Goal: Task Accomplishment & Management: Use online tool/utility

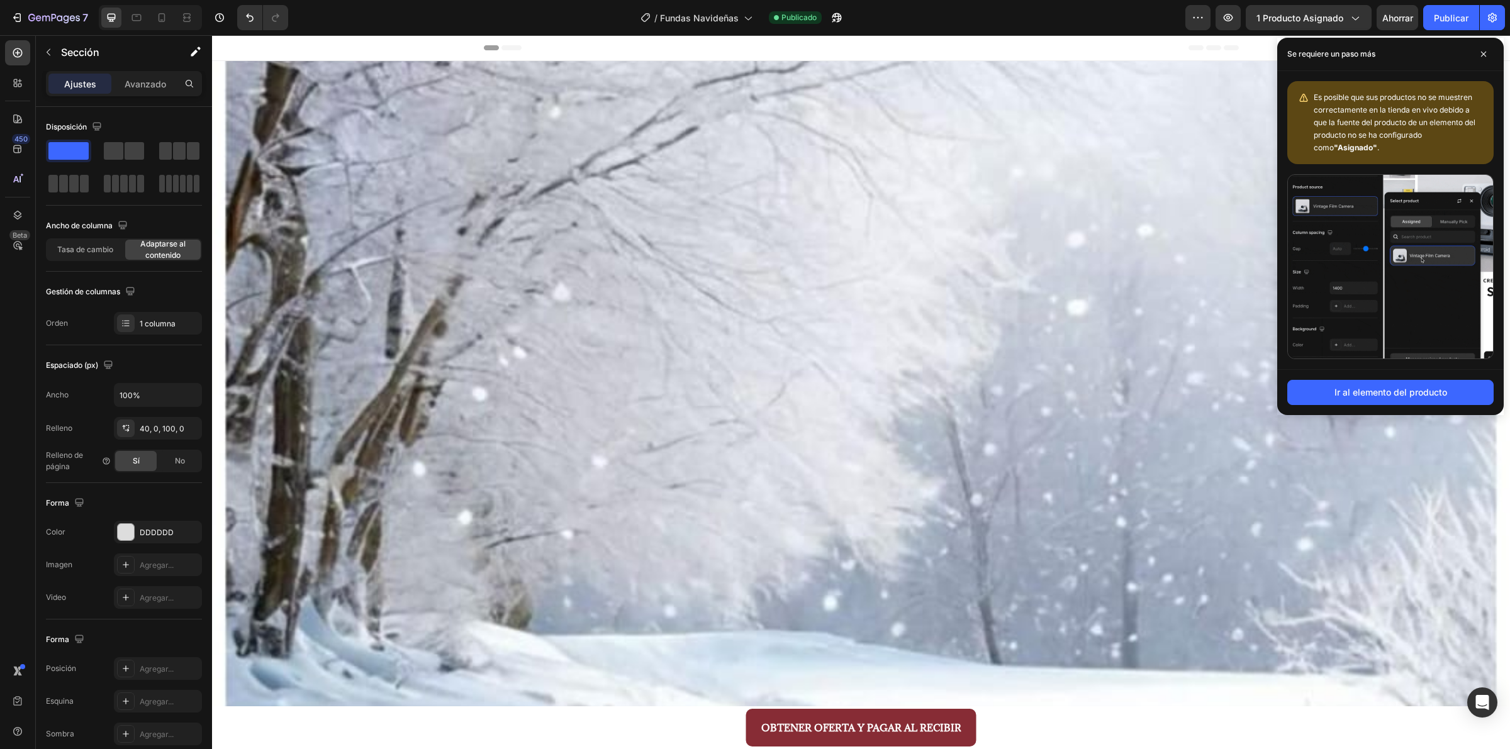
scroll to position [2073, 0]
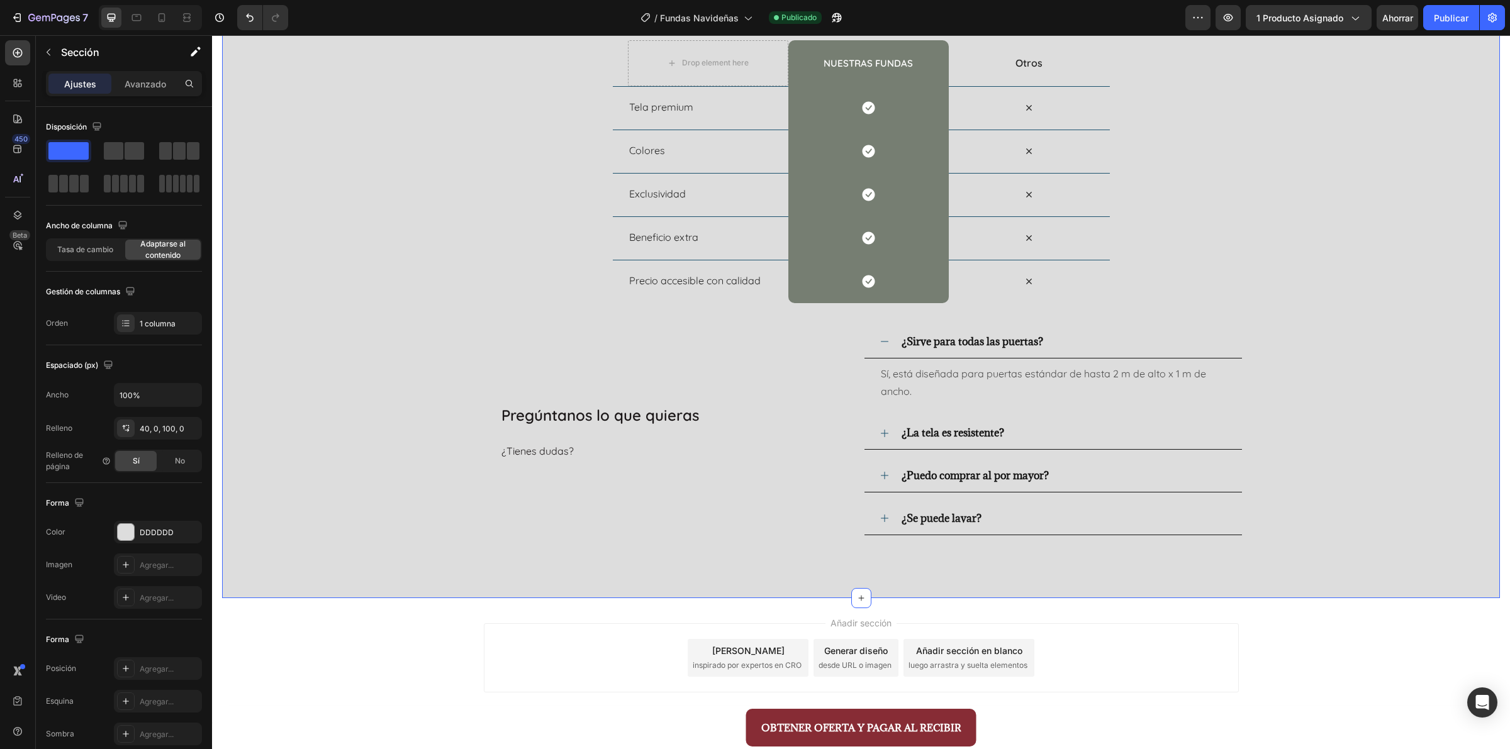
click at [1339, 510] on div "Nosotros vs Otros Heading Row Drop element here nuestras fundas Heading Row Otr…" at bounding box center [861, 274] width 1278 height 649
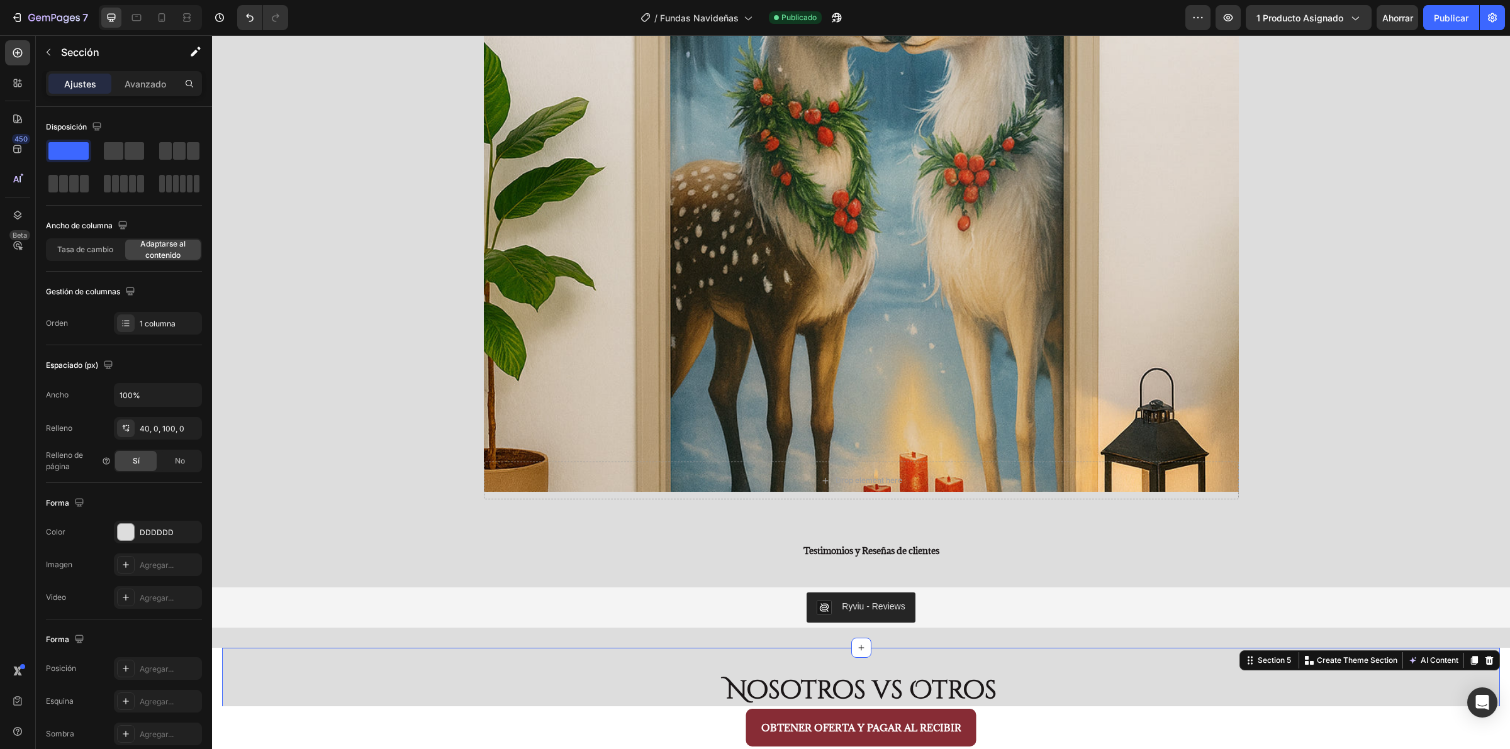
scroll to position [1365, 0]
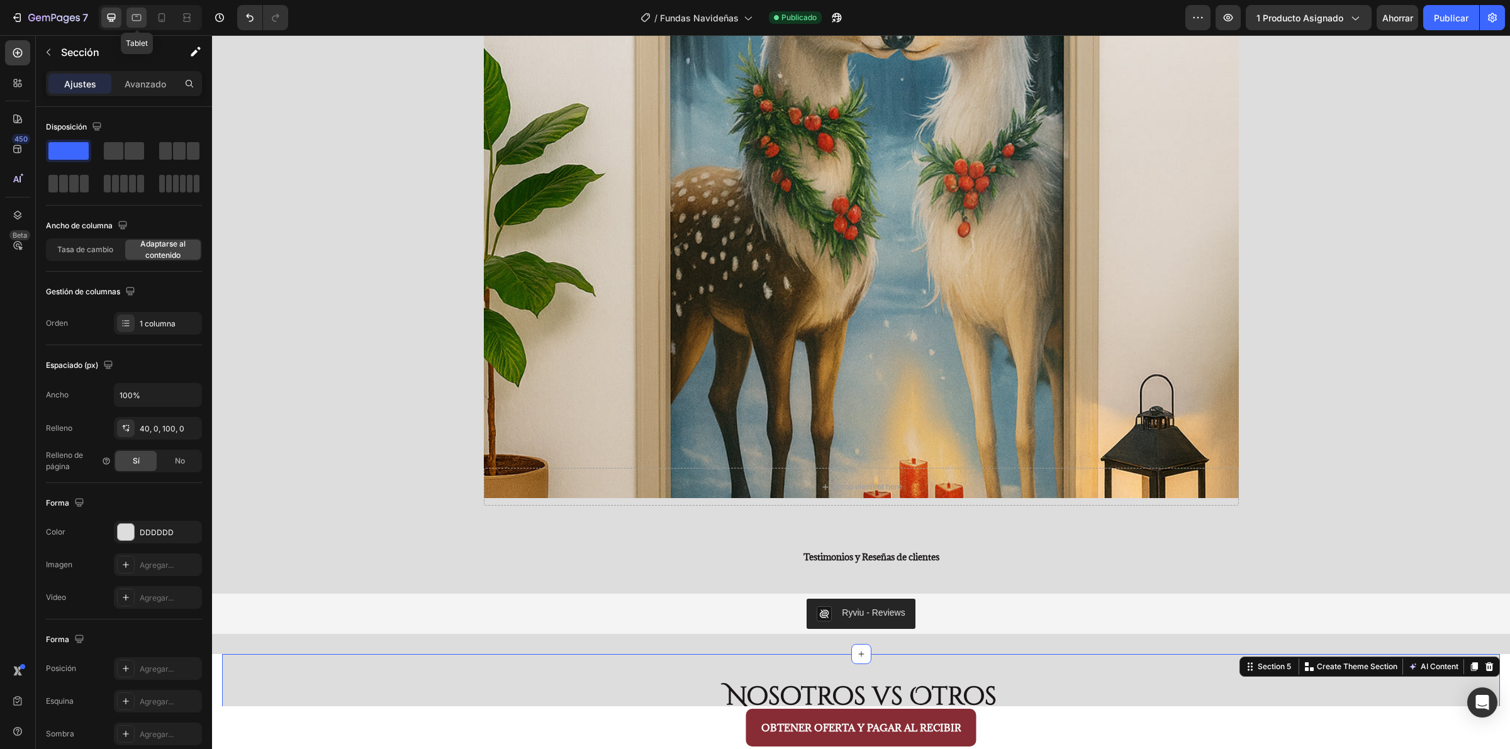
click at [135, 18] on icon at bounding box center [136, 17] width 13 height 13
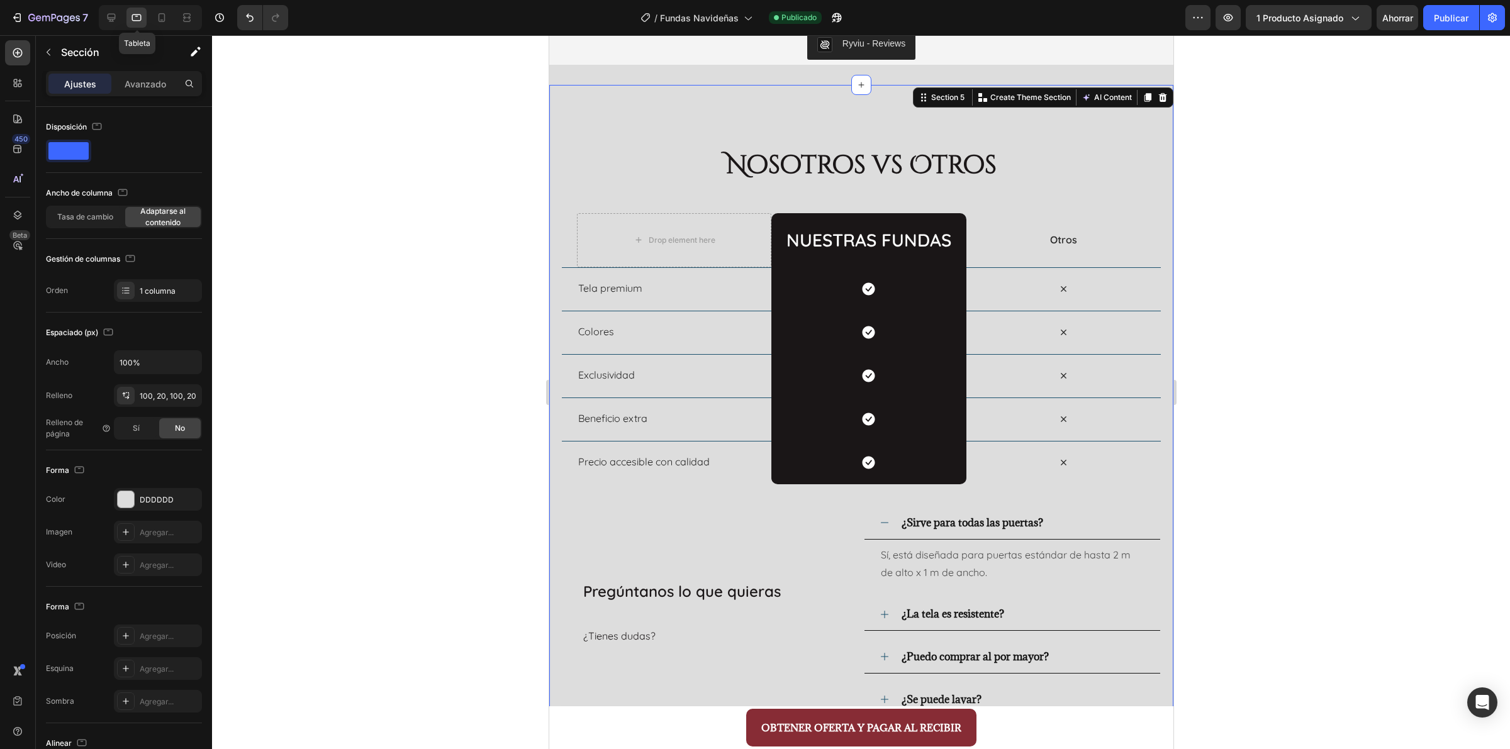
scroll to position [1759, 0]
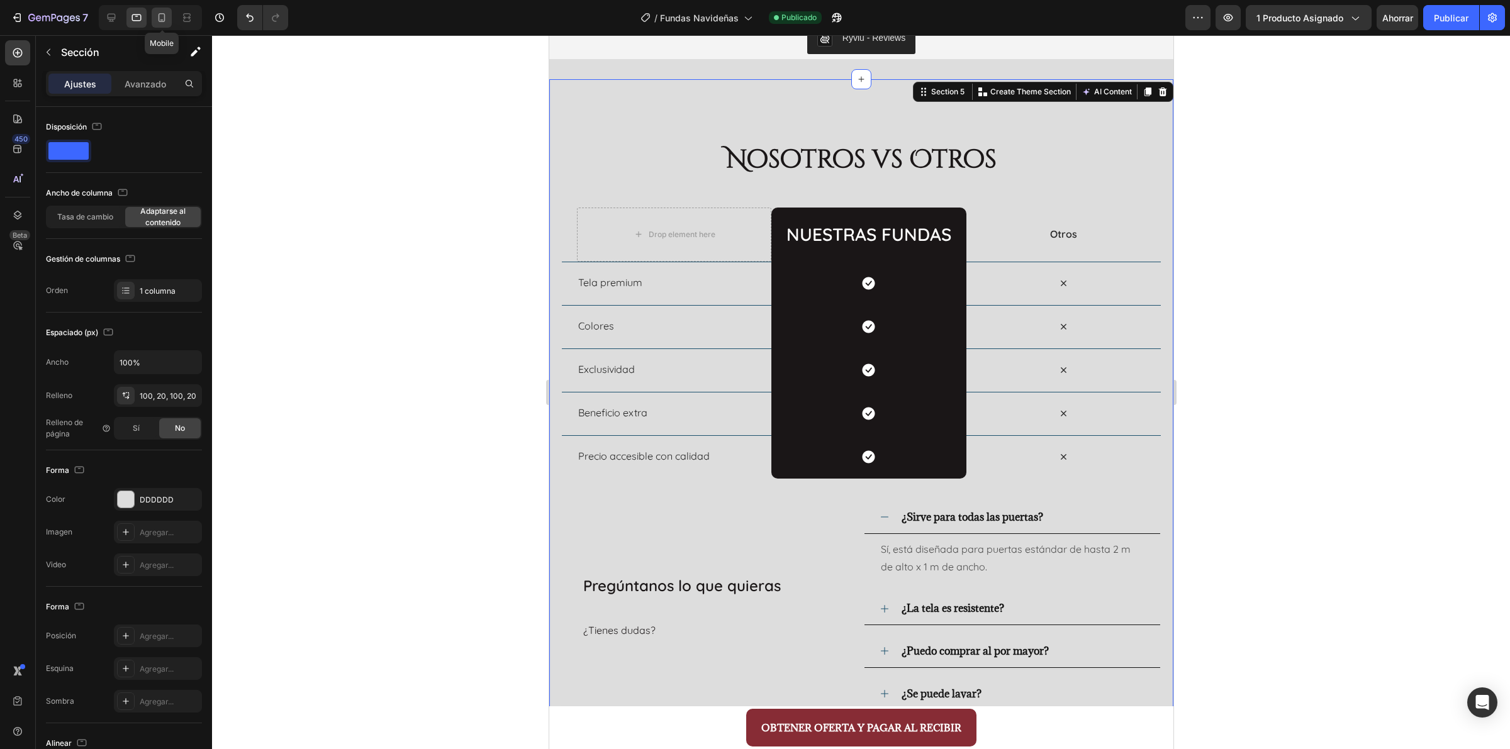
click at [159, 24] on div at bounding box center [162, 18] width 20 height 20
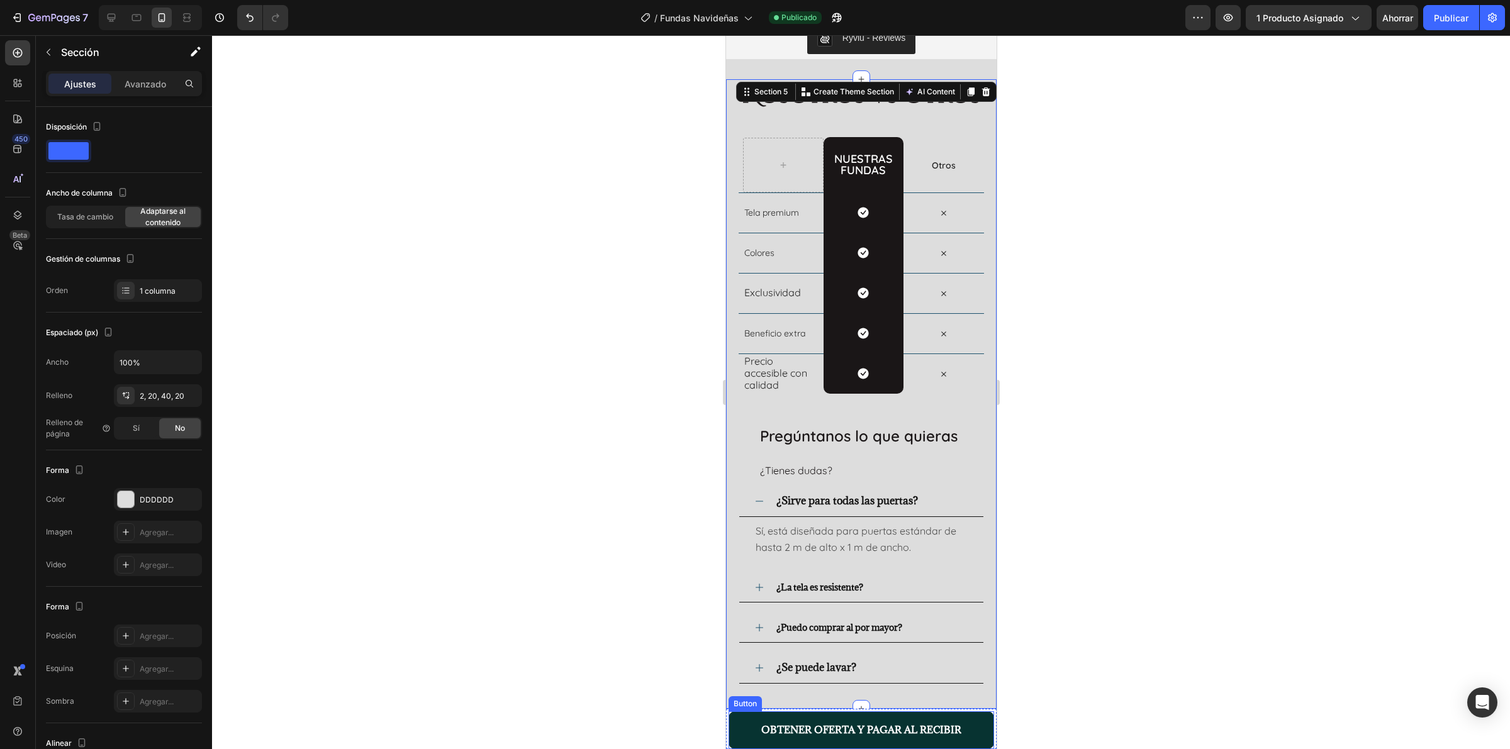
click at [948, 712] on button "OBTENER OFERTA Y PAGAR AL RECIBIR" at bounding box center [860, 731] width 265 height 38
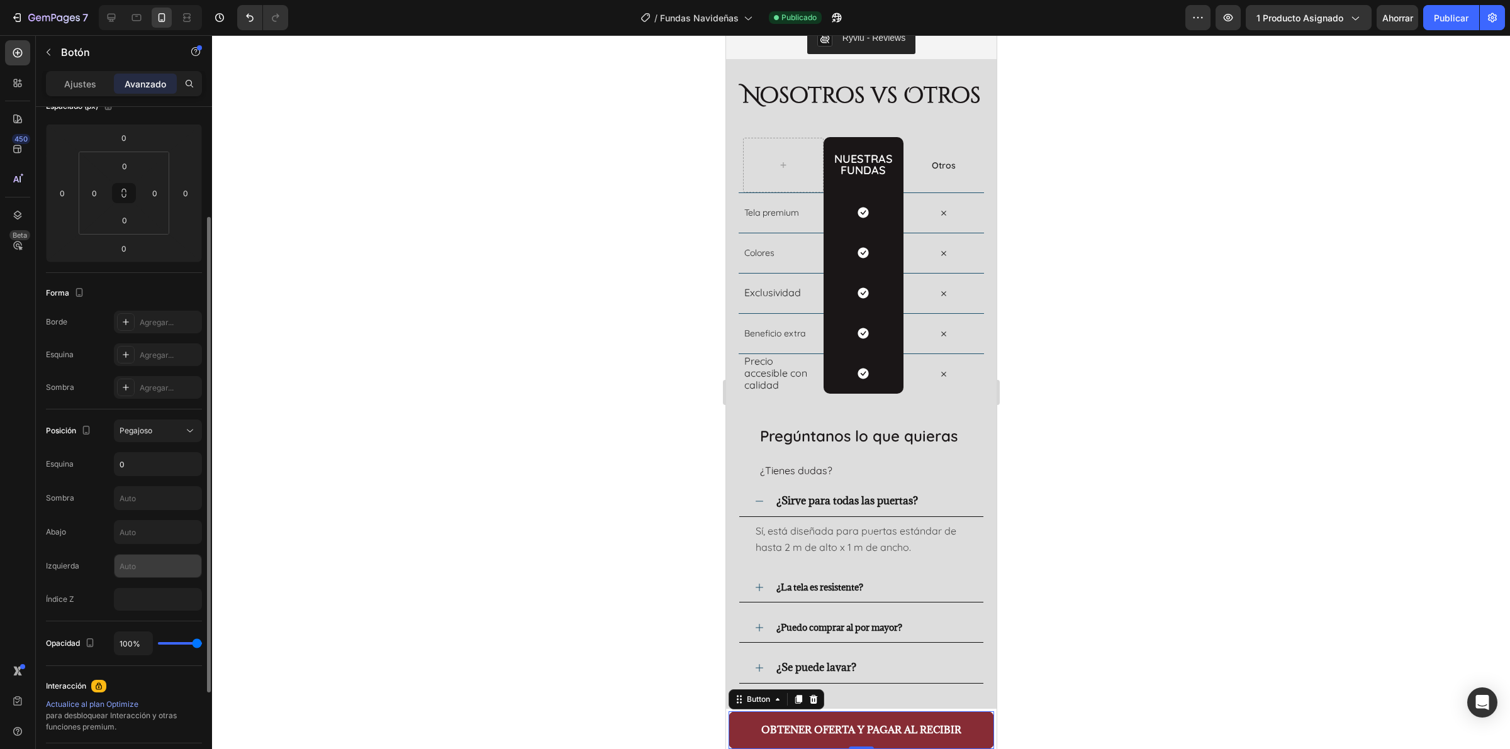
scroll to position [288, 0]
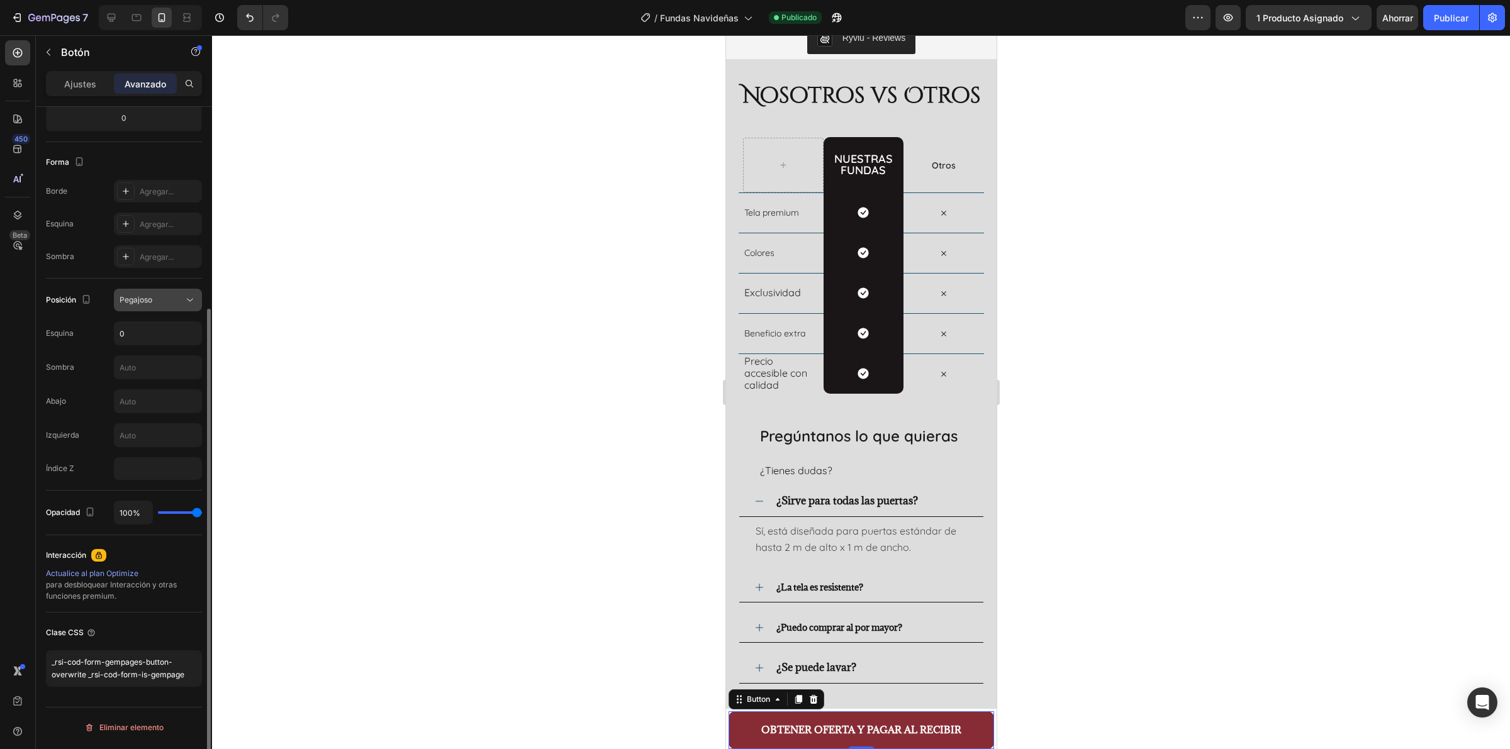
click at [167, 302] on div "Pegajoso" at bounding box center [152, 299] width 64 height 11
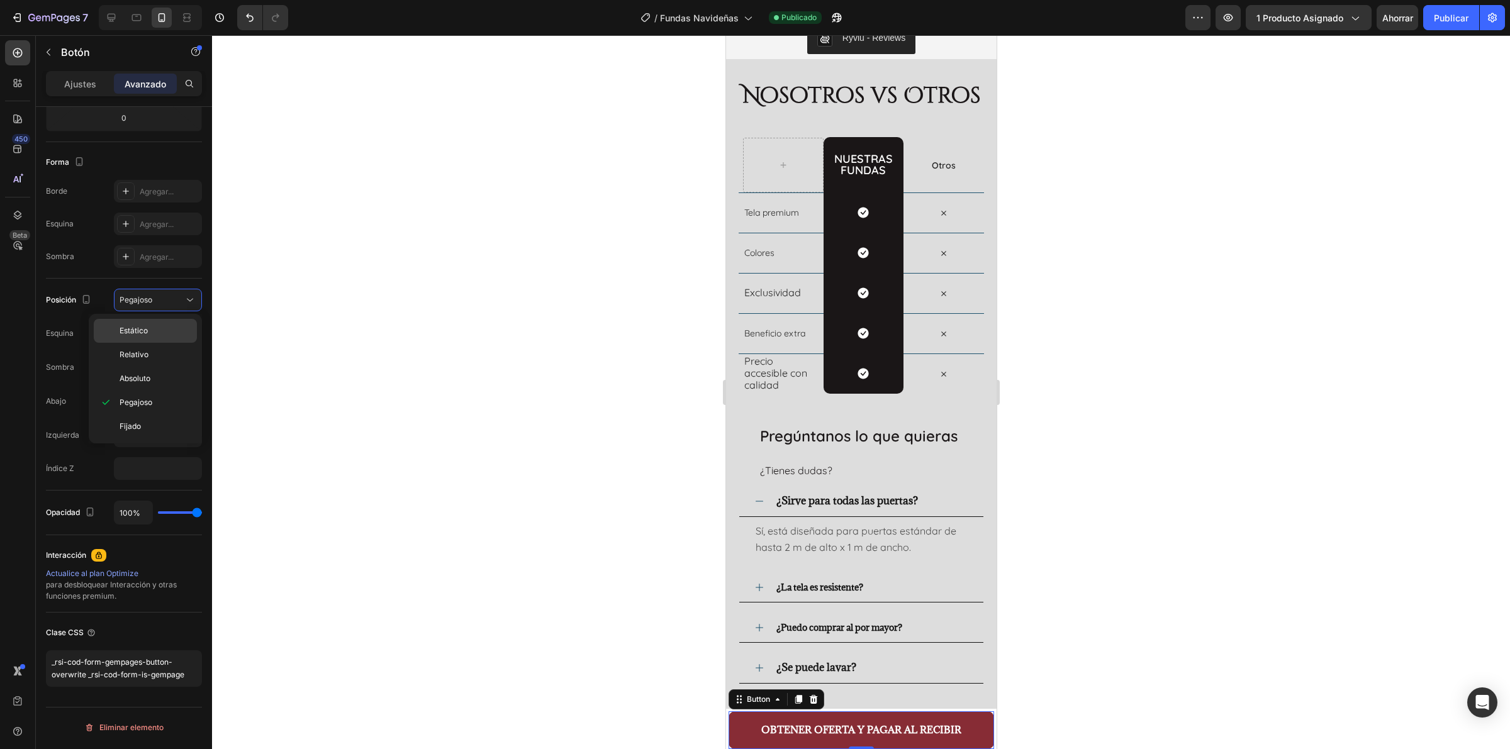
click at [164, 329] on p "Estático" at bounding box center [156, 330] width 72 height 11
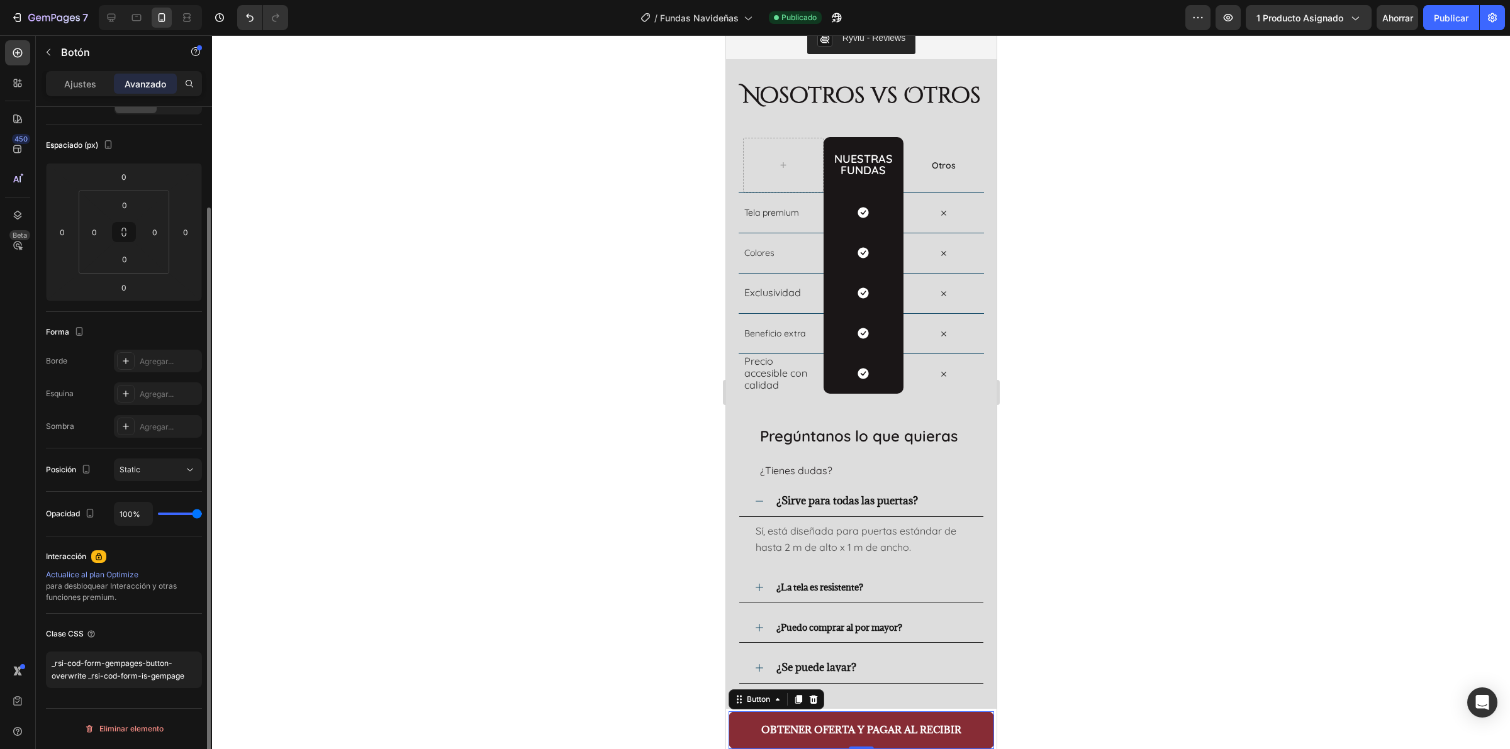
scroll to position [118, 0]
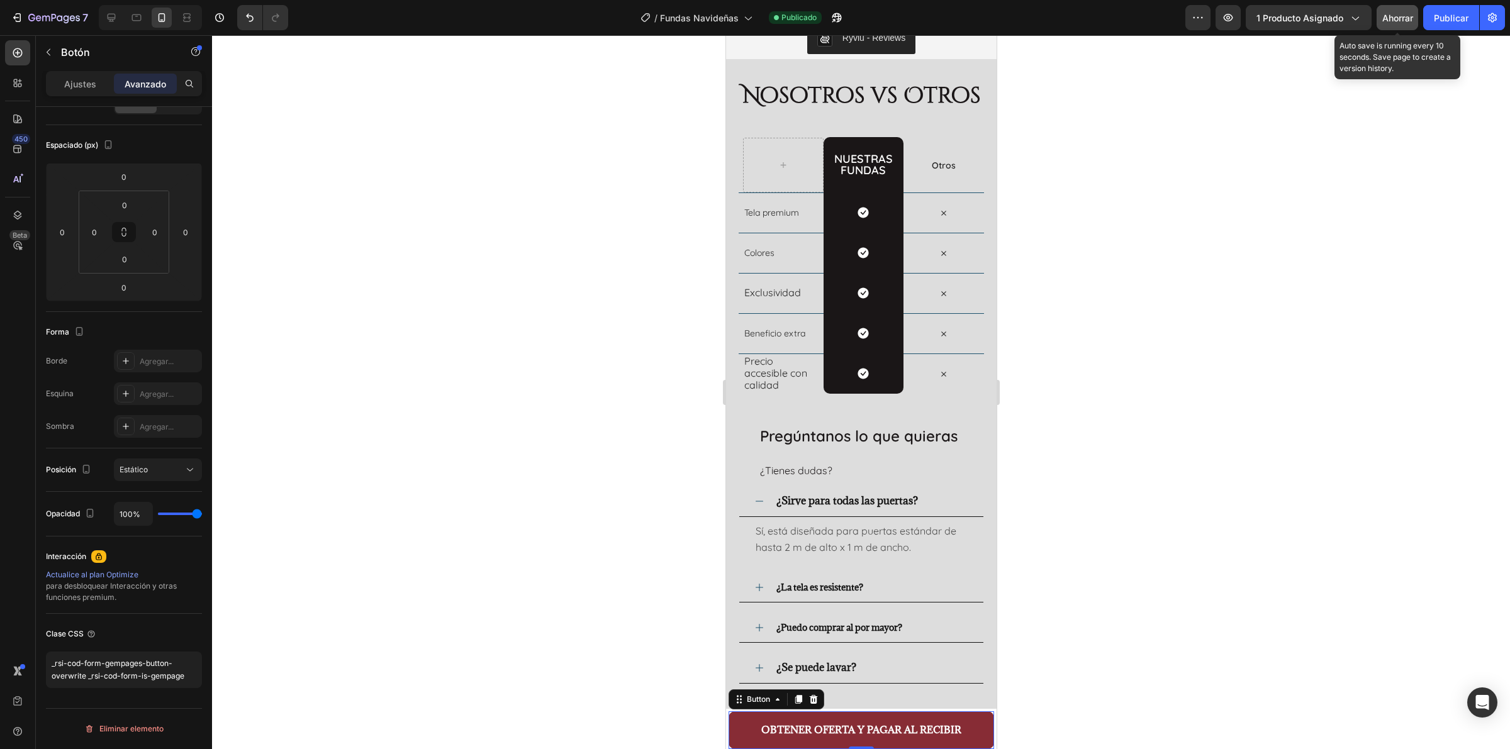
click at [1395, 18] on font "Ahorrar" at bounding box center [1397, 18] width 31 height 11
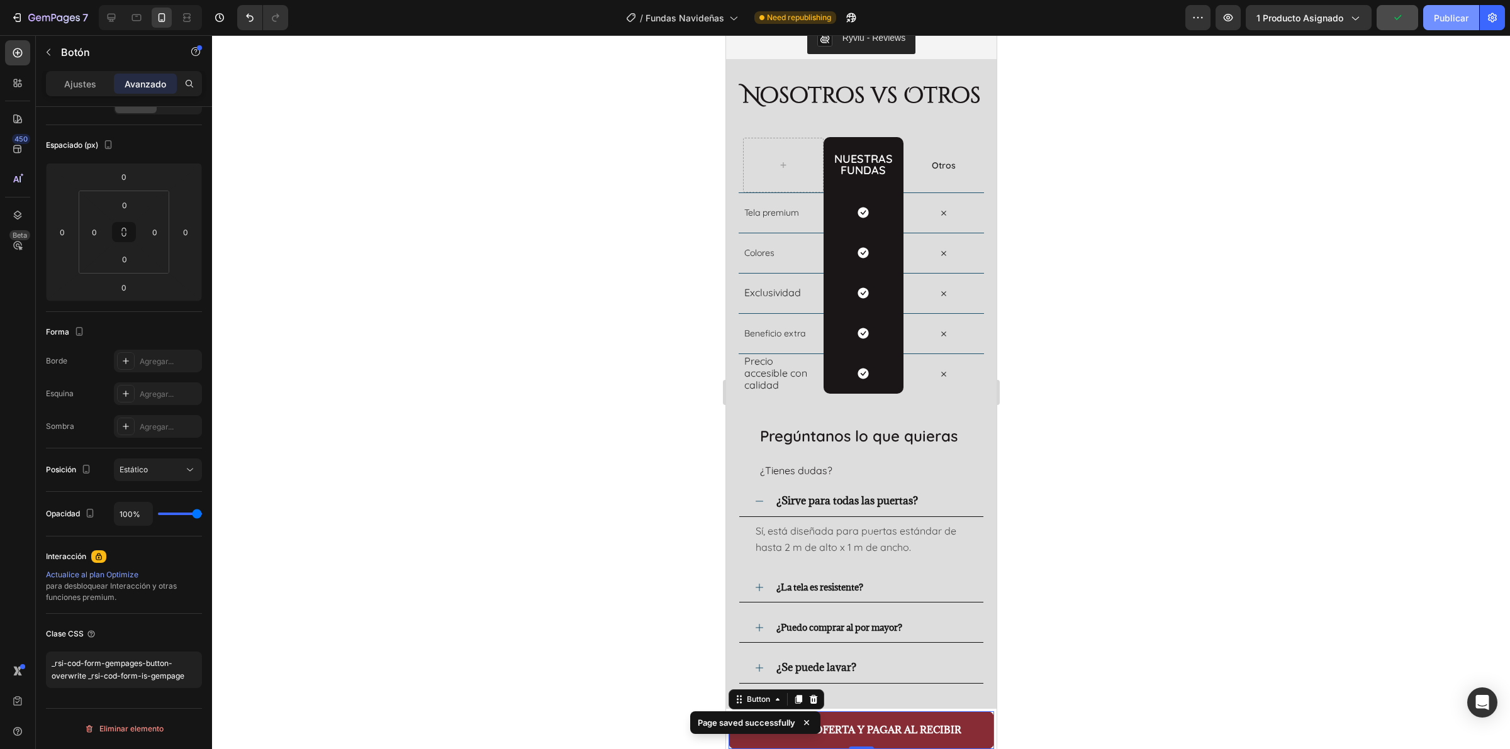
click at [1460, 27] on button "Publicar" at bounding box center [1451, 17] width 56 height 25
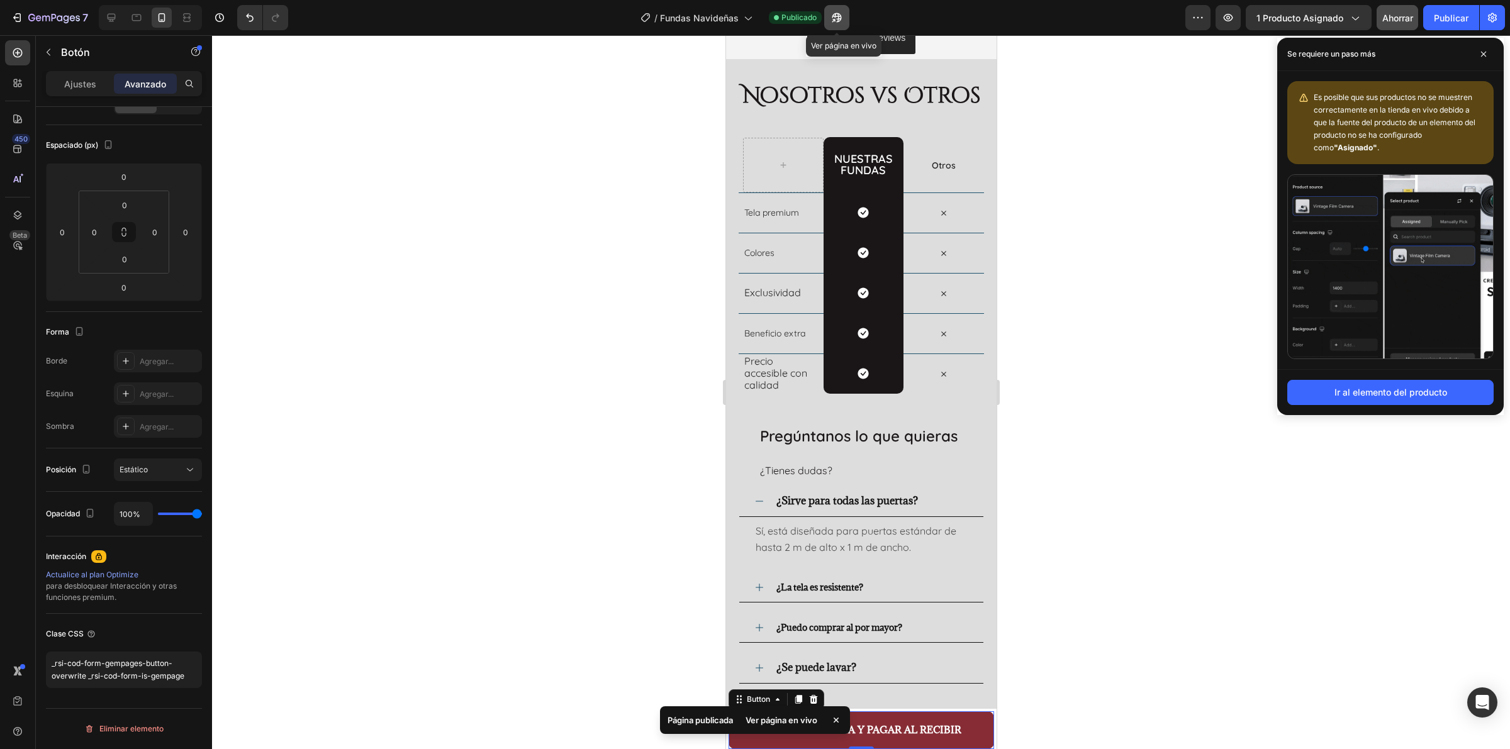
click at [844, 23] on button "button" at bounding box center [836, 17] width 25 height 25
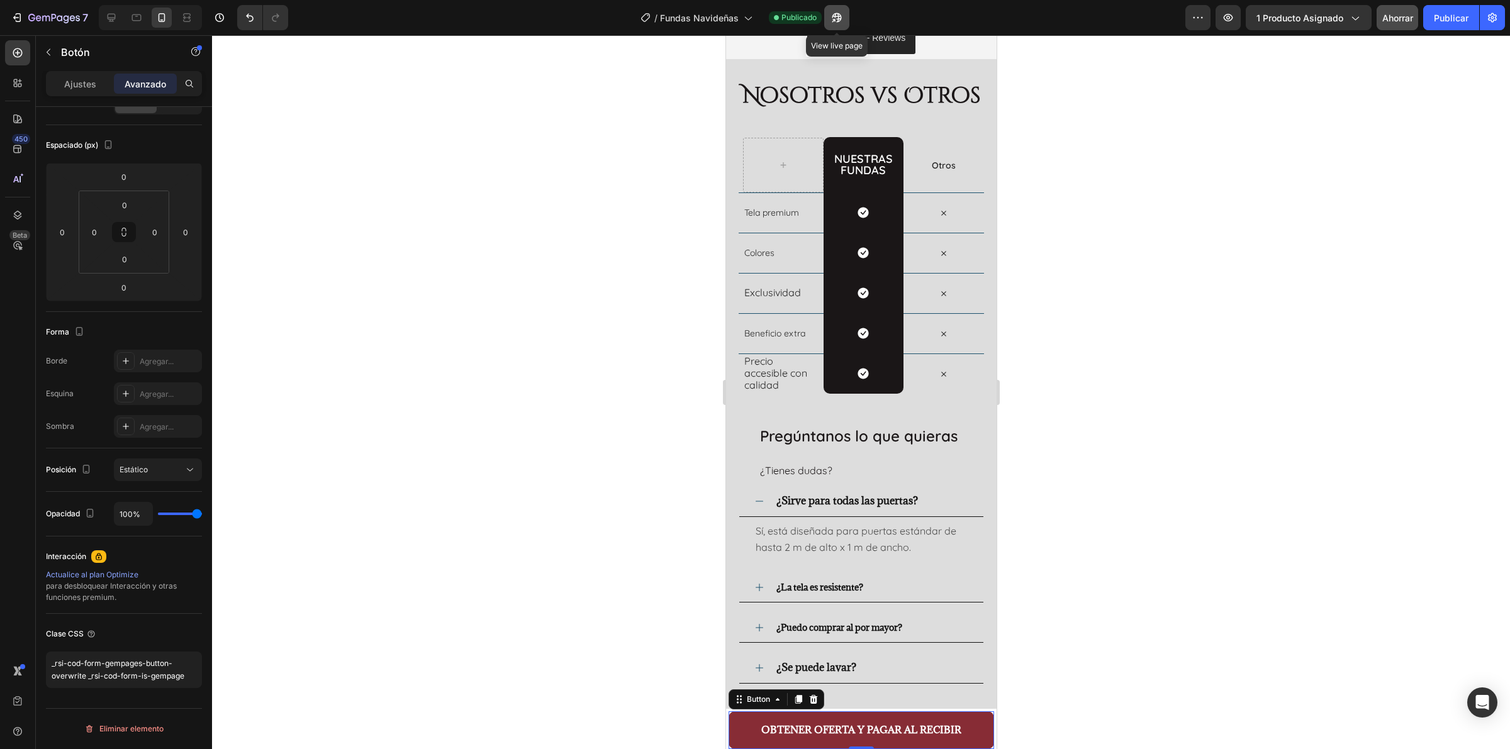
click at [845, 16] on button "button" at bounding box center [836, 17] width 25 height 25
click at [742, 706] on div "Button" at bounding box center [757, 699] width 53 height 15
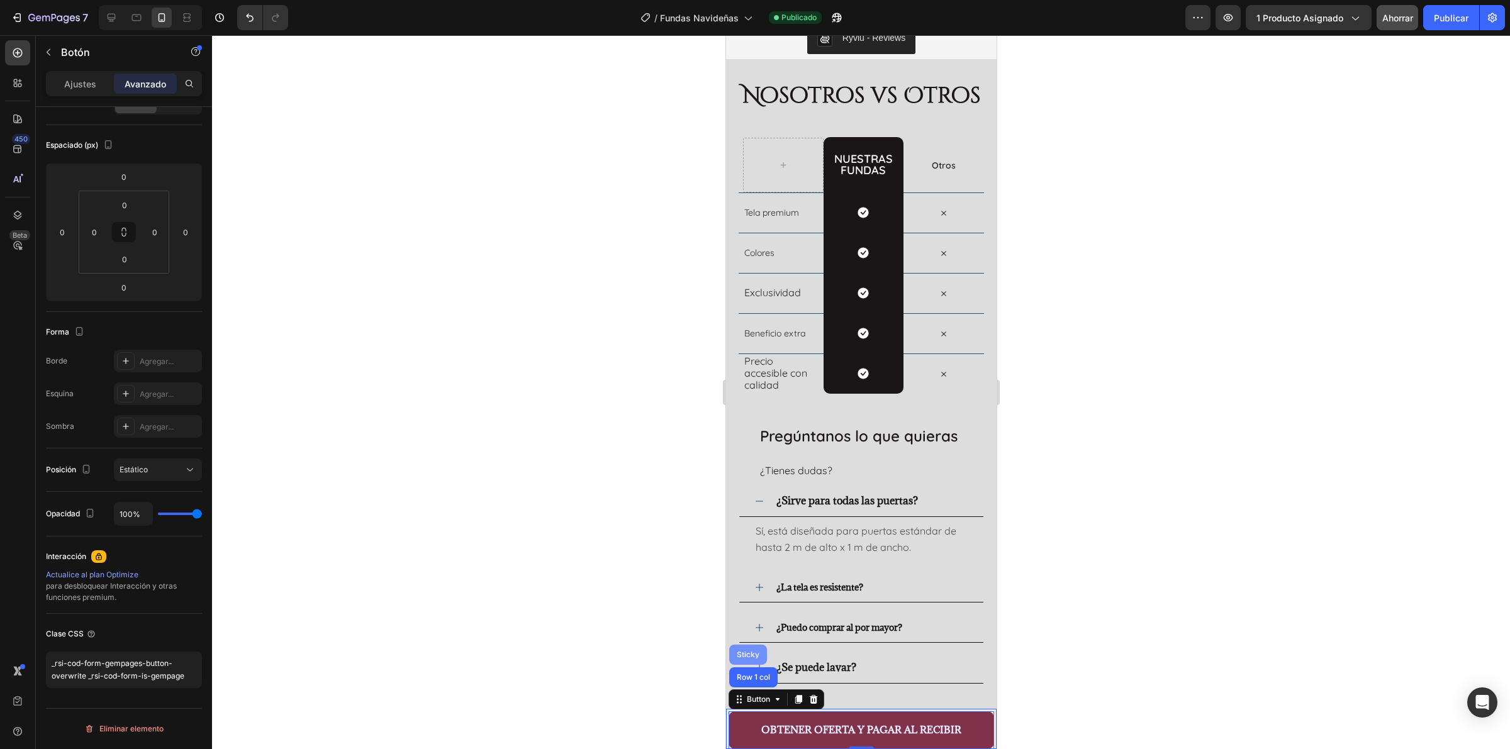
click at [750, 657] on div "Sticky" at bounding box center [748, 655] width 28 height 8
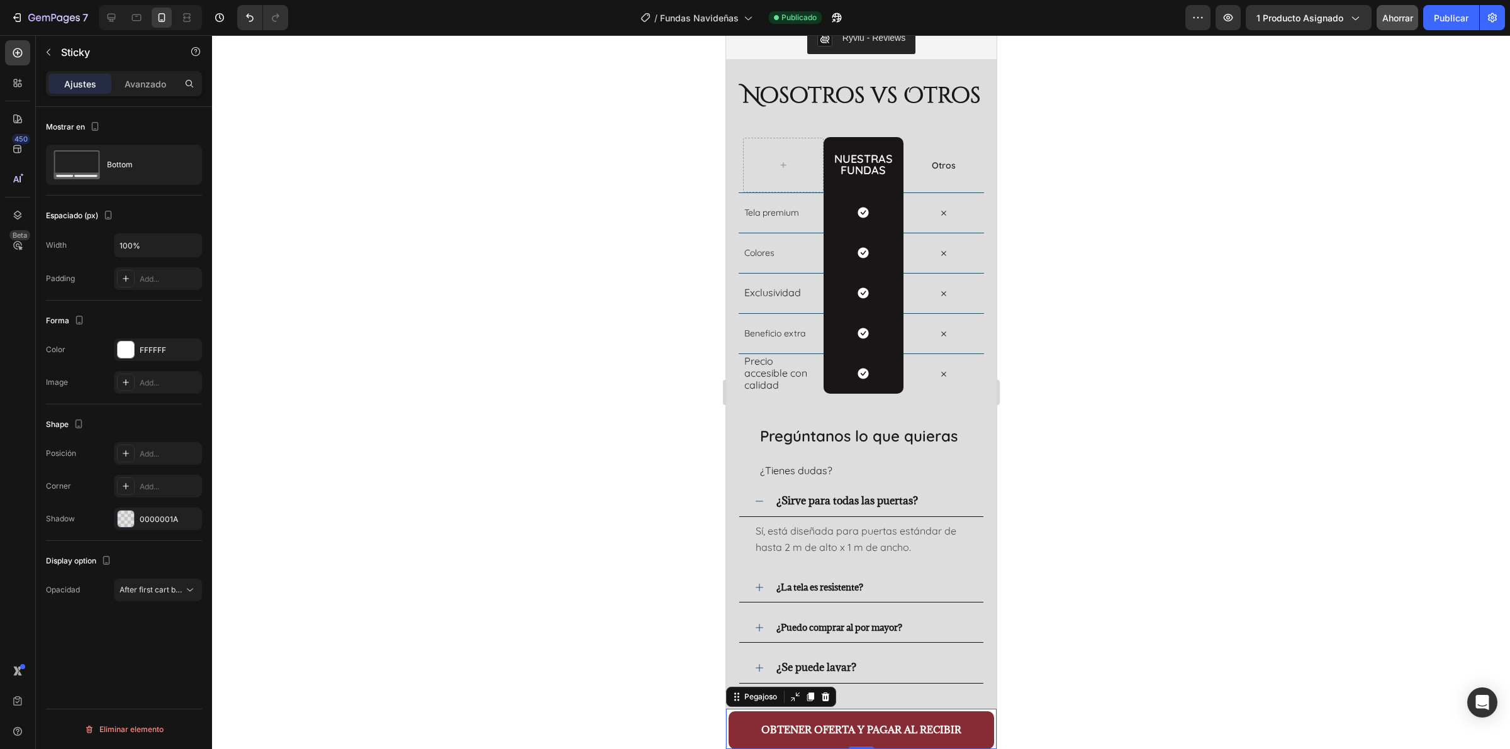
scroll to position [0, 0]
click at [1392, 22] on font "Ahorrar" at bounding box center [1397, 18] width 31 height 11
click at [1455, 20] on font "Publicar" at bounding box center [1451, 18] width 35 height 11
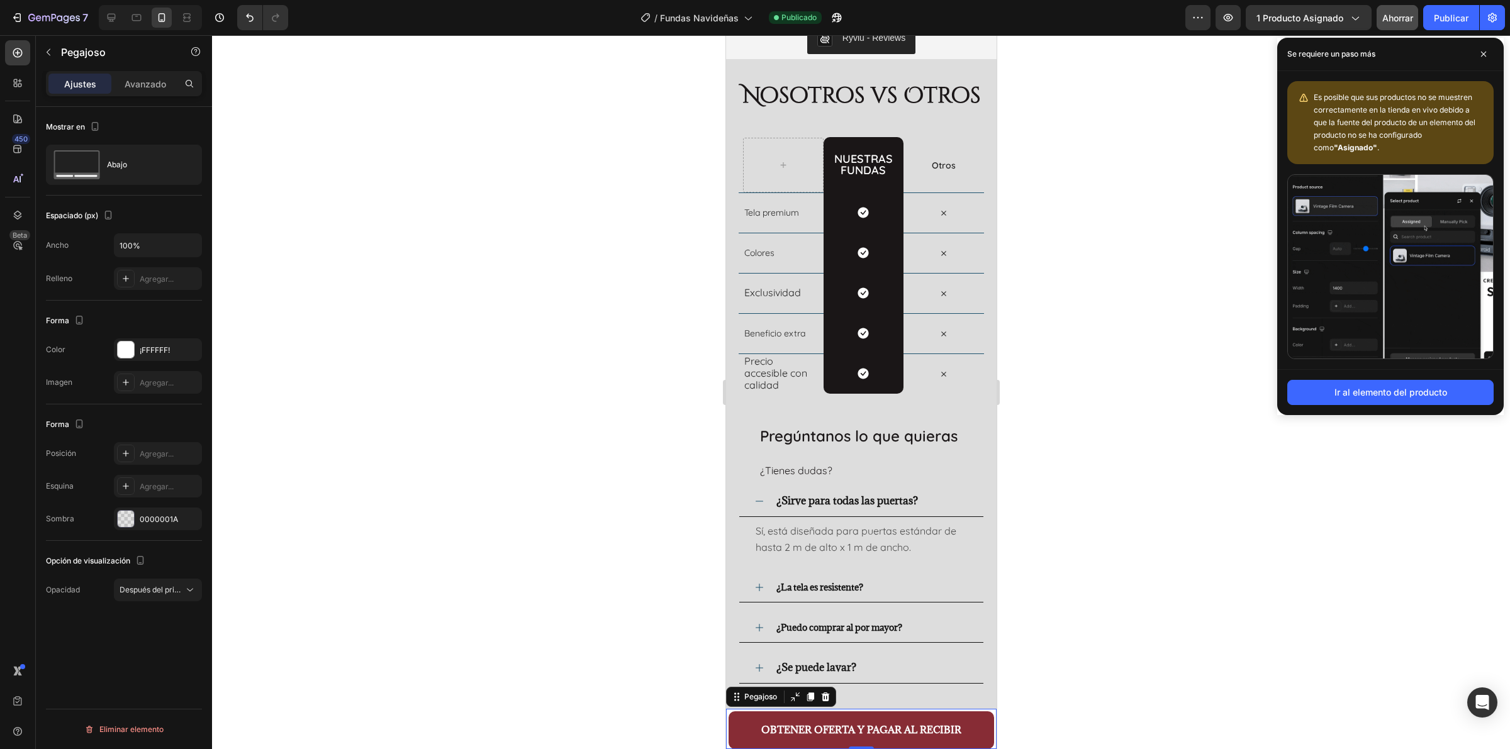
click at [1259, 387] on div at bounding box center [861, 392] width 1298 height 714
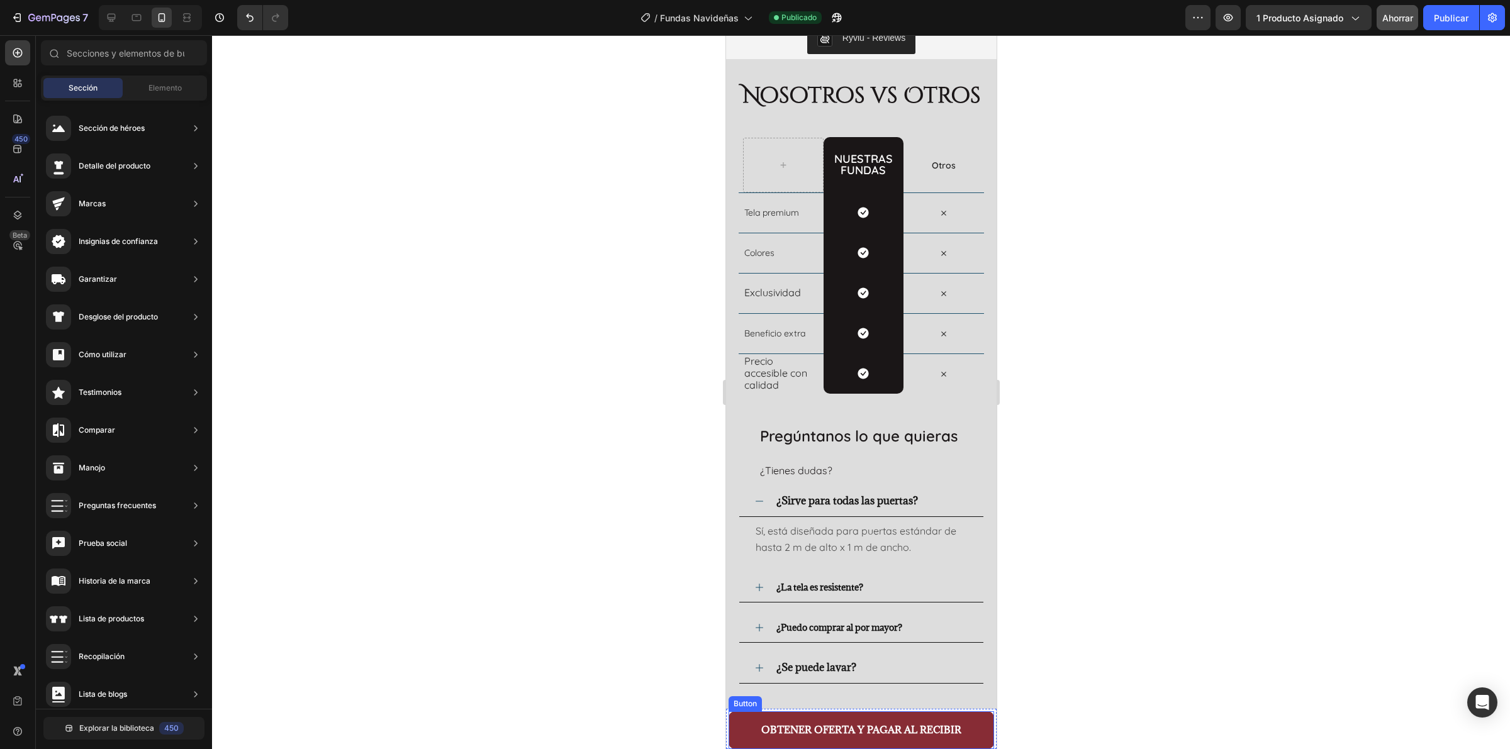
click at [749, 712] on div "OBTENER OFERTA Y PAGAR AL RECIBIR Button" at bounding box center [860, 731] width 265 height 38
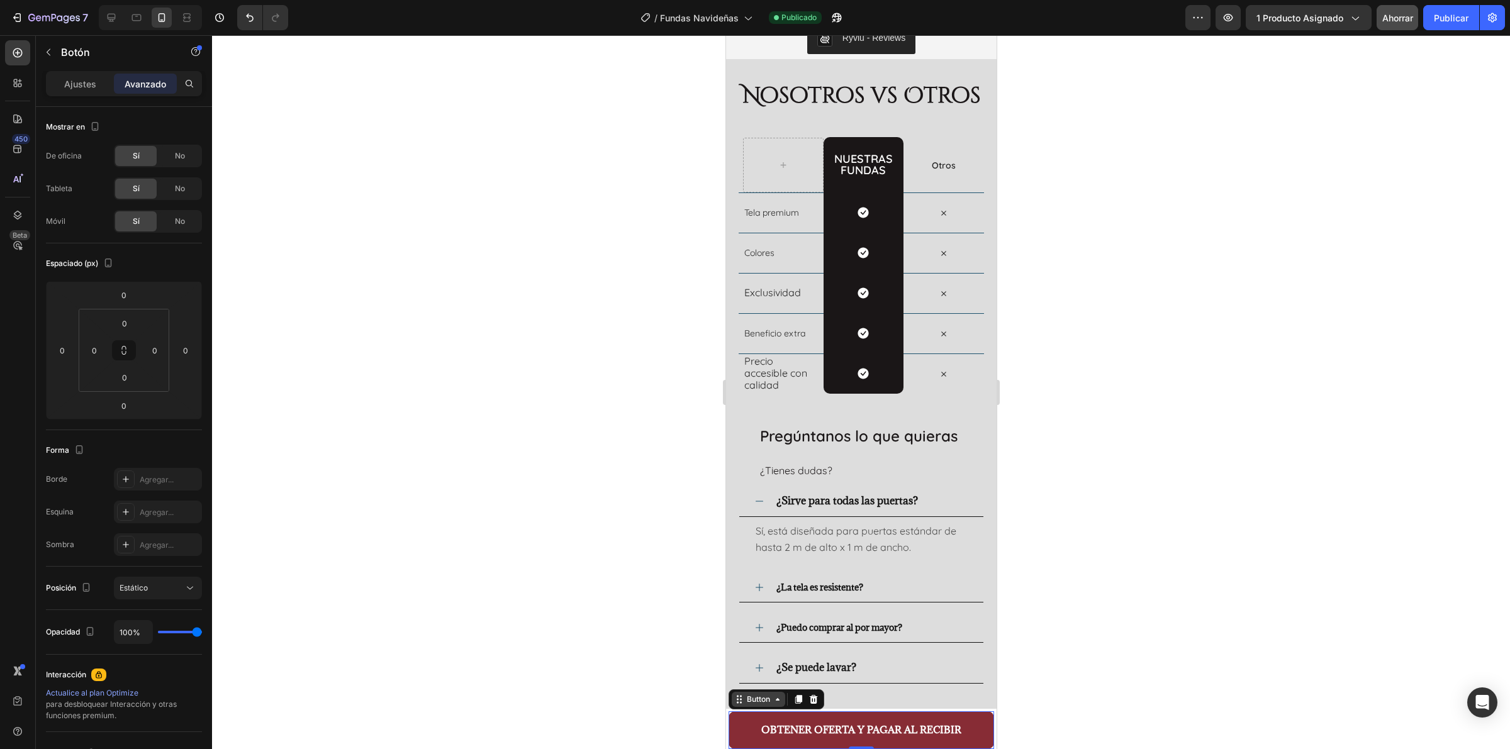
click at [742, 703] on icon at bounding box center [739, 700] width 10 height 10
click at [745, 654] on div "Sticky" at bounding box center [748, 655] width 28 height 8
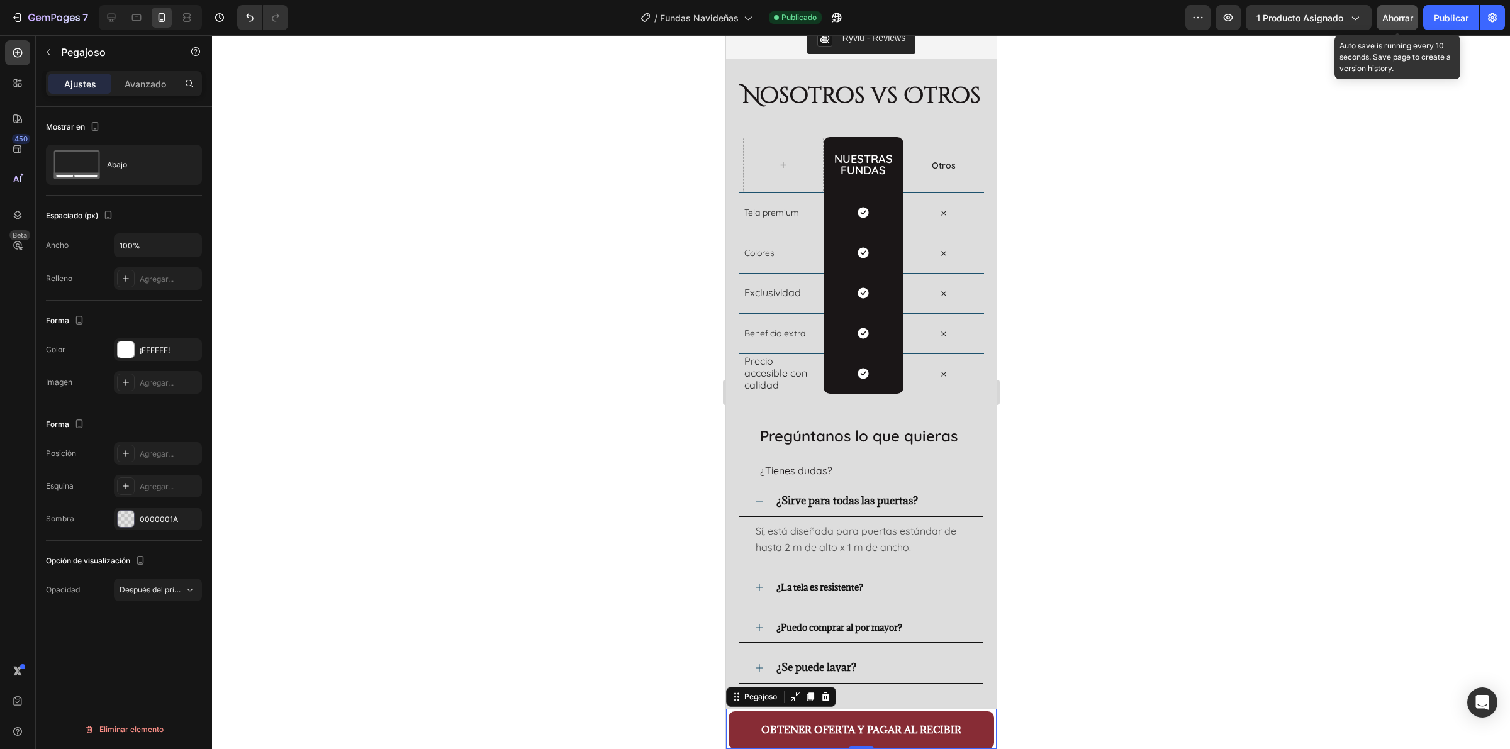
click at [1404, 16] on font "Ahorrar" at bounding box center [1397, 18] width 31 height 11
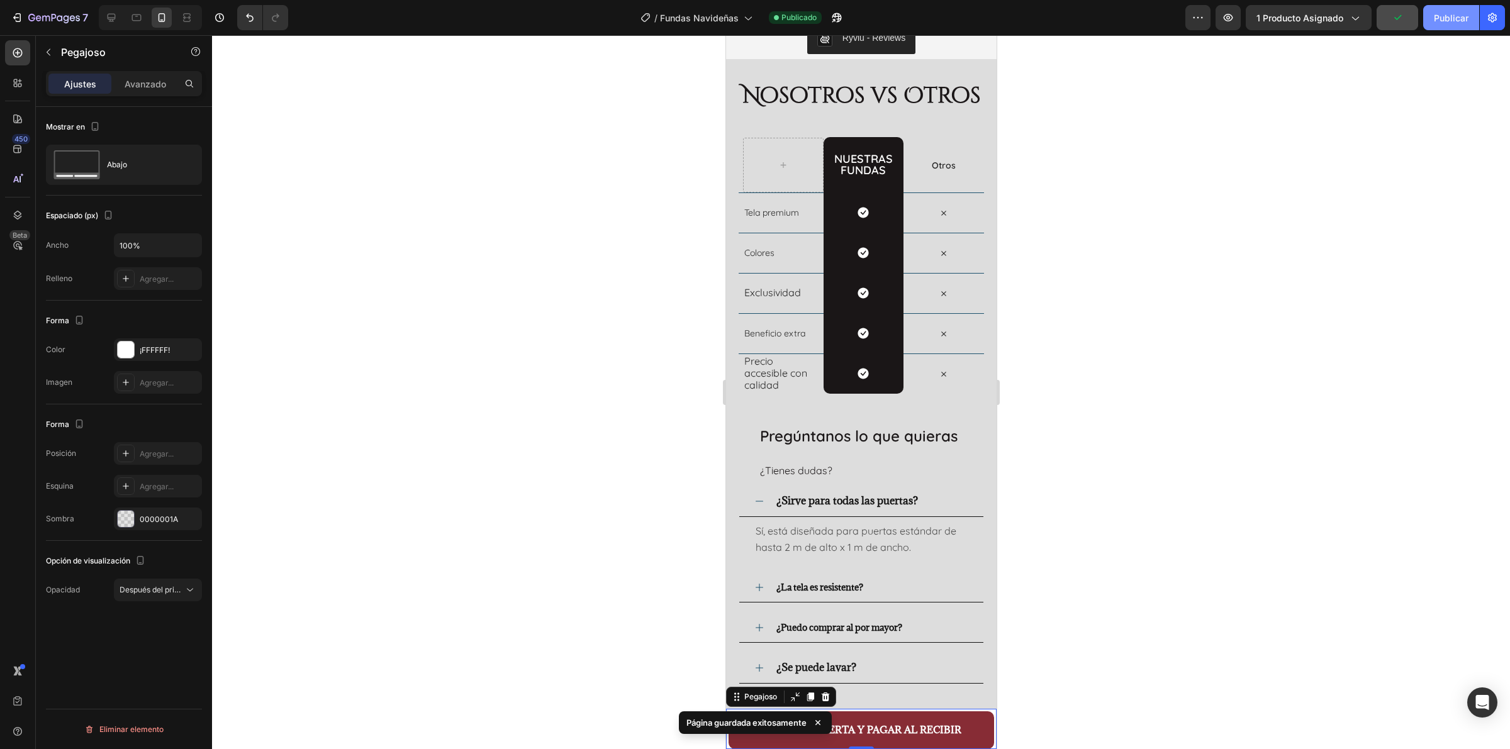
click at [1438, 16] on font "Publicar" at bounding box center [1451, 18] width 35 height 11
click at [111, 16] on icon at bounding box center [111, 17] width 13 height 13
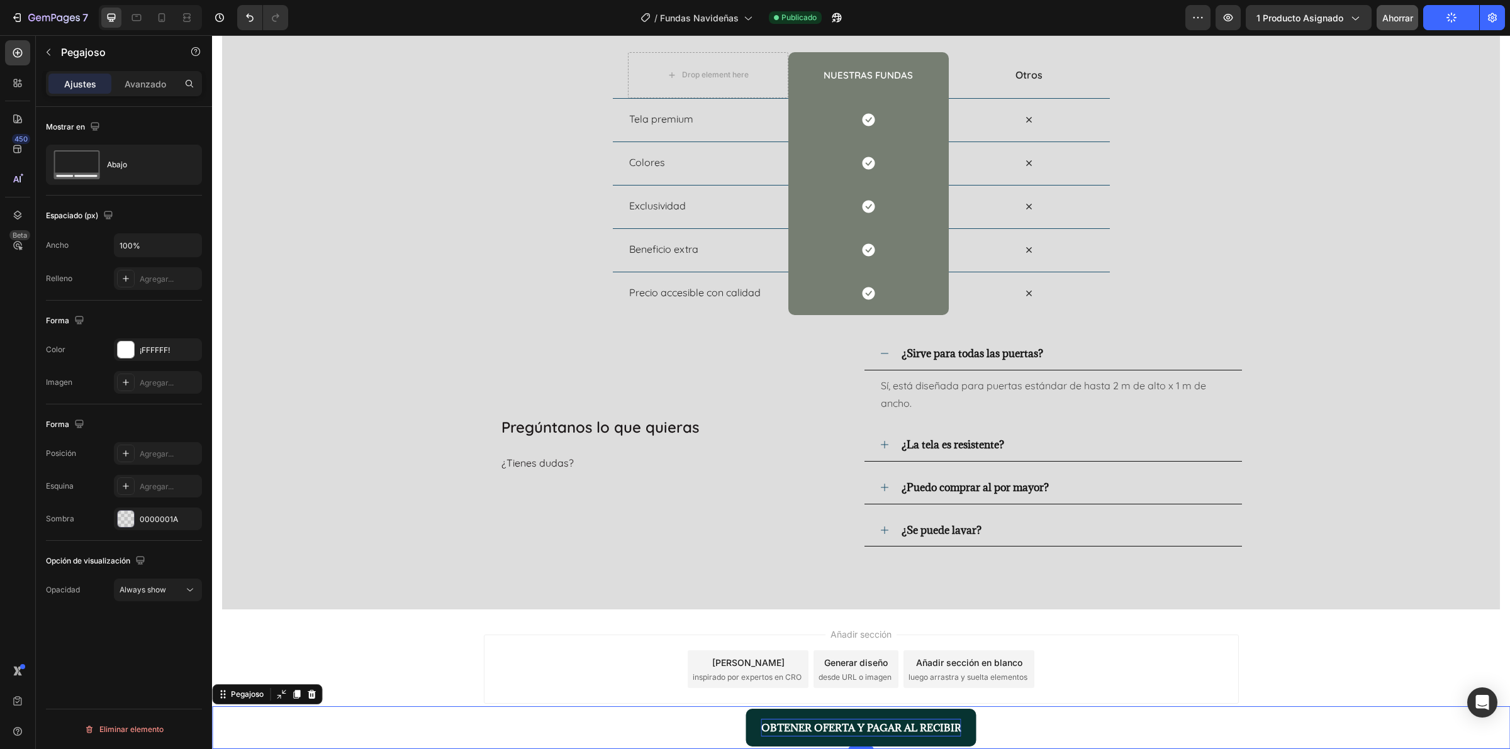
scroll to position [1891, 0]
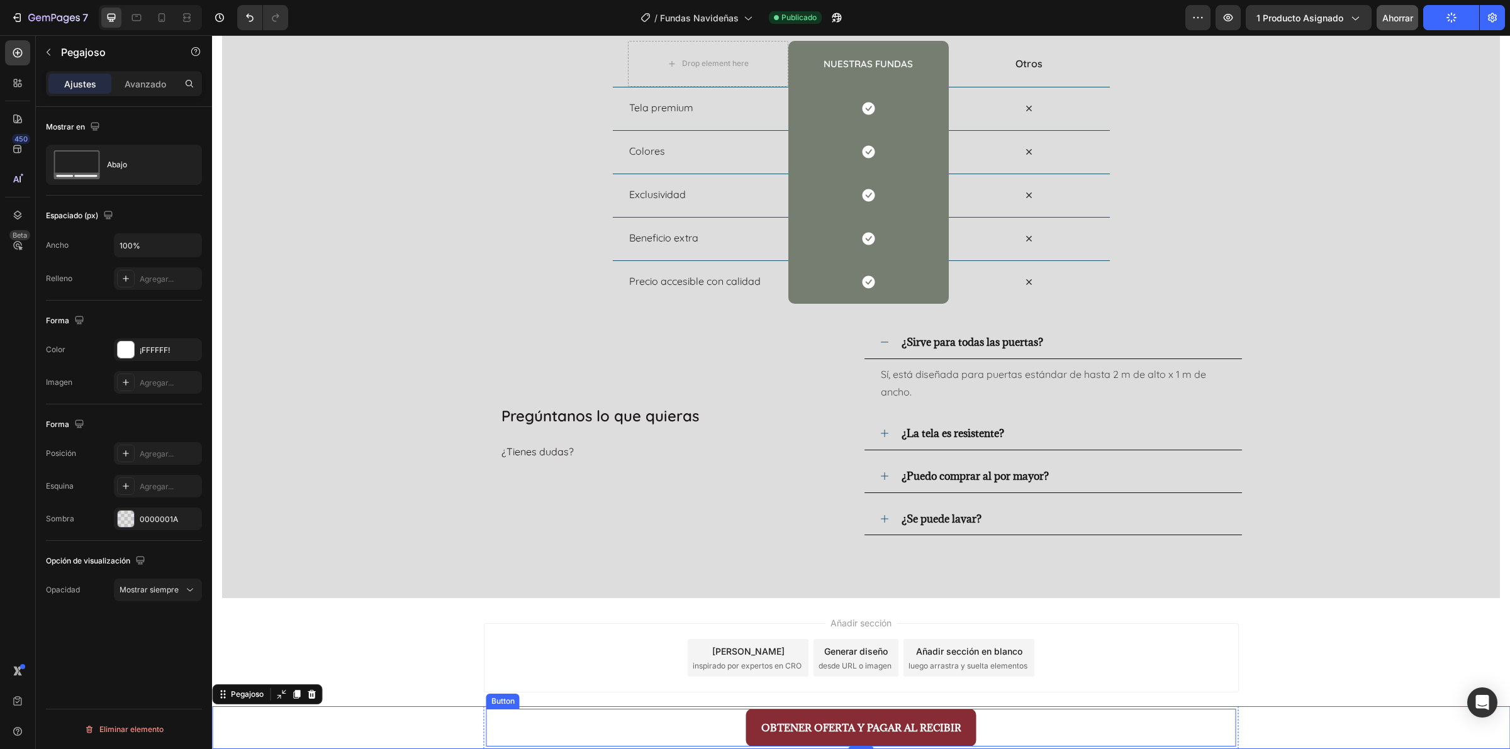
click at [559, 718] on div "OBTENER OFERTA Y PAGAR AL RECIBIR Button" at bounding box center [861, 728] width 750 height 38
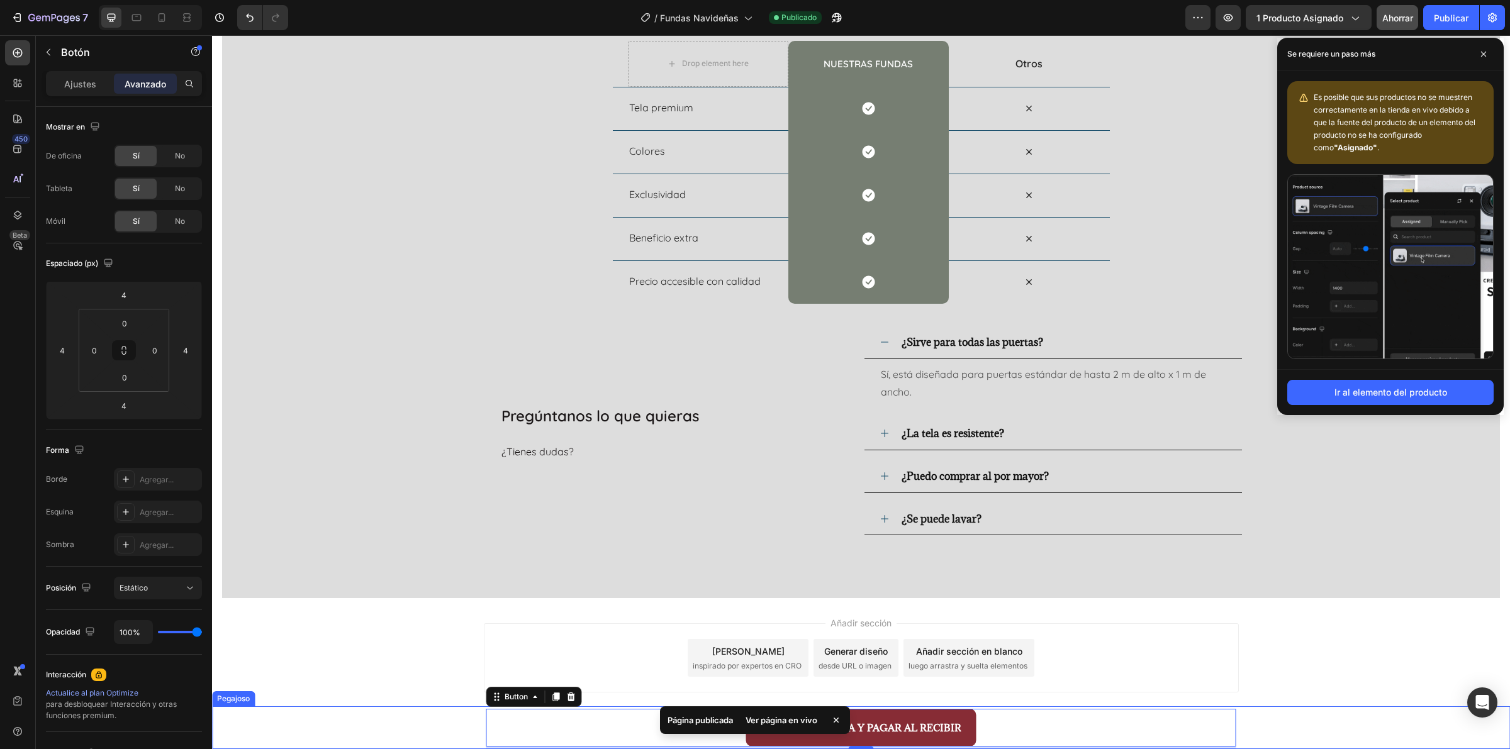
click at [373, 733] on div "OBTENER OFERTA Y PAGAR AL RECIBIR Button 4 Row" at bounding box center [861, 727] width 1298 height 43
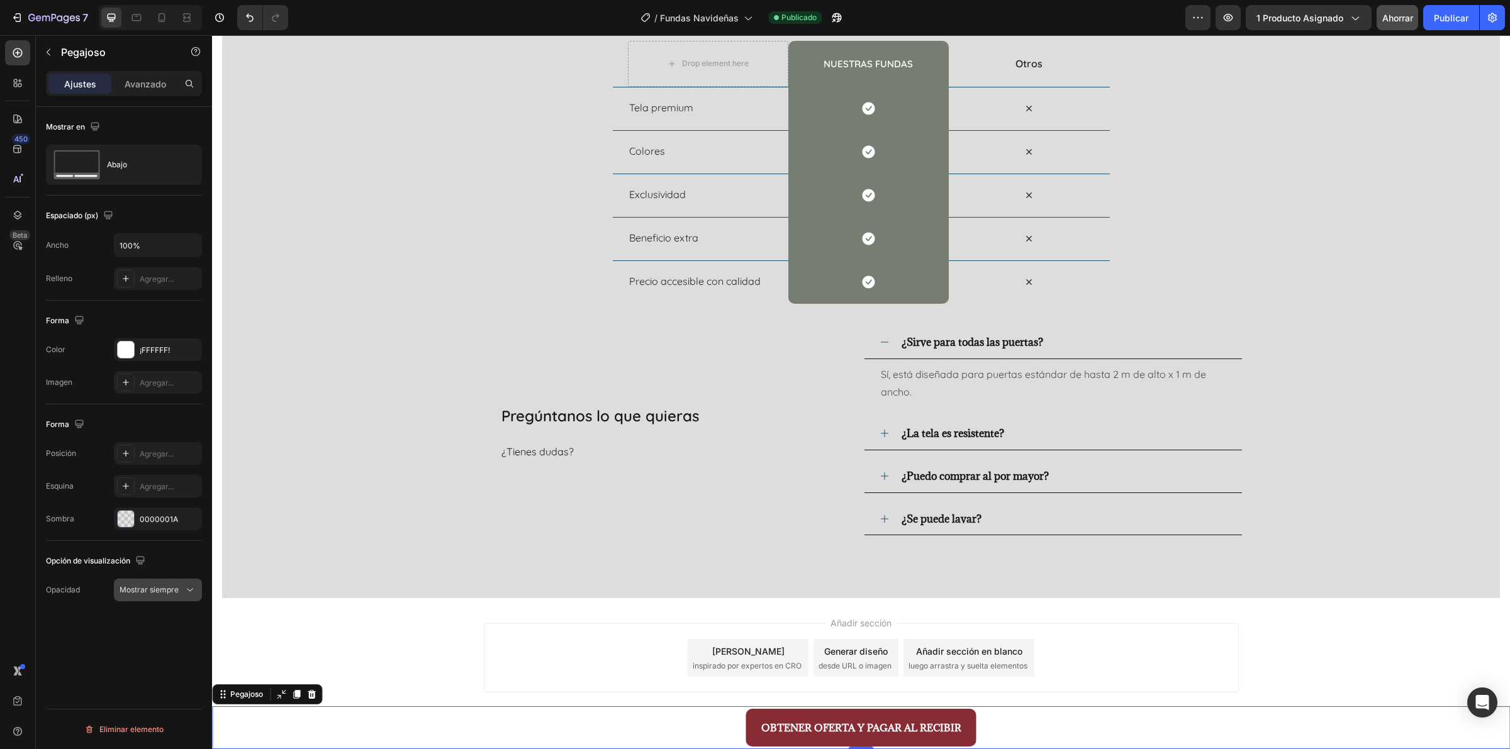
click at [143, 595] on span "Mostrar siempre" at bounding box center [149, 589] width 59 height 11
click at [142, 623] on p "Mostrar siempre" at bounding box center [125, 622] width 130 height 11
click at [1408, 19] on font "Ahorrar" at bounding box center [1397, 18] width 31 height 11
click at [1447, 24] on button "Publicar" at bounding box center [1451, 17] width 56 height 25
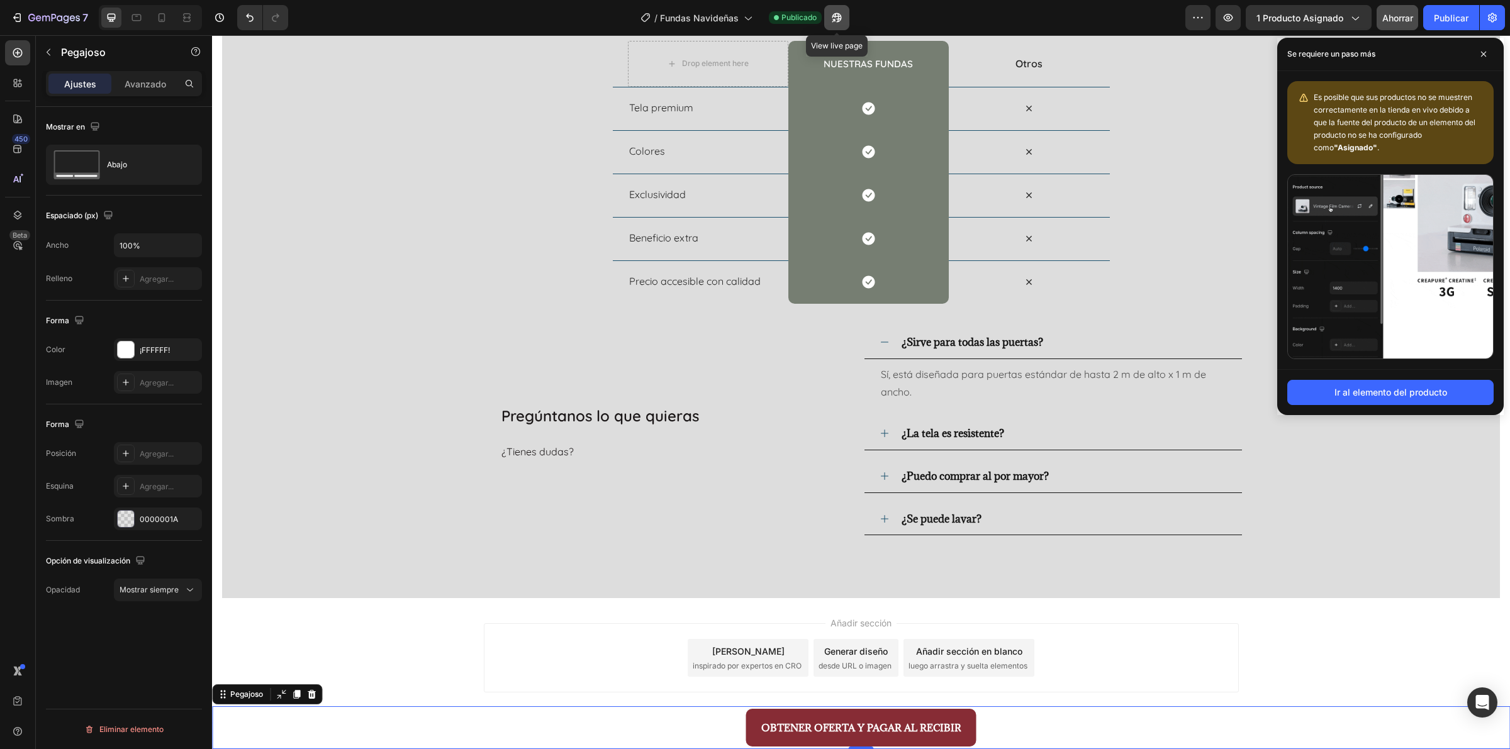
click at [837, 30] on button "button" at bounding box center [836, 17] width 25 height 25
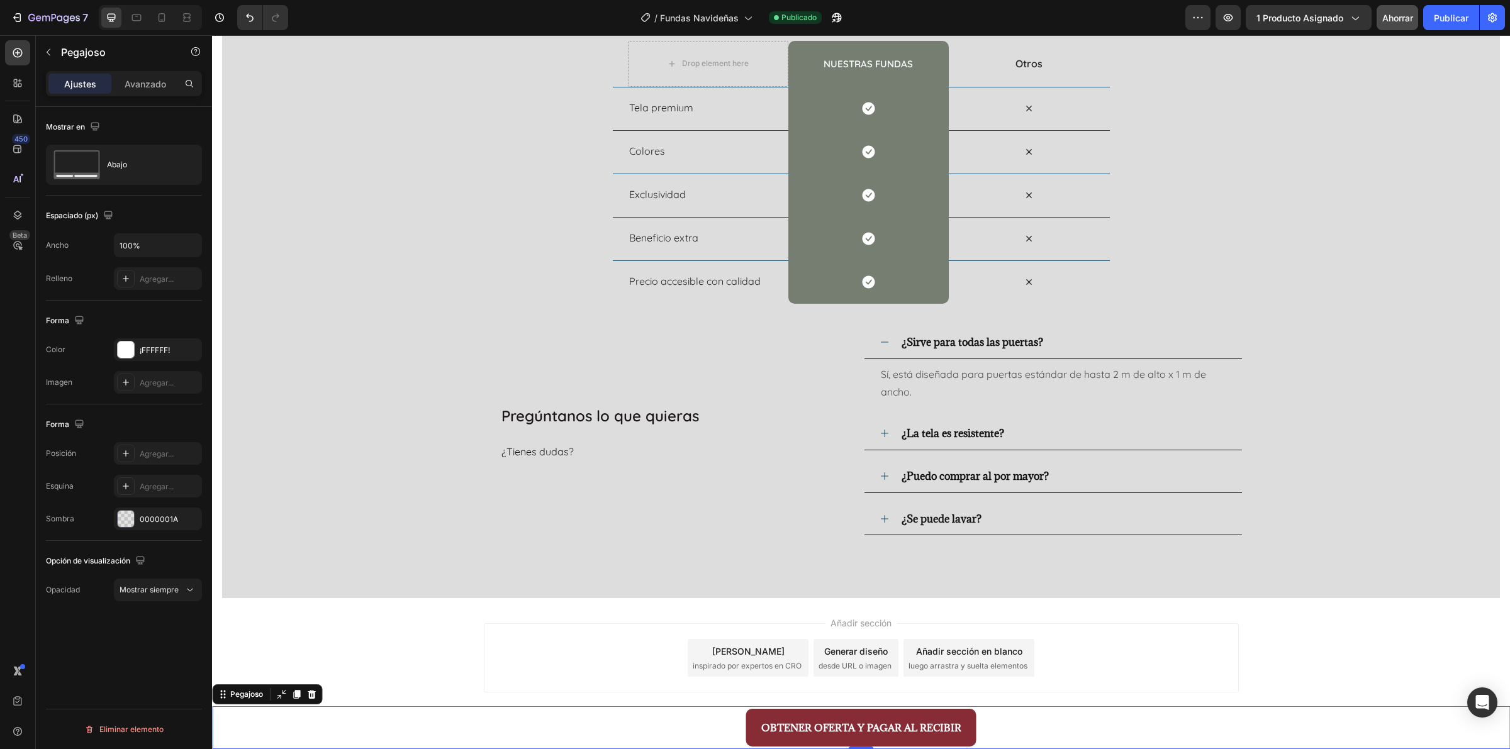
click at [291, 716] on div "OBTENER OFERTA Y PAGAR AL RECIBIR Button Row" at bounding box center [861, 727] width 1298 height 43
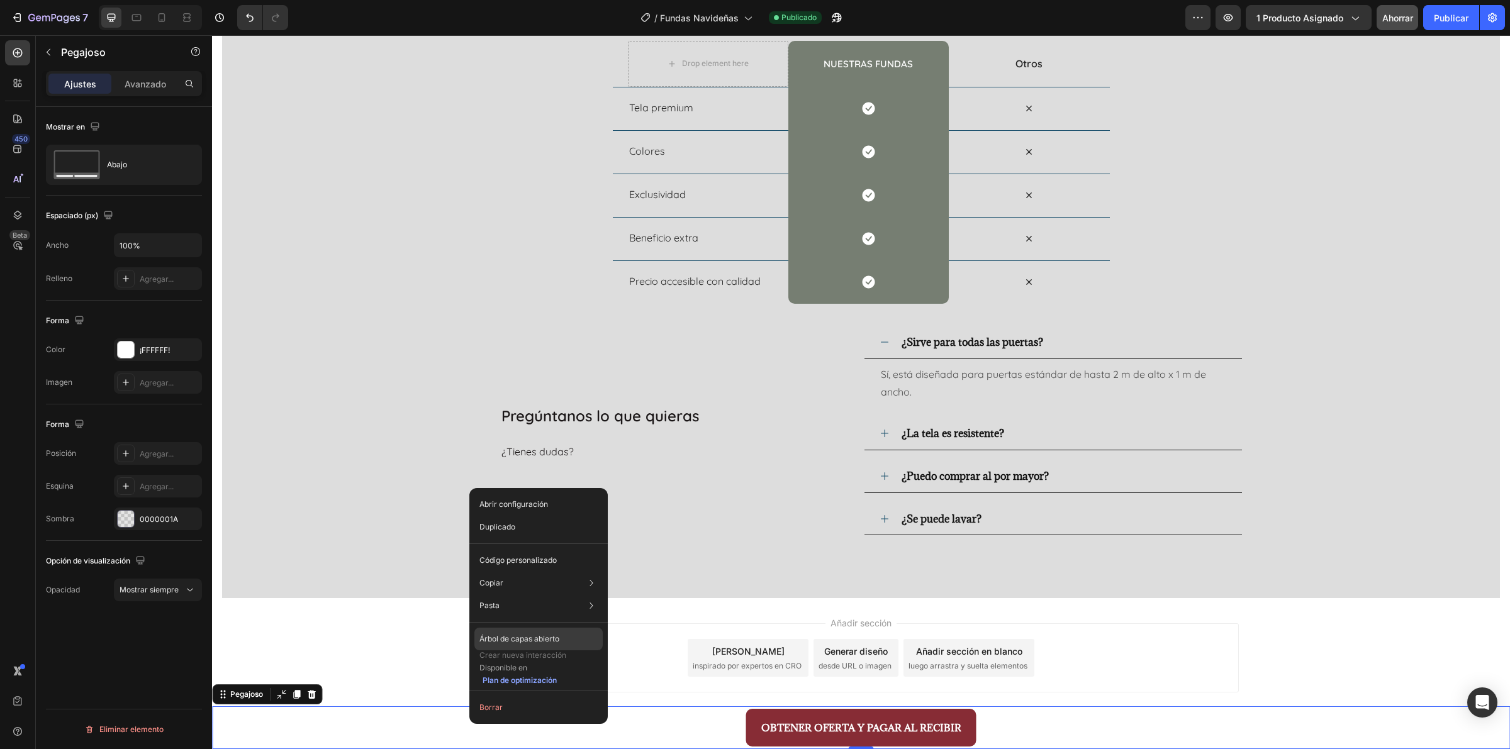
click at [563, 642] on div "Árbol de capas abierto" at bounding box center [538, 639] width 128 height 23
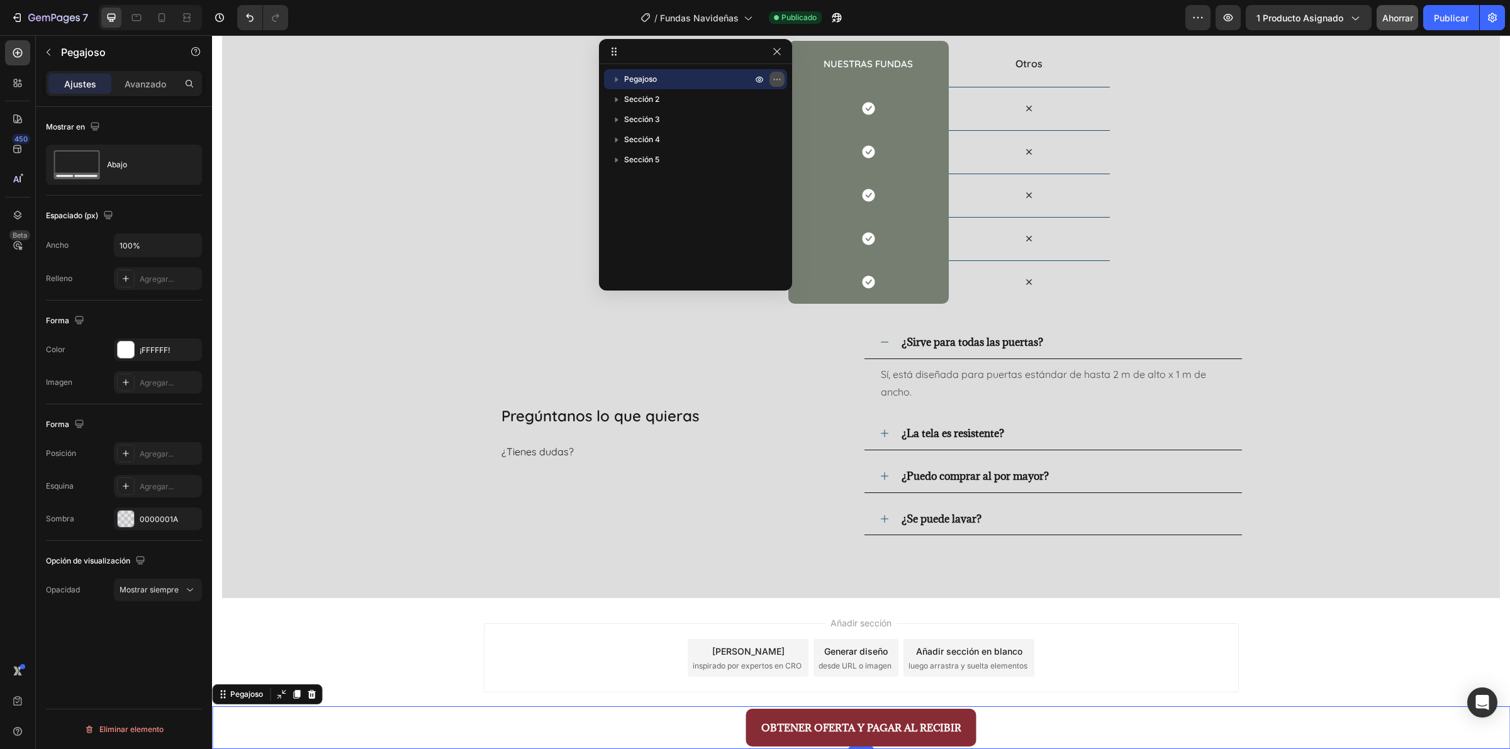
click at [775, 80] on icon "button" at bounding box center [777, 79] width 10 height 10
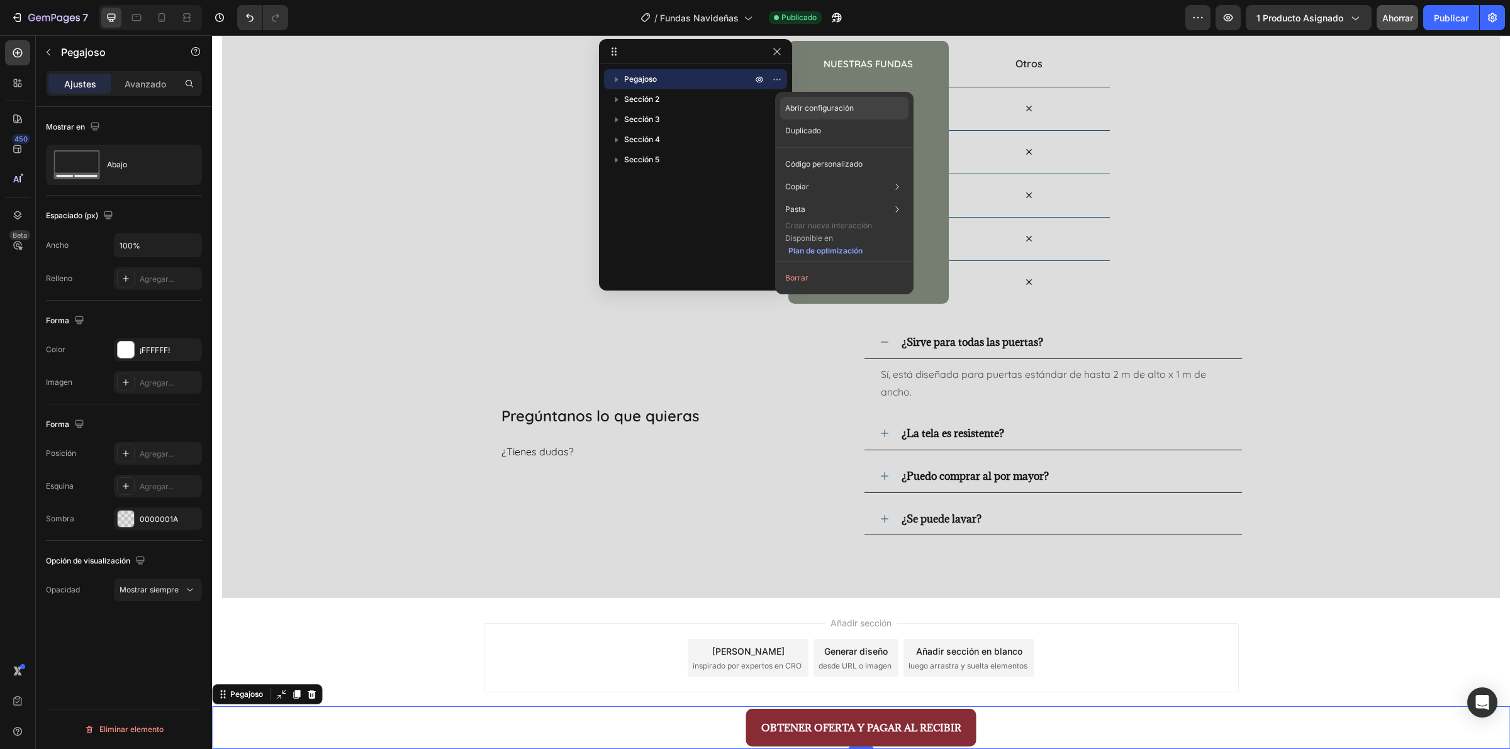
click at [813, 108] on font "Abrir configuración" at bounding box center [819, 107] width 69 height 9
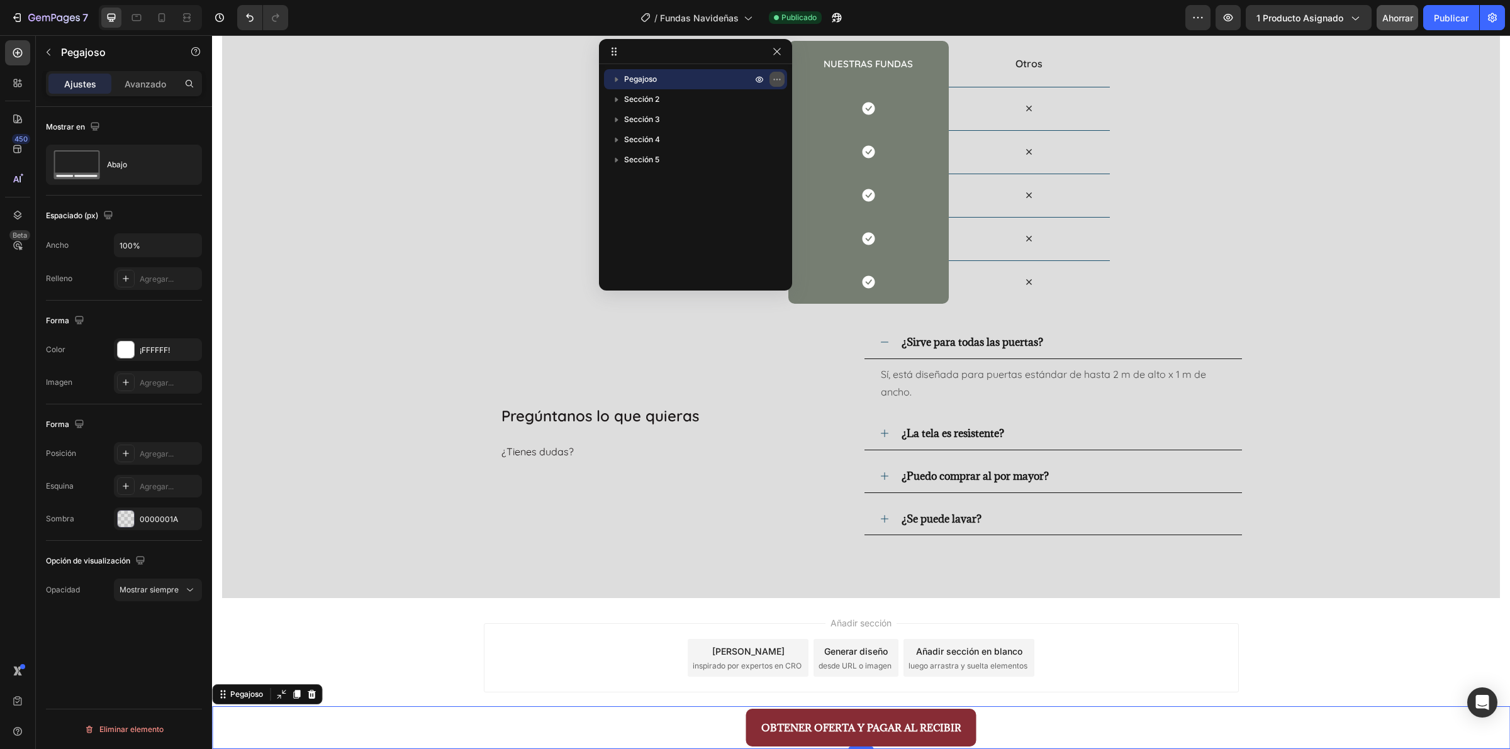
click at [778, 82] on icon "button" at bounding box center [777, 79] width 10 height 10
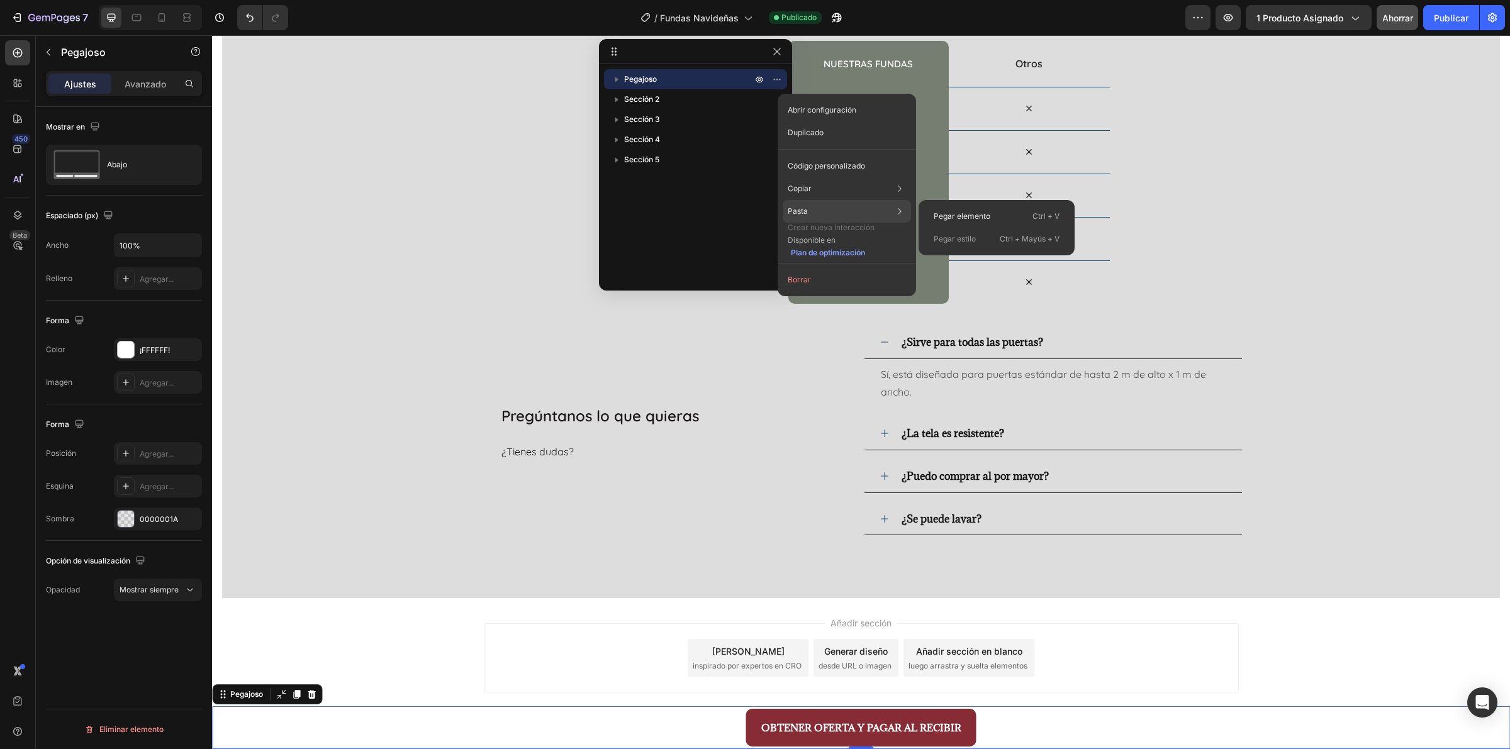
click at [852, 212] on div "Pasta Pegar elemento Ctrl + V Pegar estilo Ctrl + Mayús + V" at bounding box center [847, 211] width 128 height 23
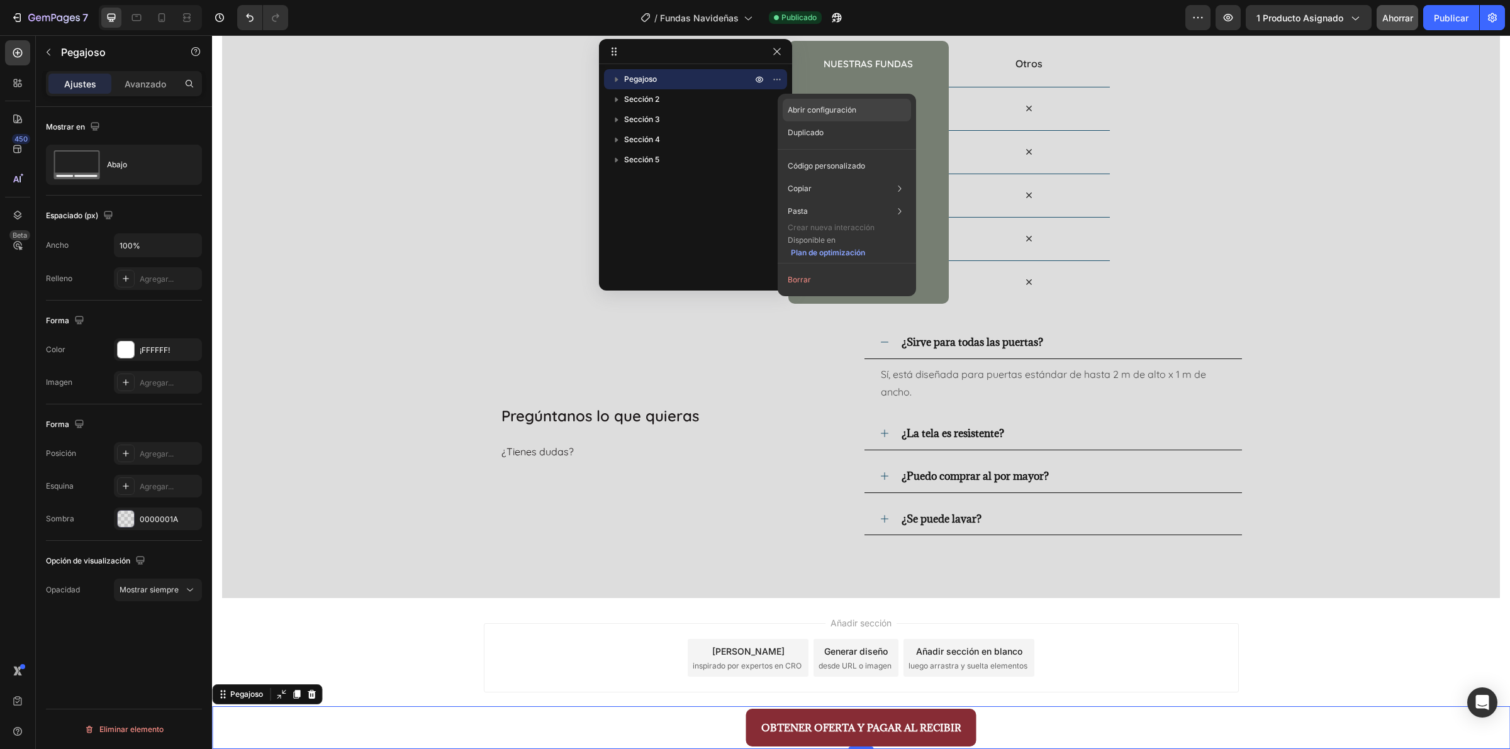
click at [838, 112] on font "Abrir configuración" at bounding box center [822, 109] width 69 height 9
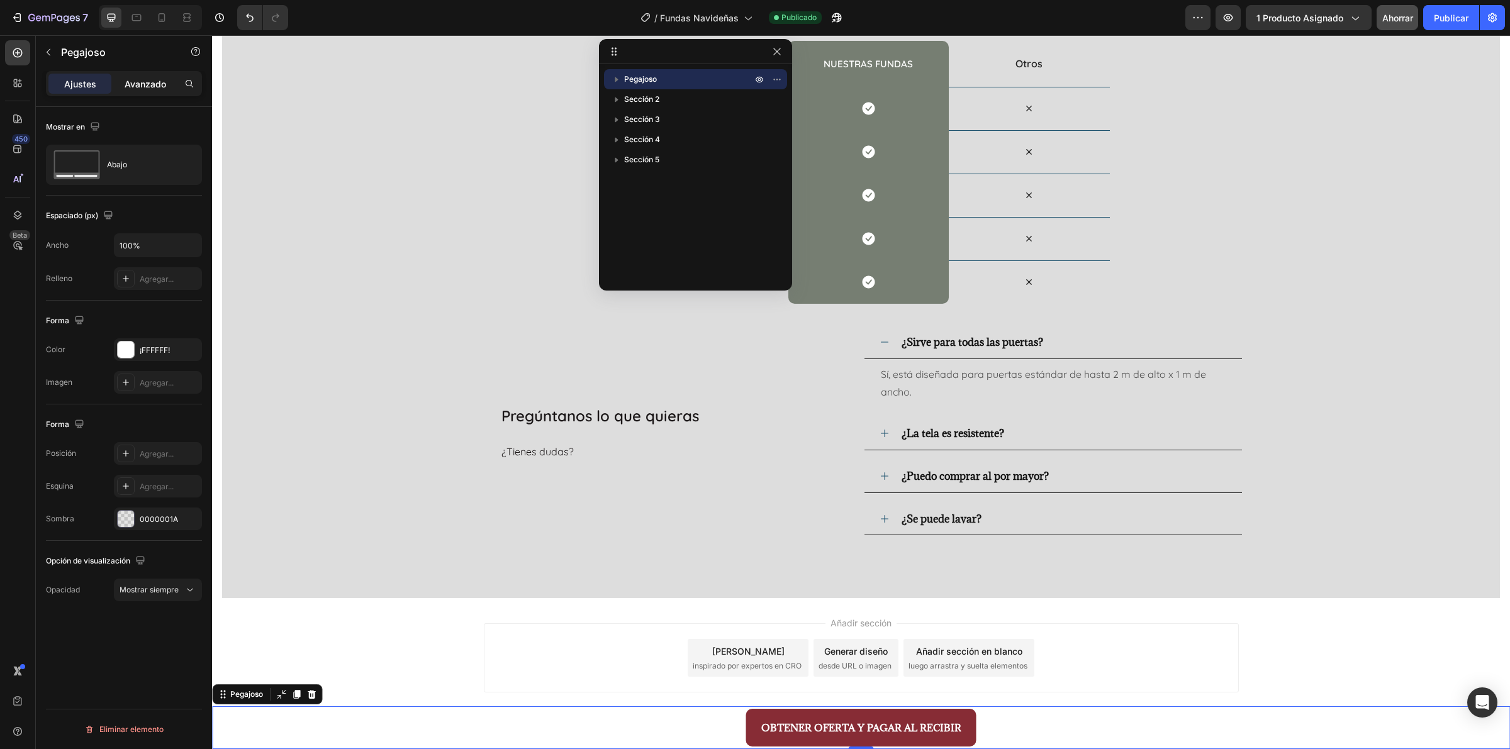
click at [152, 80] on font "Avanzado" at bounding box center [146, 84] width 42 height 11
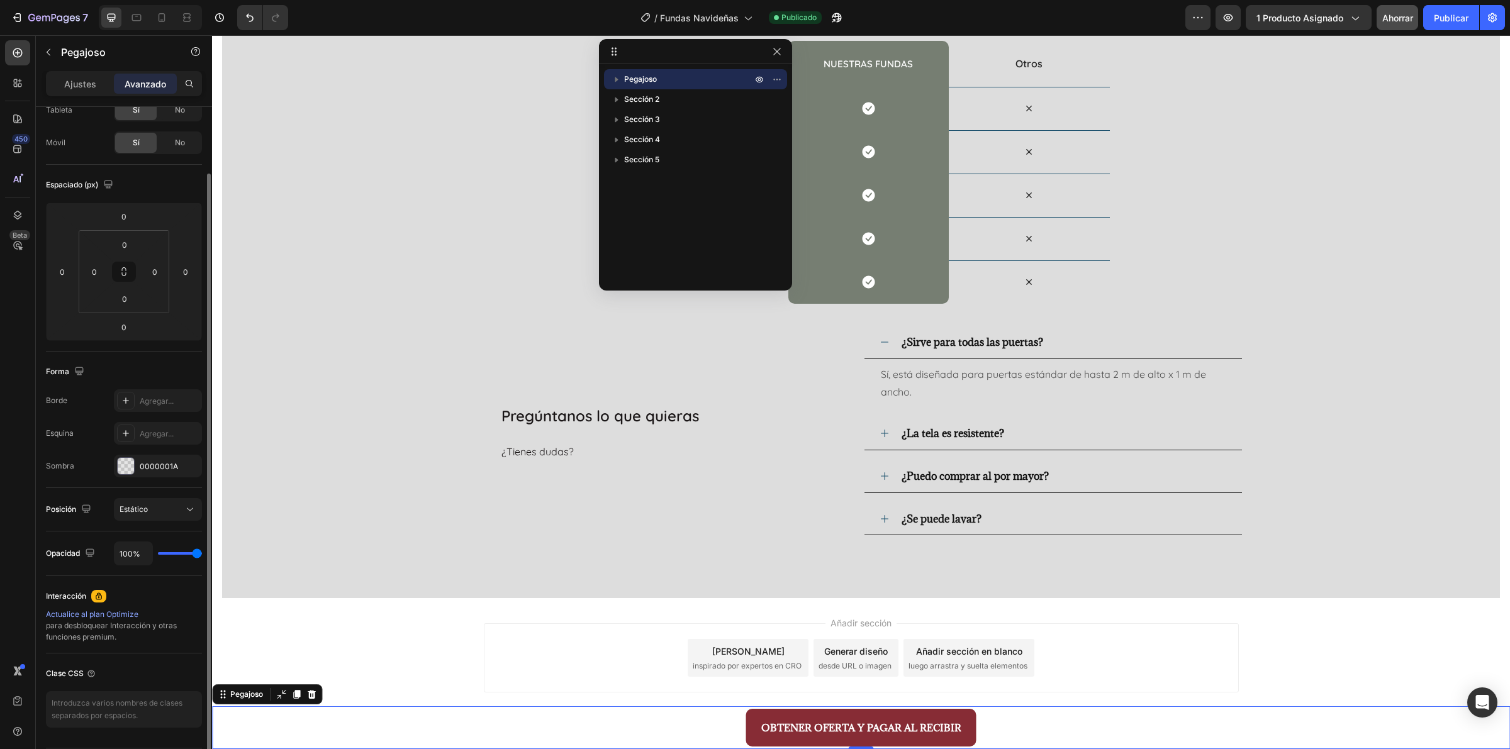
scroll to position [118, 0]
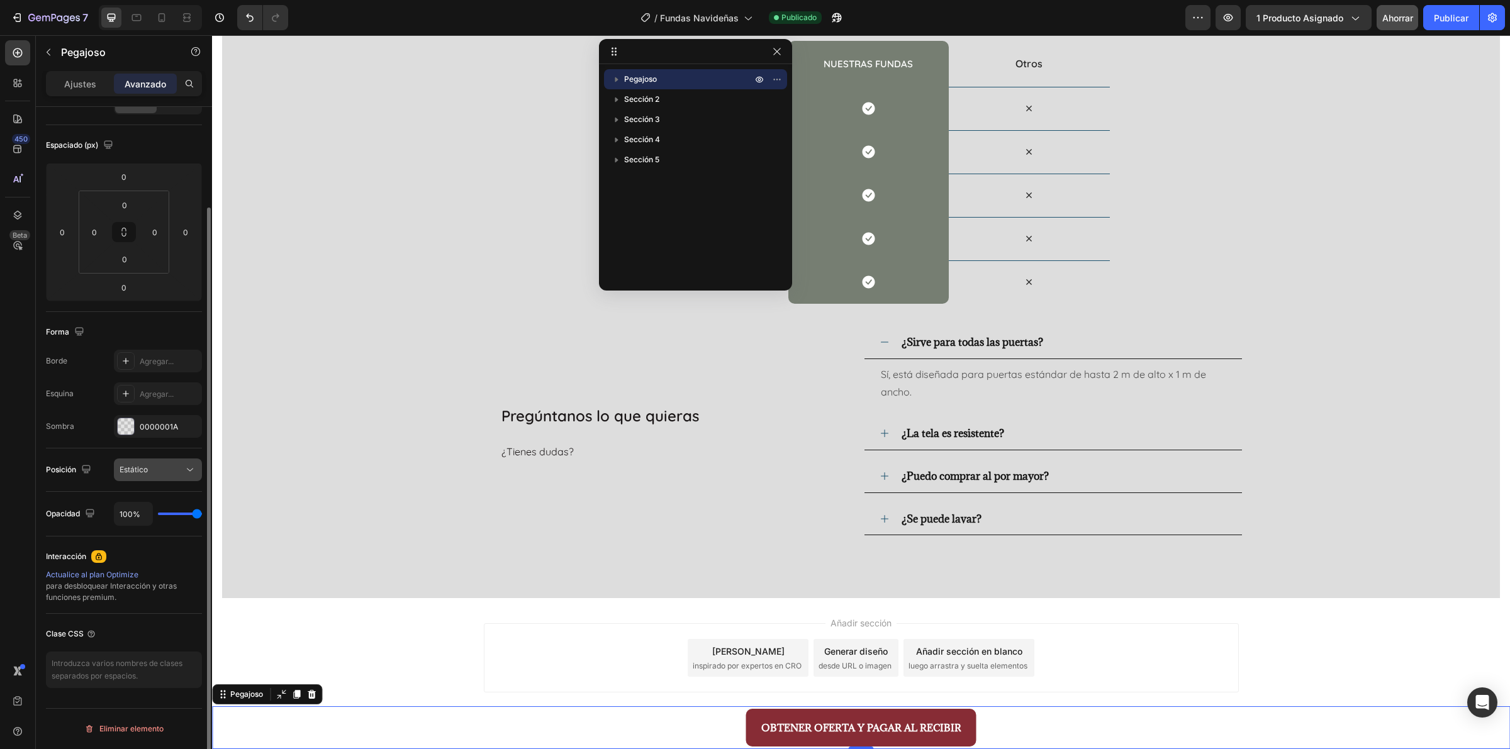
click at [153, 473] on div "Estático" at bounding box center [152, 469] width 64 height 11
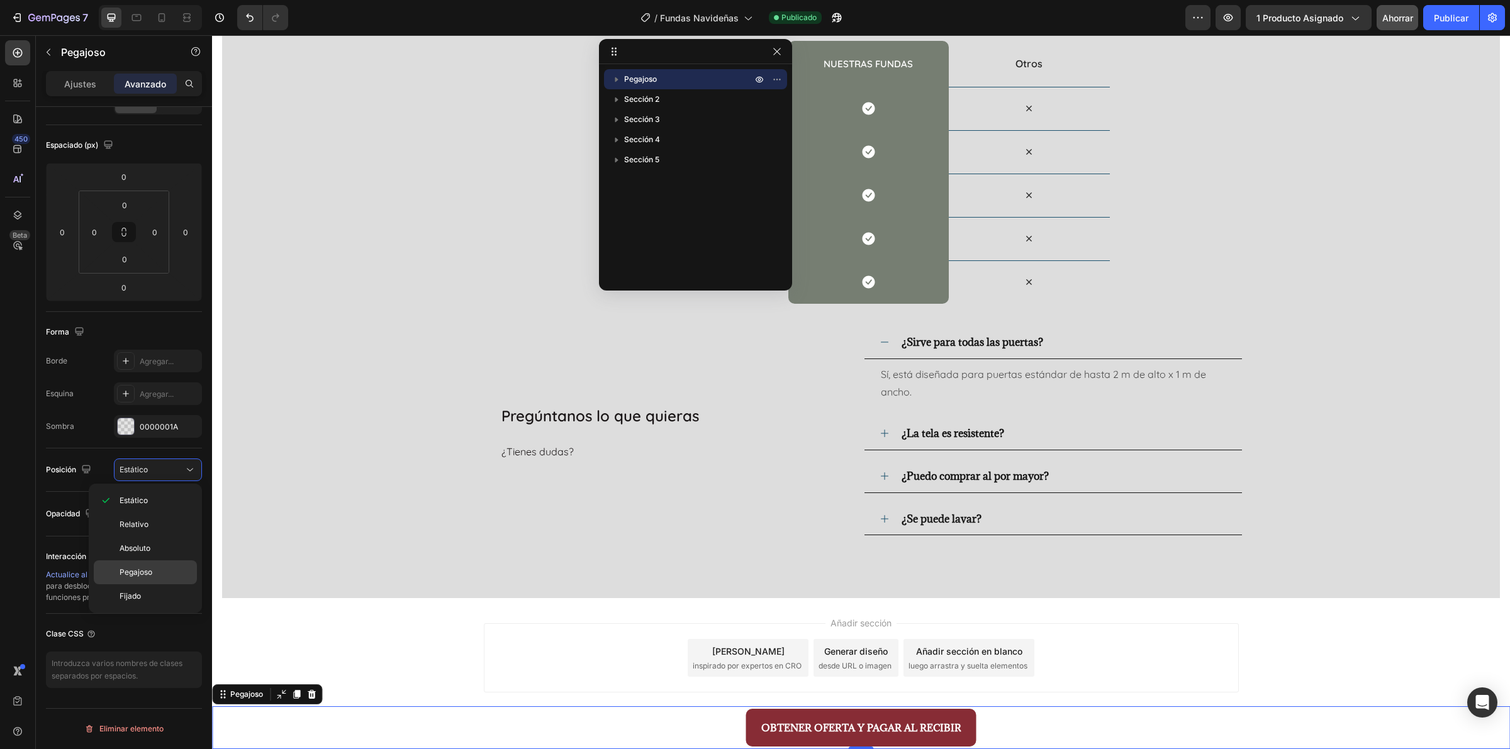
click at [155, 571] on p "Pegajoso" at bounding box center [156, 572] width 72 height 11
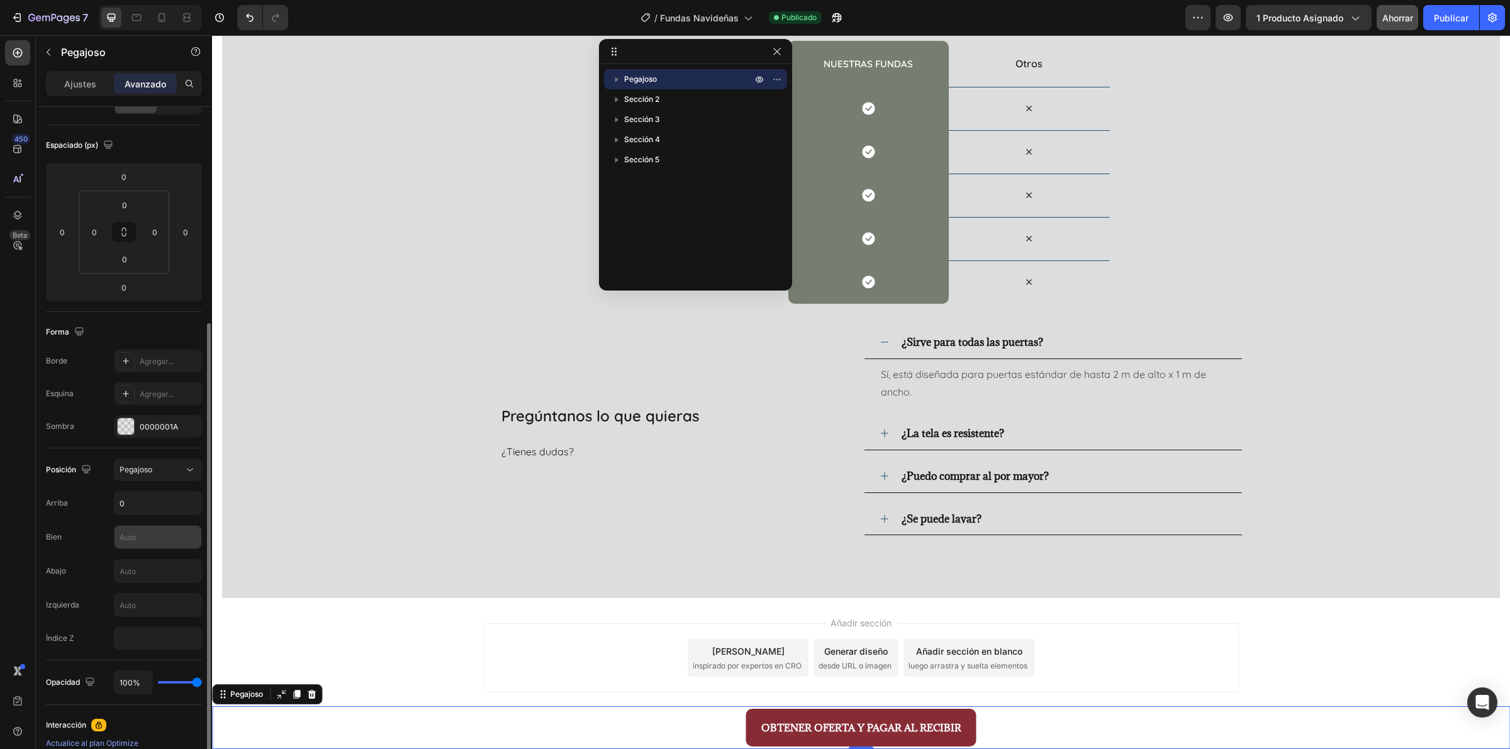
scroll to position [288, 0]
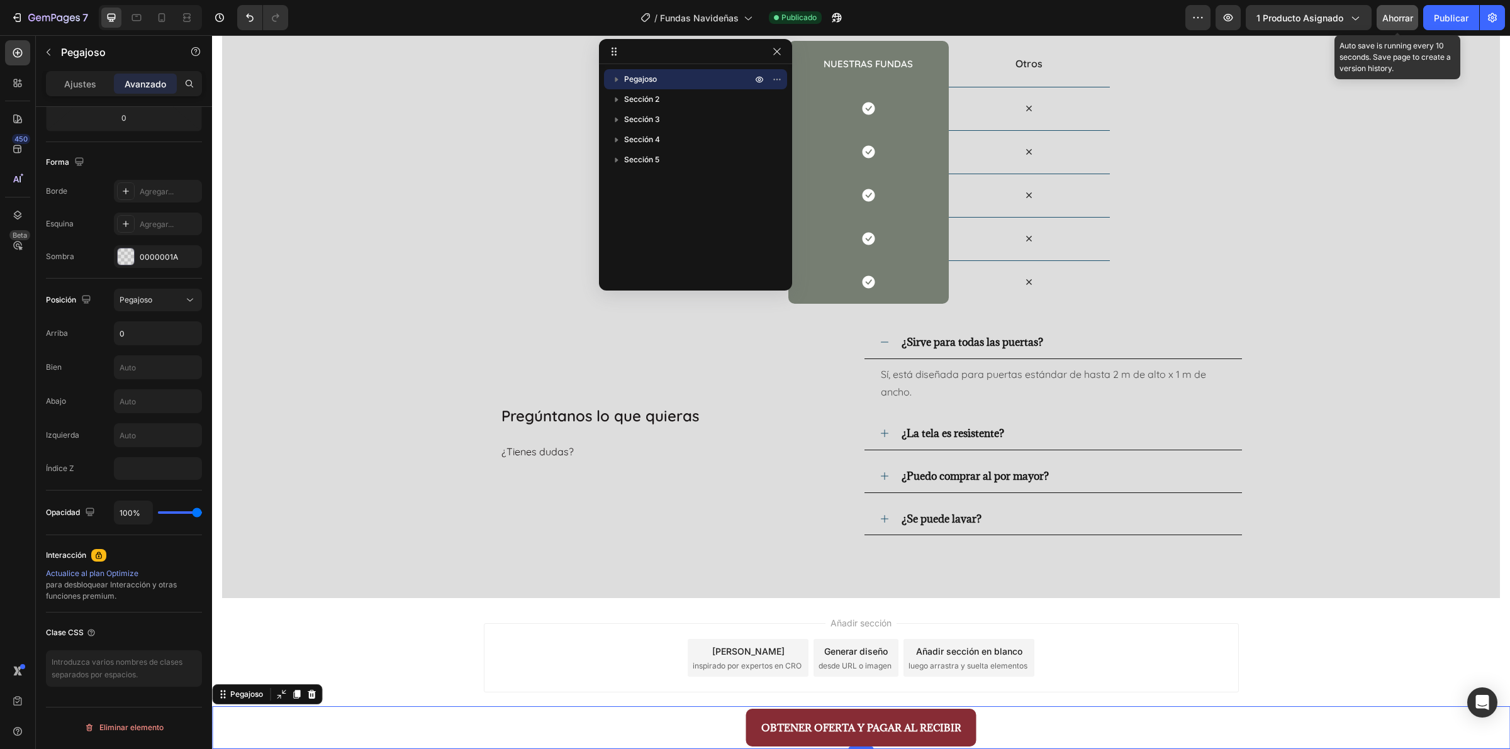
click at [1395, 11] on div "Ahorrar" at bounding box center [1397, 17] width 31 height 13
click at [1453, 23] on font "Publicar" at bounding box center [1451, 18] width 35 height 11
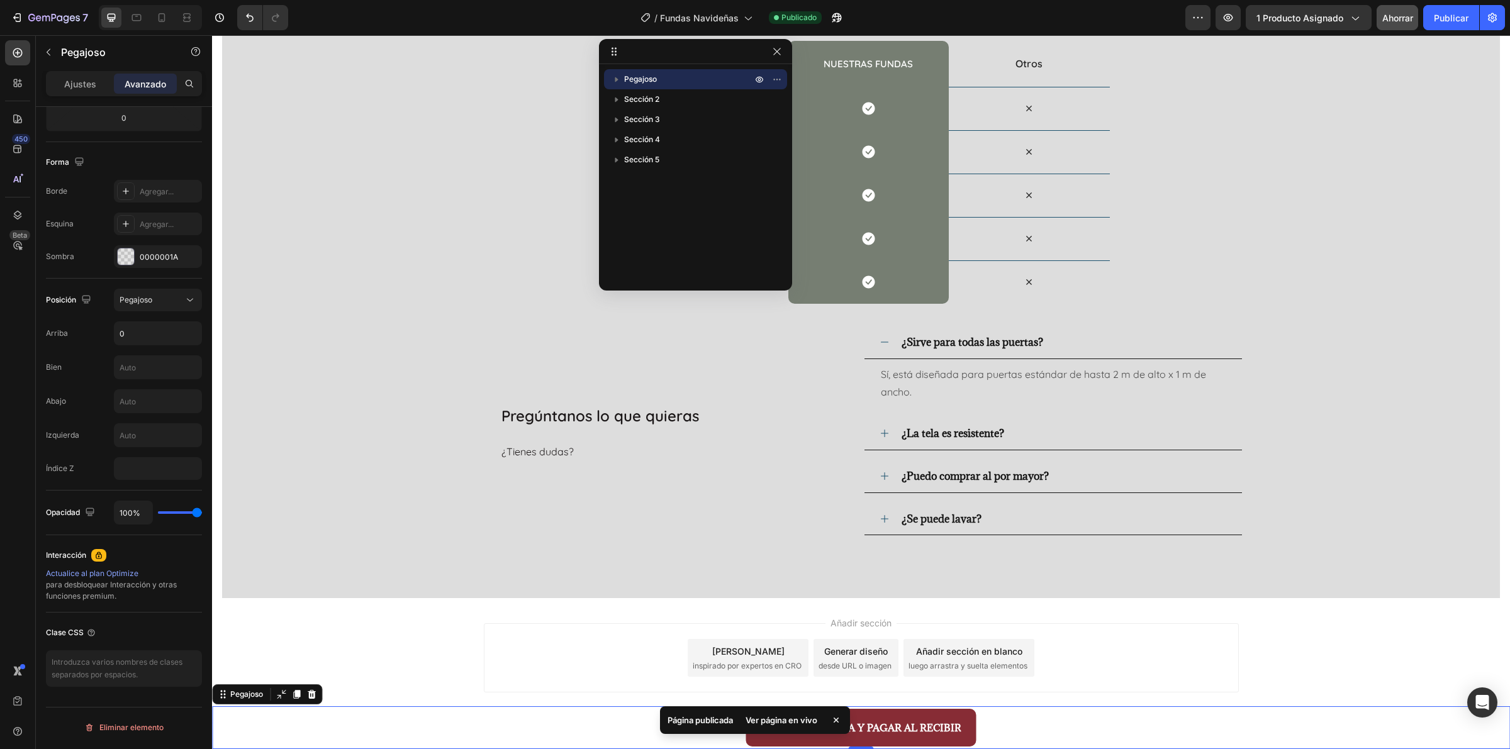
click at [771, 721] on font "Ver página en vivo" at bounding box center [782, 720] width 72 height 10
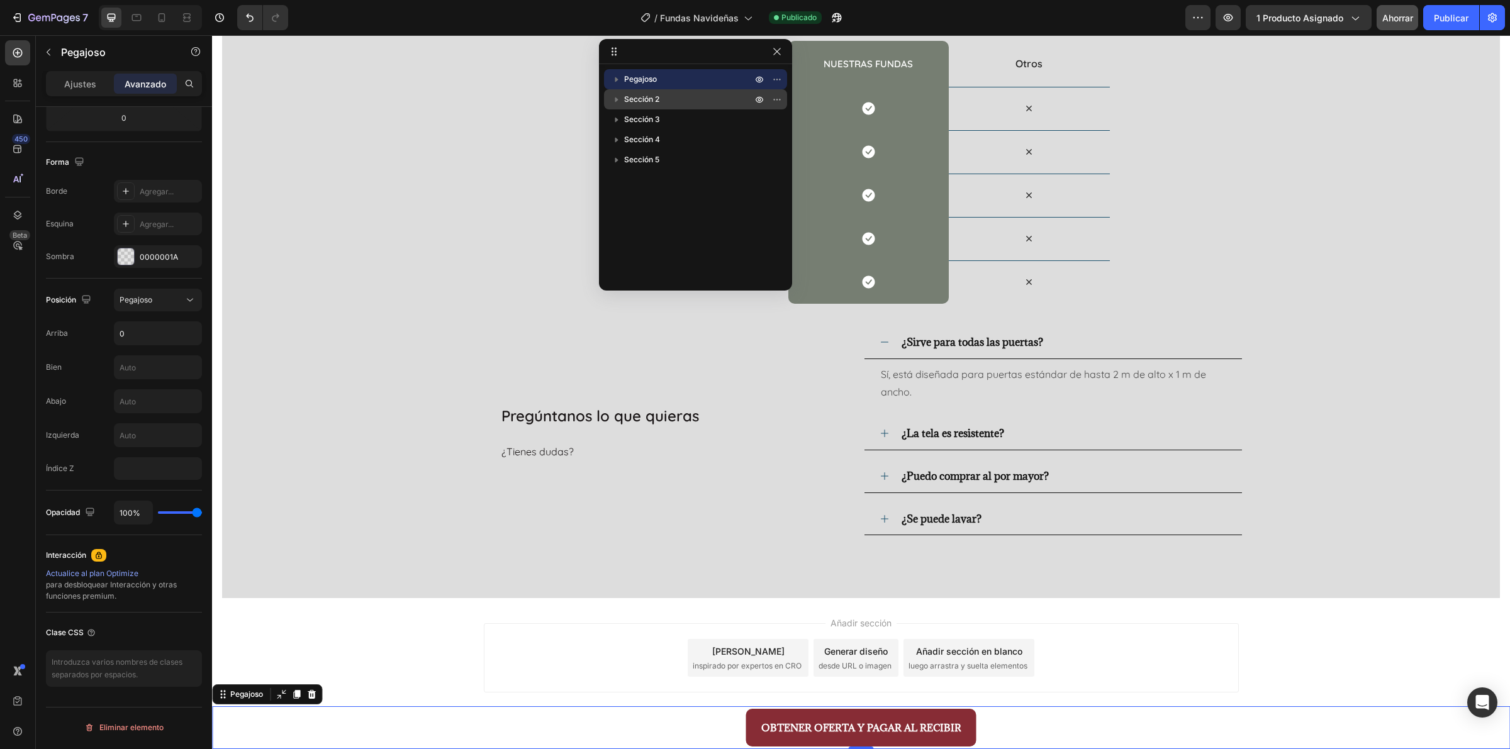
click at [705, 102] on p "Sección 2" at bounding box center [689, 99] width 130 height 13
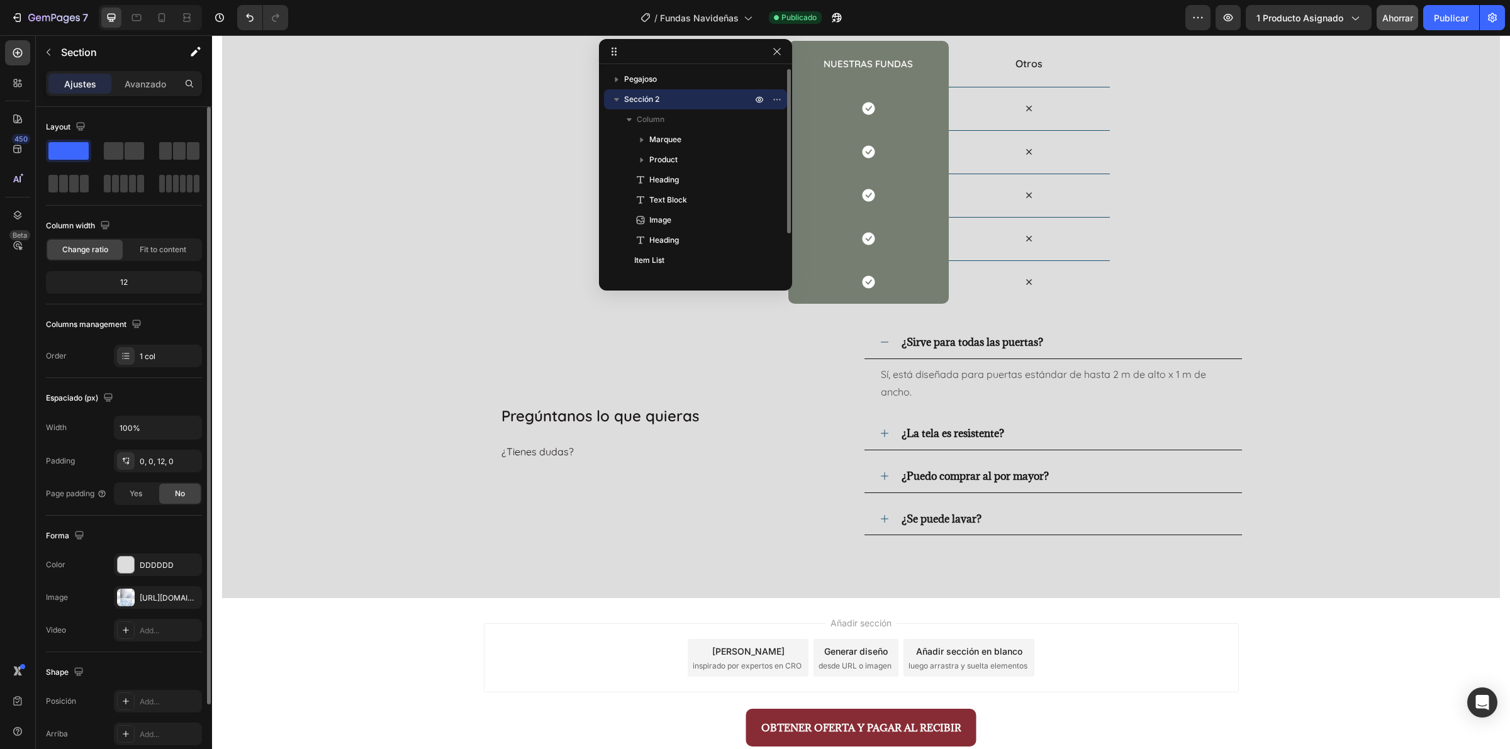
scroll to position [1833, 0]
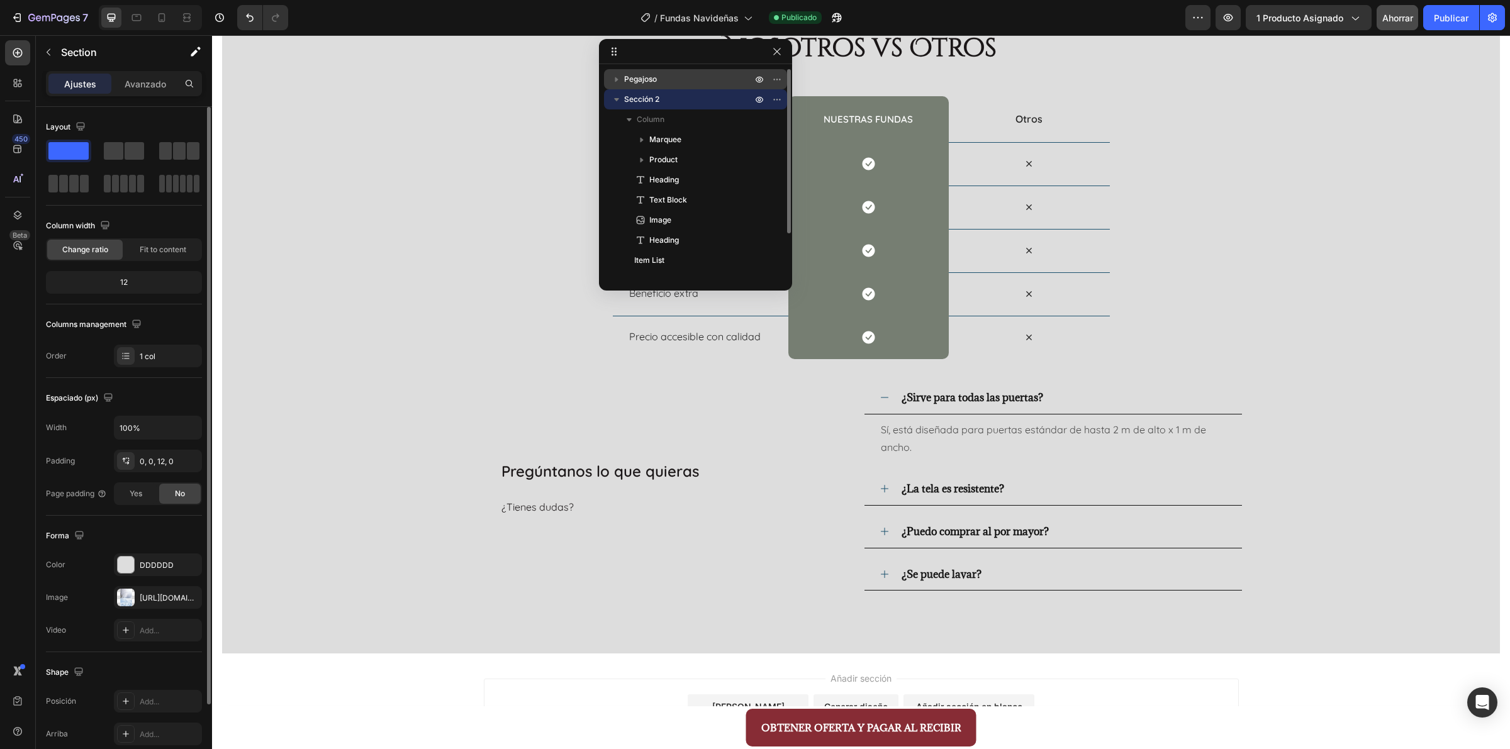
click at [716, 75] on p "Pegajoso" at bounding box center [689, 79] width 130 height 13
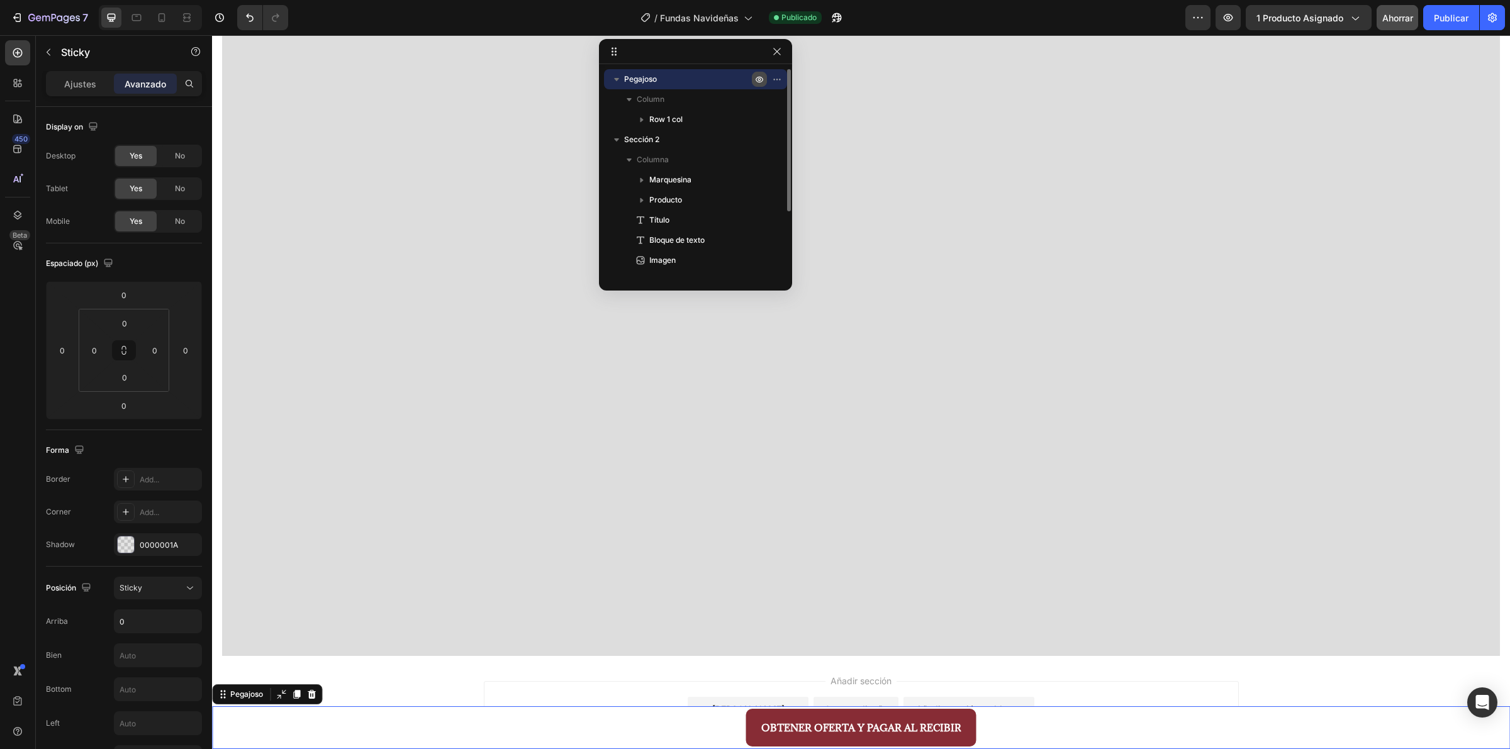
click at [761, 81] on icon "button" at bounding box center [759, 79] width 10 height 10
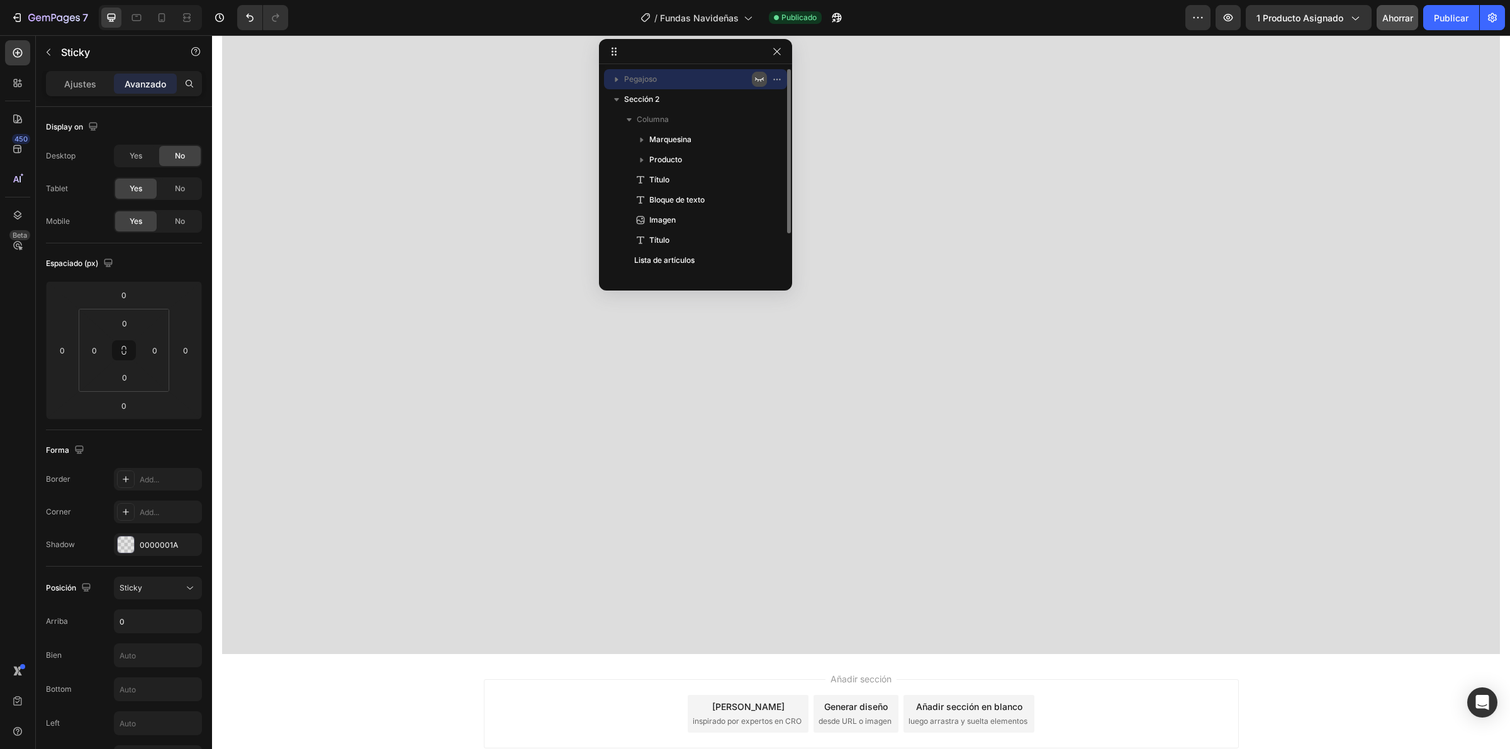
click at [758, 79] on icon "button" at bounding box center [759, 79] width 10 height 10
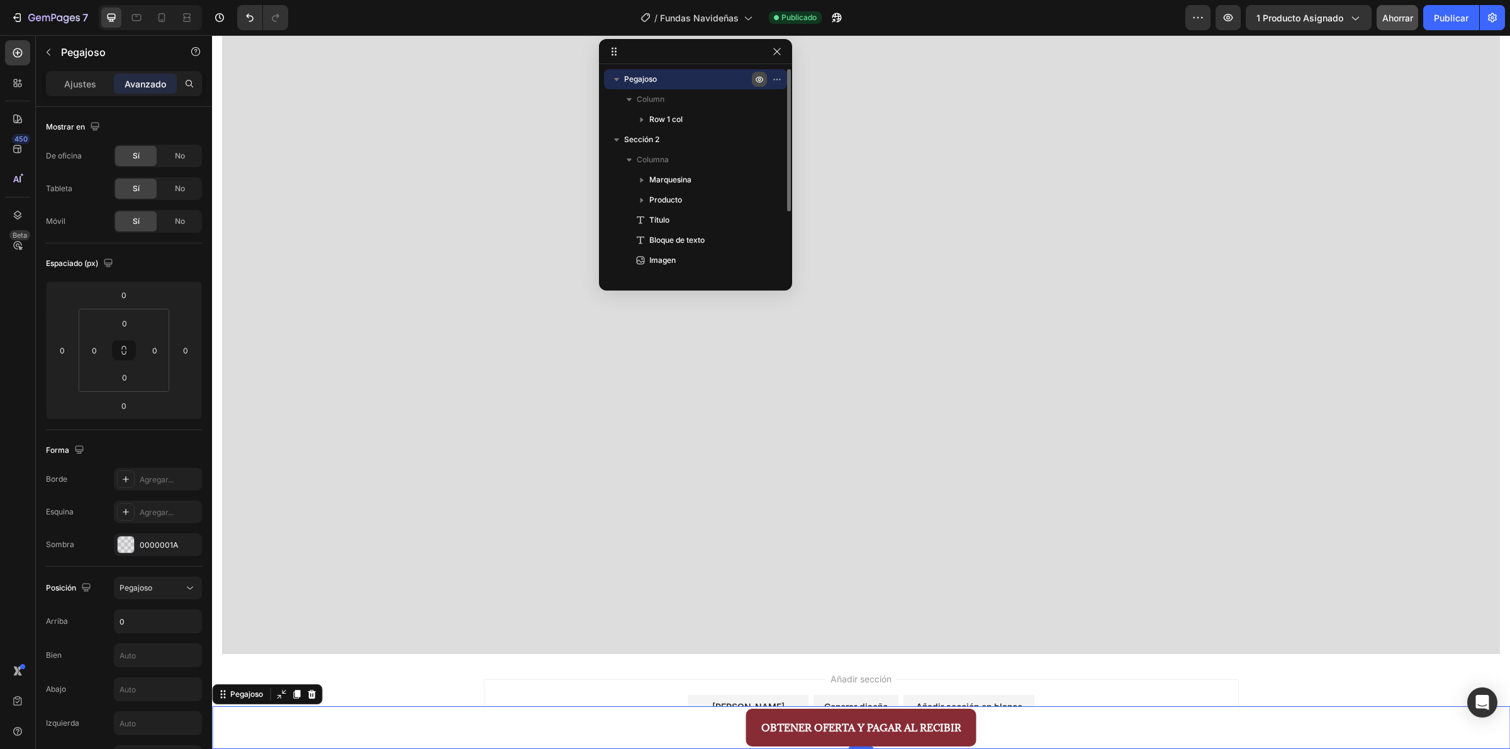
scroll to position [0, 0]
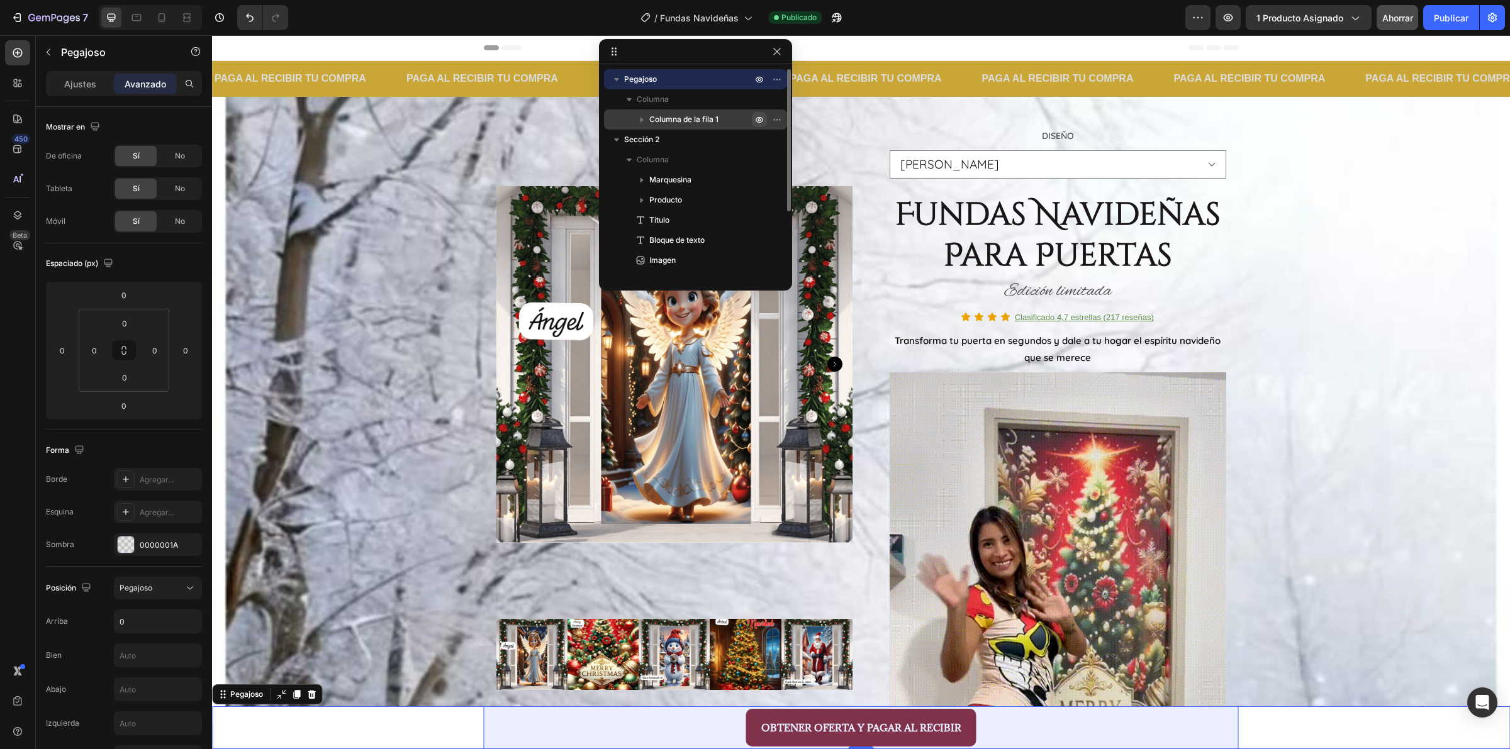
click at [762, 121] on icon "button" at bounding box center [759, 119] width 10 height 10
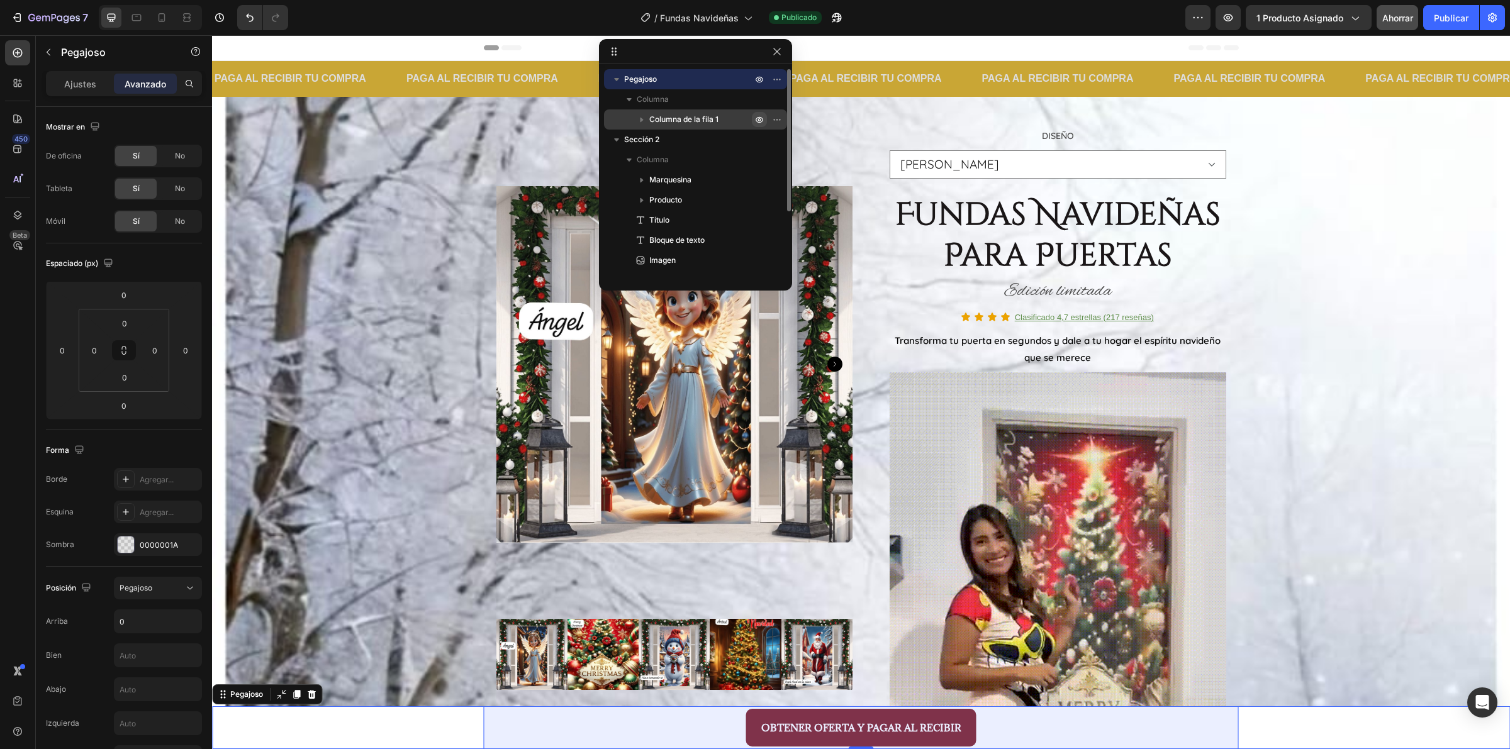
click at [760, 120] on icon "button" at bounding box center [759, 119] width 10 height 10
click at [762, 120] on icon "button" at bounding box center [759, 119] width 10 height 10
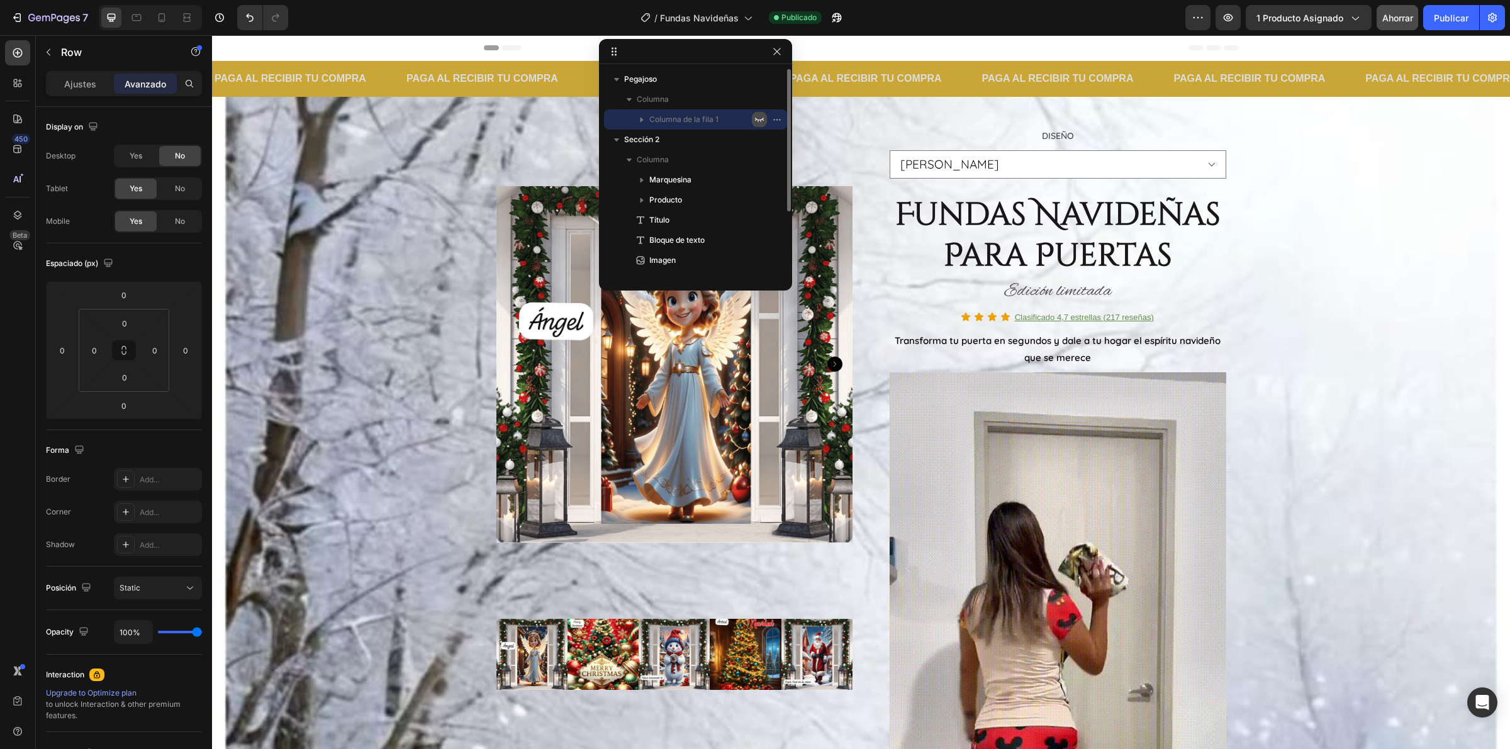
click at [756, 123] on icon "button" at bounding box center [759, 119] width 10 height 10
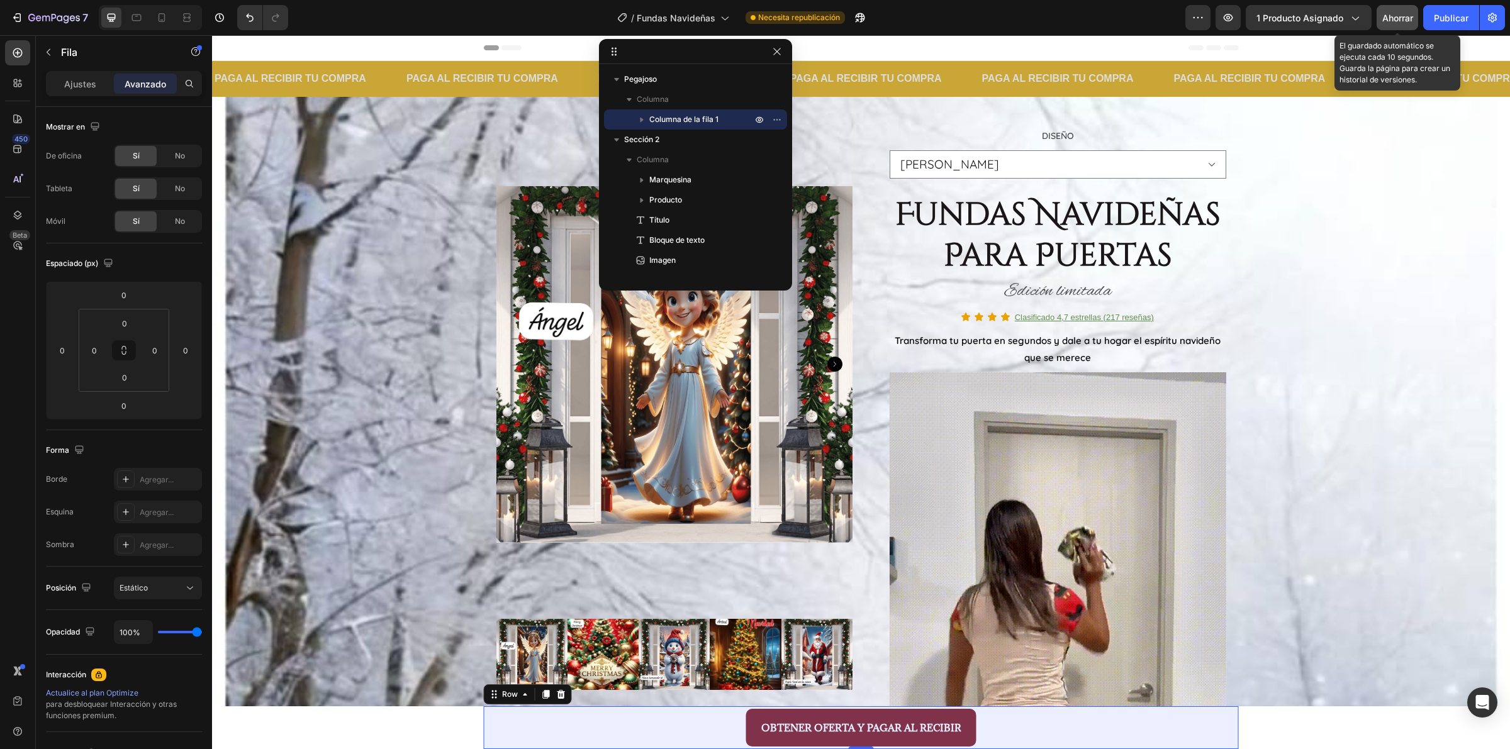
click at [1401, 19] on font "Ahorrar" at bounding box center [1397, 18] width 31 height 11
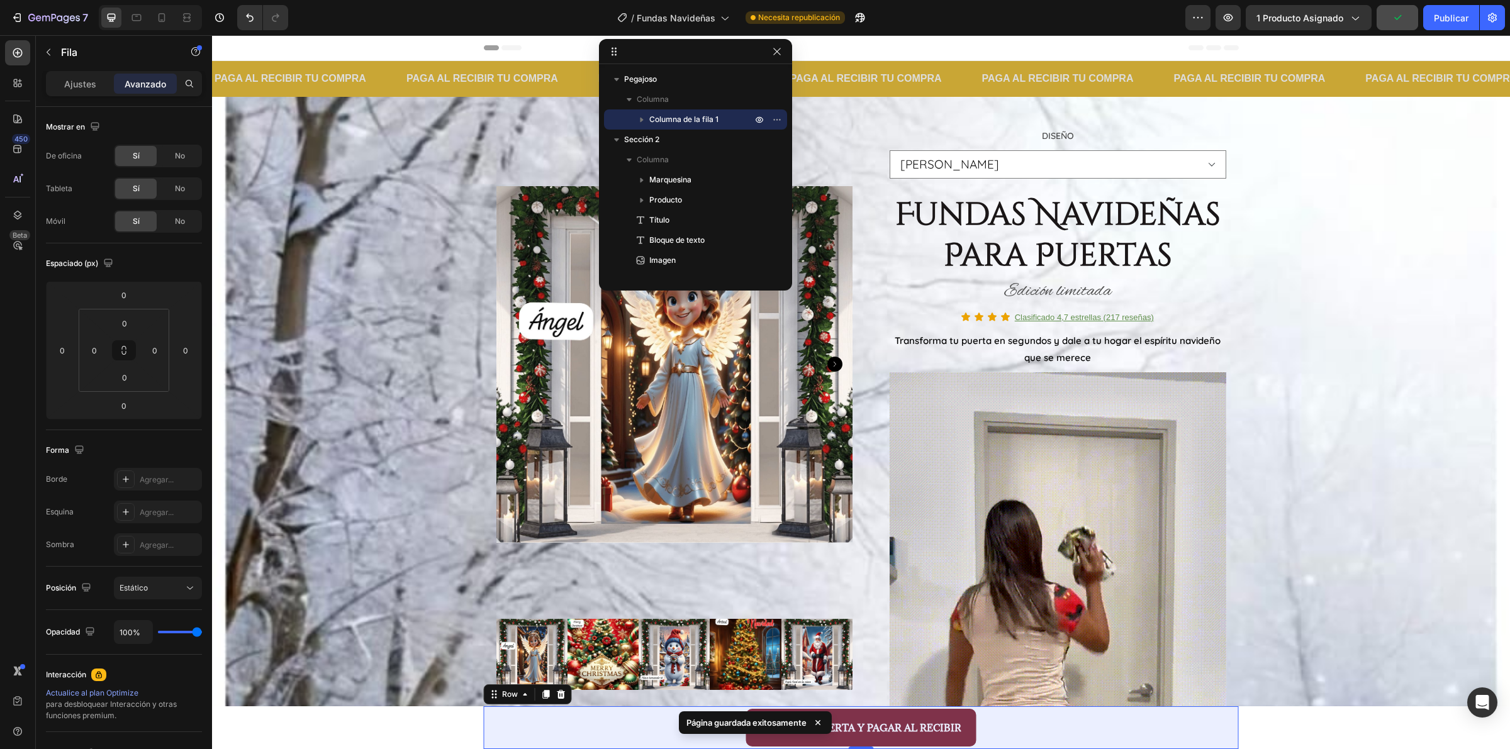
drag, startPoint x: 1438, startPoint y: 20, endPoint x: 1433, endPoint y: 35, distance: 16.3
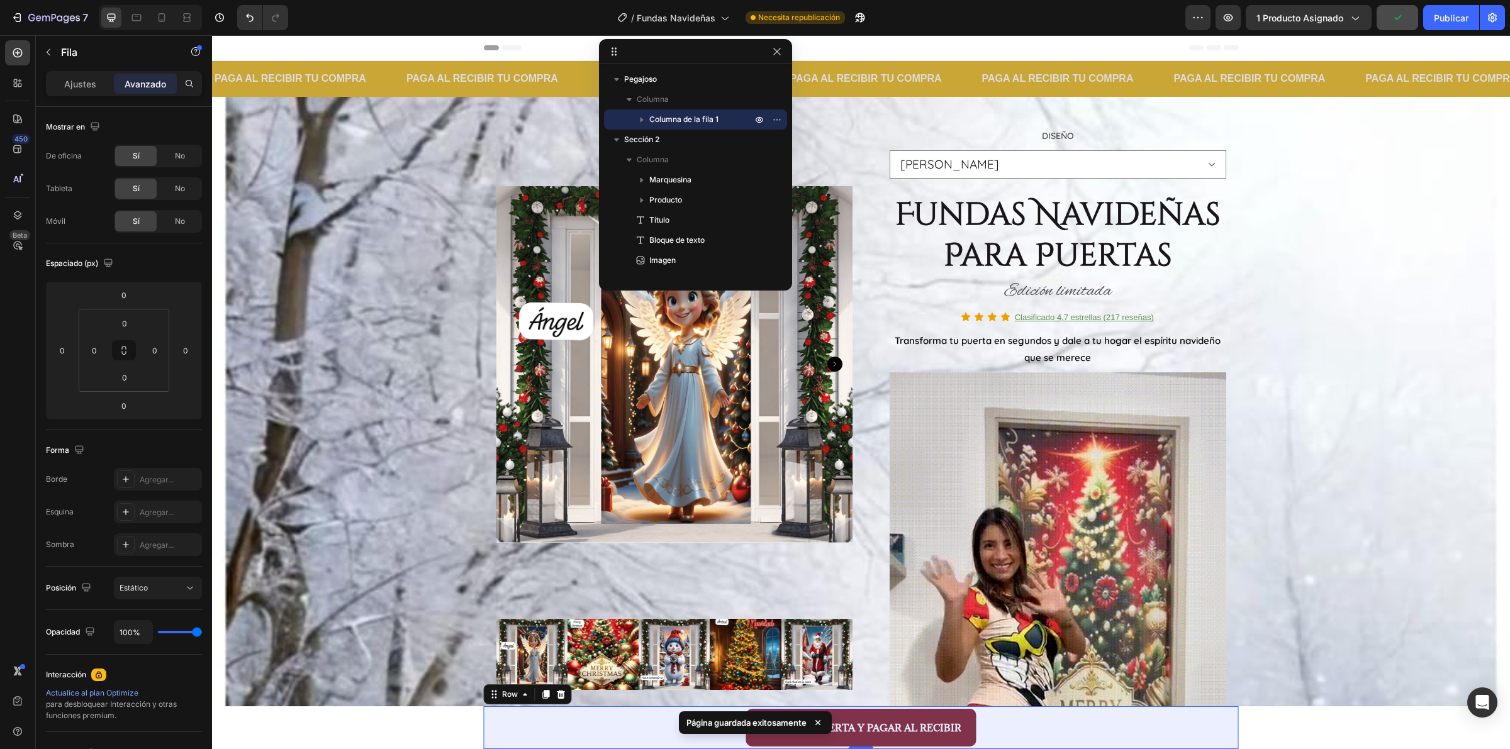
click at [1438, 21] on font "Publicar" at bounding box center [1451, 18] width 35 height 11
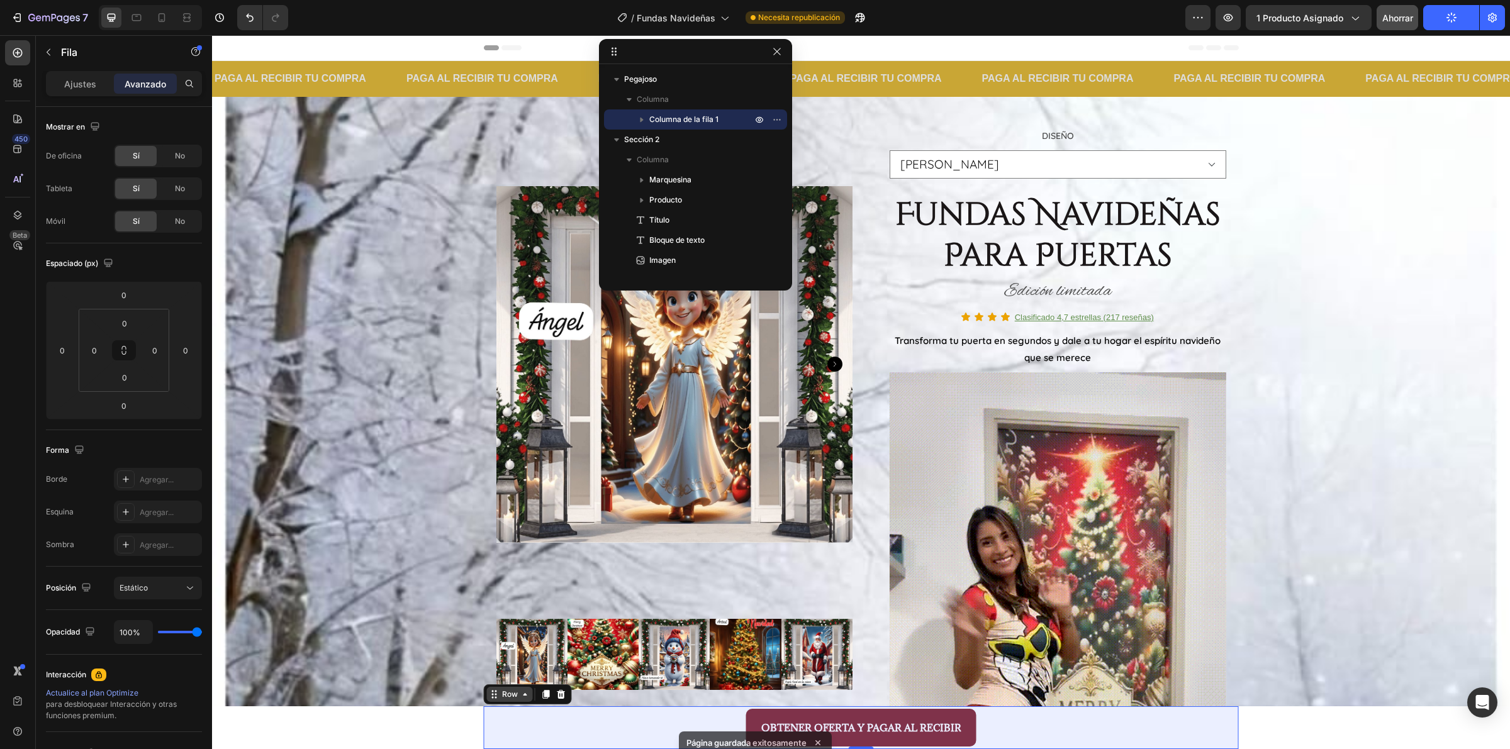
click at [500, 694] on div "Row" at bounding box center [510, 694] width 21 height 11
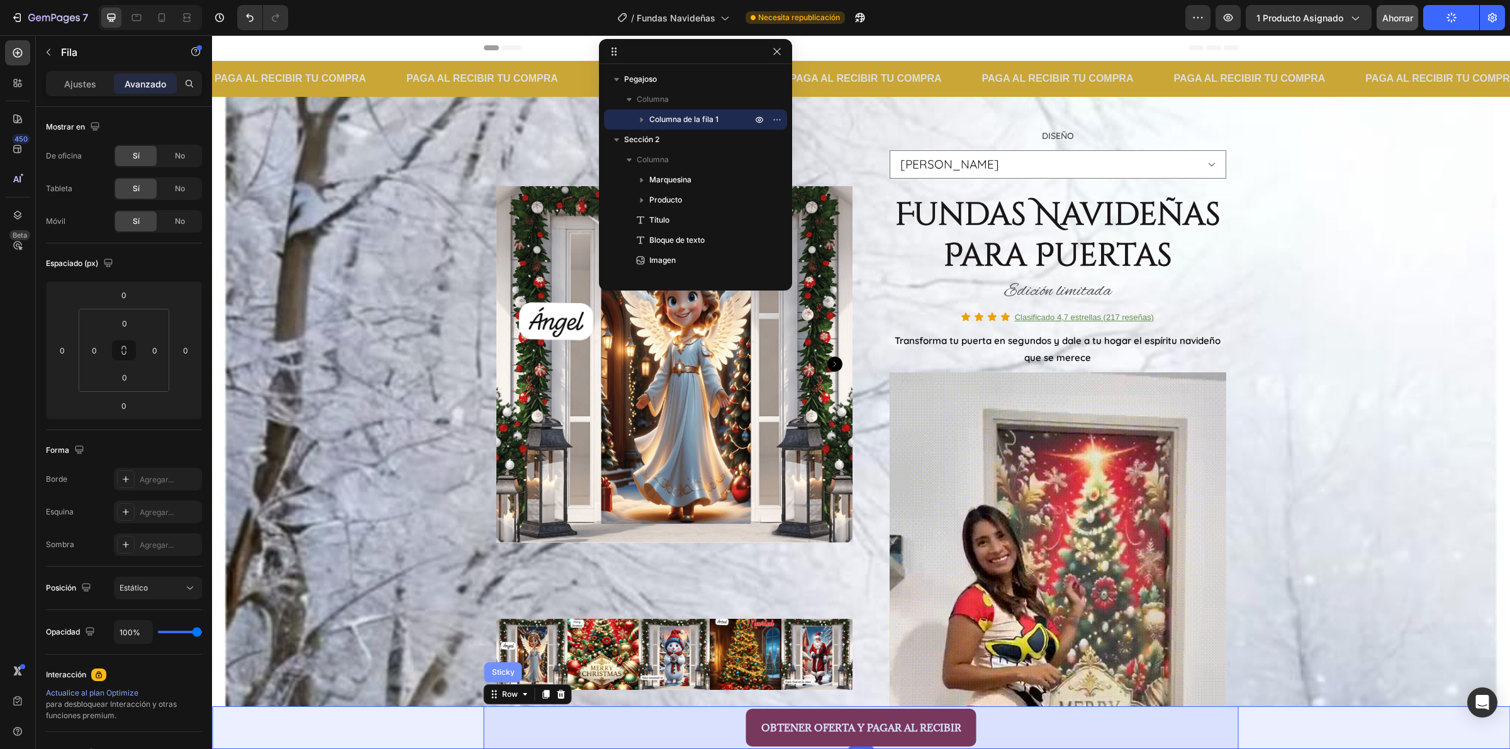
click at [494, 674] on div "Sticky" at bounding box center [503, 673] width 28 height 8
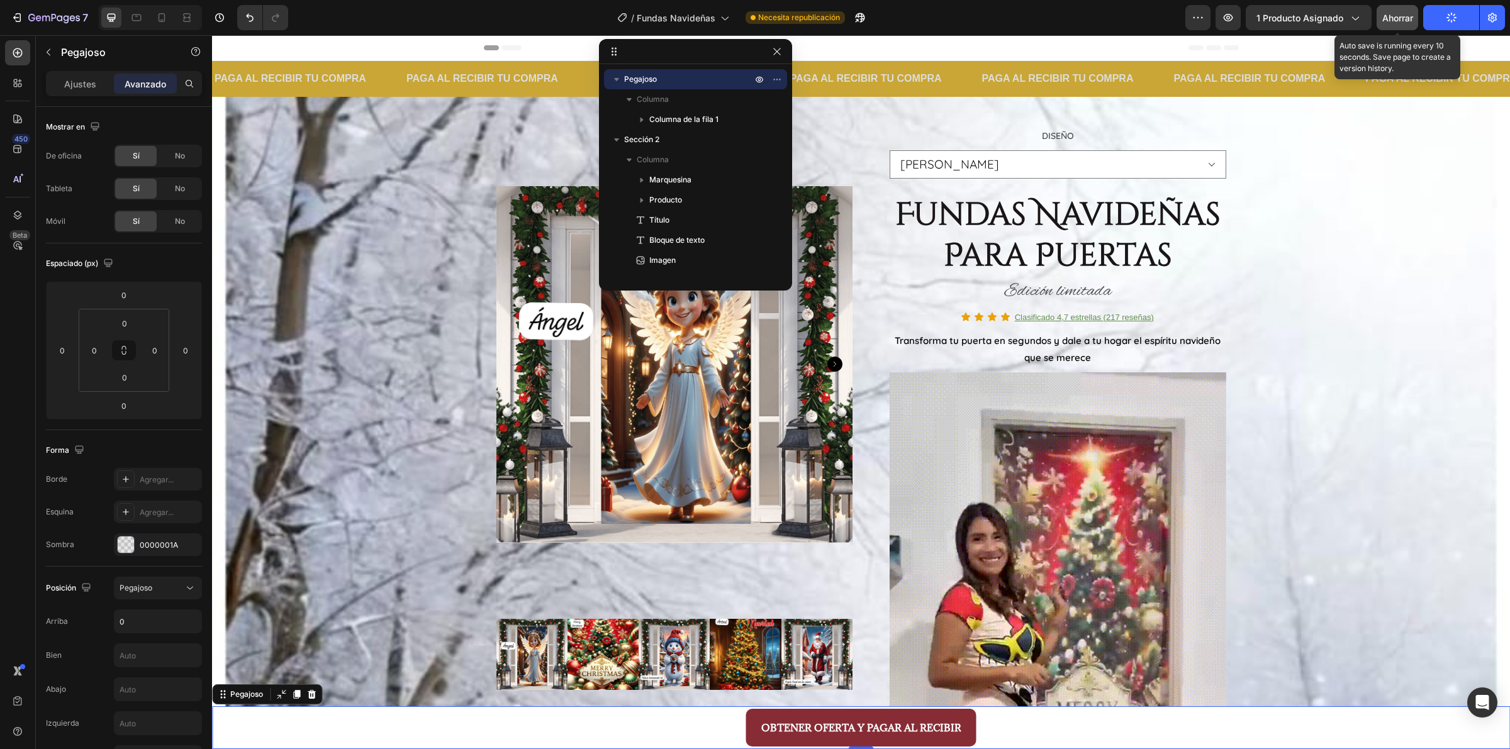
click at [1392, 14] on font "Ahorrar" at bounding box center [1397, 18] width 31 height 11
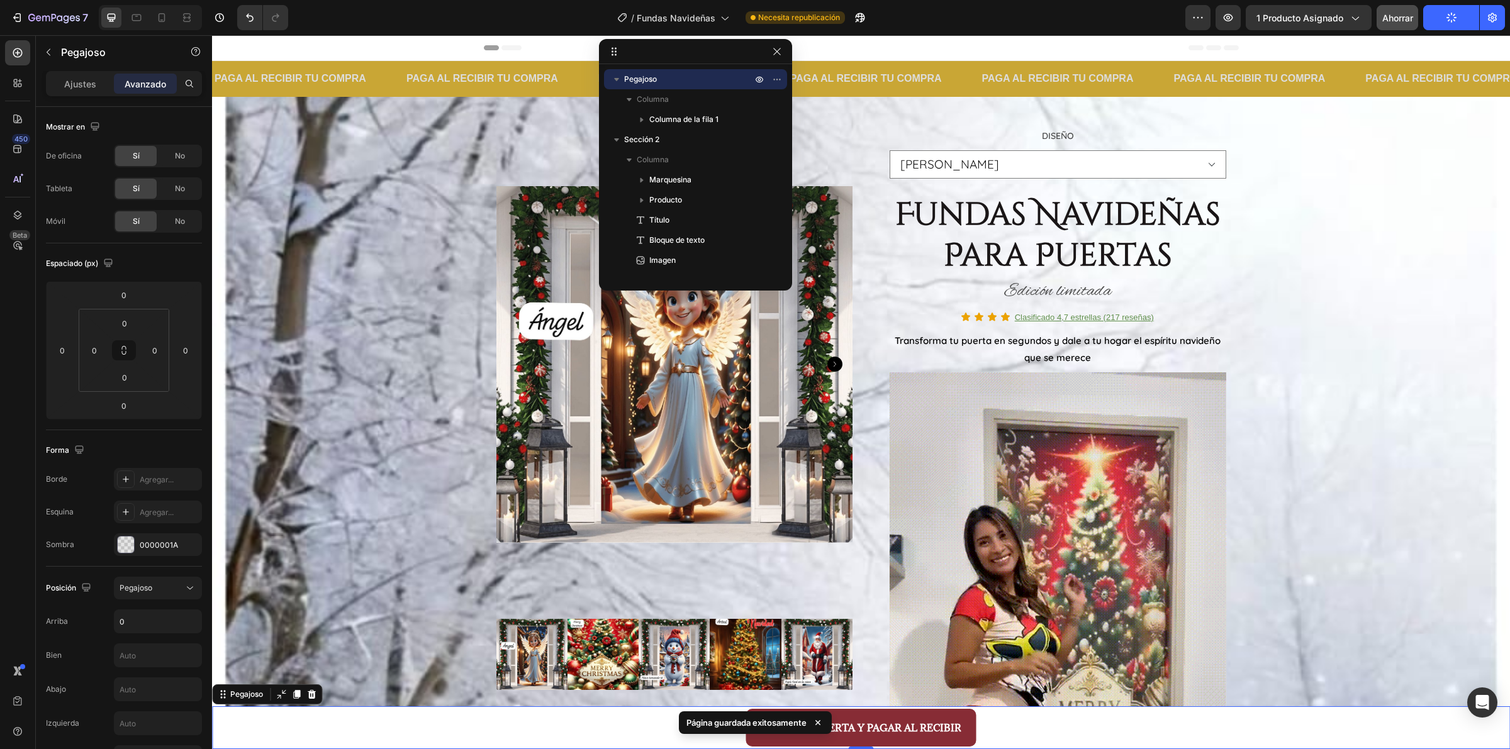
click at [1441, 19] on button "Publicar" at bounding box center [1451, 17] width 56 height 25
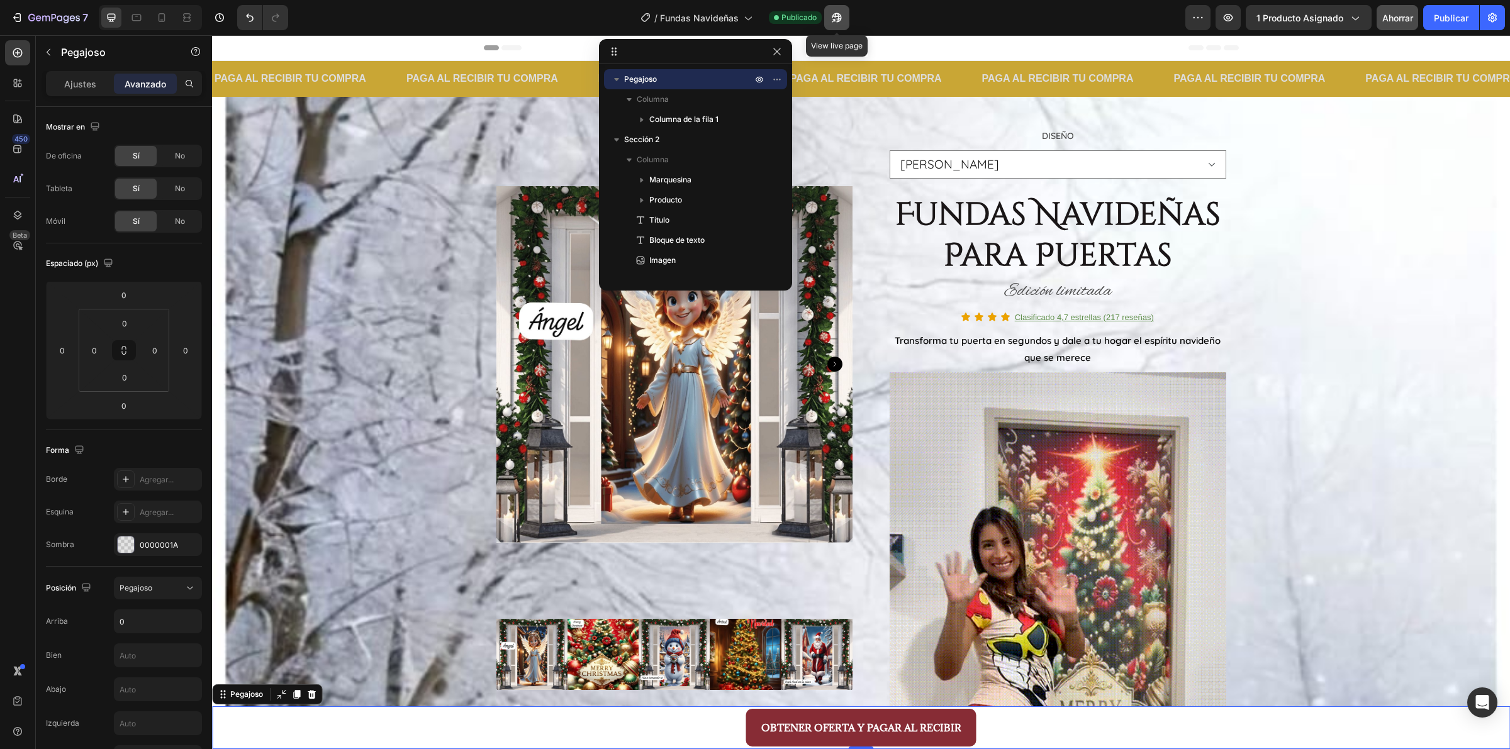
click at [830, 17] on icon "button" at bounding box center [836, 17] width 13 height 13
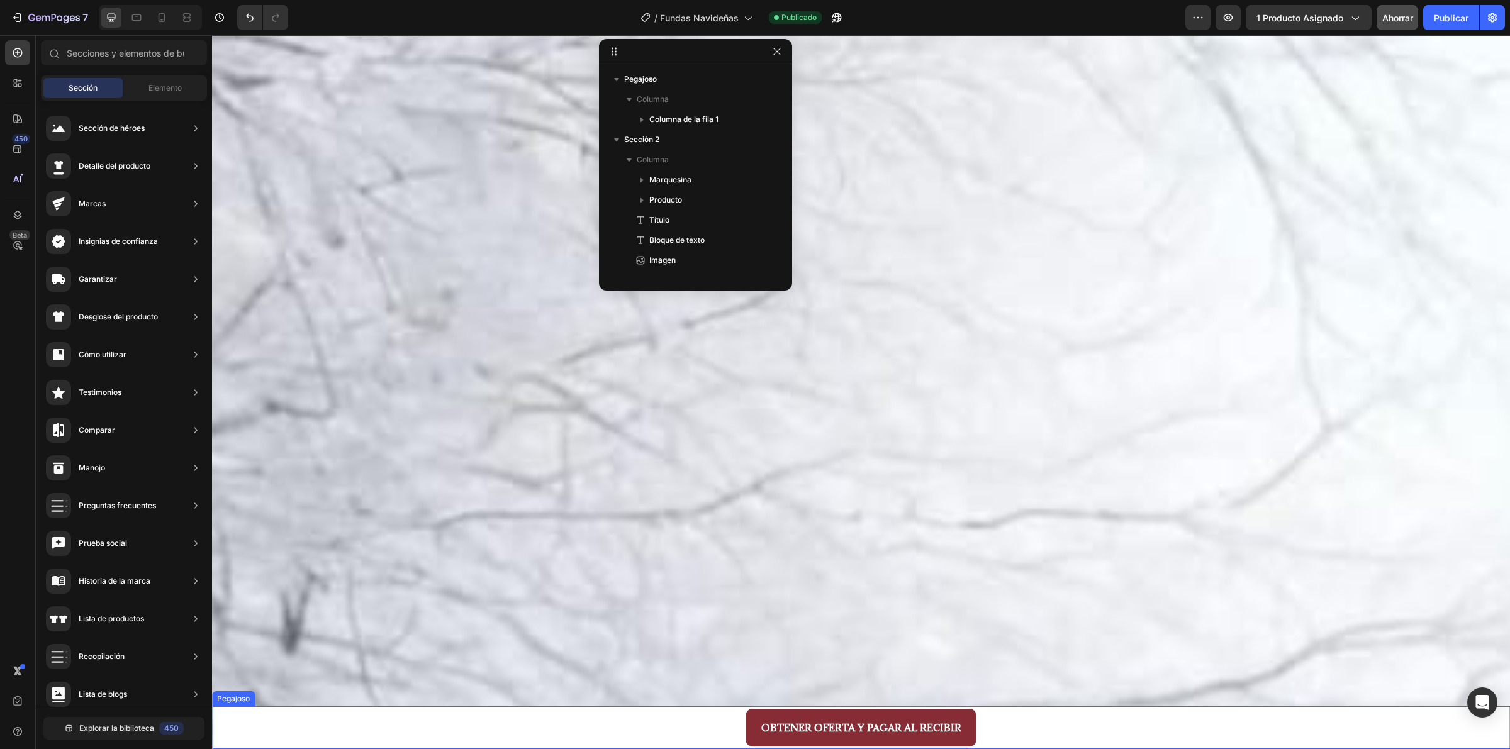
scroll to position [4832, 0]
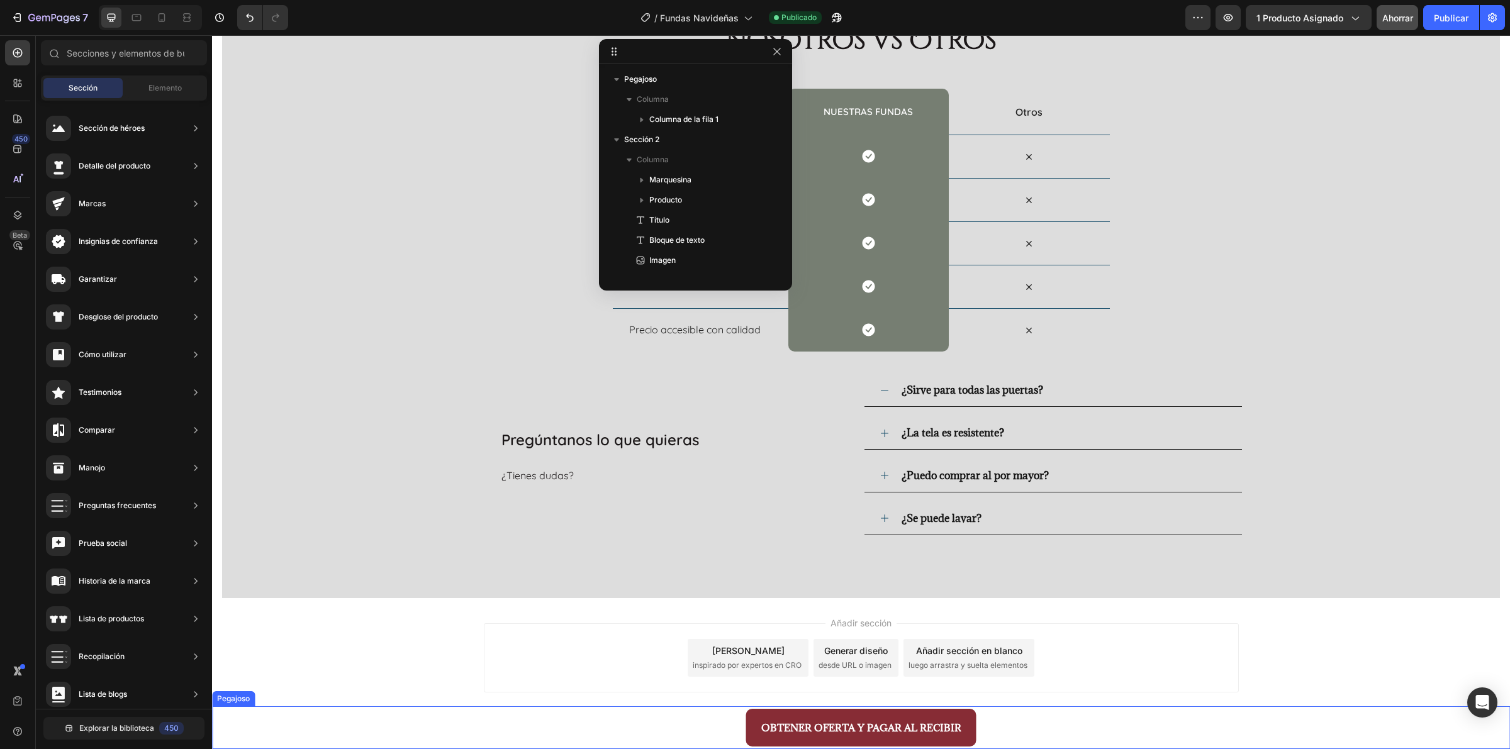
click at [486, 715] on div "OBTENER OFERTA Y PAGAR AL RECIBIR Button" at bounding box center [861, 728] width 750 height 38
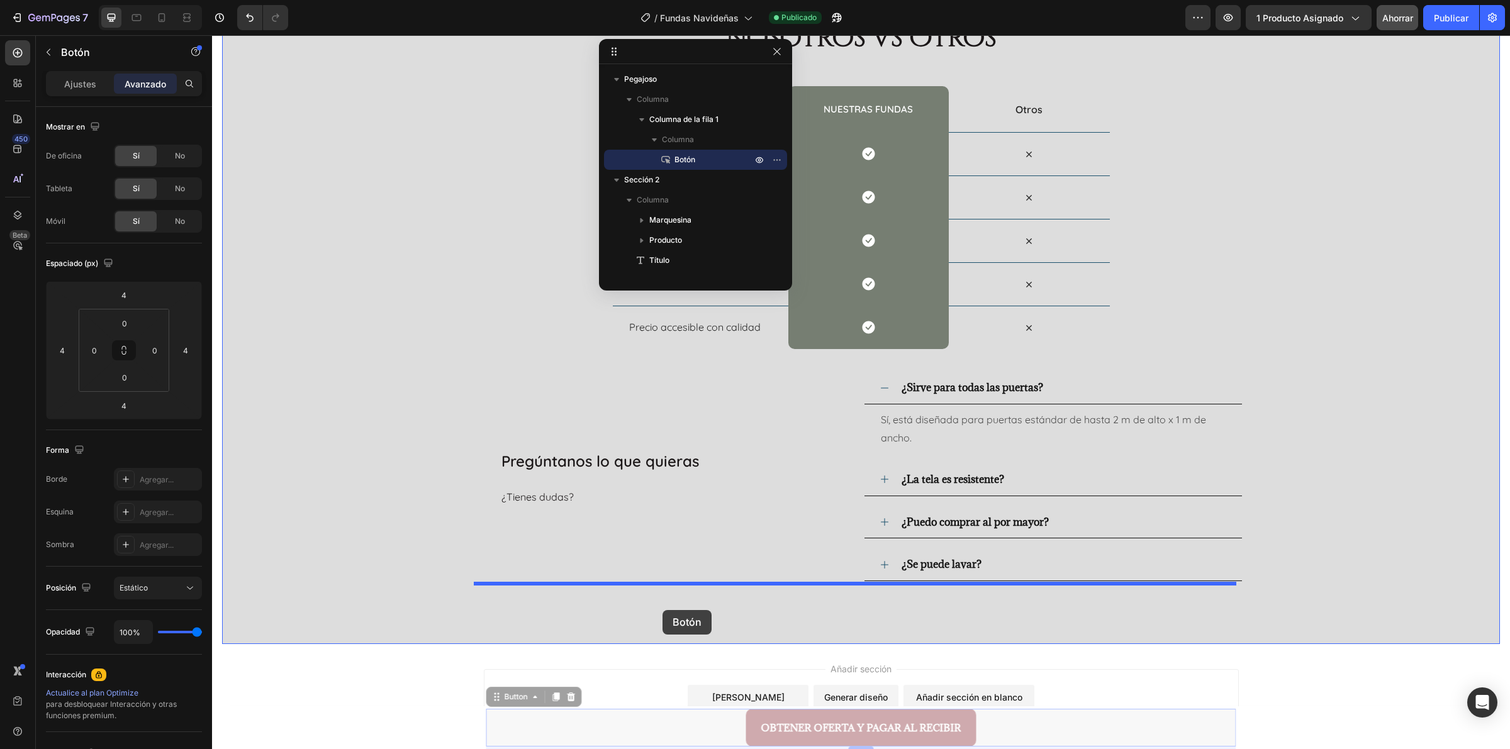
drag, startPoint x: 517, startPoint y: 734, endPoint x: 662, endPoint y: 610, distance: 191.1
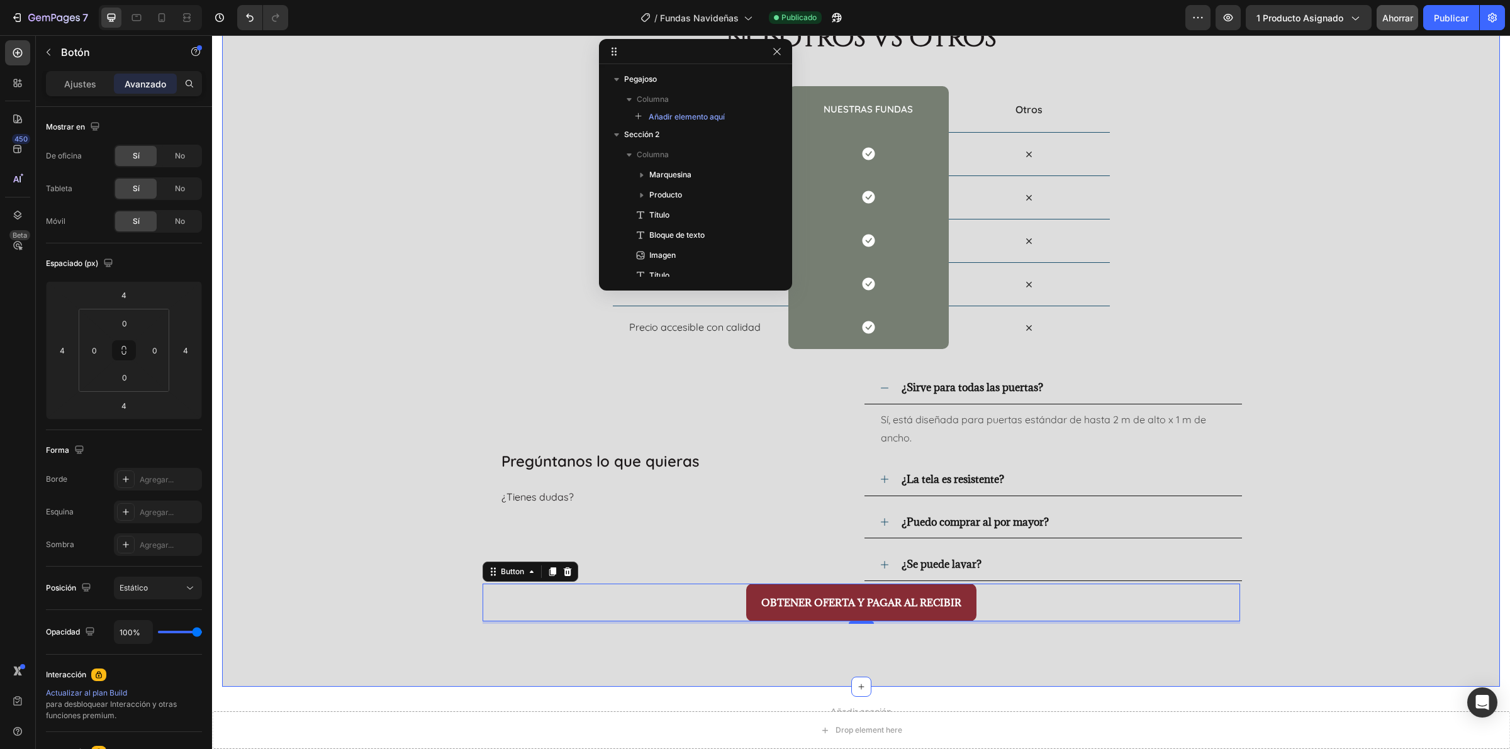
click at [734, 656] on div "Nosotros vs Otros Heading Row Drop element here nuestras fundas Heading Row Otr…" at bounding box center [861, 341] width 1278 height 691
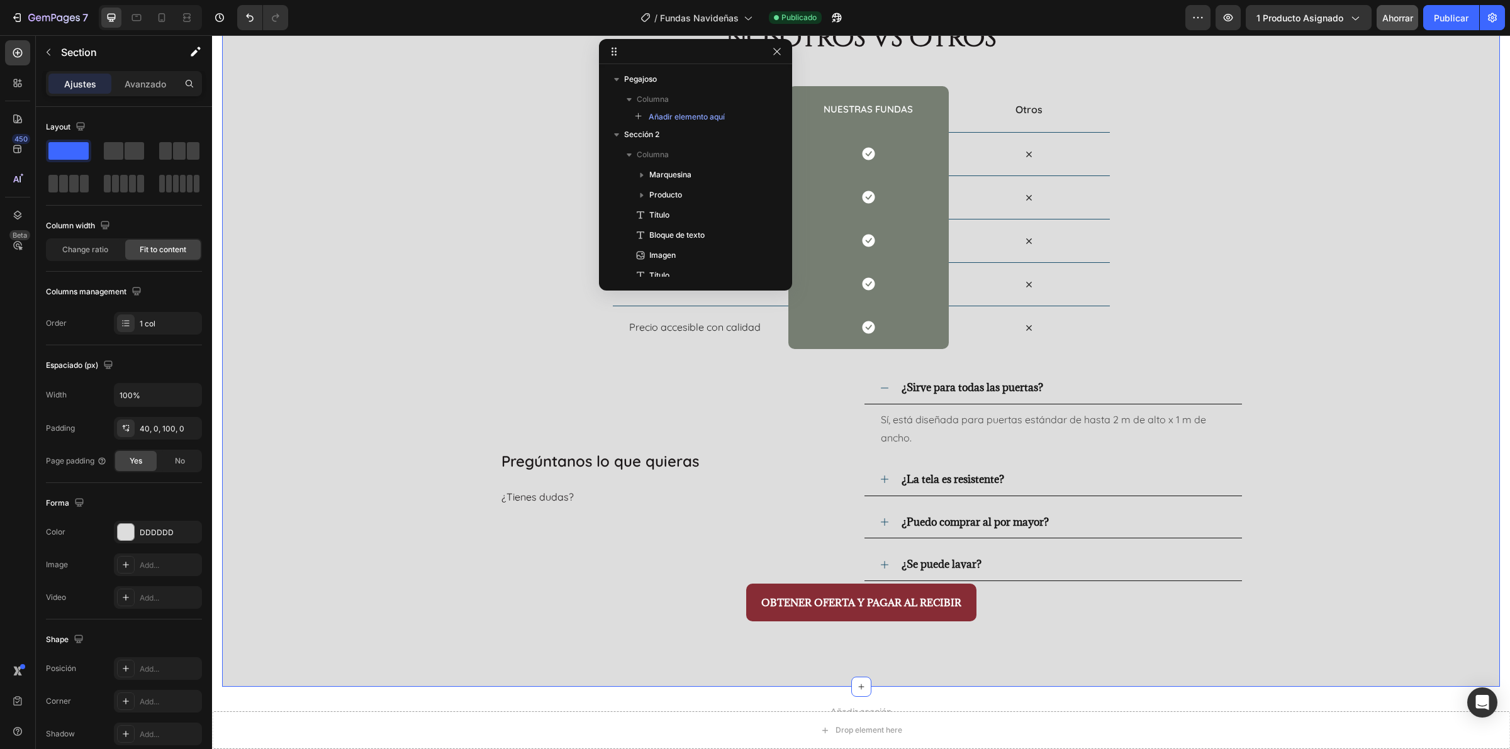
scroll to position [193, 0]
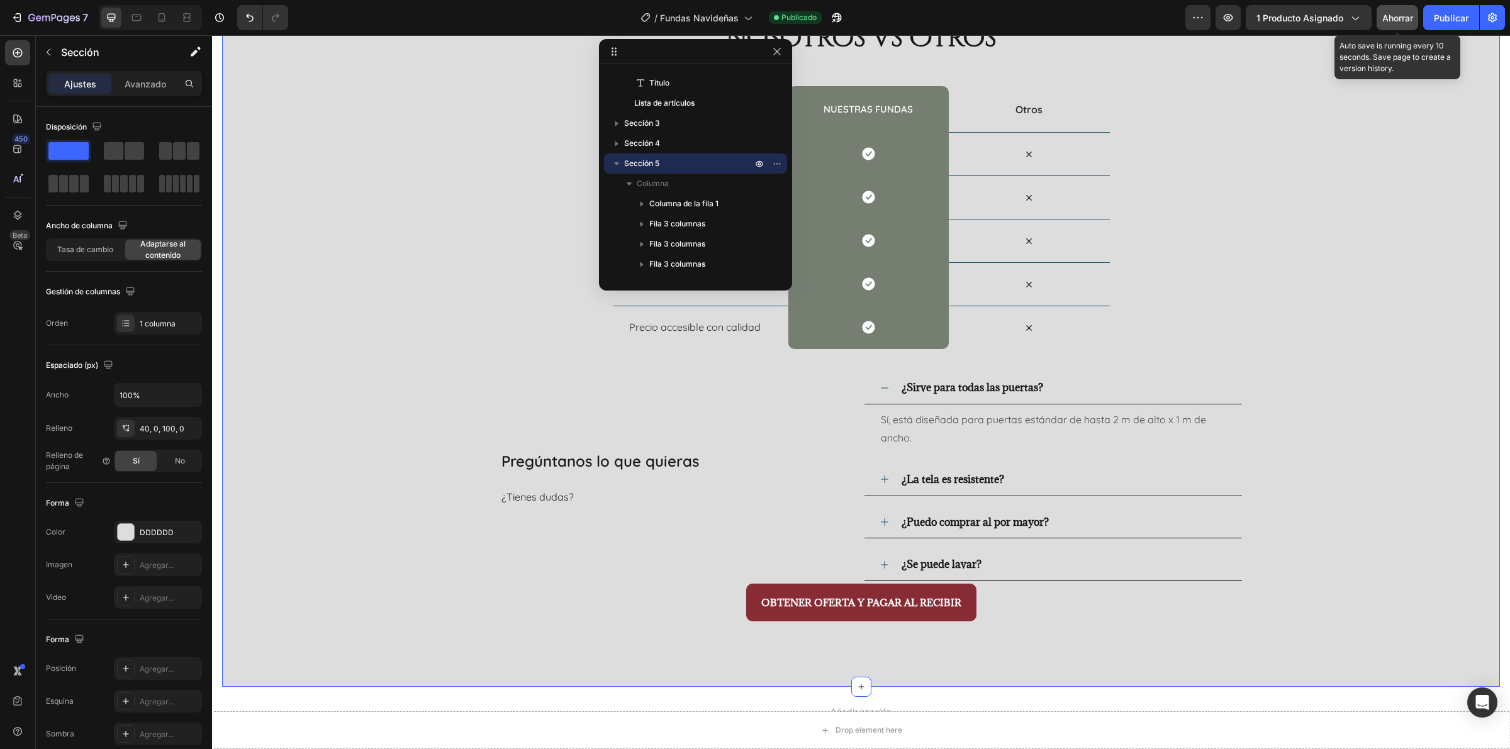
click at [1395, 23] on font "Ahorrar" at bounding box center [1397, 18] width 31 height 11
click at [1452, 23] on font "Publicar" at bounding box center [1451, 18] width 35 height 11
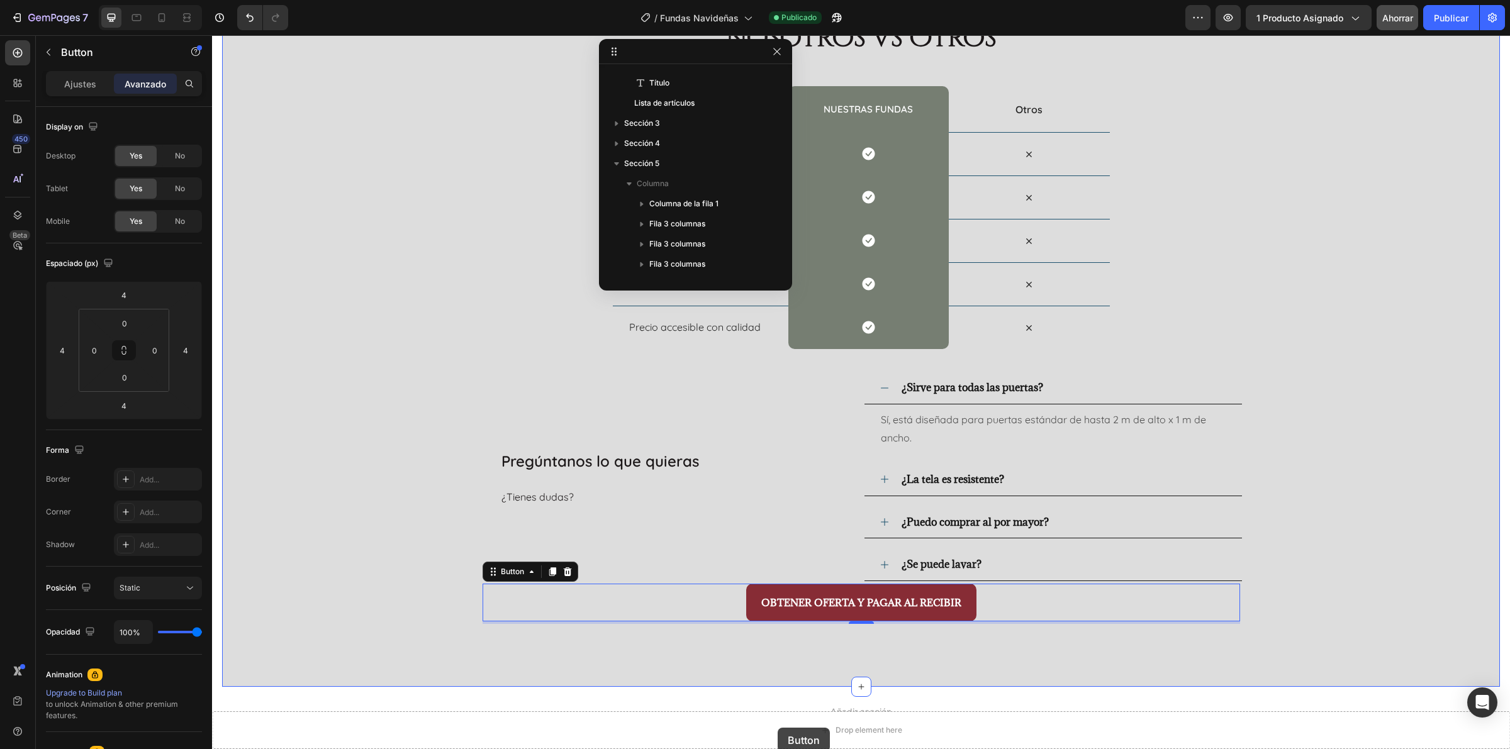
scroll to position [290, 0]
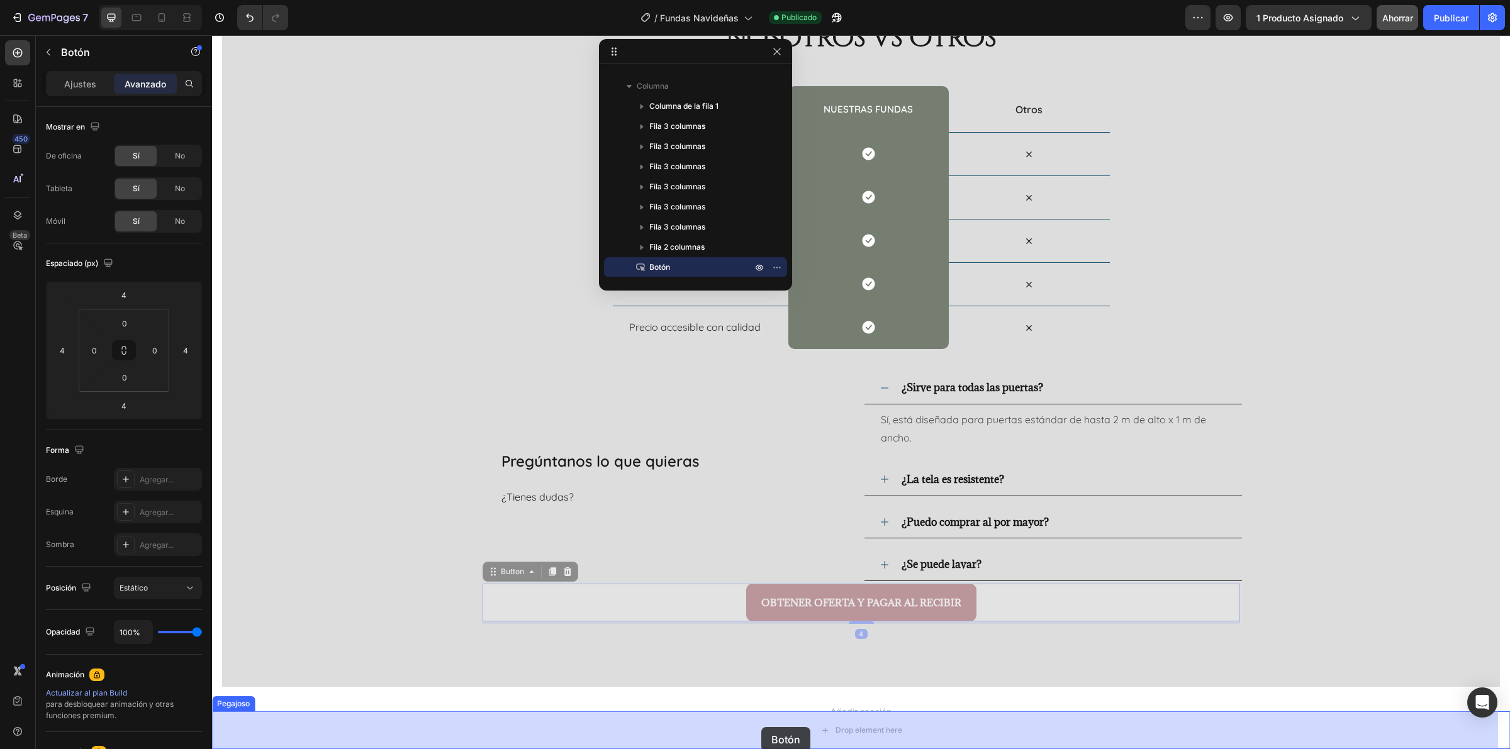
drag, startPoint x: 741, startPoint y: 600, endPoint x: 762, endPoint y: 722, distance: 124.4
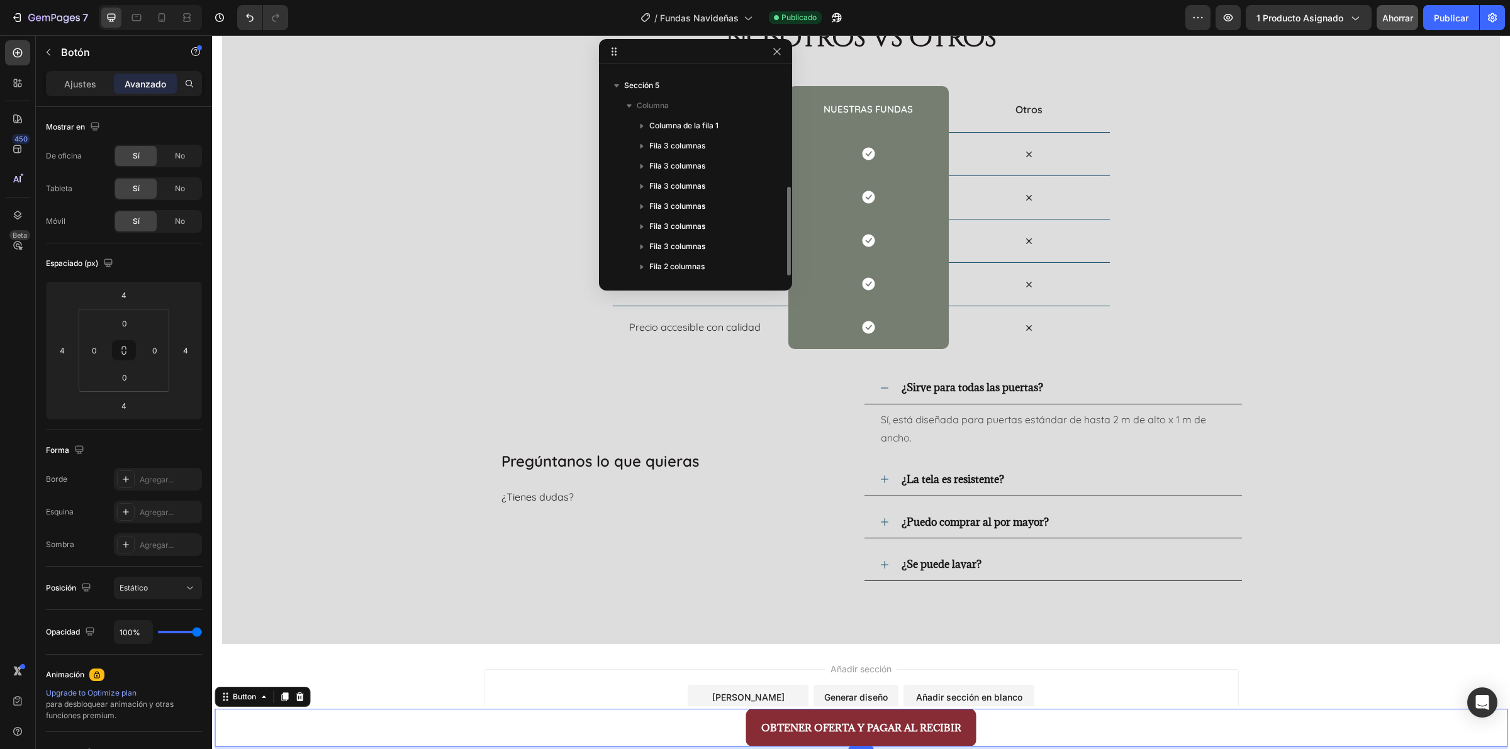
scroll to position [275, 0]
click at [79, 79] on font "Ajustes" at bounding box center [80, 84] width 32 height 11
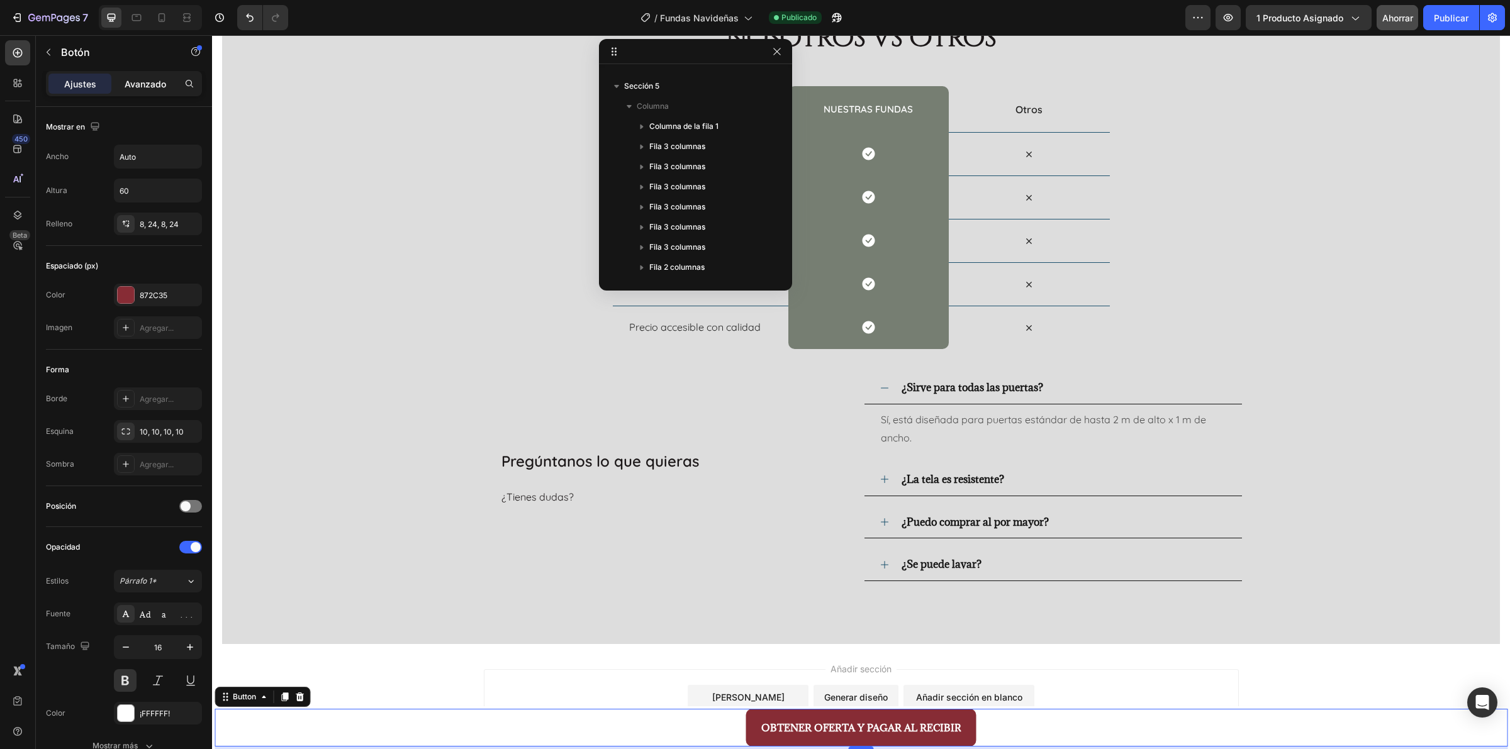
click at [139, 82] on font "Avanzado" at bounding box center [146, 84] width 42 height 11
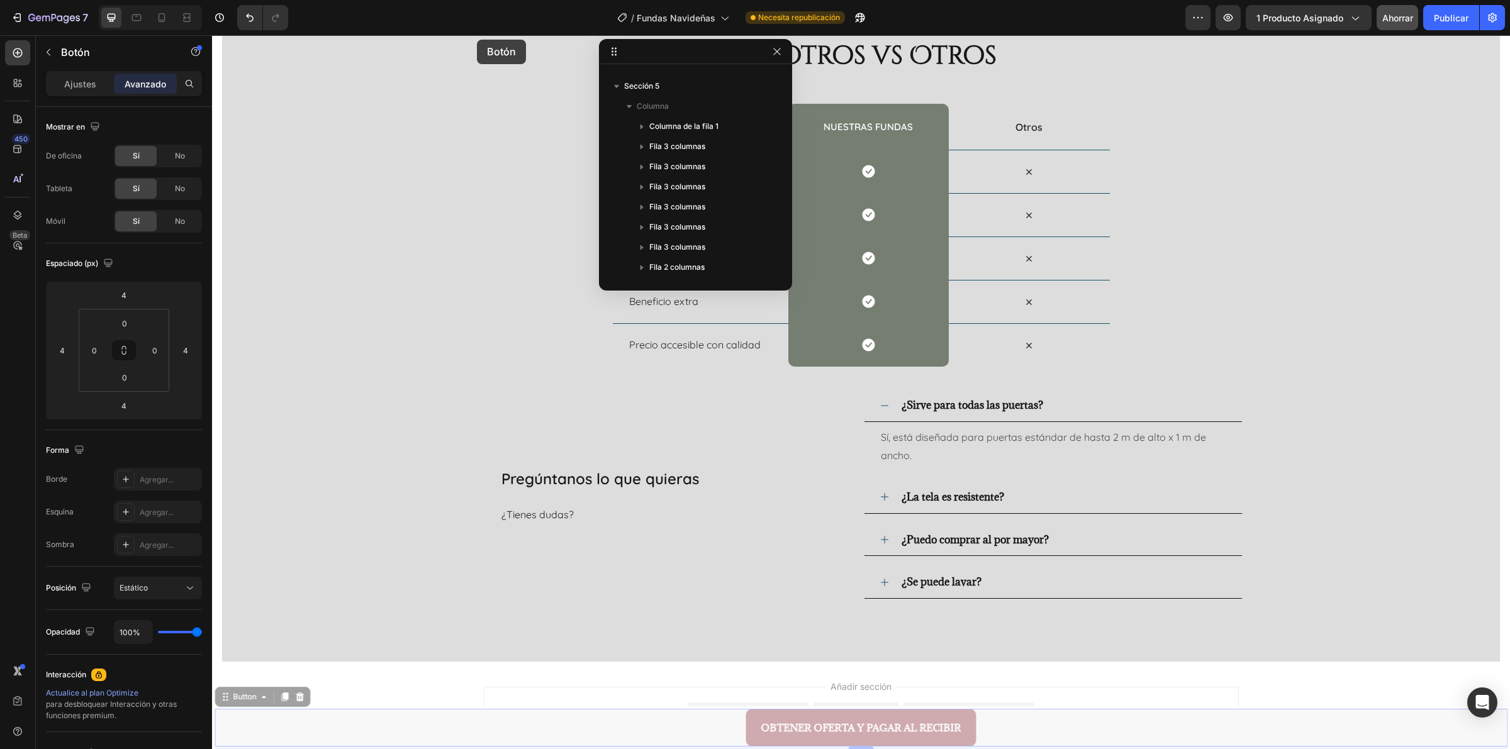
drag, startPoint x: 634, startPoint y: 732, endPoint x: 477, endPoint y: 40, distance: 709.7
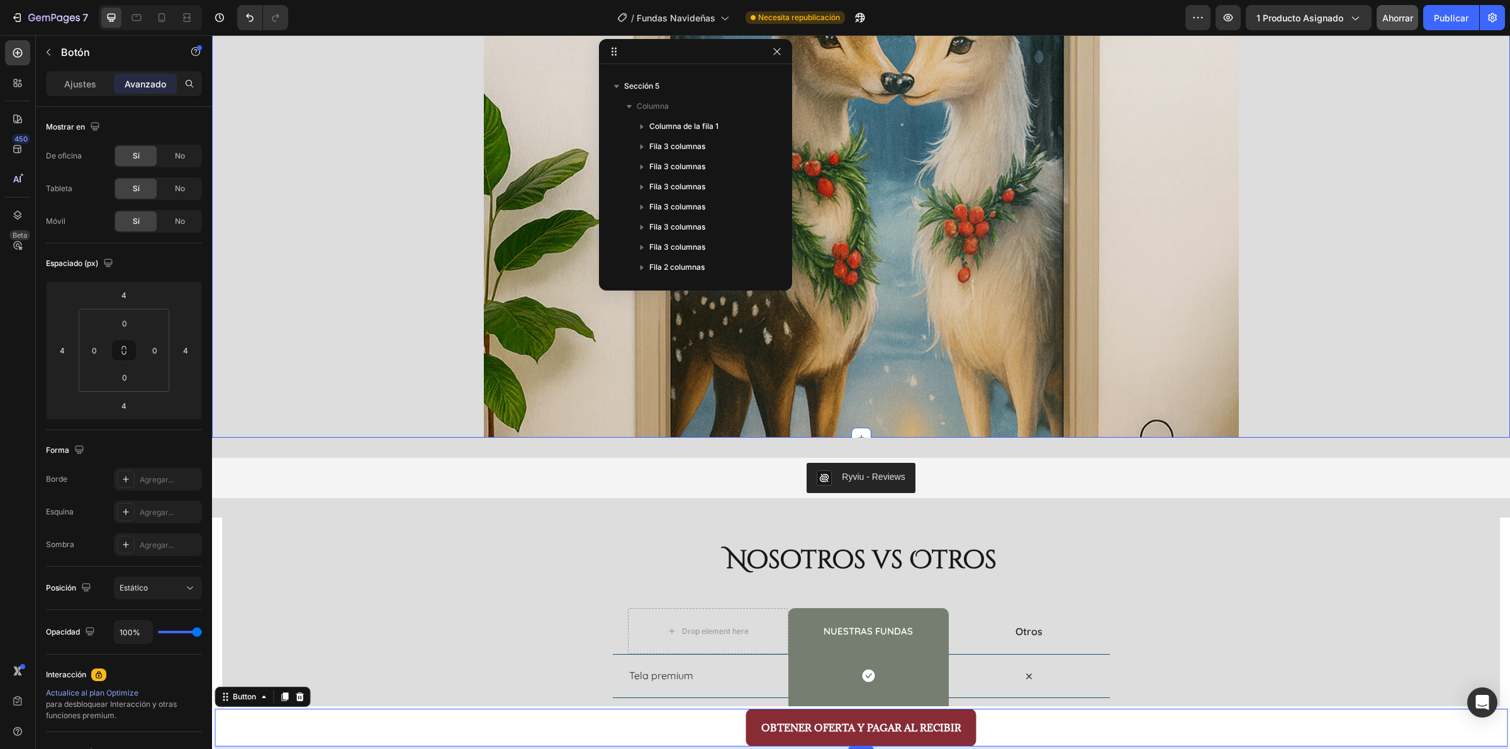
scroll to position [4153, 0]
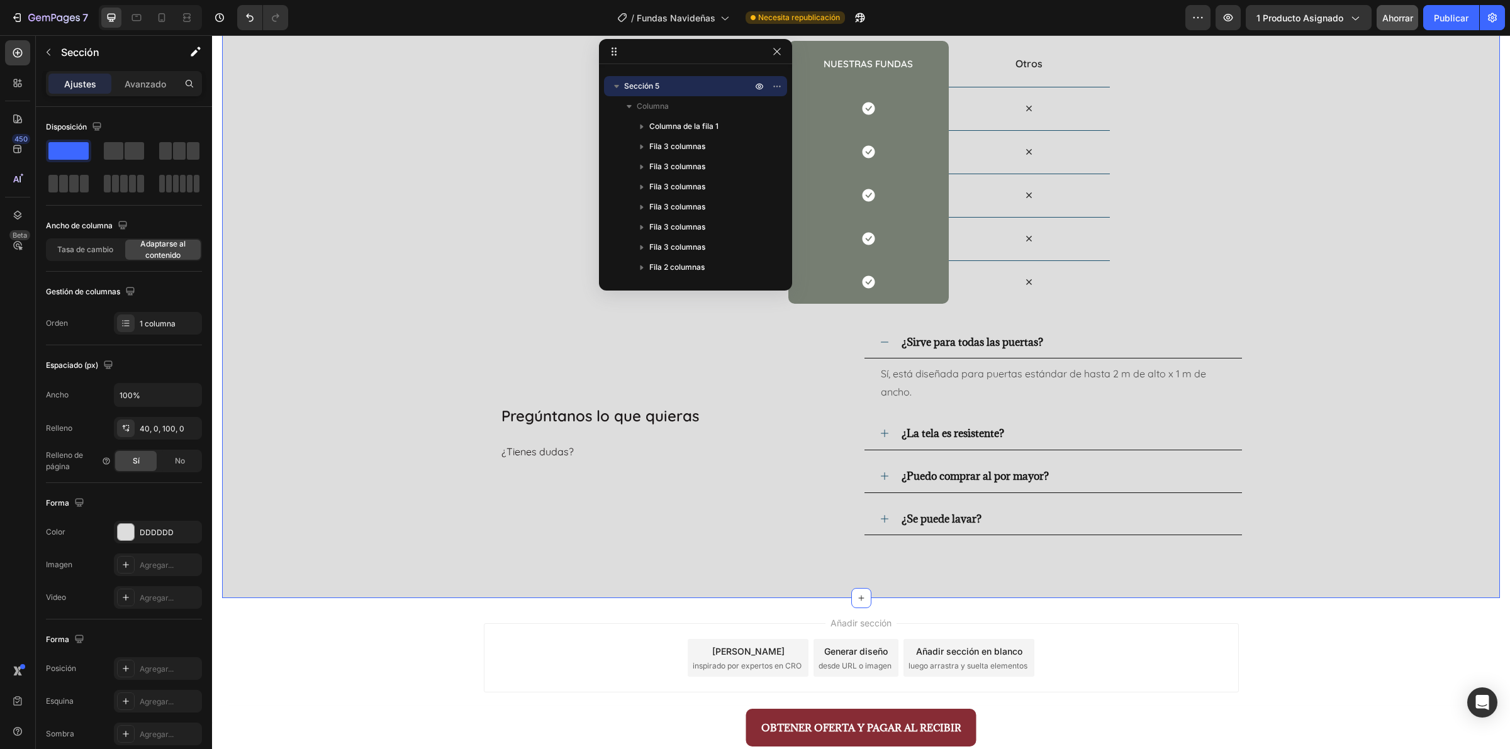
scroll to position [5062, 0]
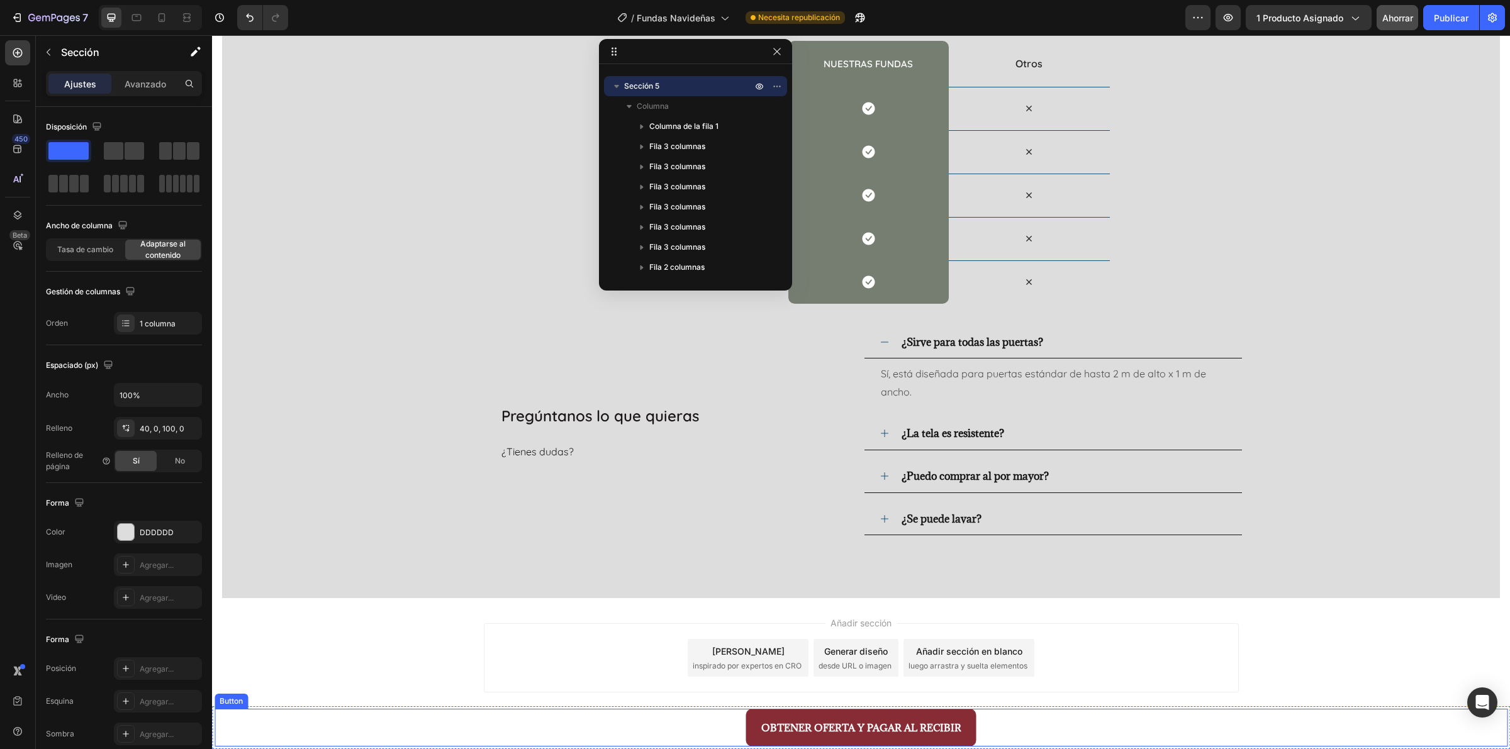
click at [1056, 733] on div "OBTENER OFERTA Y PAGAR AL RECIBIR Button" at bounding box center [861, 728] width 1293 height 38
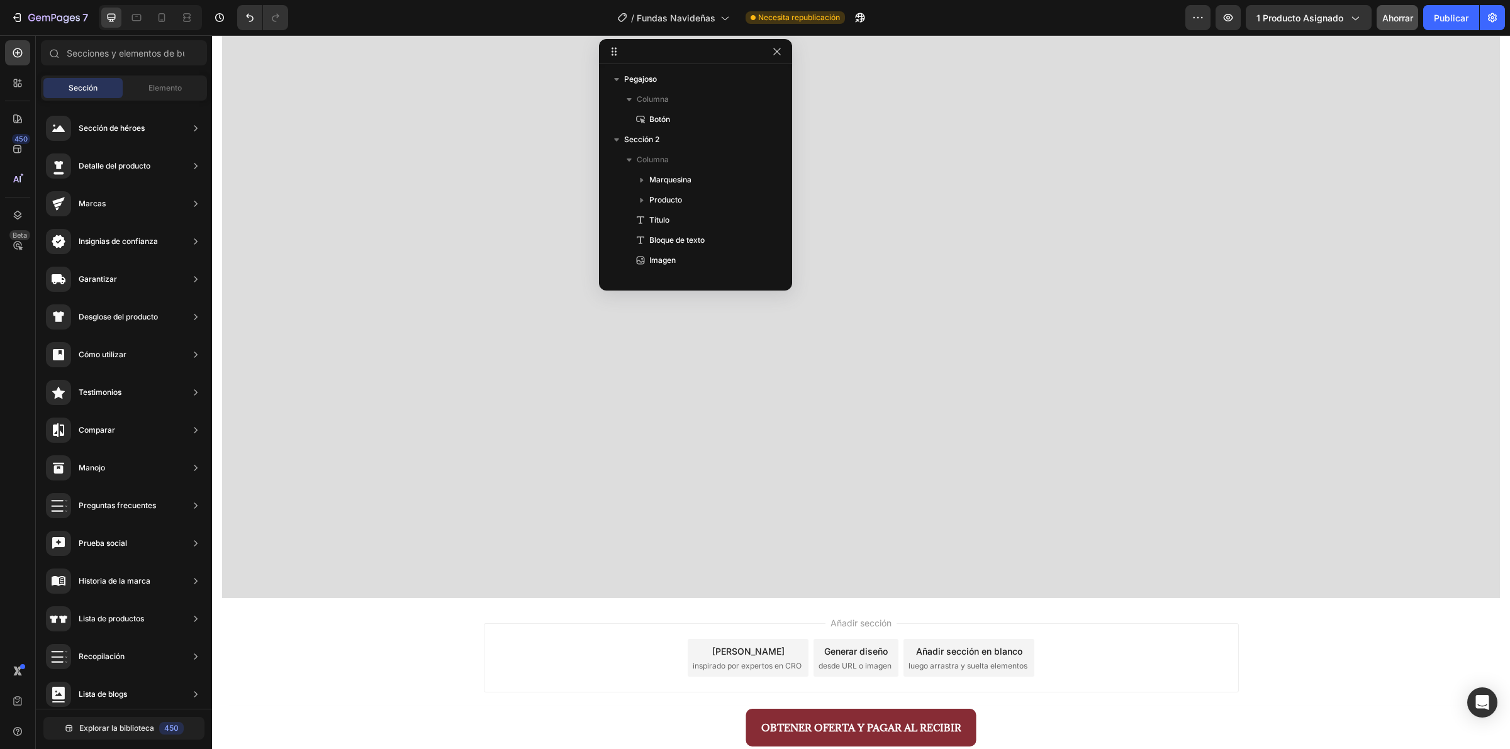
scroll to position [0, 0]
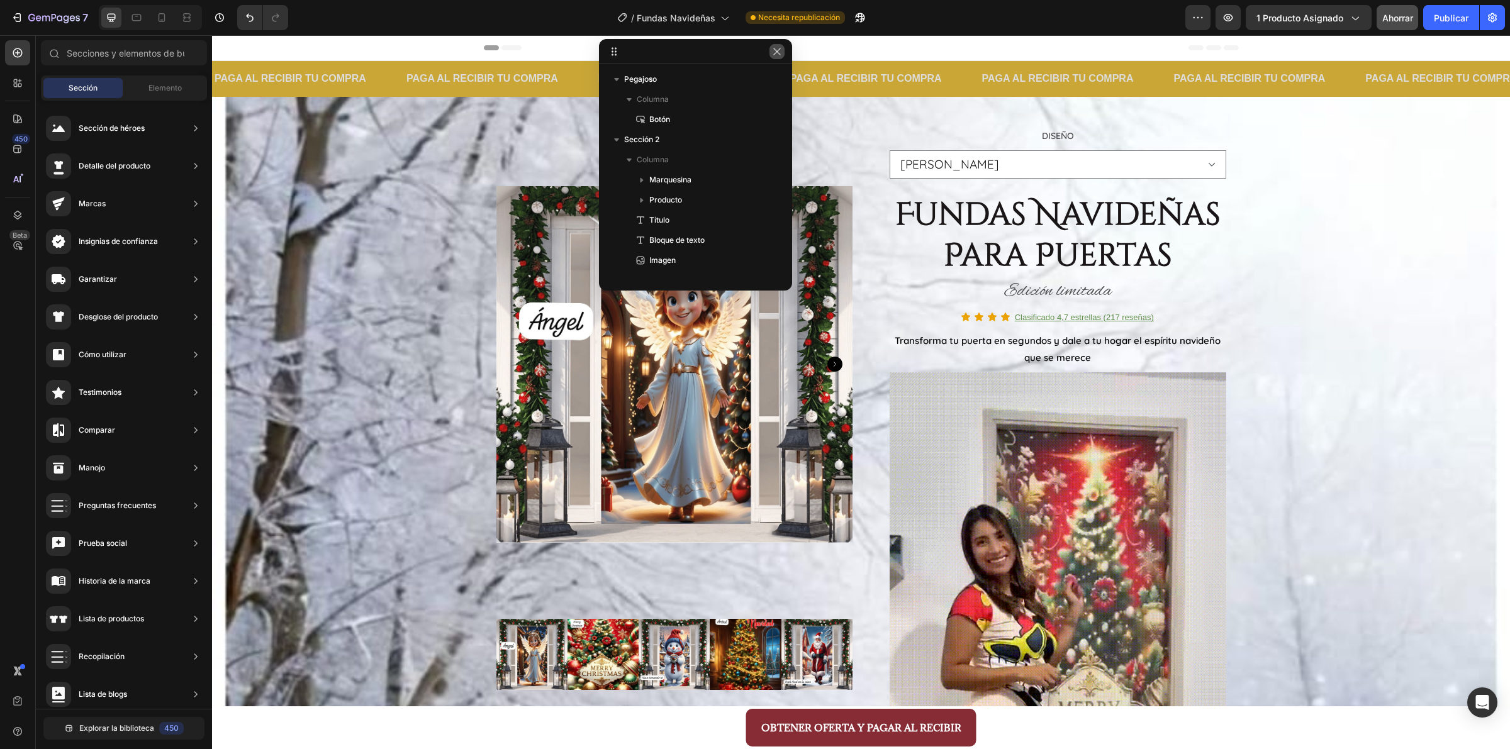
click at [776, 48] on icon "button" at bounding box center [777, 52] width 10 height 10
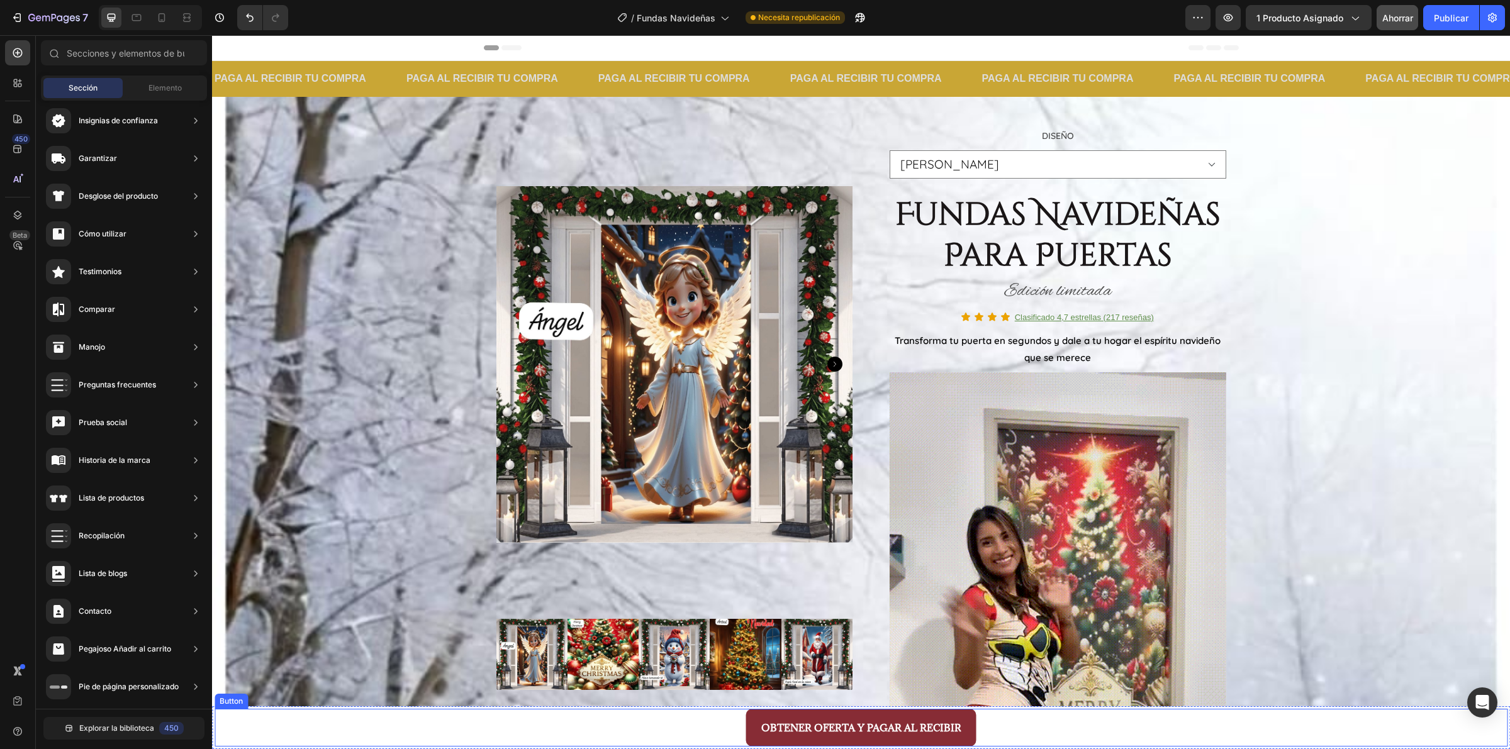
click at [568, 734] on div "OBTENER OFERTA Y PAGAR AL RECIBIR Button" at bounding box center [861, 728] width 1293 height 38
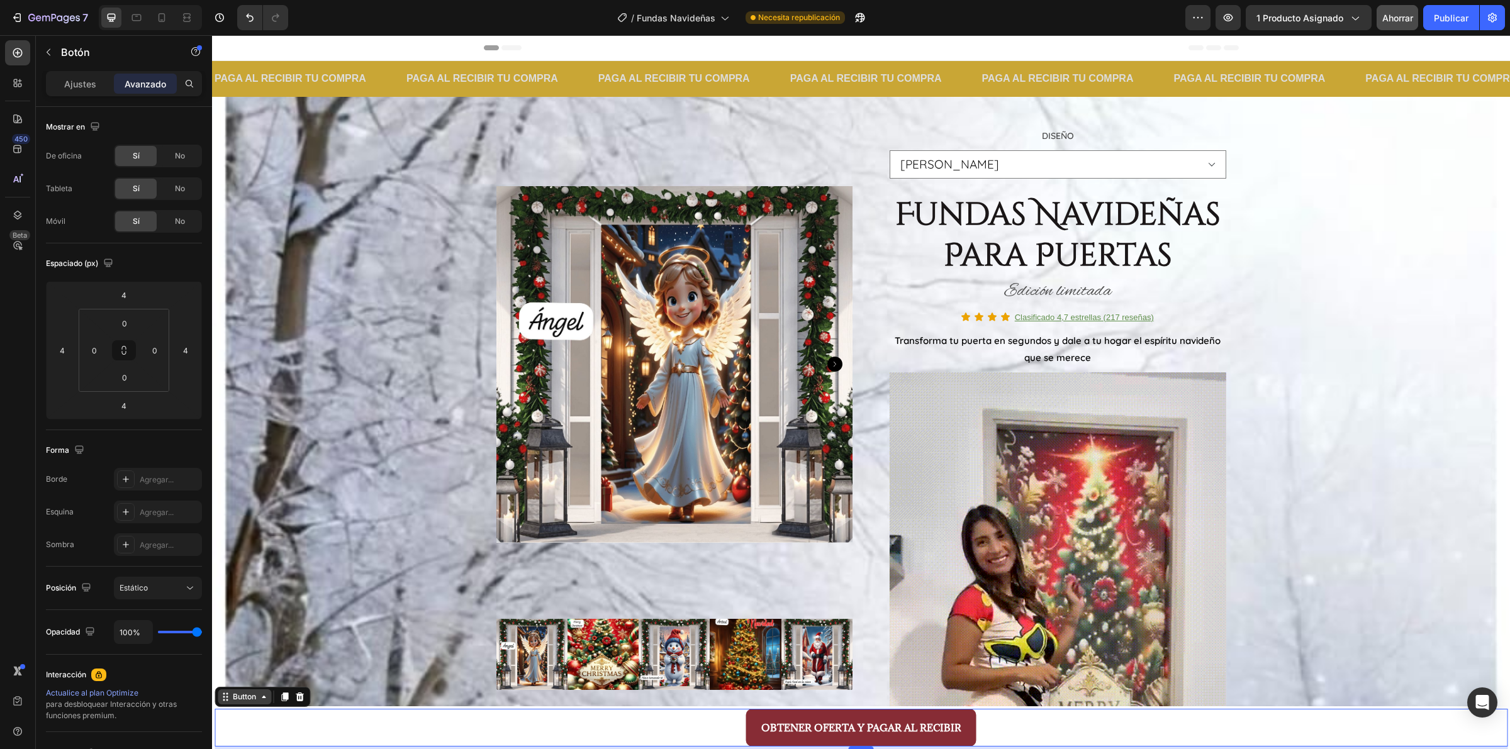
click at [225, 703] on div "Button" at bounding box center [244, 697] width 53 height 15
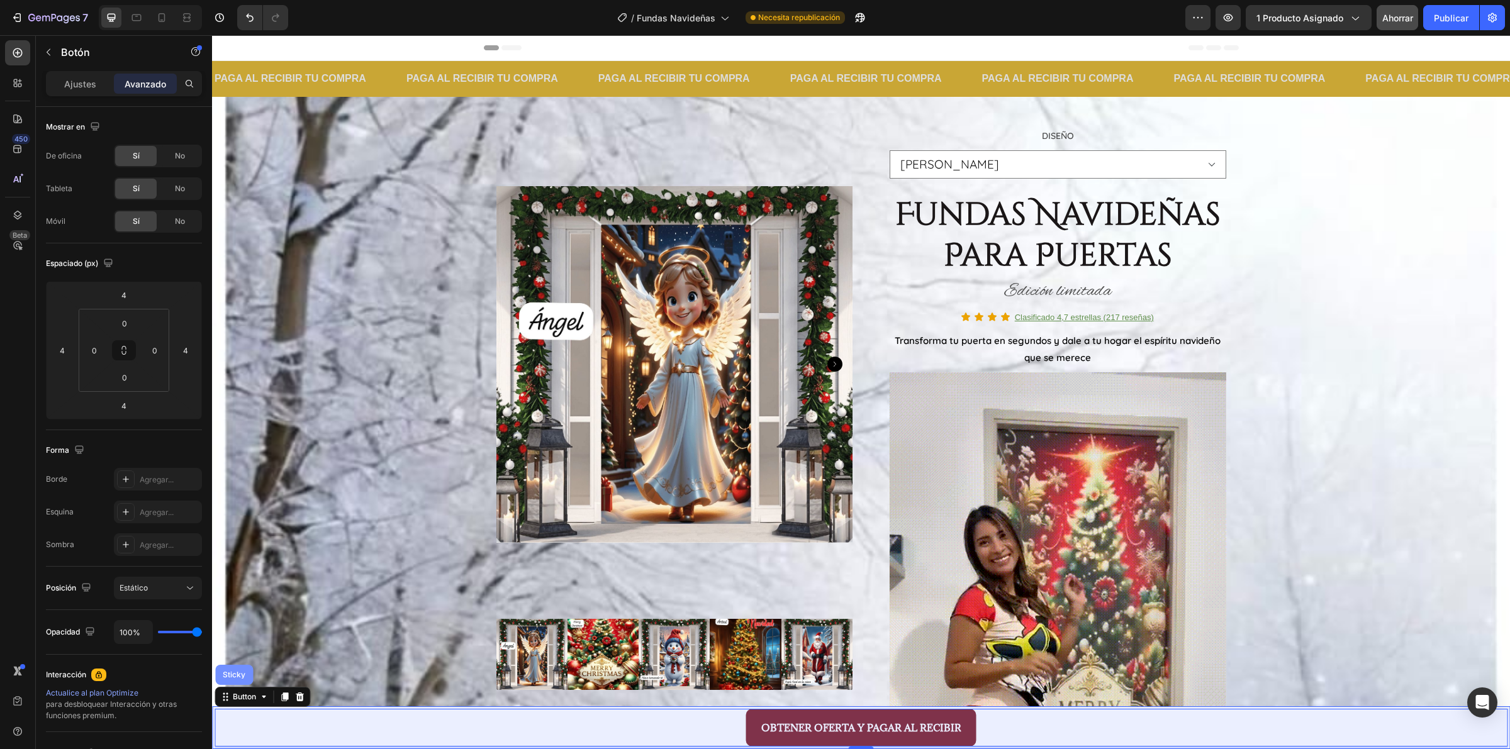
click at [234, 675] on div "Sticky" at bounding box center [234, 675] width 28 height 8
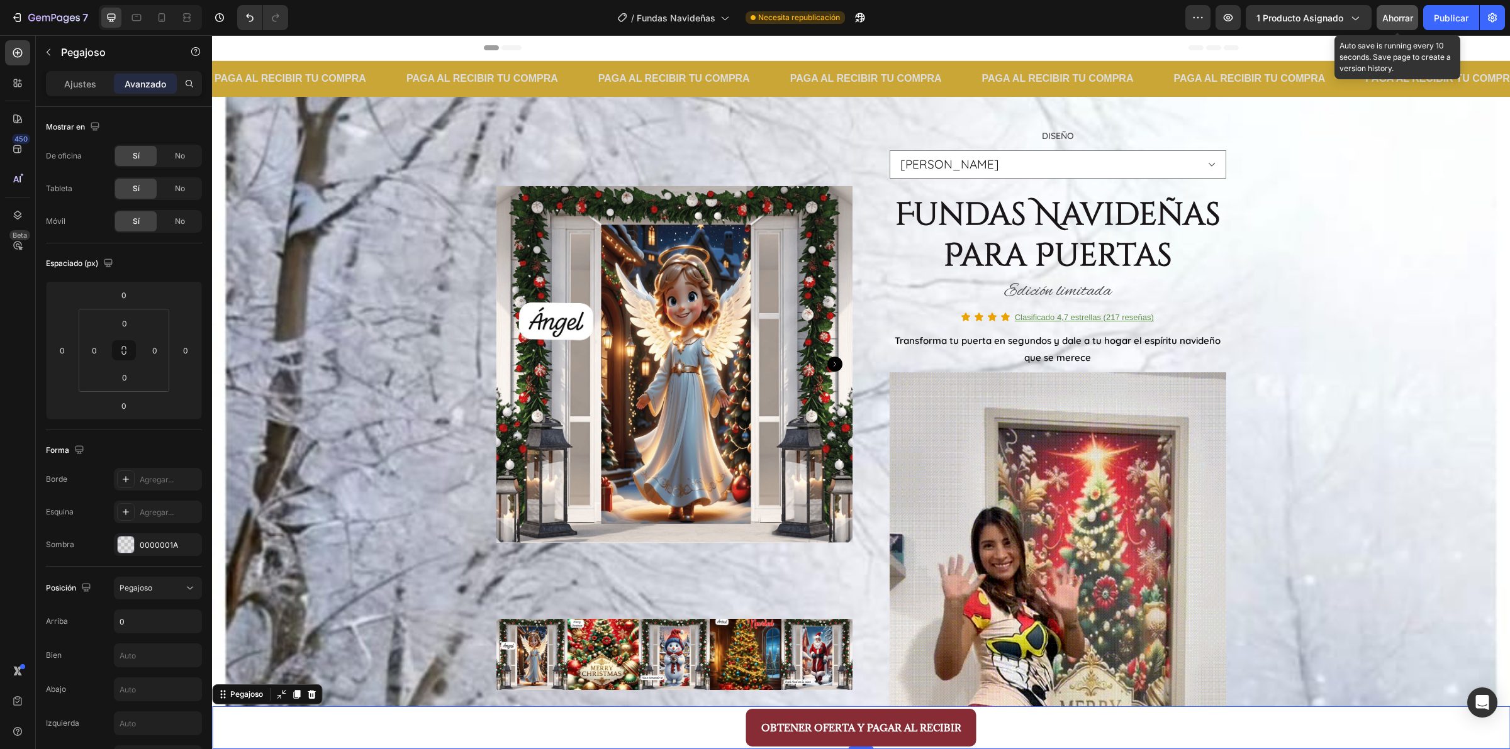
click at [1395, 23] on font "Ahorrar" at bounding box center [1397, 18] width 31 height 11
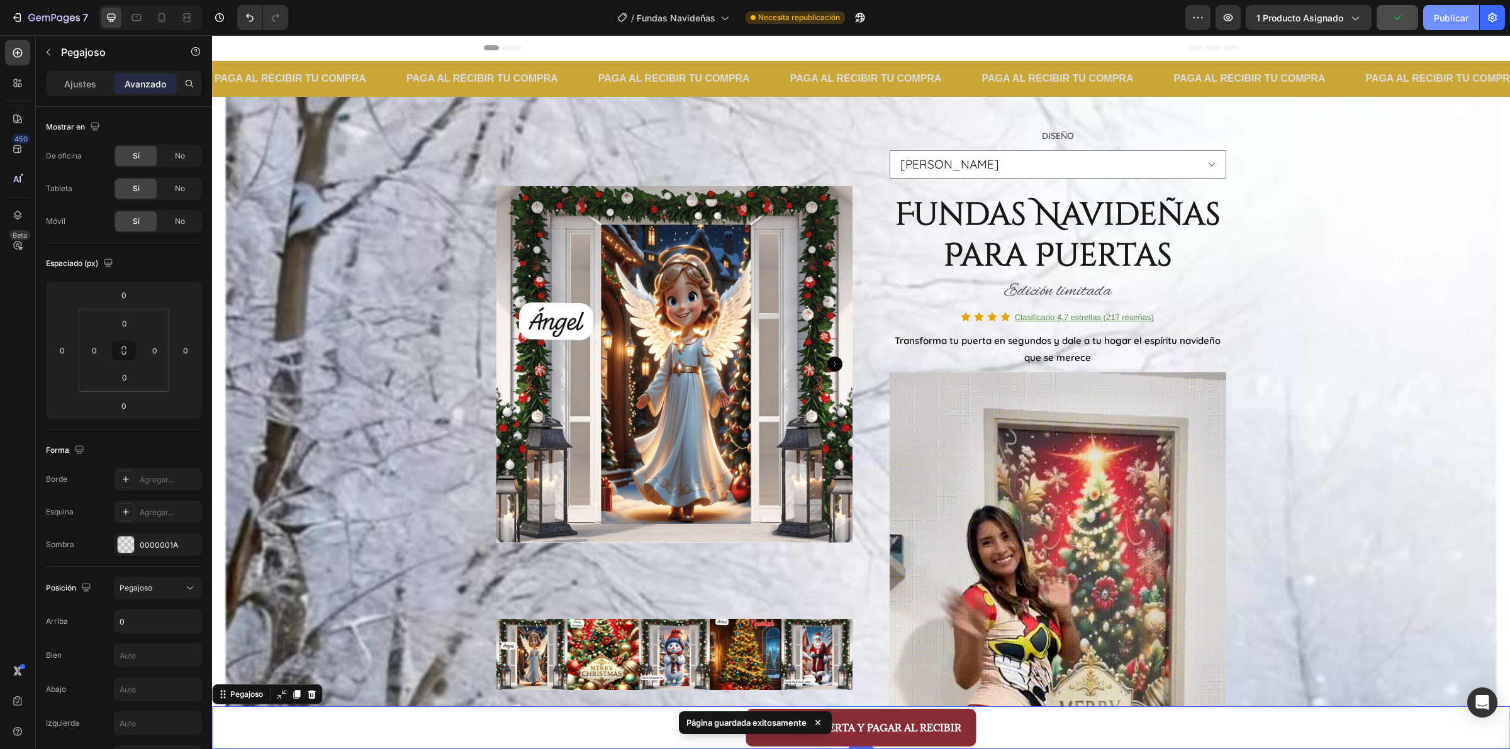
click at [1442, 18] on font "Publicar" at bounding box center [1451, 18] width 35 height 11
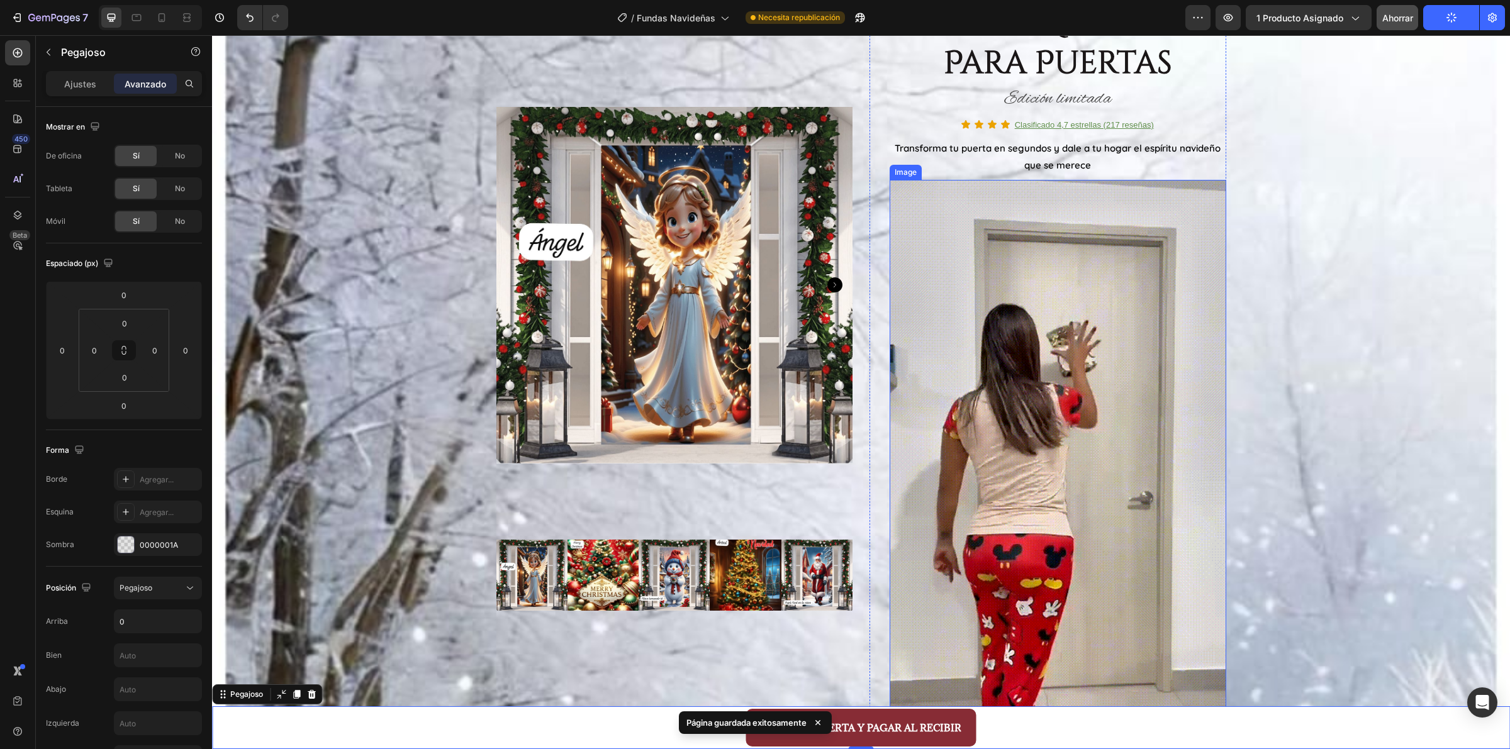
scroll to position [157, 0]
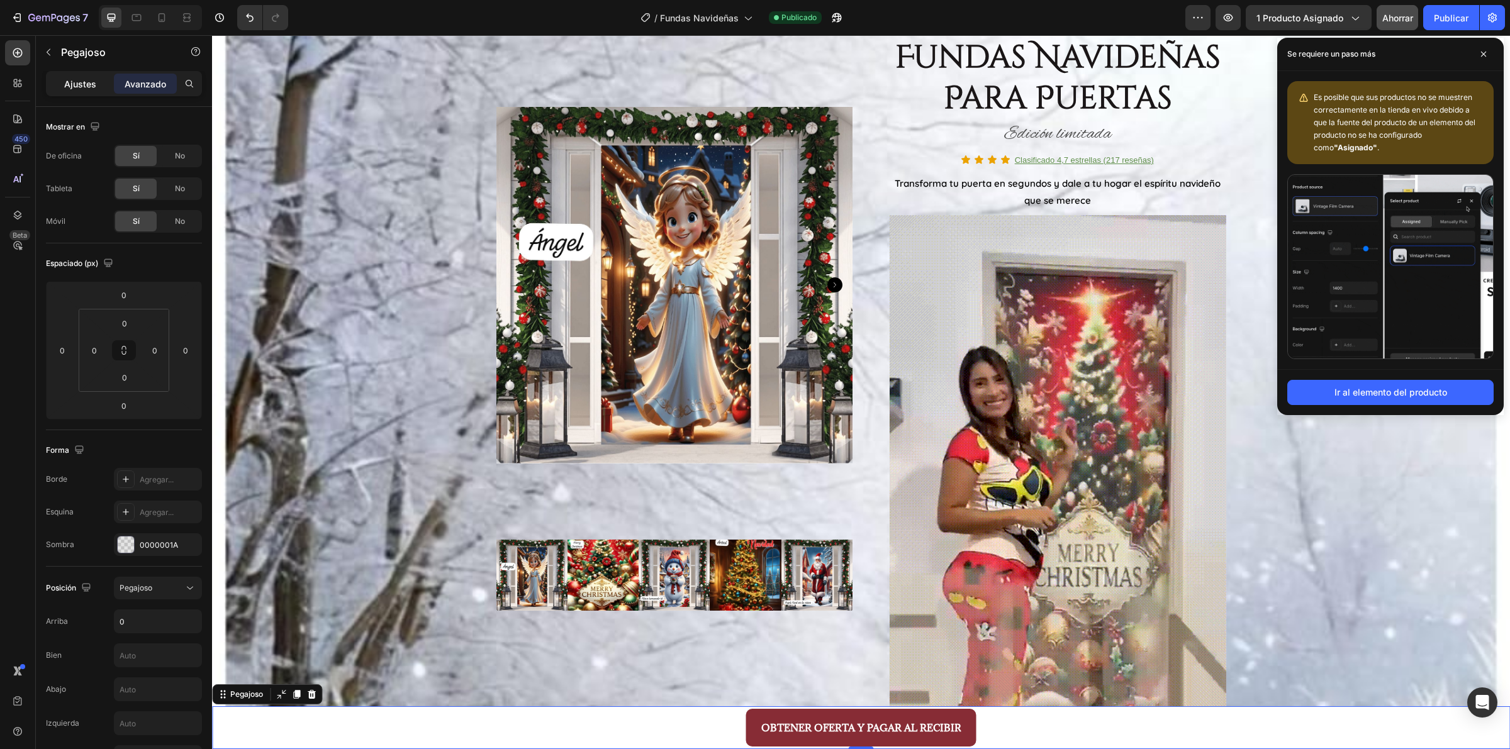
click at [77, 84] on font "Ajustes" at bounding box center [80, 84] width 32 height 11
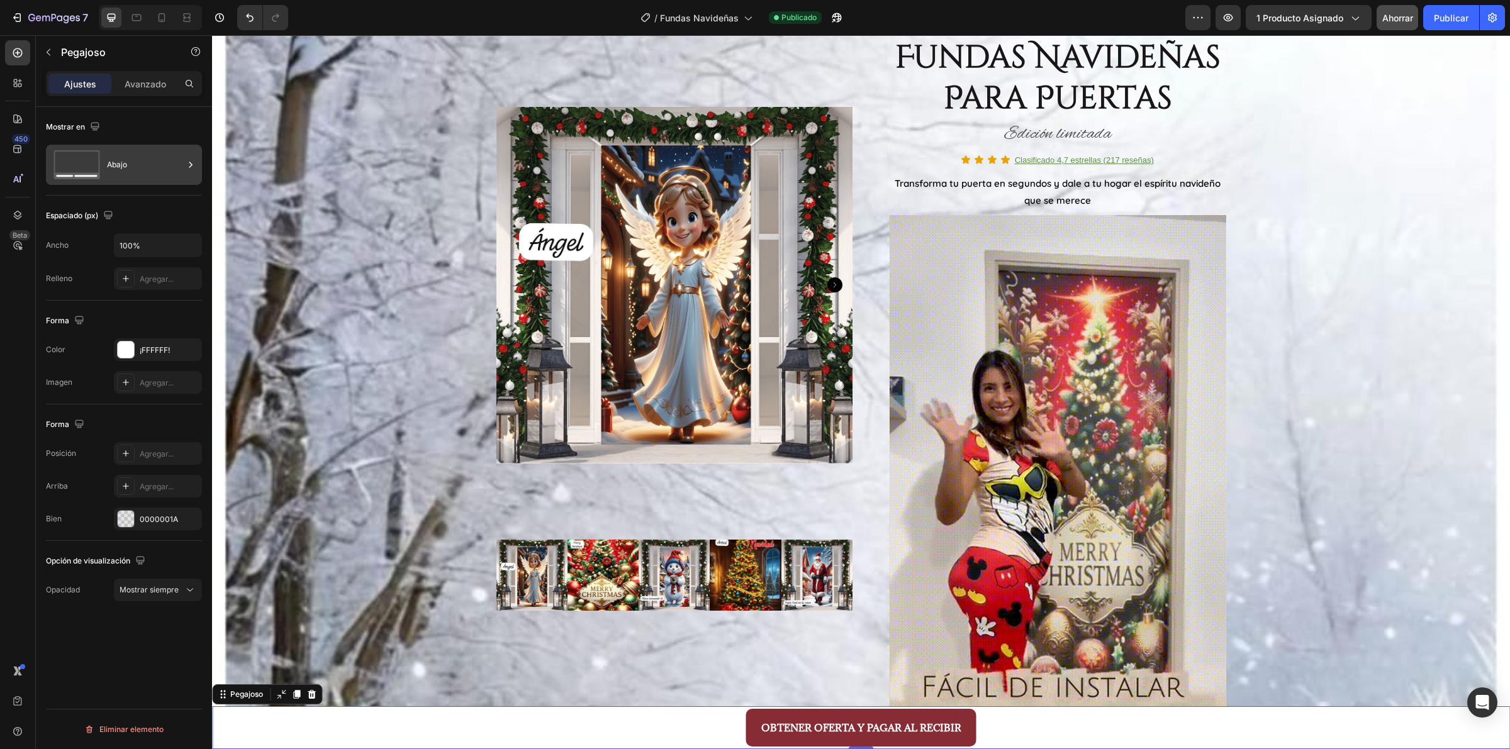
click at [155, 173] on div "Abajo" at bounding box center [145, 164] width 77 height 29
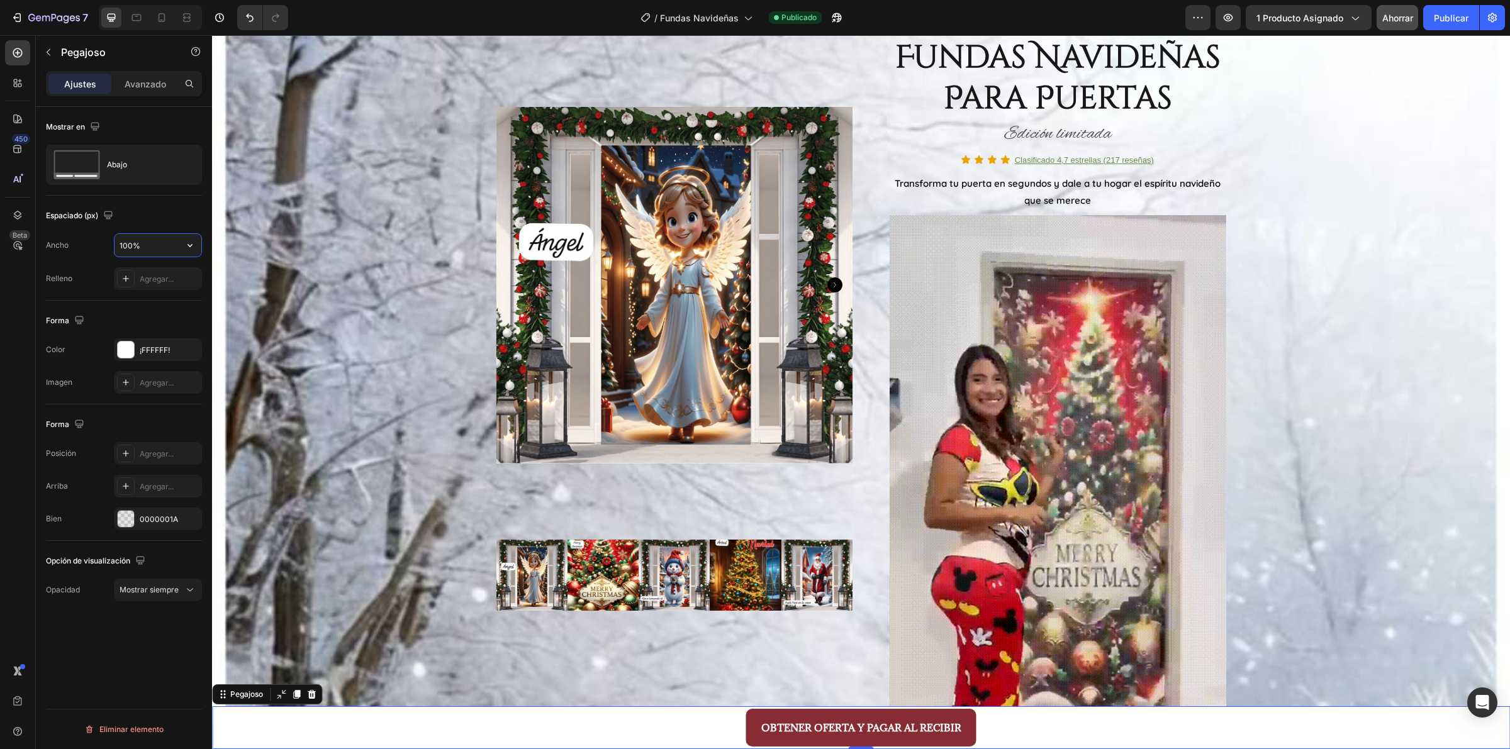
click at [161, 242] on input "100%" at bounding box center [157, 245] width 87 height 23
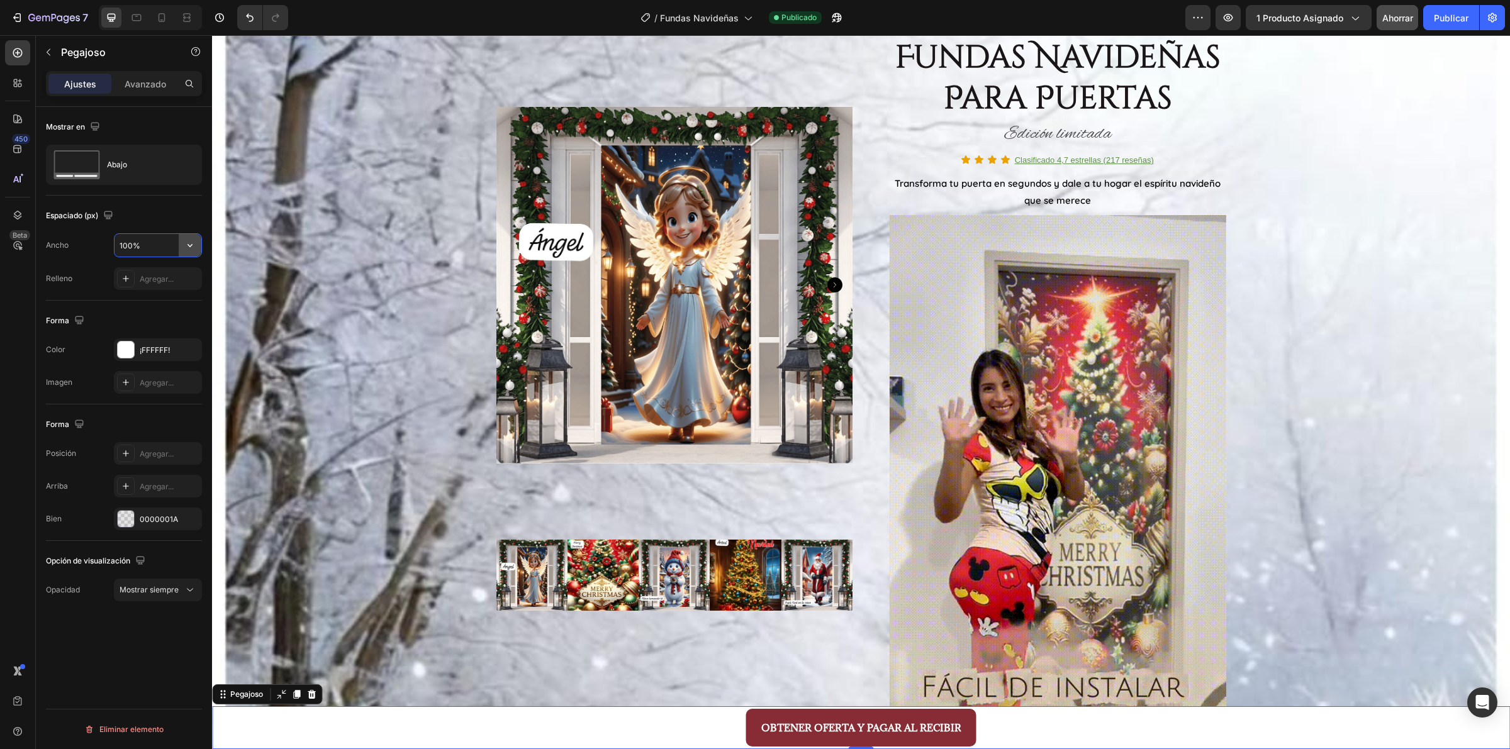
click at [192, 255] on button "button" at bounding box center [190, 245] width 23 height 23
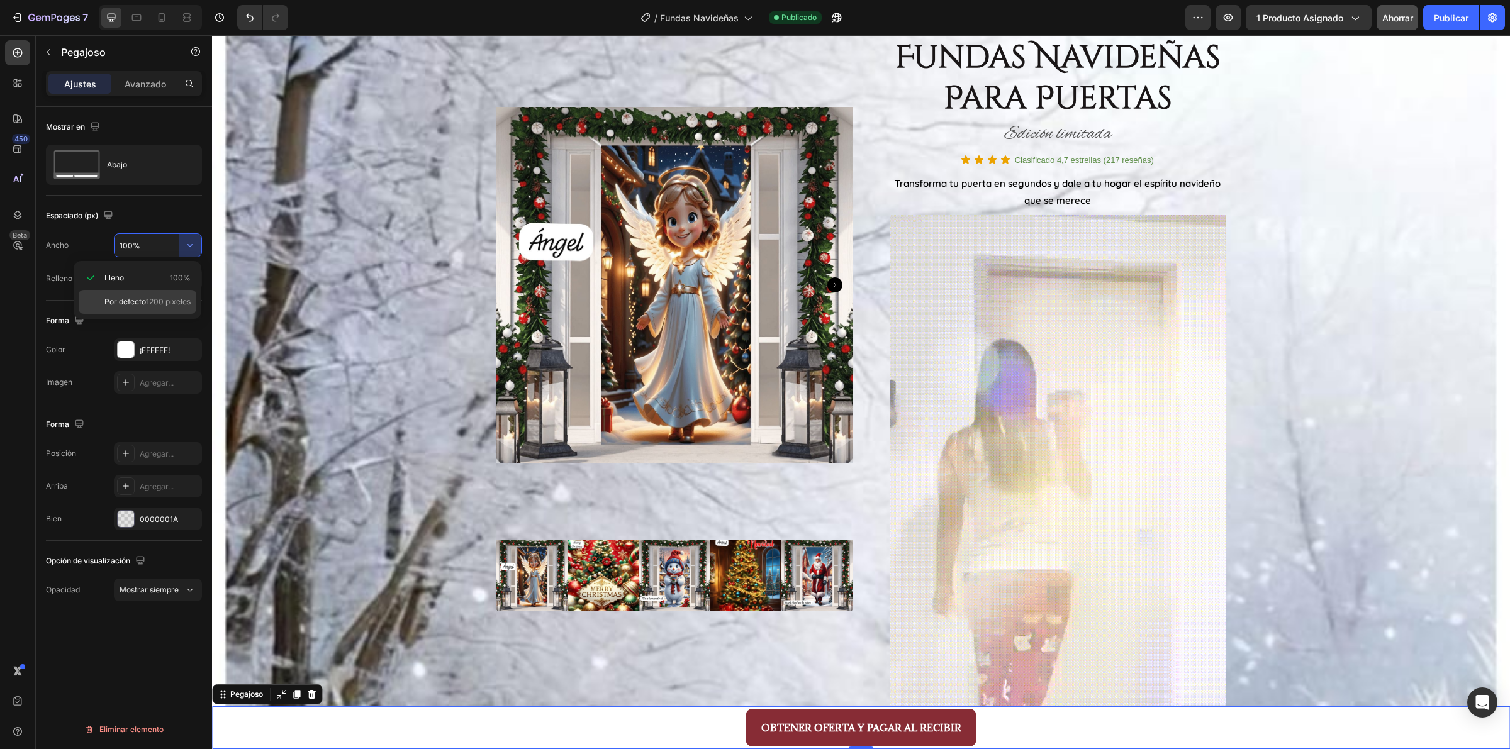
click at [178, 307] on span "1200 píxeles" at bounding box center [168, 301] width 45 height 11
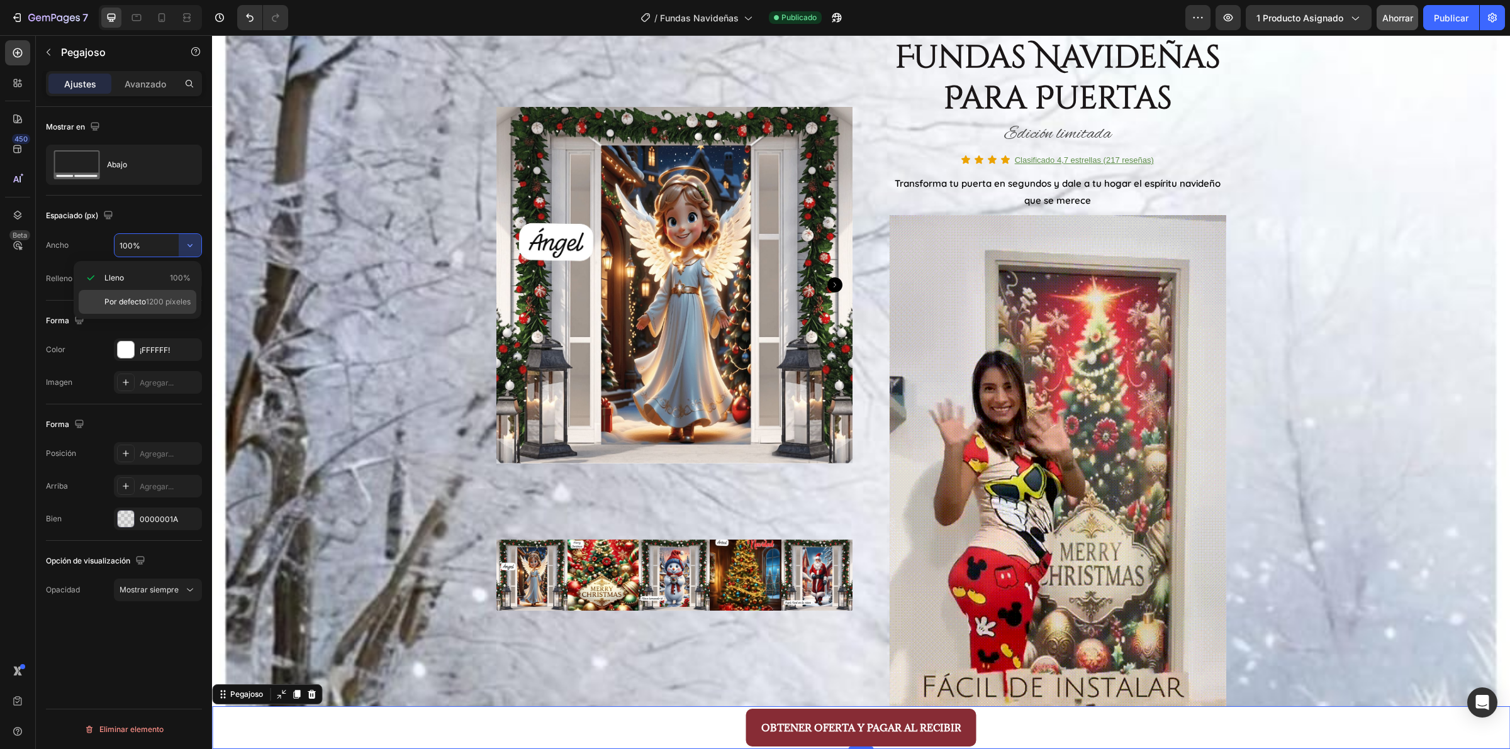
type input "1200"
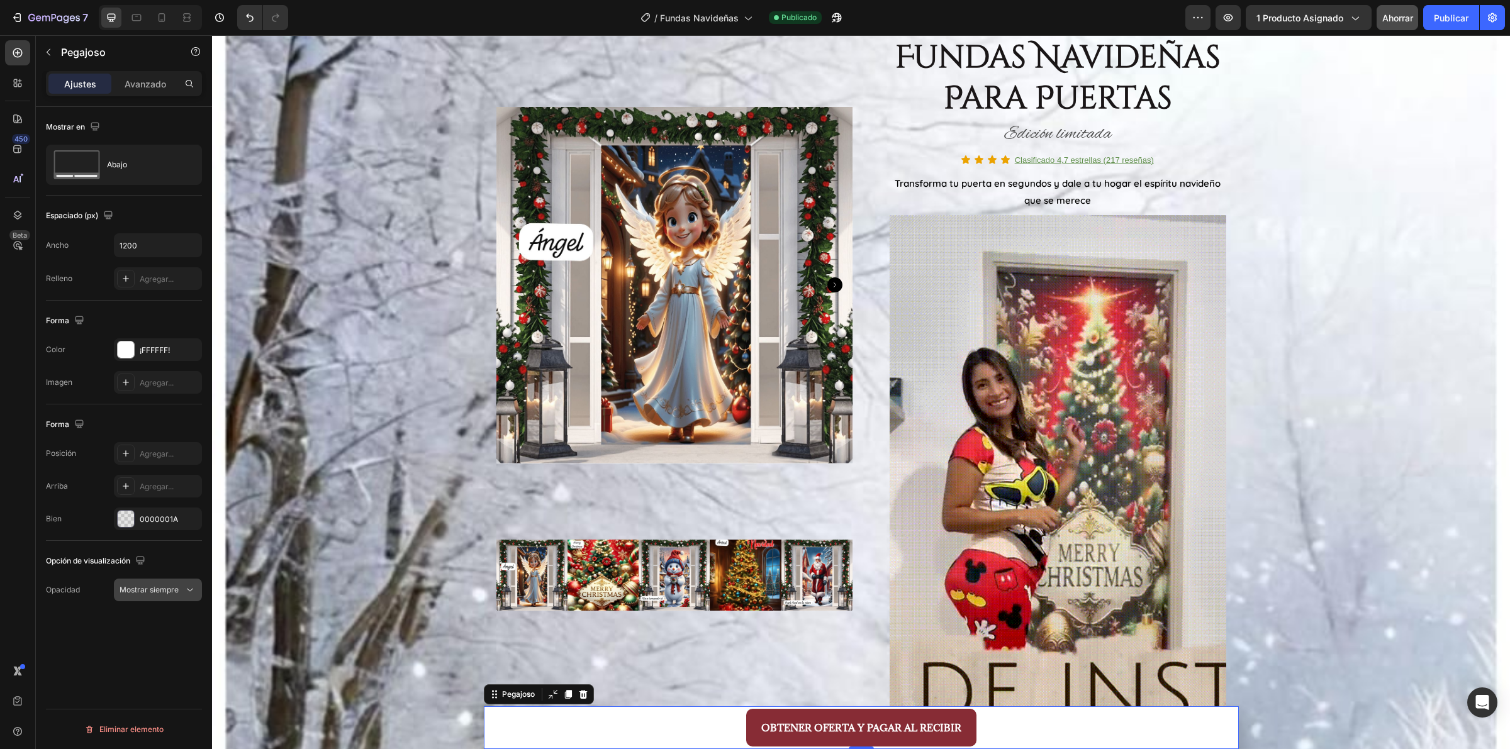
click at [161, 601] on button "Mostrar siempre" at bounding box center [158, 590] width 88 height 23
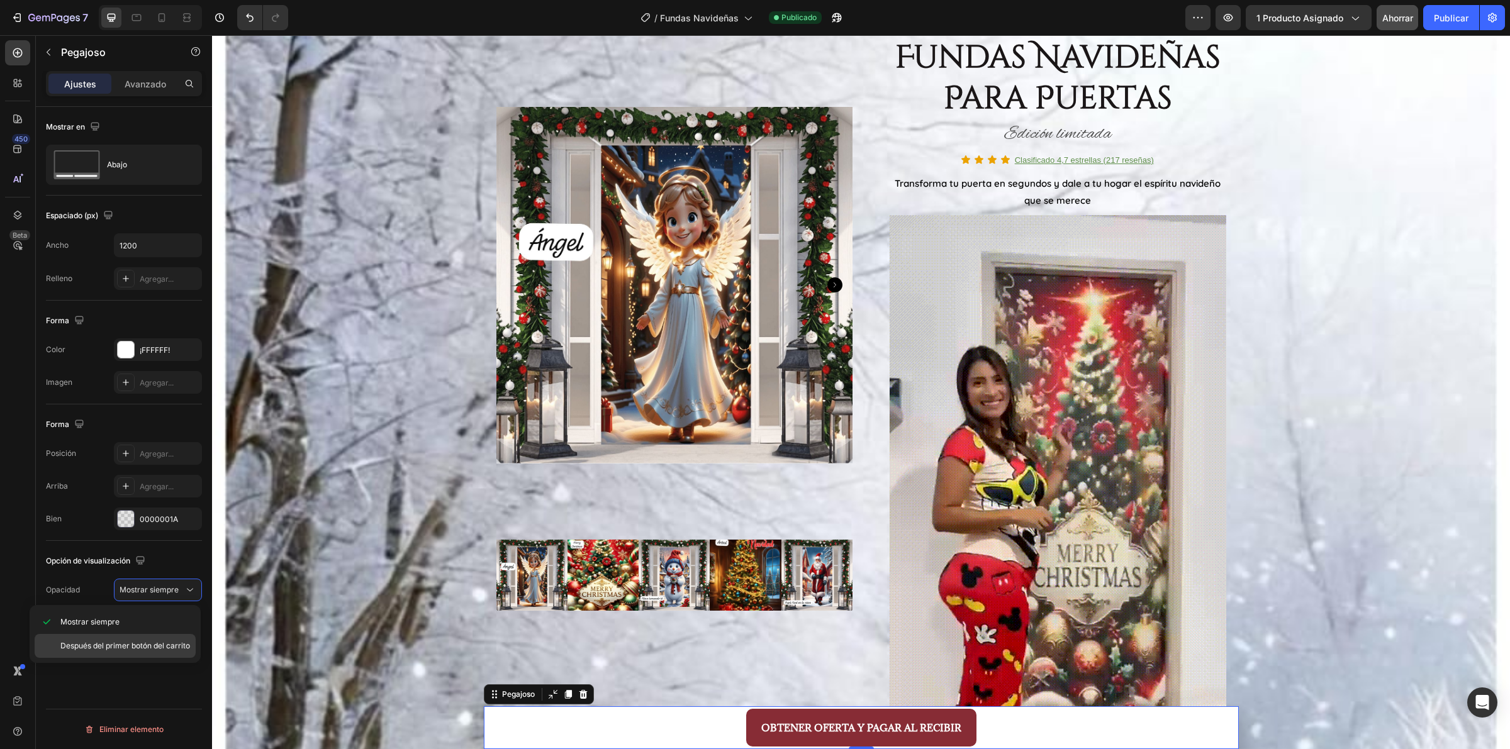
click at [165, 650] on span "Después del primer botón del carrito" at bounding box center [125, 645] width 130 height 11
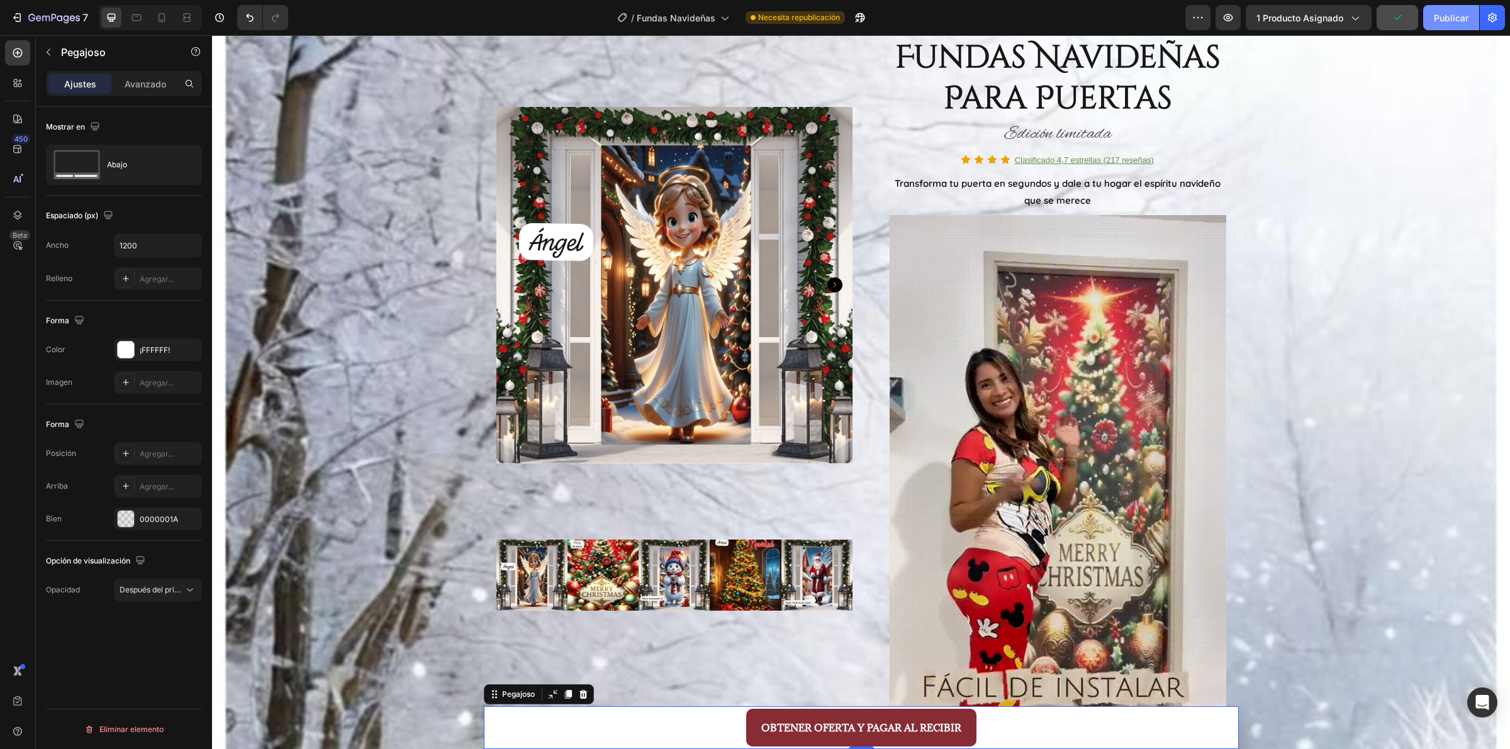
click at [1434, 19] on font "Publicar" at bounding box center [1451, 18] width 35 height 11
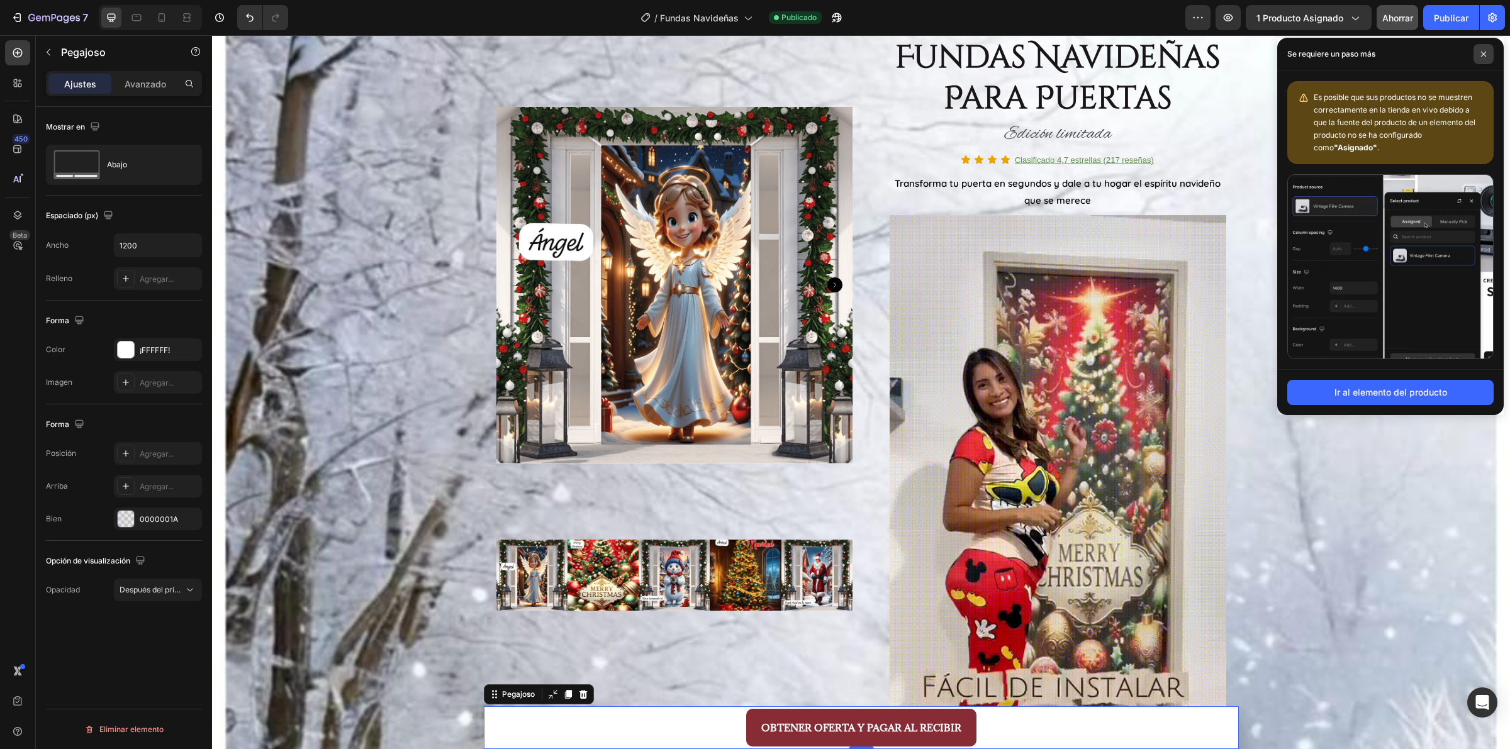
click at [1477, 60] on span at bounding box center [1483, 54] width 20 height 20
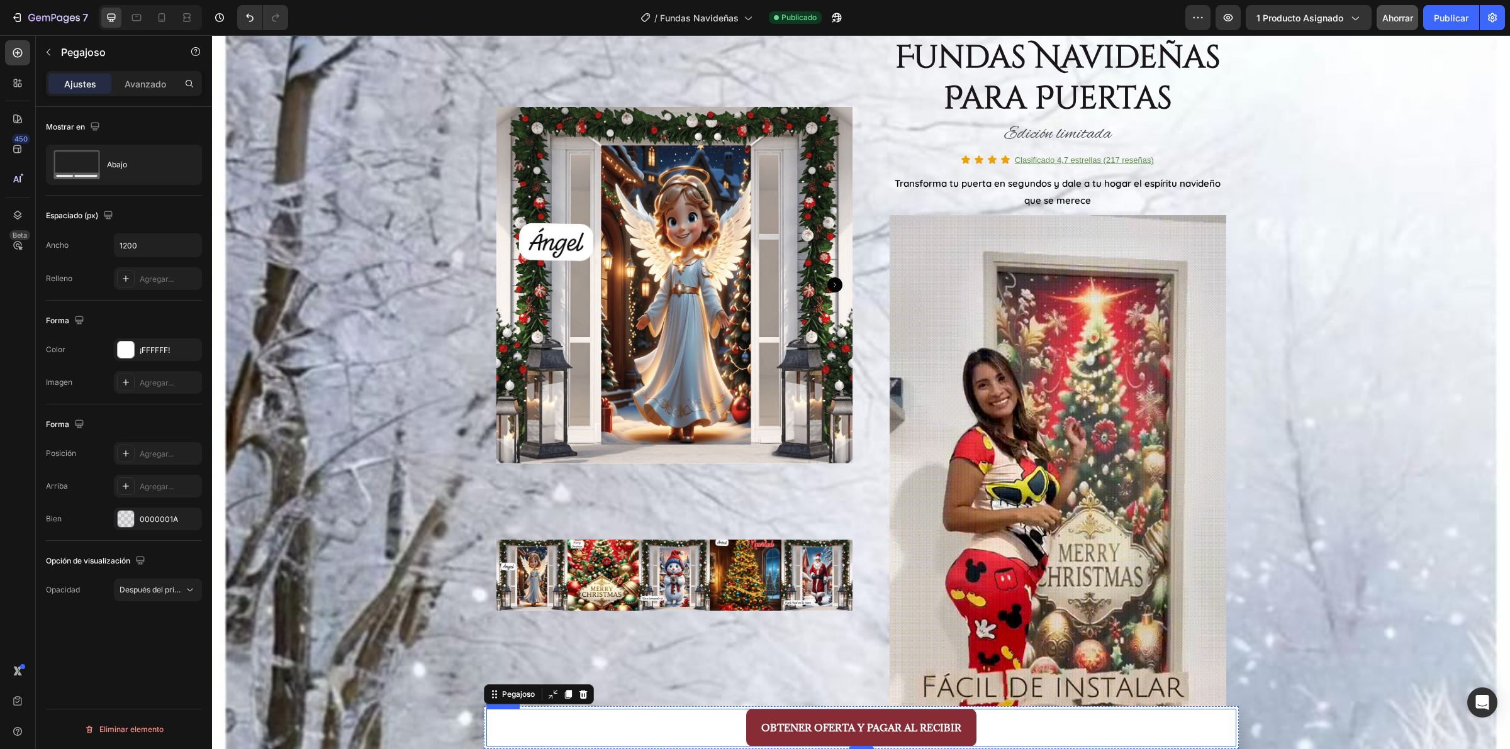
click at [1122, 739] on div "OBTENER OFERTA Y PAGAR AL RECIBIR Button" at bounding box center [861, 728] width 750 height 38
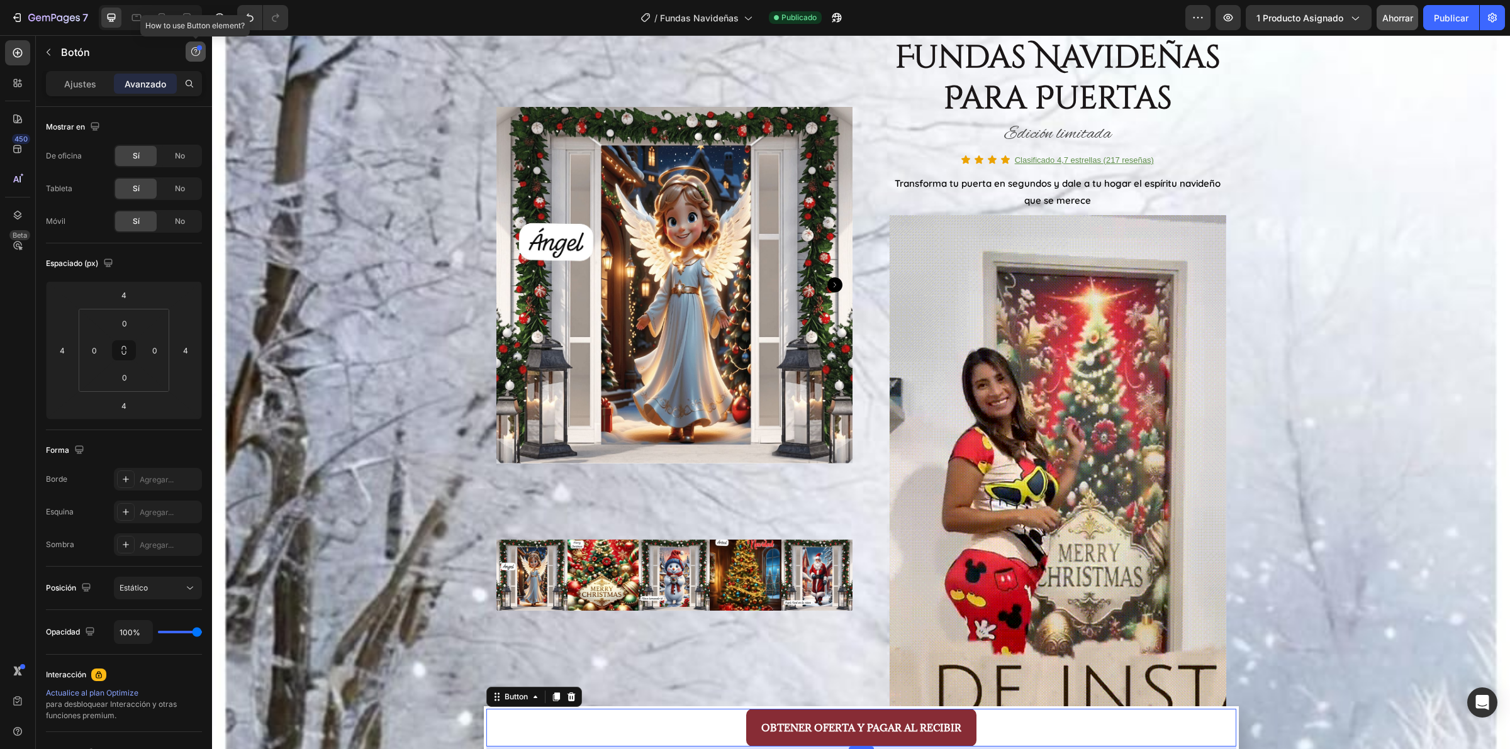
click at [193, 50] on icon "button" at bounding box center [196, 52] width 10 height 10
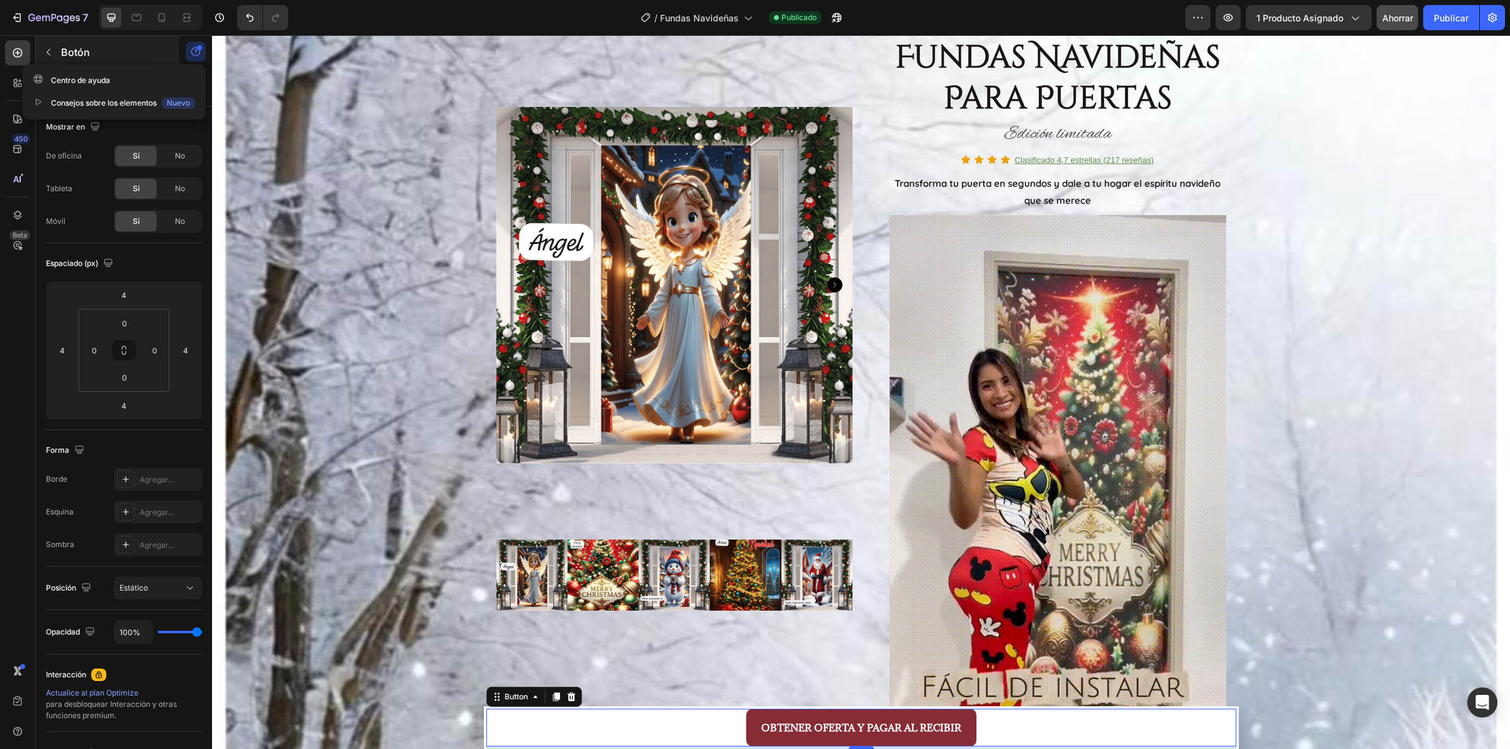
click at [148, 50] on p "Botón" at bounding box center [114, 52] width 107 height 15
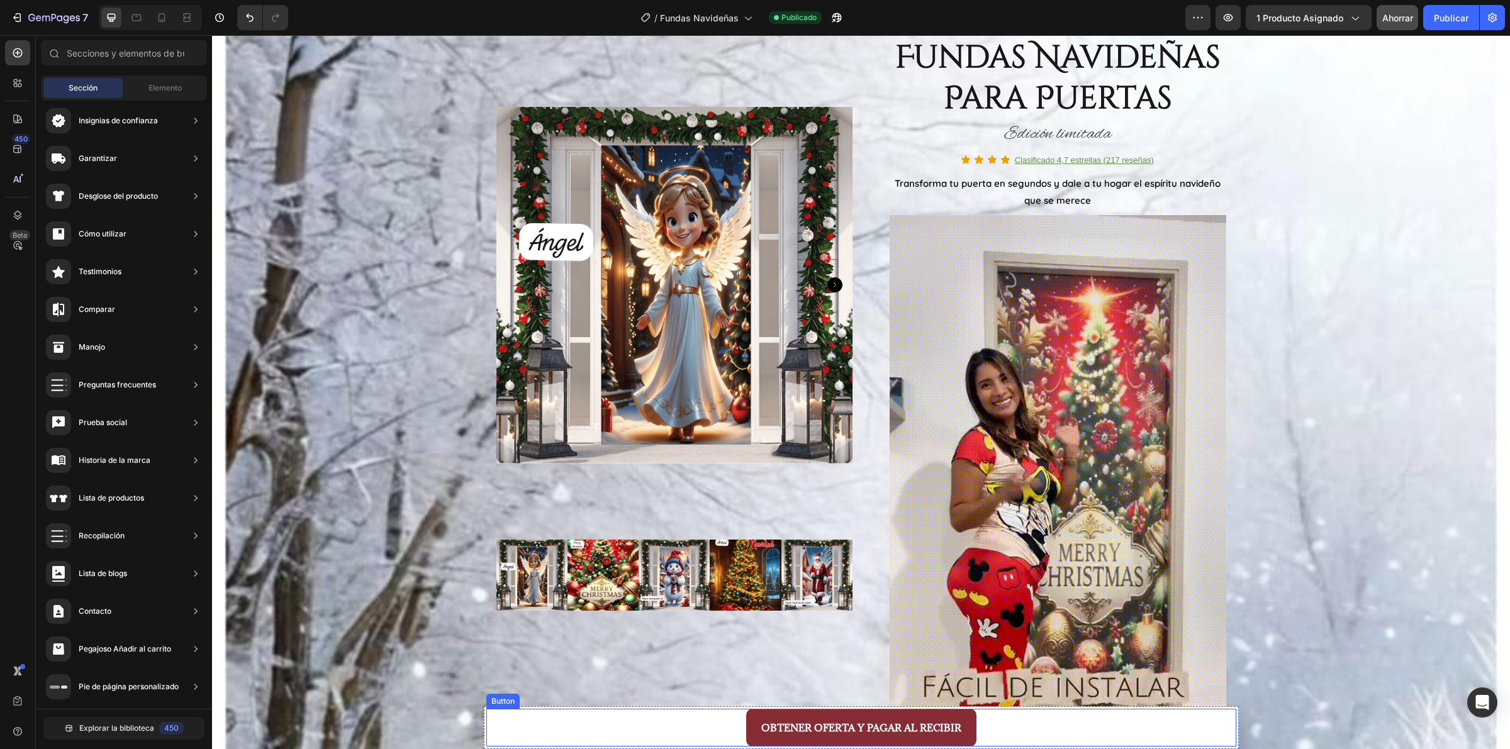
click at [608, 740] on div "OBTENER OFERTA Y PAGAR AL RECIBIR Button" at bounding box center [861, 728] width 750 height 38
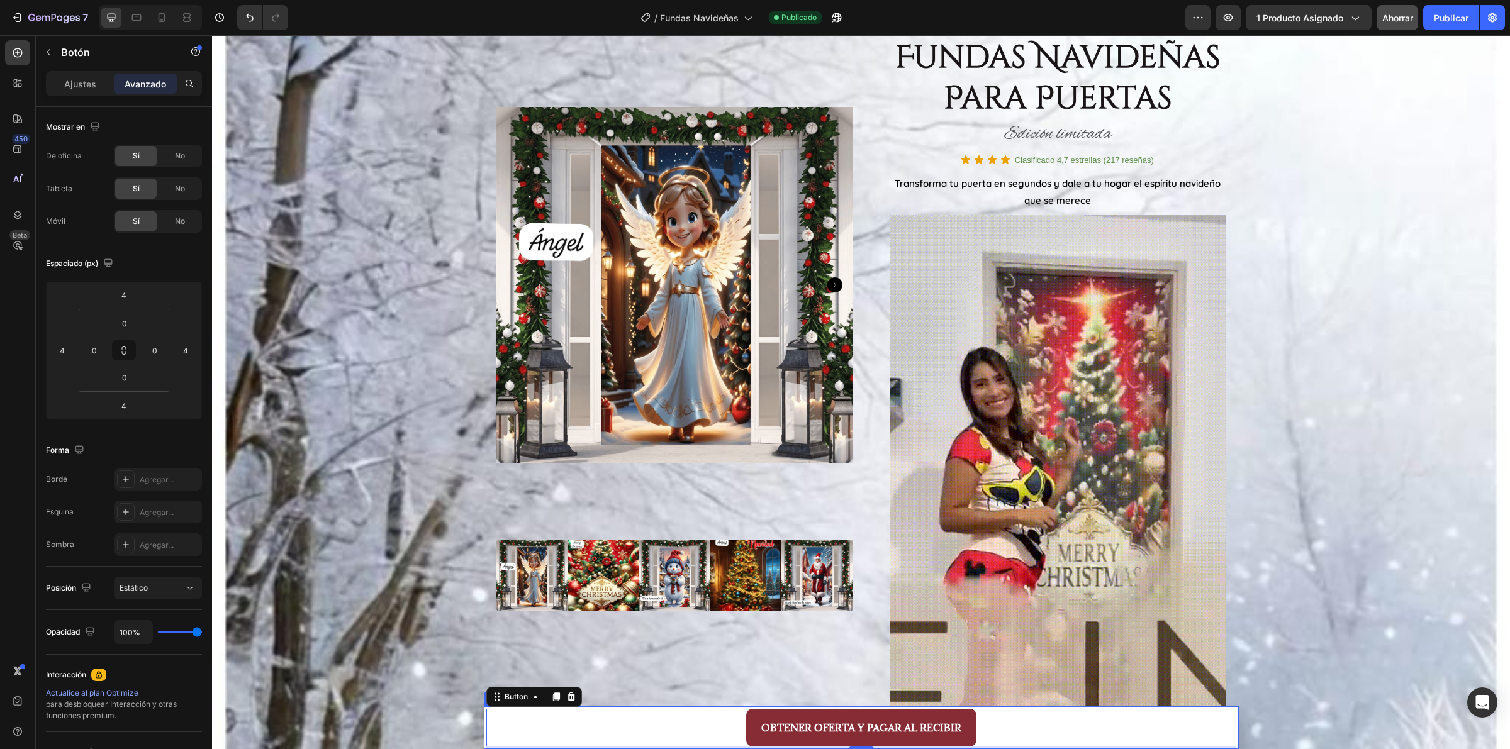
click at [484, 728] on div "OBTENER OFERTA Y PAGAR AL RECIBIR Button 4" at bounding box center [861, 727] width 755 height 43
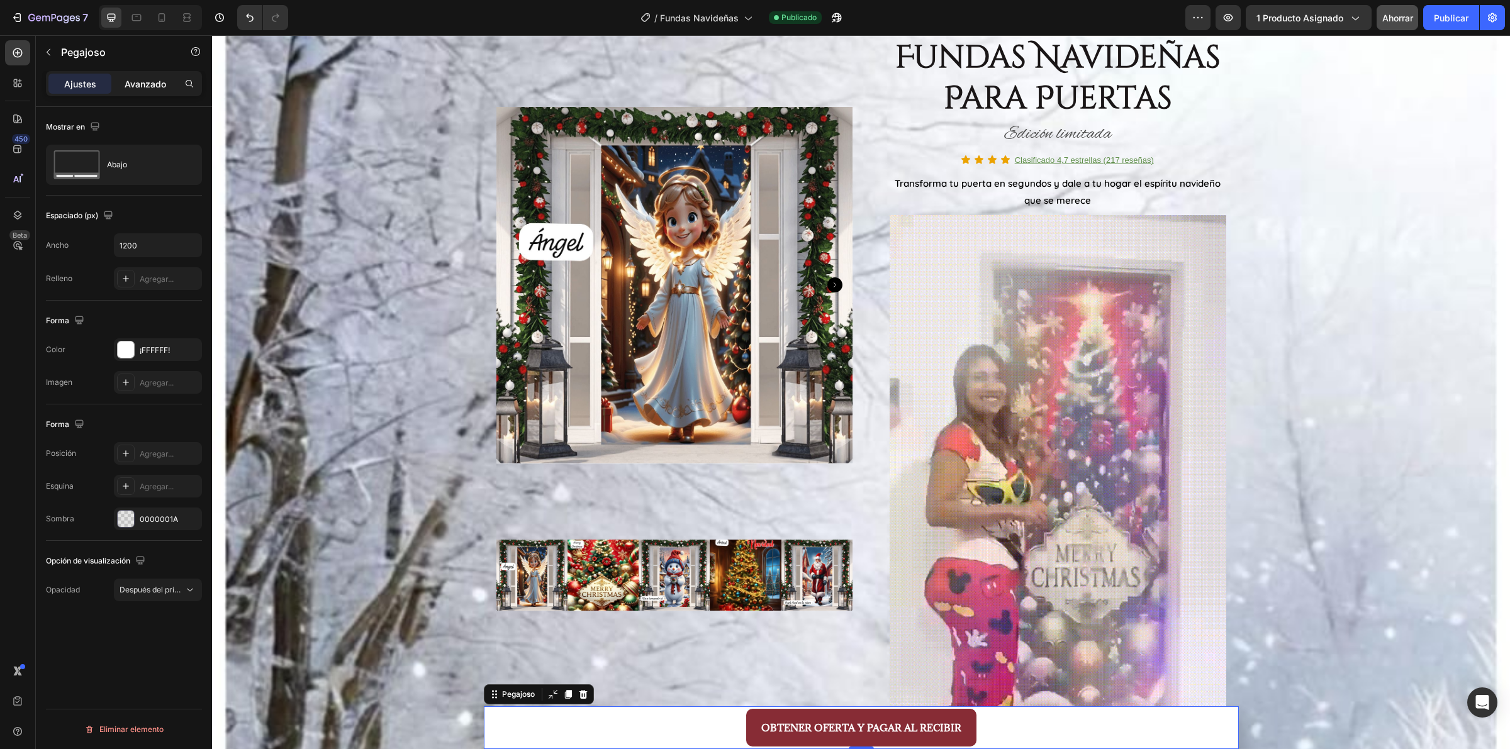
click at [140, 89] on p "Avanzado" at bounding box center [146, 83] width 42 height 13
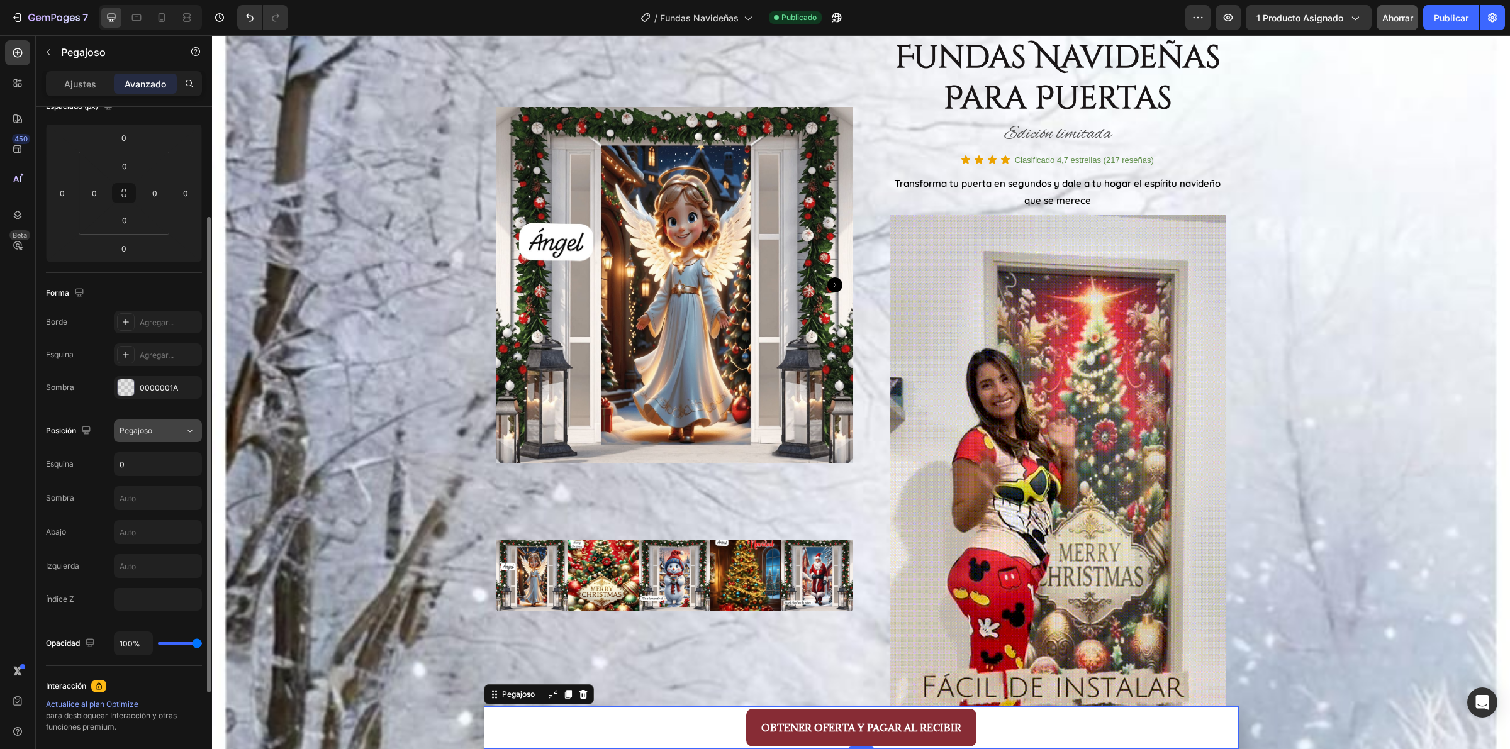
click at [150, 434] on font "Pegajoso" at bounding box center [136, 430] width 33 height 9
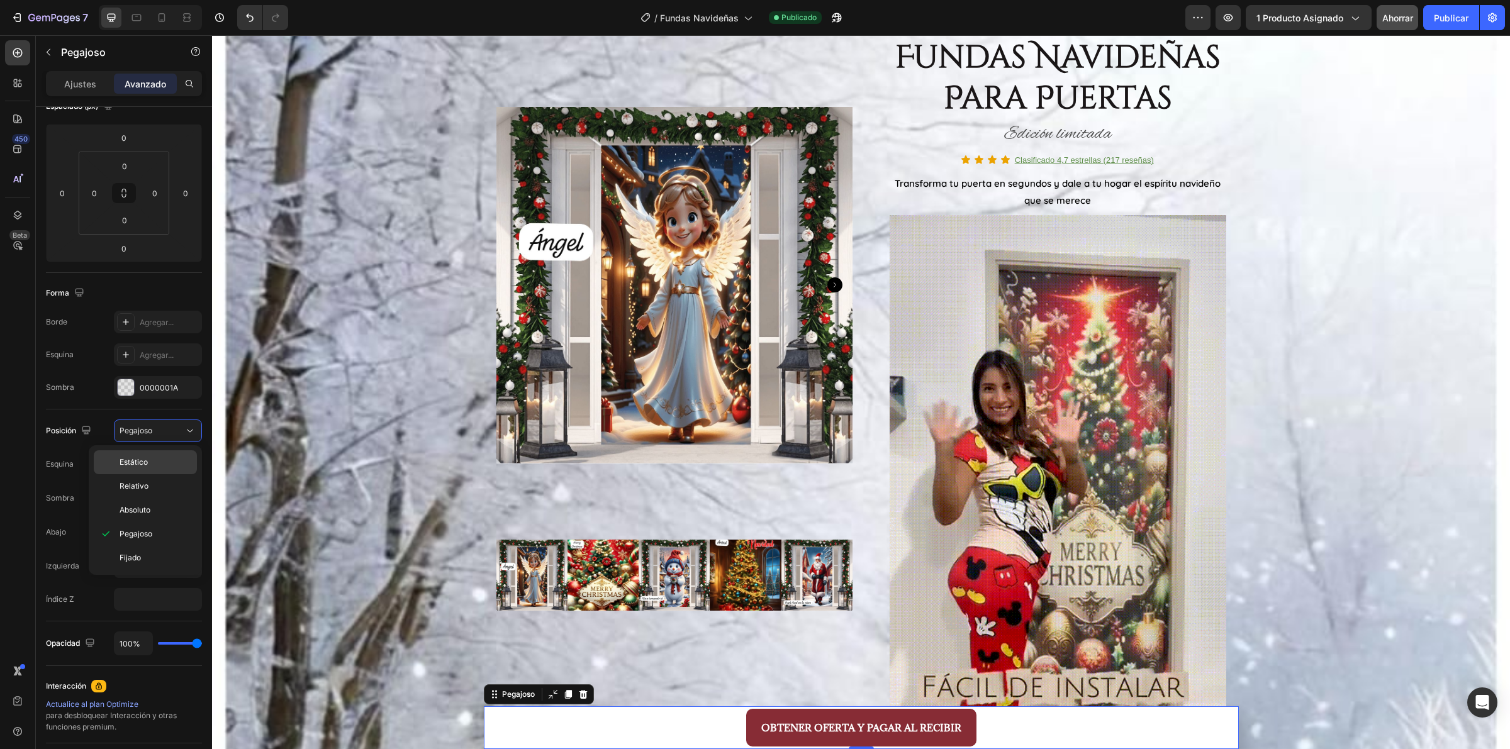
click at [150, 456] on div "Estático" at bounding box center [145, 462] width 103 height 24
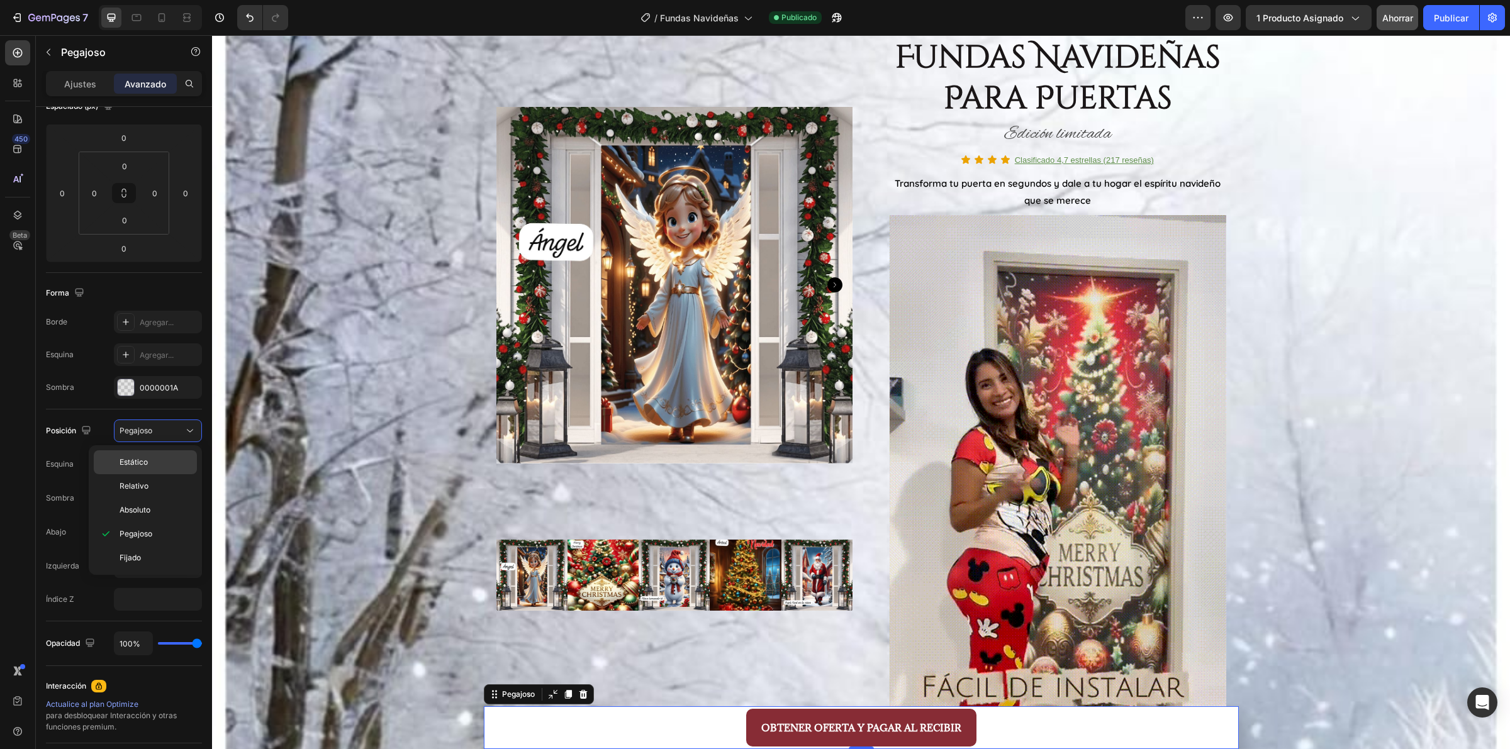
scroll to position [118, 0]
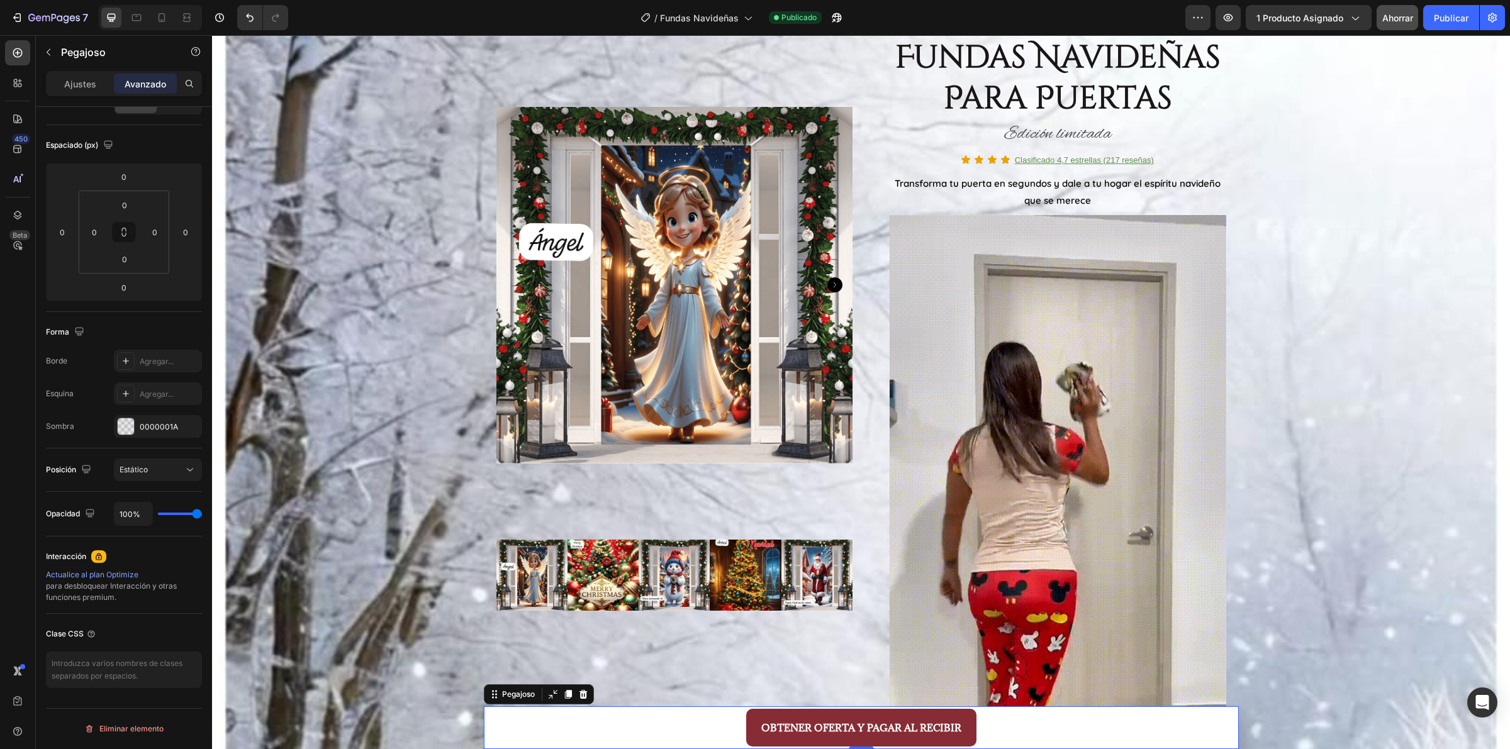
click at [1403, 23] on div "Ahorrar" at bounding box center [1397, 17] width 31 height 13
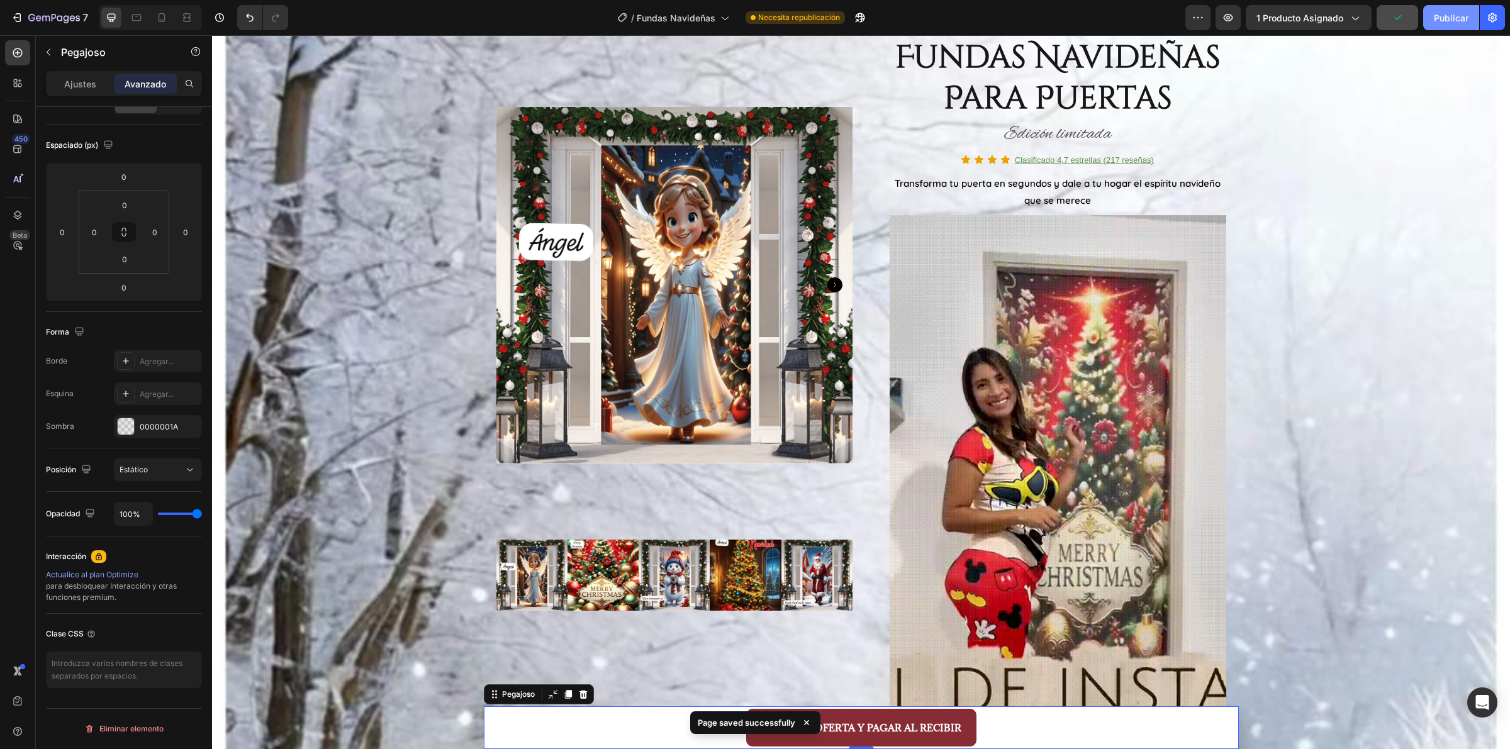
click at [1449, 19] on font "Publicar" at bounding box center [1451, 18] width 35 height 11
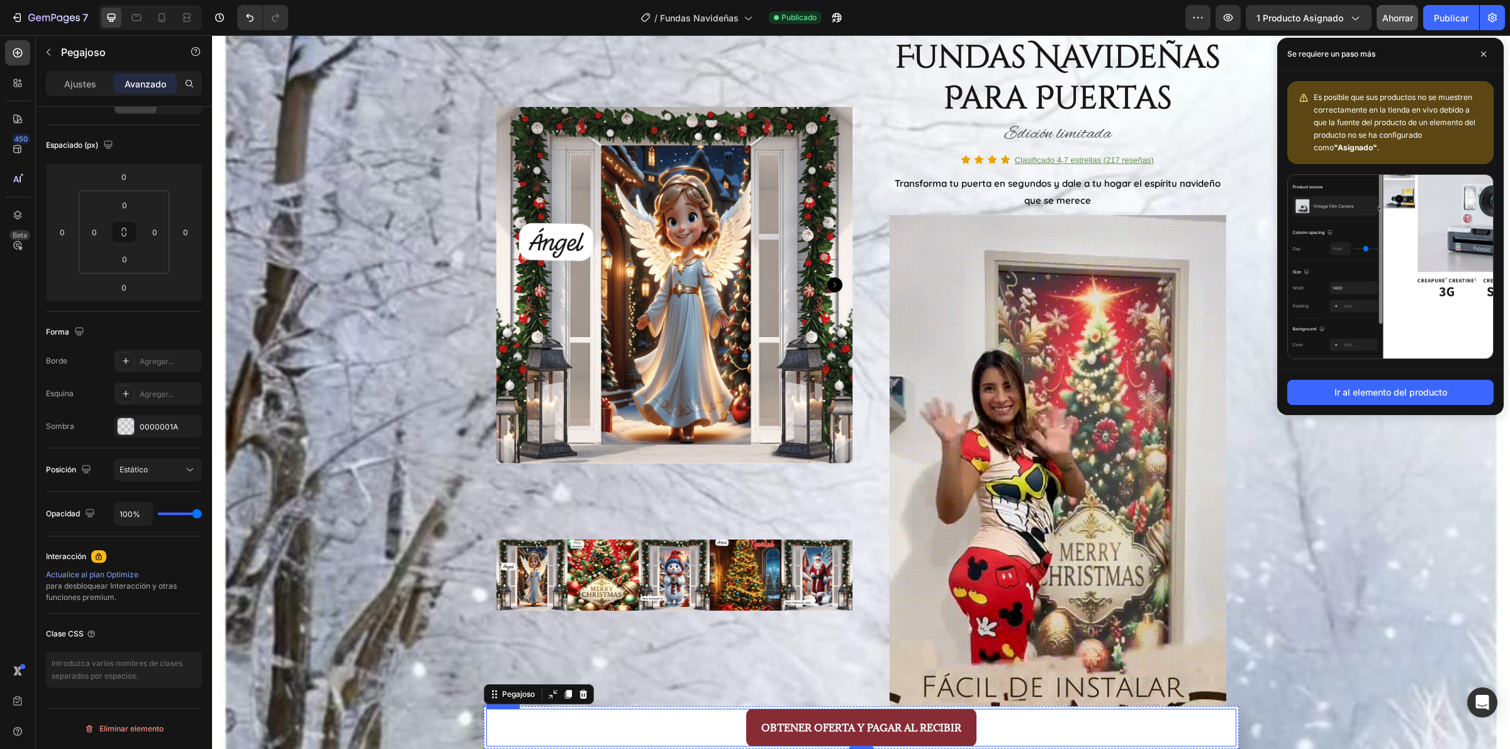
click at [546, 724] on div "OBTENER OFERTA Y PAGAR AL RECIBIR Button" at bounding box center [861, 728] width 750 height 38
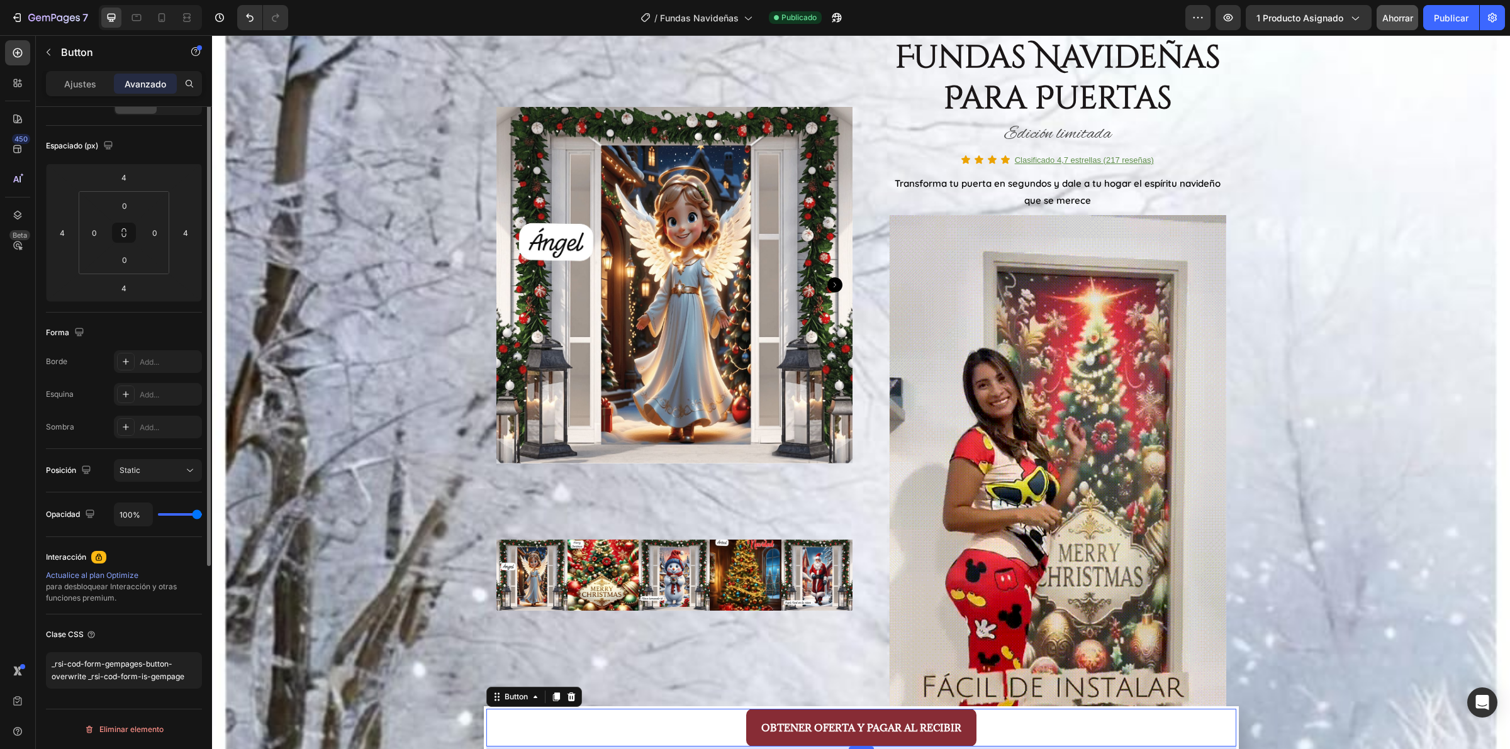
scroll to position [0, 0]
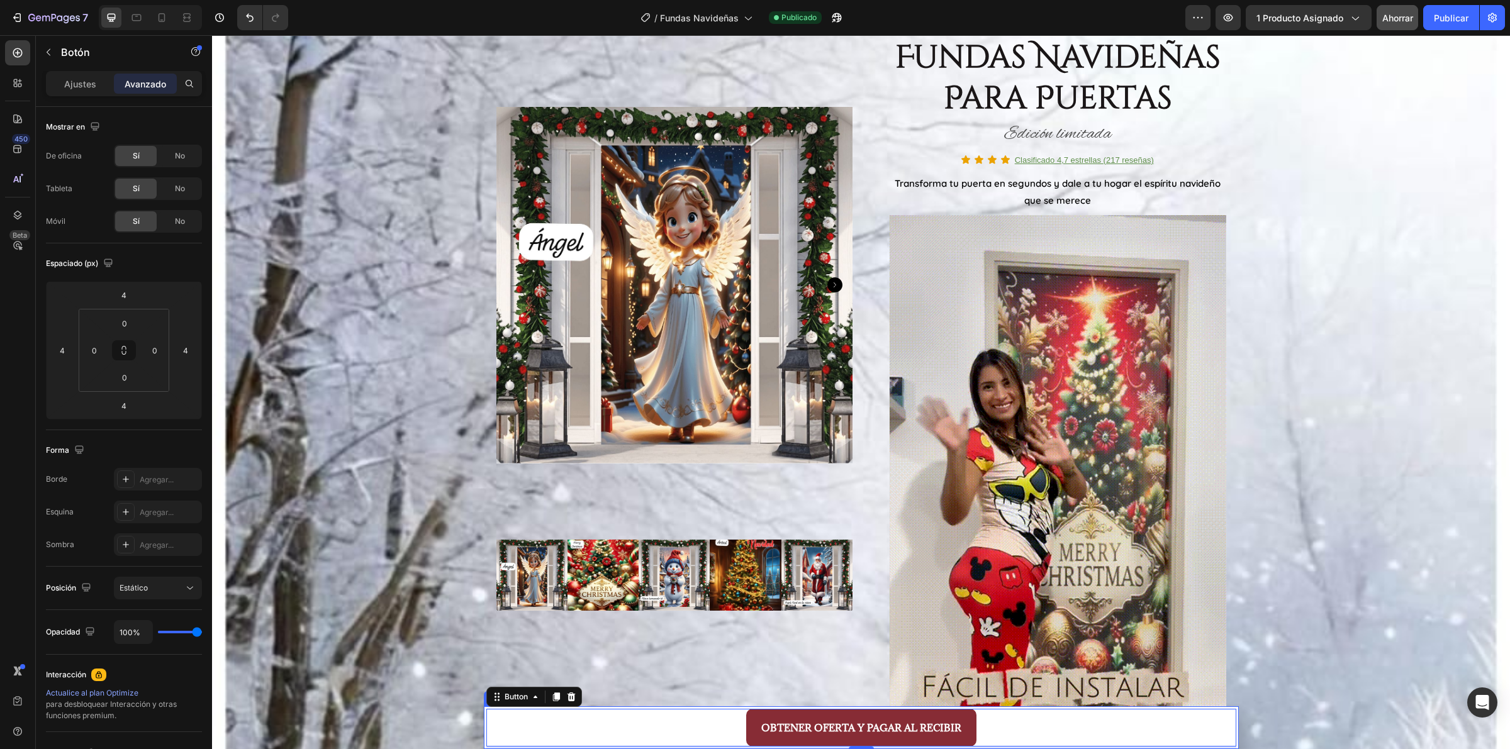
click at [484, 718] on div "OBTENER OFERTA Y PAGAR AL RECIBIR Button 4" at bounding box center [861, 727] width 755 height 43
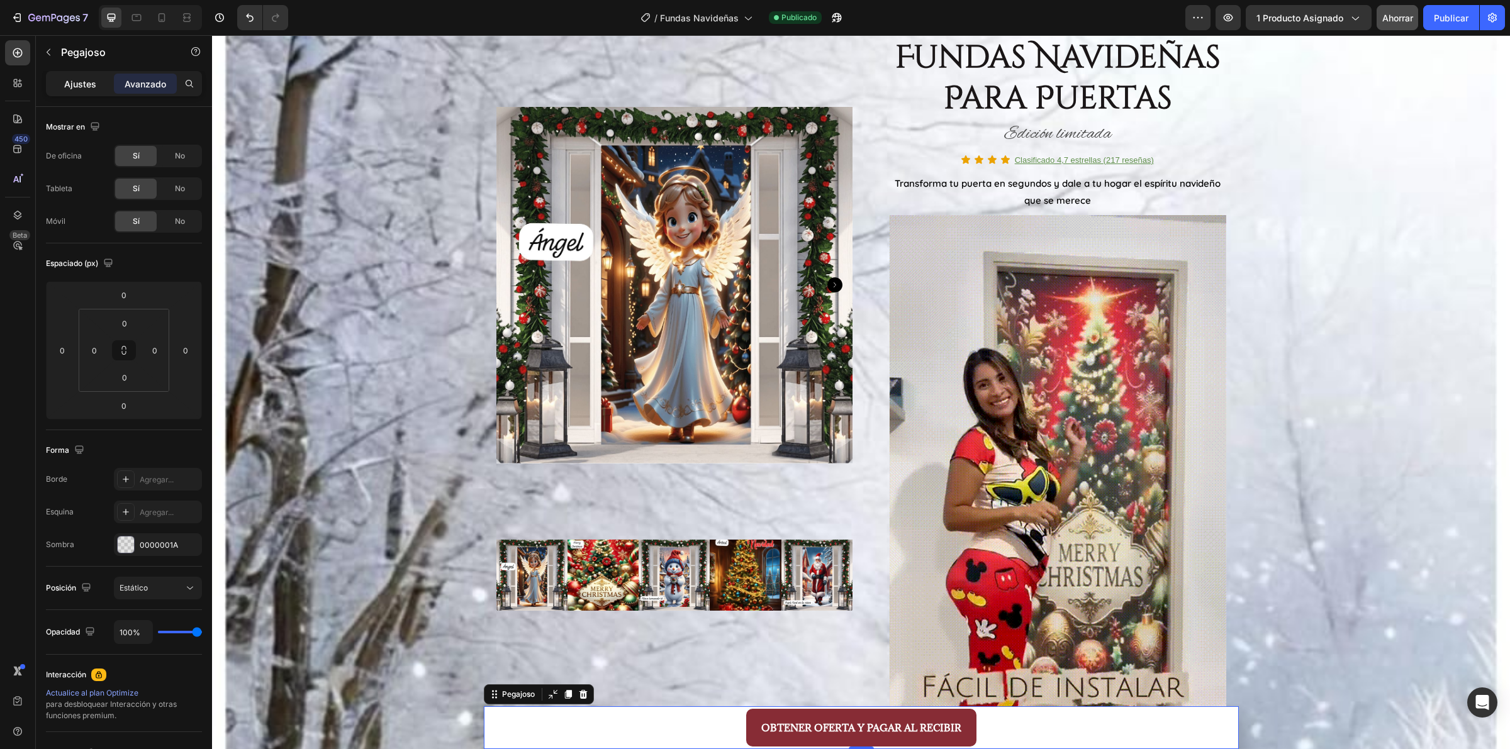
click at [96, 88] on div "Ajustes" at bounding box center [79, 84] width 63 height 20
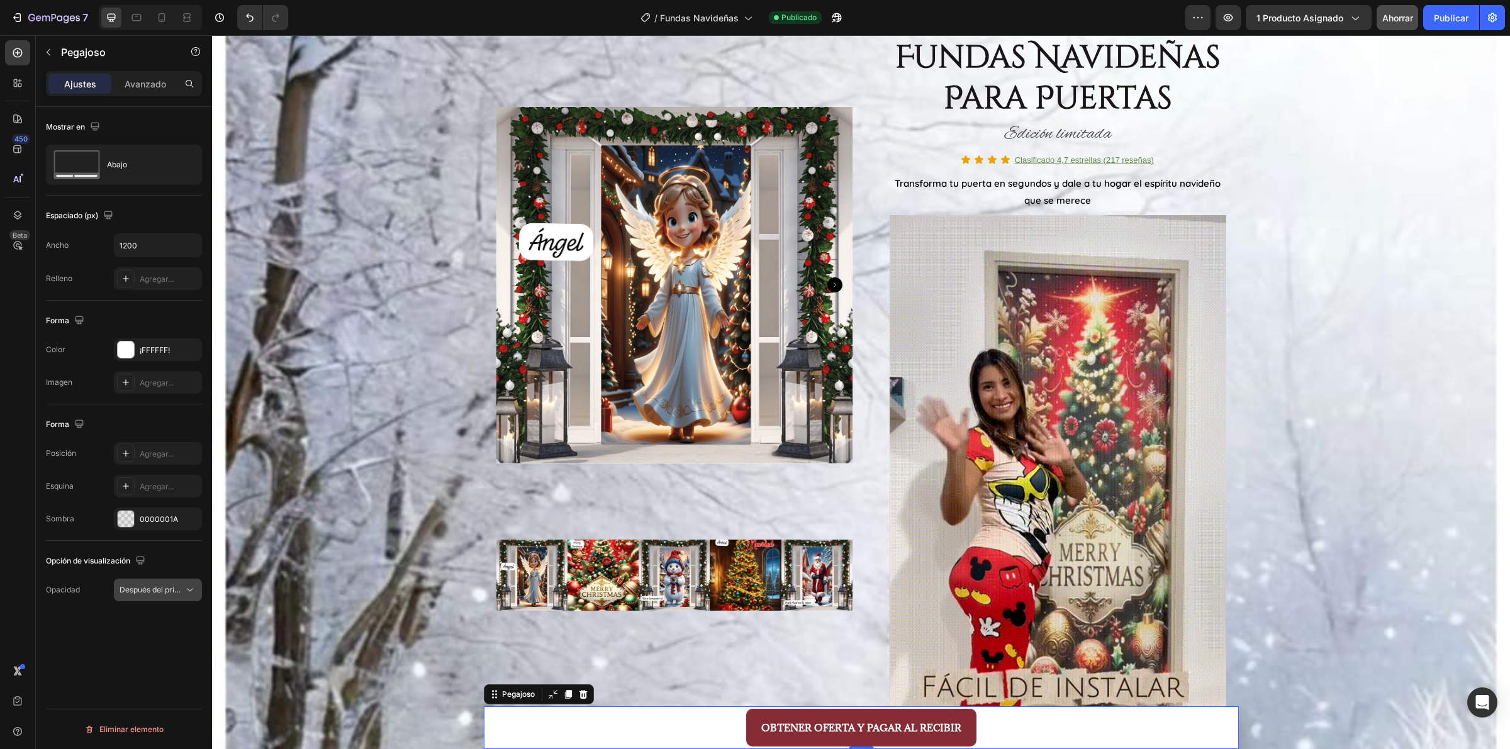
click at [162, 599] on button "Después del primer botón del carrito" at bounding box center [158, 590] width 88 height 23
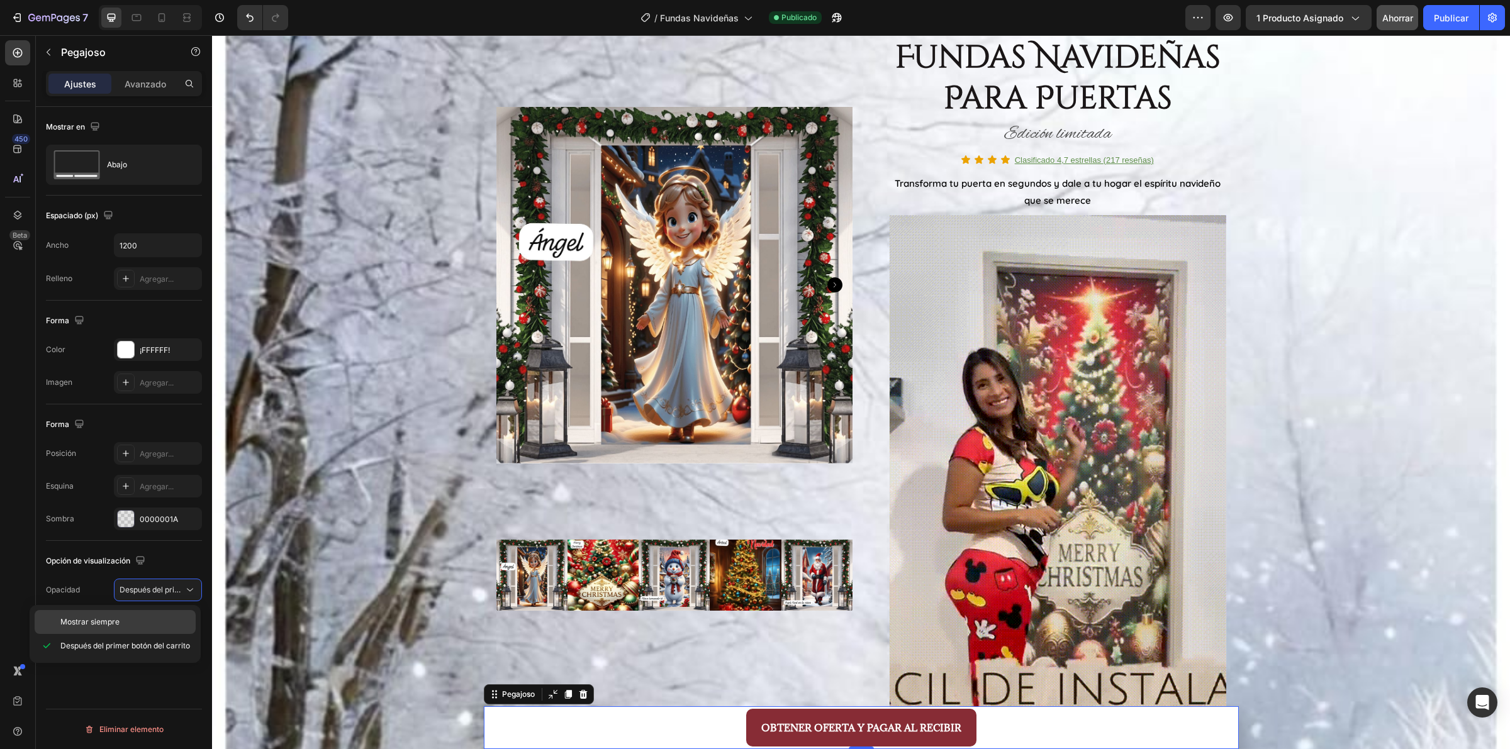
click at [157, 610] on div "Mostrar siempre" at bounding box center [115, 622] width 161 height 24
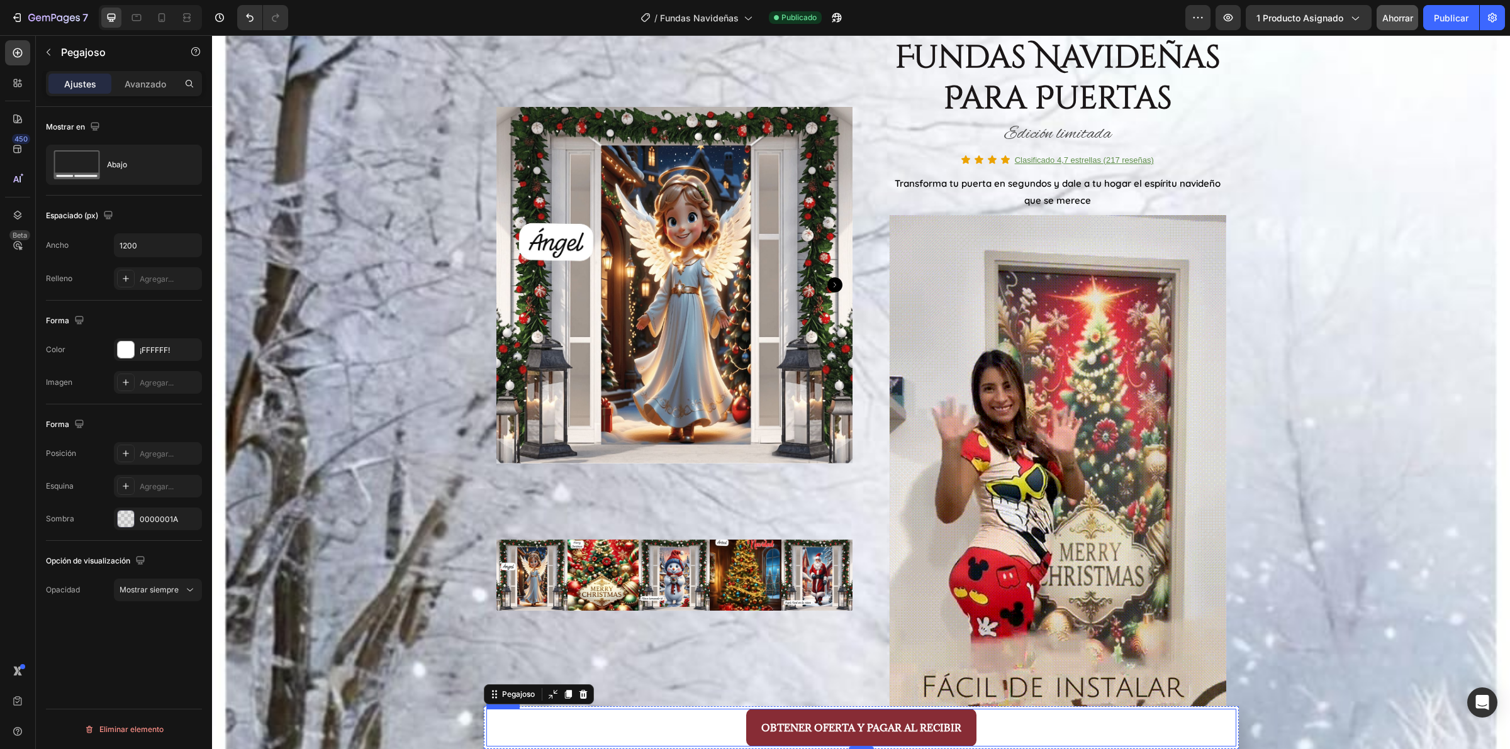
click at [703, 728] on div "OBTENER OFERTA Y PAGAR AL RECIBIR Button" at bounding box center [861, 728] width 750 height 38
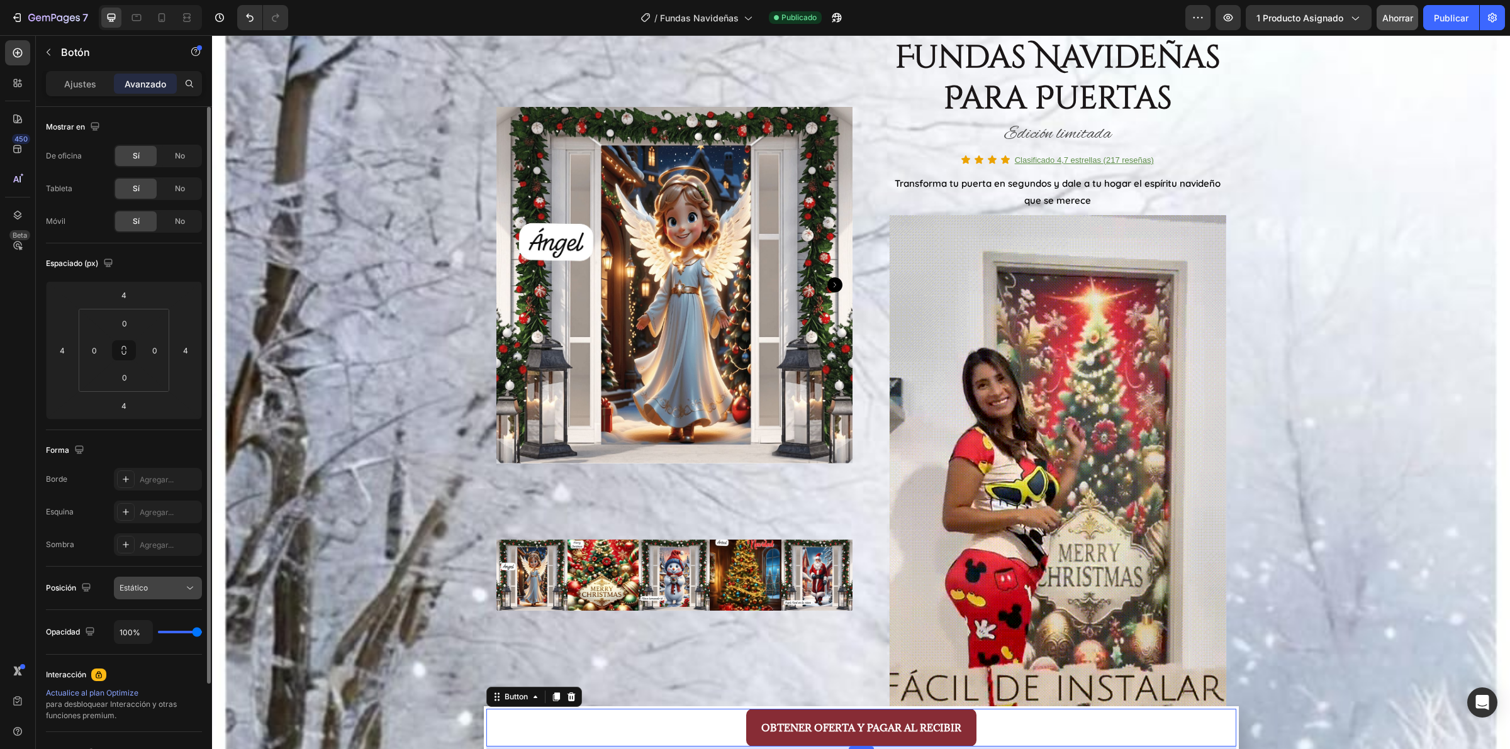
click at [158, 592] on div "Estático" at bounding box center [152, 588] width 64 height 11
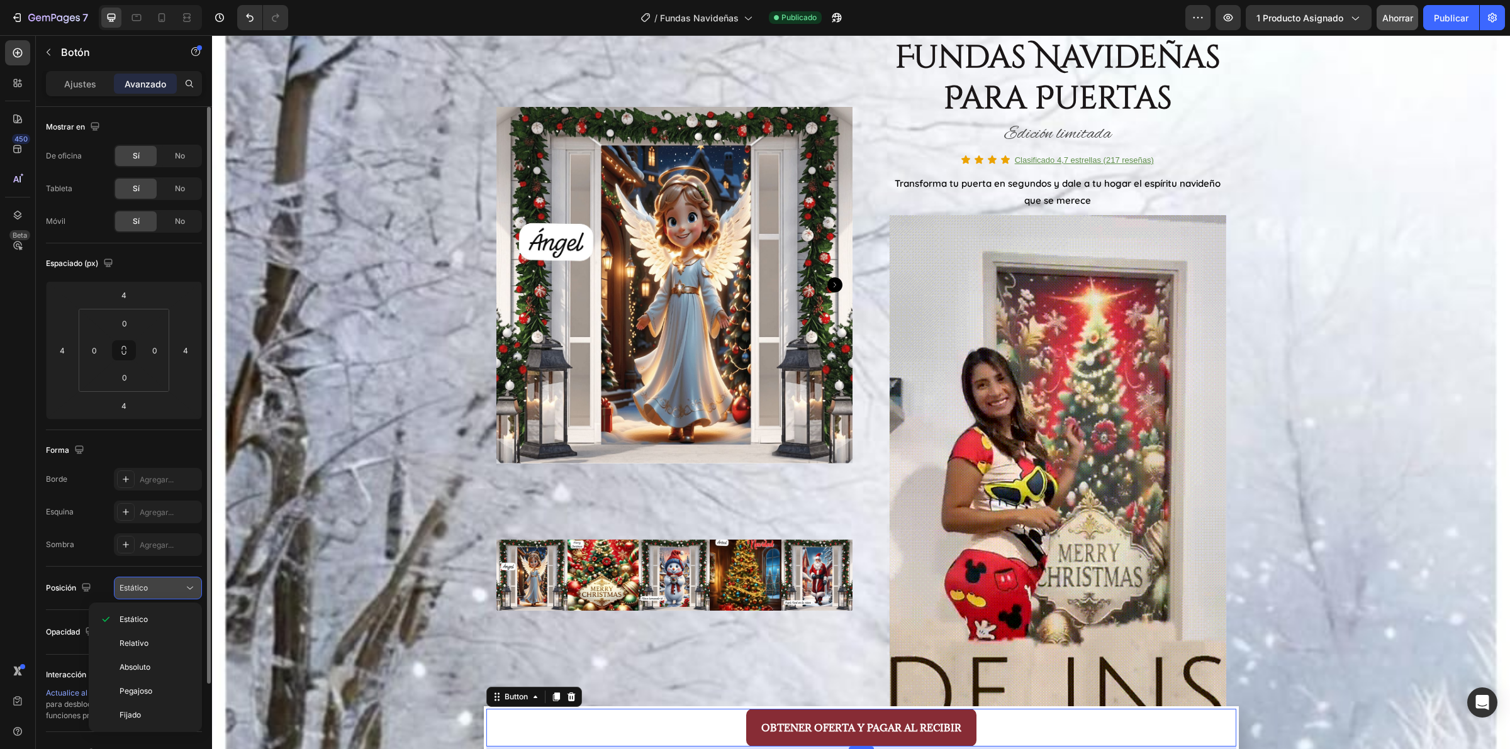
click at [158, 592] on div "Estático" at bounding box center [152, 588] width 64 height 11
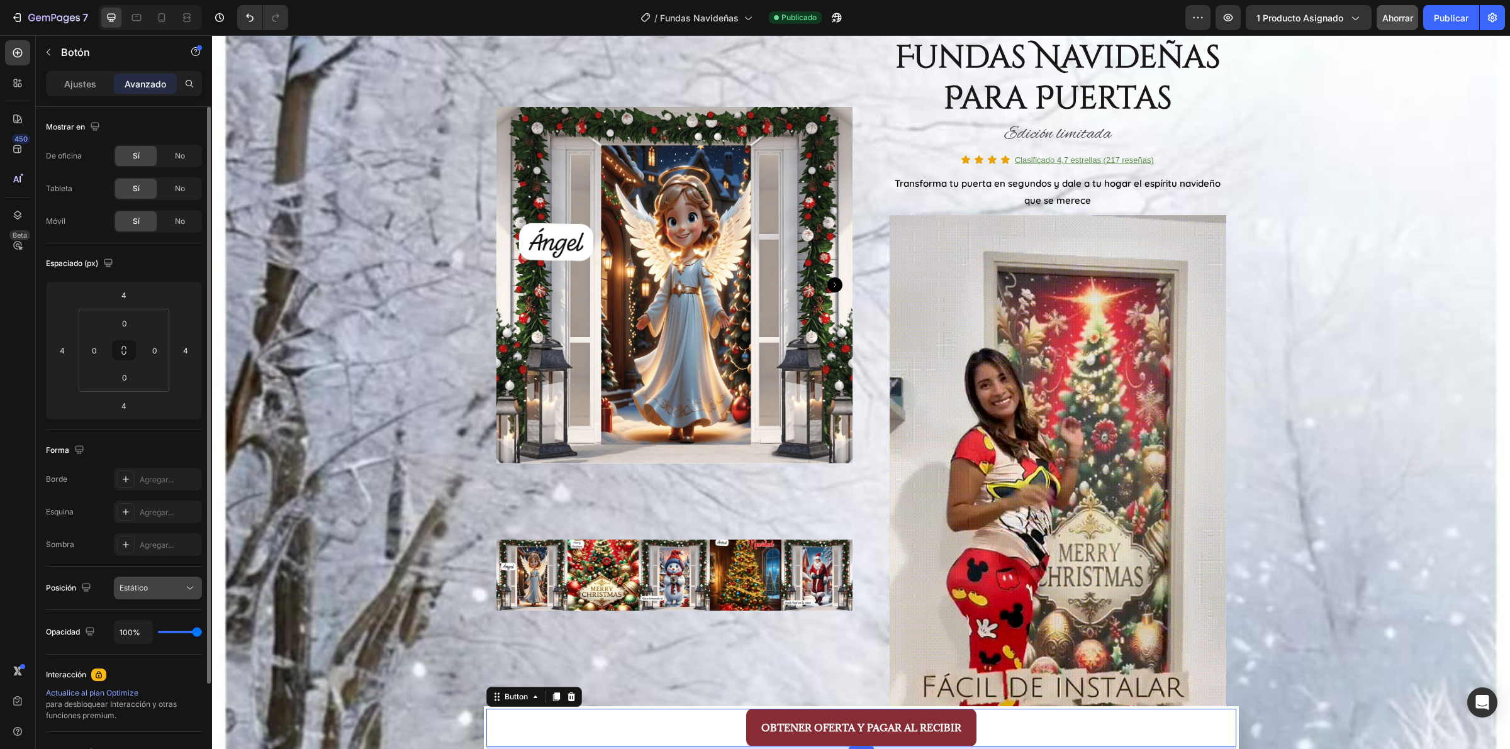
click at [158, 592] on div "Estático" at bounding box center [152, 588] width 64 height 11
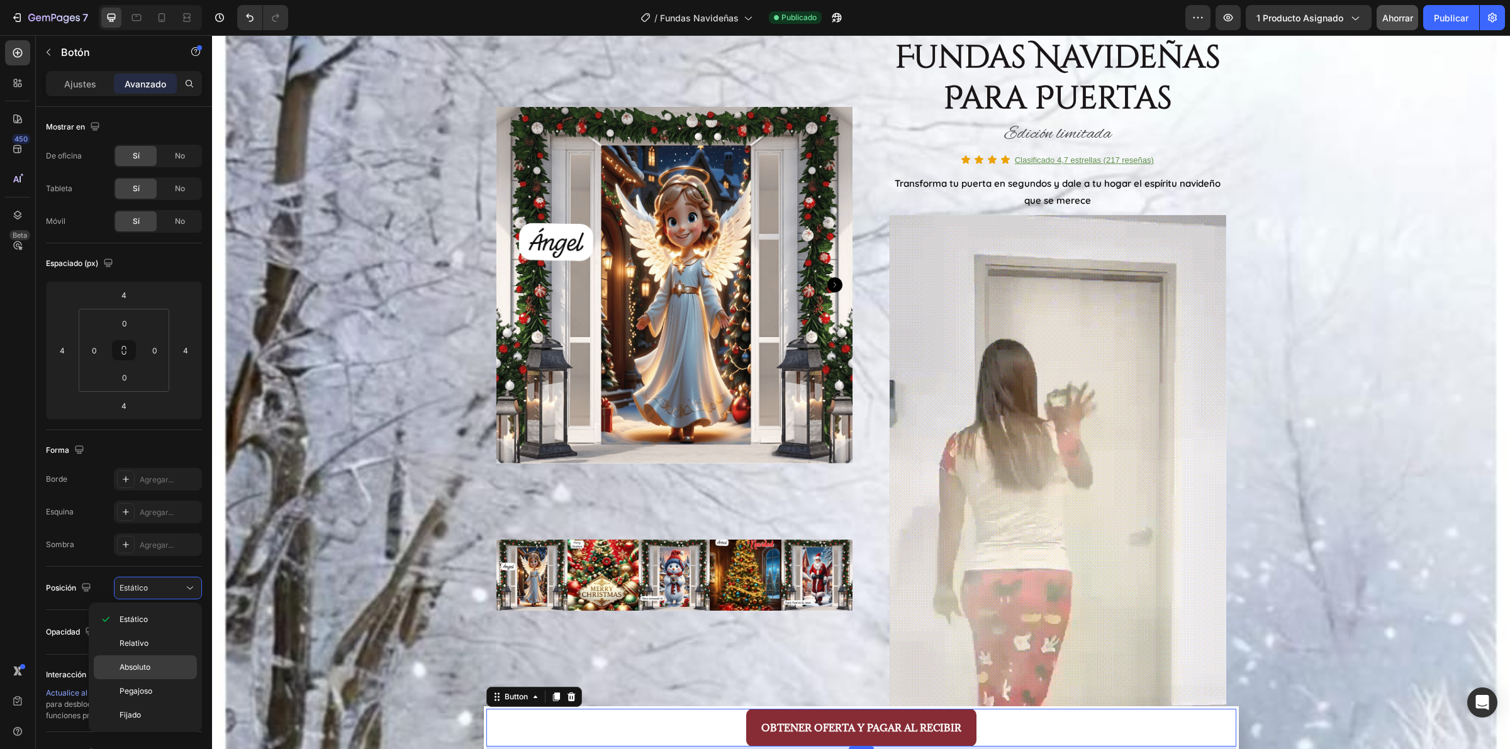
click at [164, 665] on p "Absoluto" at bounding box center [156, 667] width 72 height 11
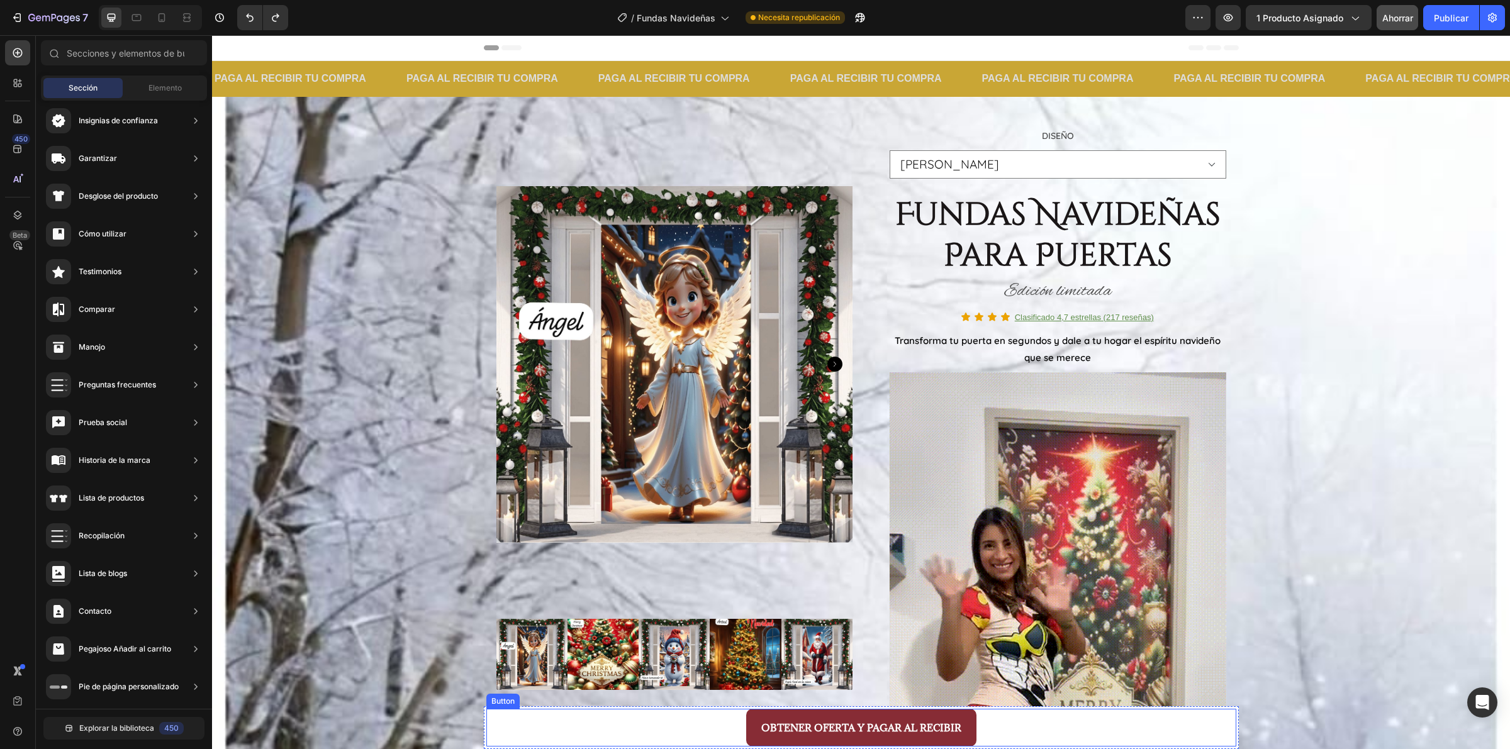
click at [562, 709] on div "OBTENER OFERTA Y PAGAR AL RECIBIR Button" at bounding box center [861, 728] width 750 height 38
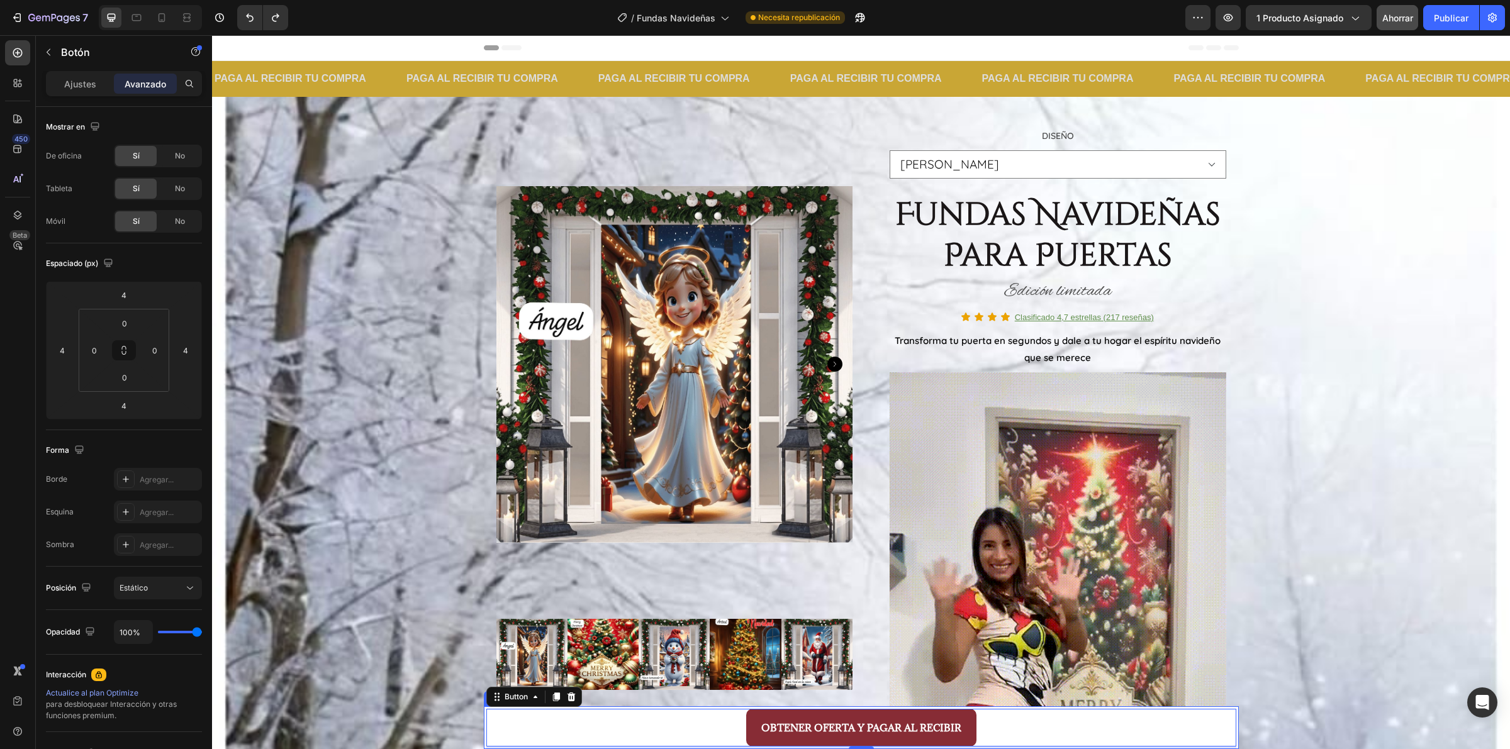
click at [484, 725] on div "OBTENER OFERTA Y PAGAR AL RECIBIR Button 4" at bounding box center [861, 727] width 755 height 43
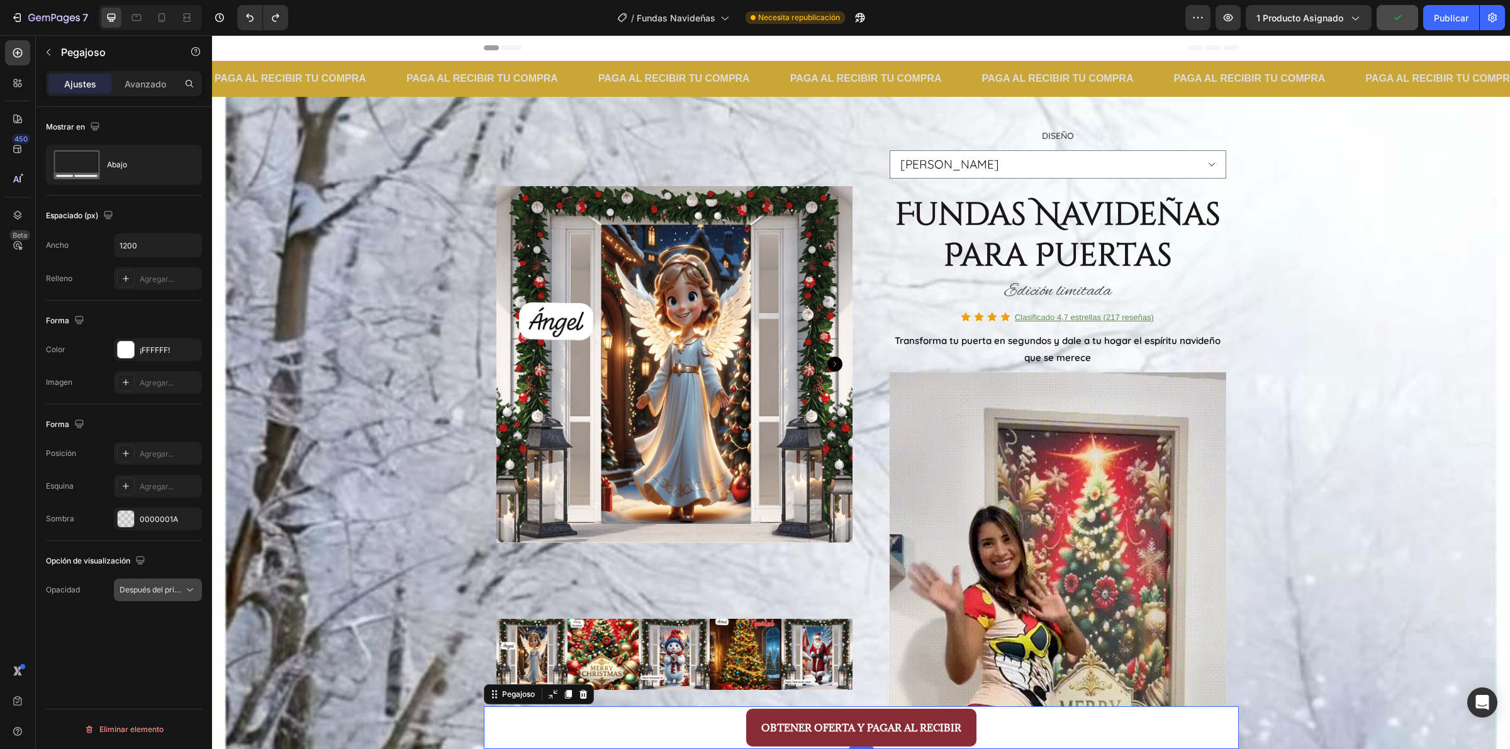
click at [156, 596] on span "Después del primer botón del carrito" at bounding box center [152, 589] width 64 height 11
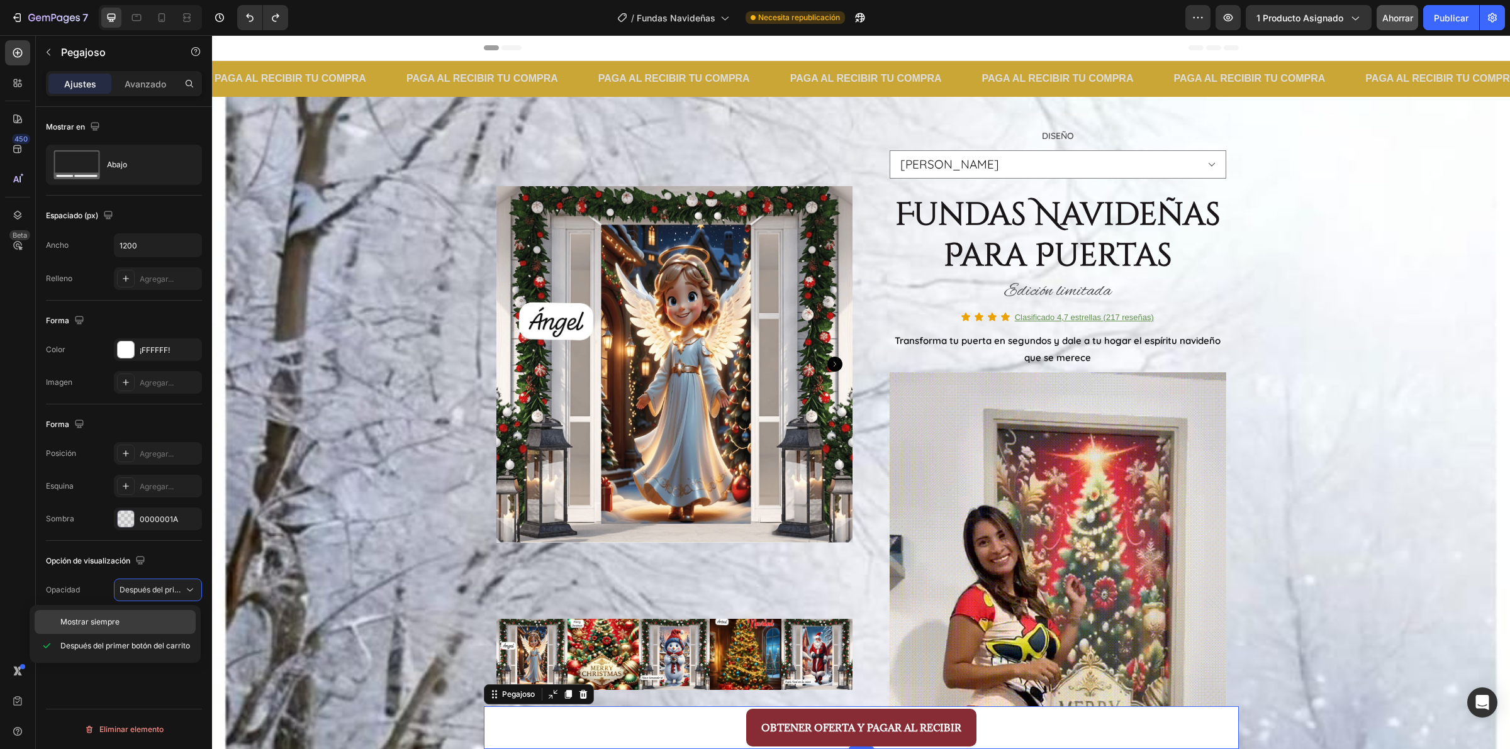
click at [150, 618] on p "Mostrar siempre" at bounding box center [125, 622] width 130 height 11
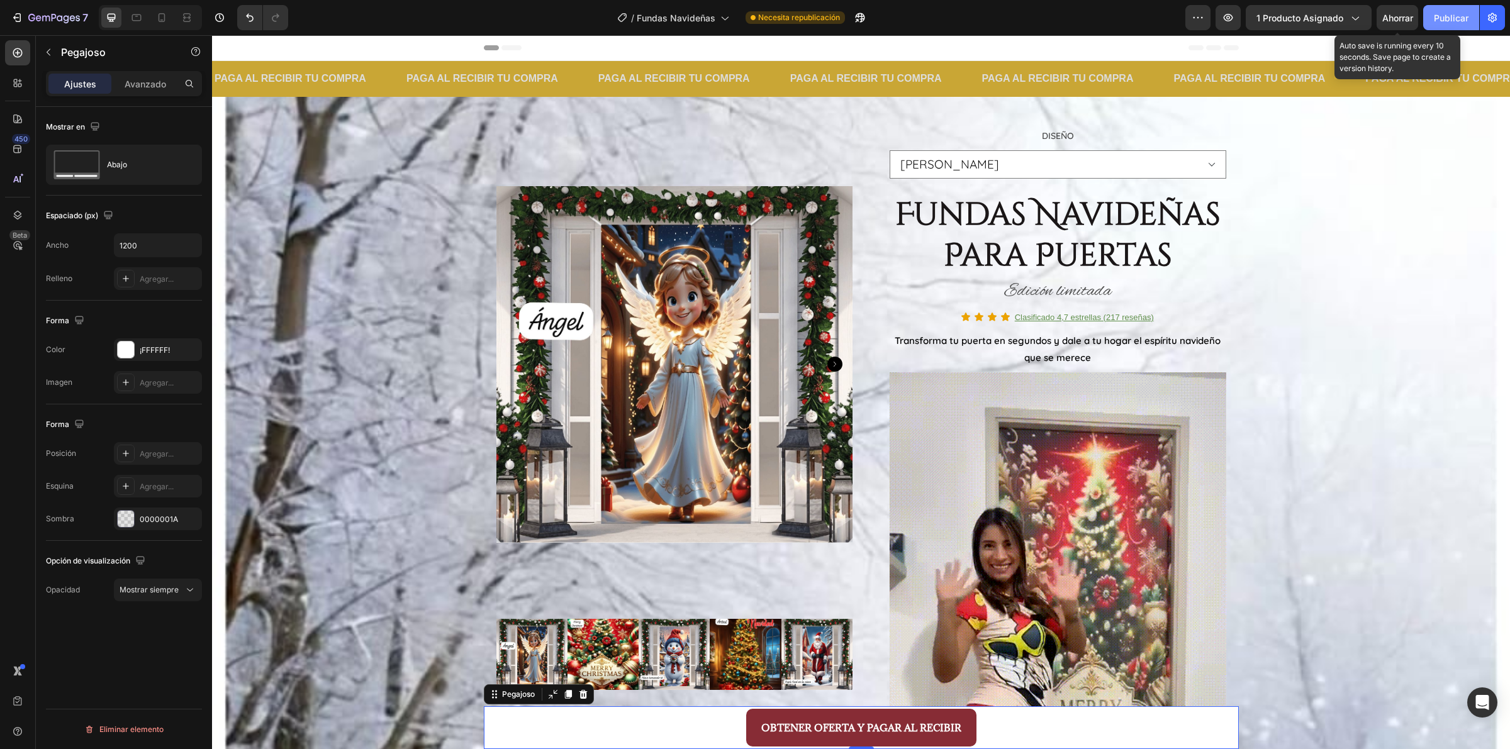
drag, startPoint x: 1400, startPoint y: 25, endPoint x: 1430, endPoint y: 21, distance: 30.5
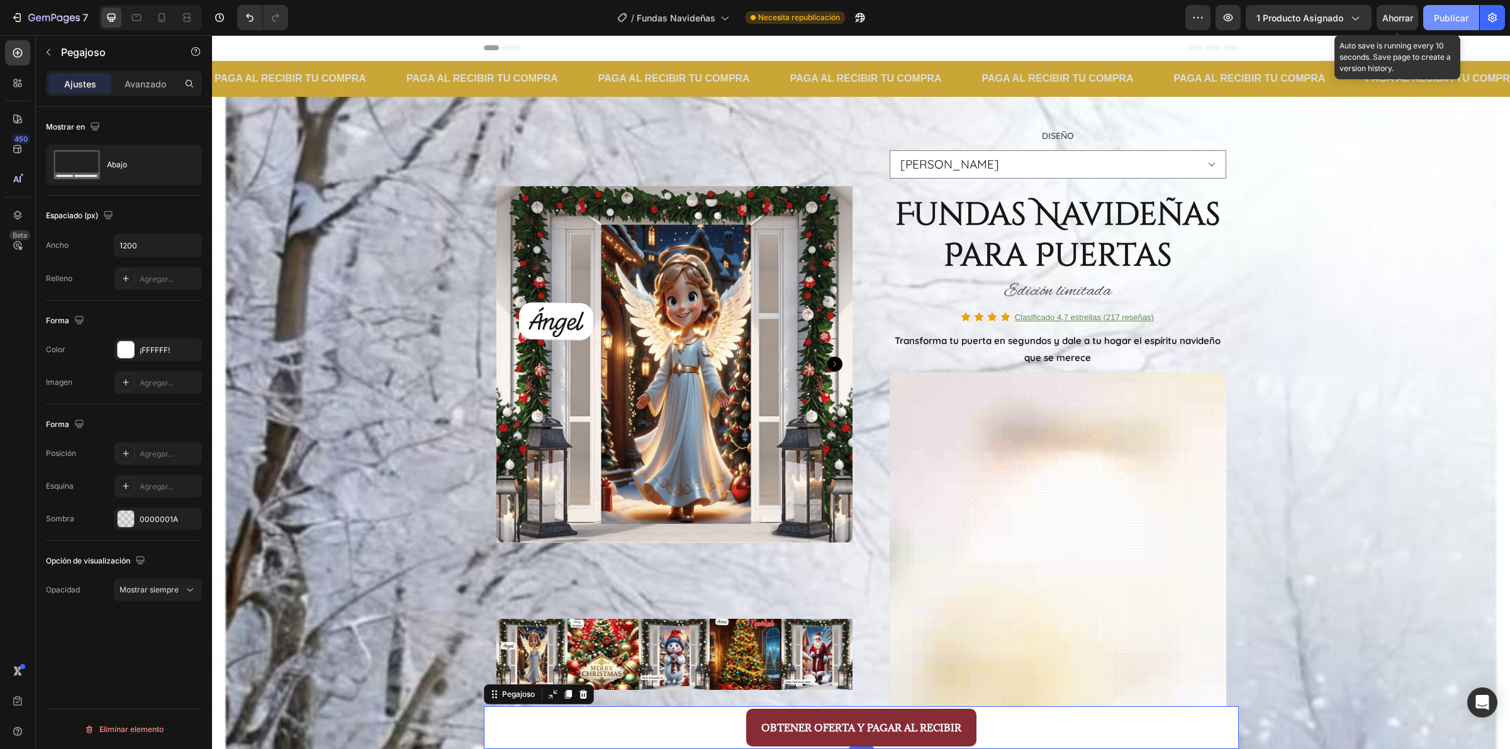
click at [1400, 24] on button "Ahorrar" at bounding box center [1398, 17] width 42 height 25
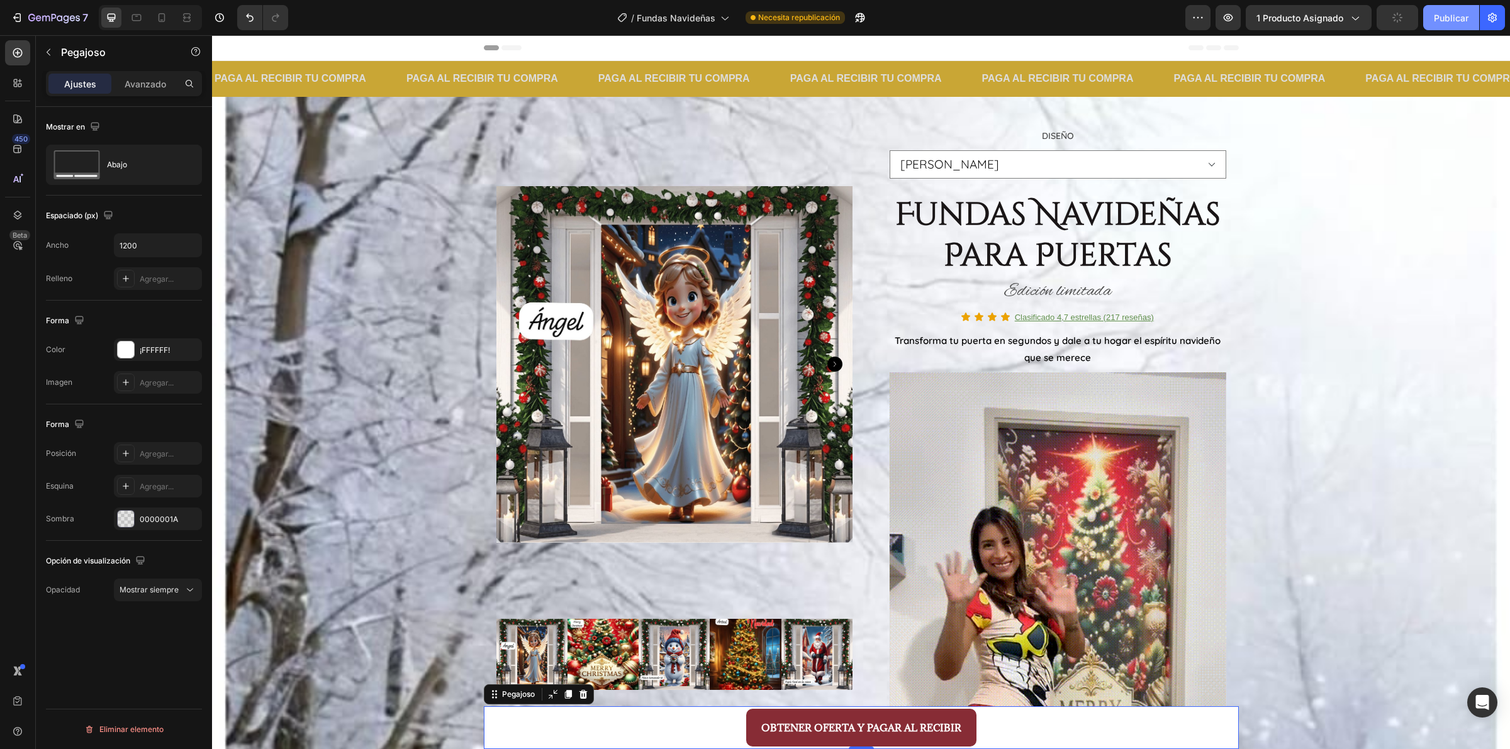
click at [1451, 16] on font "Publicar" at bounding box center [1451, 18] width 35 height 11
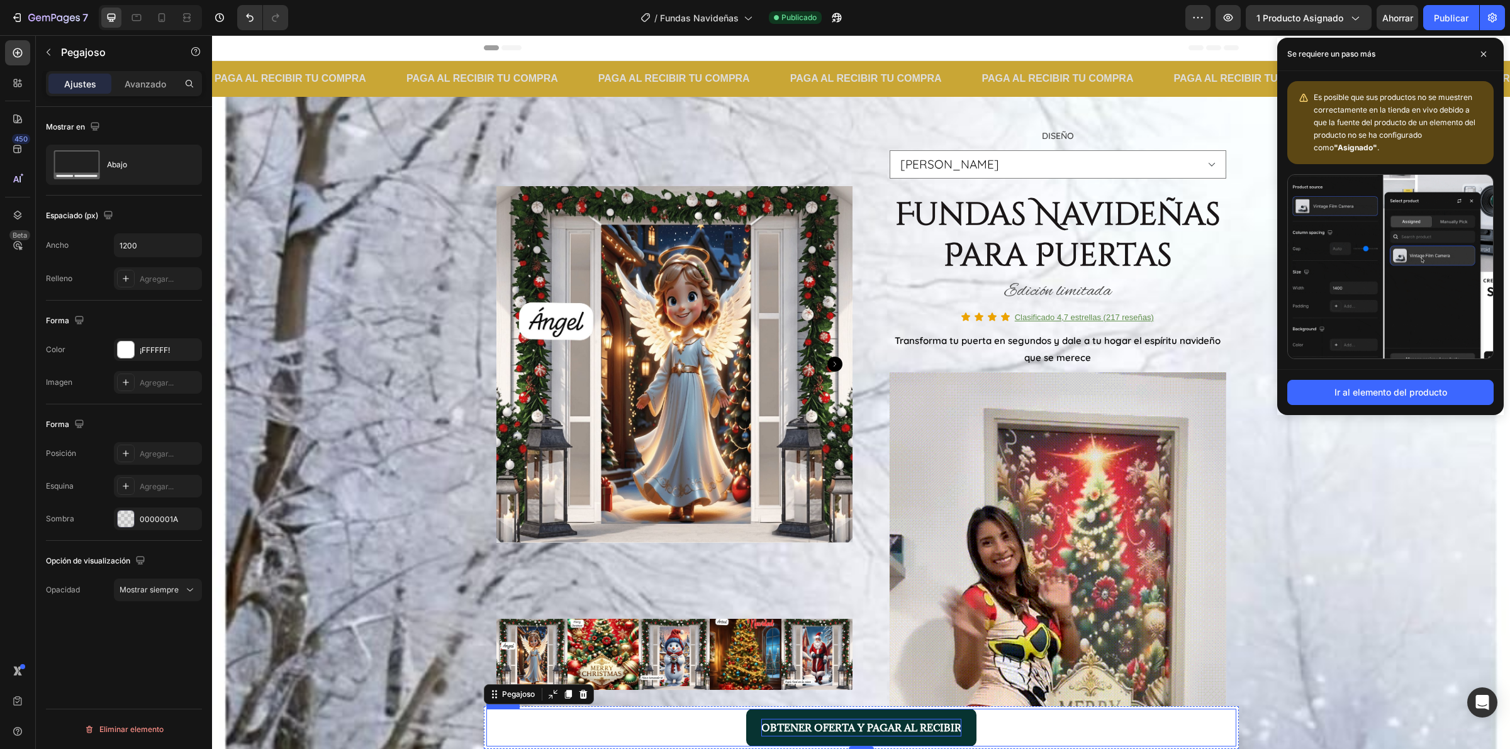
click at [835, 720] on p "OBTENER OFERTA Y PAGAR AL RECIBIR" at bounding box center [861, 728] width 200 height 18
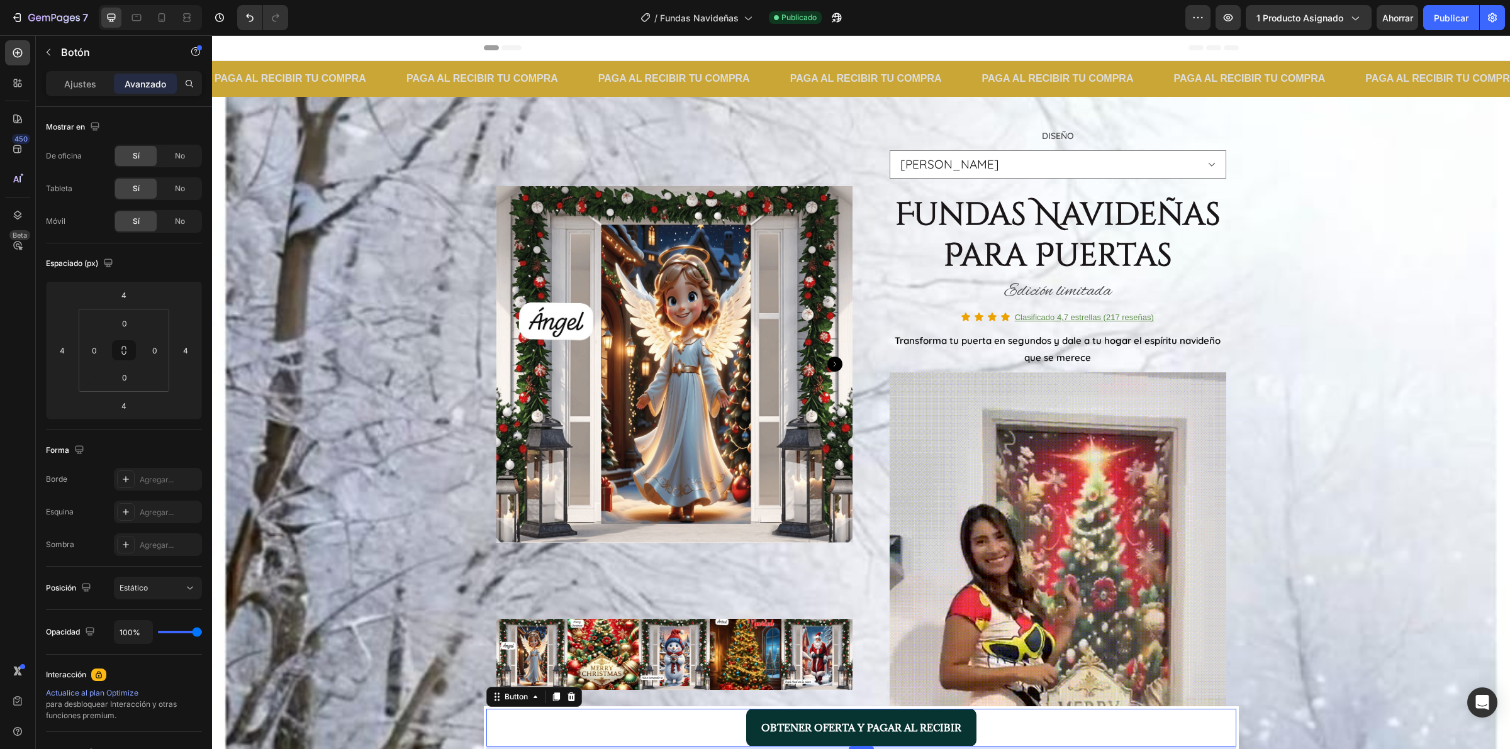
click at [746, 723] on button "OBTENER OFERTA Y PAGAR AL RECIBIR" at bounding box center [861, 728] width 230 height 38
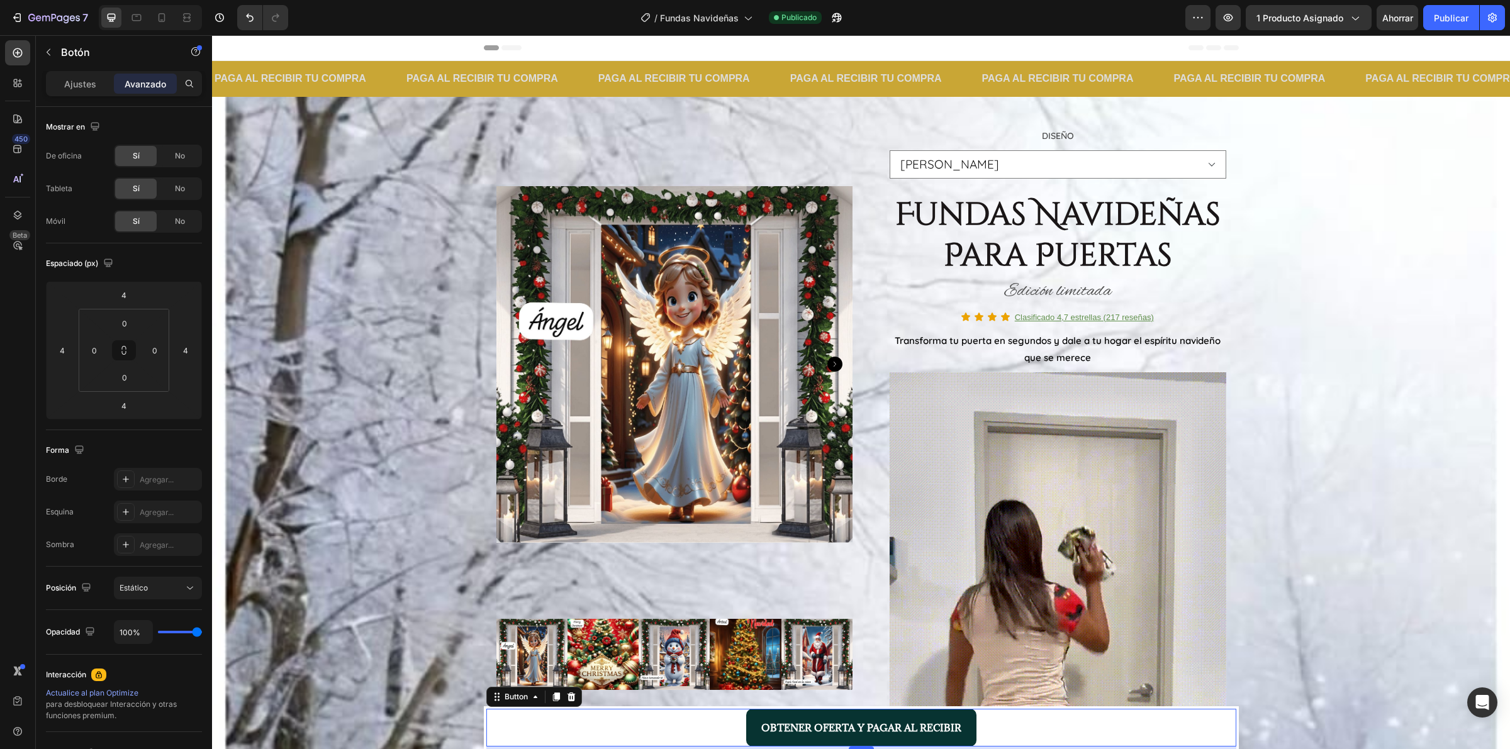
click at [752, 725] on button "OBTENER OFERTA Y PAGAR AL RECIBIR" at bounding box center [861, 728] width 230 height 38
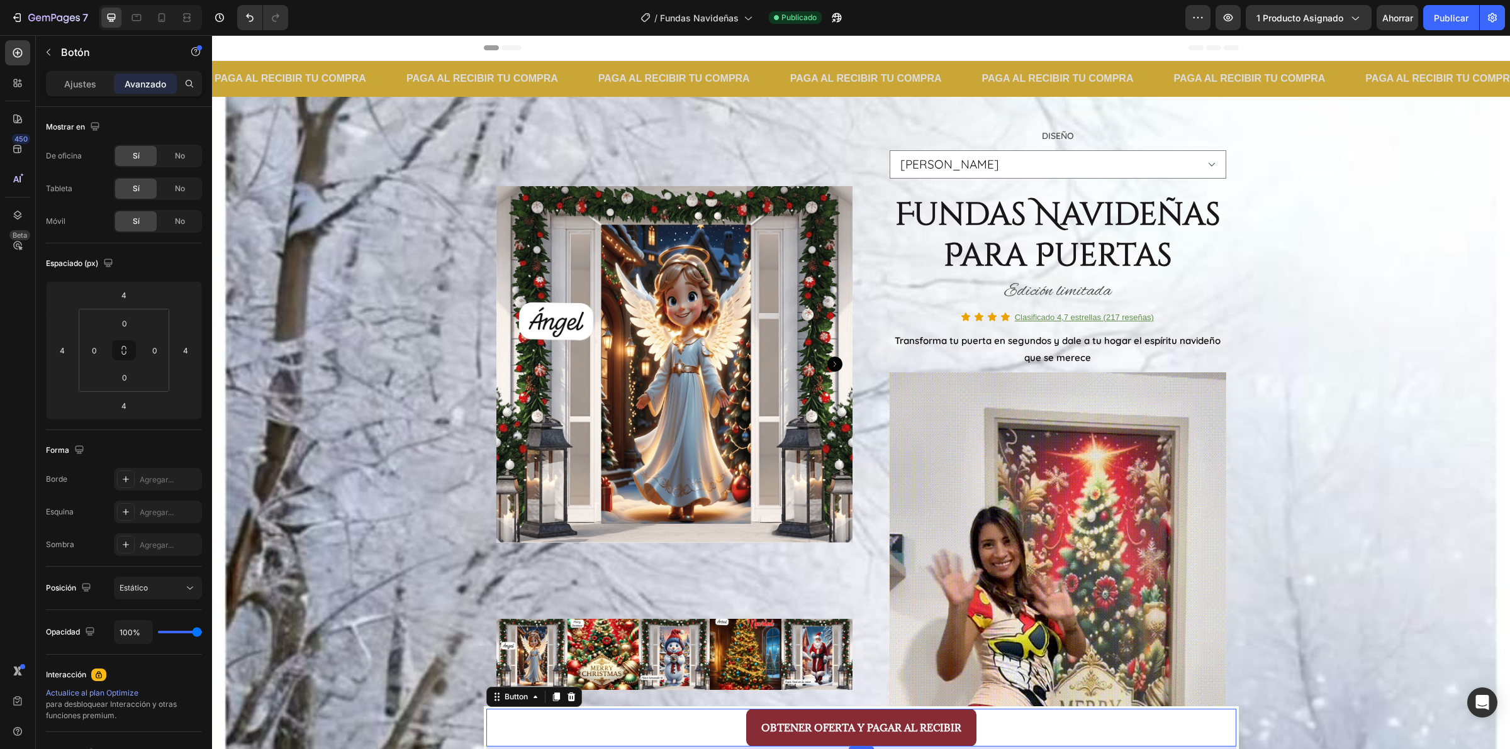
click at [661, 723] on div "OBTENER OFERTA Y PAGAR AL RECIBIR Button 4" at bounding box center [861, 728] width 750 height 38
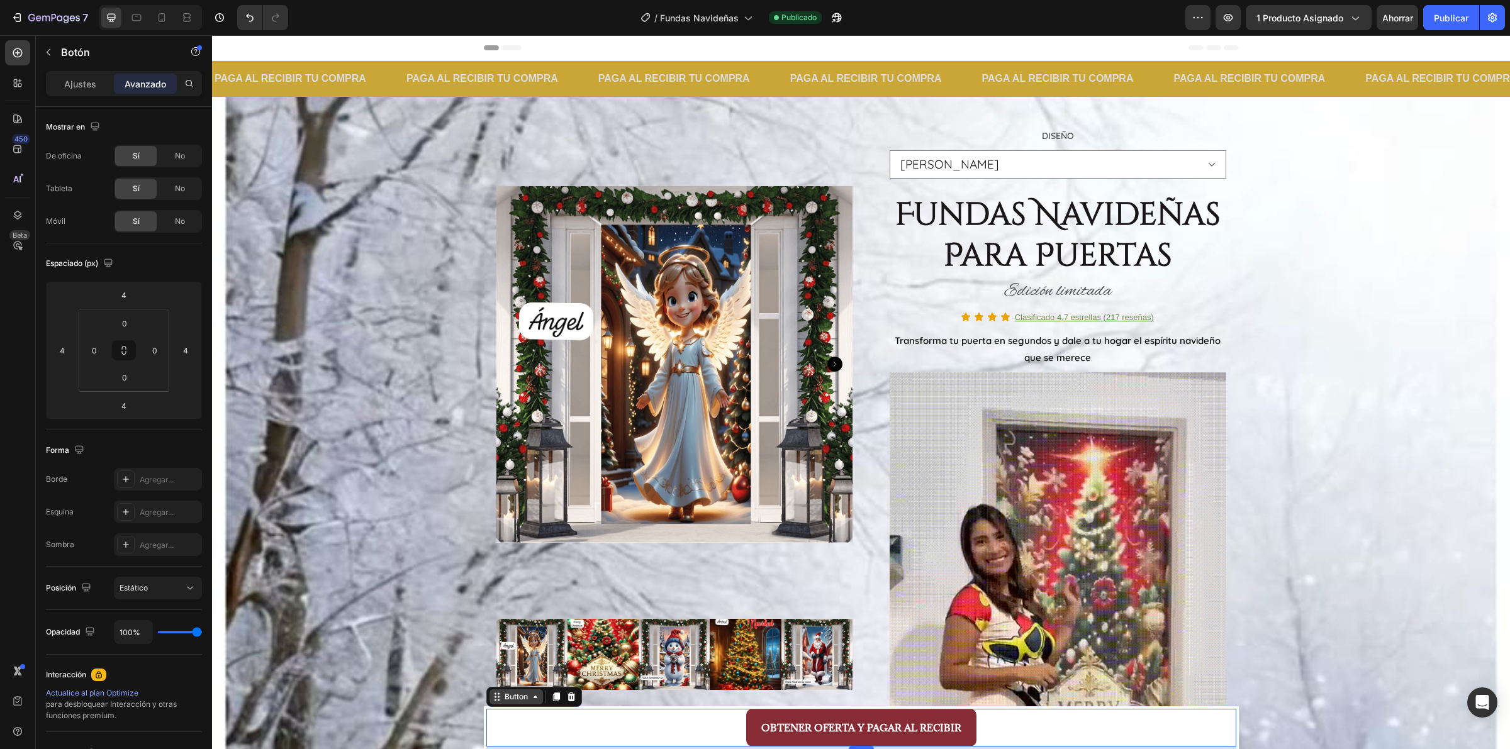
click at [505, 698] on div "Button" at bounding box center [516, 696] width 28 height 11
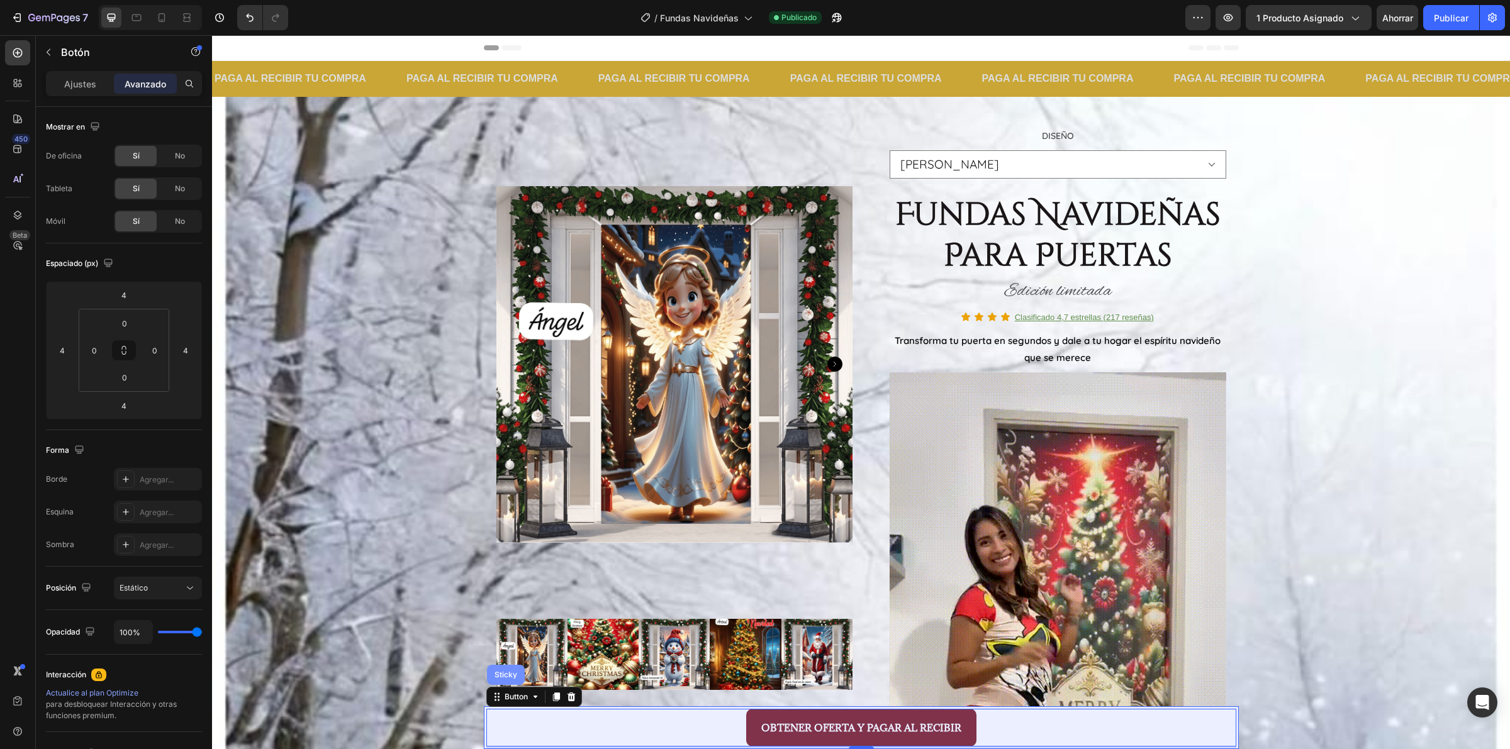
click at [507, 676] on div "Sticky" at bounding box center [506, 675] width 28 height 8
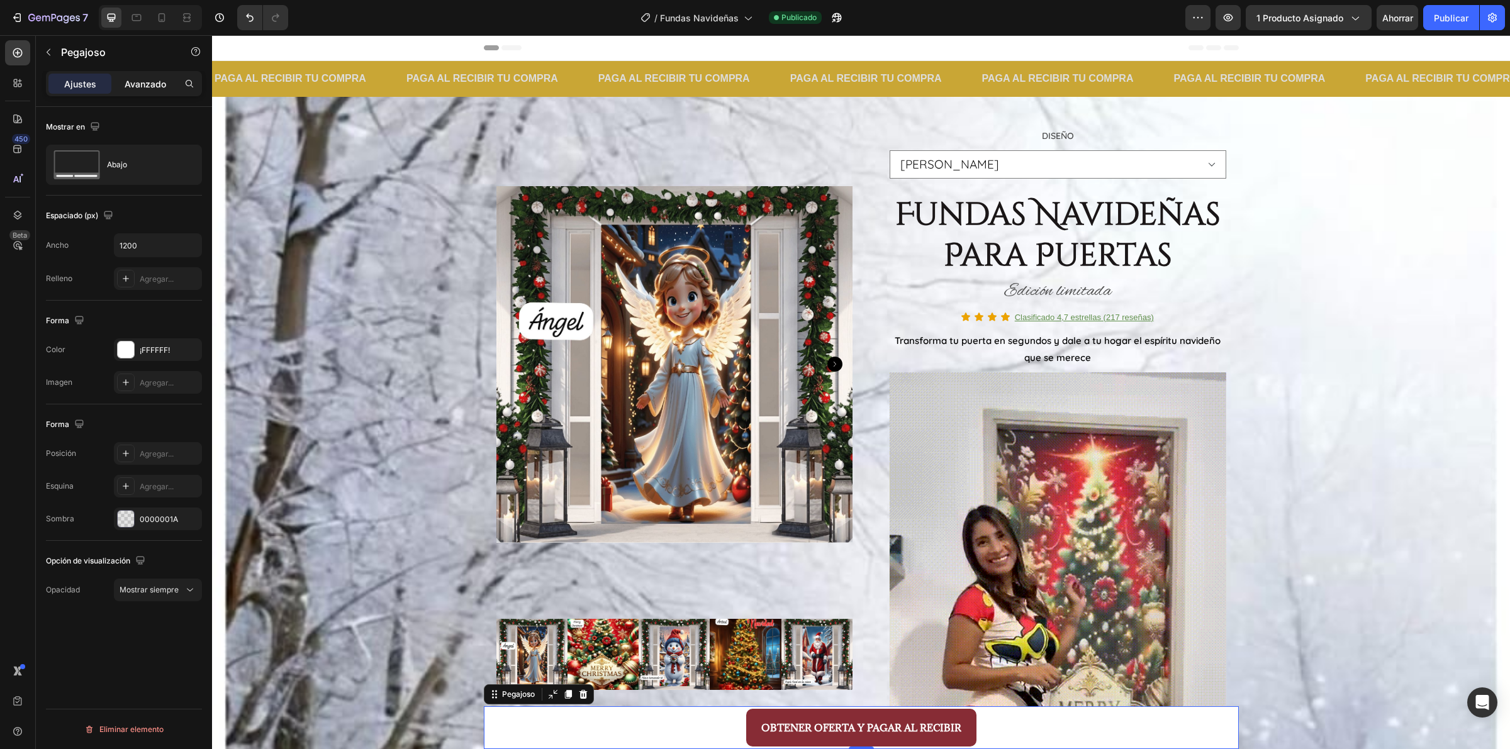
click at [137, 74] on div "Avanzado" at bounding box center [145, 84] width 63 height 20
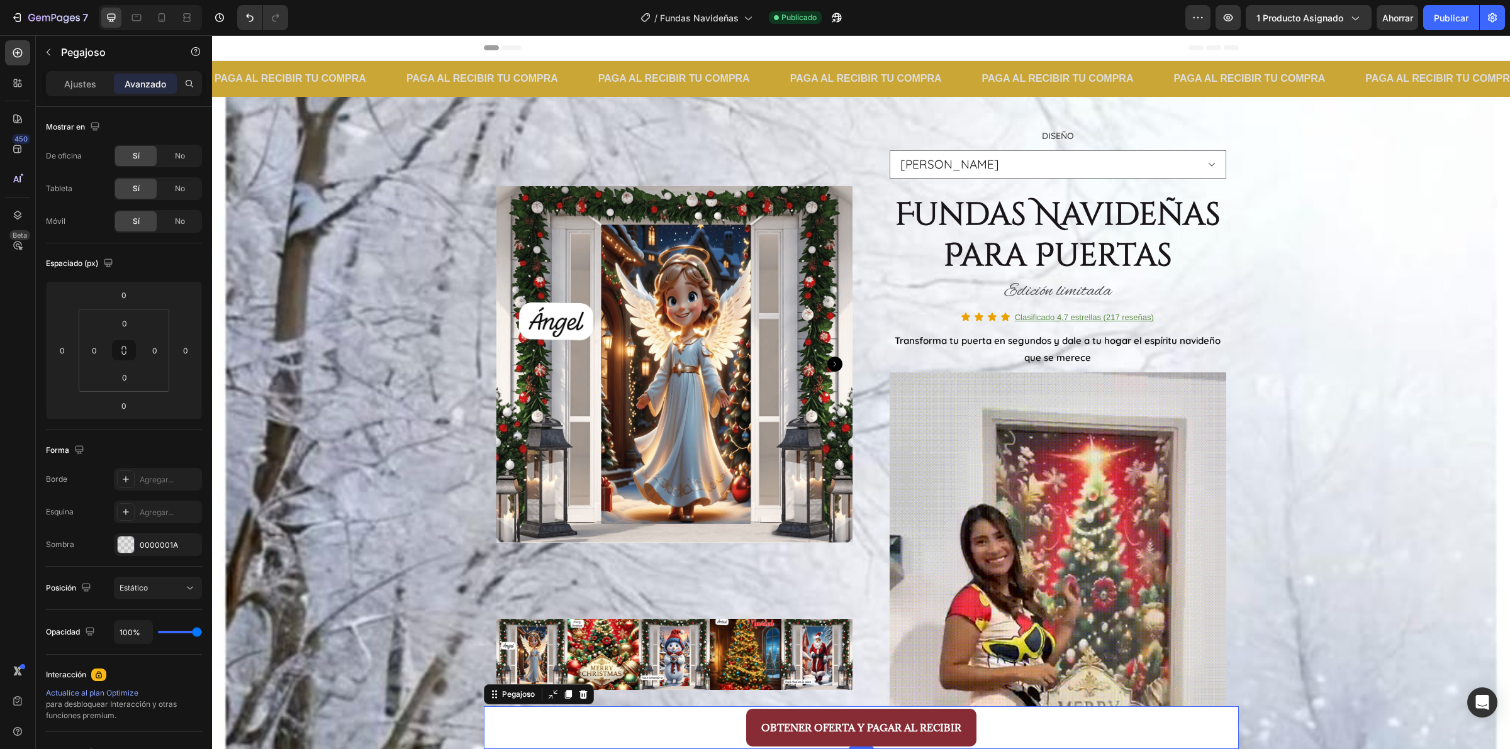
click at [484, 715] on div "OBTENER OFERTA Y PAGAR AL RECIBIR Button" at bounding box center [861, 727] width 755 height 43
click at [495, 697] on icon at bounding box center [496, 698] width 2 height 2
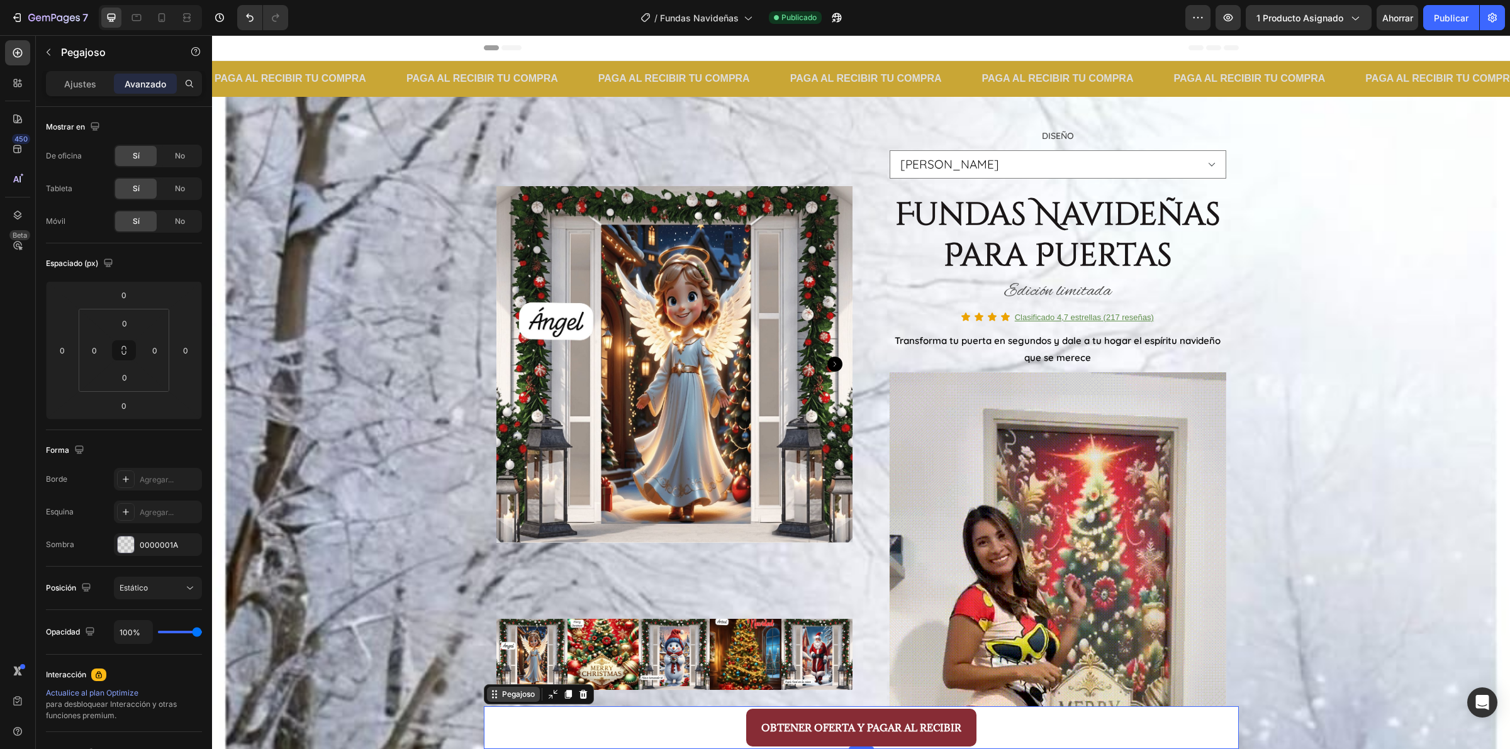
click at [495, 695] on icon at bounding box center [496, 695] width 2 height 2
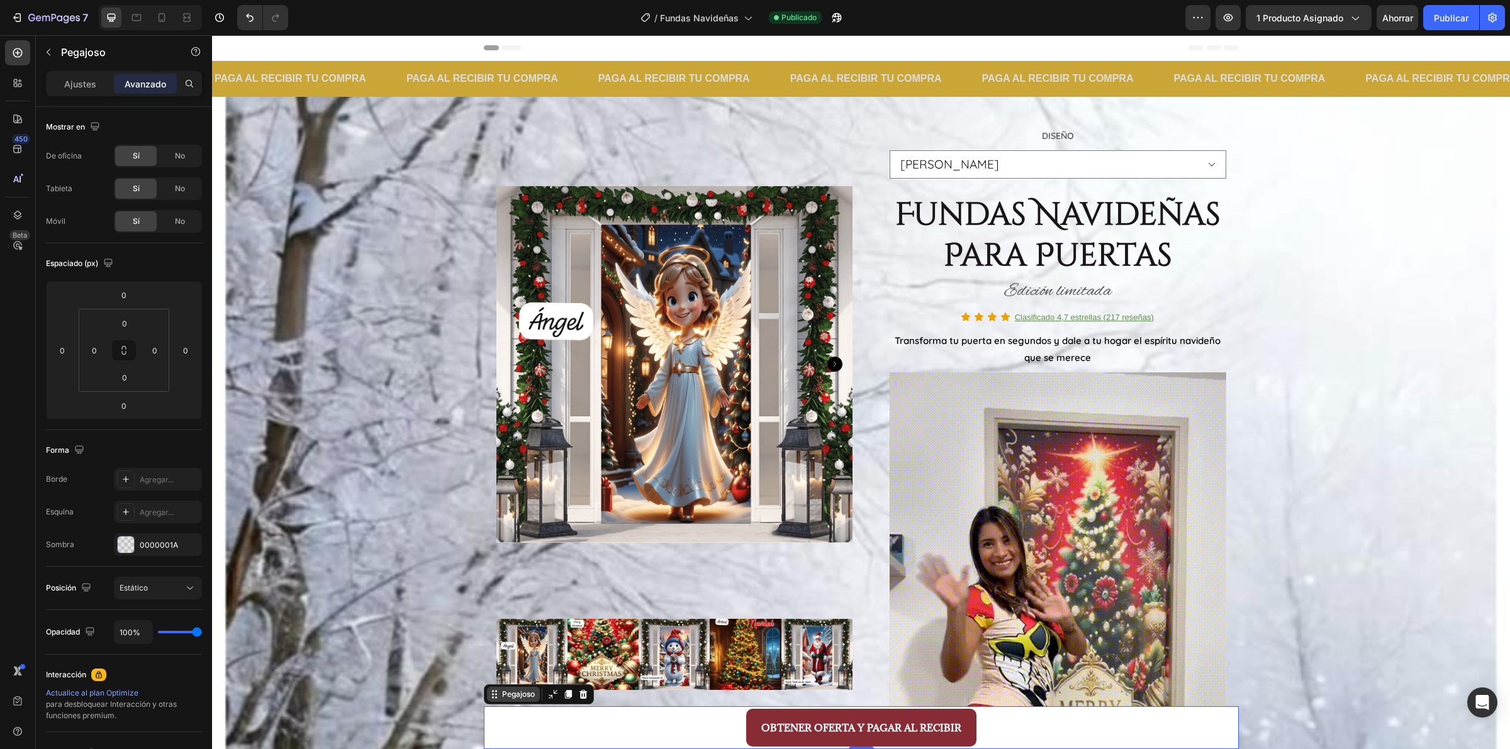
click at [491, 697] on icon at bounding box center [494, 695] width 10 height 10
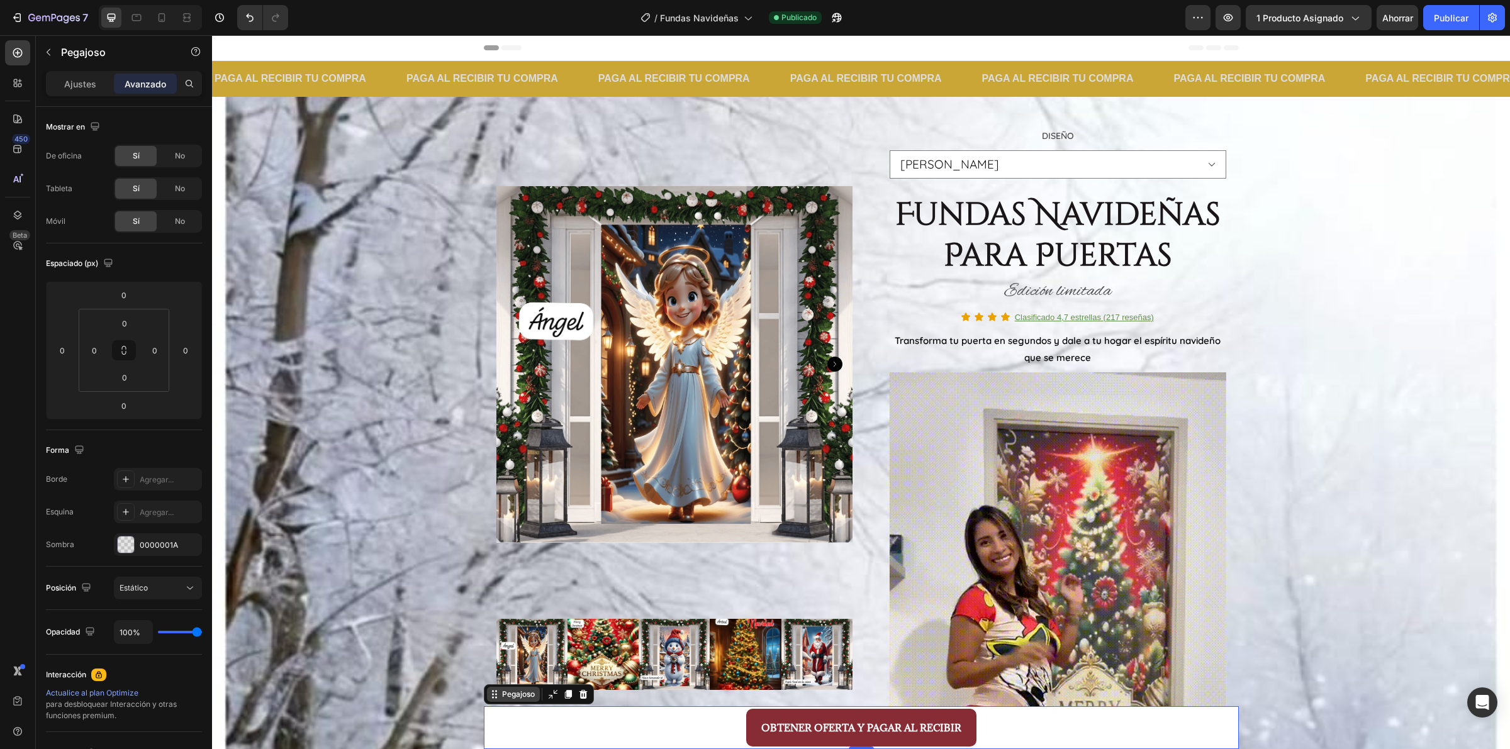
click at [508, 696] on font "Pegajoso" at bounding box center [518, 694] width 33 height 9
click at [505, 702] on div "Pegajoso" at bounding box center [539, 694] width 110 height 20
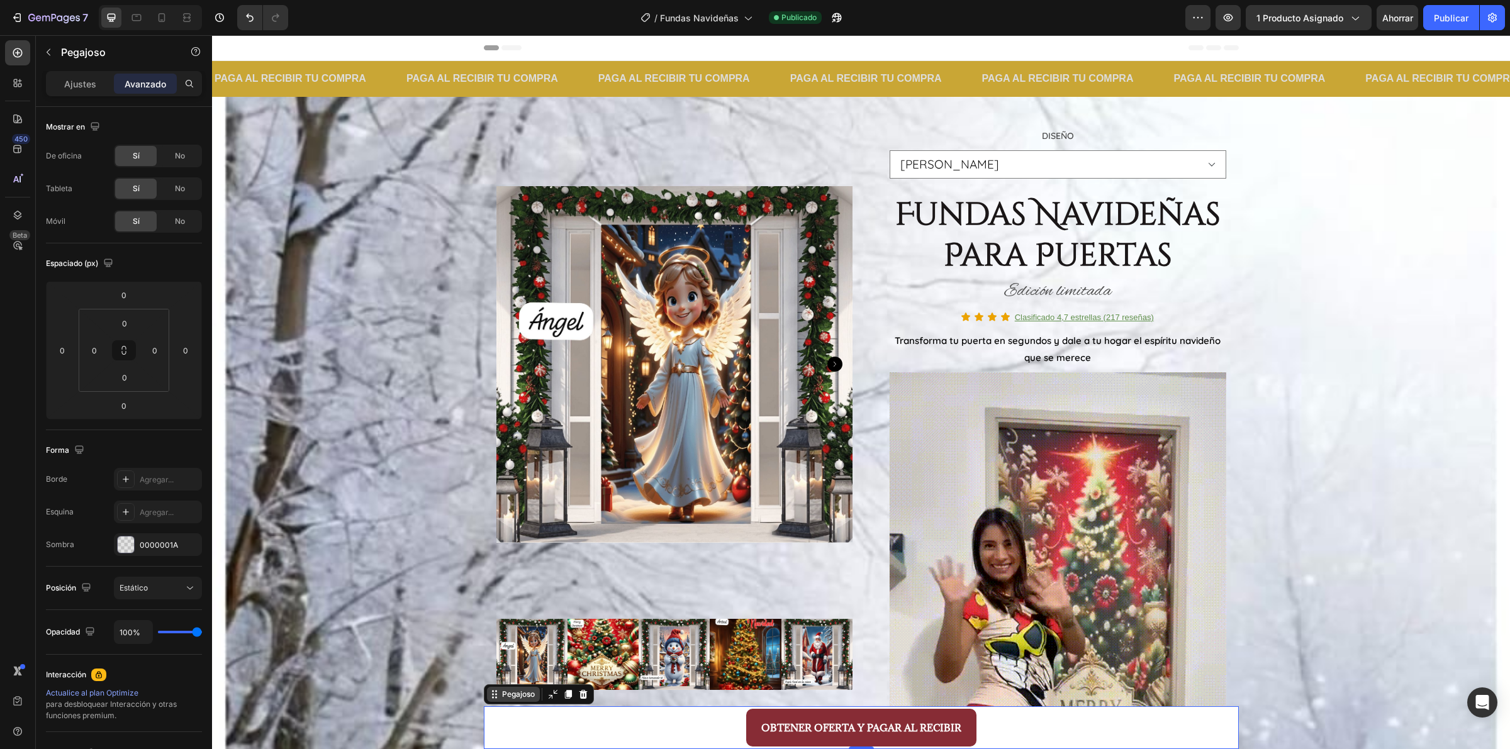
click at [502, 697] on font "Pegajoso" at bounding box center [518, 694] width 33 height 9
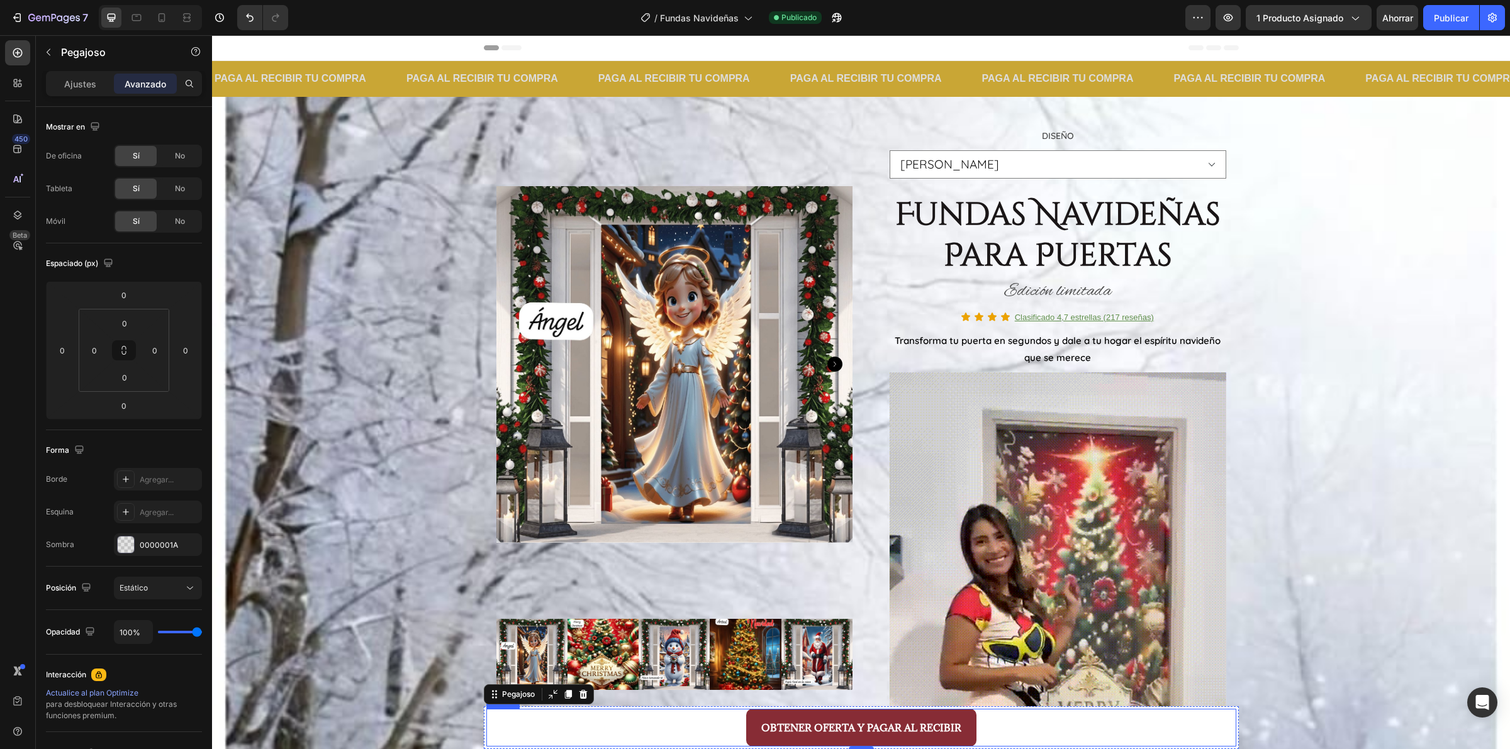
click at [498, 720] on div "OBTENER OFERTA Y PAGAR AL RECIBIR Button" at bounding box center [861, 728] width 750 height 38
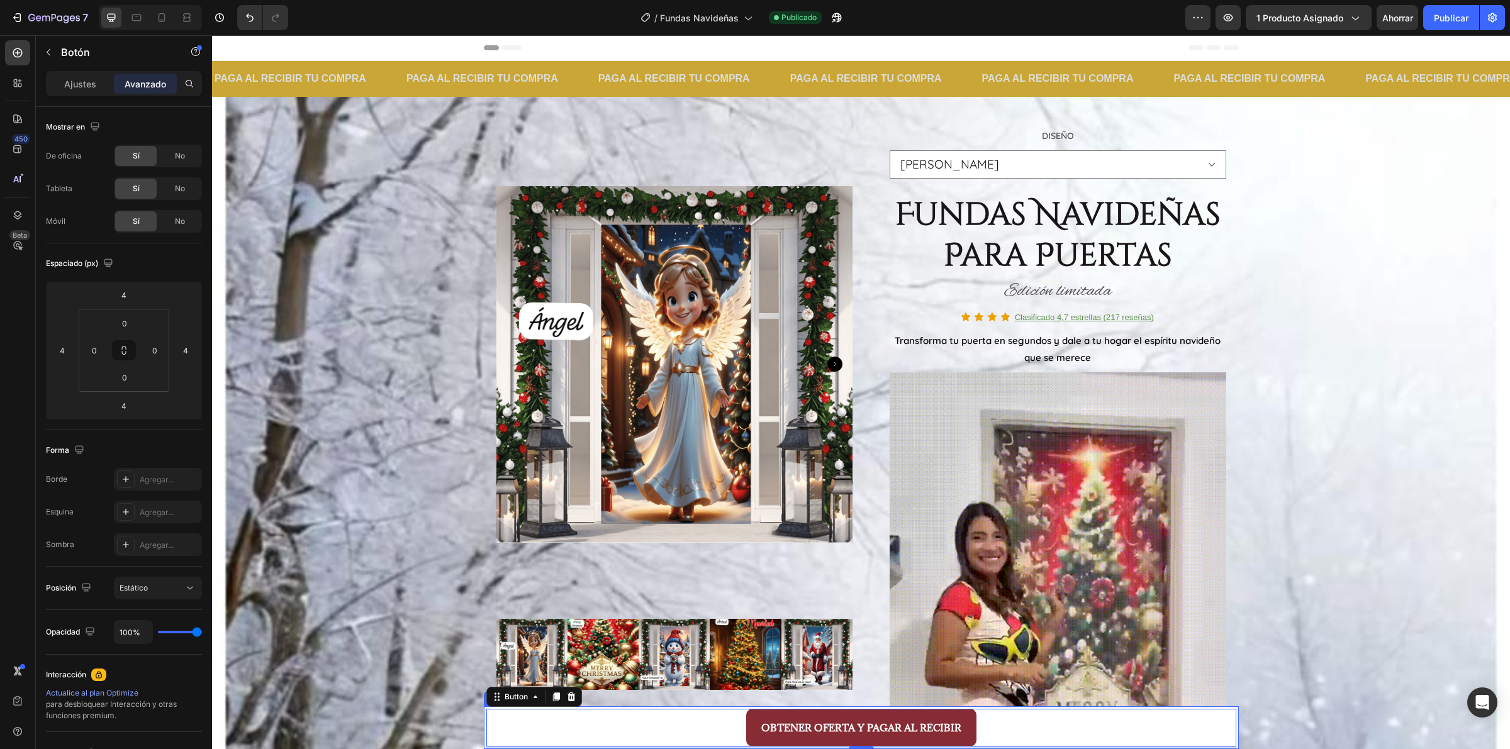
click at [484, 718] on div "OBTENER OFERTA Y PAGAR AL RECIBIR Button 4" at bounding box center [861, 727] width 755 height 43
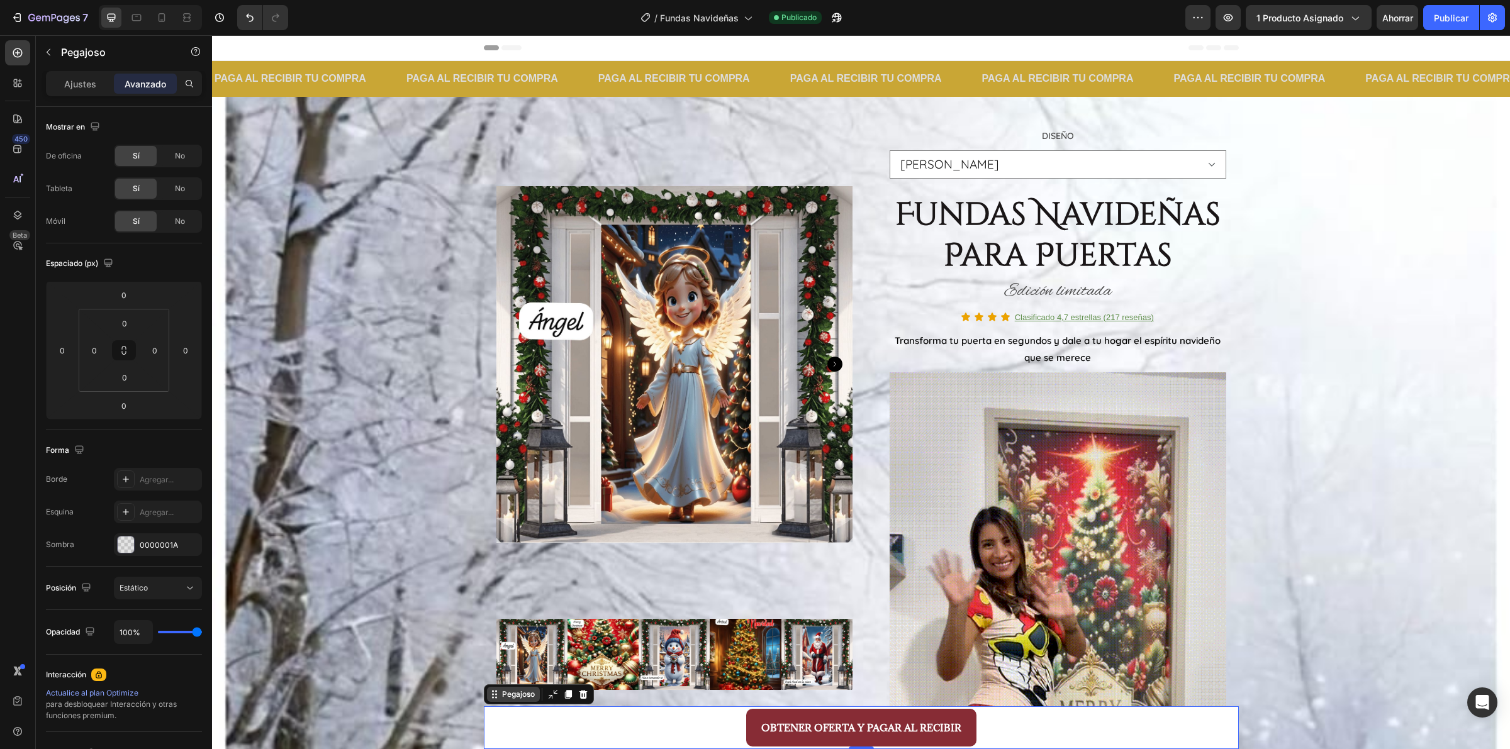
click at [492, 697] on icon at bounding box center [493, 698] width 2 height 2
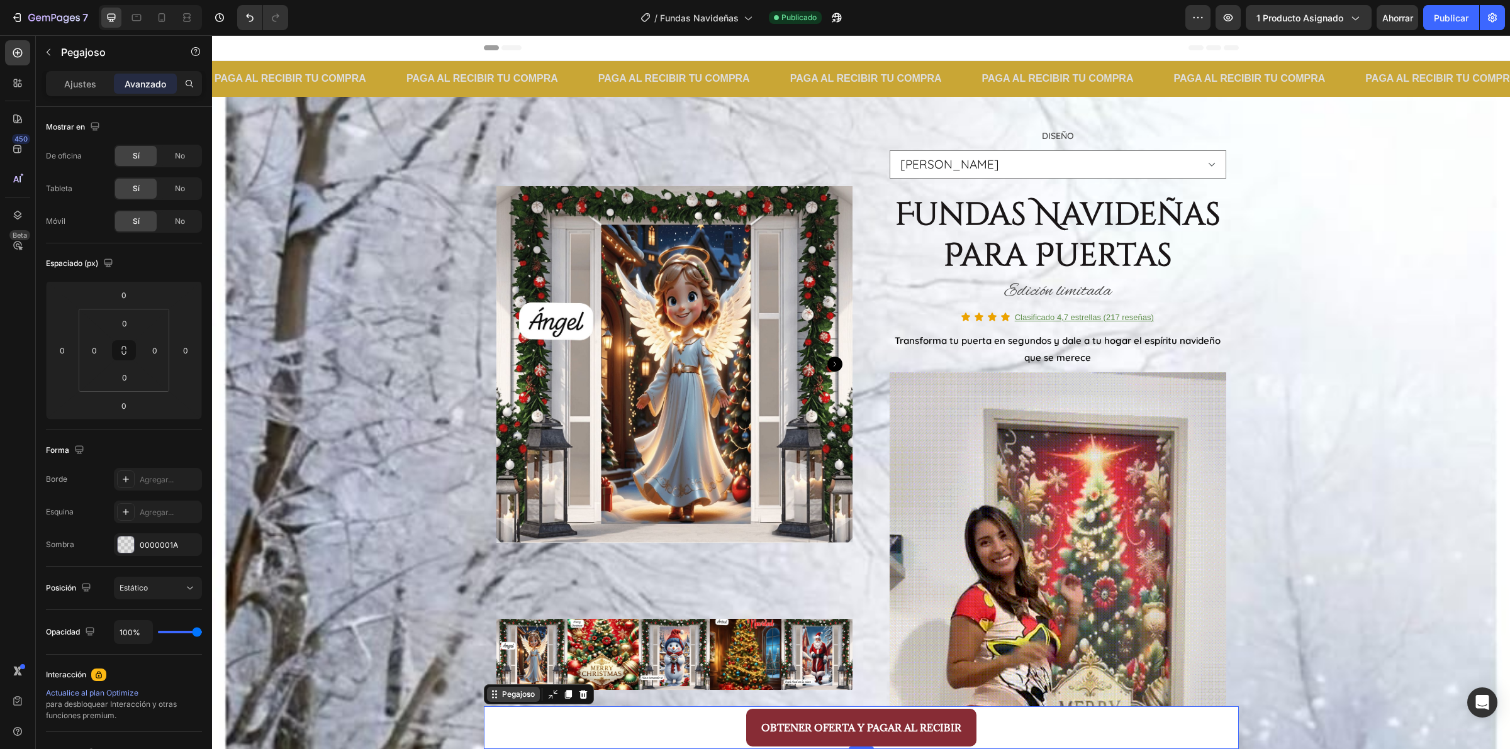
click at [492, 697] on icon at bounding box center [493, 698] width 2 height 2
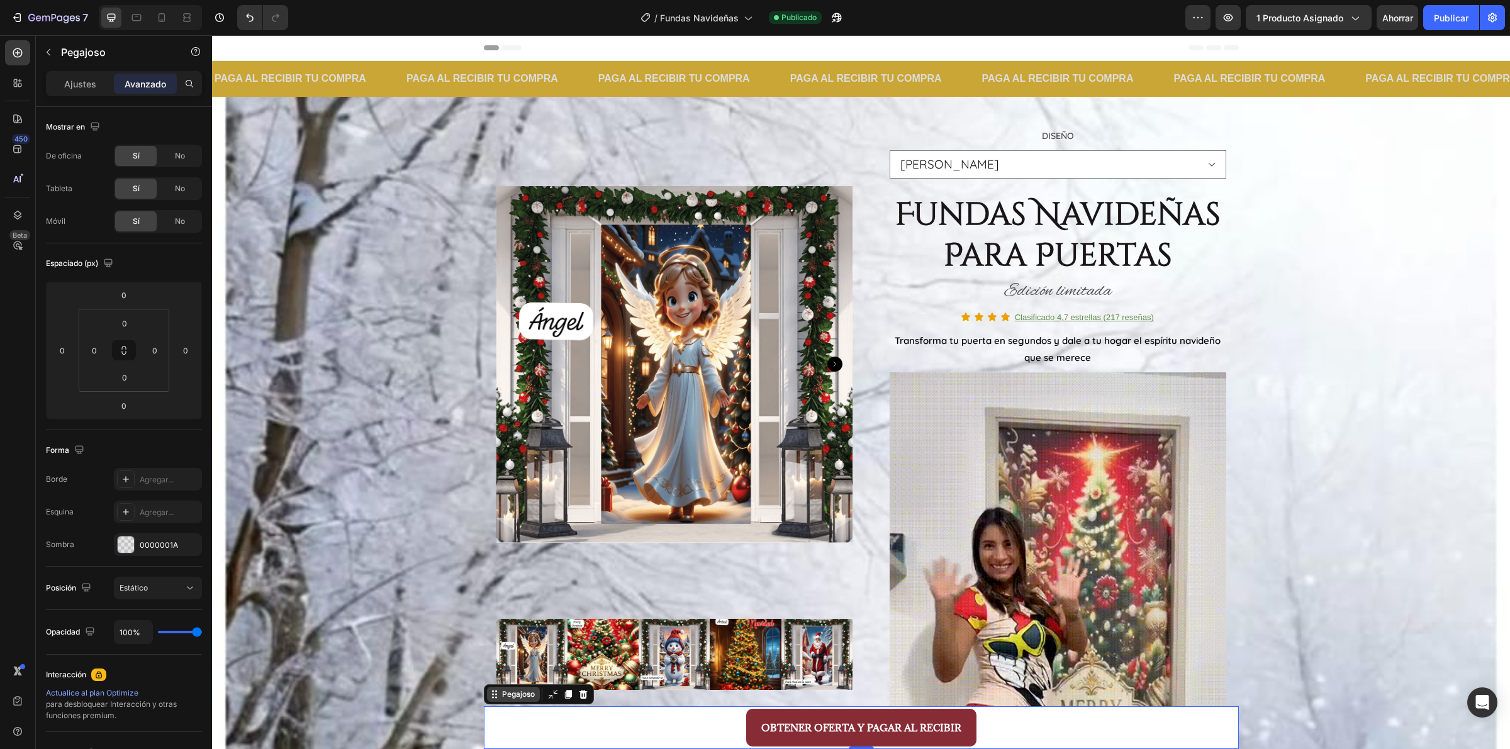
click at [492, 697] on icon at bounding box center [493, 698] width 2 height 2
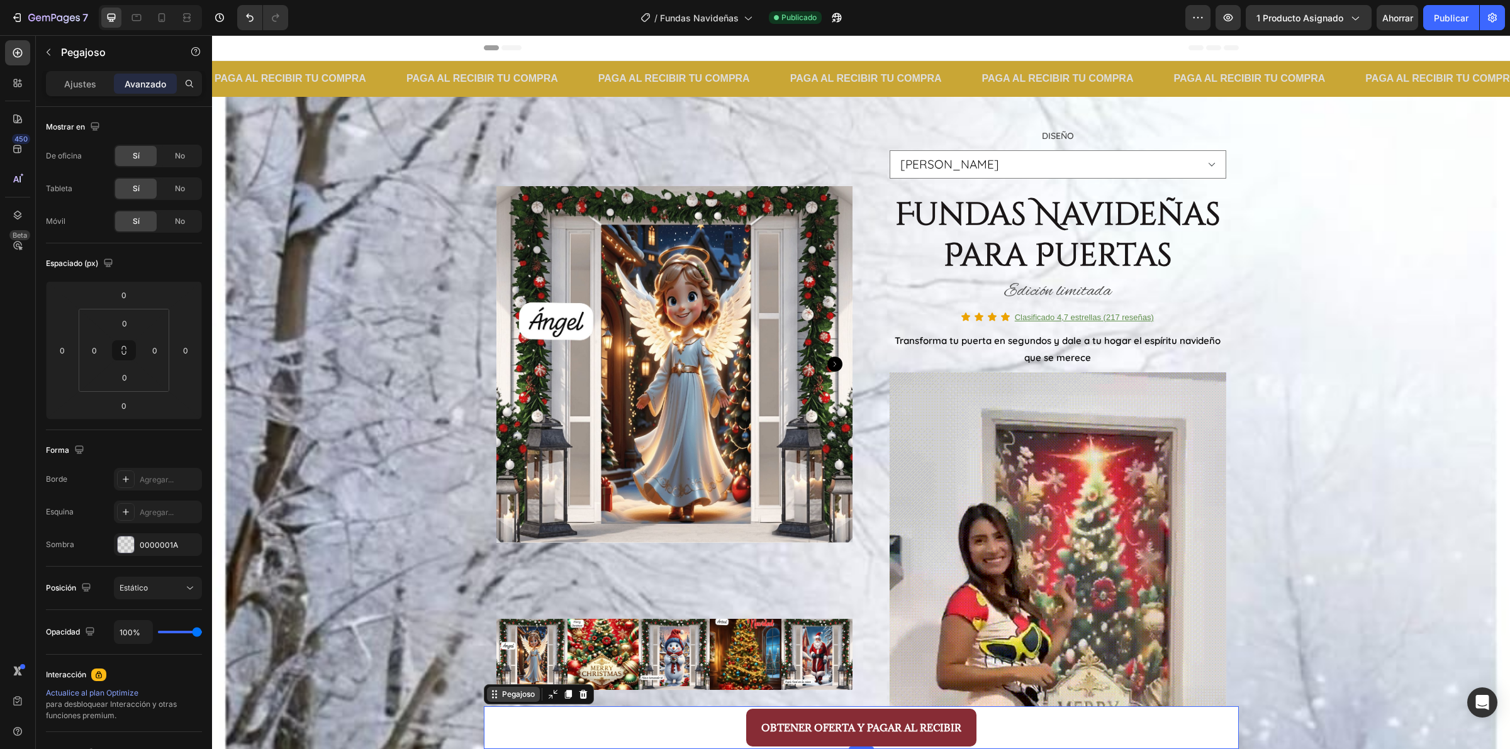
click at [492, 697] on icon at bounding box center [493, 698] width 2 height 2
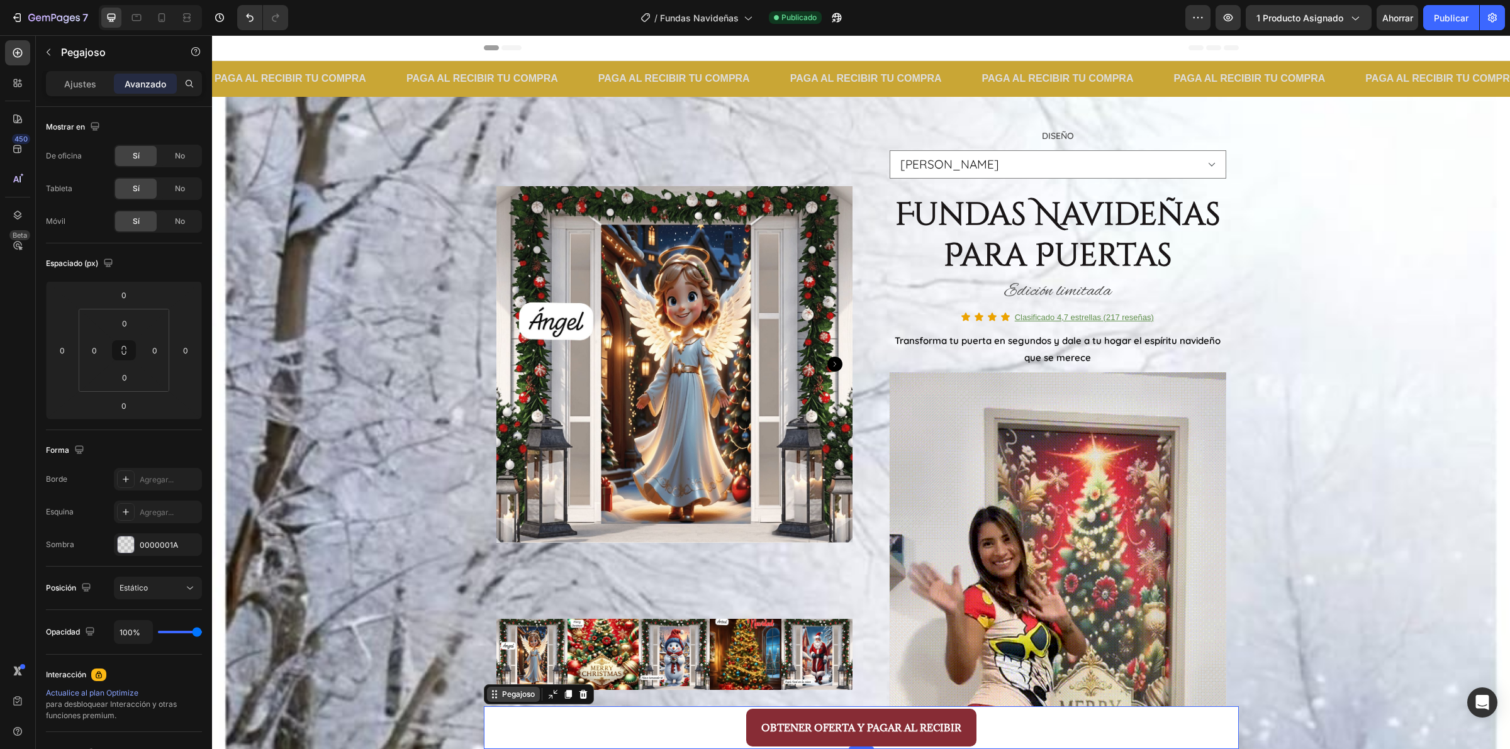
click at [492, 697] on icon at bounding box center [493, 698] width 2 height 2
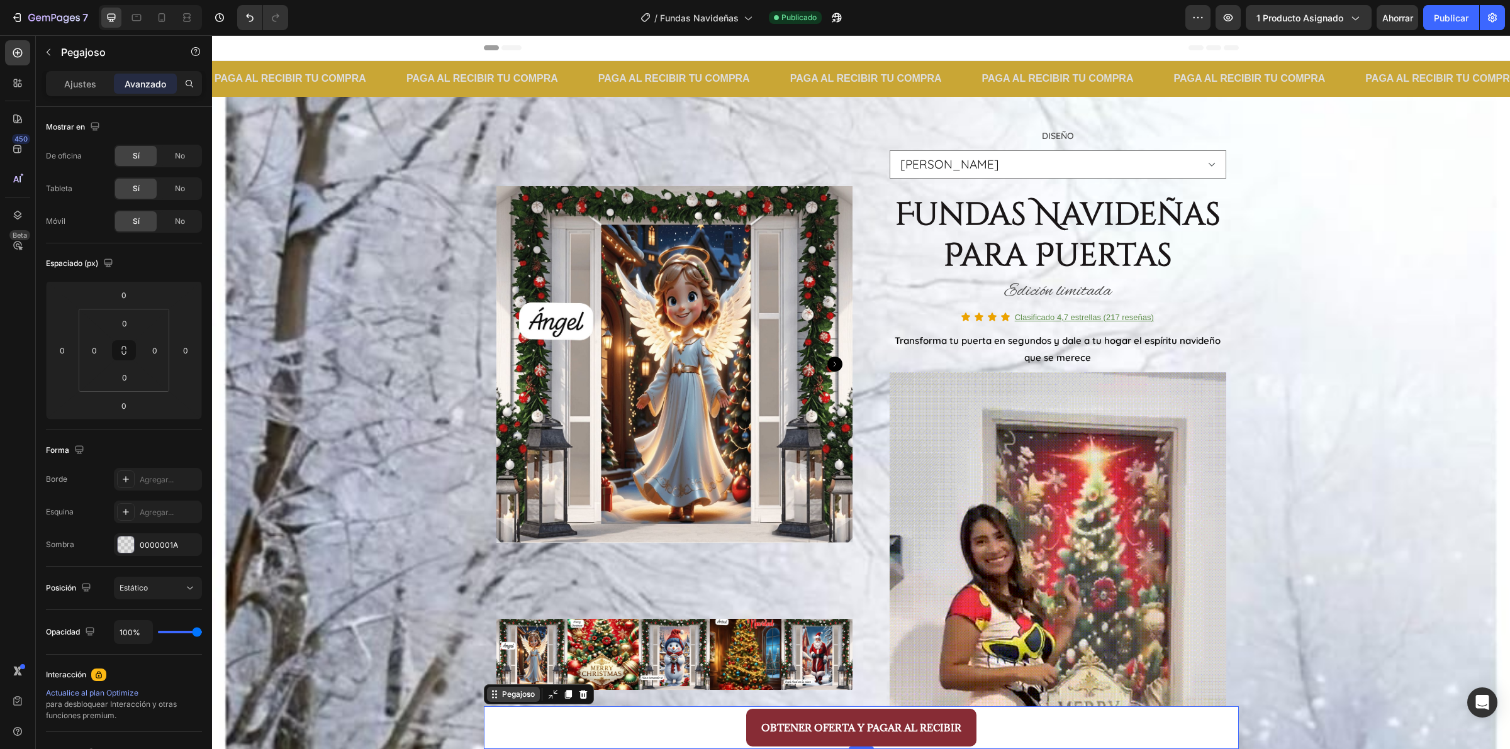
click at [492, 697] on icon at bounding box center [493, 698] width 2 height 2
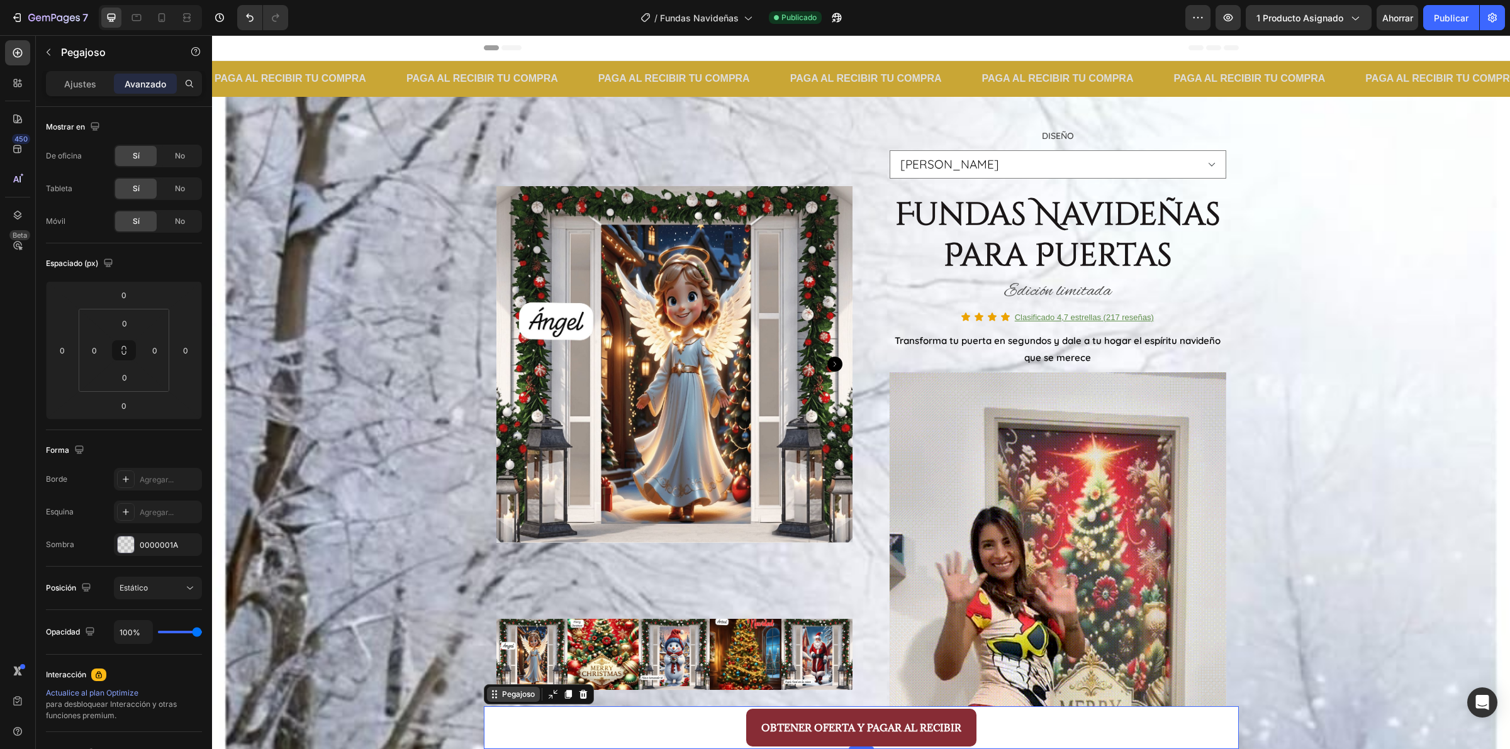
click at [492, 697] on icon at bounding box center [493, 698] width 2 height 2
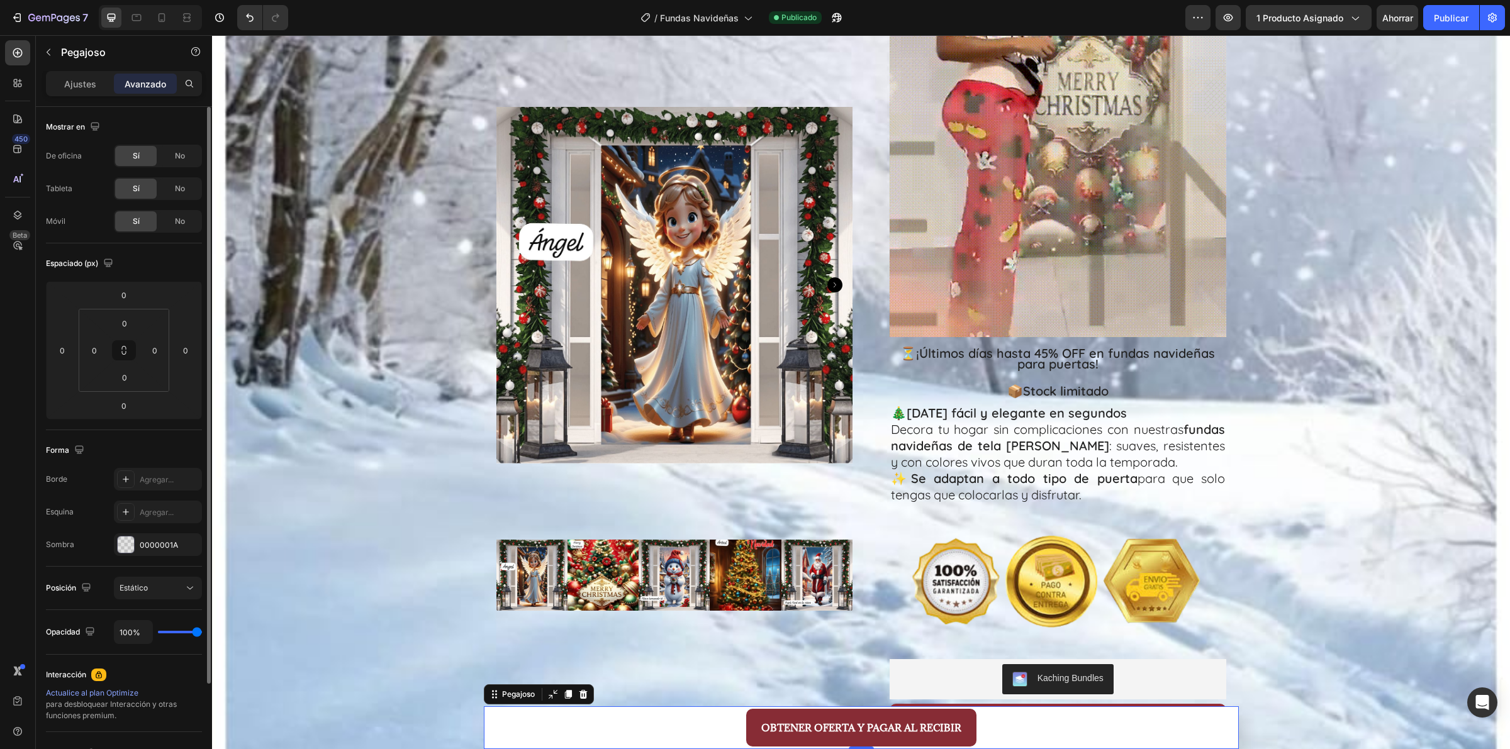
scroll to position [118, 0]
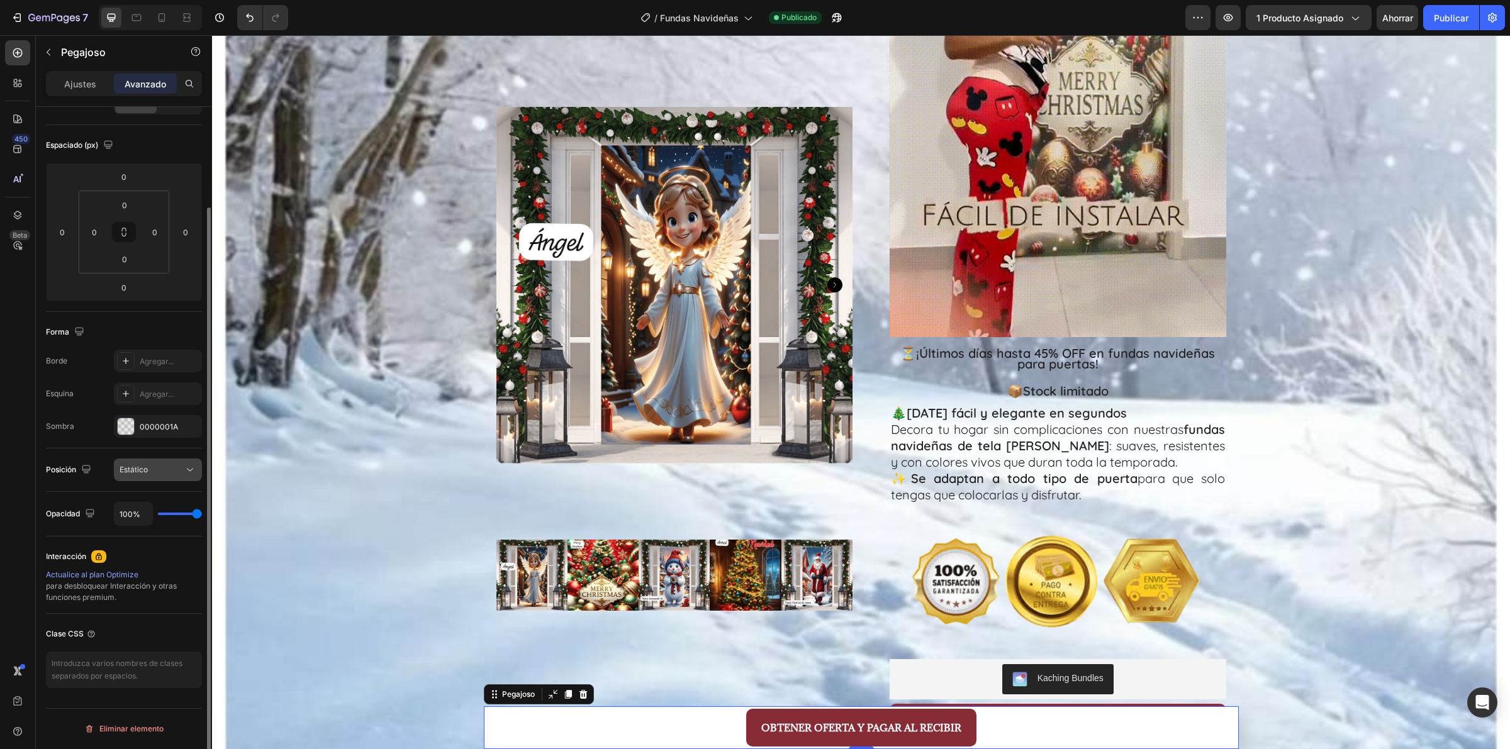
click at [180, 475] on div "Estático" at bounding box center [152, 469] width 64 height 11
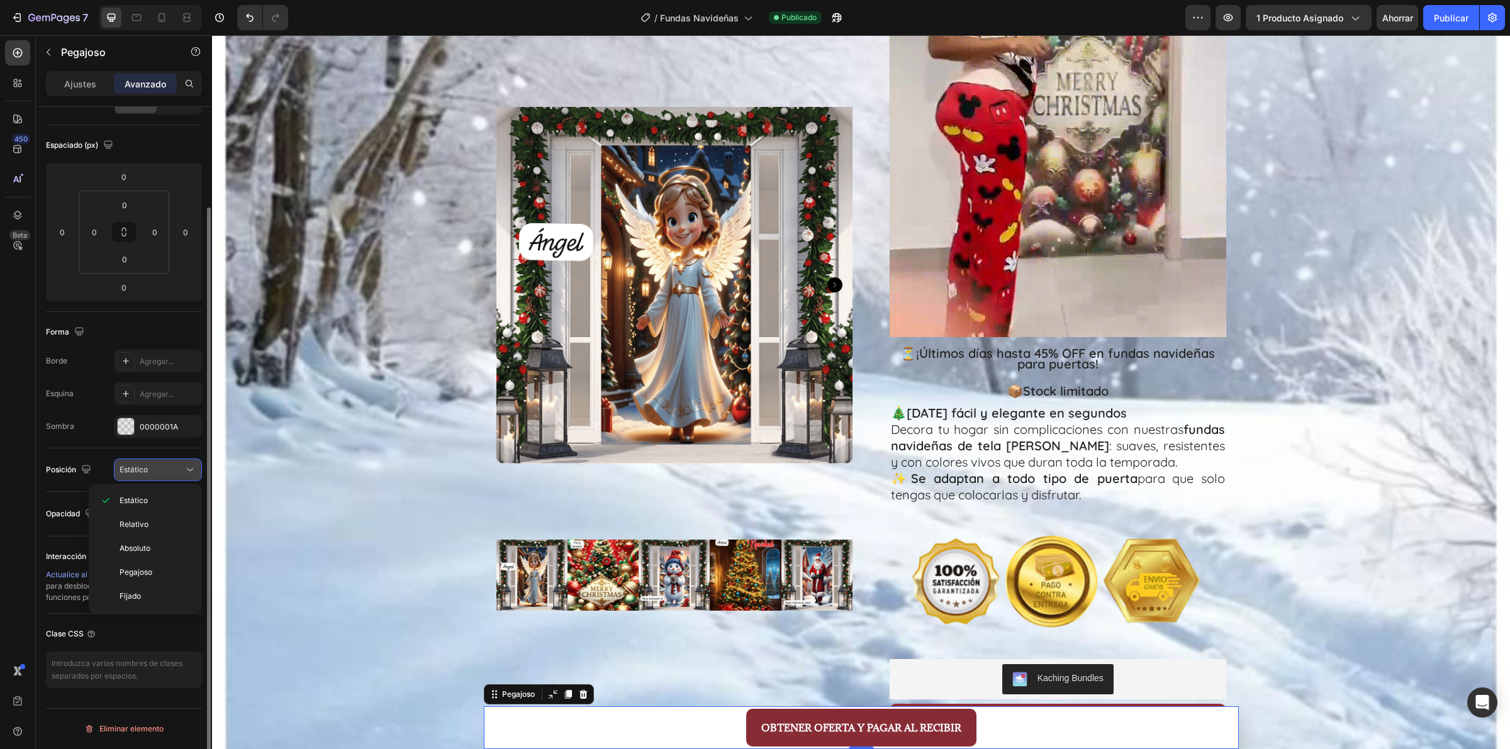
click at [180, 475] on div "Estático" at bounding box center [152, 469] width 64 height 11
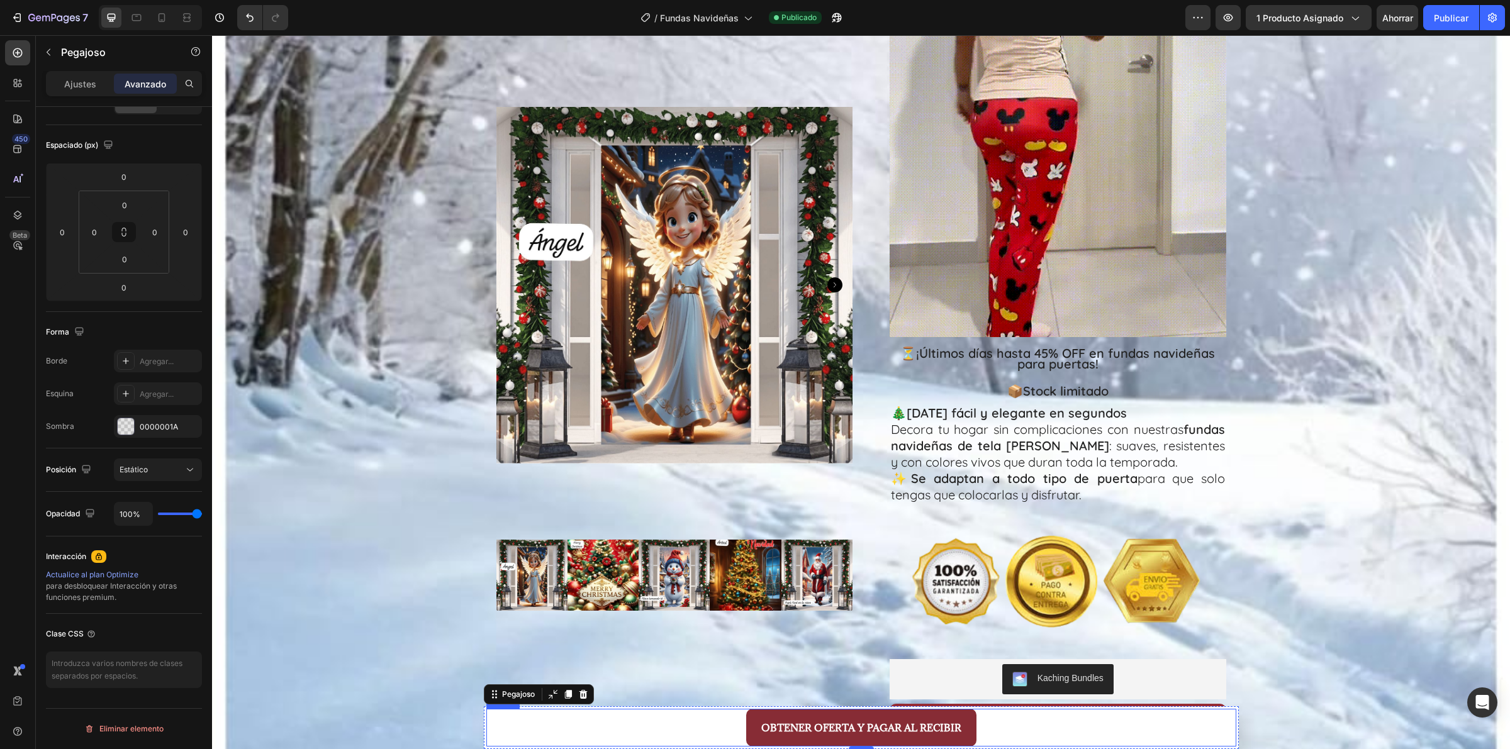
click at [517, 716] on div "OBTENER OFERTA Y PAGAR AL RECIBIR Button" at bounding box center [861, 728] width 750 height 38
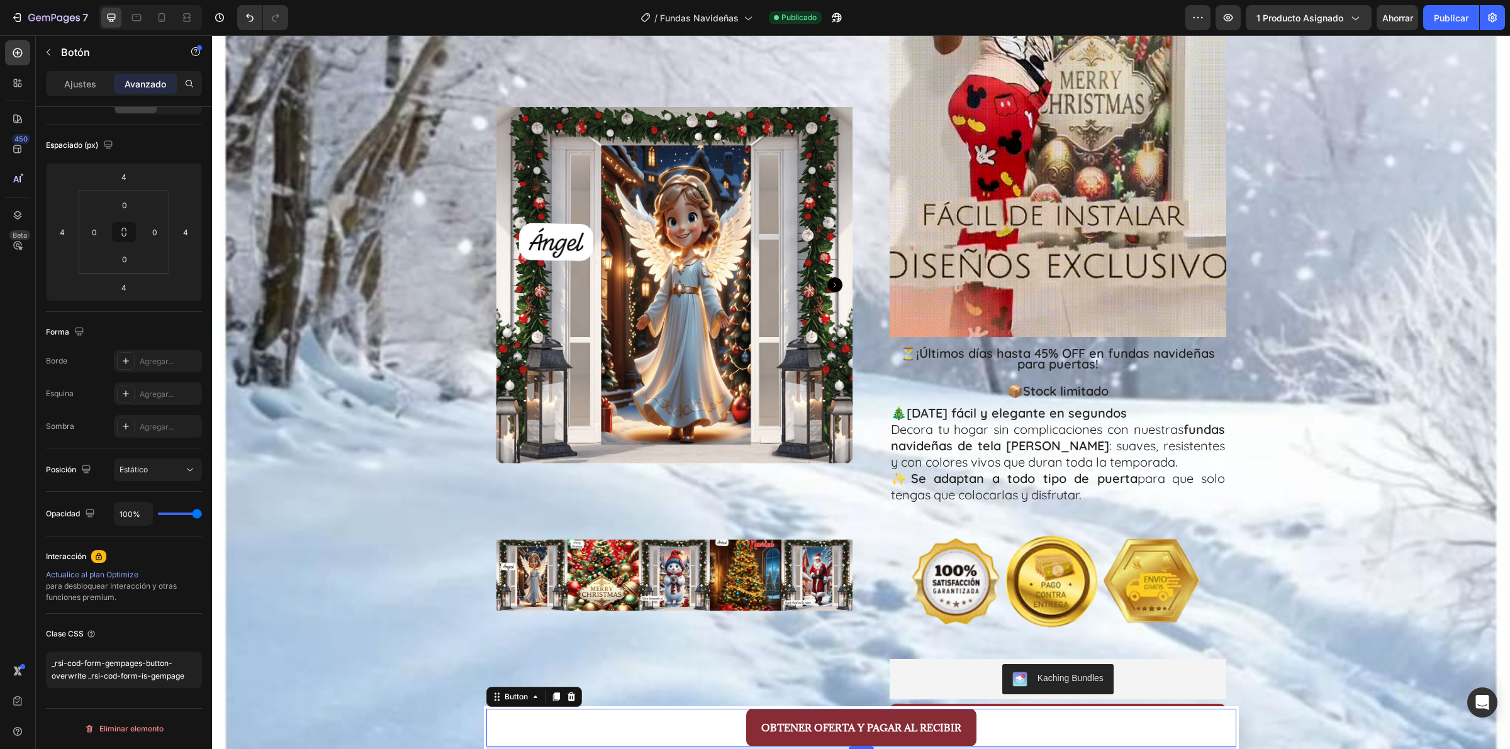
click at [132, 79] on font "Avanzado" at bounding box center [146, 84] width 42 height 11
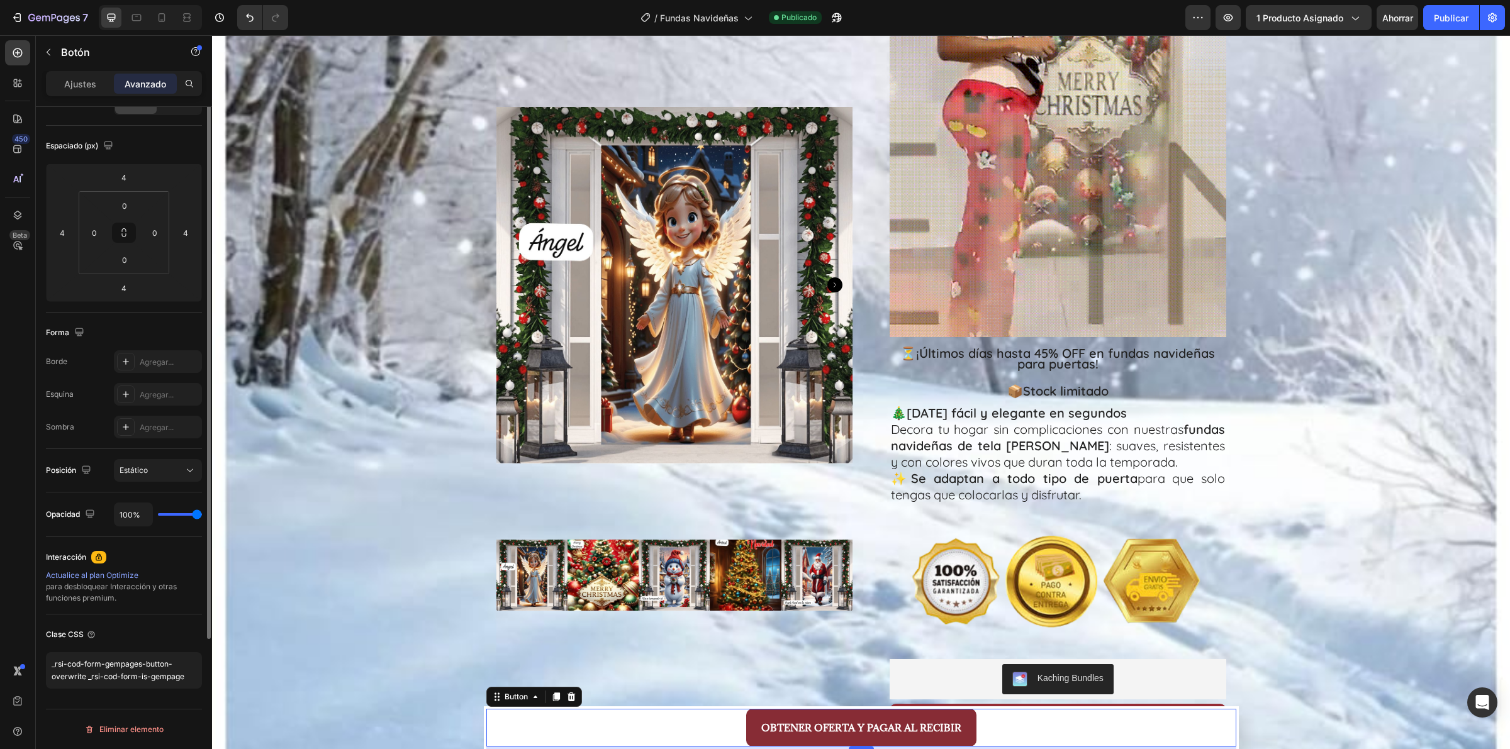
scroll to position [40, 0]
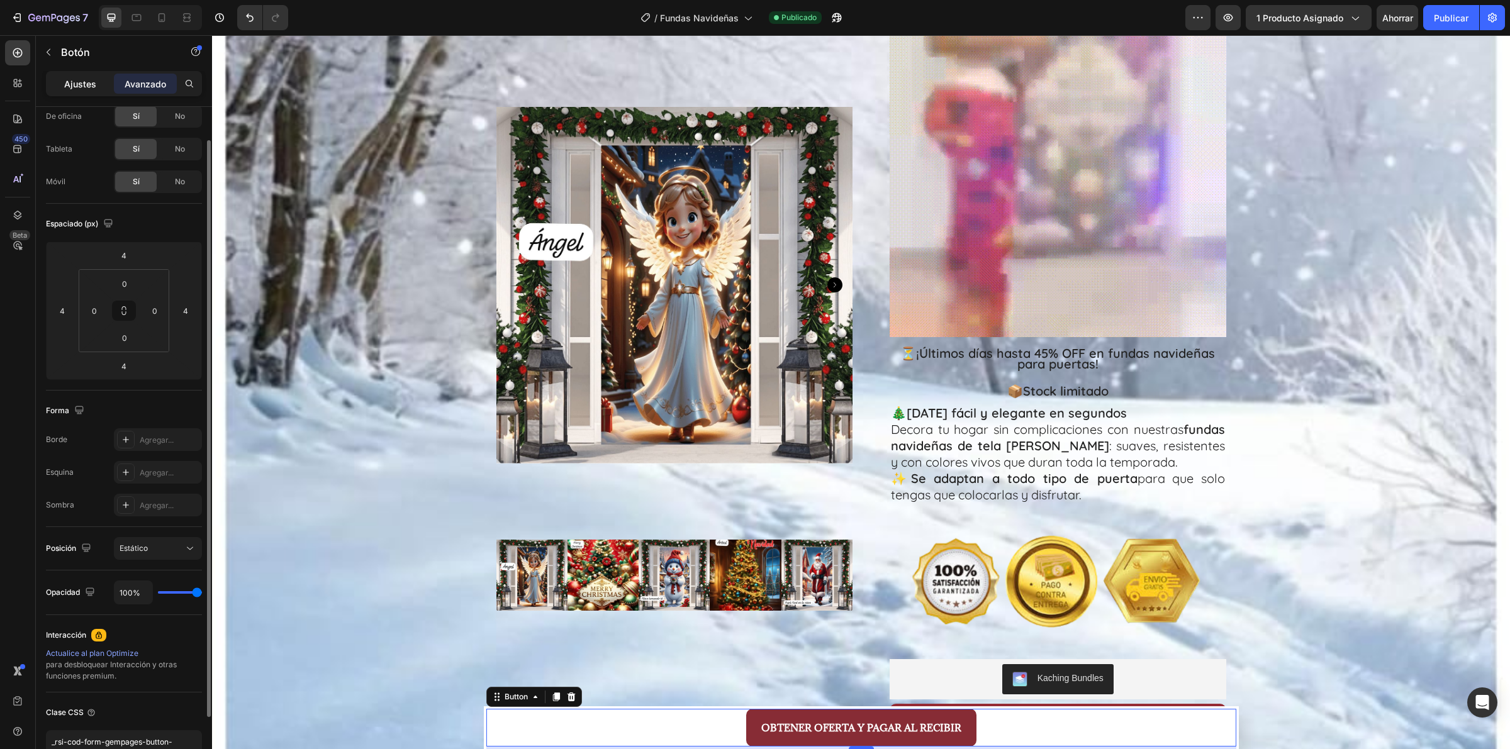
click at [81, 93] on div "Ajustes" at bounding box center [79, 84] width 63 height 20
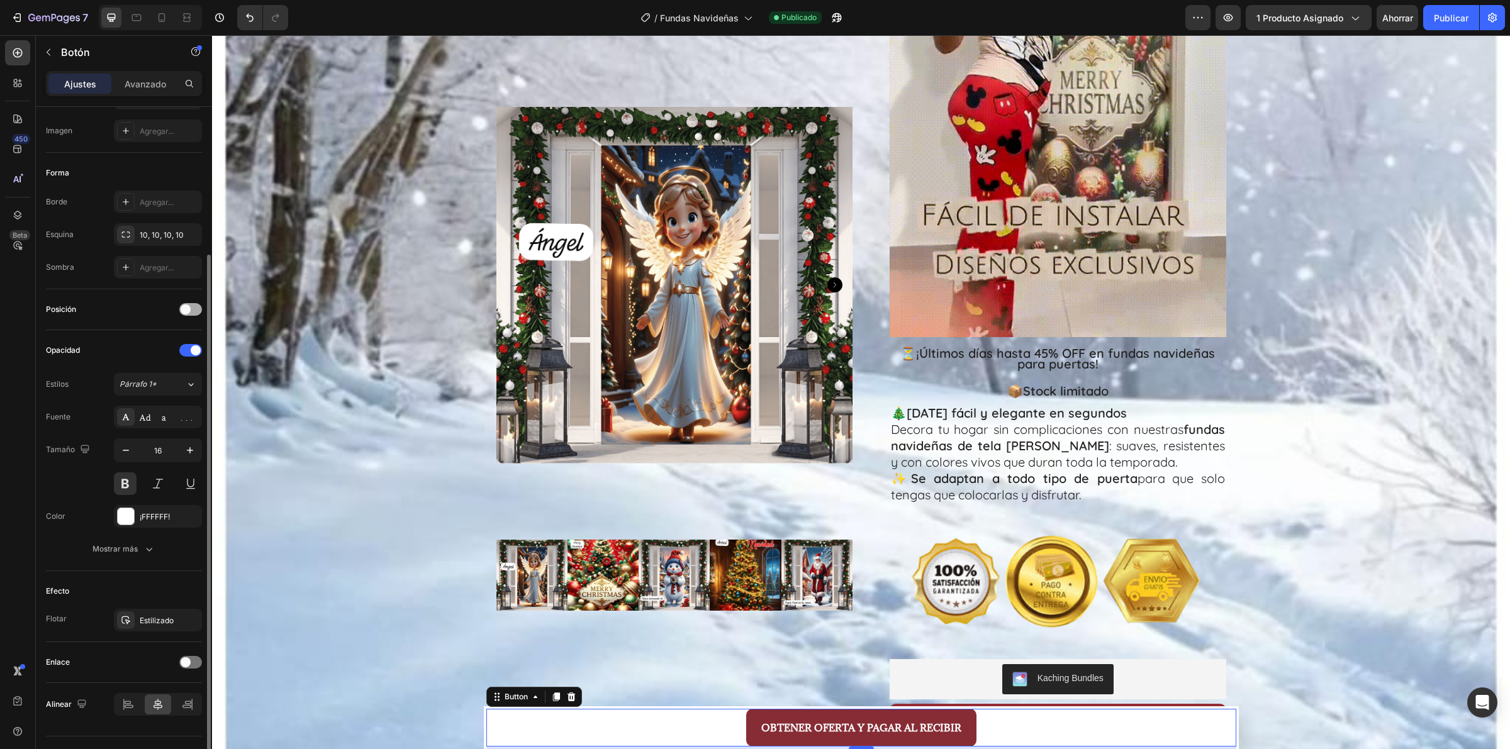
scroll to position [226, 0]
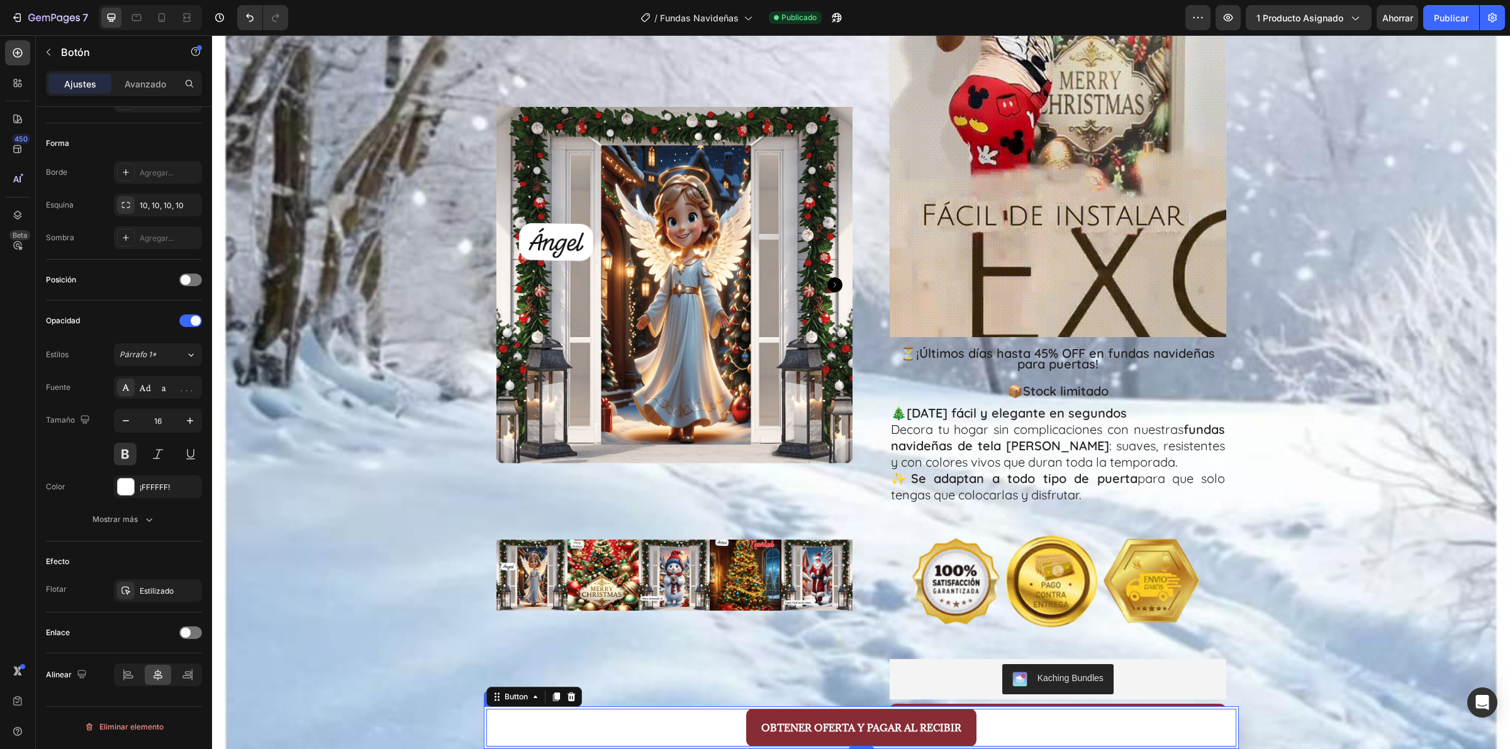
click at [484, 737] on div "OBTENER OFERTA Y PAGAR AL RECIBIR Button 4" at bounding box center [861, 727] width 755 height 43
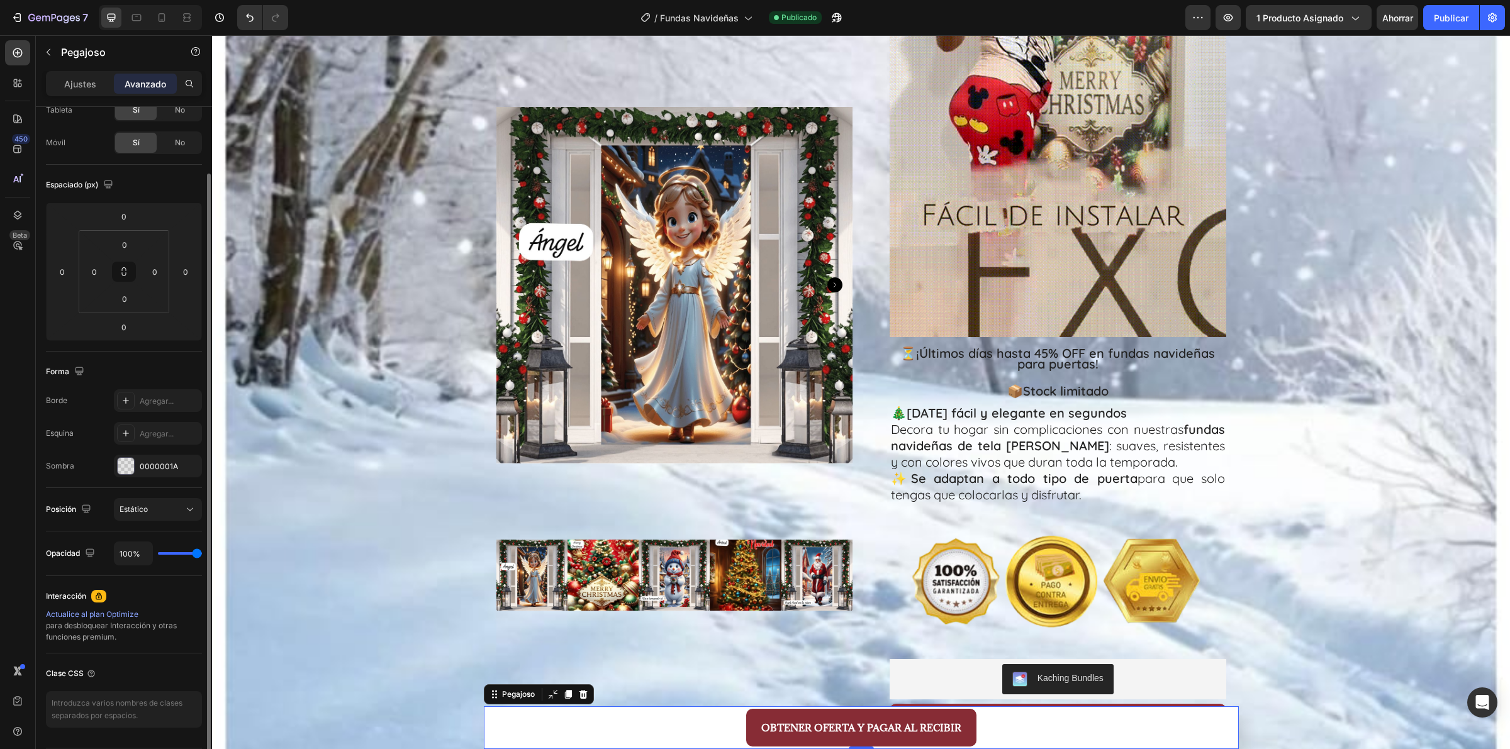
scroll to position [118, 0]
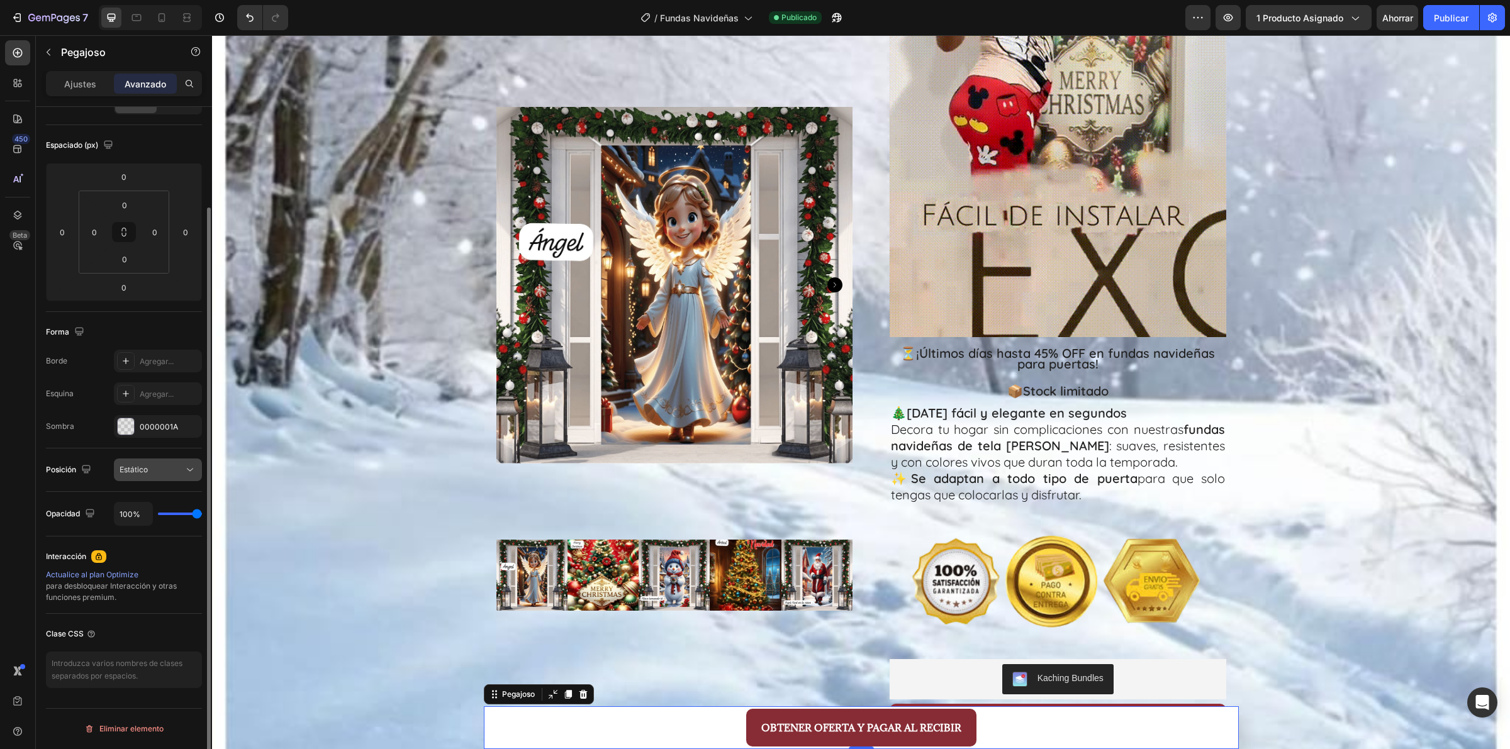
click at [187, 469] on icon at bounding box center [190, 470] width 13 height 13
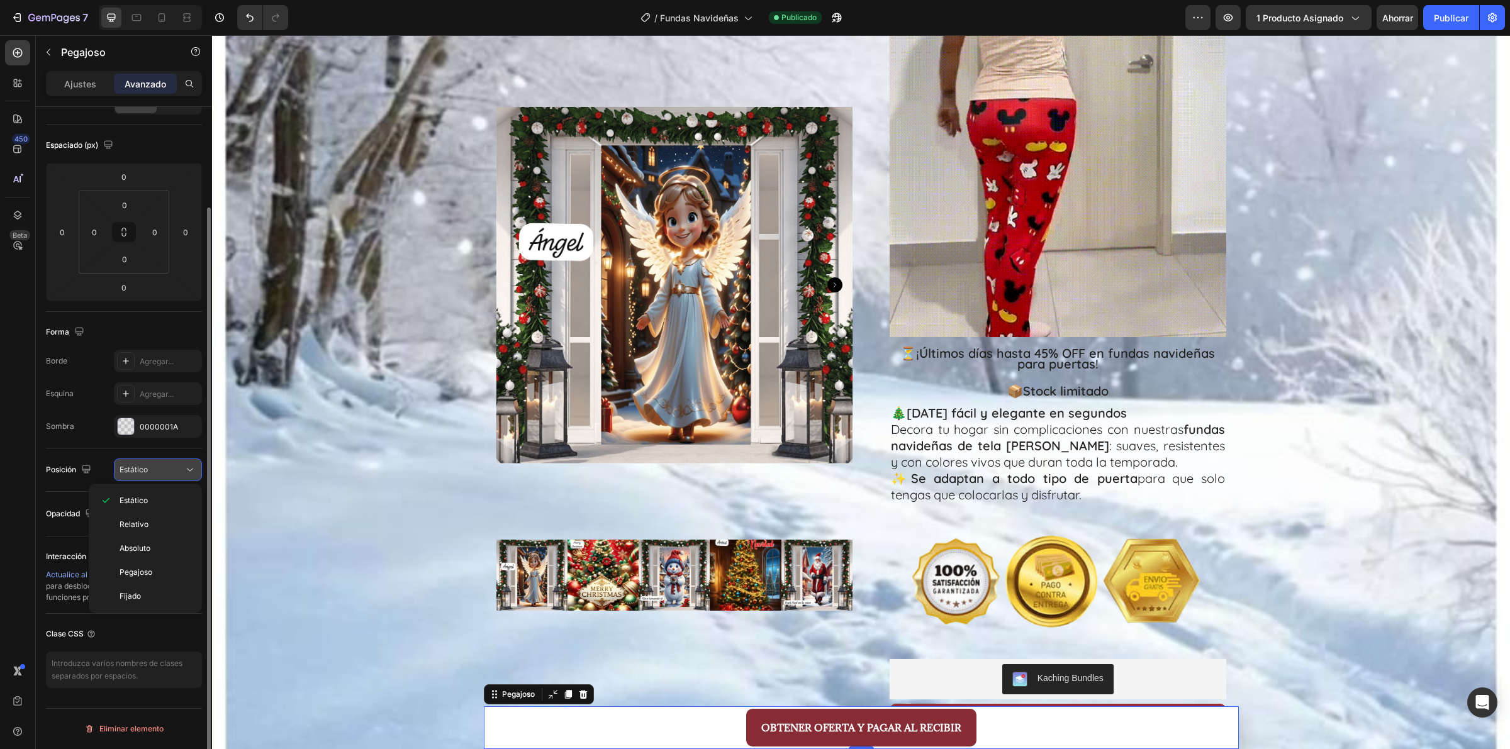
click at [187, 469] on icon at bounding box center [190, 470] width 13 height 13
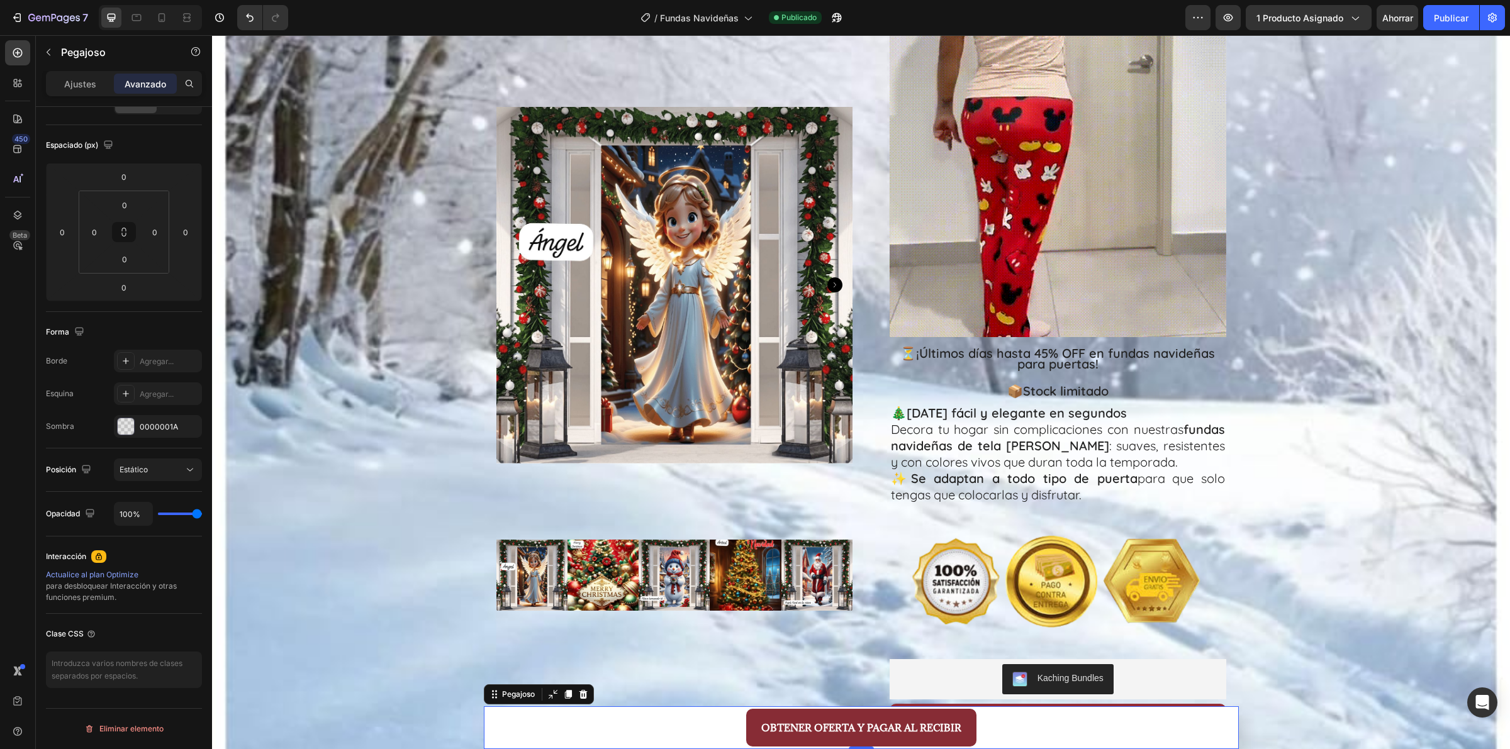
click at [130, 83] on font "Avanzado" at bounding box center [146, 84] width 42 height 11
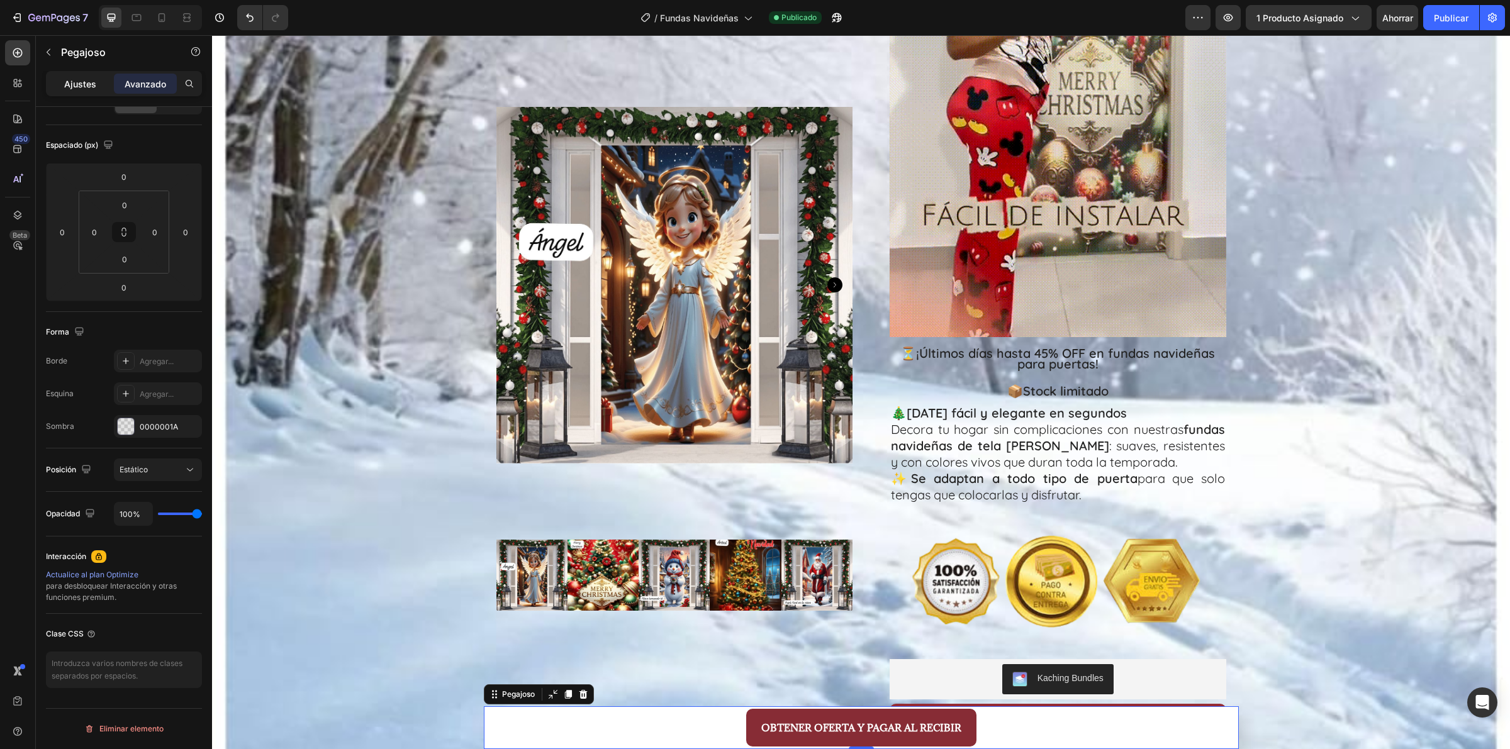
click at [101, 89] on div "Ajustes" at bounding box center [79, 84] width 63 height 20
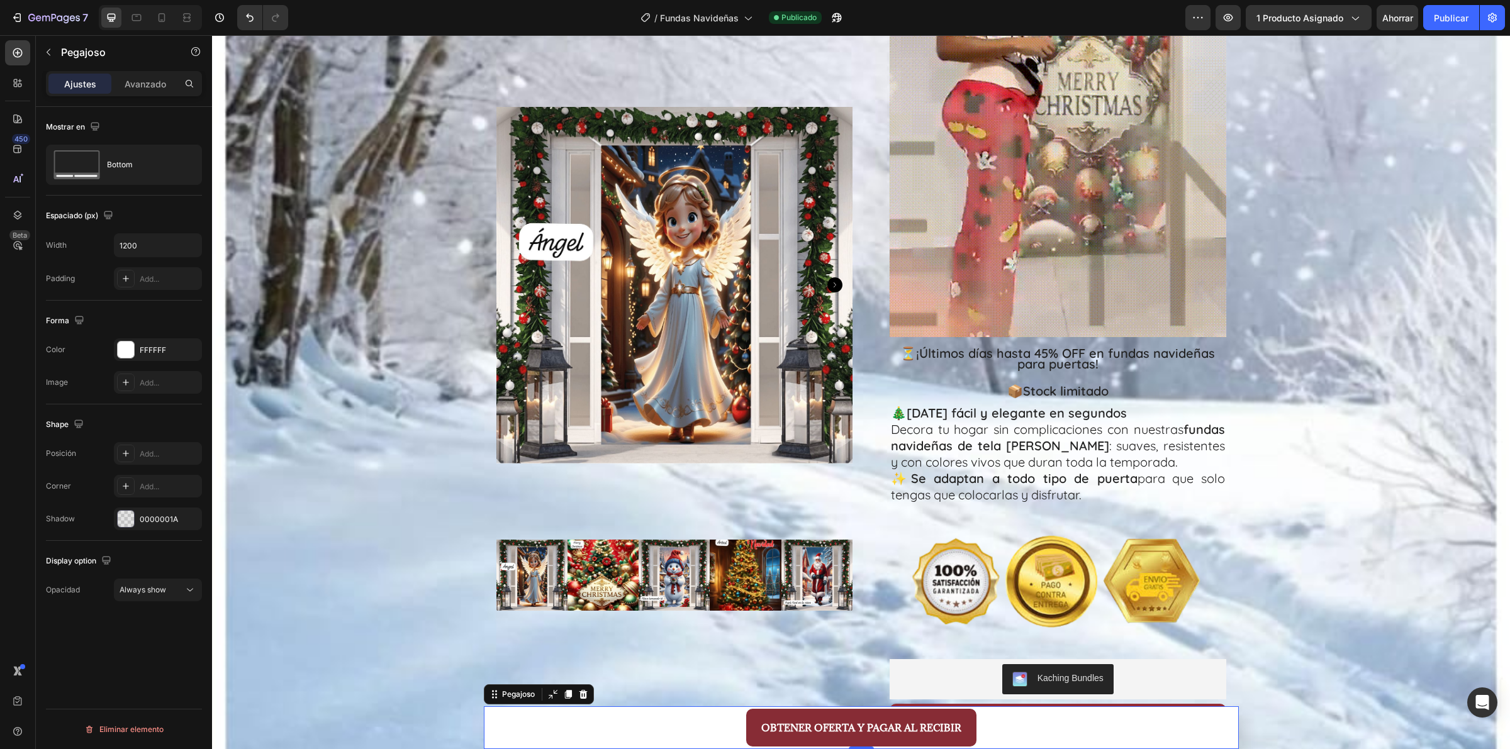
scroll to position [0, 0]
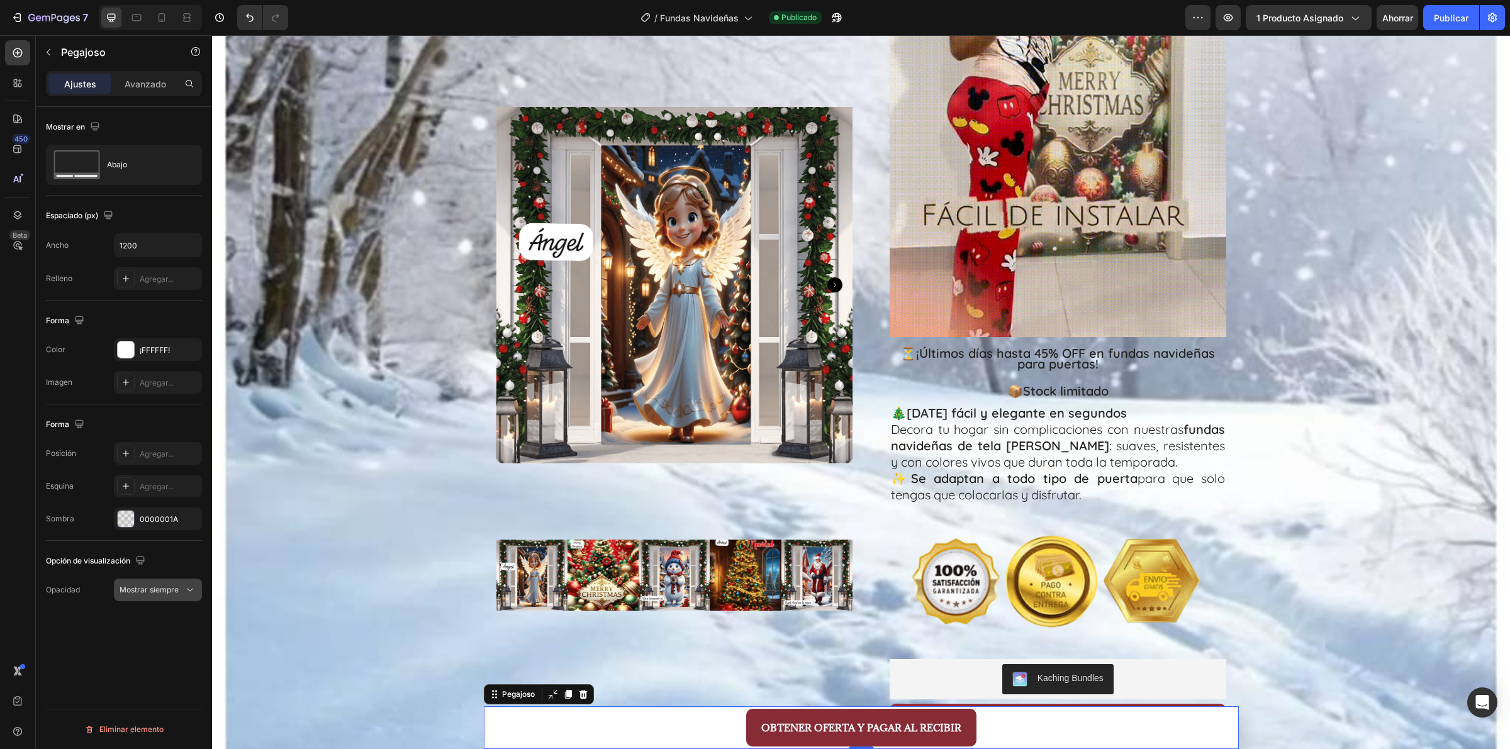
click at [186, 586] on icon at bounding box center [190, 590] width 13 height 13
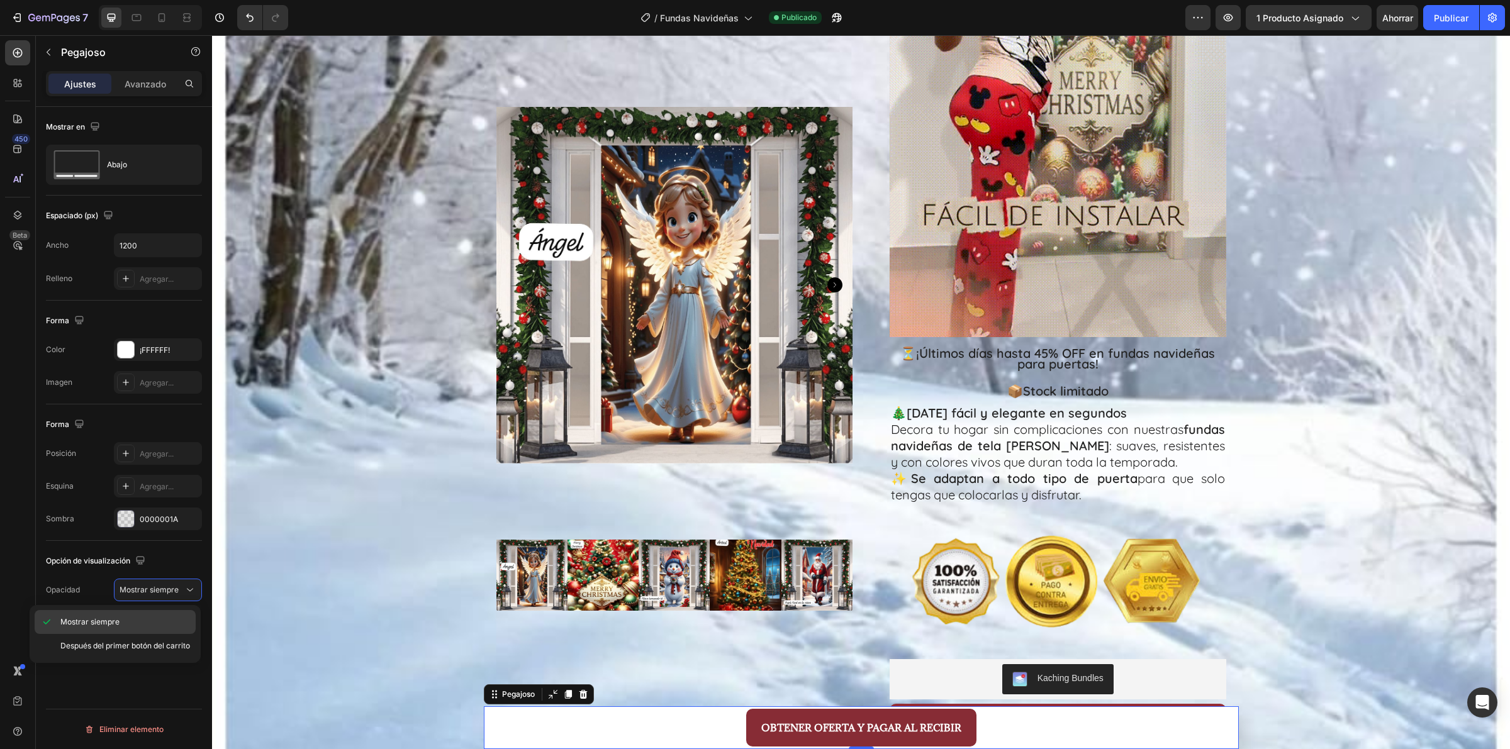
click at [152, 617] on p "Mostrar siempre" at bounding box center [125, 622] width 130 height 11
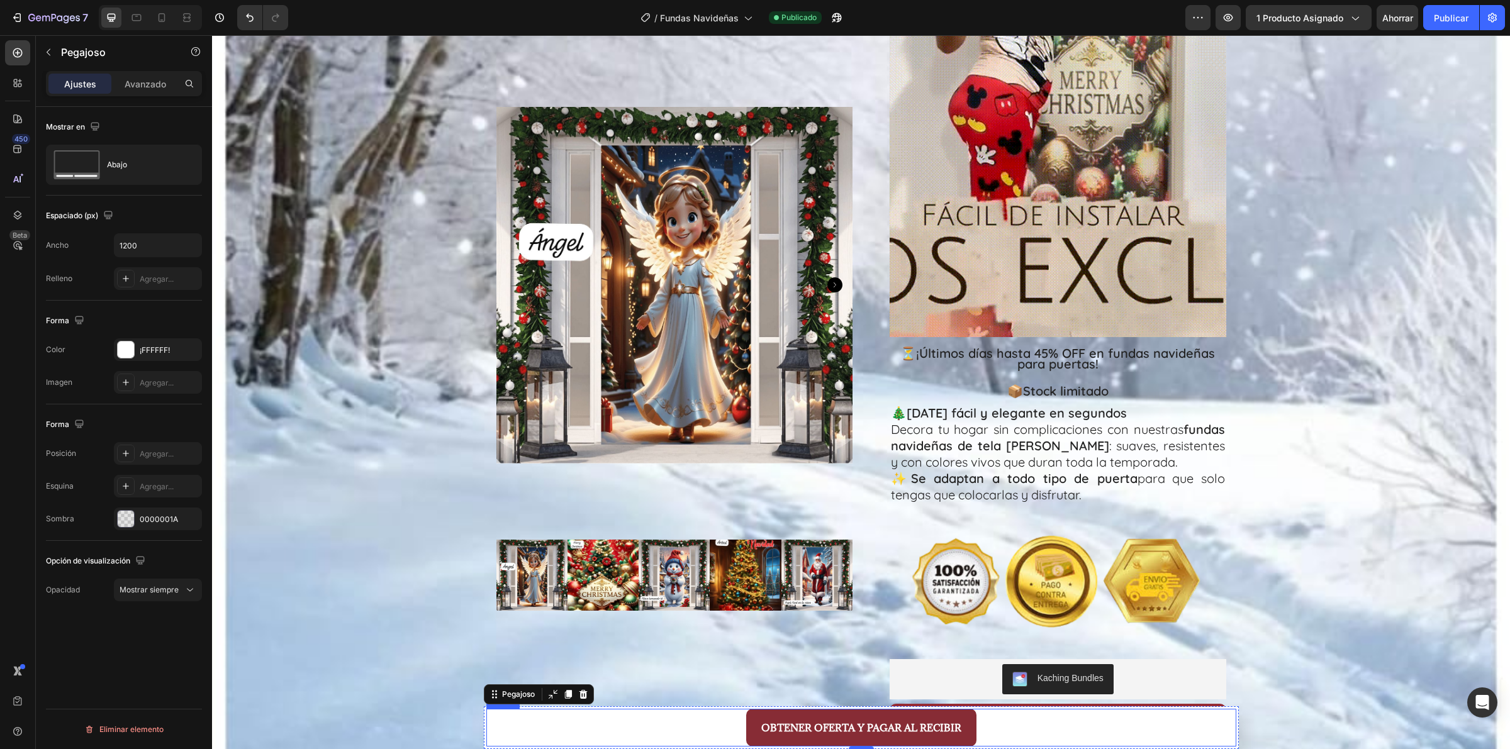
click at [517, 730] on div "OBTENER OFERTA Y PAGAR AL RECIBIR Button" at bounding box center [861, 728] width 750 height 38
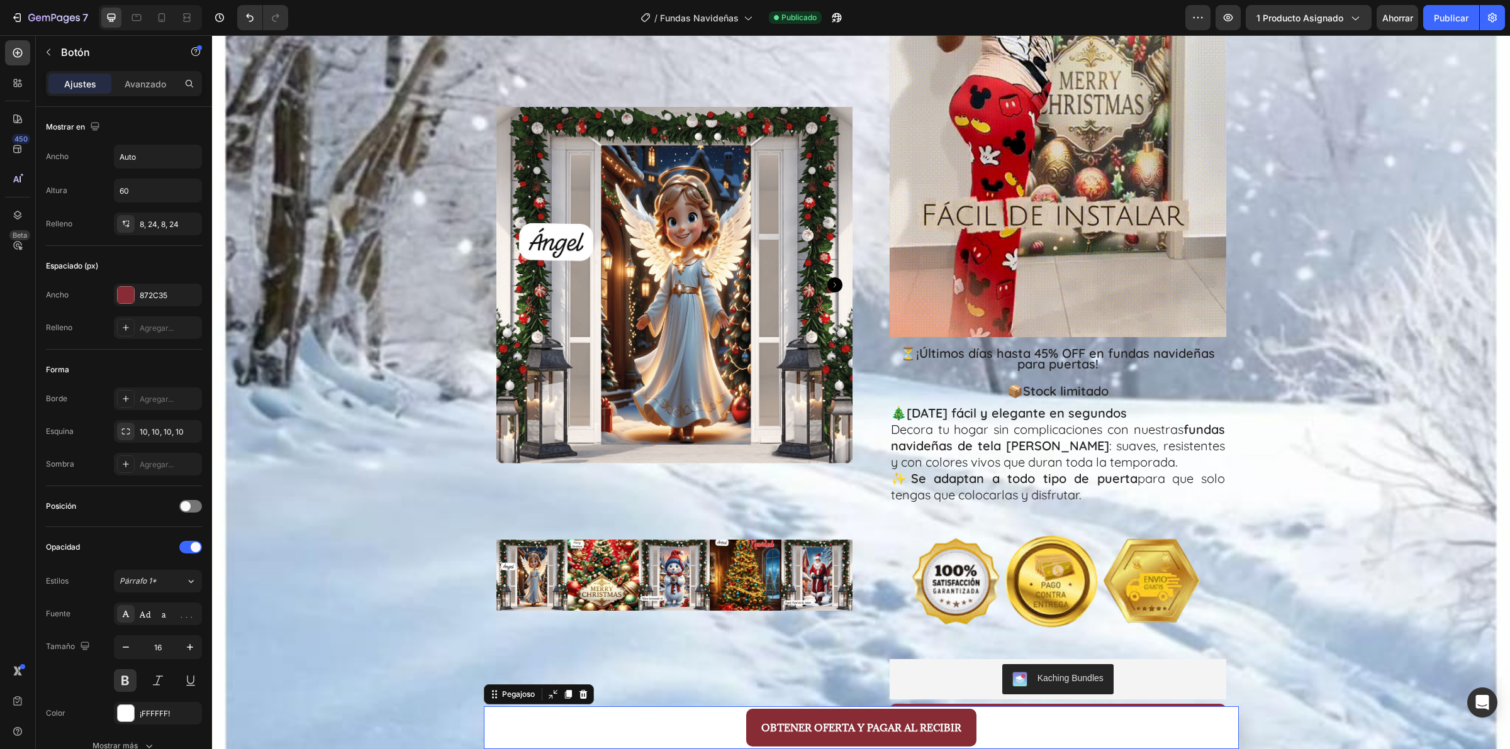
click at [484, 718] on div "OBTENER OFERTA Y PAGAR AL RECIBIR Button" at bounding box center [861, 727] width 755 height 43
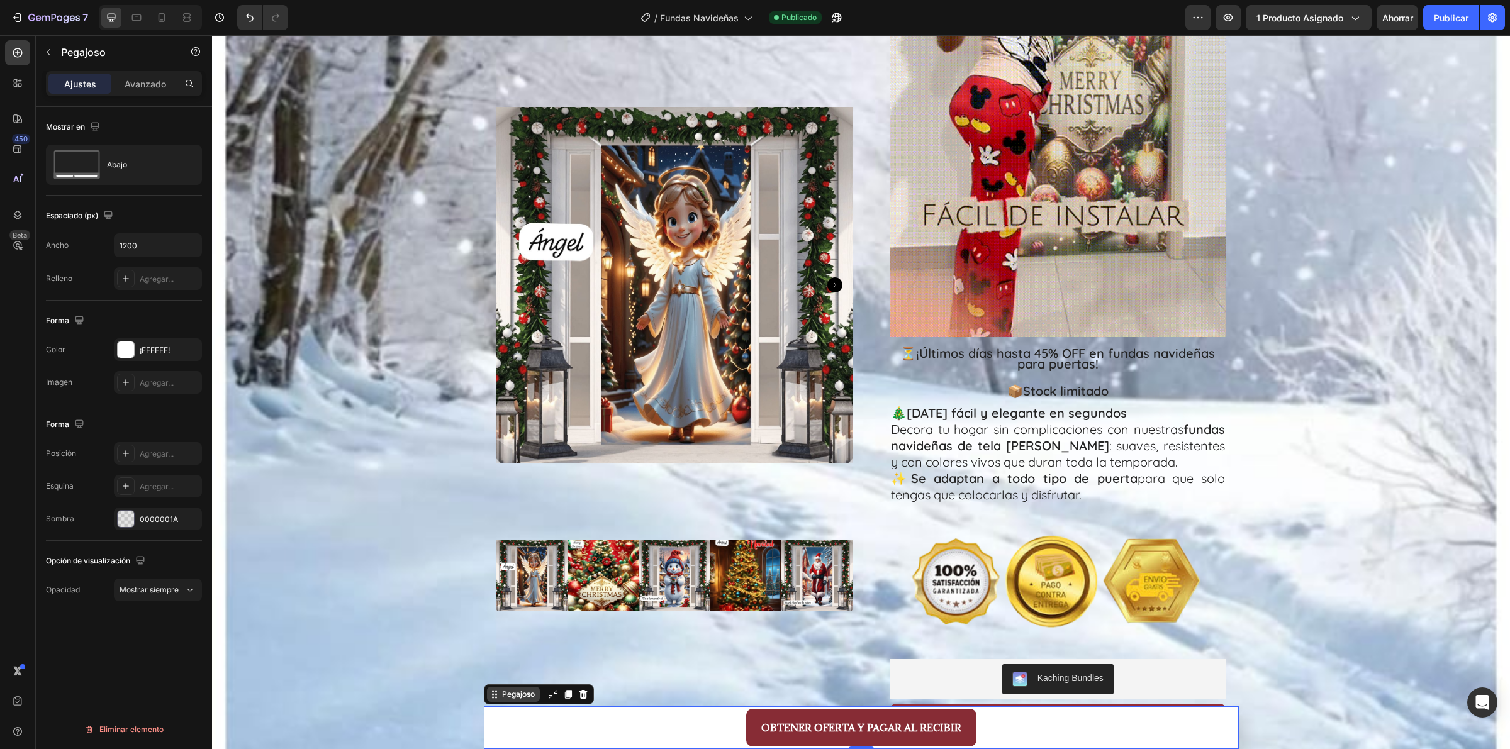
click at [489, 695] on icon at bounding box center [494, 695] width 10 height 10
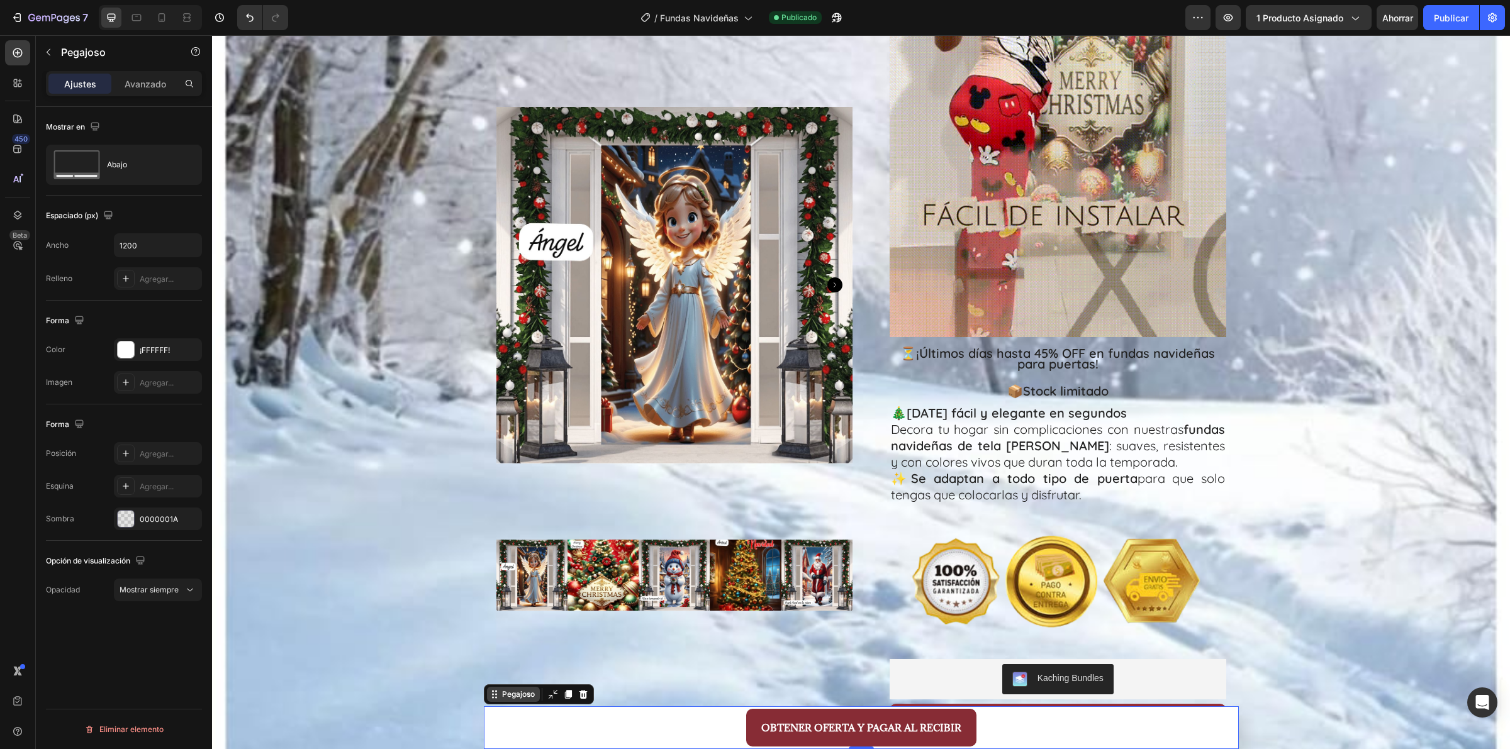
click at [502, 696] on font "Pegajoso" at bounding box center [518, 694] width 33 height 9
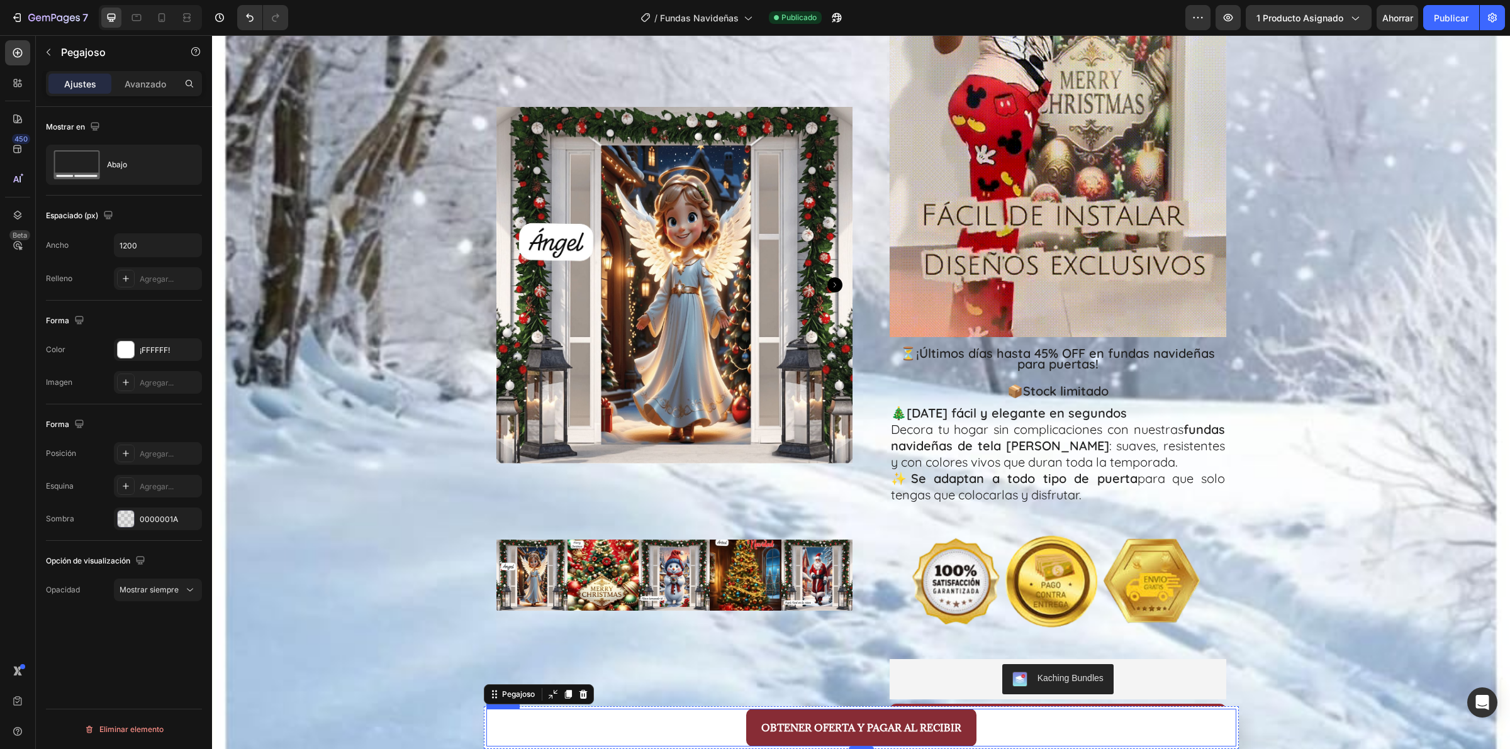
click at [497, 731] on div "OBTENER OFERTA Y PAGAR AL RECIBIR Button" at bounding box center [861, 728] width 750 height 38
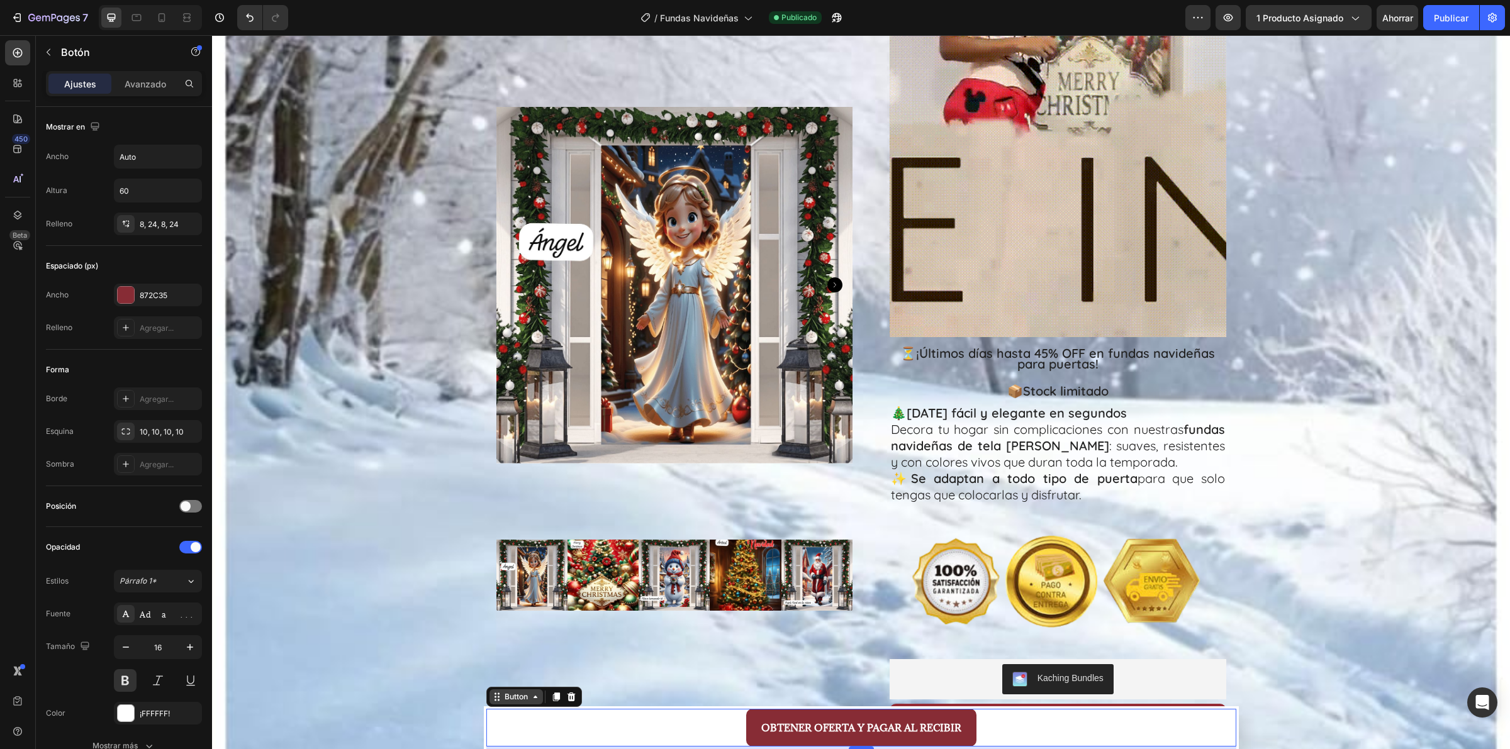
click at [502, 696] on div "Button" at bounding box center [516, 696] width 28 height 11
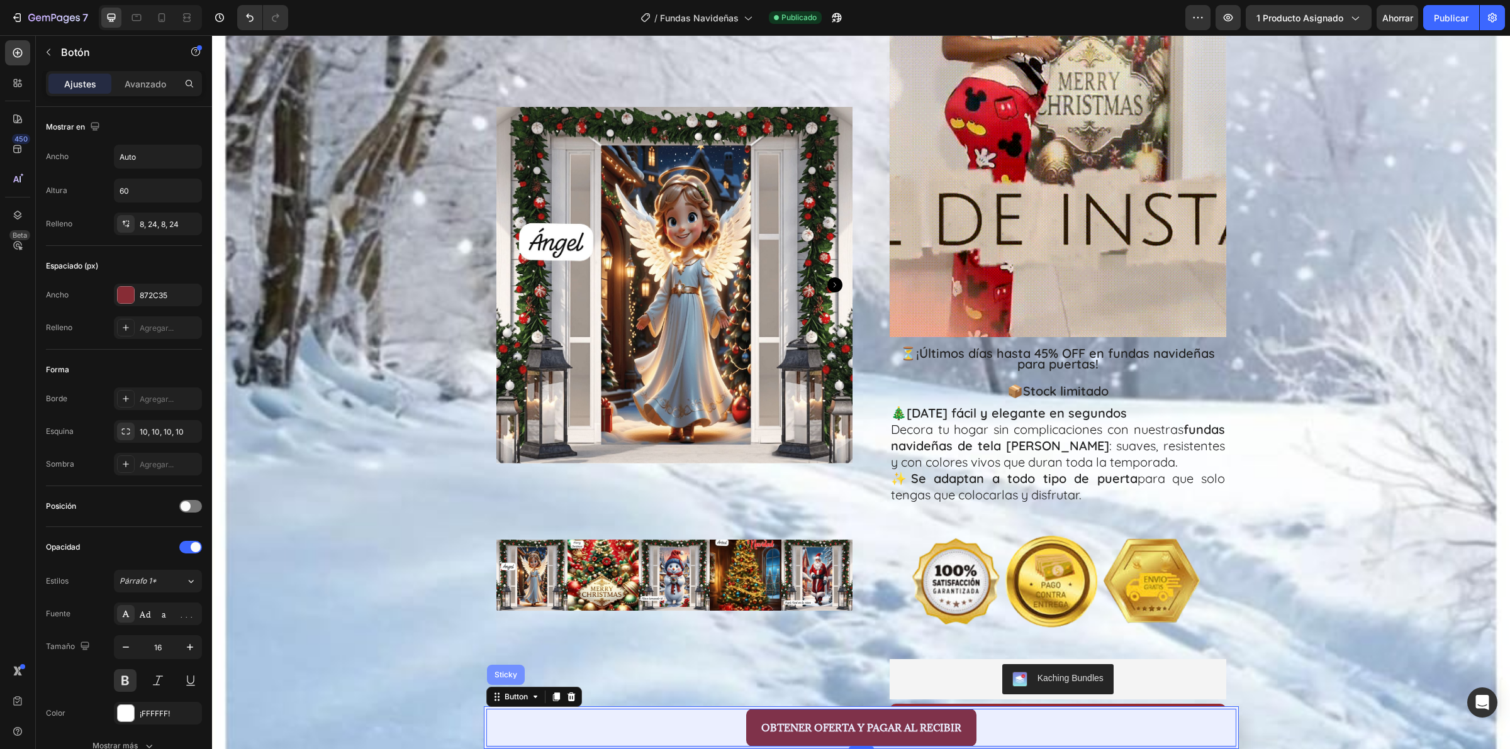
click at [501, 678] on div "Sticky" at bounding box center [506, 675] width 28 height 8
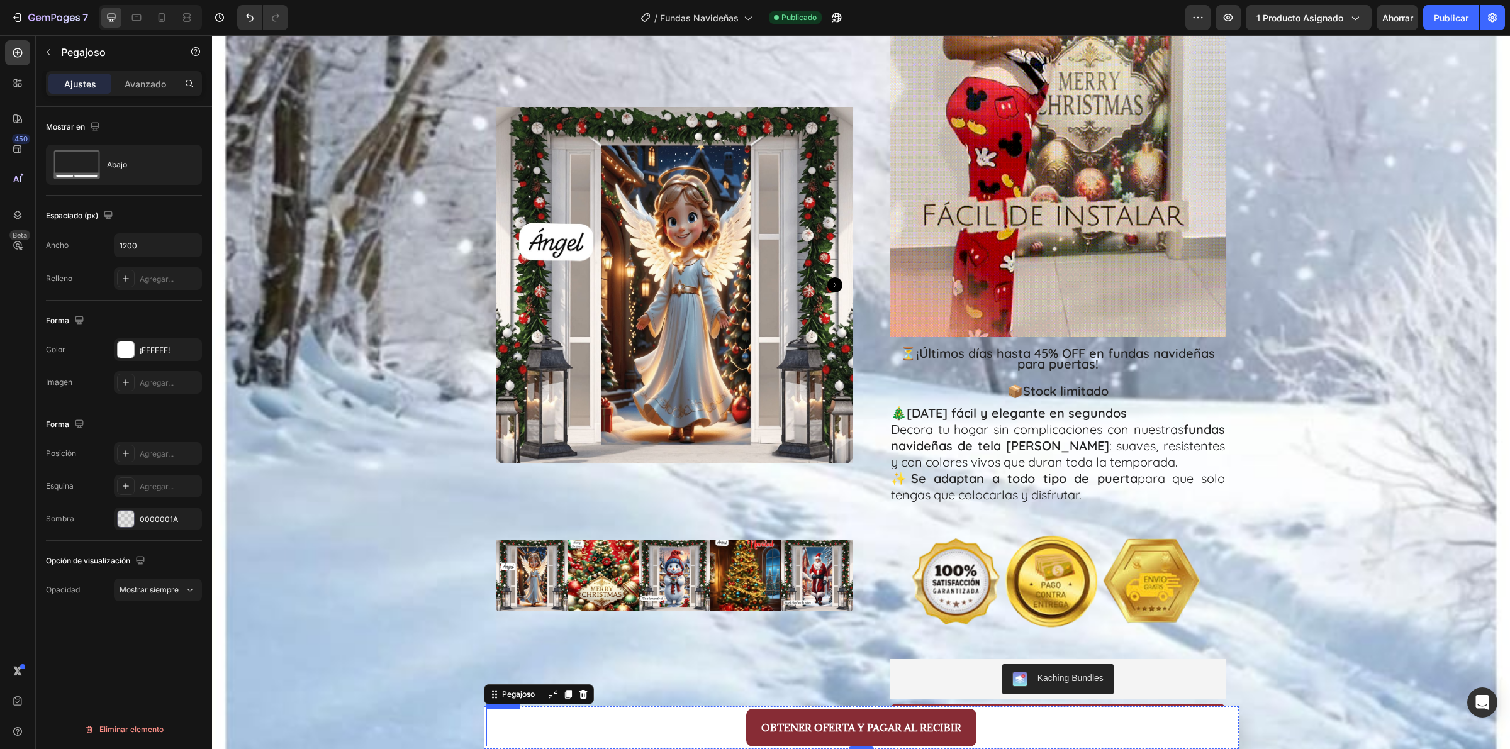
click at [520, 714] on div "OBTENER OFERTA Y PAGAR AL RECIBIR Button" at bounding box center [861, 728] width 750 height 38
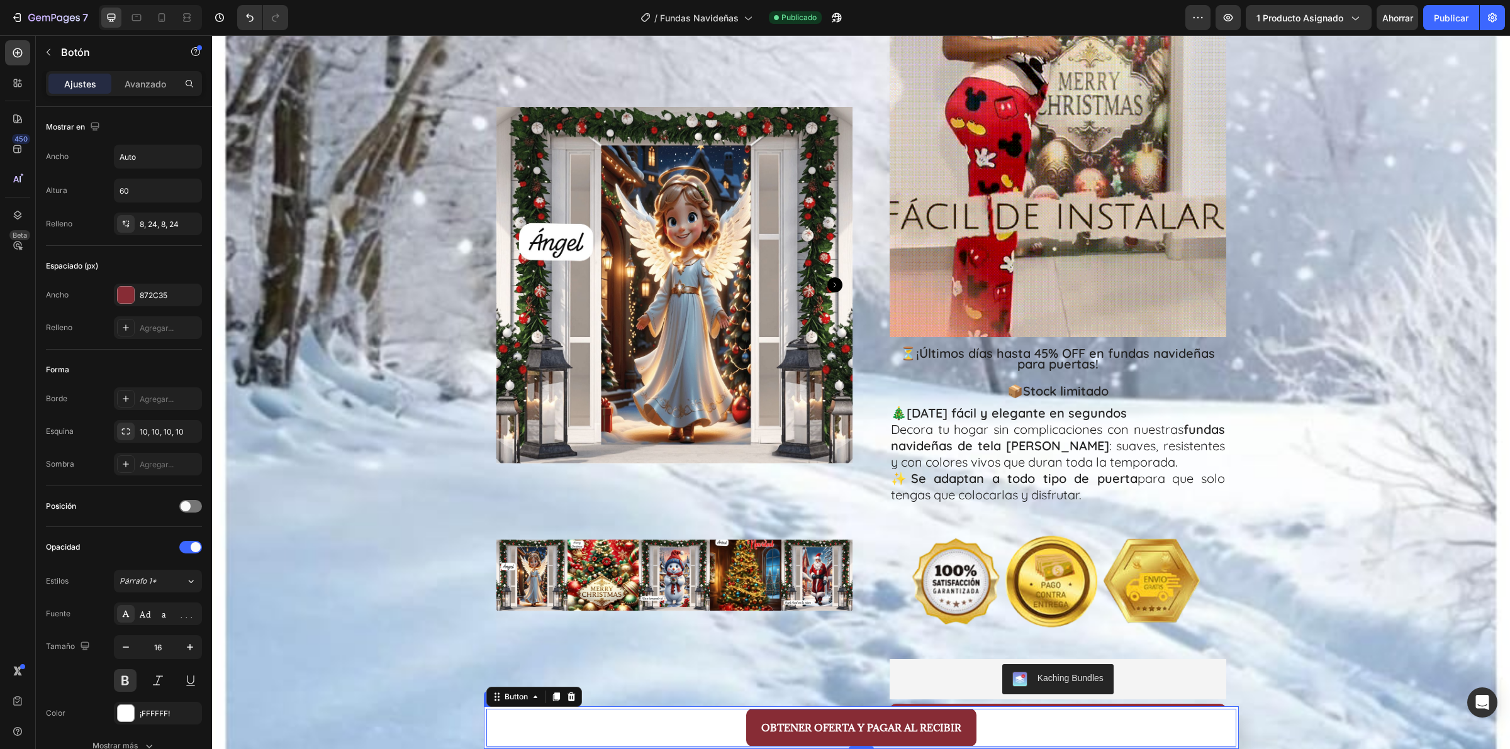
click at [1231, 720] on div "OBTENER OFERTA Y PAGAR AL RECIBIR Button 4" at bounding box center [861, 727] width 755 height 43
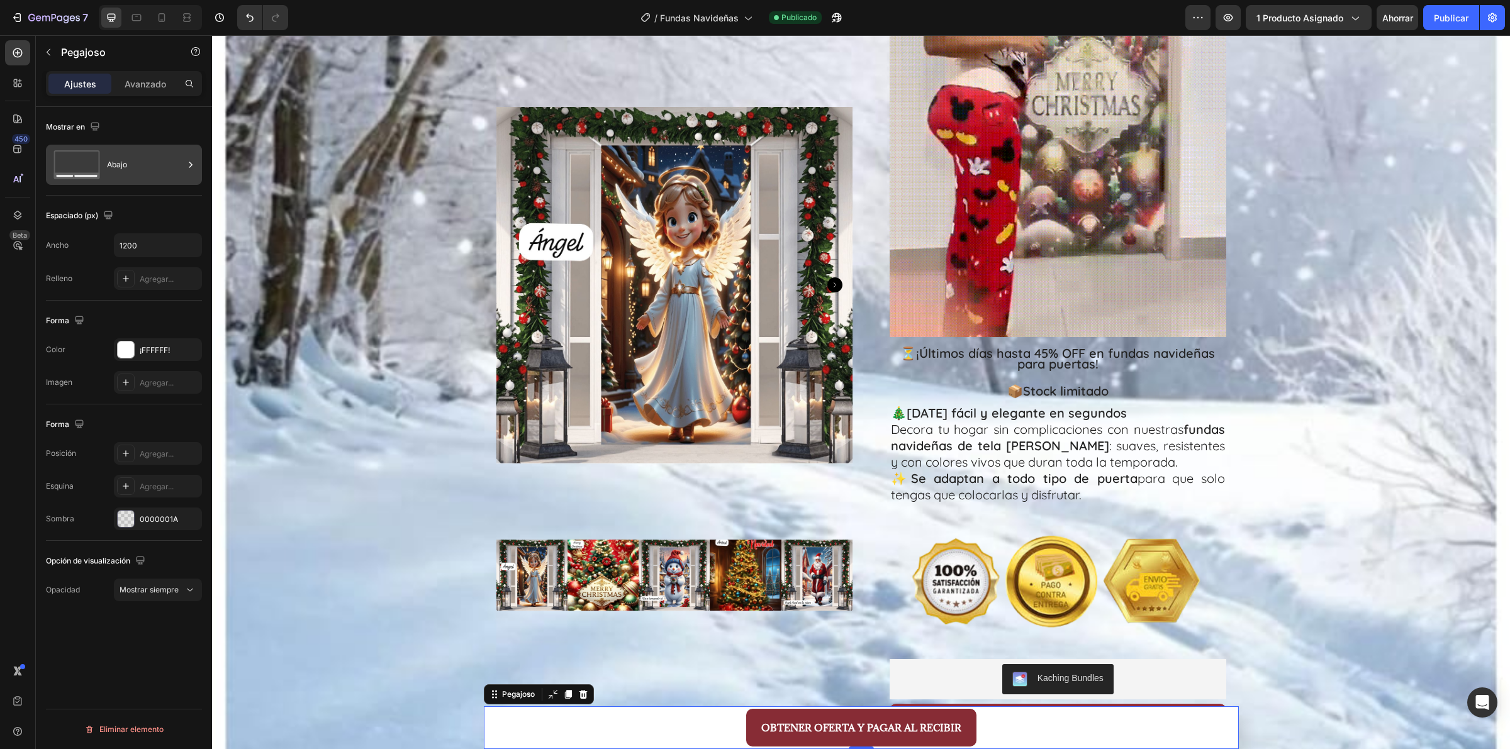
click at [165, 152] on div "Abajo" at bounding box center [145, 164] width 77 height 29
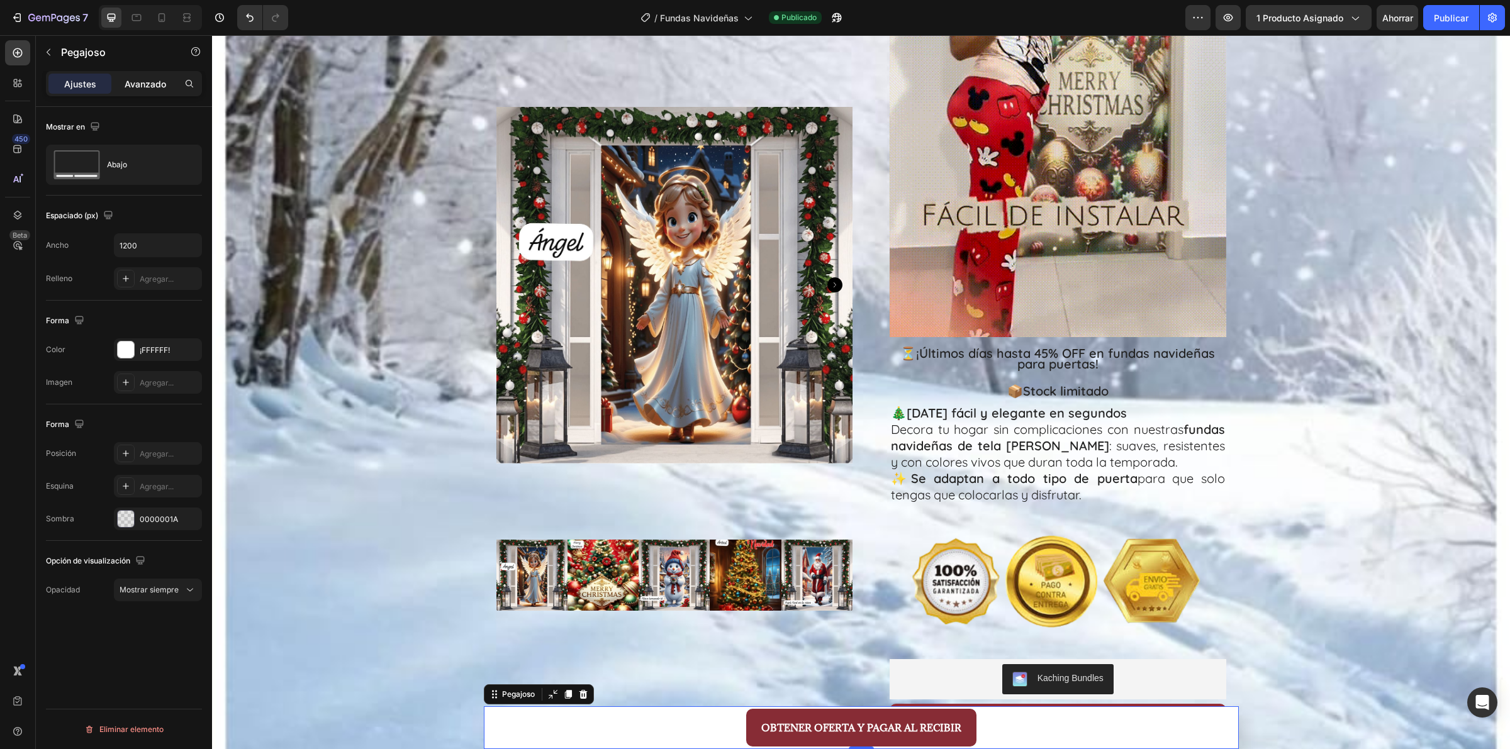
click at [162, 92] on div "Avanzado" at bounding box center [145, 84] width 63 height 20
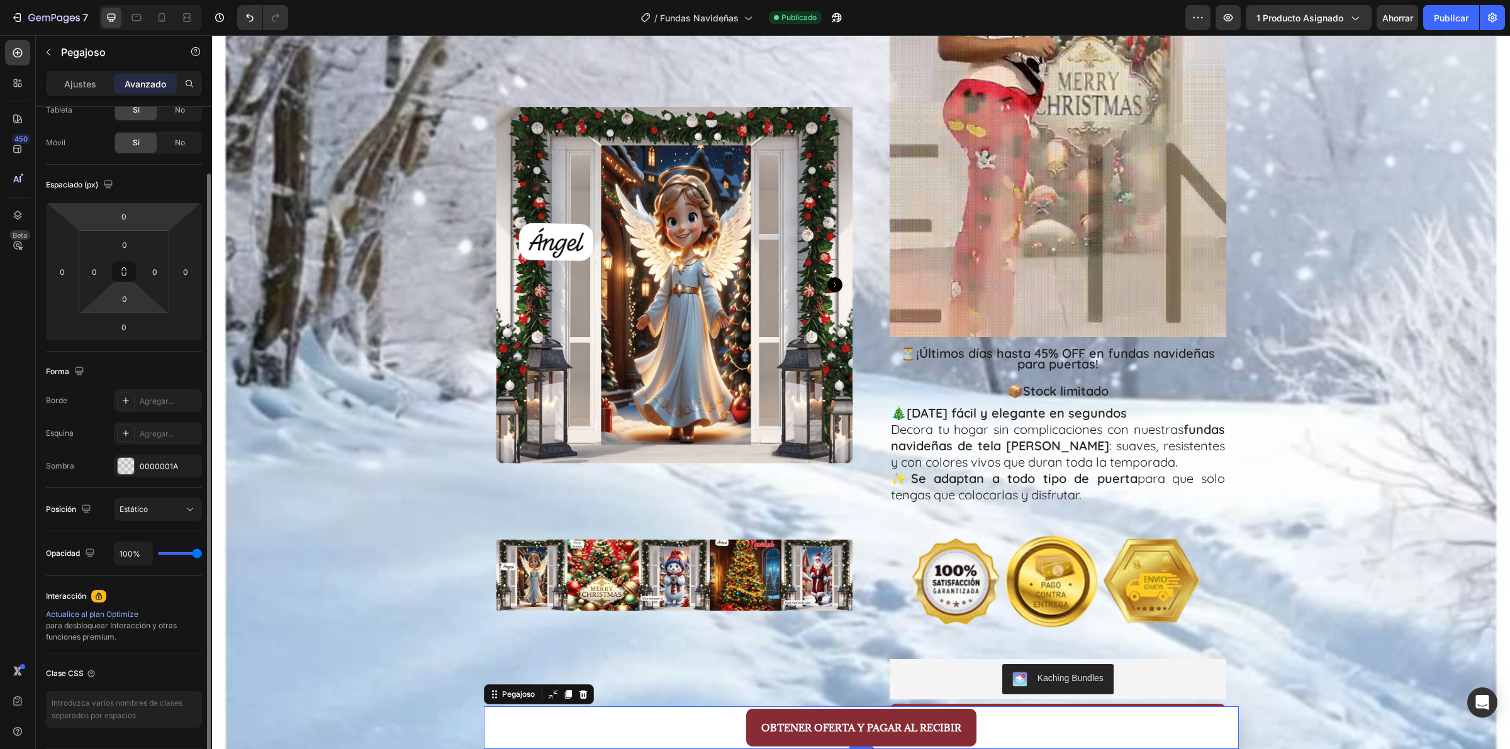
scroll to position [118, 0]
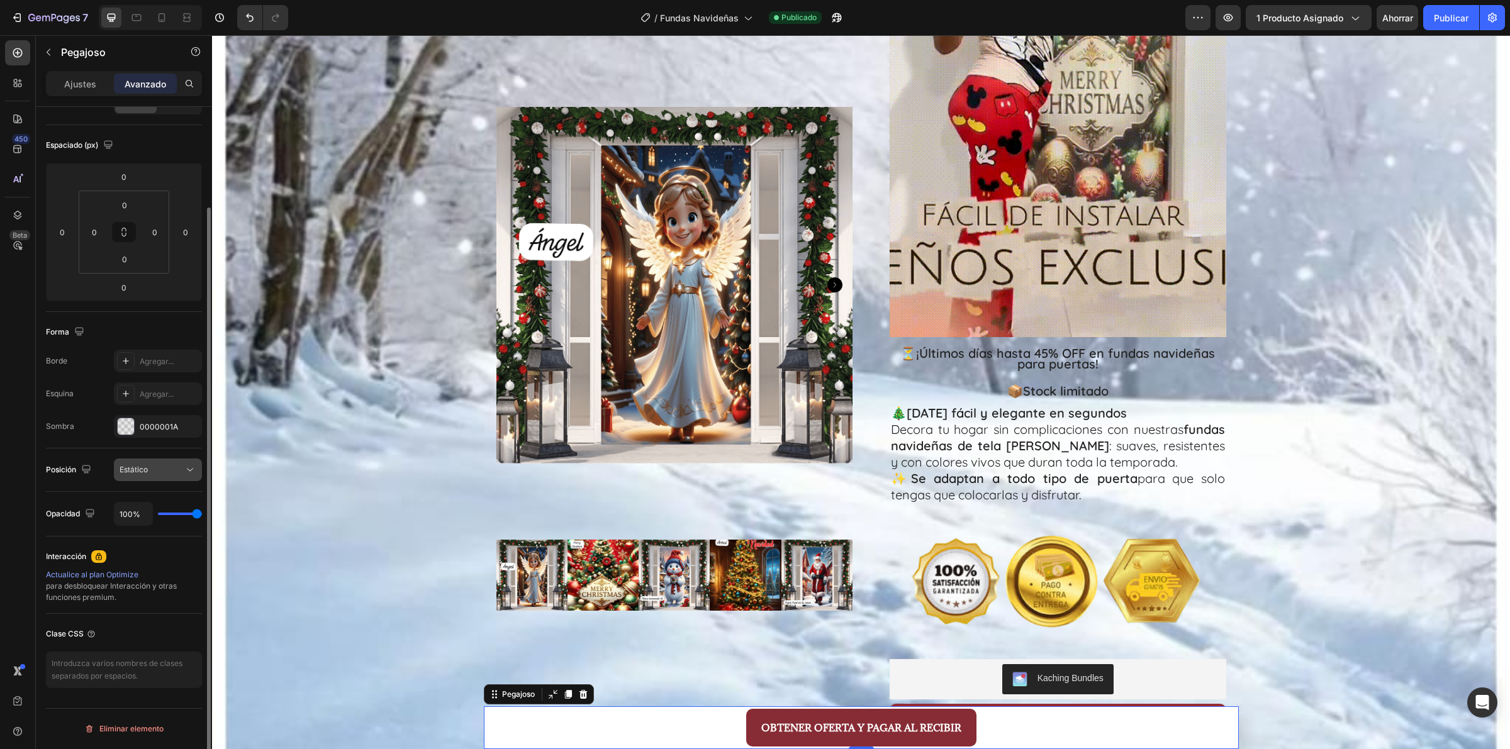
click at [142, 472] on font "Estático" at bounding box center [134, 469] width 28 height 9
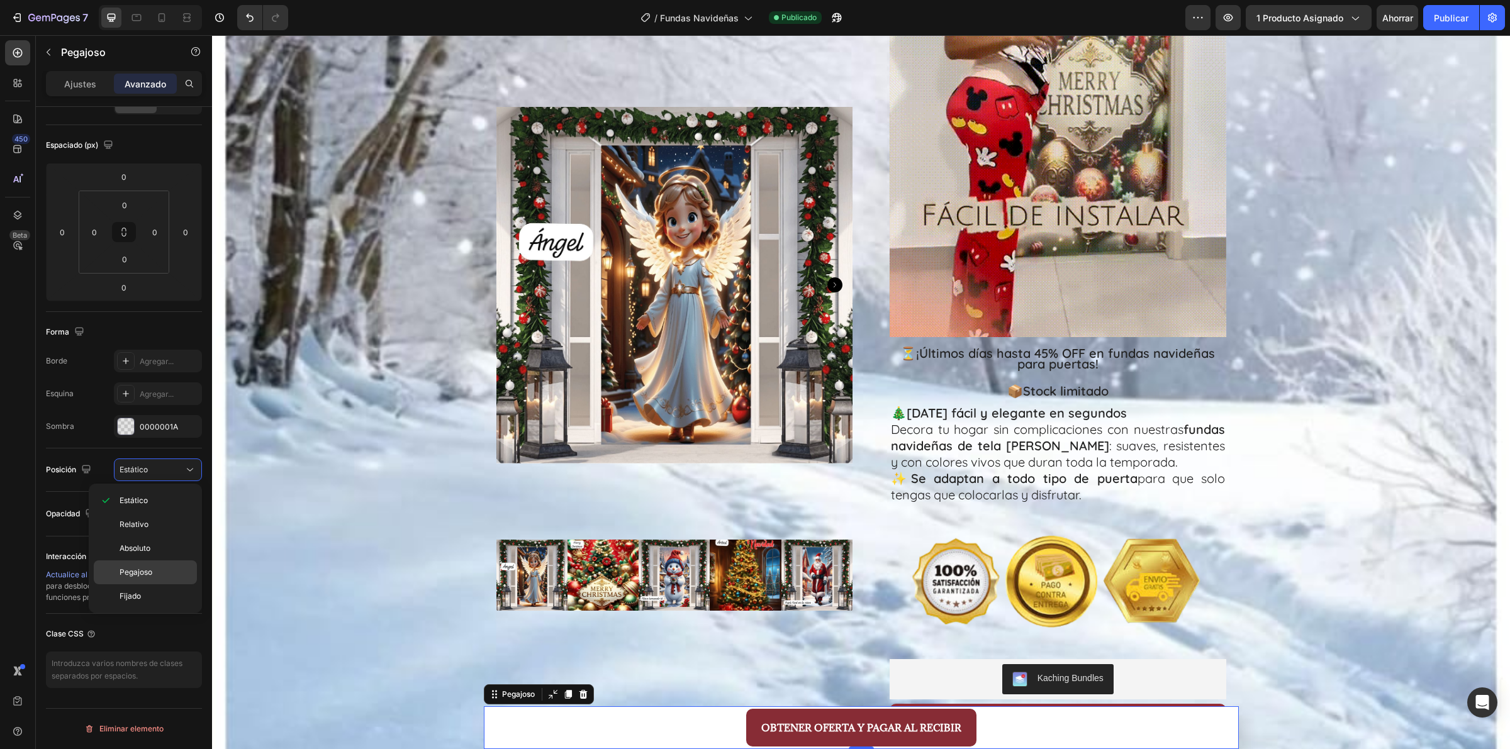
click at [151, 579] on div "Pegajoso" at bounding box center [145, 573] width 103 height 24
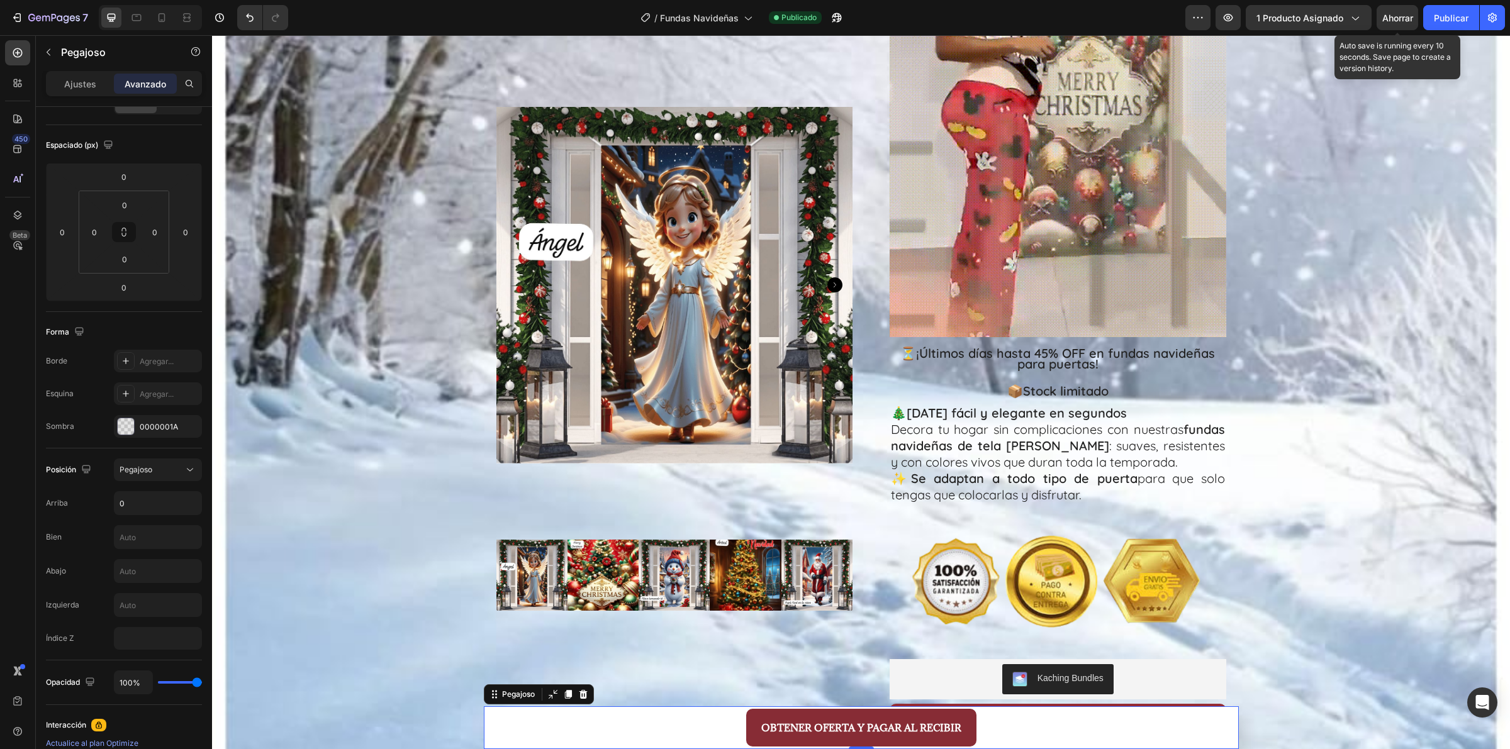
click at [1386, 23] on div "Ahorrar" at bounding box center [1397, 17] width 31 height 13
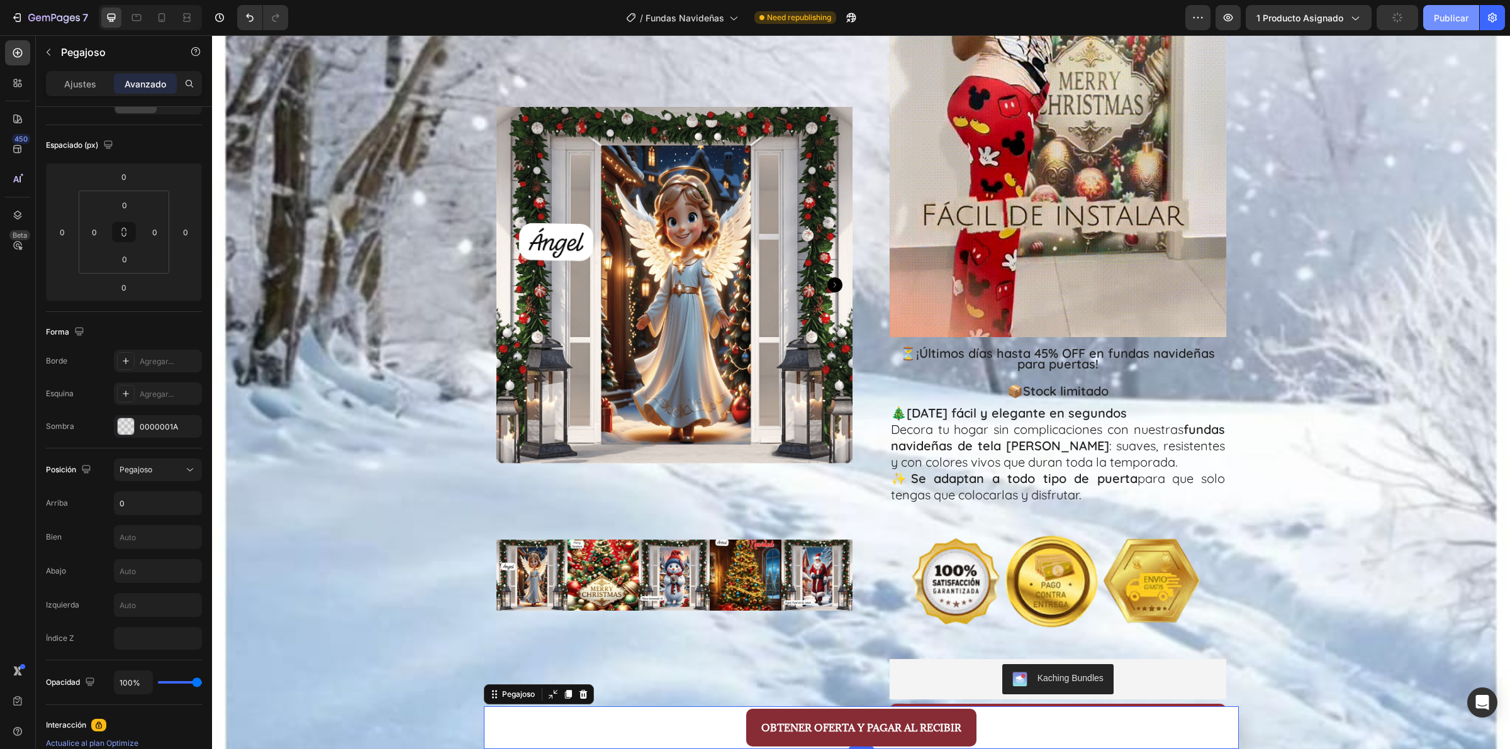
click at [1432, 16] on button "Publicar" at bounding box center [1451, 17] width 56 height 25
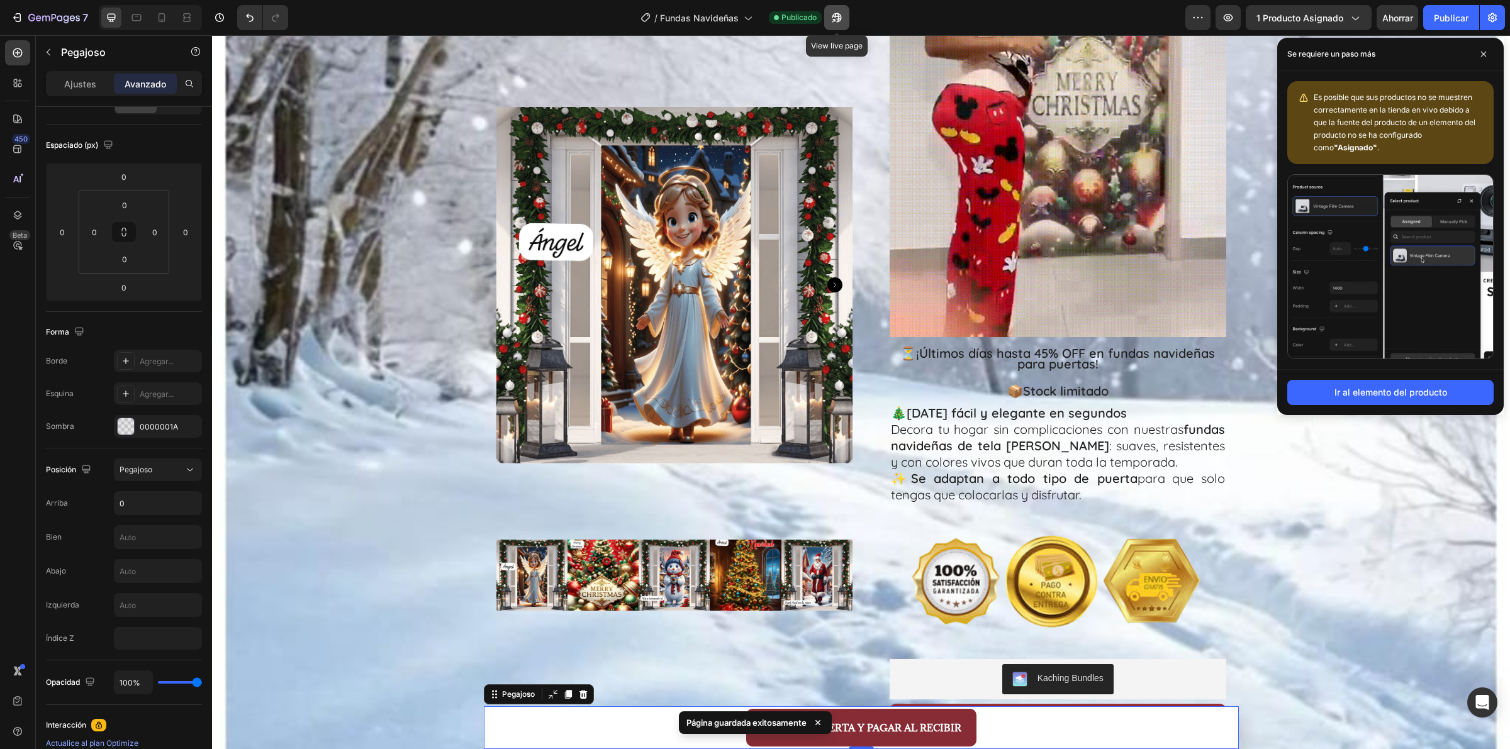
click at [838, 11] on icon "button" at bounding box center [836, 17] width 13 height 13
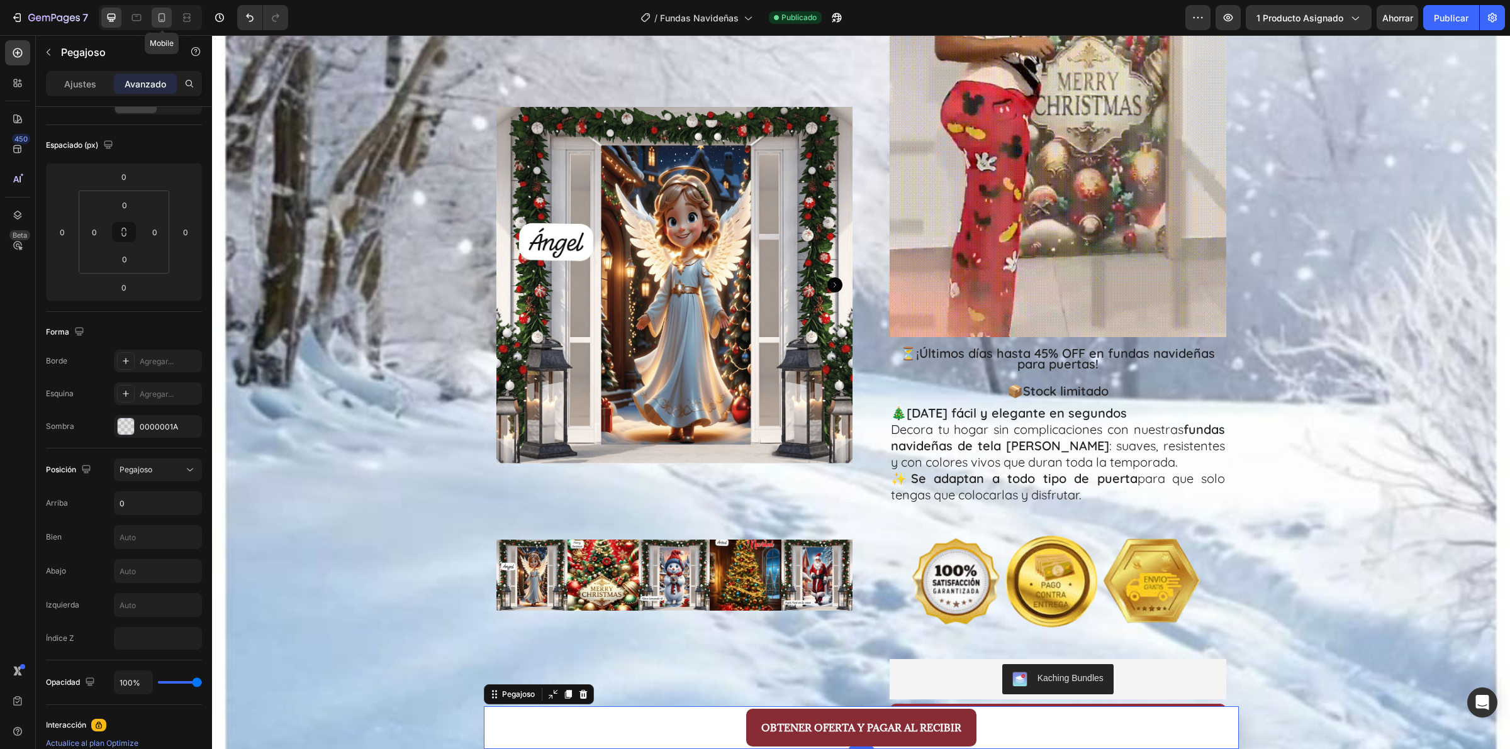
click at [155, 18] on icon at bounding box center [161, 17] width 13 height 13
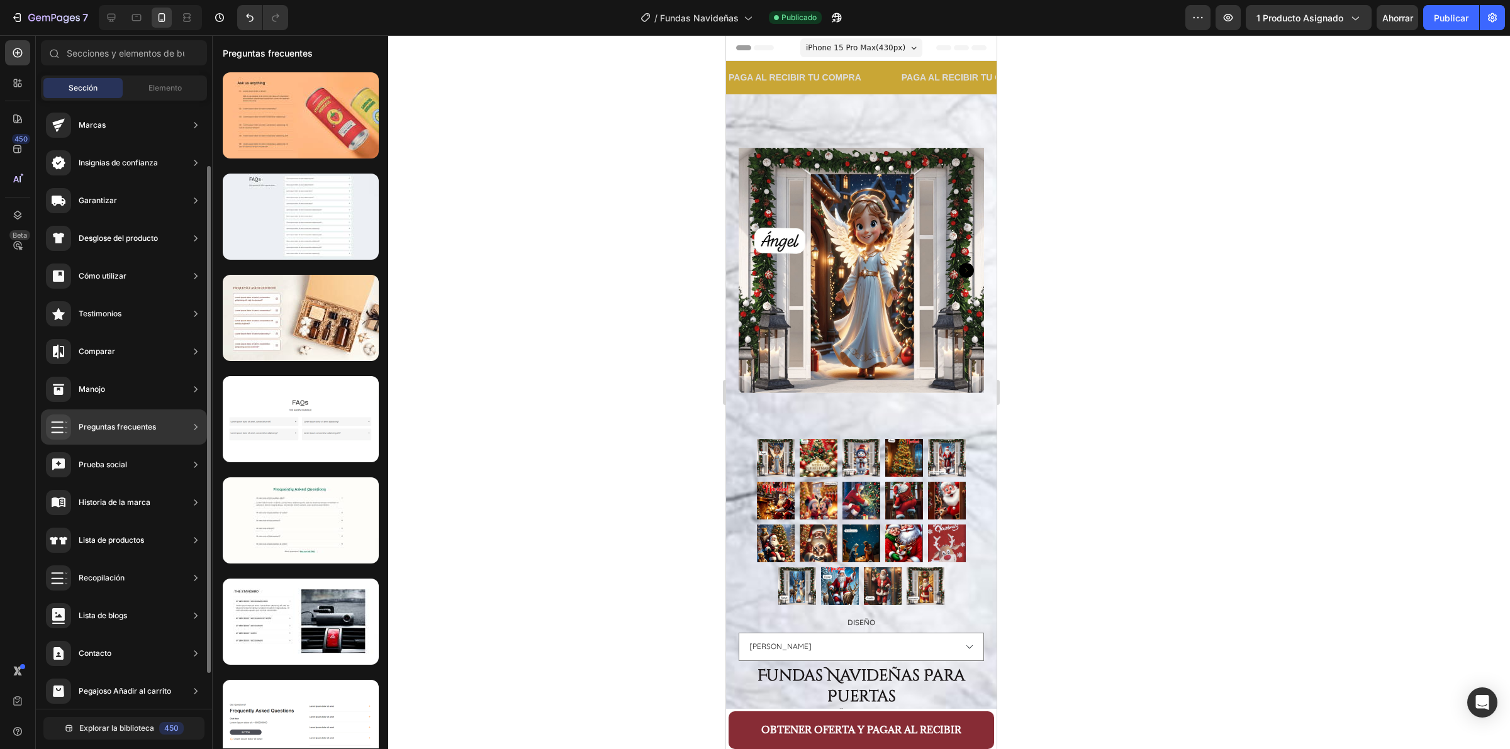
scroll to position [121, 0]
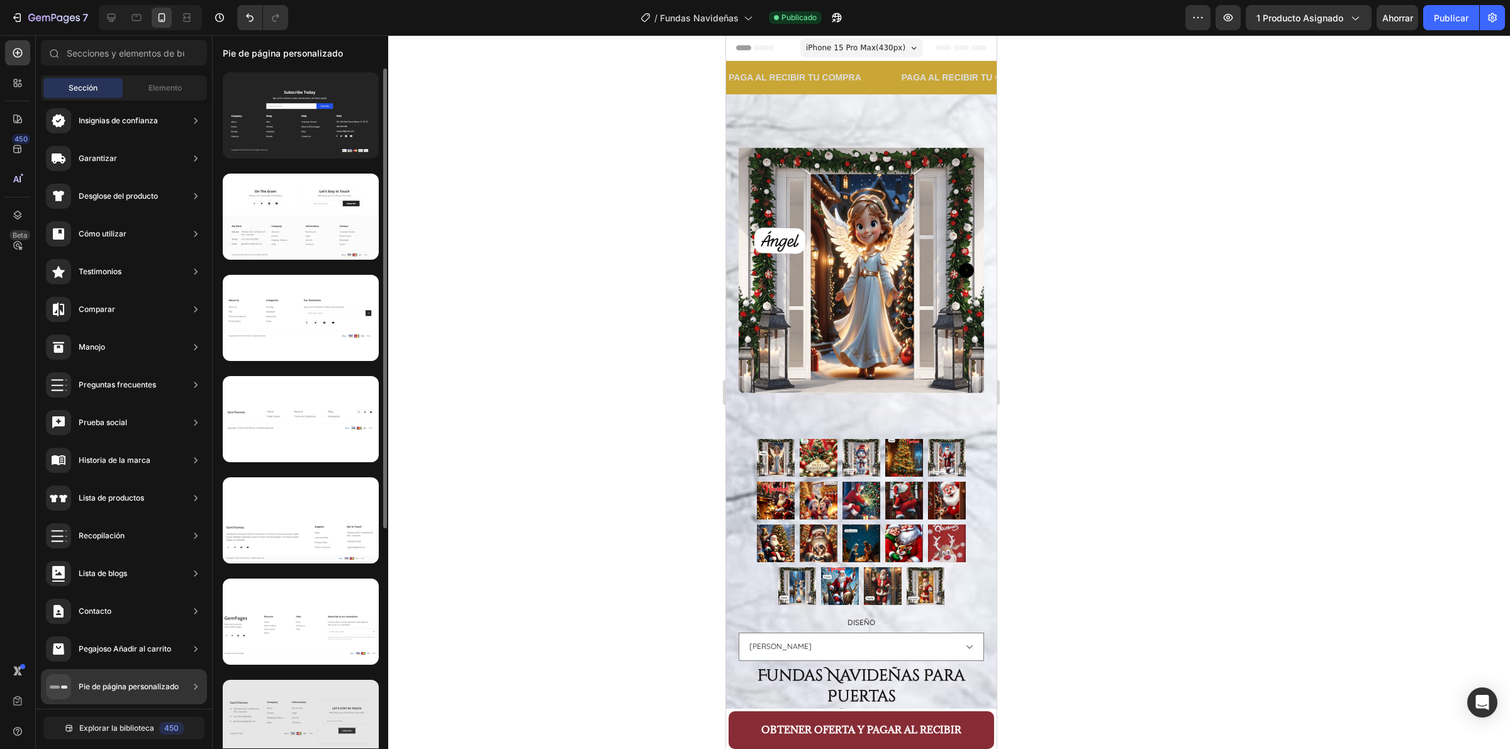
drag, startPoint x: 160, startPoint y: 694, endPoint x: 255, endPoint y: 684, distance: 95.5
click at [212, 684] on div "450 Beta Secciones(18) Elementos(84) Sección Elemento Sección de héroes Detalle…" at bounding box center [106, 392] width 212 height 714
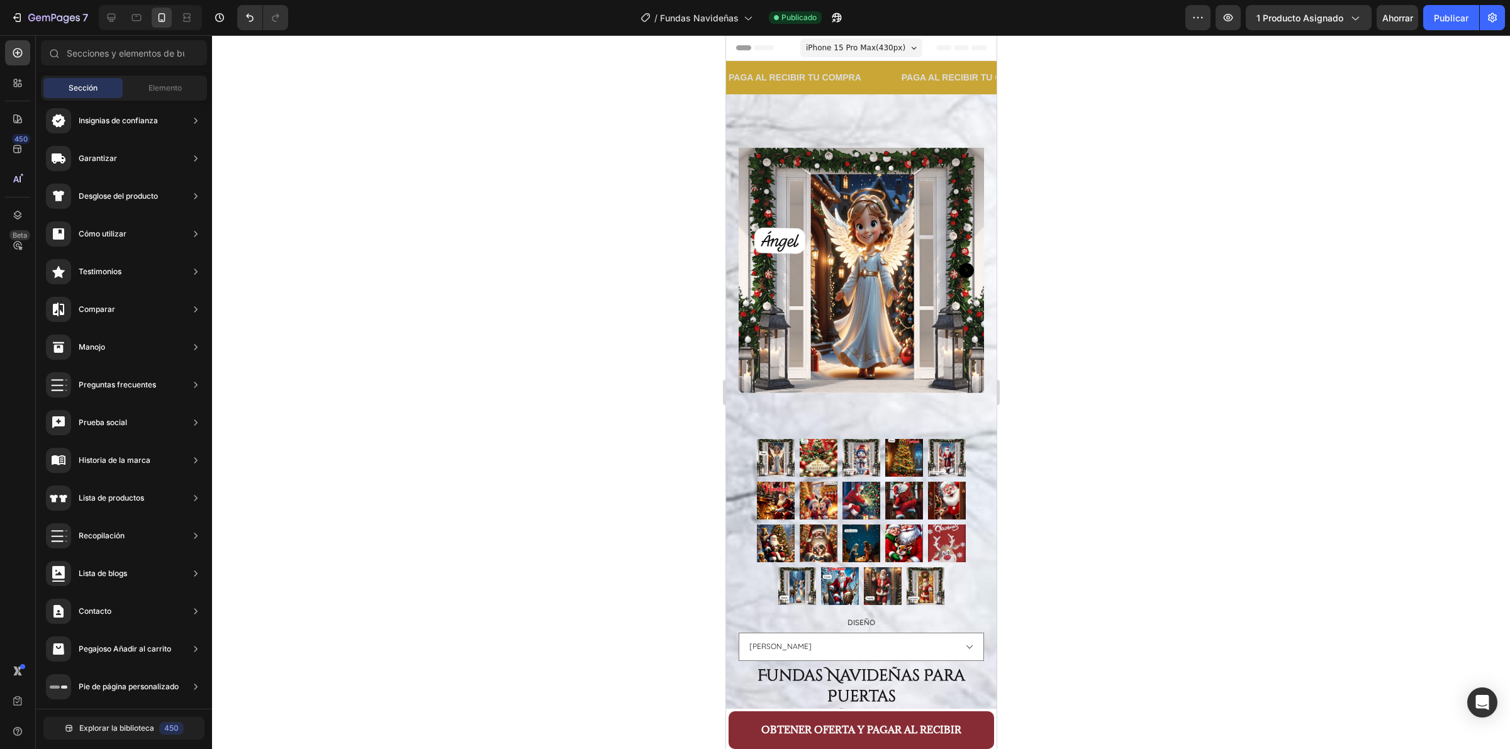
click at [513, 379] on div at bounding box center [861, 392] width 1298 height 714
click at [739, 720] on button "OBTENER OFERTA Y PAGAR AL RECIBIR" at bounding box center [860, 731] width 265 height 38
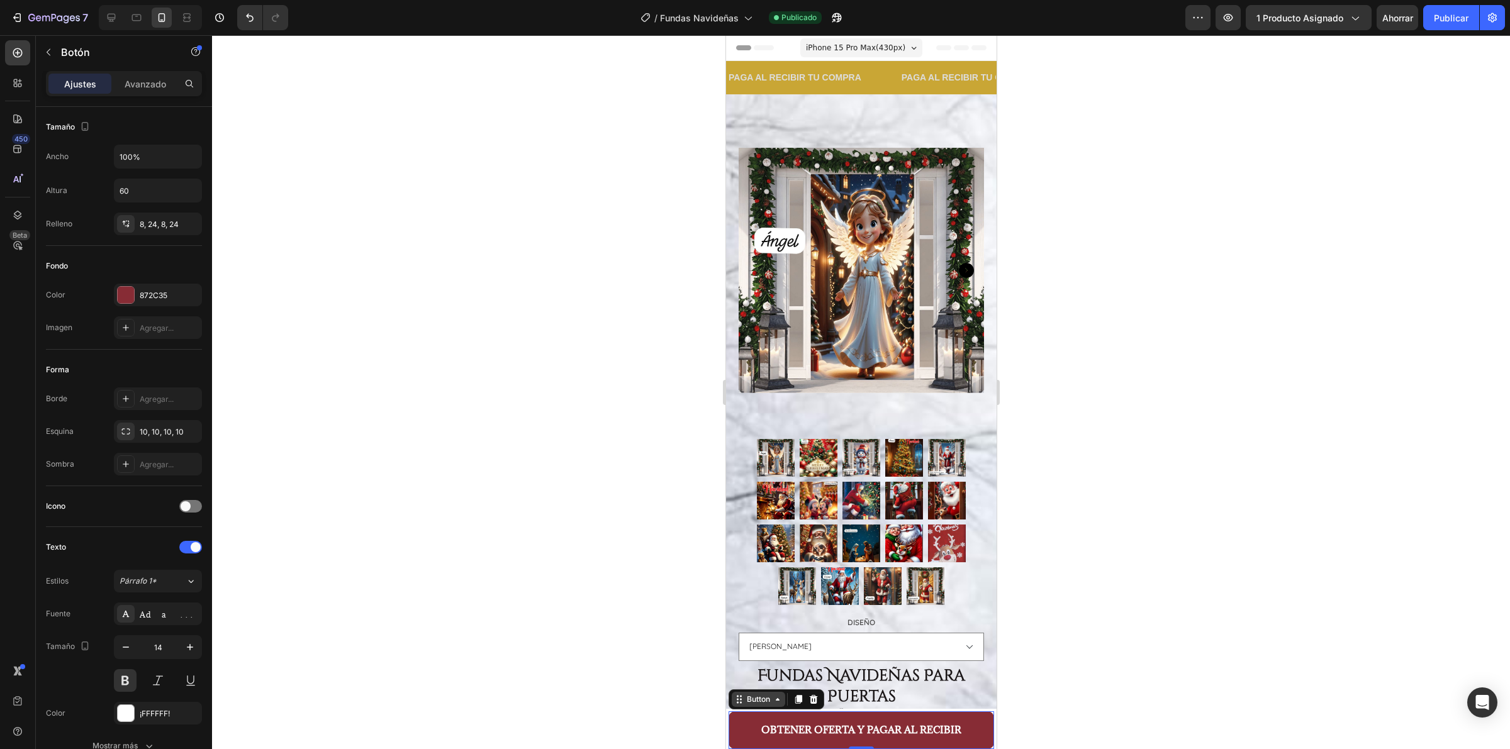
click at [742, 697] on icon at bounding box center [739, 700] width 10 height 10
click at [744, 684] on div "Sticky" at bounding box center [748, 677] width 38 height 20
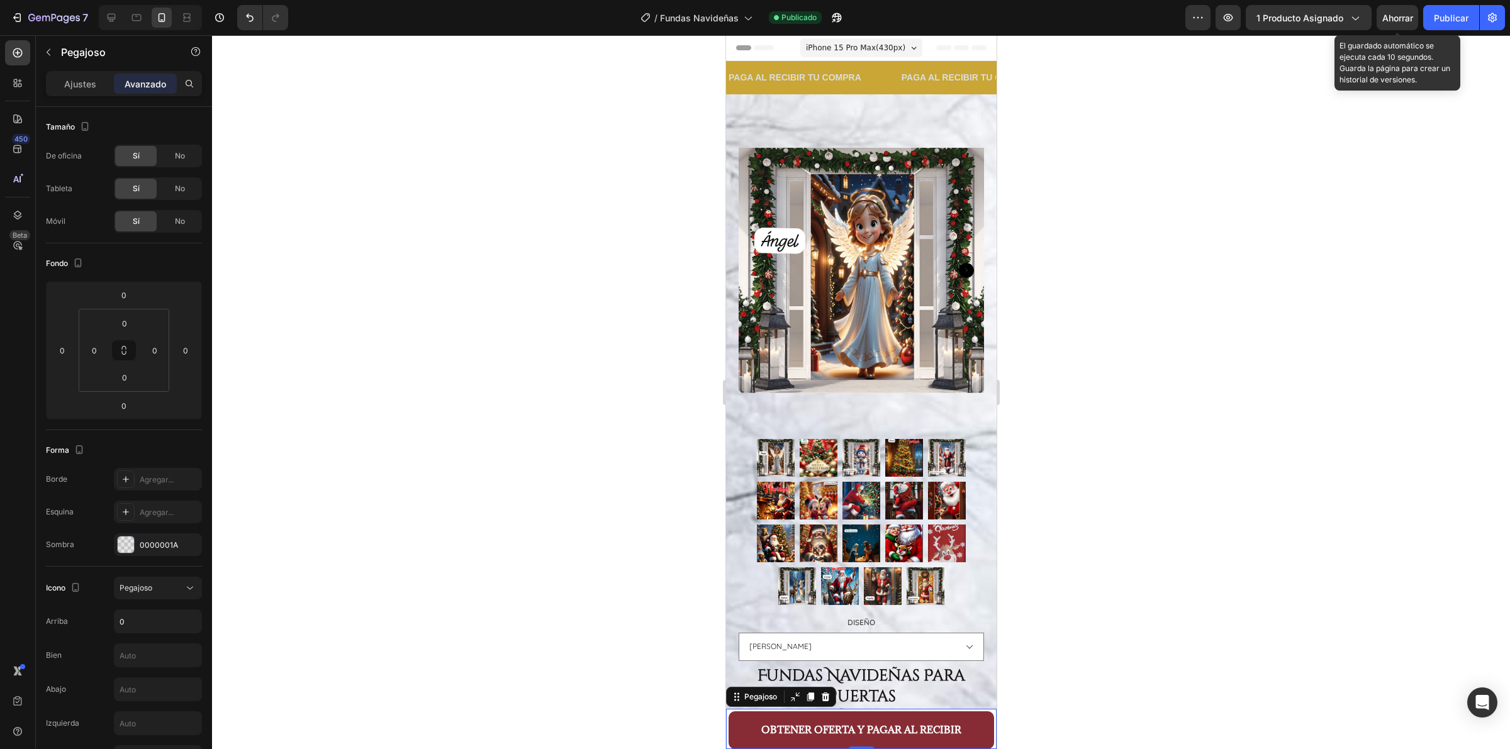
click at [1387, 13] on font "Ahorrar" at bounding box center [1397, 18] width 31 height 11
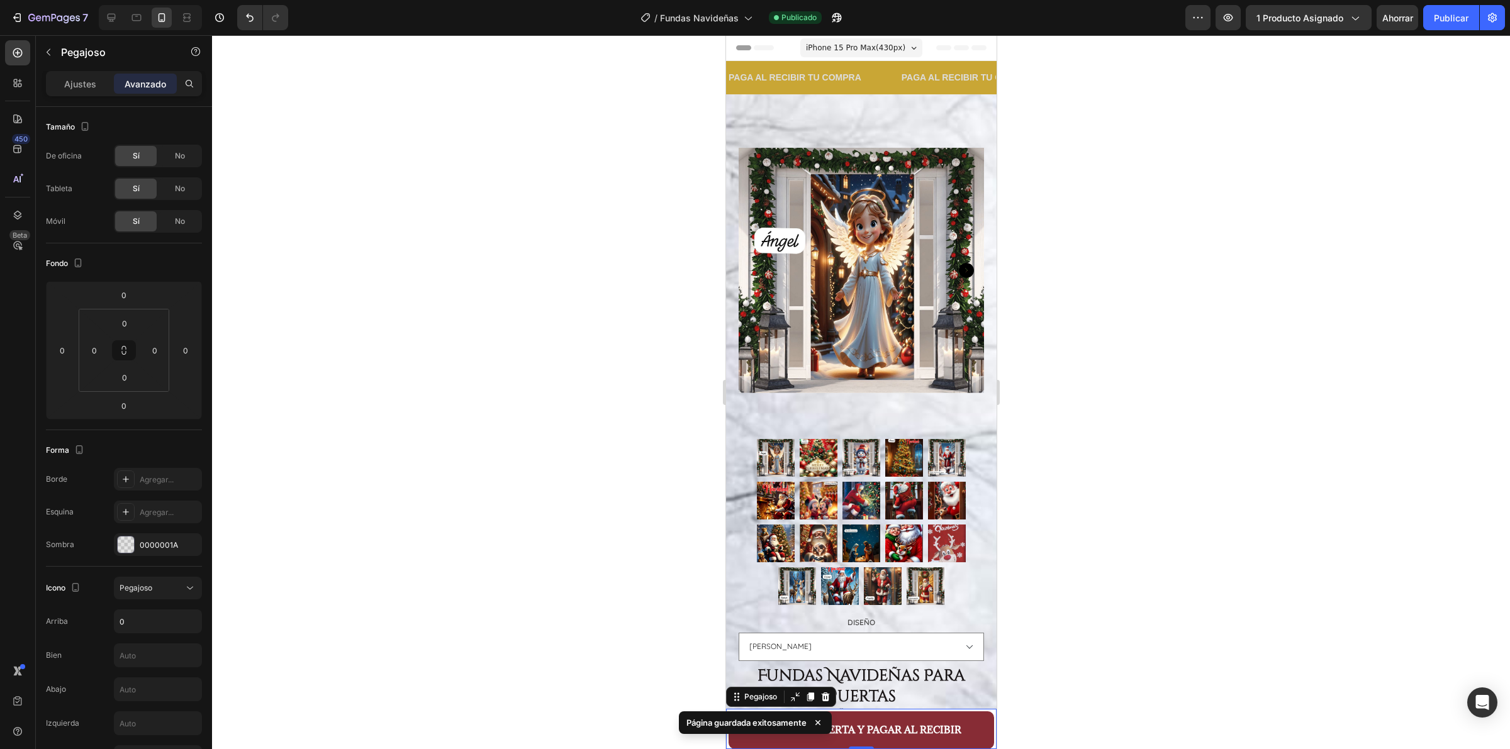
click at [1035, 666] on div at bounding box center [861, 392] width 1298 height 714
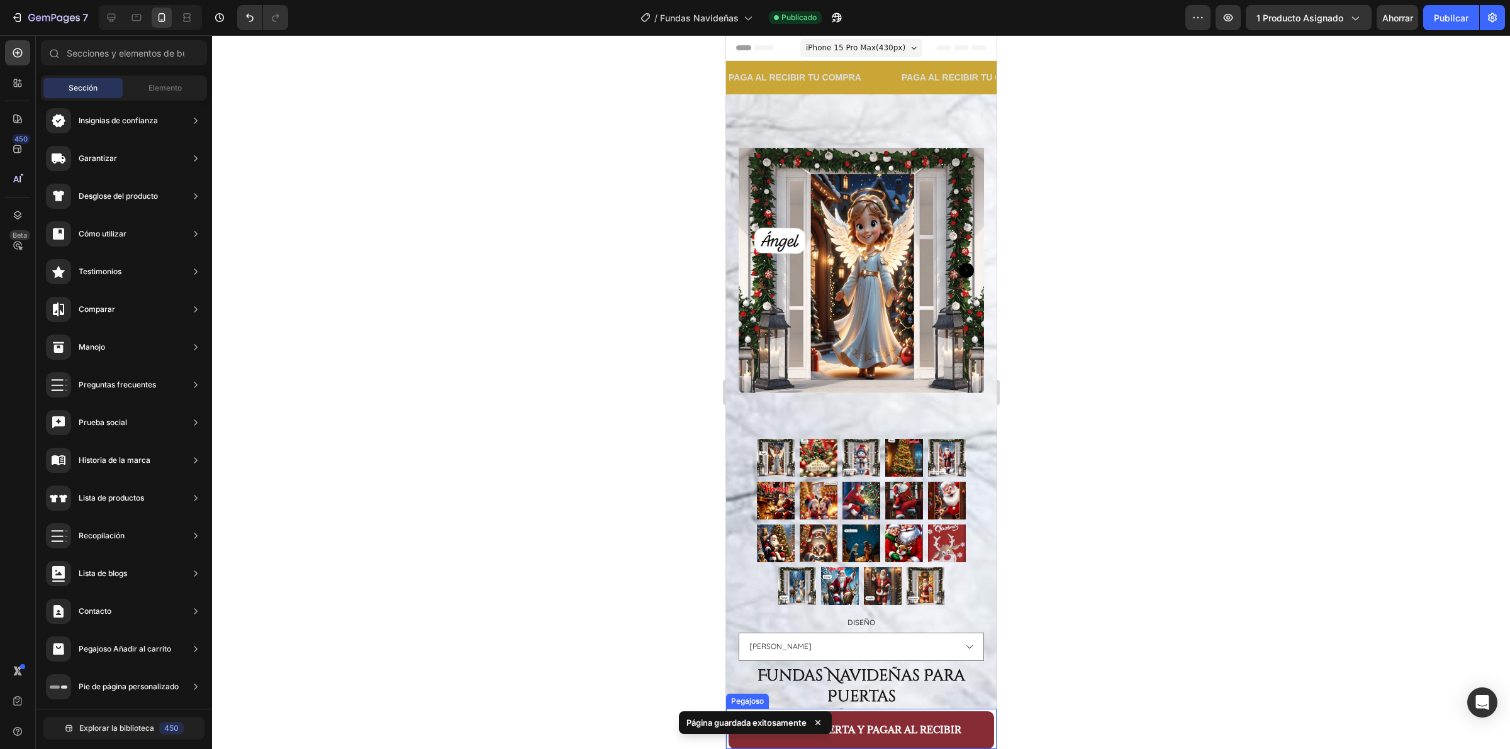
click at [983, 719] on div "OBTENER OFERTA Y PAGAR AL RECIBIR Button" at bounding box center [860, 729] width 271 height 40
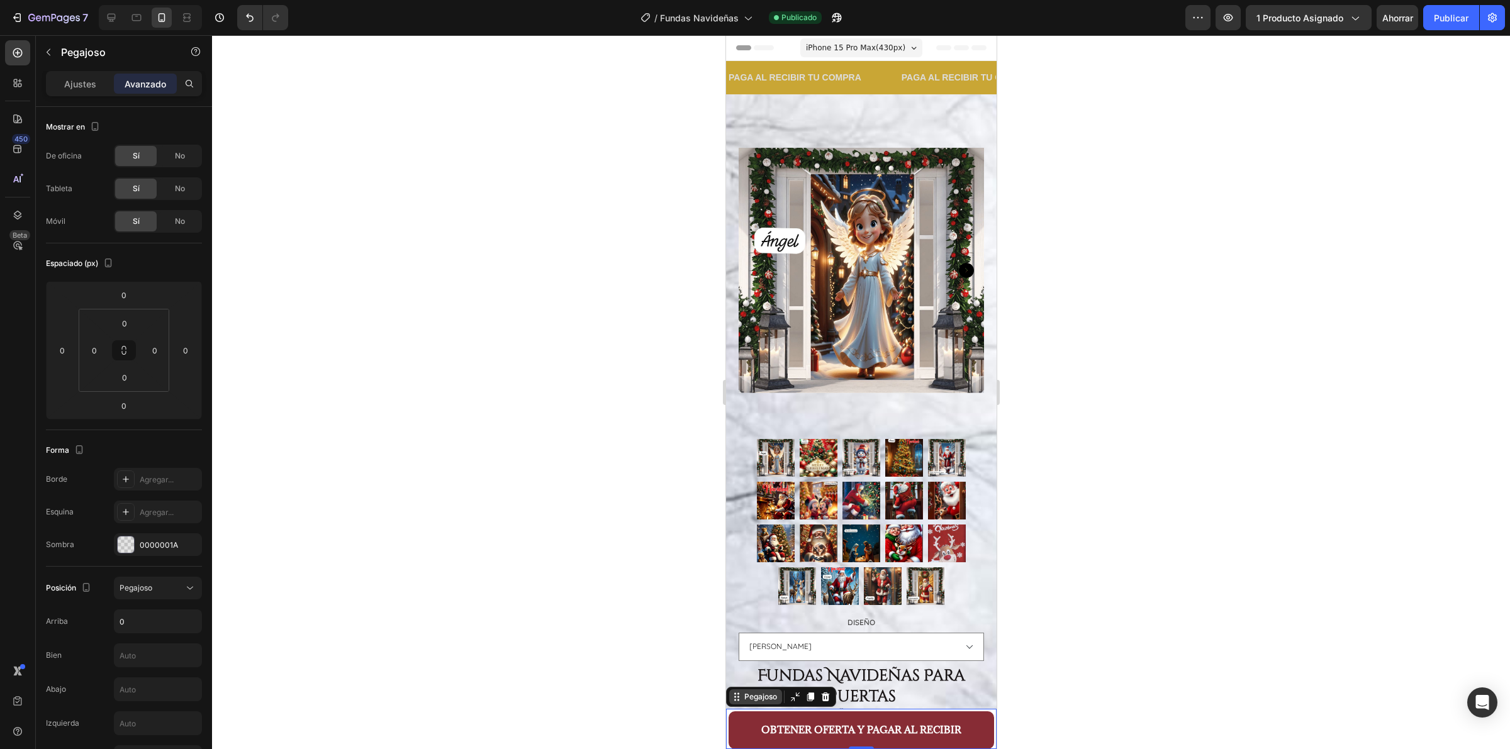
click at [763, 695] on font "Pegajoso" at bounding box center [760, 696] width 33 height 9
click at [766, 700] on font "Pegajoso" at bounding box center [760, 696] width 33 height 9
click at [739, 702] on div "Pegajoso" at bounding box center [755, 697] width 53 height 15
click at [795, 700] on icon at bounding box center [795, 697] width 10 height 10
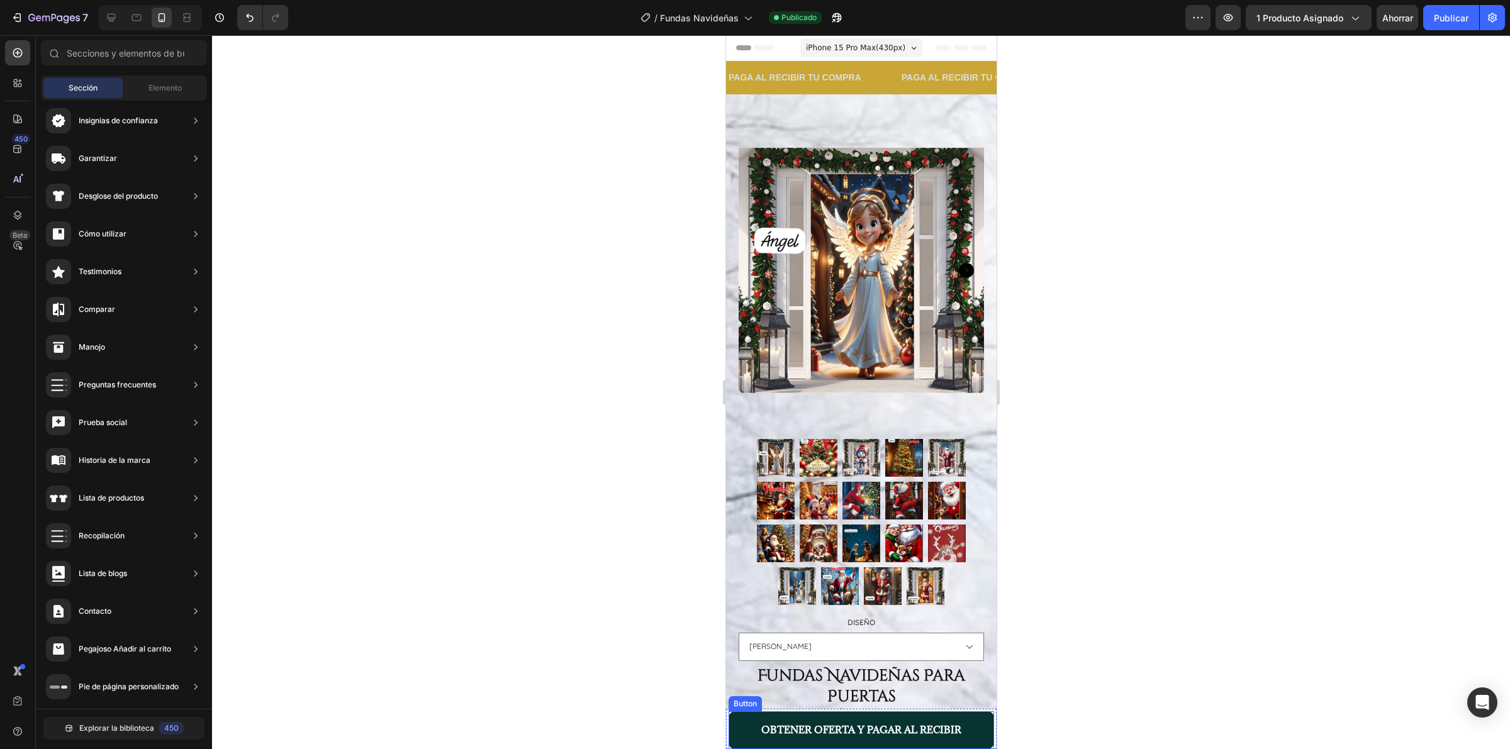
click at [729, 730] on button "OBTENER OFERTA Y PAGAR AL RECIBIR" at bounding box center [860, 731] width 265 height 38
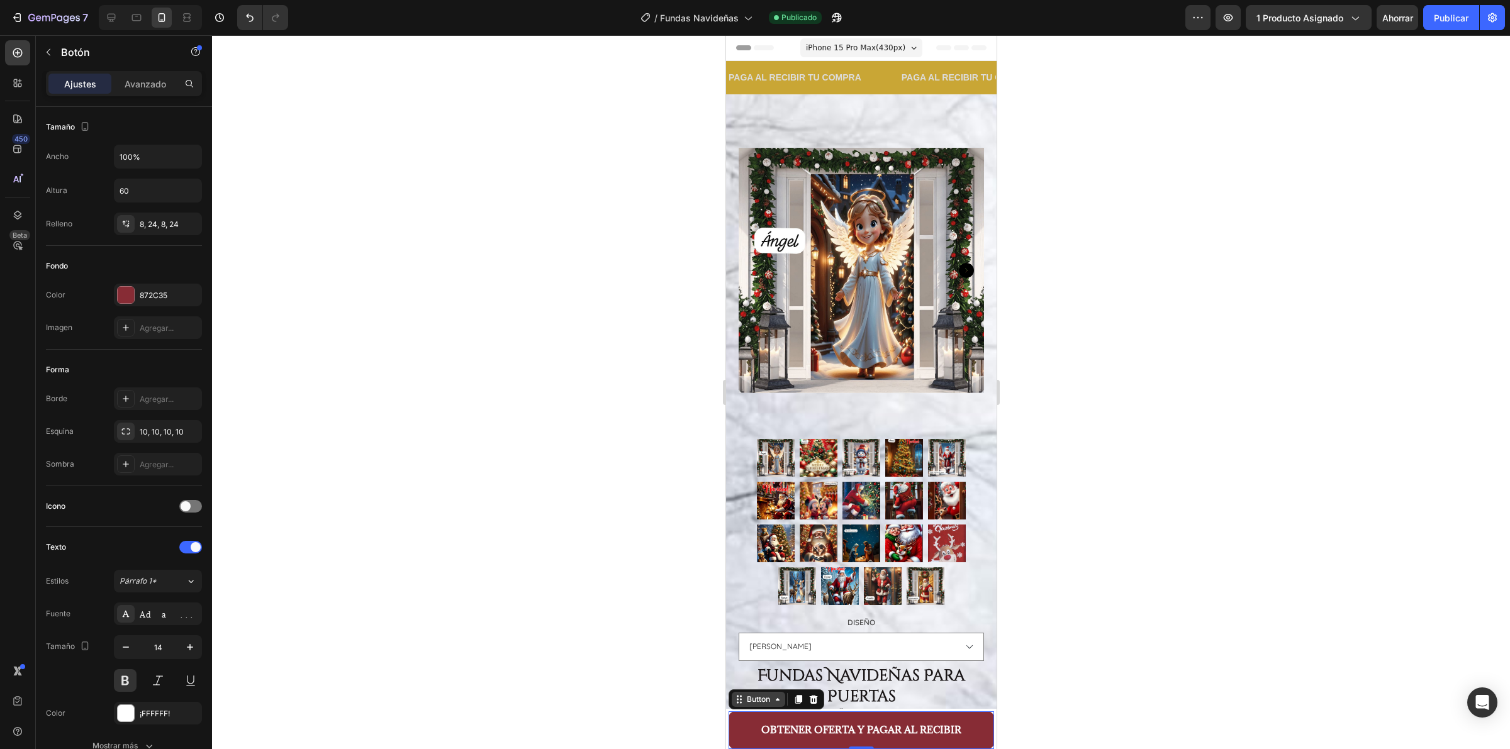
click at [744, 703] on div "Button" at bounding box center [758, 699] width 28 height 11
click at [744, 683] on div "Sticky" at bounding box center [748, 677] width 38 height 20
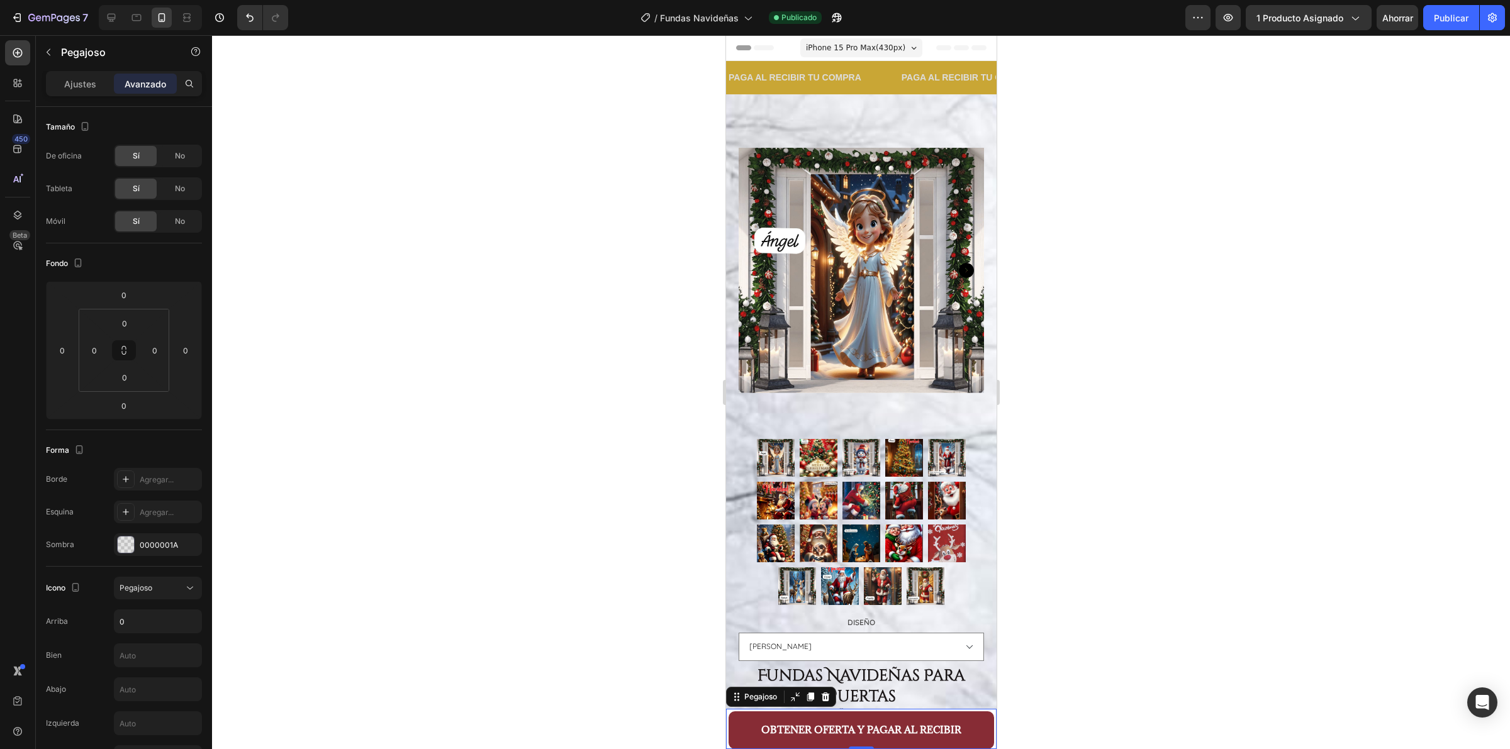
click at [1149, 419] on div at bounding box center [861, 392] width 1298 height 714
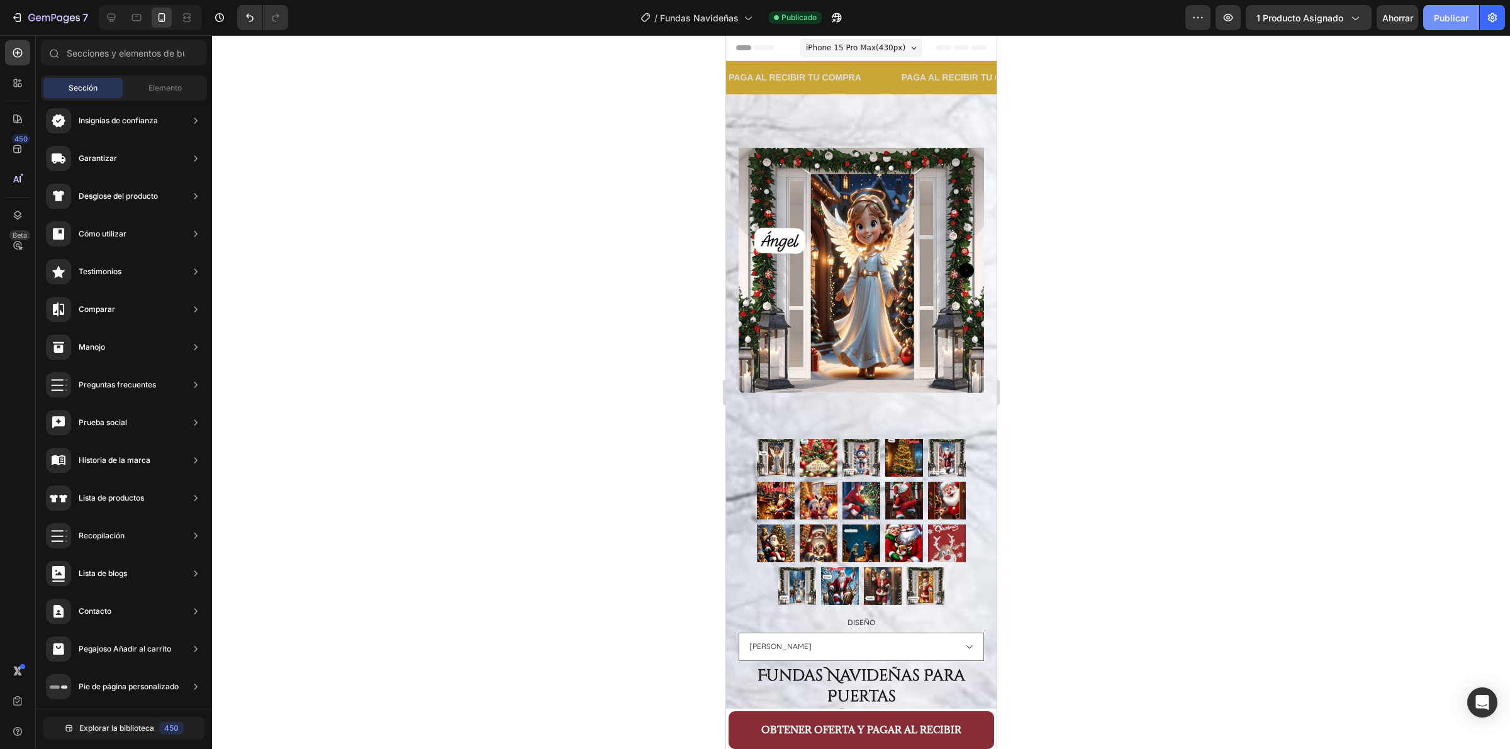
click at [1453, 23] on font "Publicar" at bounding box center [1451, 17] width 35 height 13
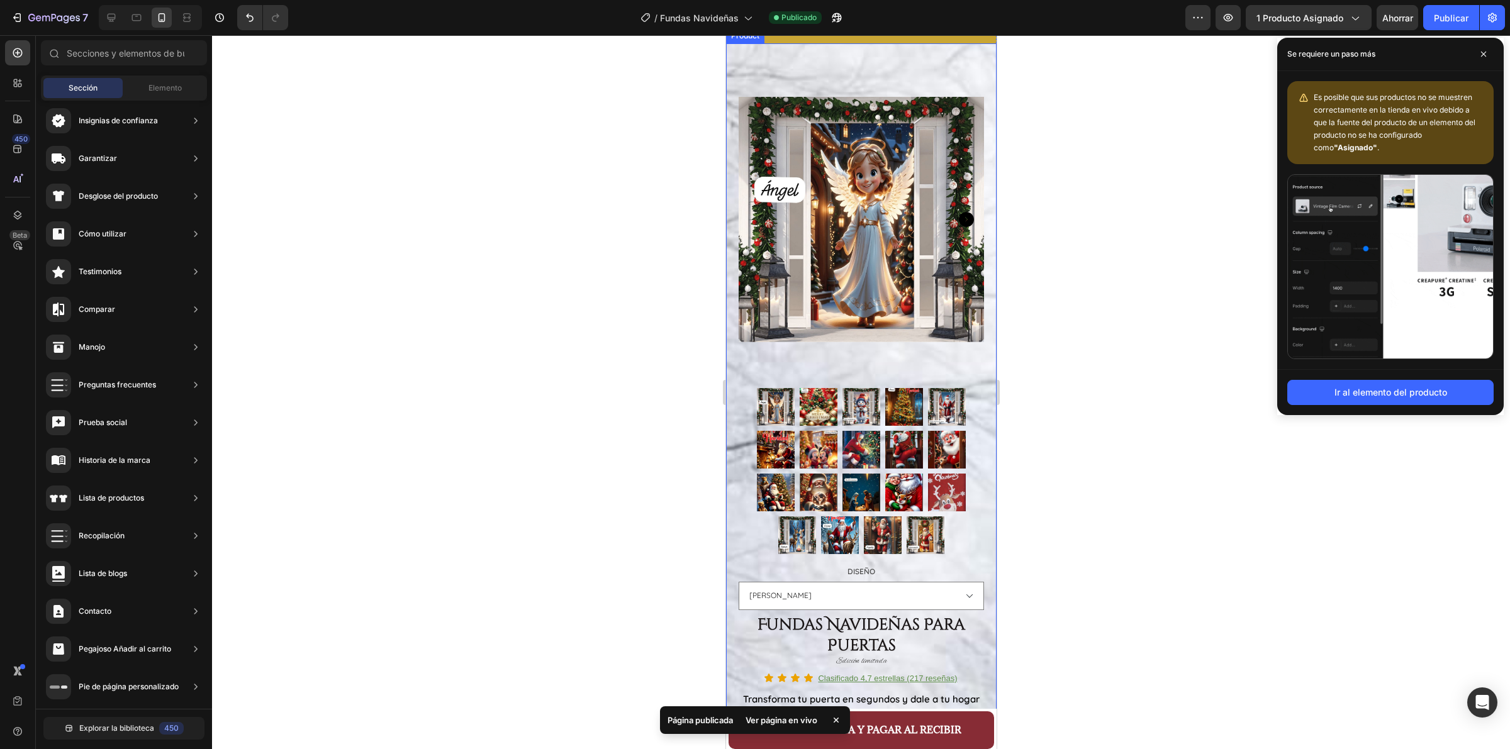
scroll to position [79, 0]
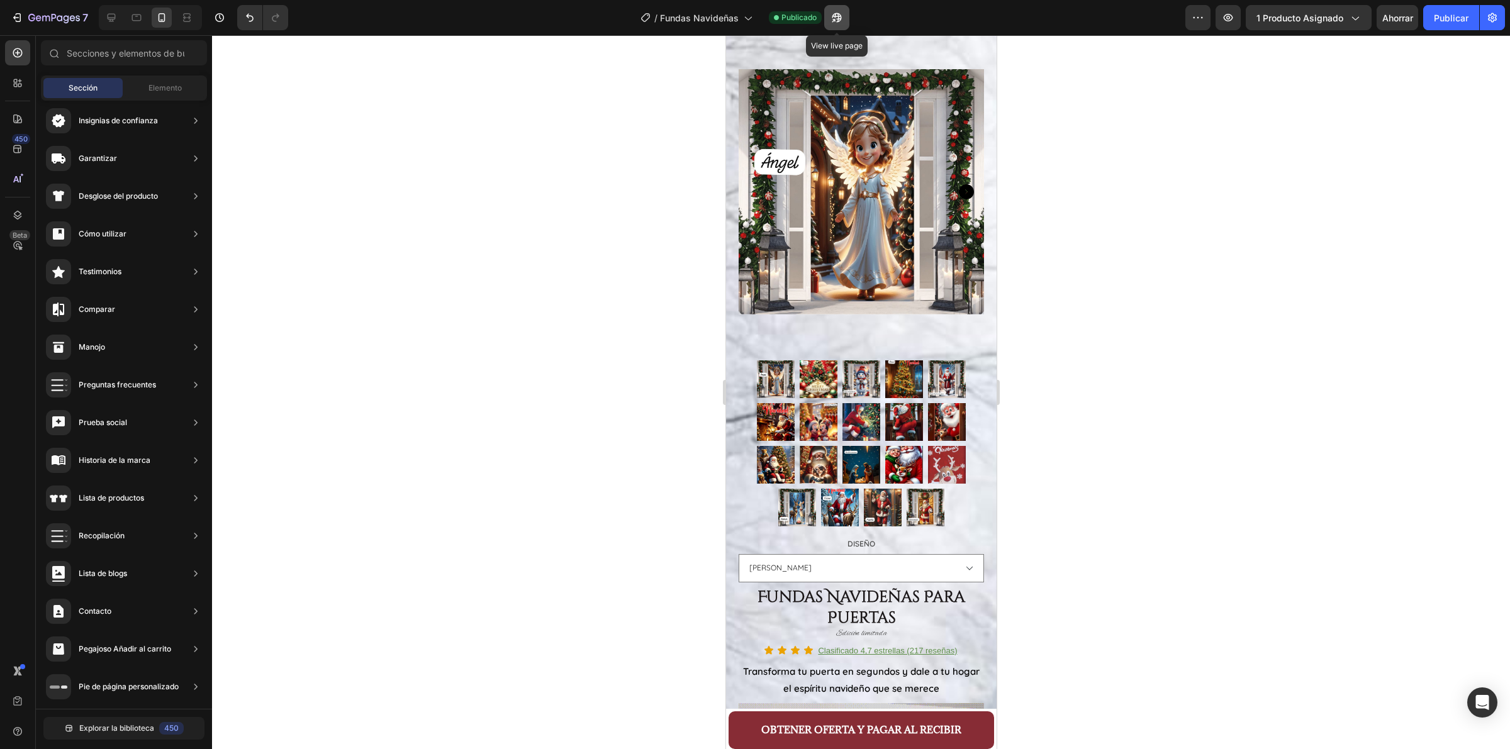
click at [837, 17] on icon "button" at bounding box center [836, 17] width 13 height 13
click at [117, 16] on icon at bounding box center [111, 17] width 13 height 13
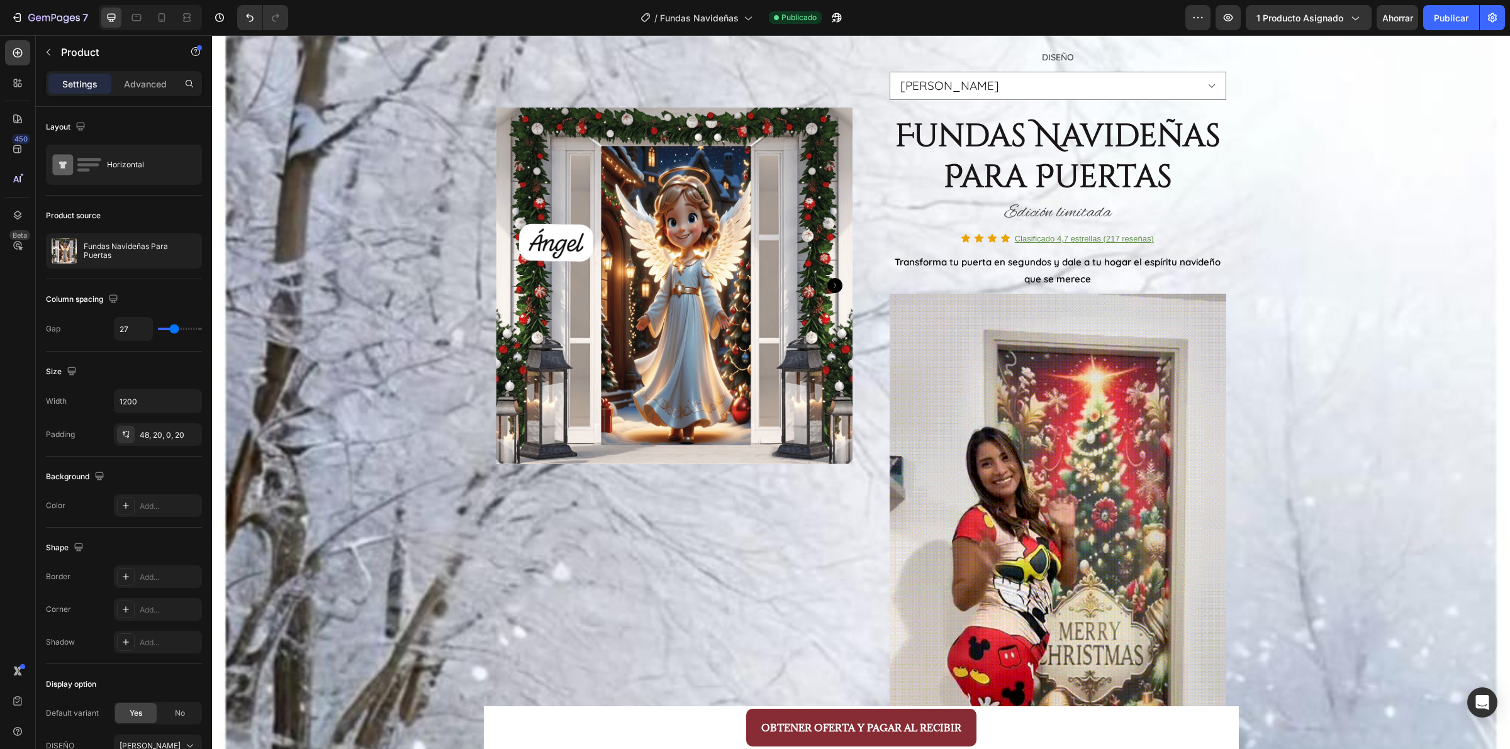
click at [675, 719] on div "OBTENER OFERTA Y PAGAR AL RECIBIR Button" at bounding box center [861, 728] width 750 height 38
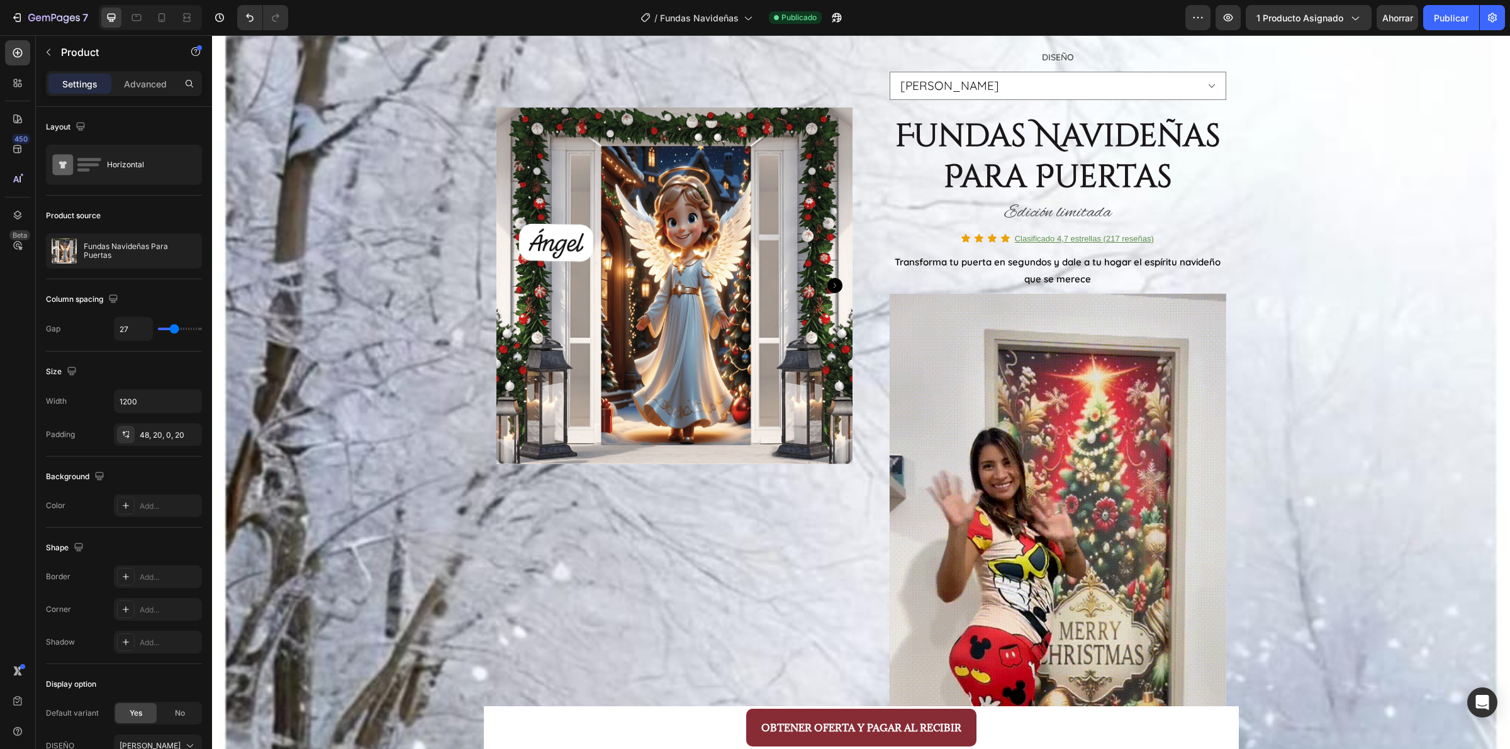
click at [664, 722] on div "OBTENER OFERTA Y PAGAR AL RECIBIR Button" at bounding box center [861, 728] width 750 height 38
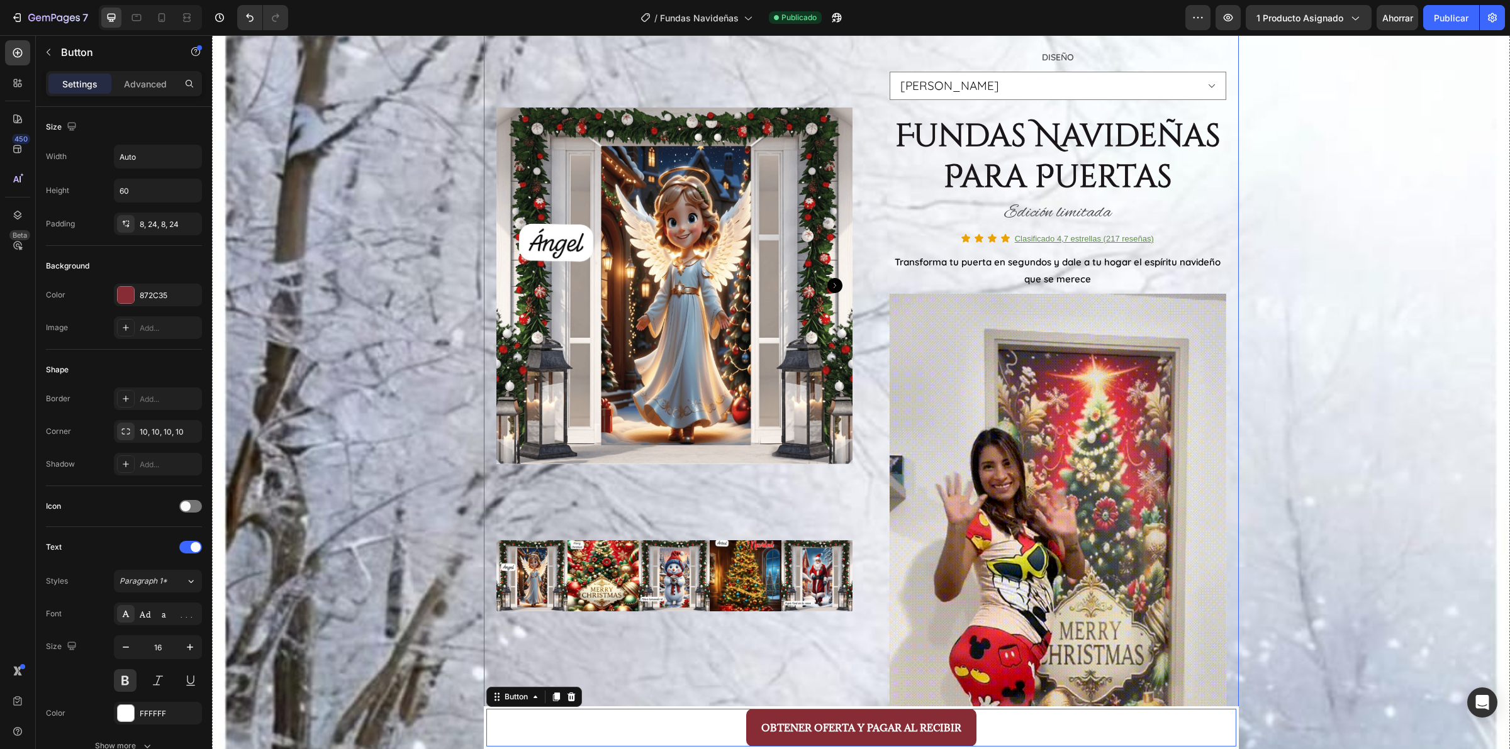
click at [523, 710] on div "OBTENER OFERTA Y PAGAR AL RECIBIR Button 0" at bounding box center [861, 728] width 750 height 38
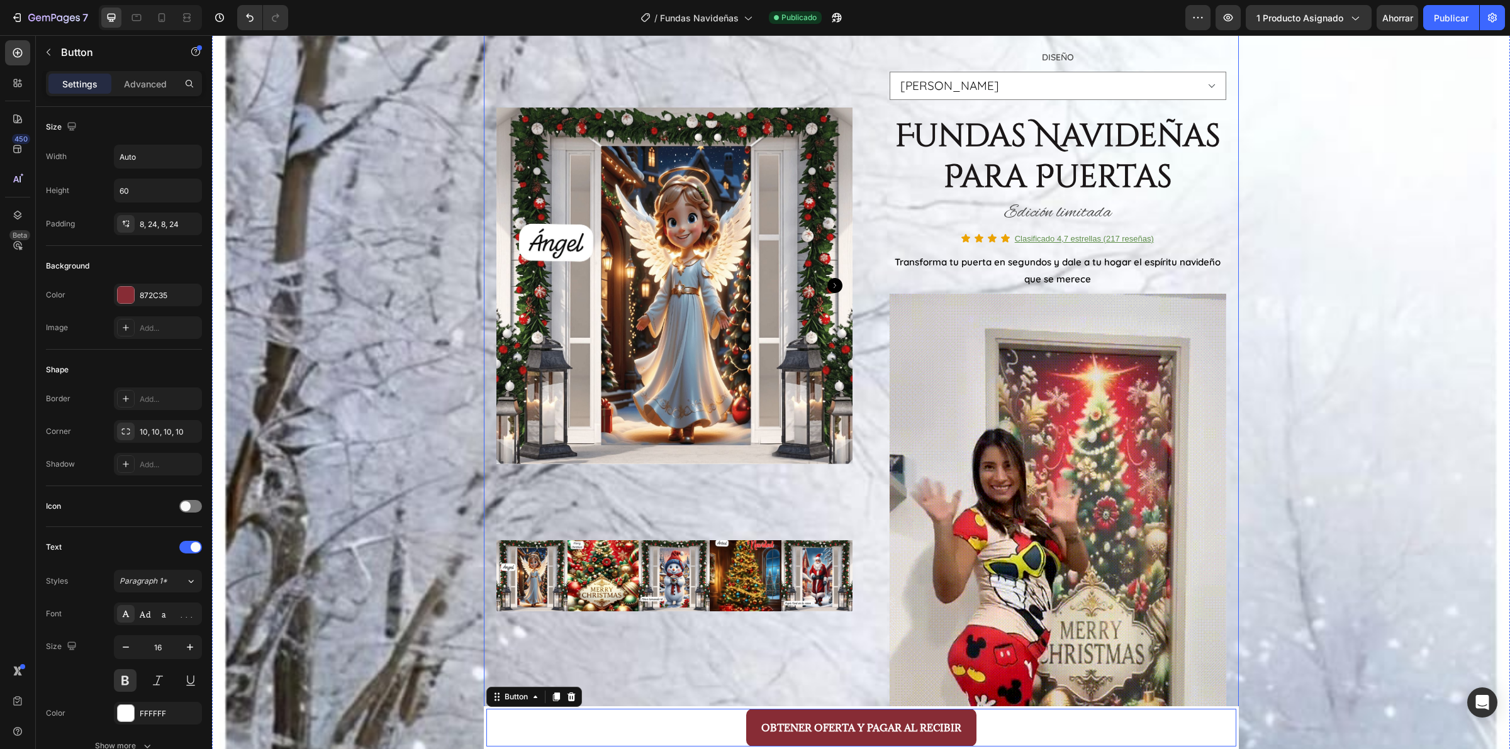
click at [486, 711] on div "OBTENER OFERTA Y PAGAR AL RECIBIR Button 0" at bounding box center [861, 728] width 750 height 38
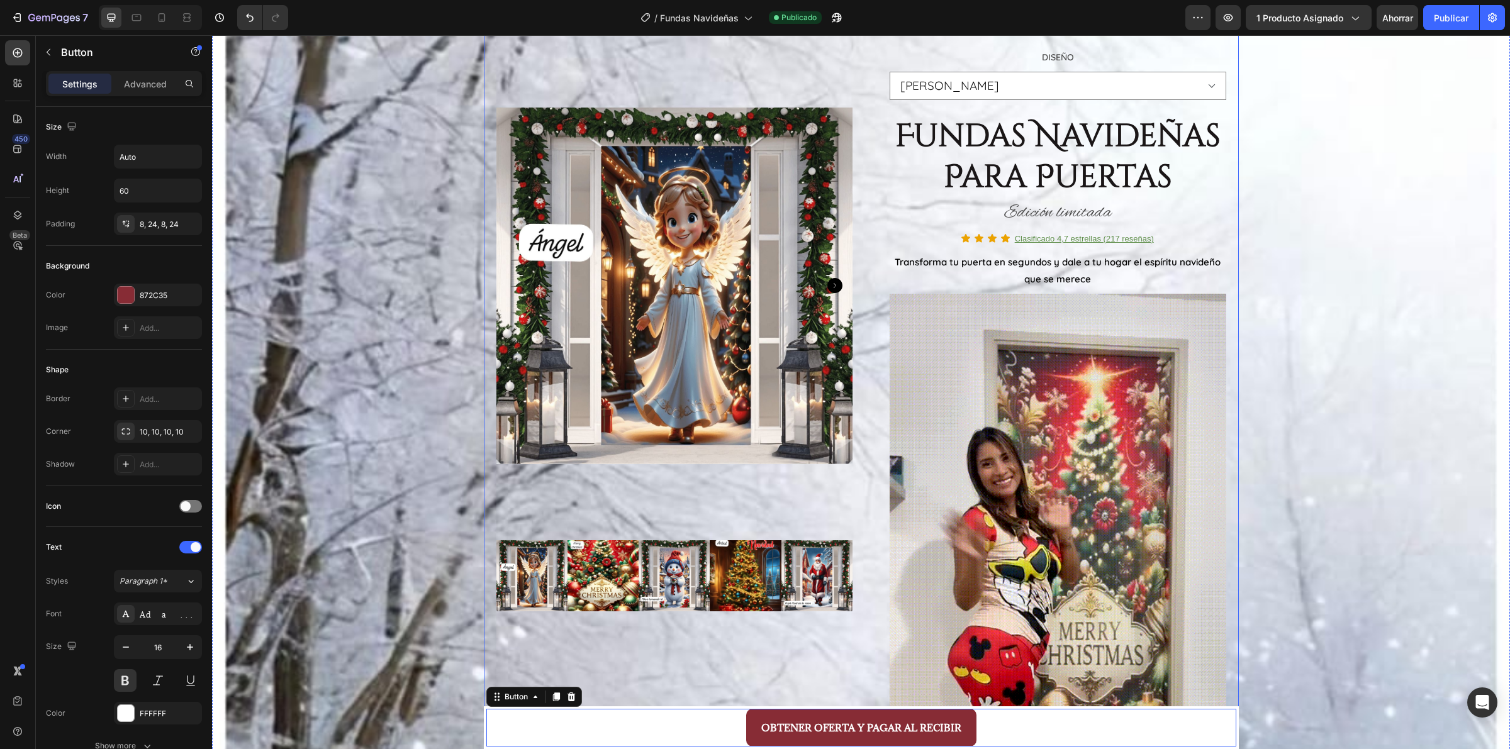
click at [1231, 727] on div "OBTENER OFERTA Y PAGAR AL RECIBIR Button 0" at bounding box center [861, 727] width 755 height 43
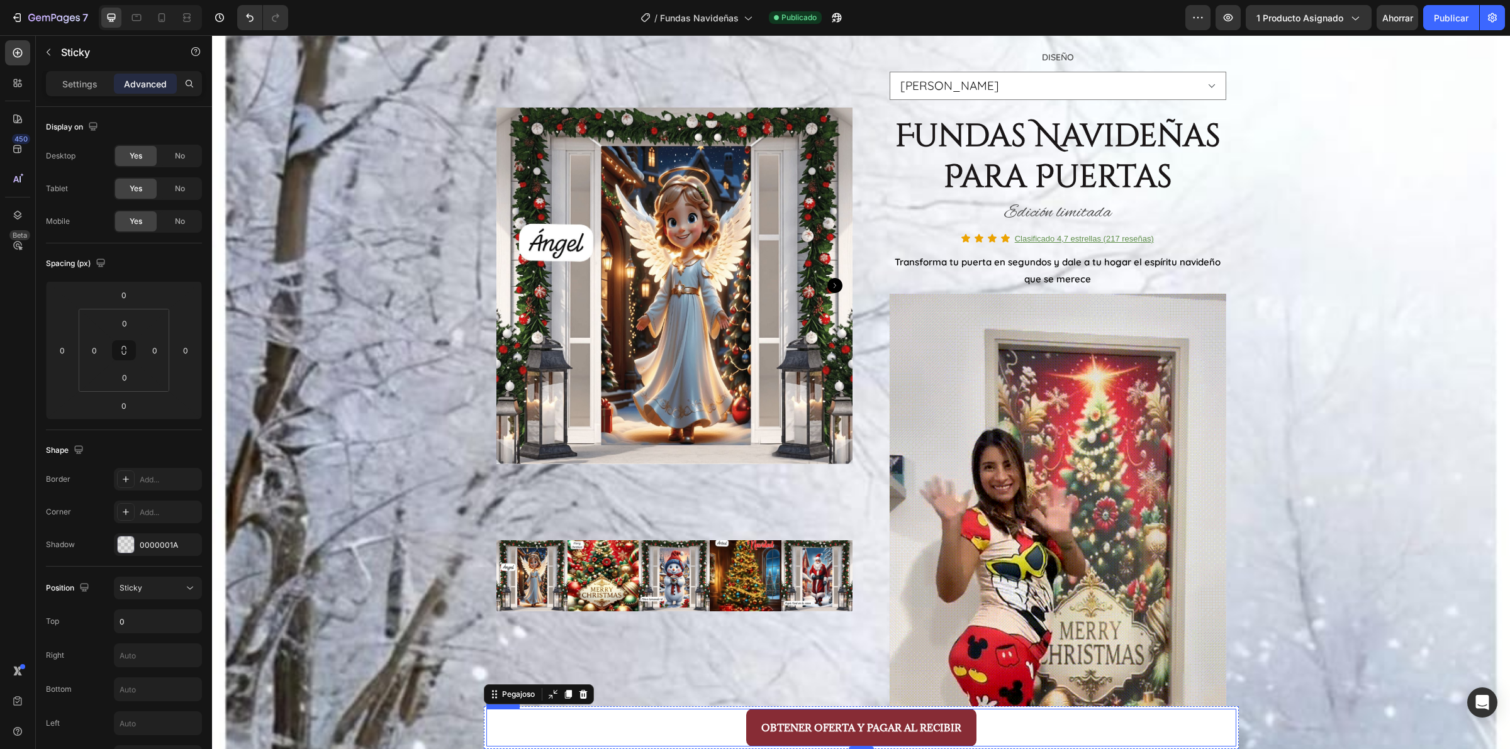
scroll to position [708, 0]
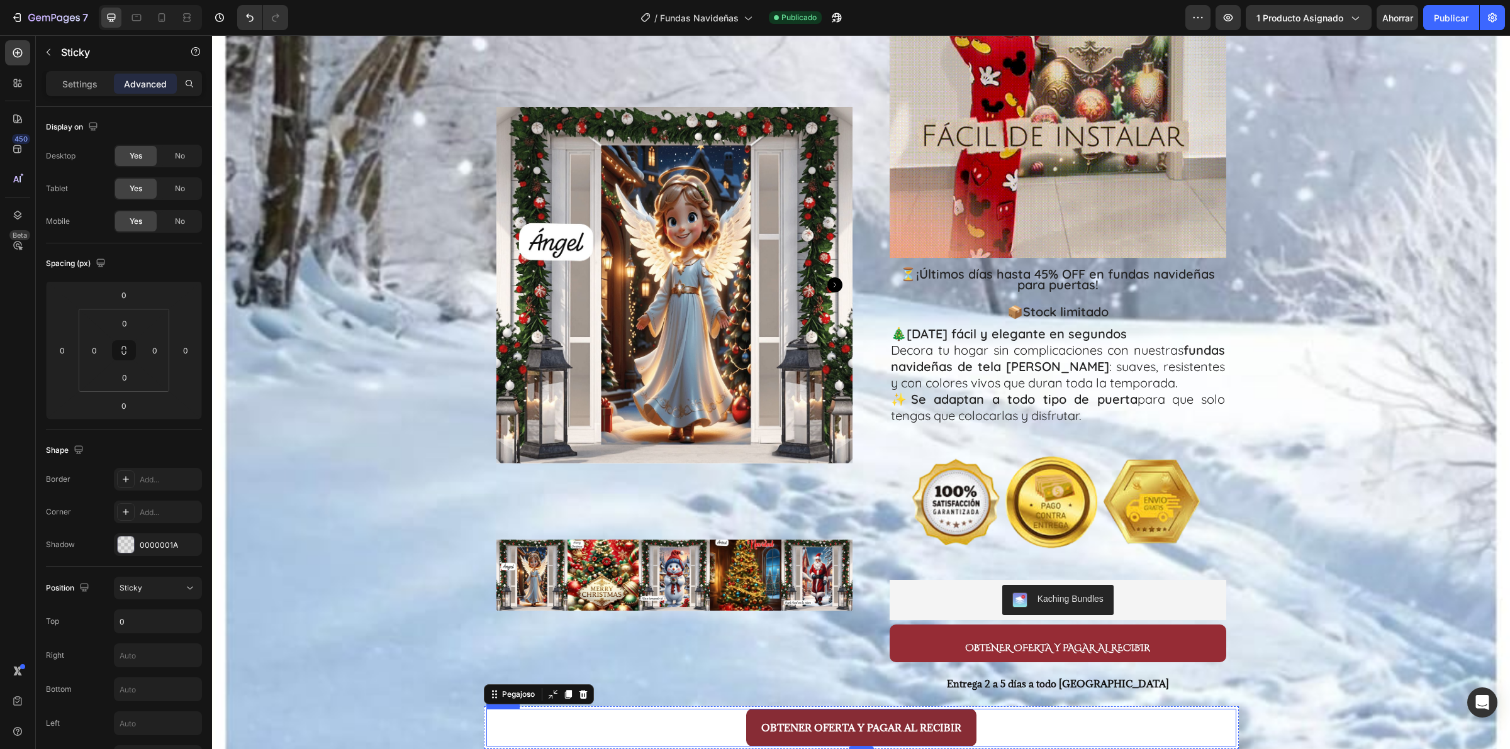
click at [1037, 740] on div "OBTENER OFERTA Y PAGAR AL RECIBIR Button" at bounding box center [861, 728] width 750 height 38
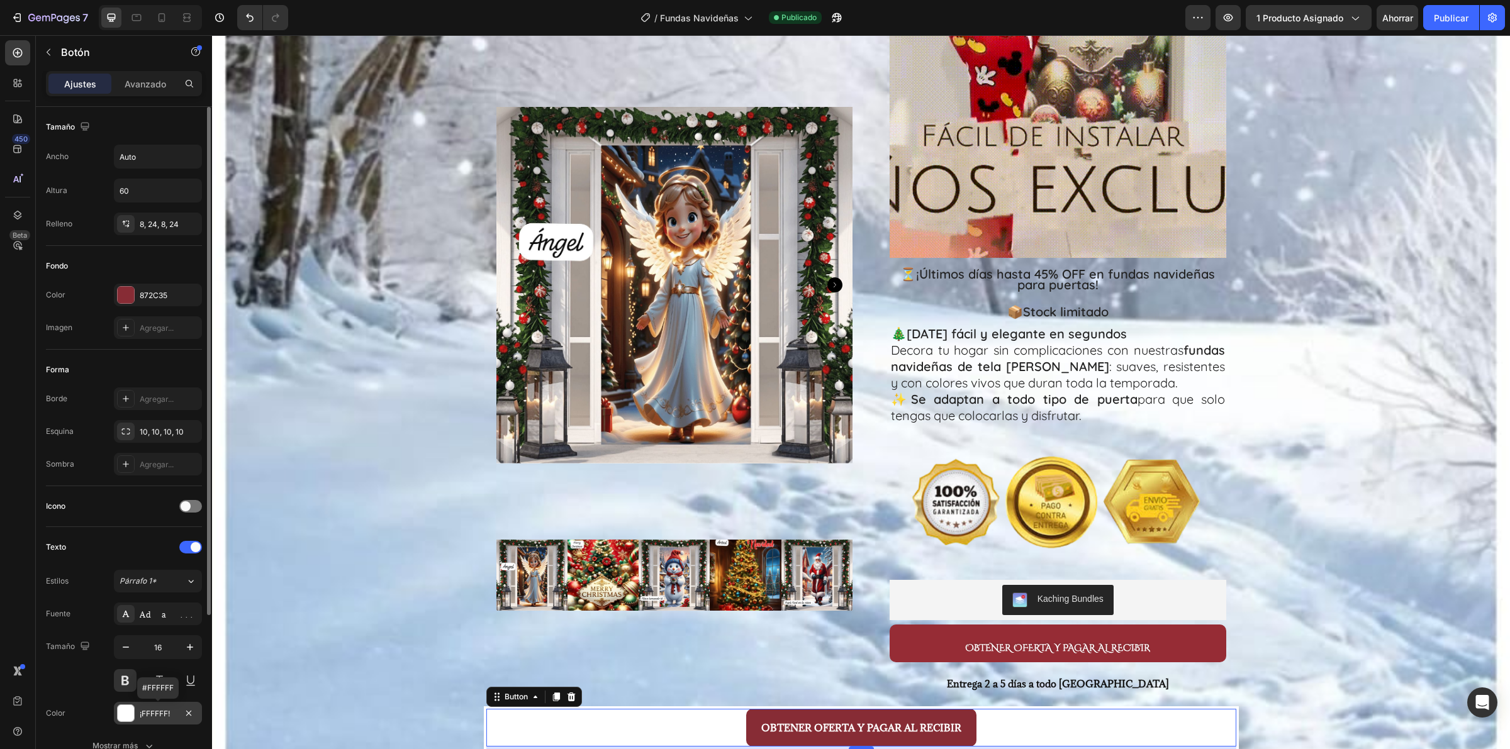
click at [152, 721] on div "¡FFFFFF!" at bounding box center [158, 713] width 88 height 23
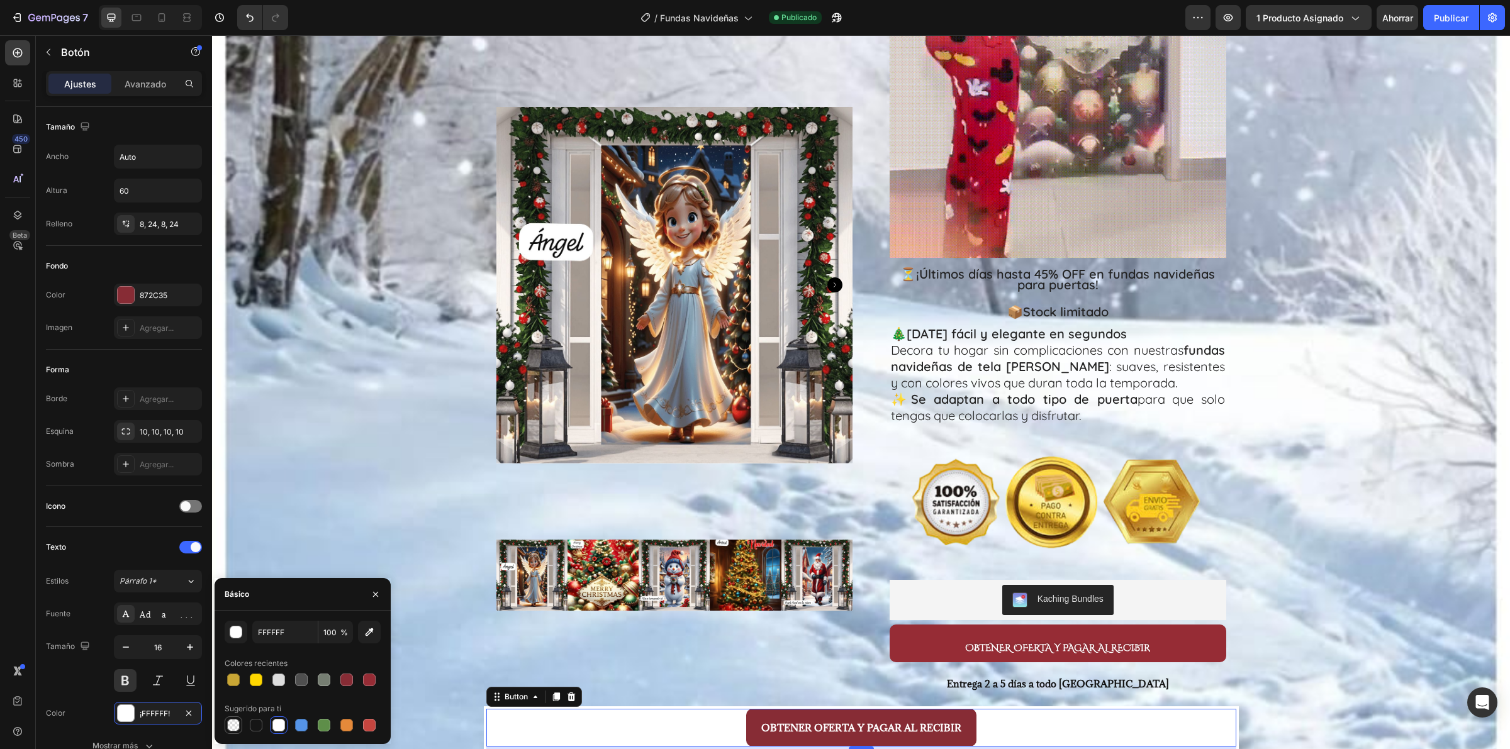
click at [235, 728] on div at bounding box center [233, 725] width 13 height 13
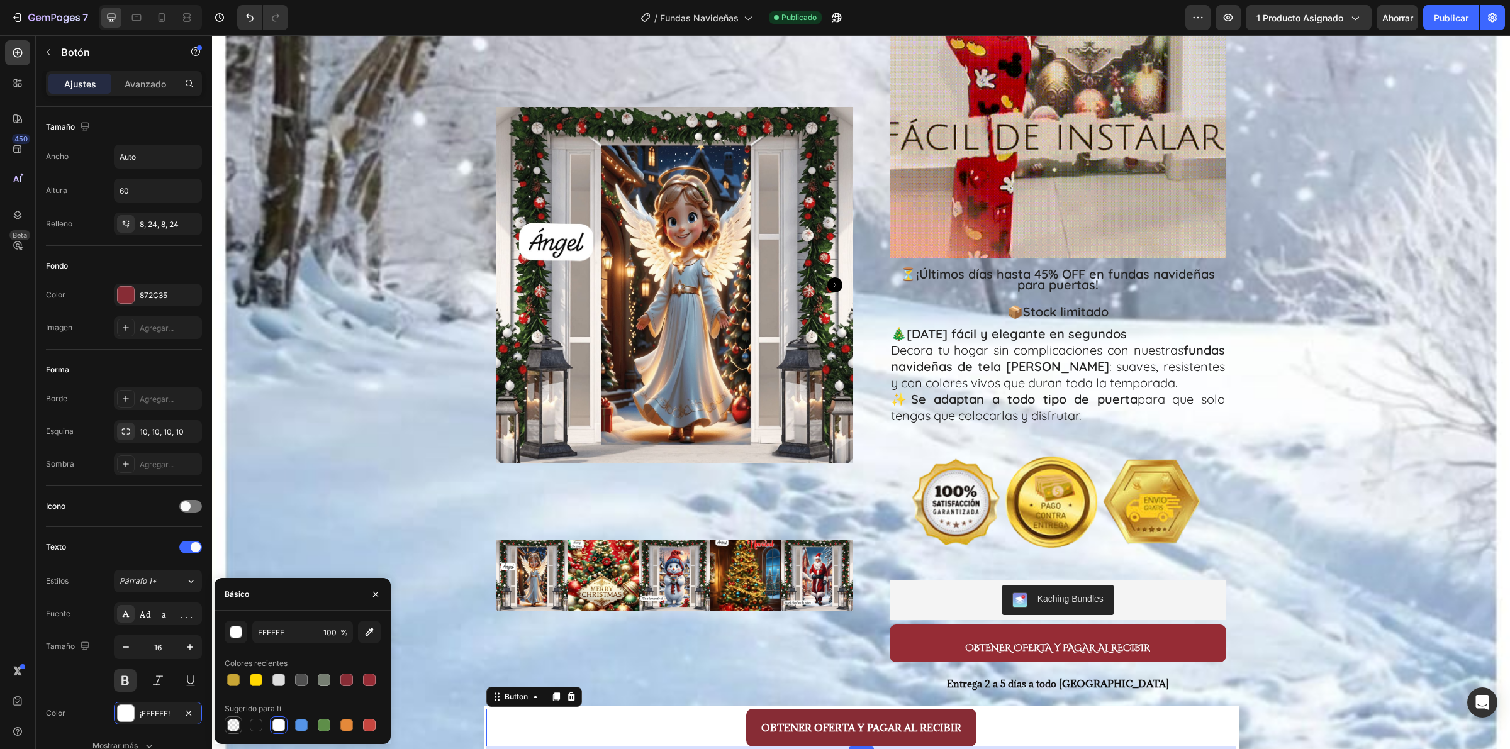
type input "000000"
type input "0"
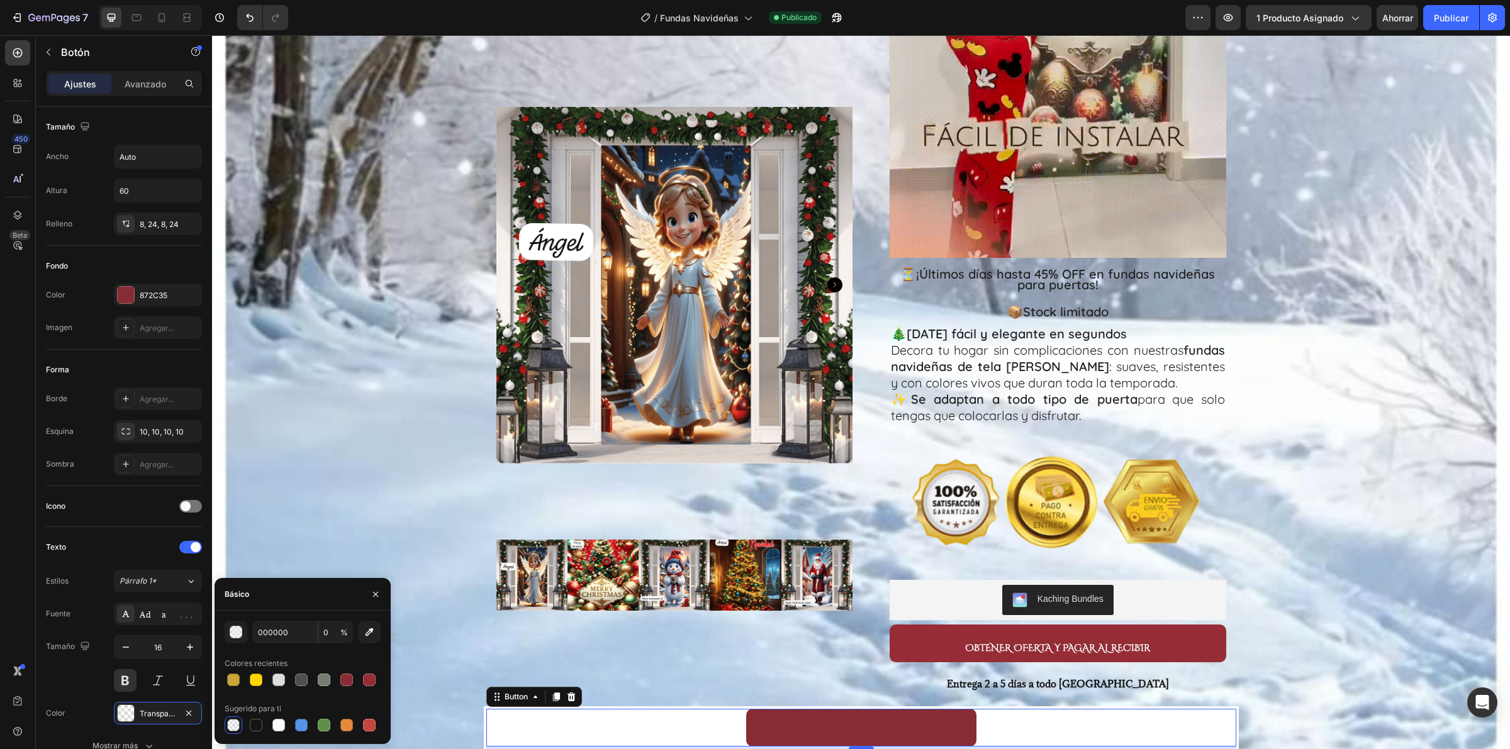
type input "FFFFFF"
type input "100"
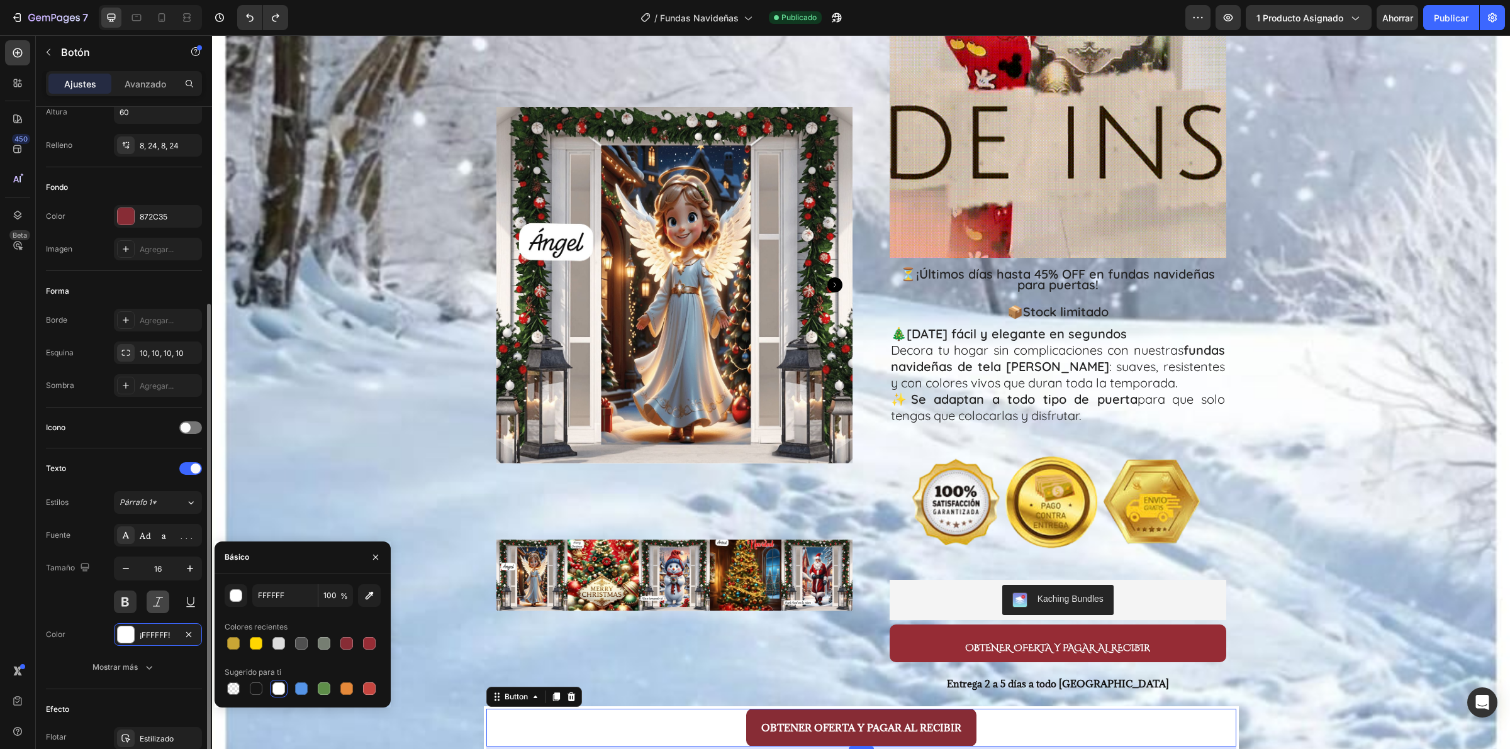
scroll to position [226, 0]
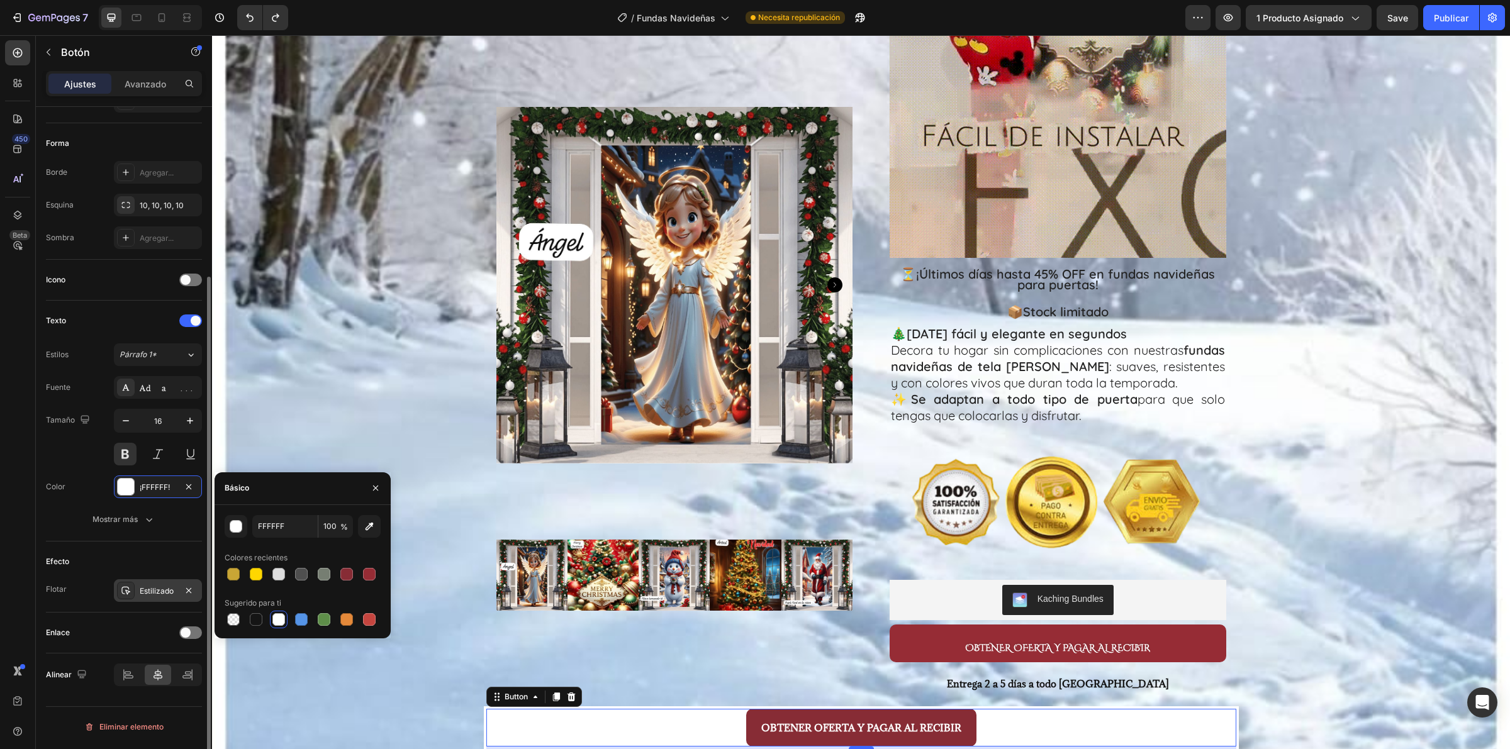
click at [174, 590] on font "Estilizado" at bounding box center [157, 590] width 34 height 9
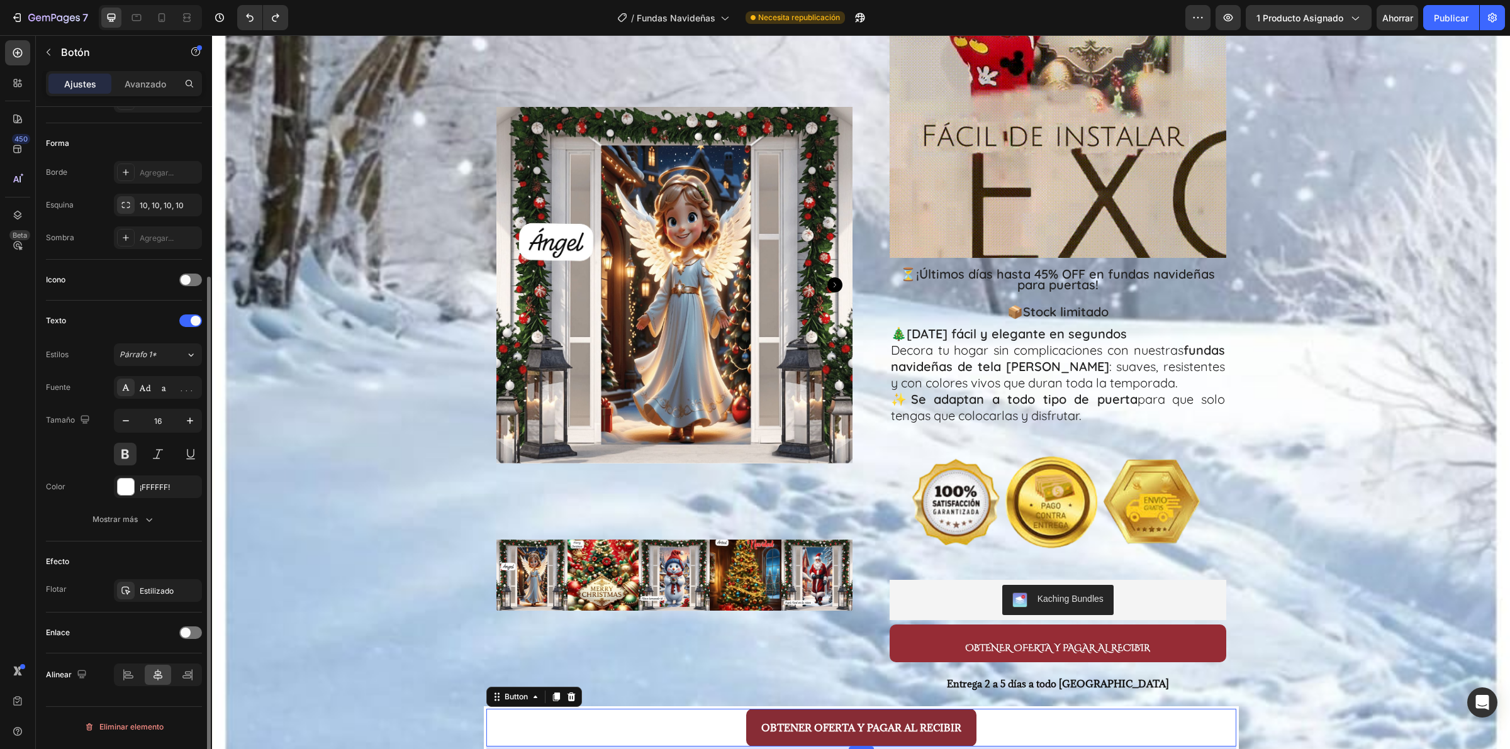
click at [140, 639] on div "Enlace" at bounding box center [124, 633] width 156 height 20
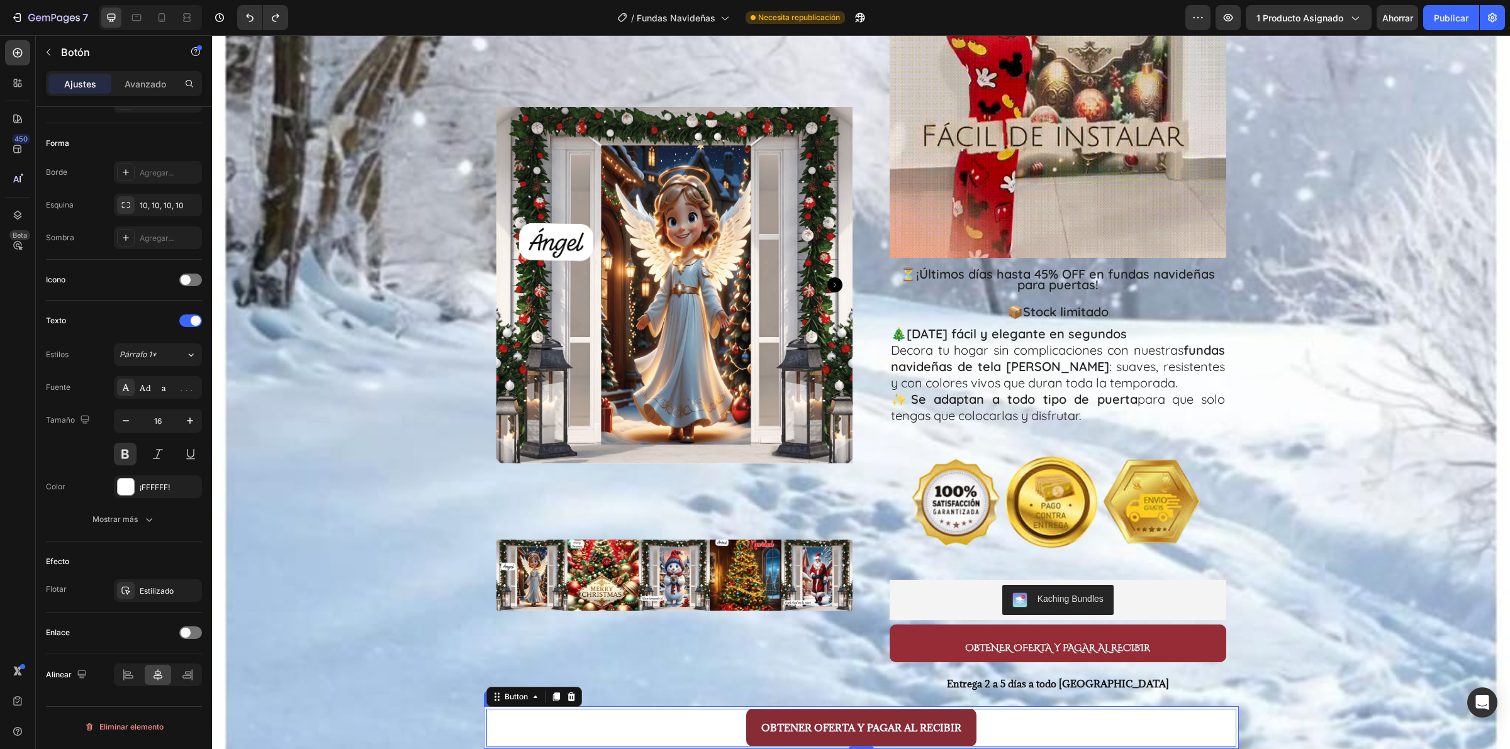
click at [484, 727] on div "OBTENER OFERTA Y PAGAR AL RECIBIR Button 4" at bounding box center [861, 727] width 755 height 43
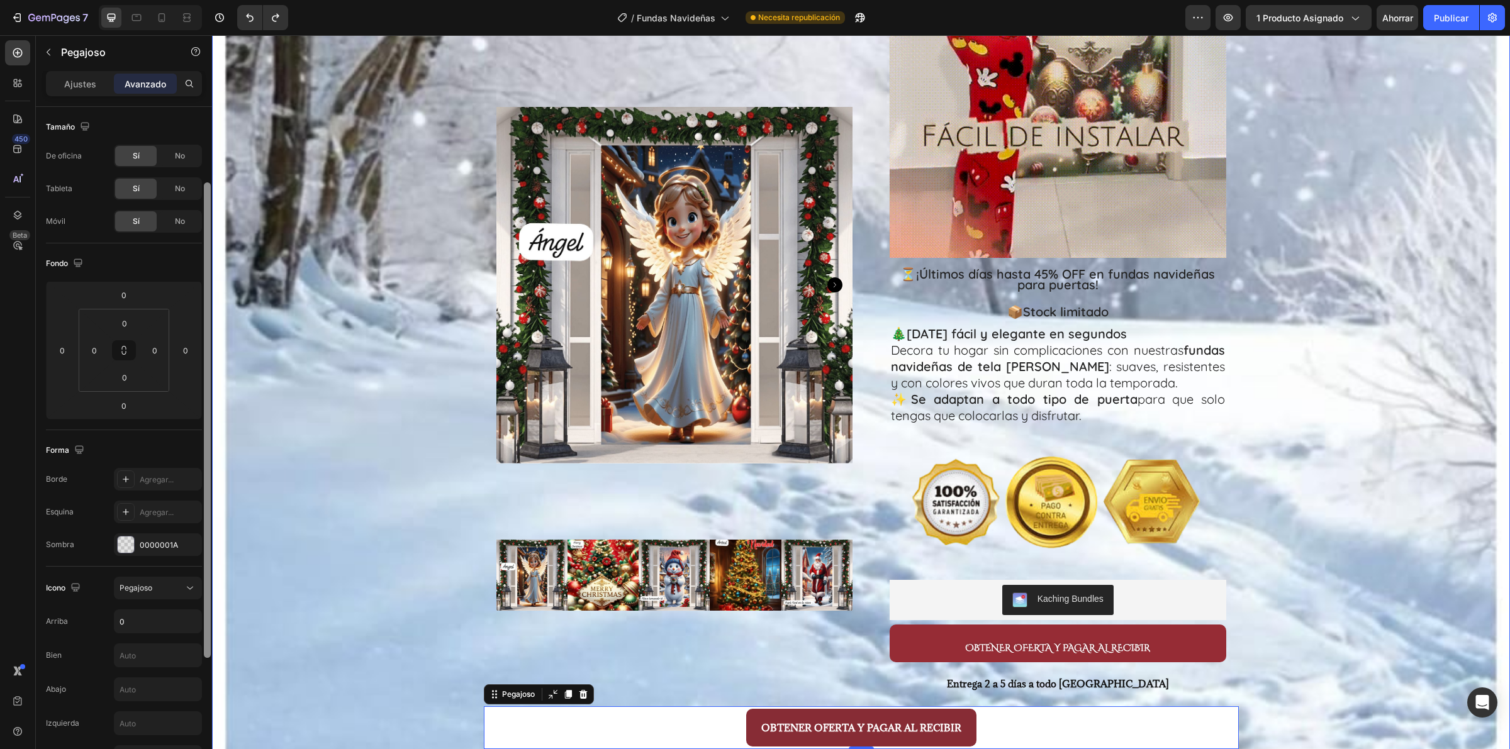
scroll to position [45, 0]
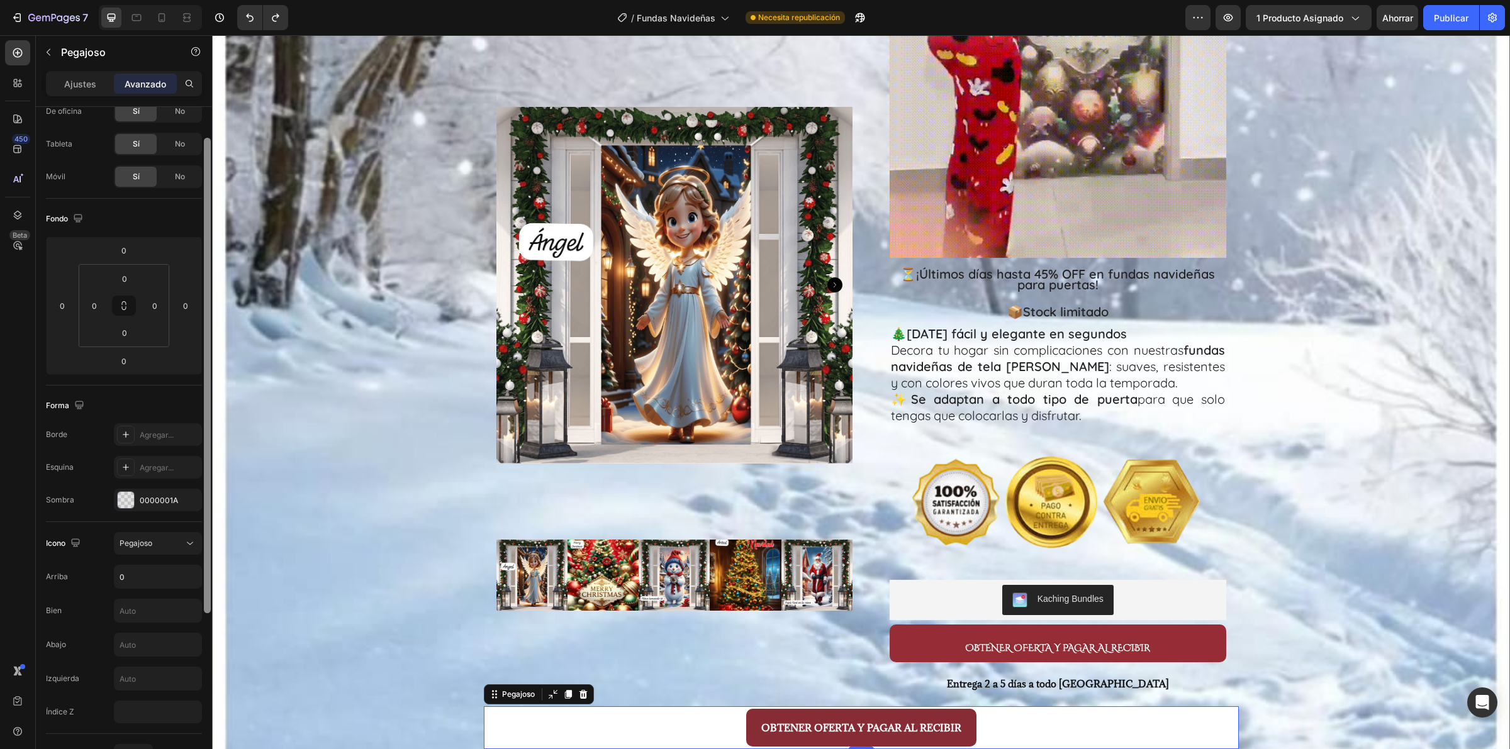
drag, startPoint x: 206, startPoint y: 554, endPoint x: 211, endPoint y: 730, distance: 176.2
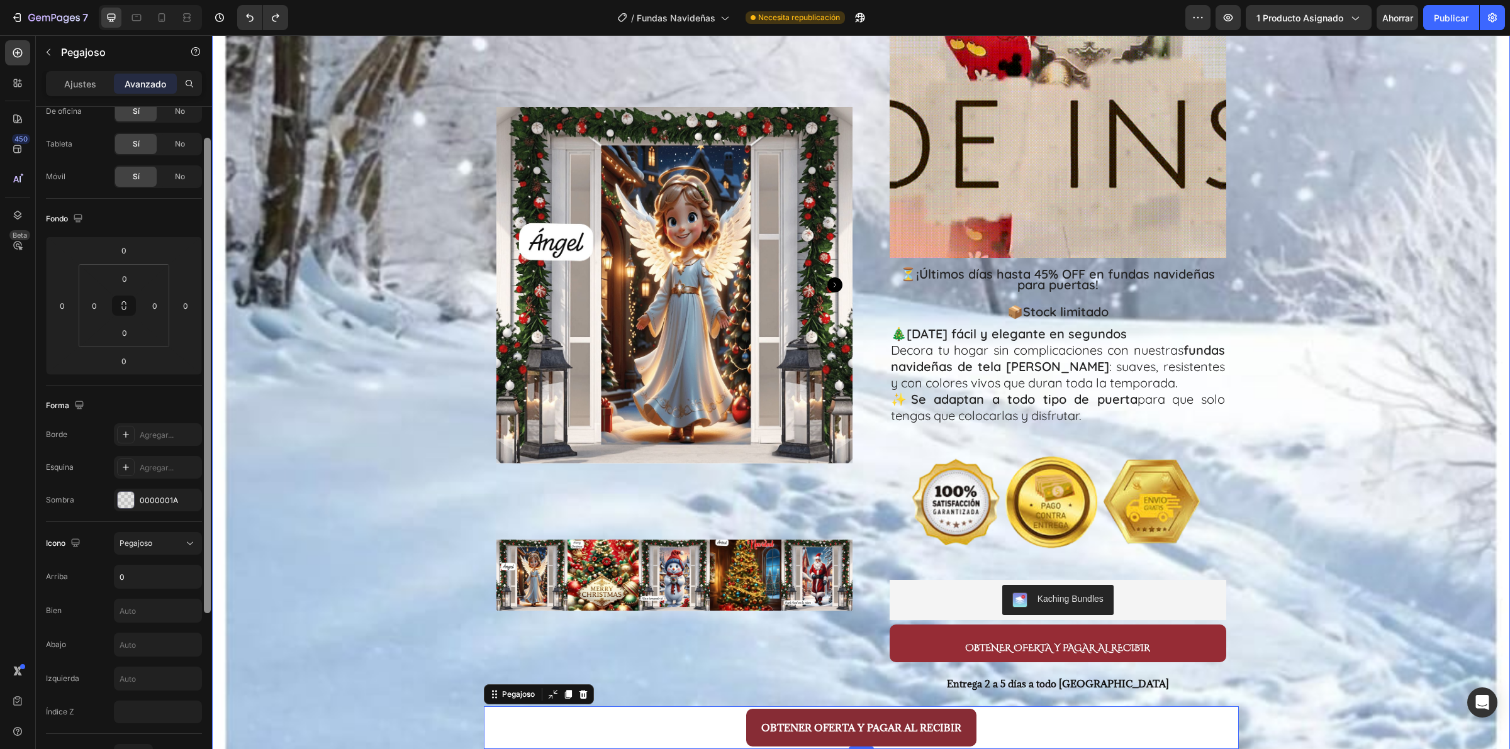
click at [211, 731] on div at bounding box center [207, 446] width 9 height 678
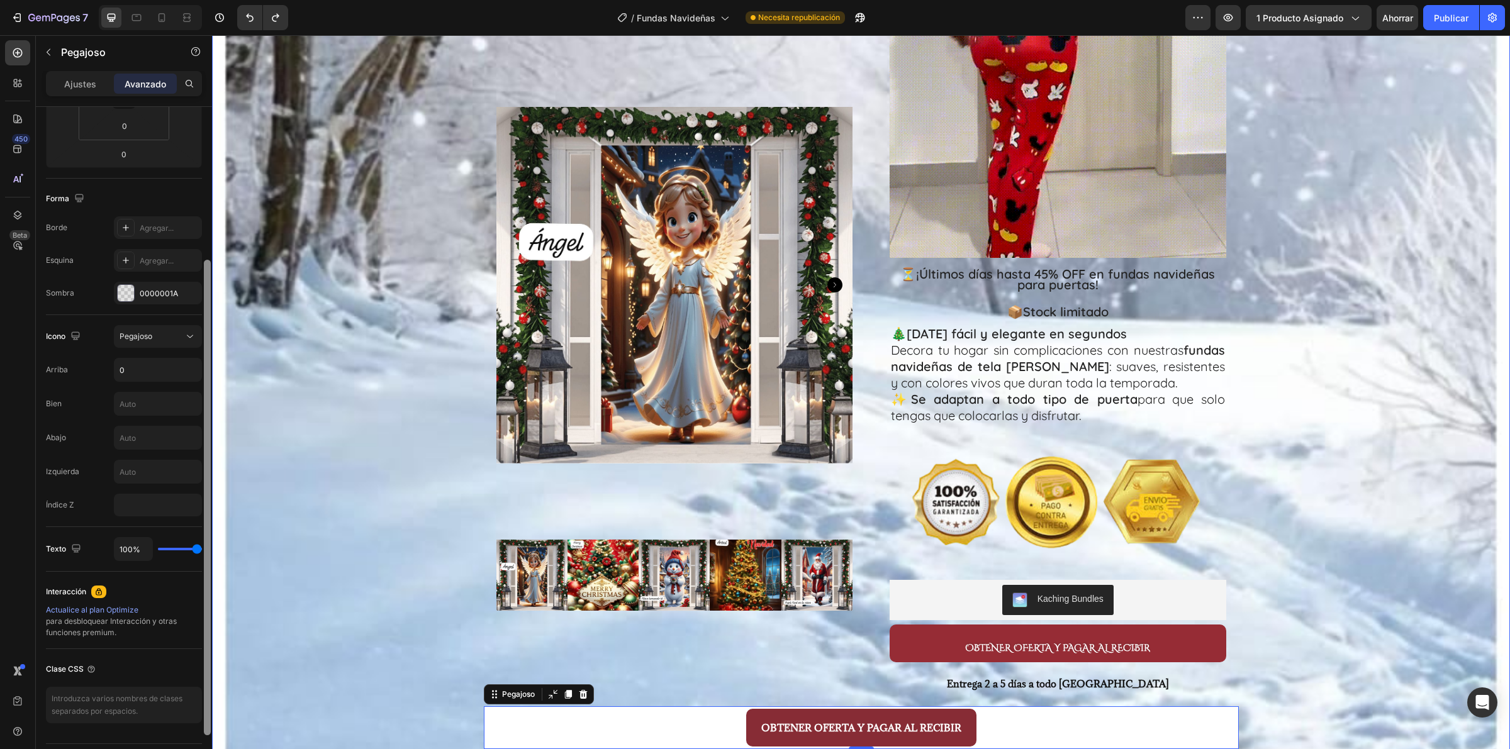
scroll to position [238, 0]
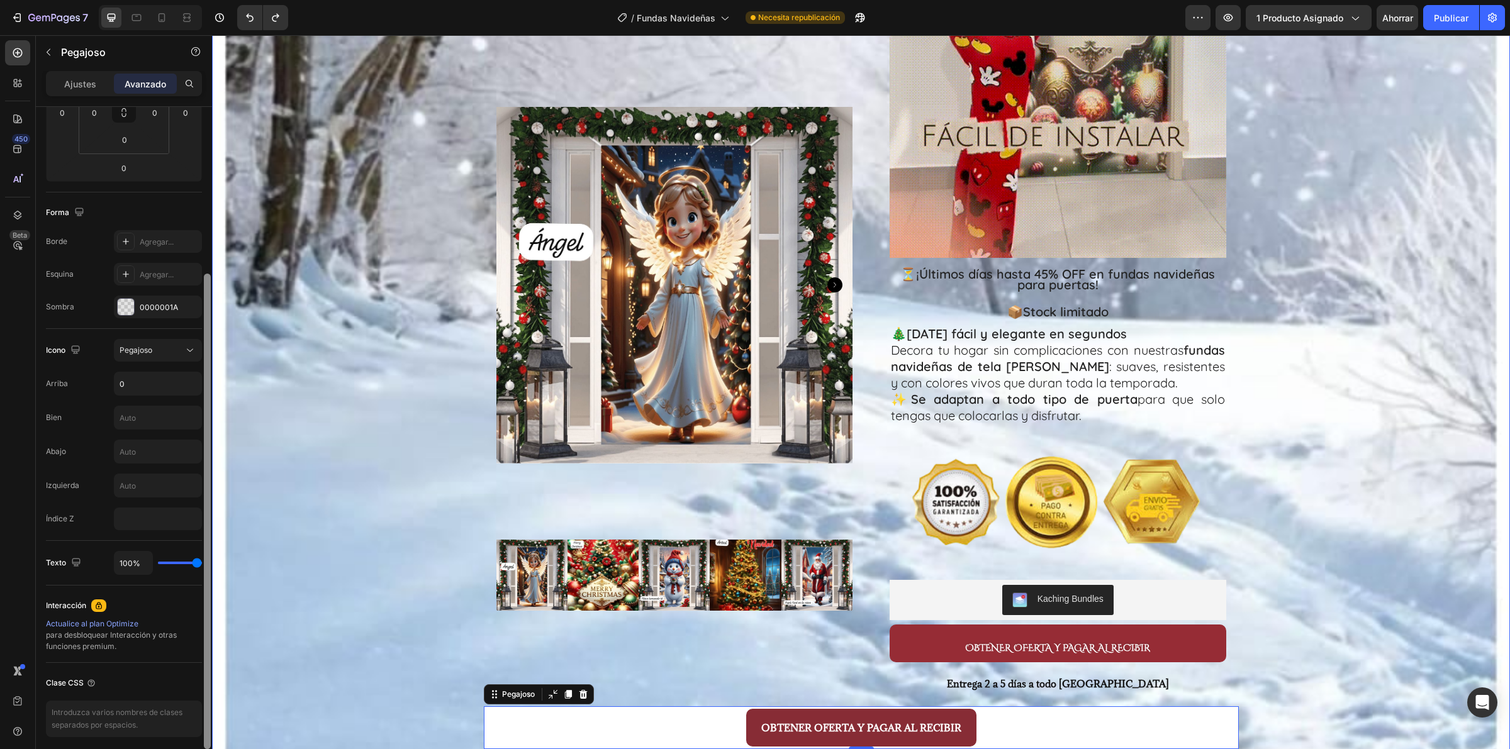
drag, startPoint x: 216, startPoint y: 630, endPoint x: 239, endPoint y: 433, distance: 198.9
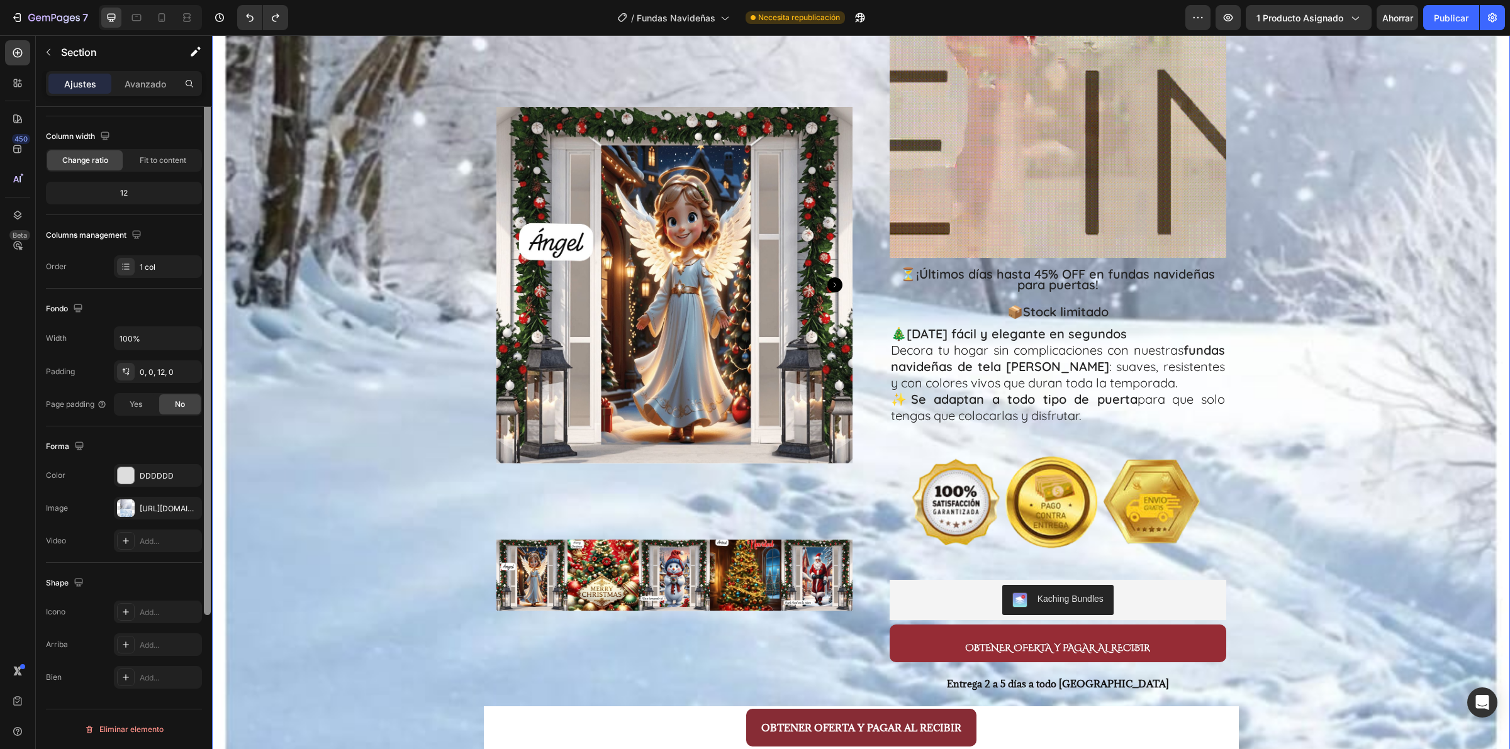
scroll to position [0, 0]
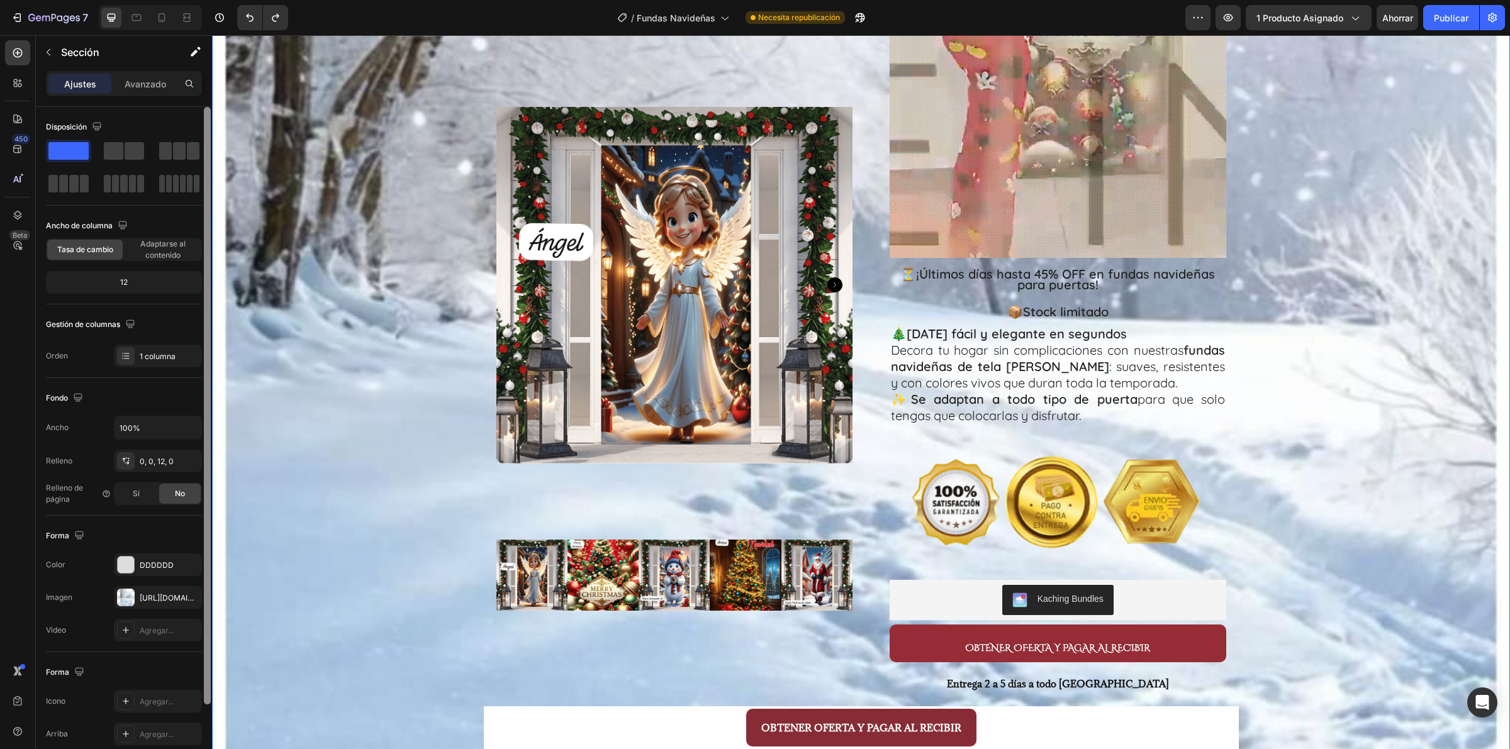
drag, startPoint x: 422, startPoint y: 454, endPoint x: 215, endPoint y: 388, distance: 216.7
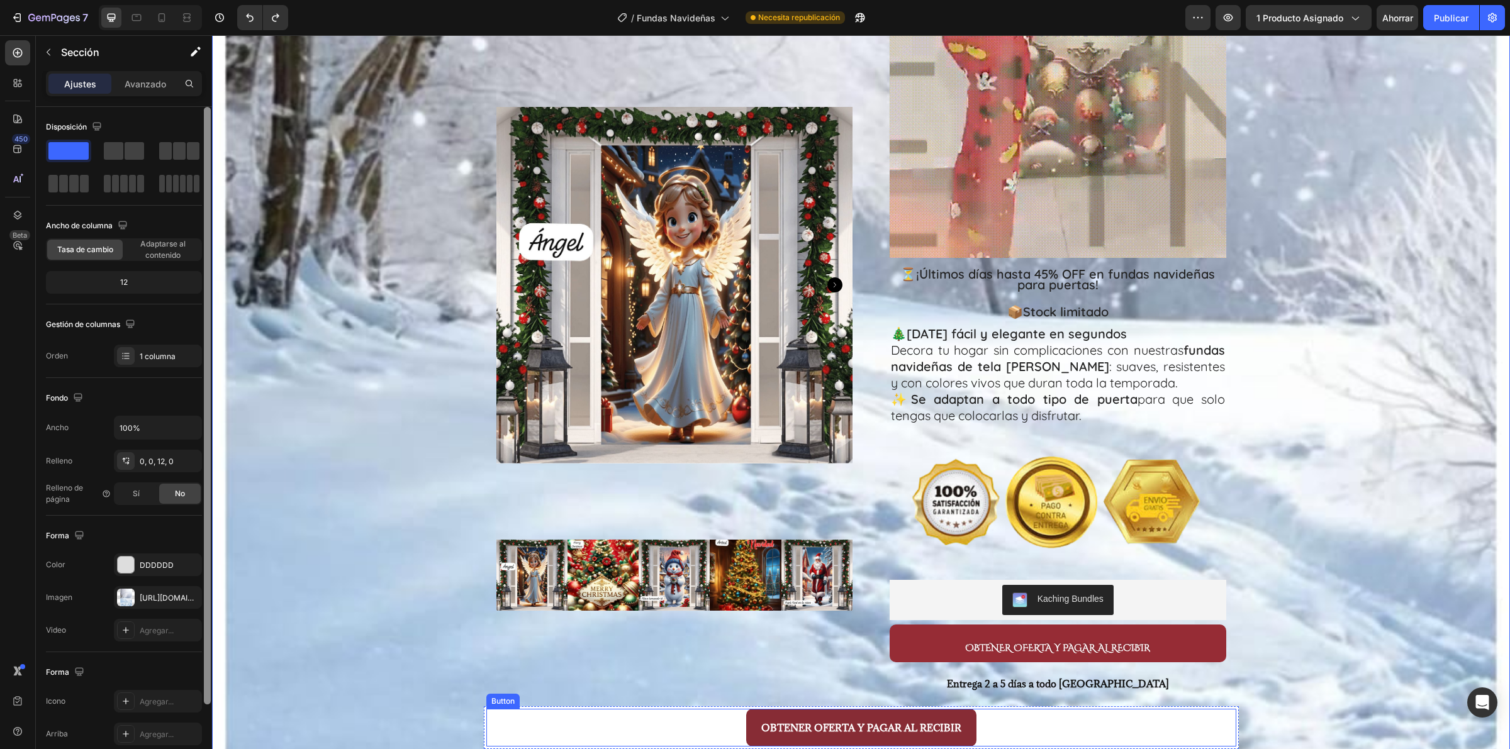
click at [1088, 730] on div "OBTENER OFERTA Y PAGAR AL RECIBIR Button" at bounding box center [861, 728] width 750 height 38
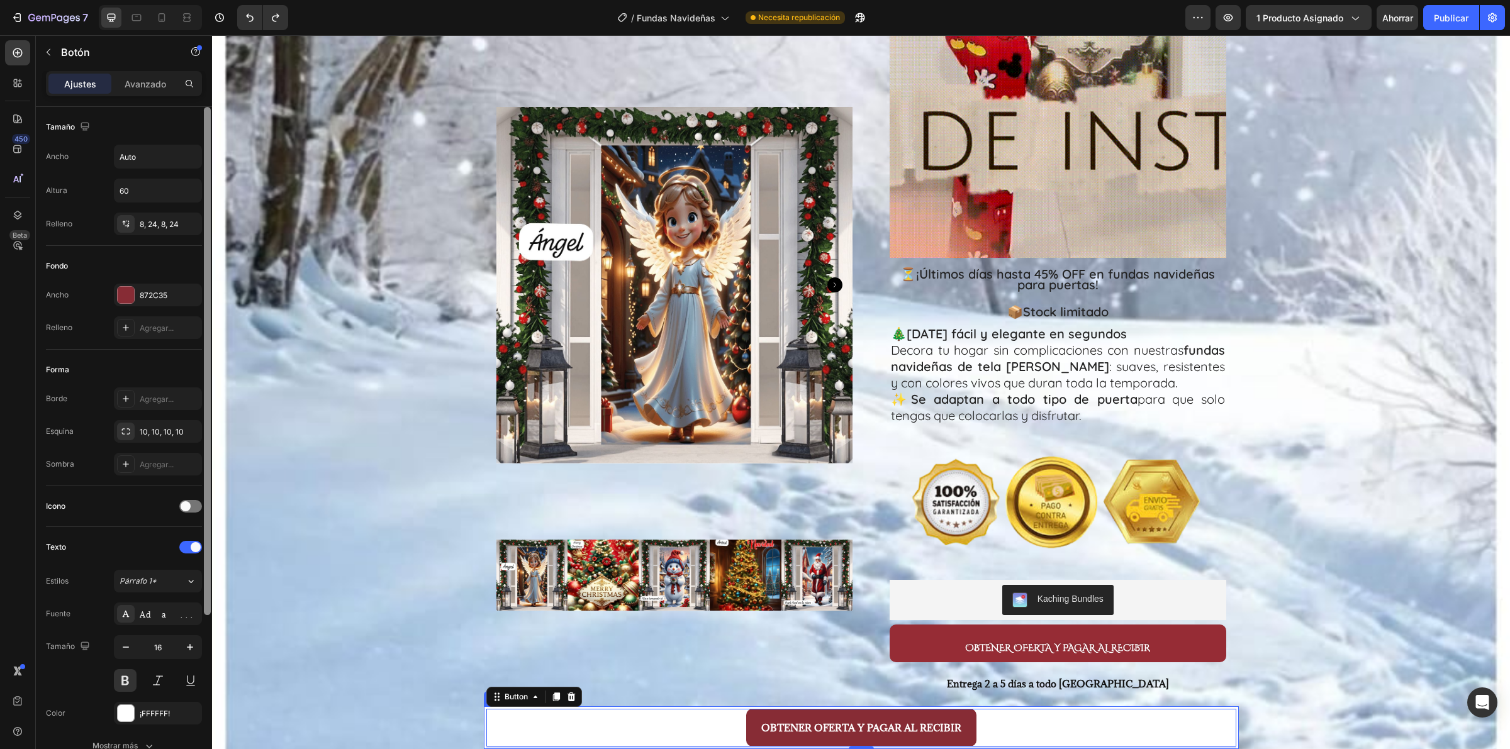
click at [1212, 708] on div "OBTENER OFERTA Y PAGAR AL RECIBIR Button 4" at bounding box center [861, 727] width 755 height 43
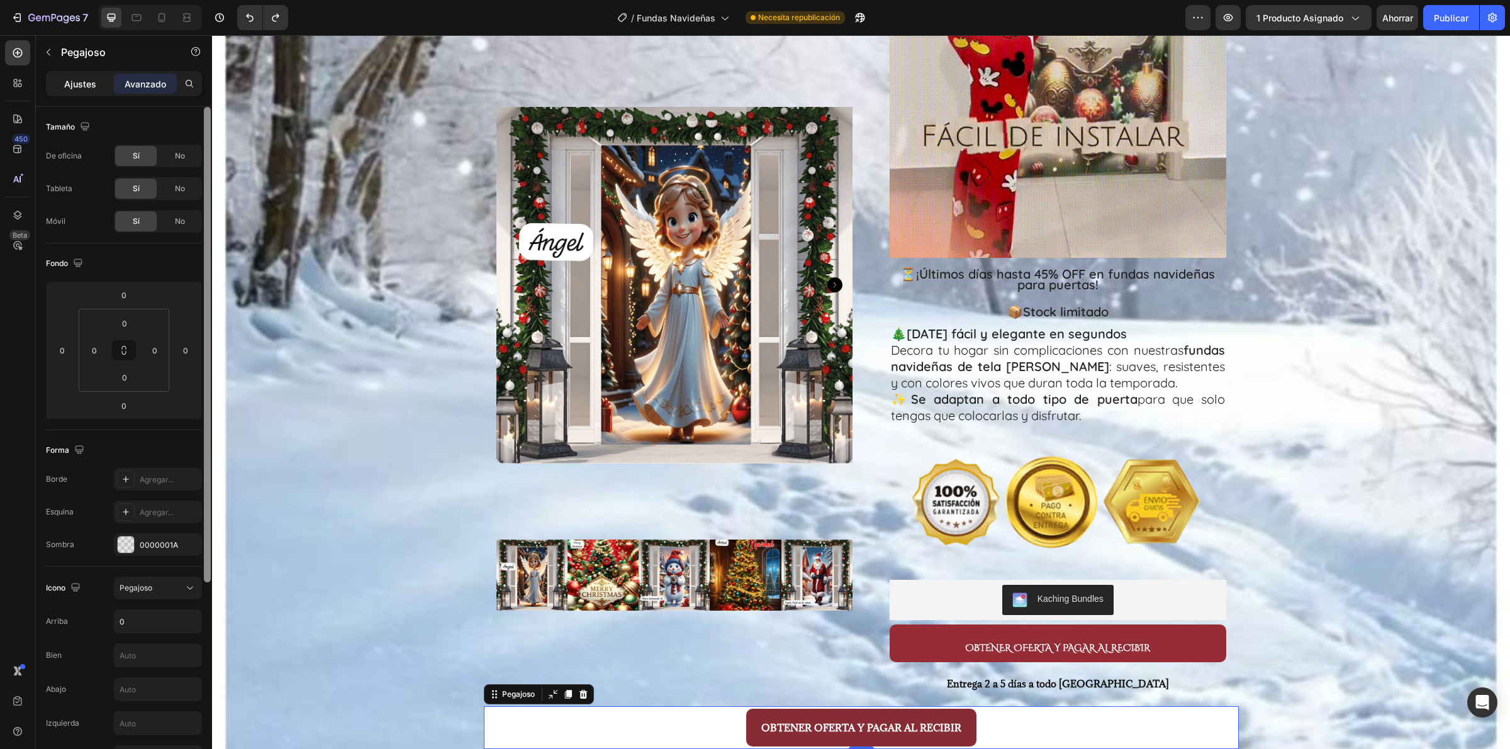
click at [81, 79] on font "Ajustes" at bounding box center [80, 84] width 32 height 11
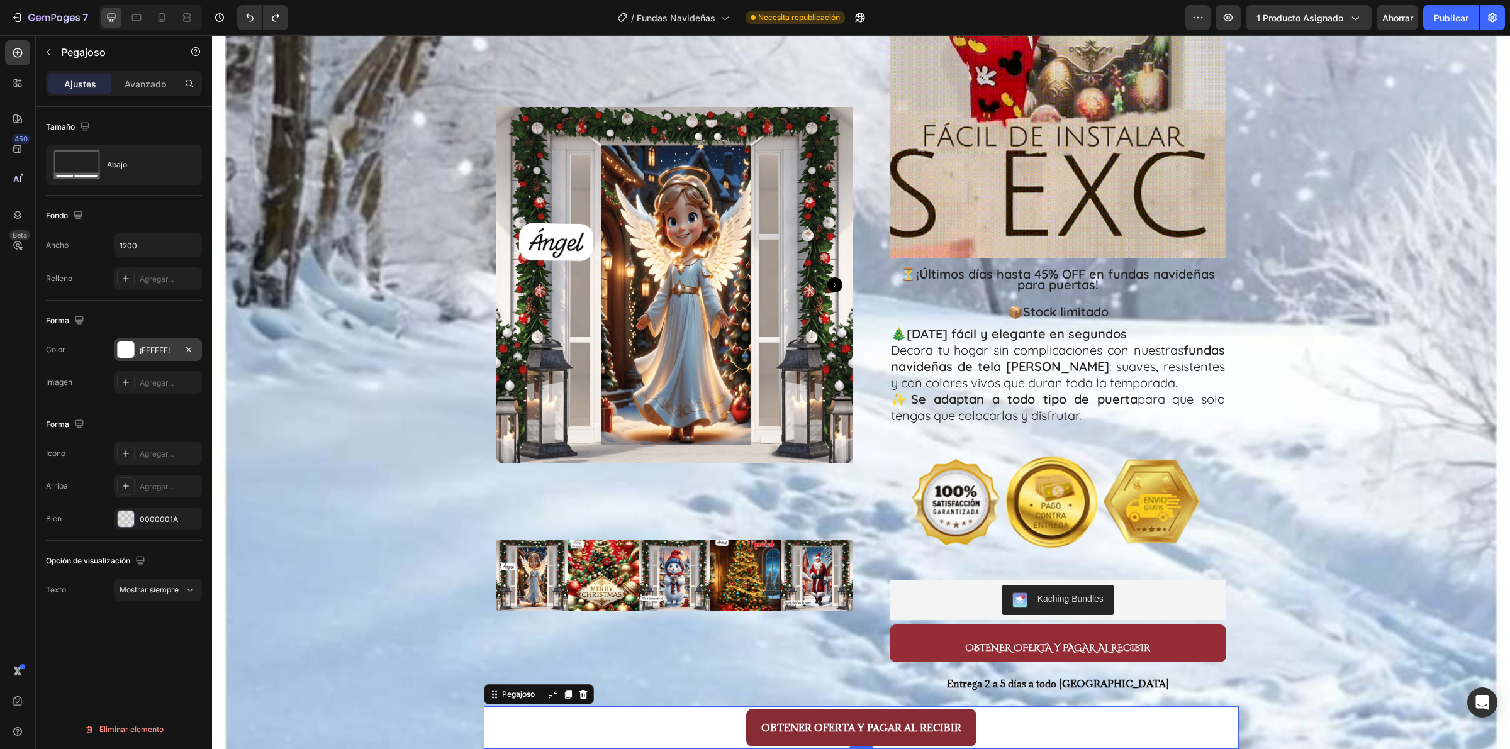
click at [152, 359] on div "¡FFFFFF!" at bounding box center [158, 349] width 88 height 23
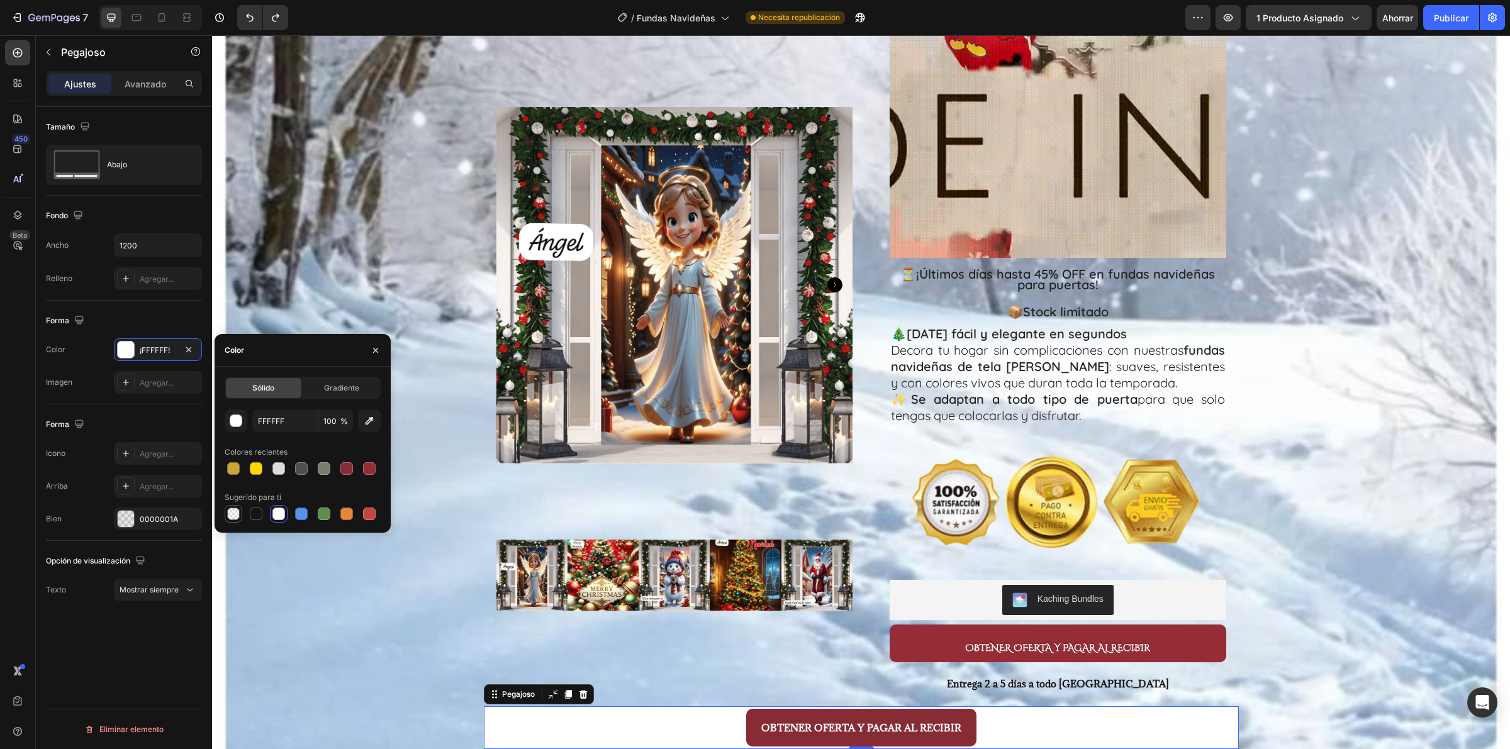
click at [235, 519] on div at bounding box center [233, 514] width 13 height 13
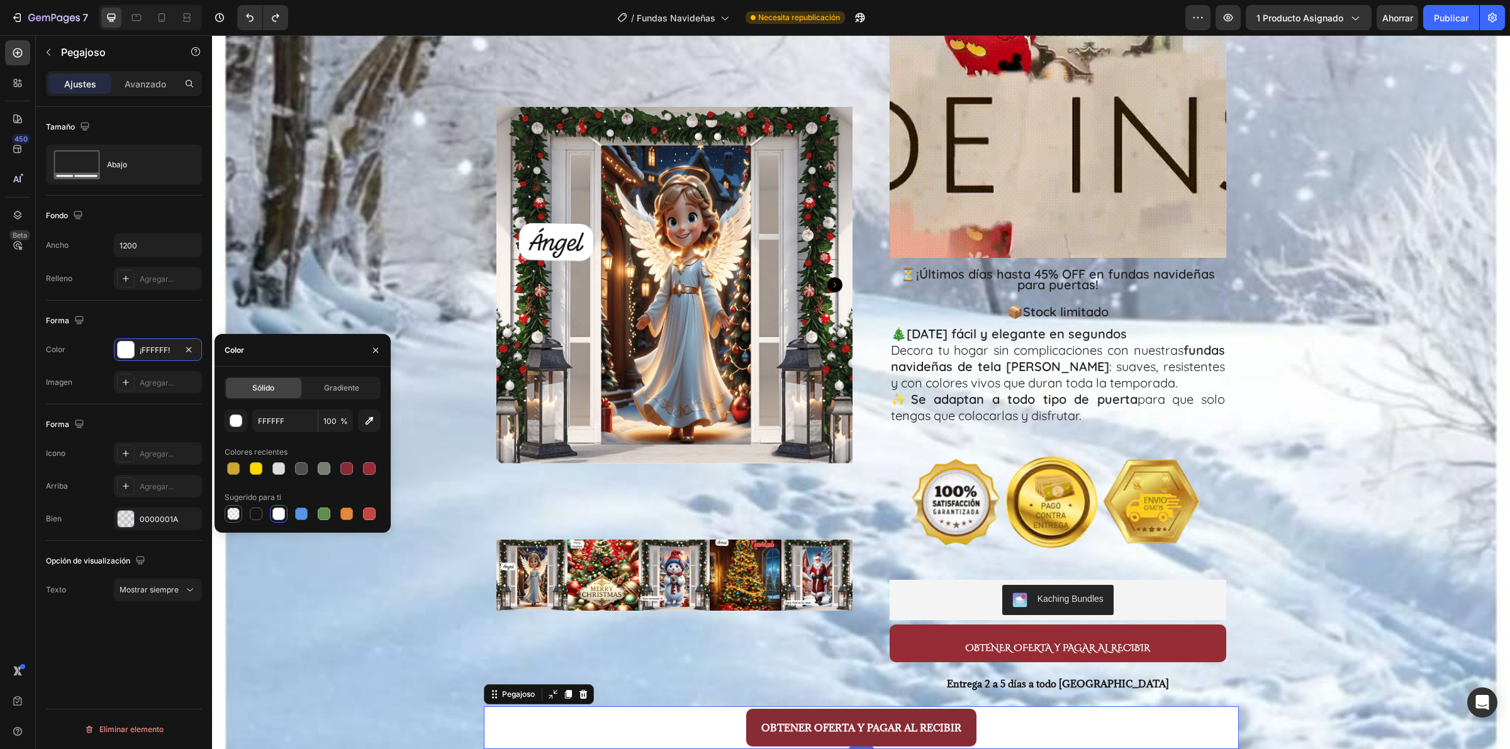
type input "000000"
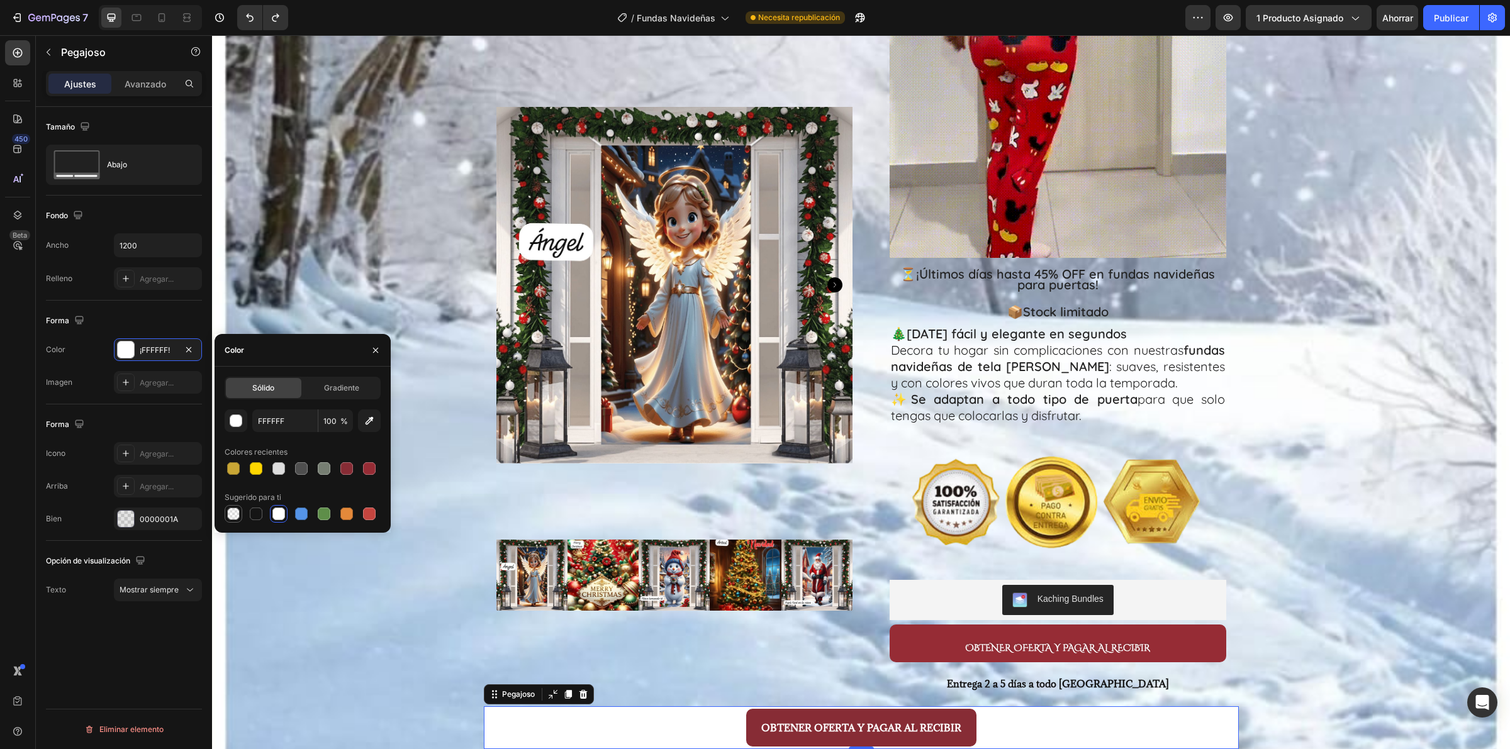
type input "0"
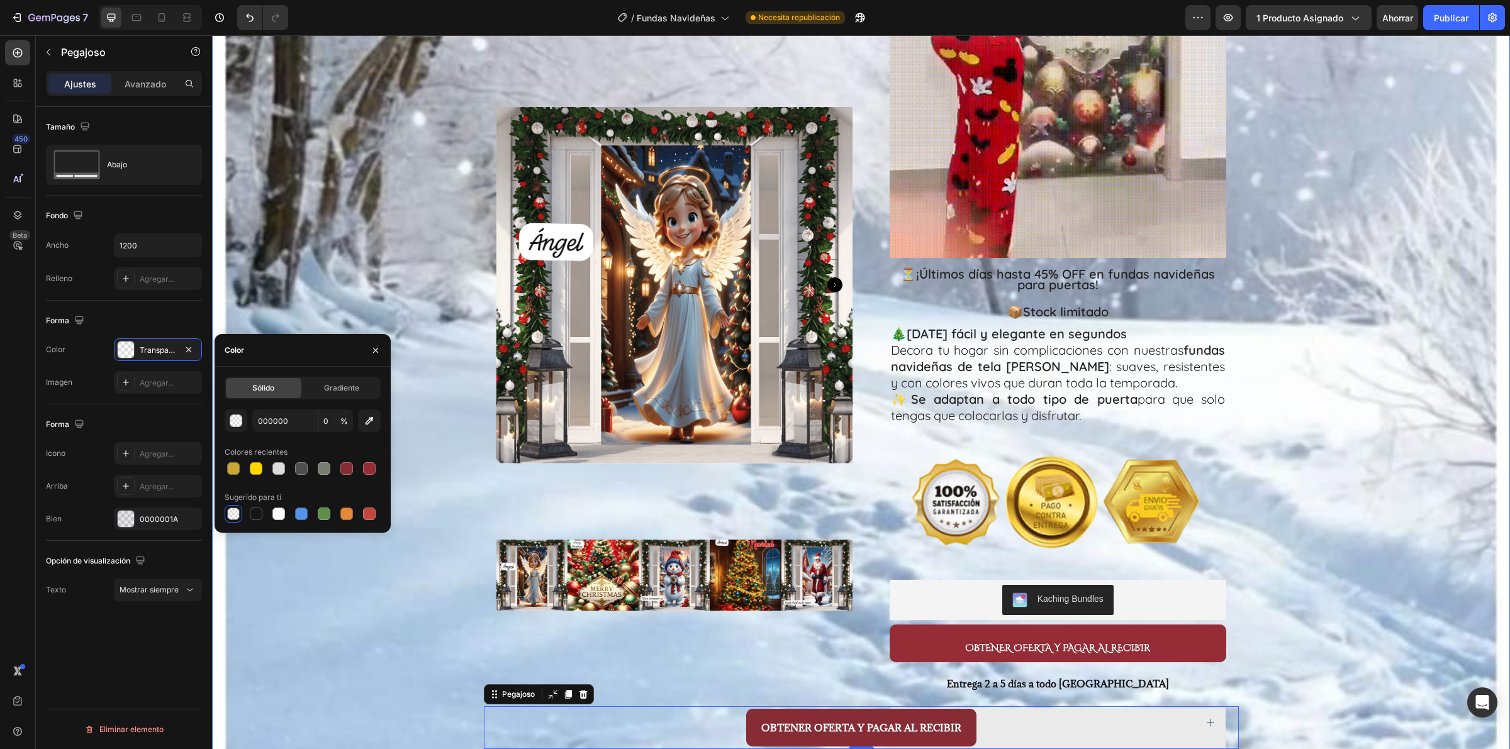
click at [1287, 691] on div "PAGA AL RECIBIR TU COMPRA Text Block PAGA AL RECIBIR TU COMPRA Text Block PAGA …" at bounding box center [861, 230] width 1298 height 1754
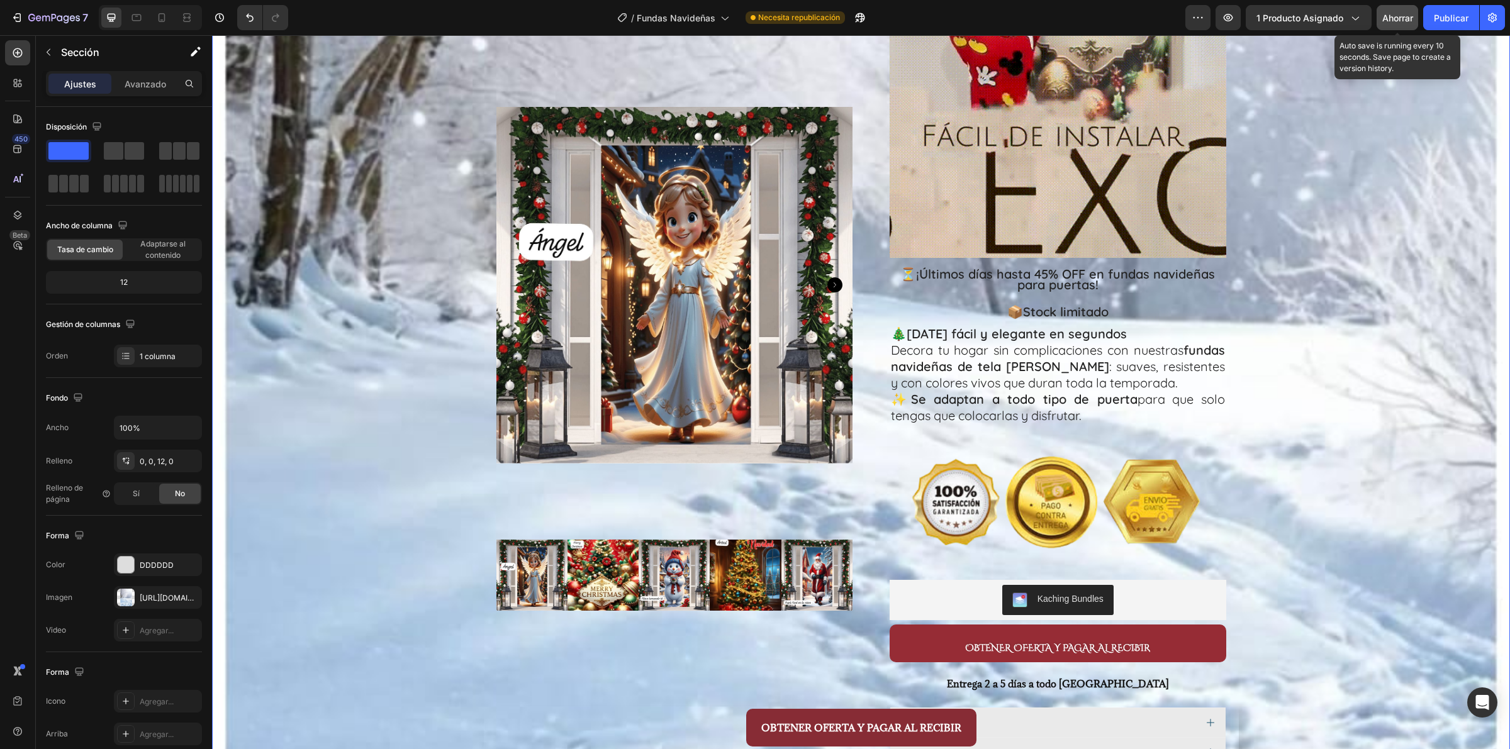
click at [1392, 16] on font "Ahorrar" at bounding box center [1397, 18] width 31 height 11
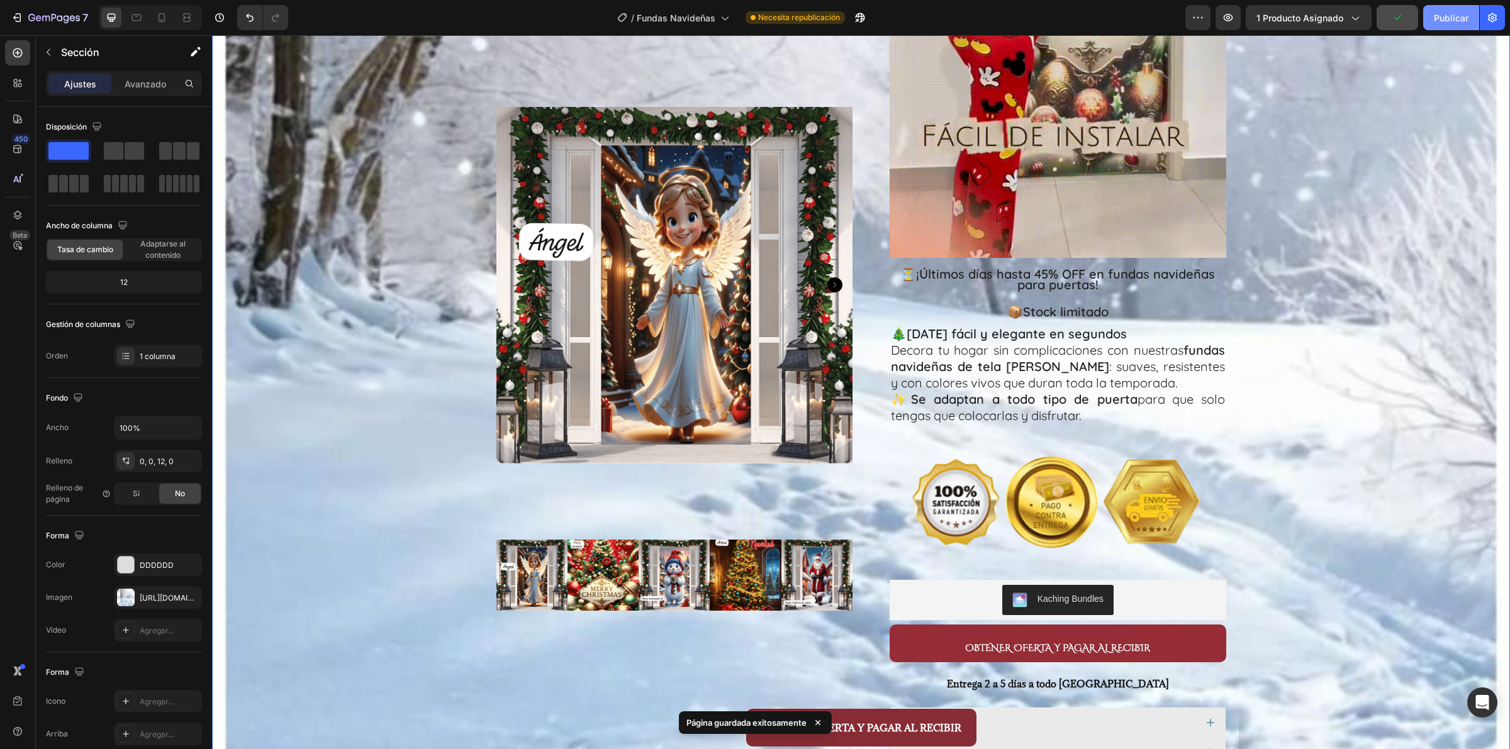
click at [1441, 13] on font "Publicar" at bounding box center [1451, 18] width 35 height 11
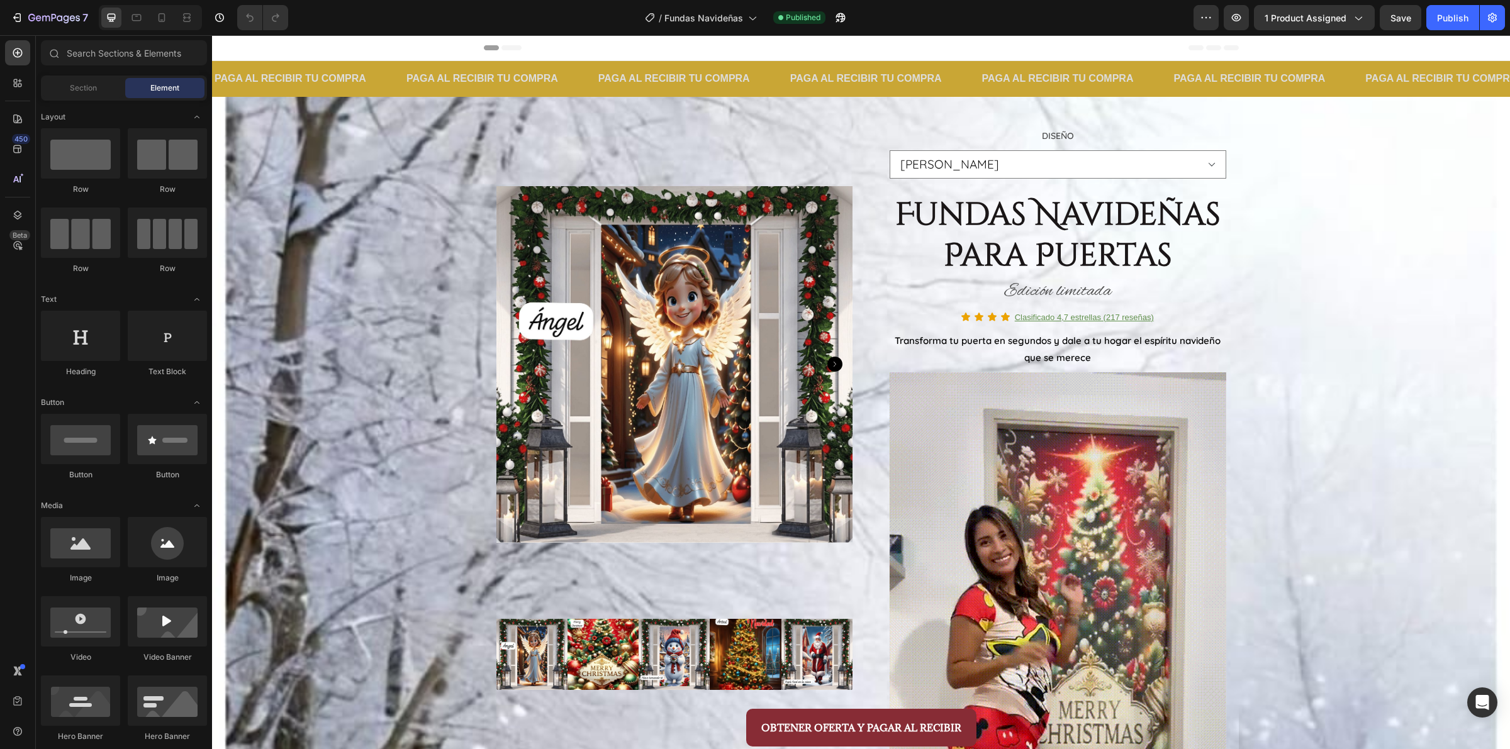
click at [502, 49] on icon at bounding box center [511, 47] width 20 height 5
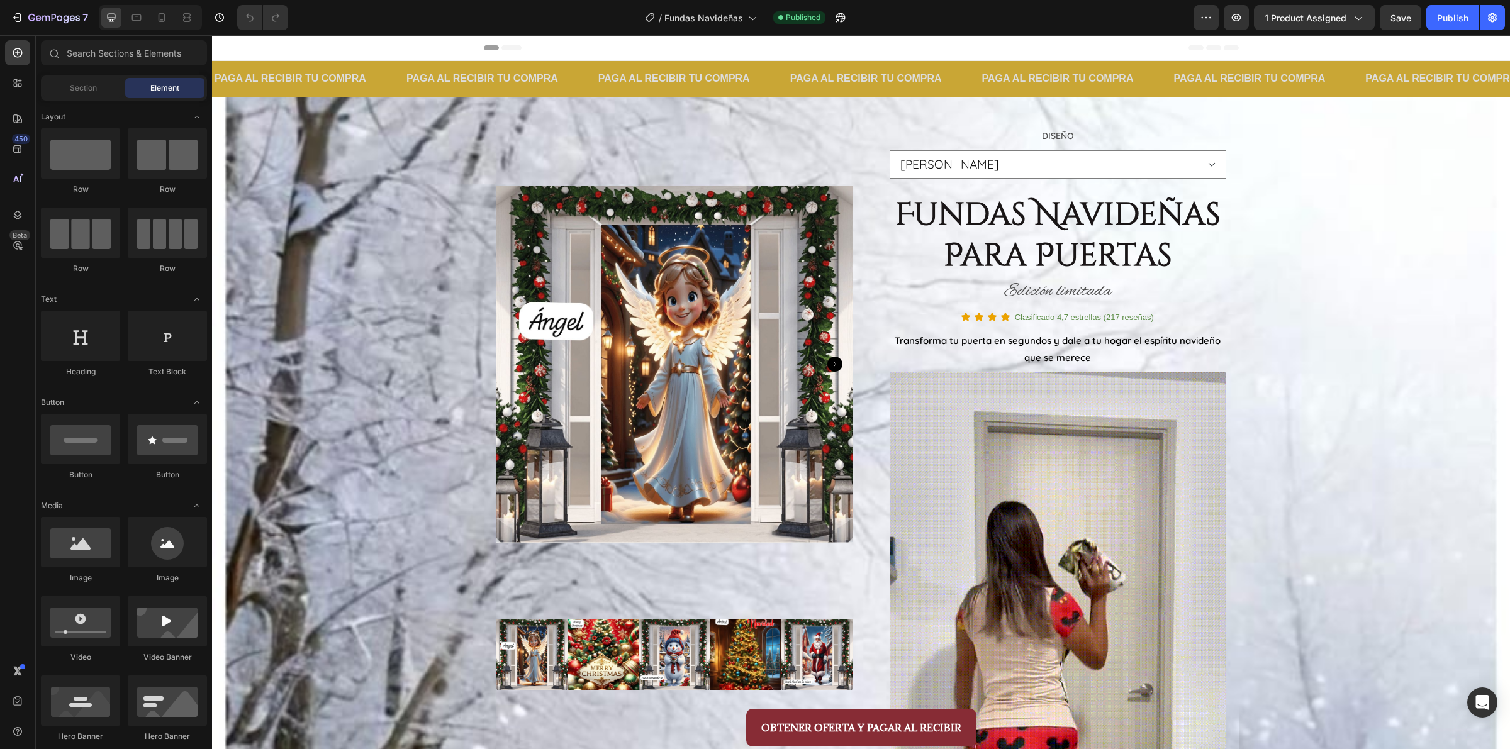
click at [502, 46] on icon at bounding box center [511, 47] width 20 height 5
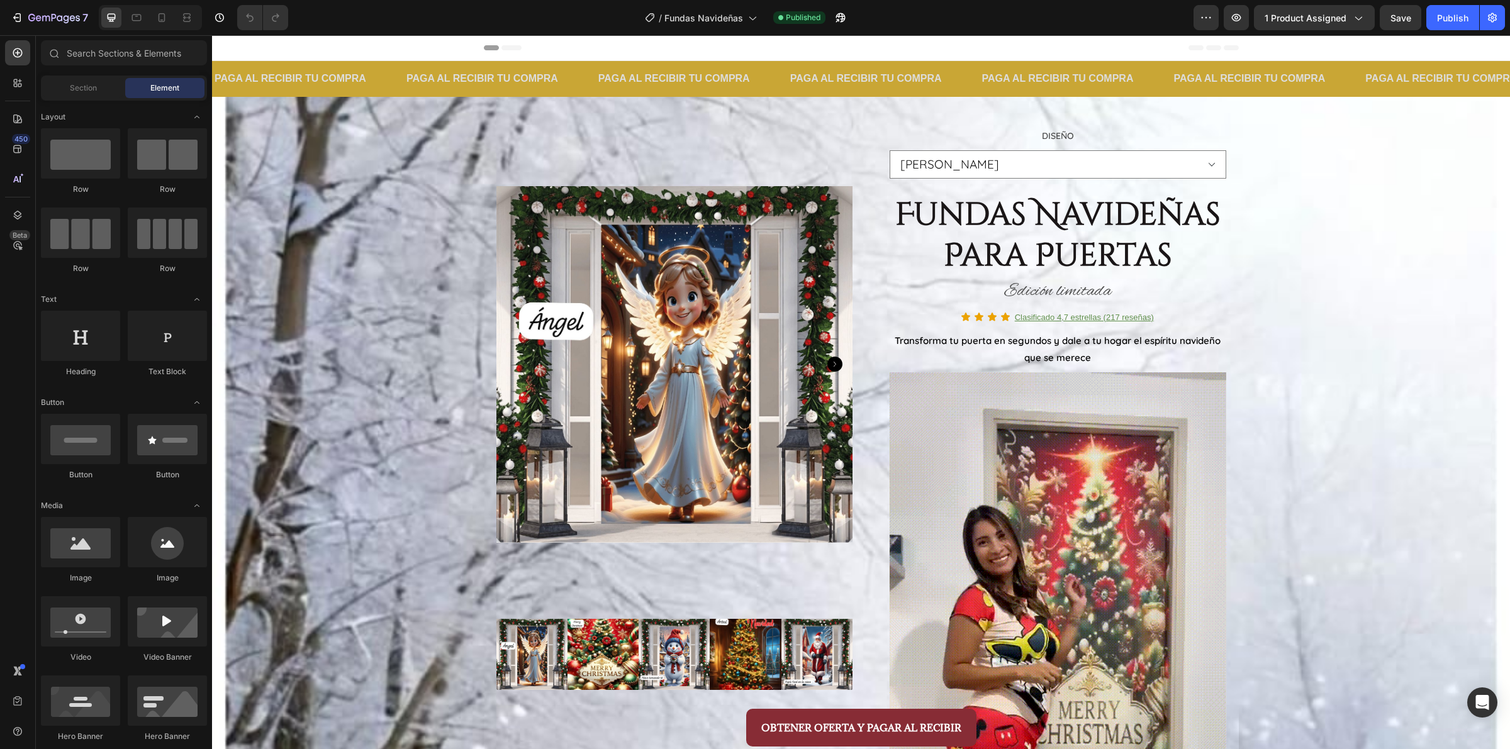
click at [513, 48] on icon at bounding box center [511, 47] width 20 height 5
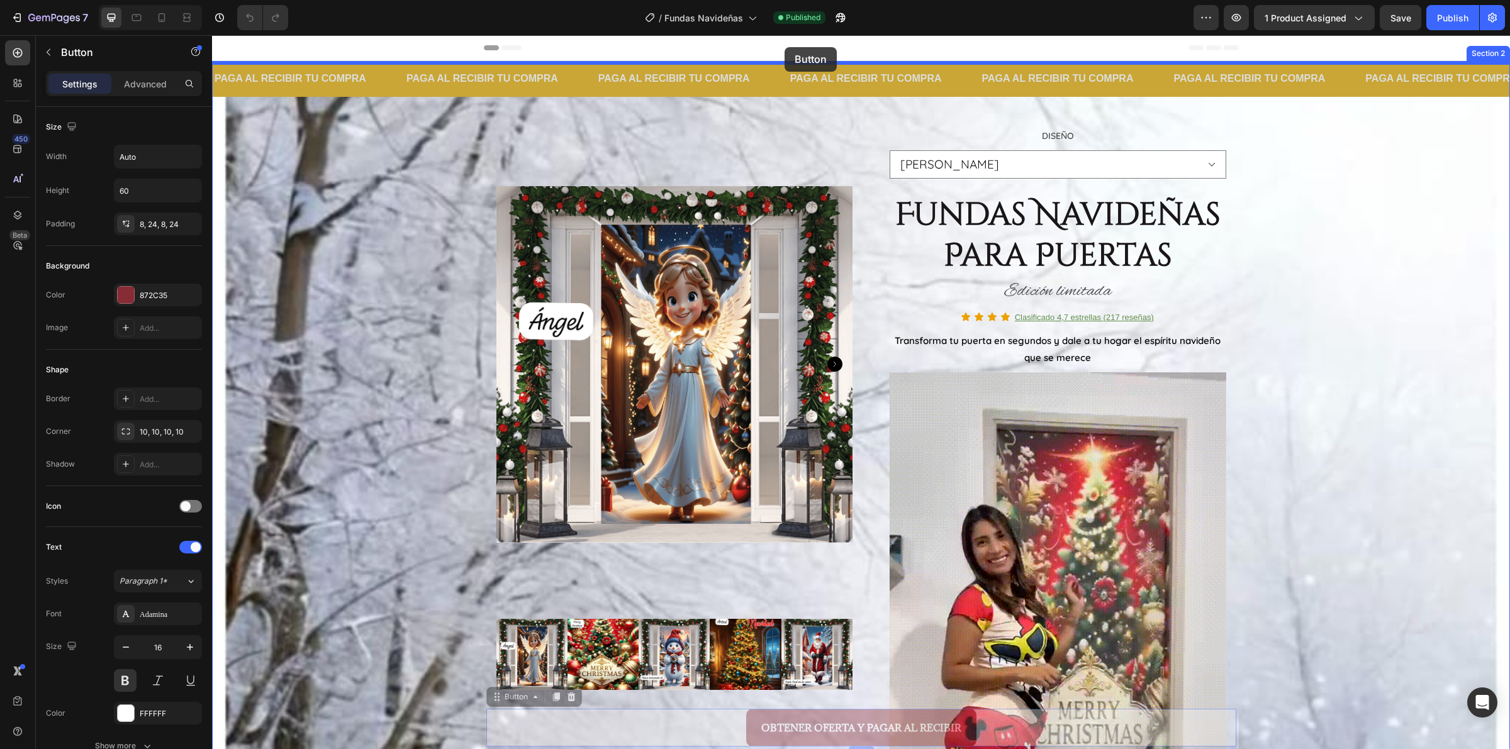
drag, startPoint x: 703, startPoint y: 728, endPoint x: 785, endPoint y: 47, distance: 685.6
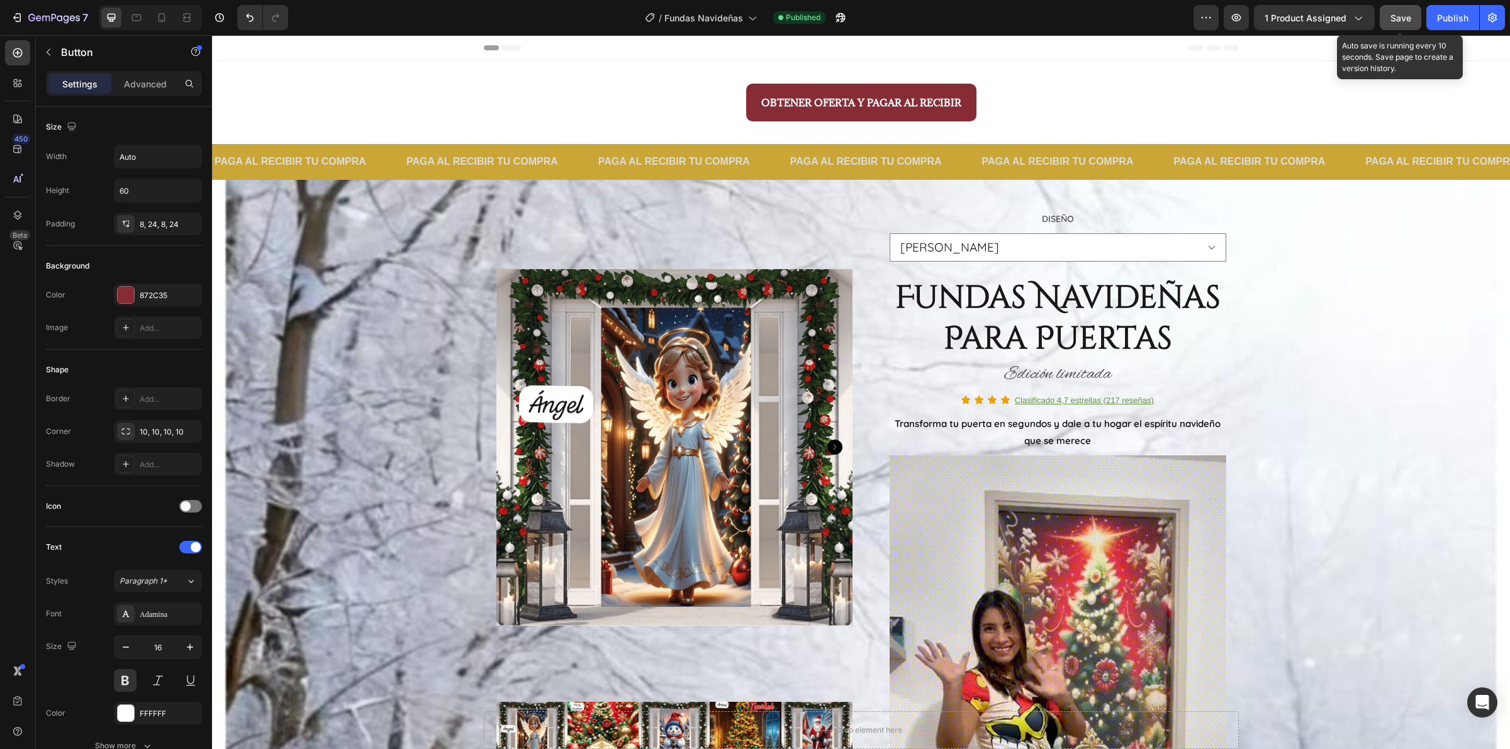
click at [1414, 16] on button "Save" at bounding box center [1401, 17] width 42 height 25
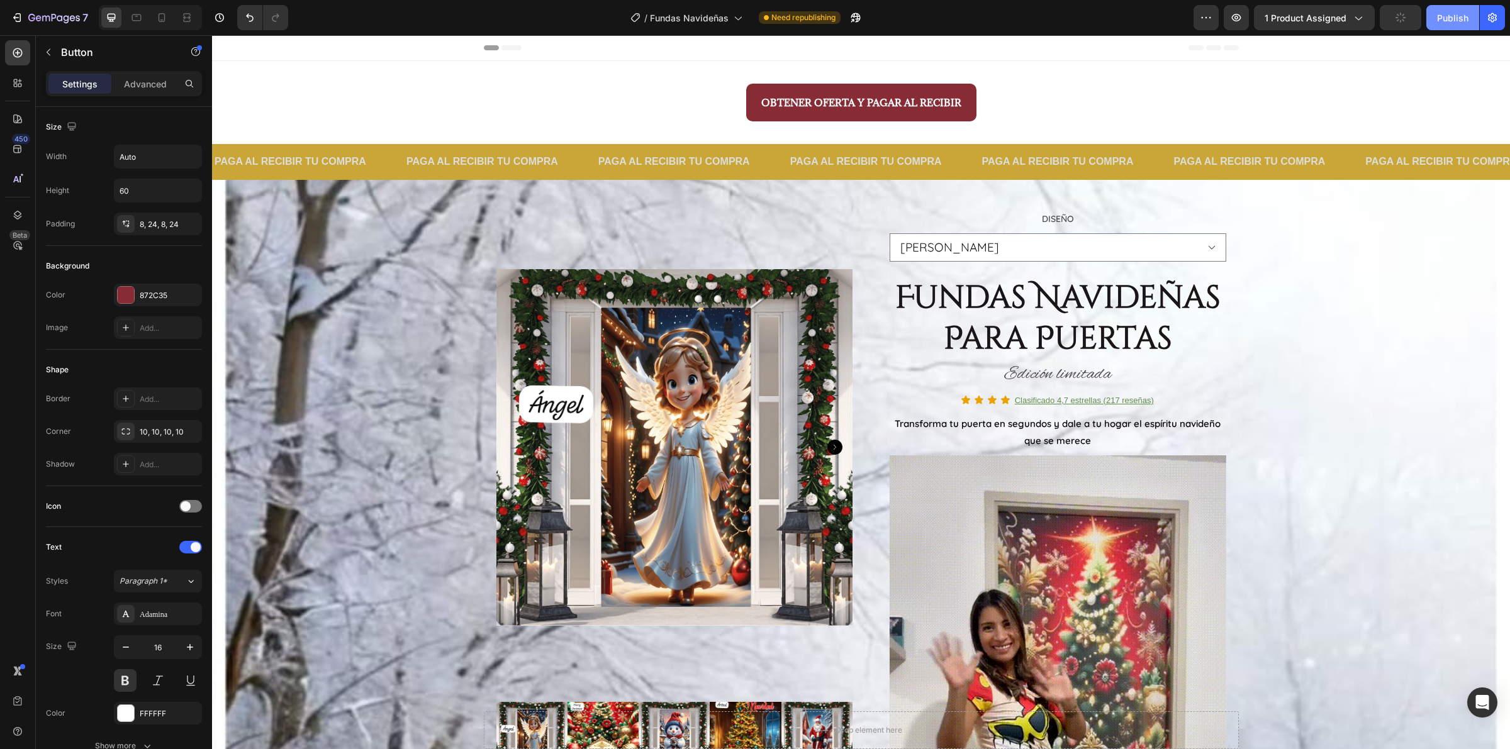
click at [1439, 20] on div "Publish" at bounding box center [1452, 17] width 31 height 13
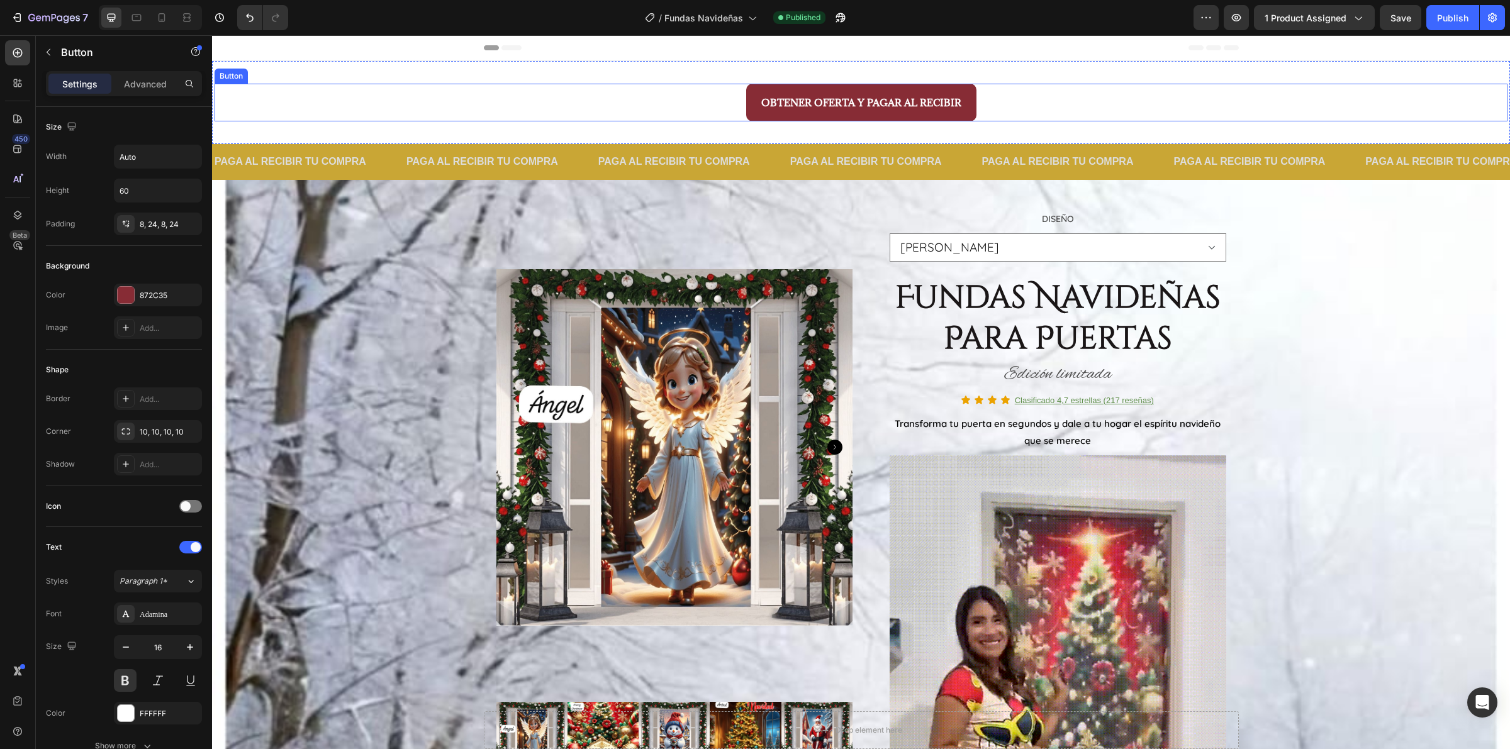
click at [1074, 98] on div "OBTENER OFERTA Y PAGAR AL RECIBIR Button 0" at bounding box center [861, 103] width 1293 height 38
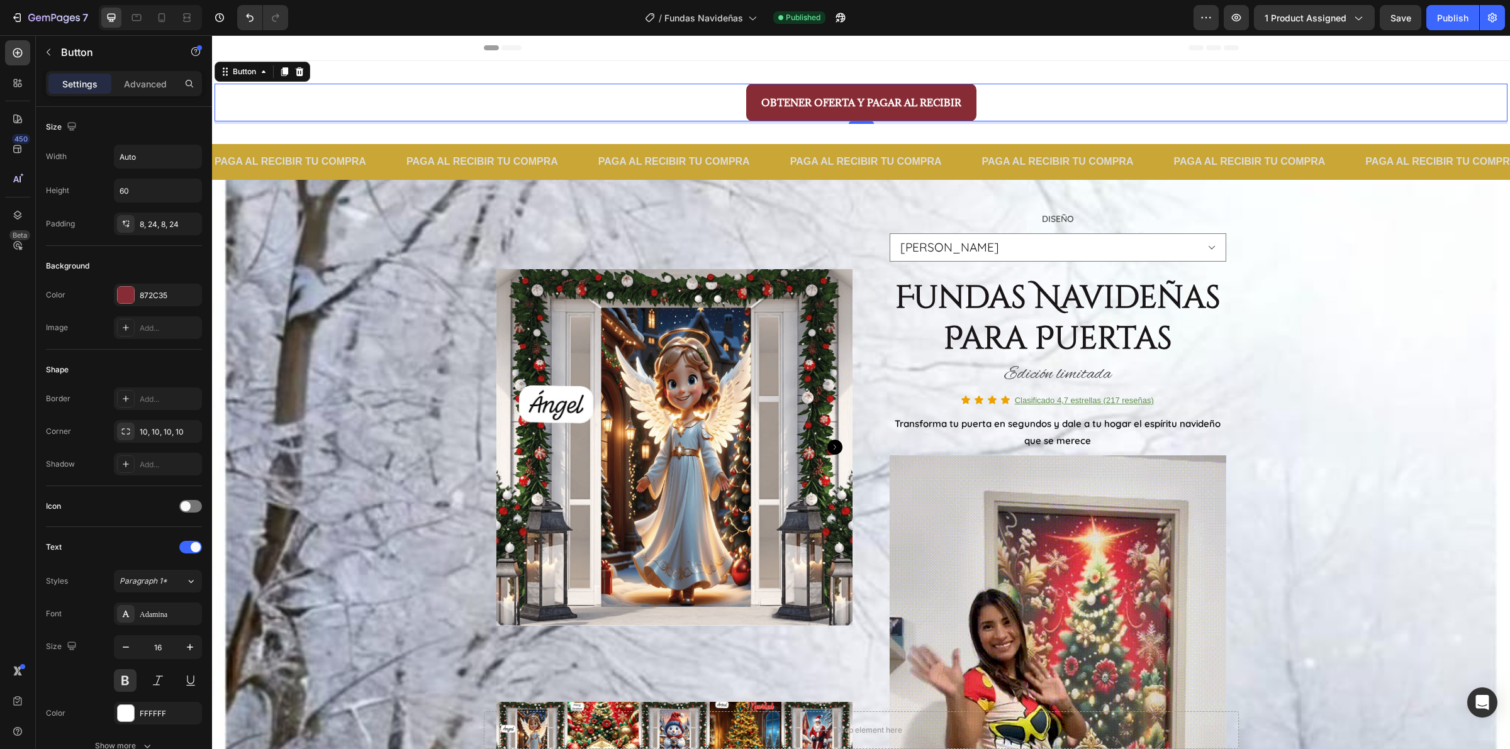
click at [303, 92] on div "OBTENER OFERTA Y PAGAR AL RECIBIR Button 0" at bounding box center [861, 103] width 1293 height 38
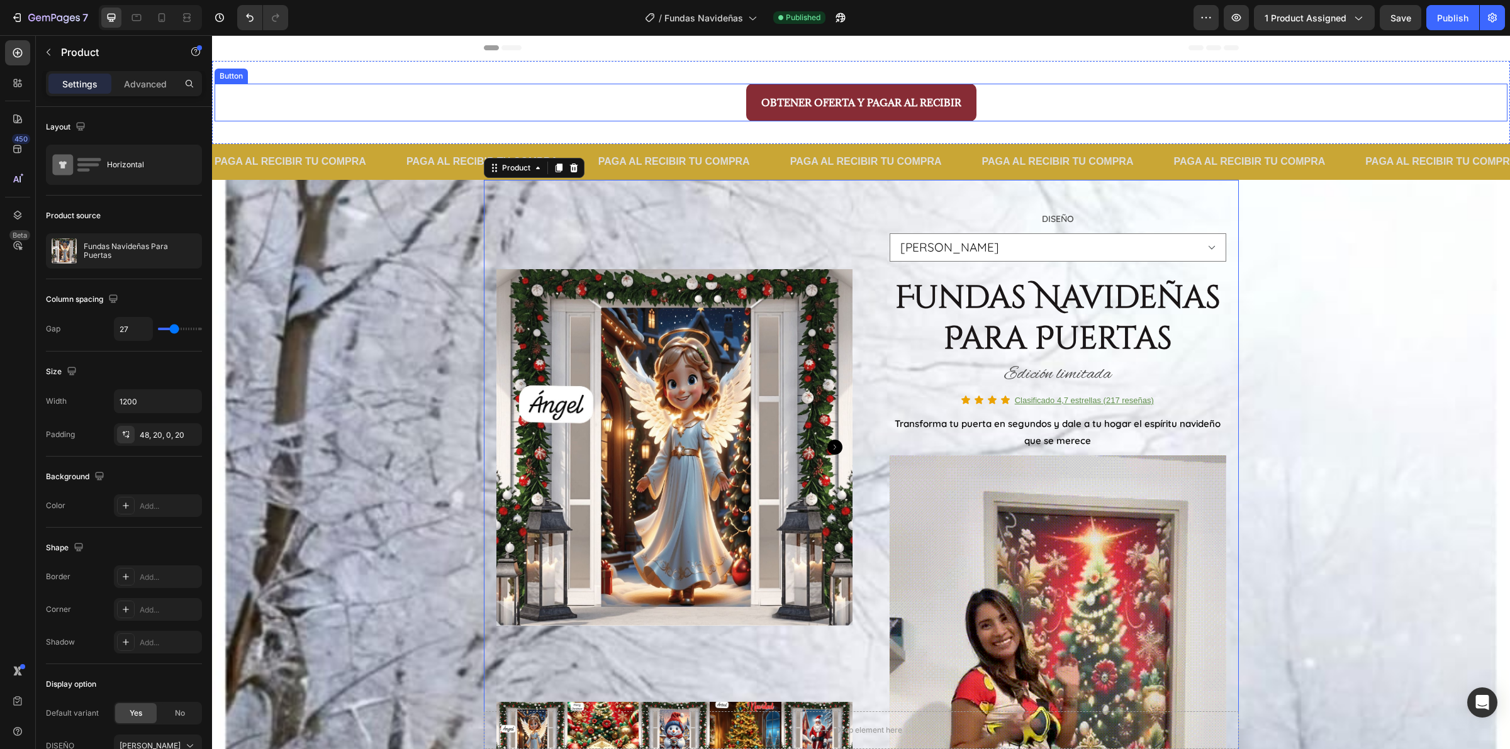
click at [642, 103] on div "OBTENER OFERTA Y PAGAR AL RECIBIR Button" at bounding box center [861, 103] width 1293 height 38
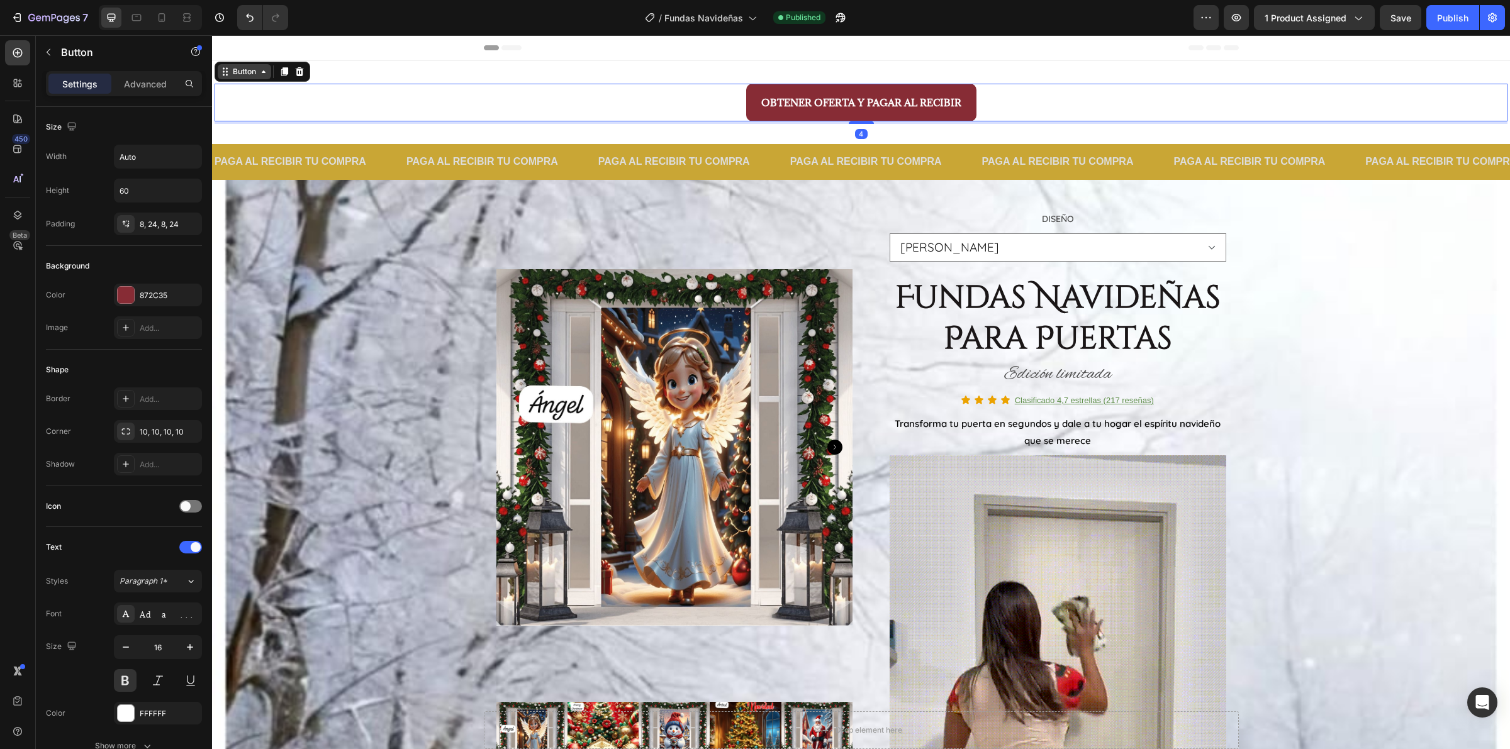
click at [247, 74] on div "Button" at bounding box center [244, 71] width 28 height 11
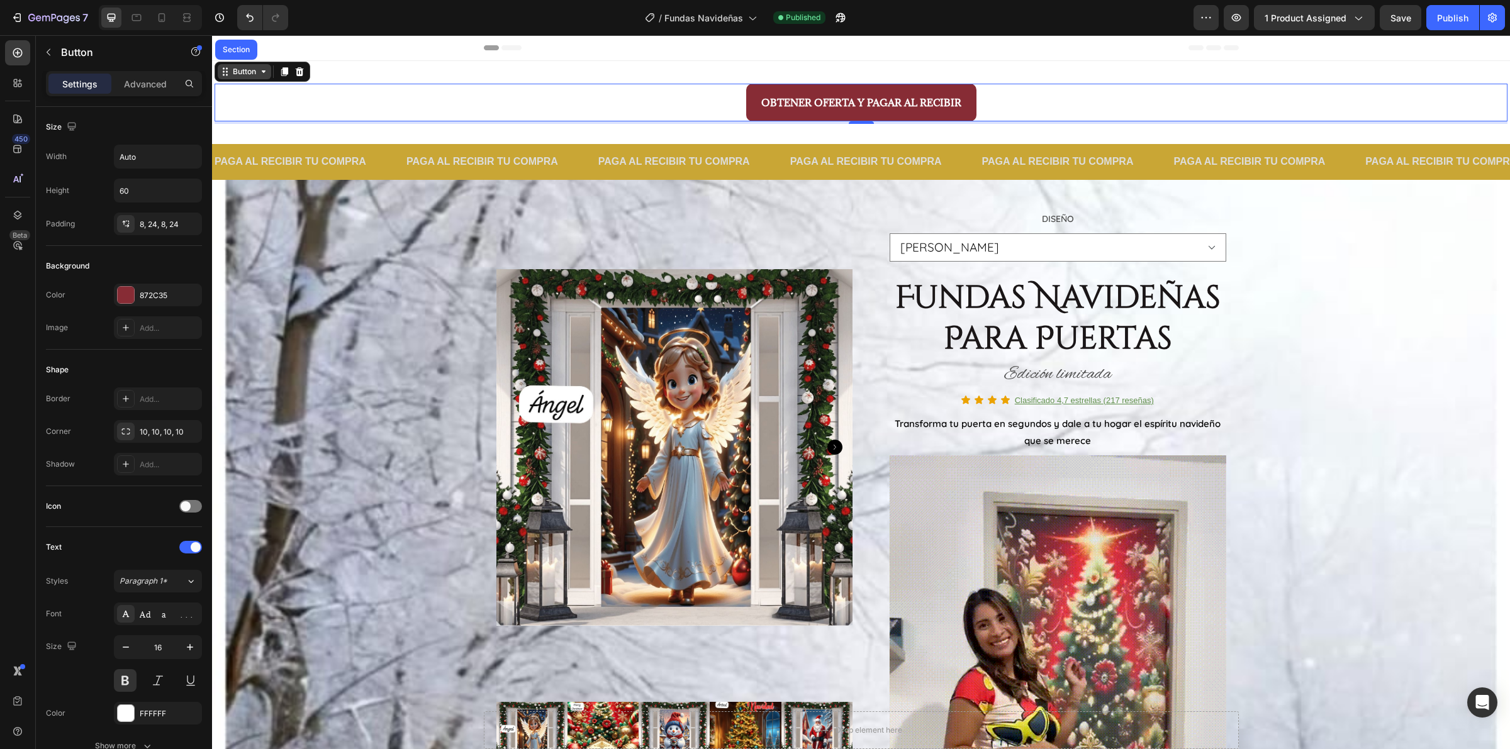
click at [243, 72] on div "Button" at bounding box center [244, 71] width 28 height 11
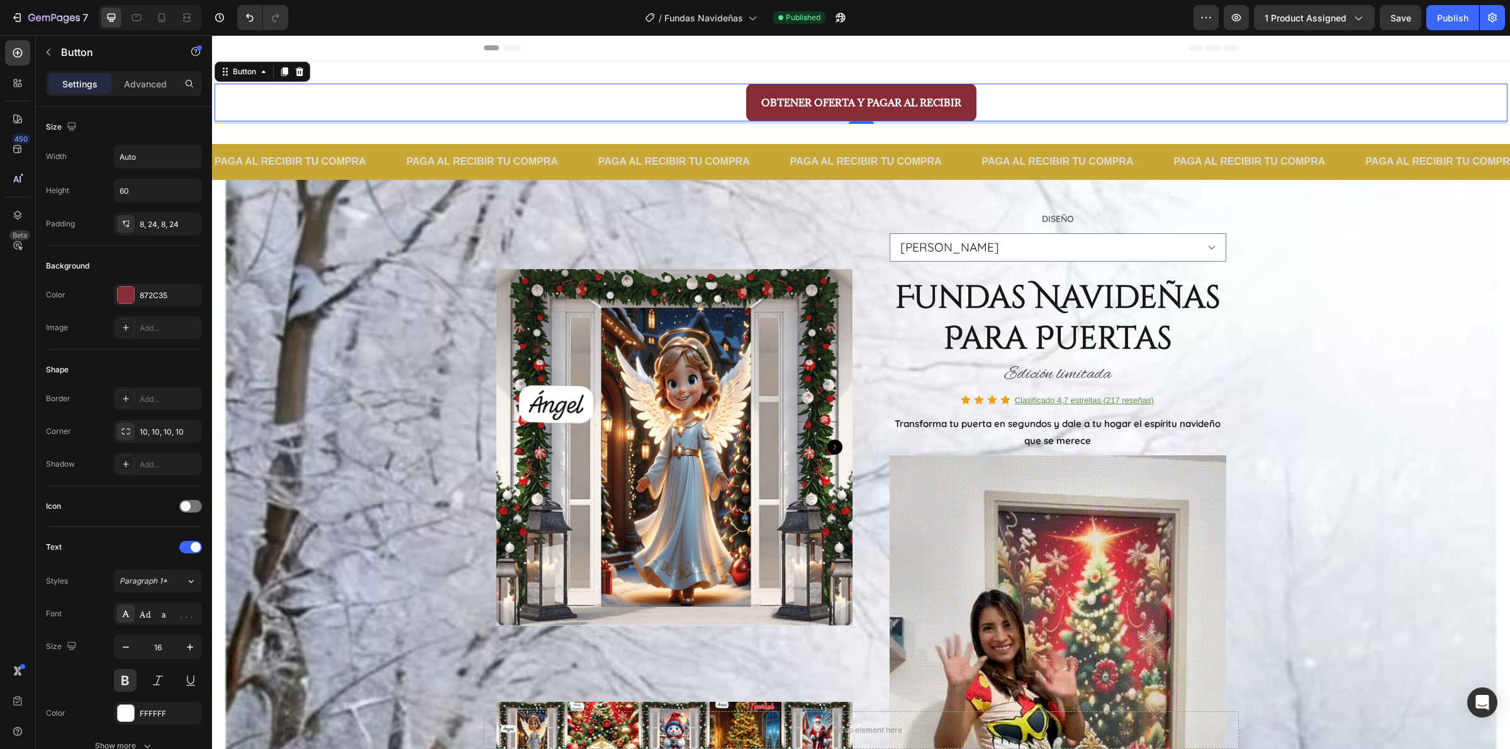
click at [243, 80] on div "Button" at bounding box center [263, 72] width 96 height 20
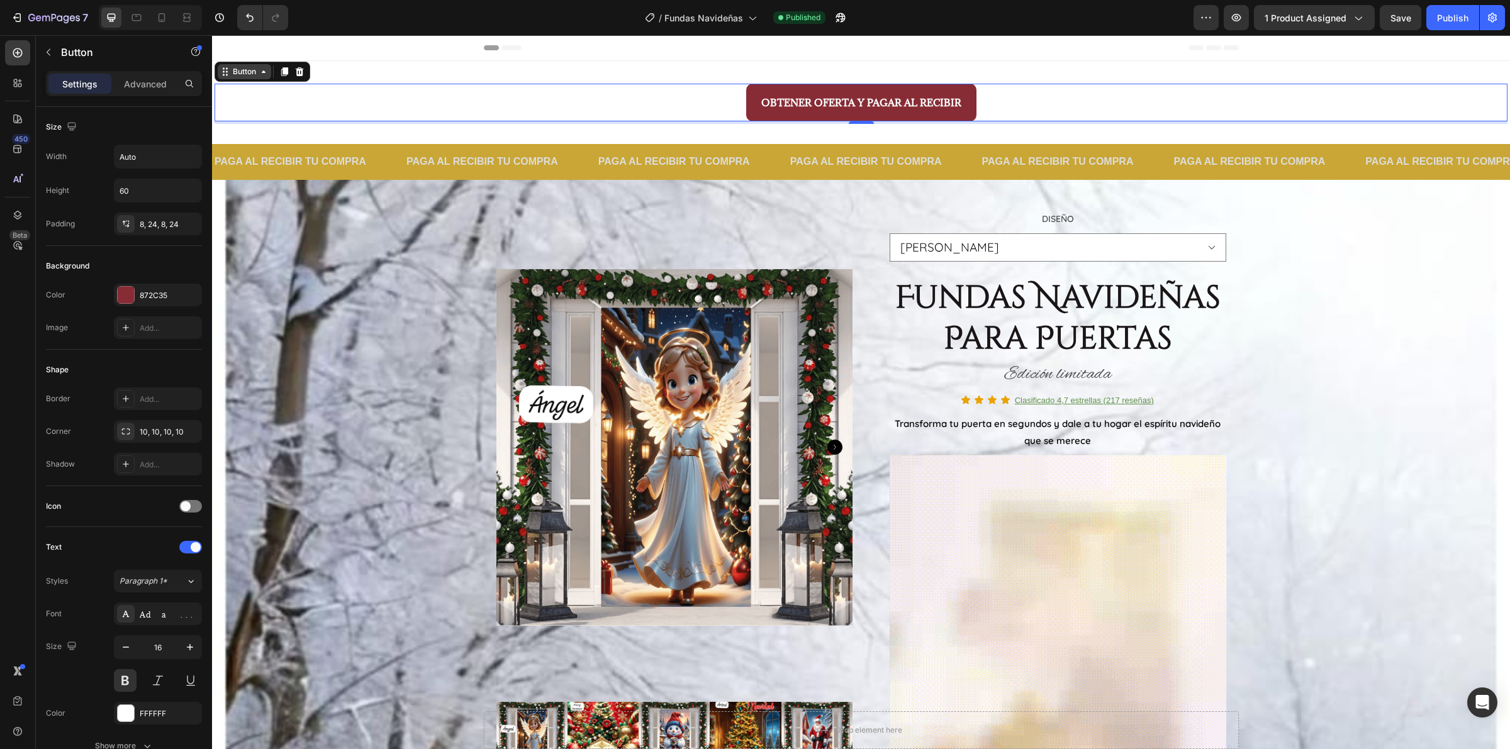
click at [244, 72] on div "Button" at bounding box center [244, 71] width 28 height 11
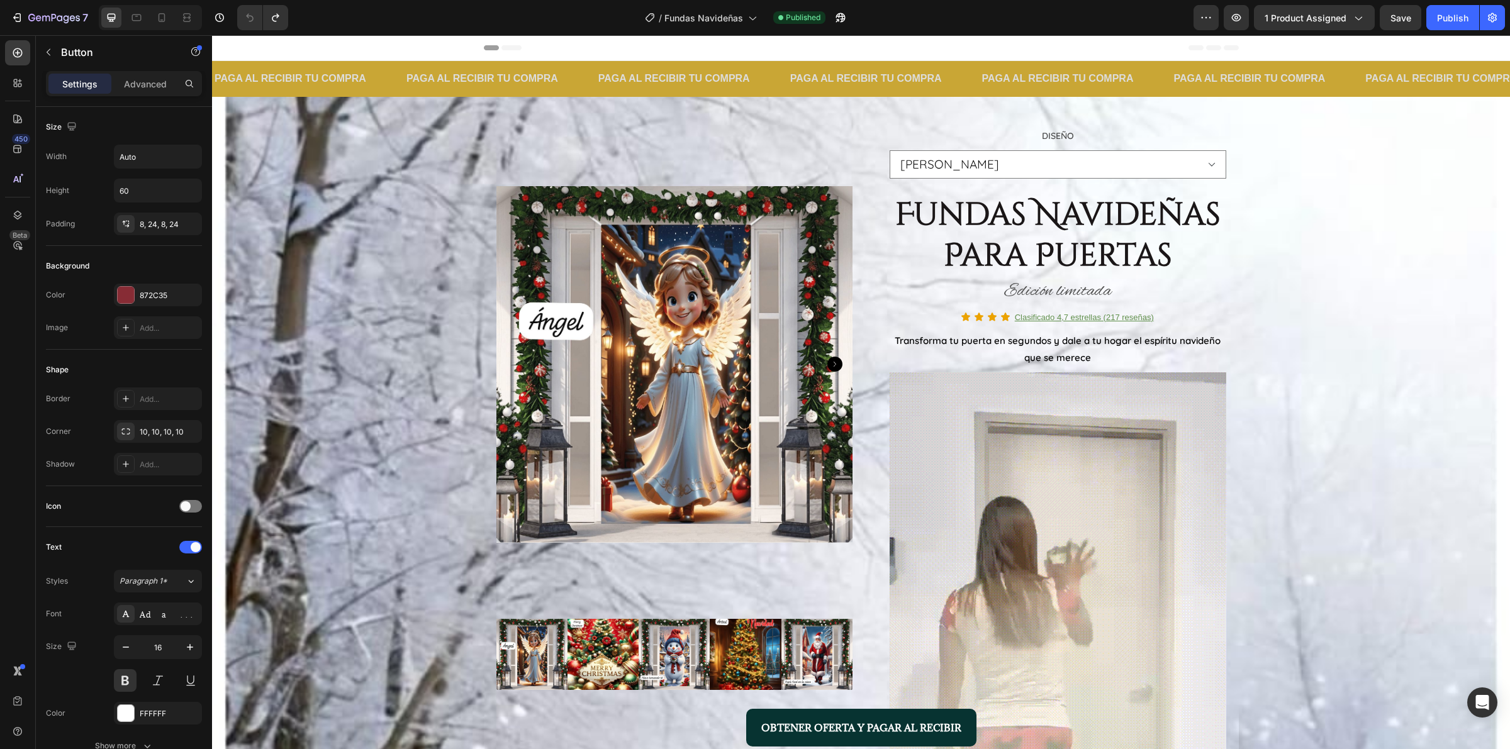
click at [762, 718] on button "OBTENER OFERTA Y PAGAR AL RECIBIR" at bounding box center [861, 728] width 230 height 38
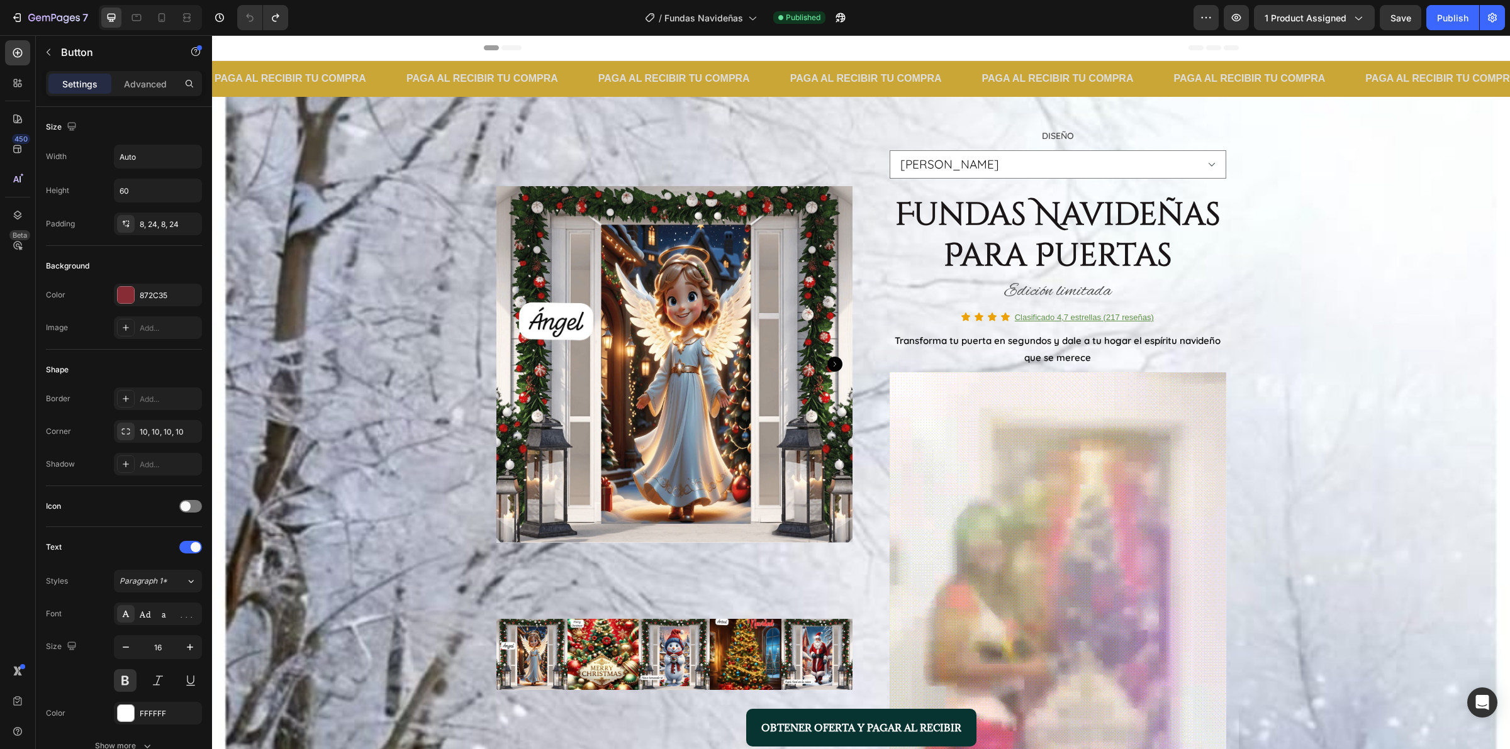
click at [758, 715] on button "OBTENER OFERTA Y PAGAR AL RECIBIR" at bounding box center [861, 728] width 230 height 38
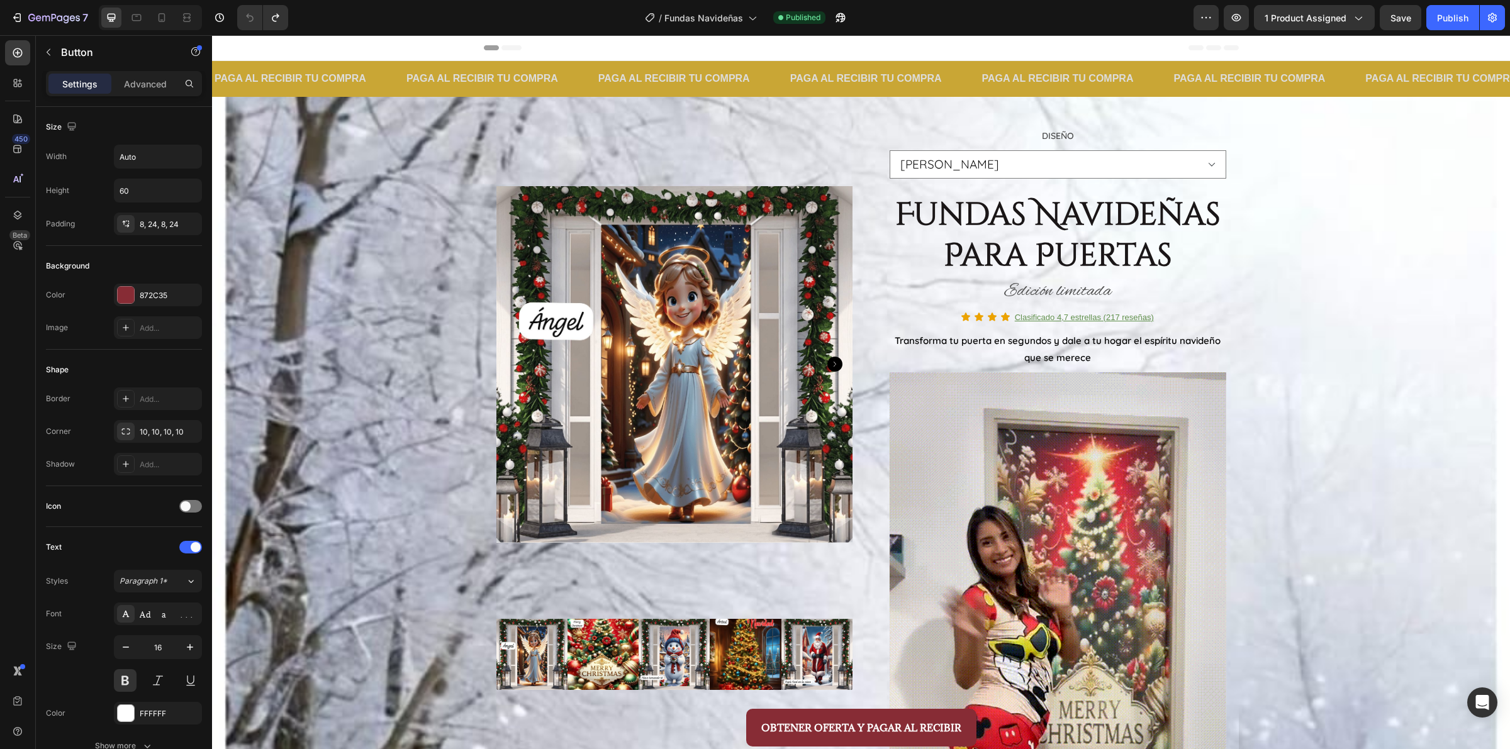
click at [737, 712] on div "OBTENER OFERTA Y PAGAR AL RECIBIR Button" at bounding box center [861, 728] width 750 height 38
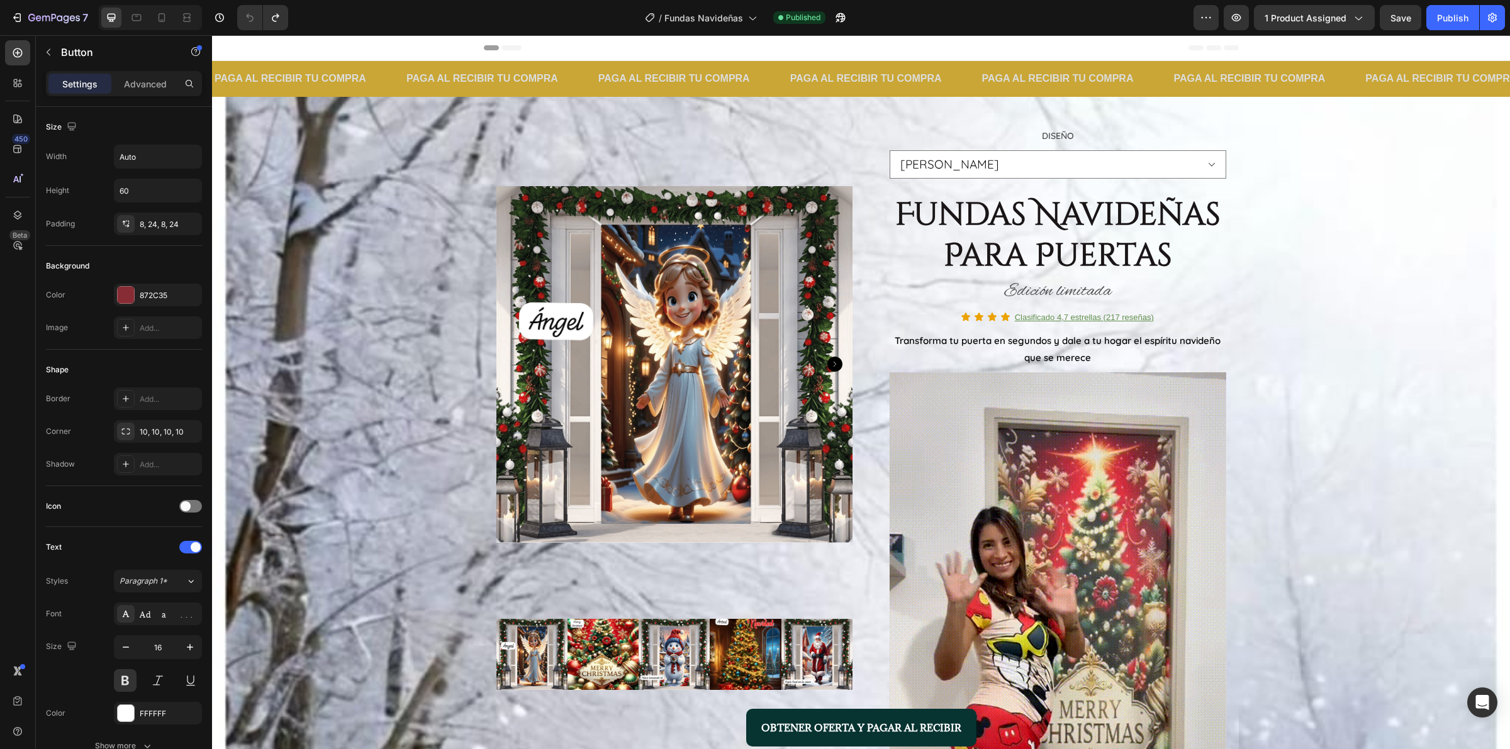
click at [749, 717] on button "OBTENER OFERTA Y PAGAR AL RECIBIR" at bounding box center [861, 728] width 230 height 38
click at [749, 714] on button "OBTENER OFERTA Y PAGAR AL RECIBIR" at bounding box center [861, 728] width 230 height 38
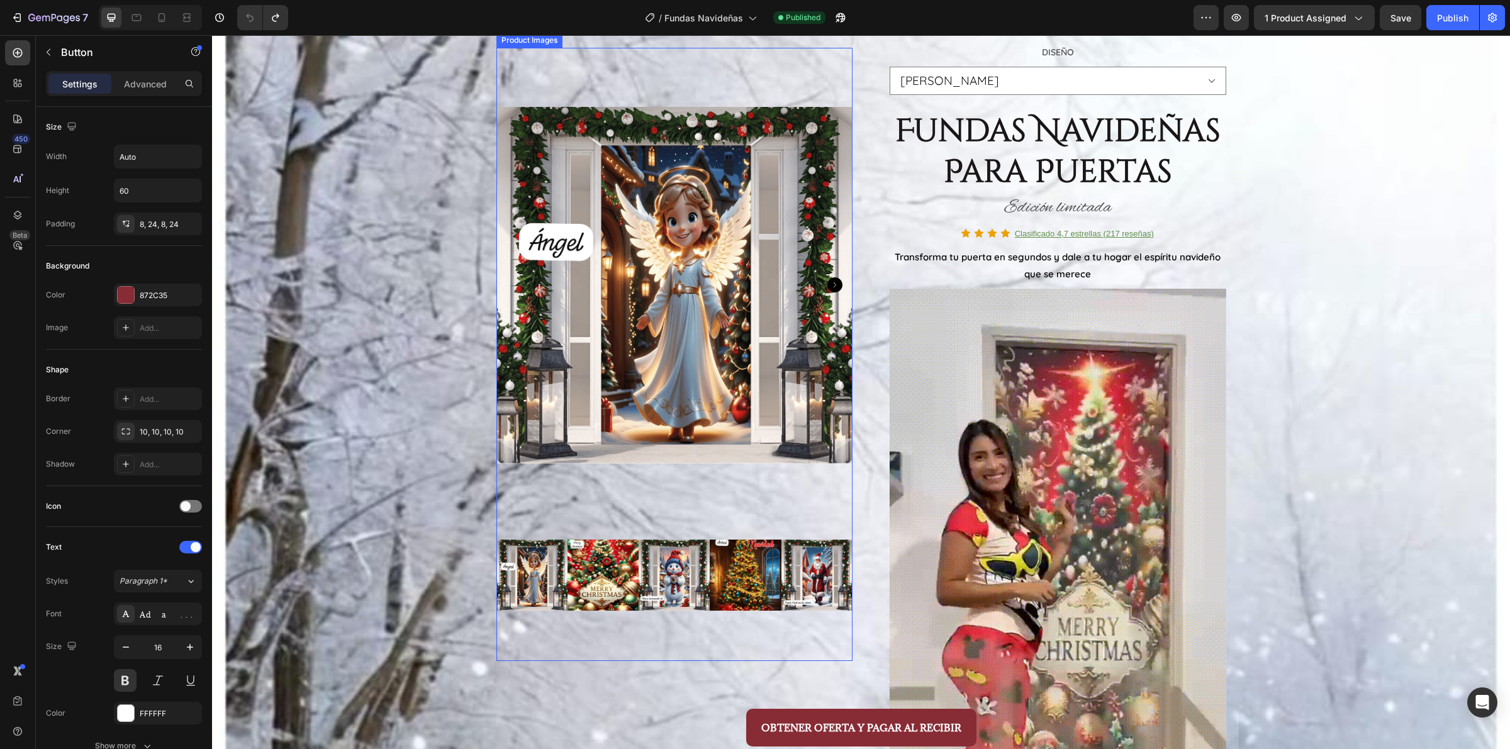
scroll to position [236, 0]
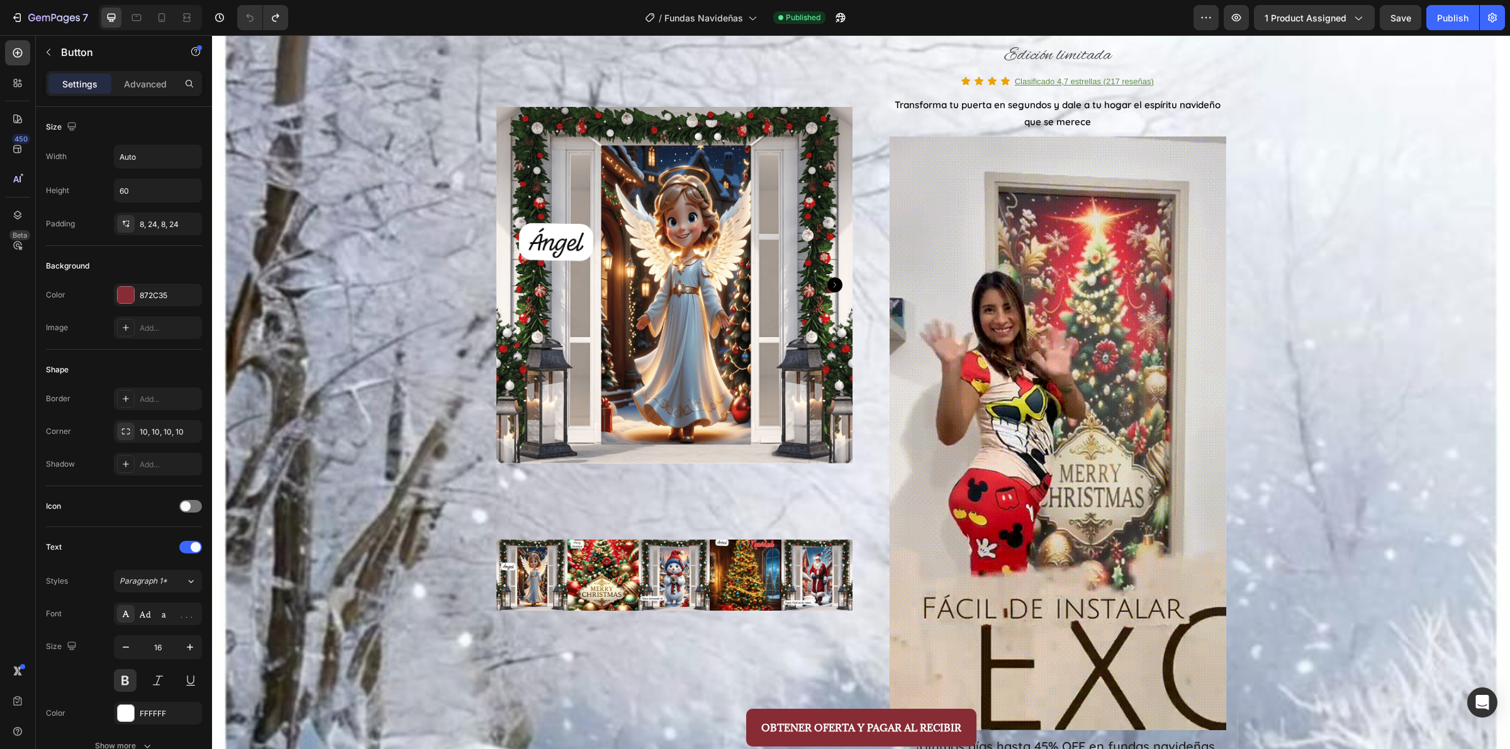
click at [635, 727] on div "OBTENER OFERTA Y PAGAR AL RECIBIR Button" at bounding box center [861, 728] width 750 height 38
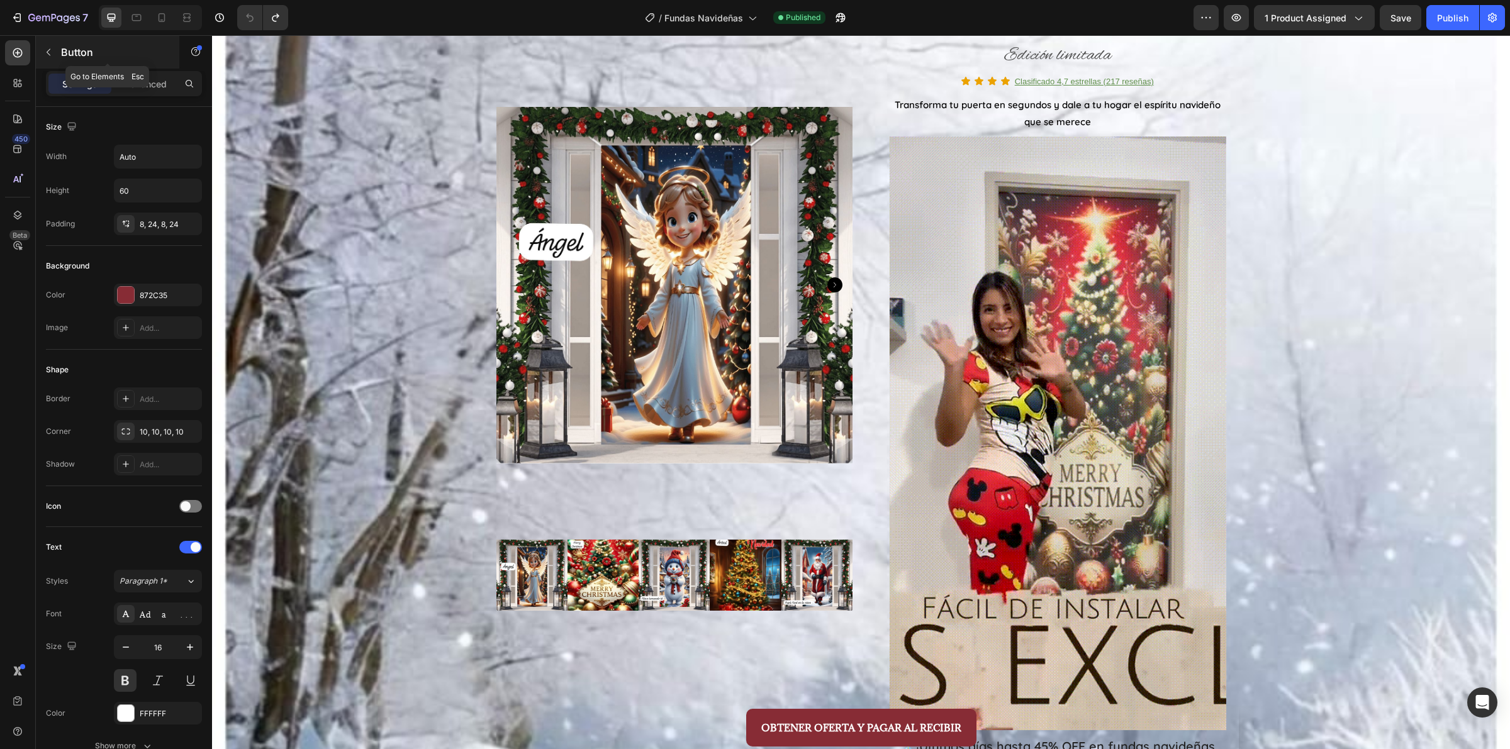
click at [48, 54] on icon "button" at bounding box center [49, 52] width 4 height 7
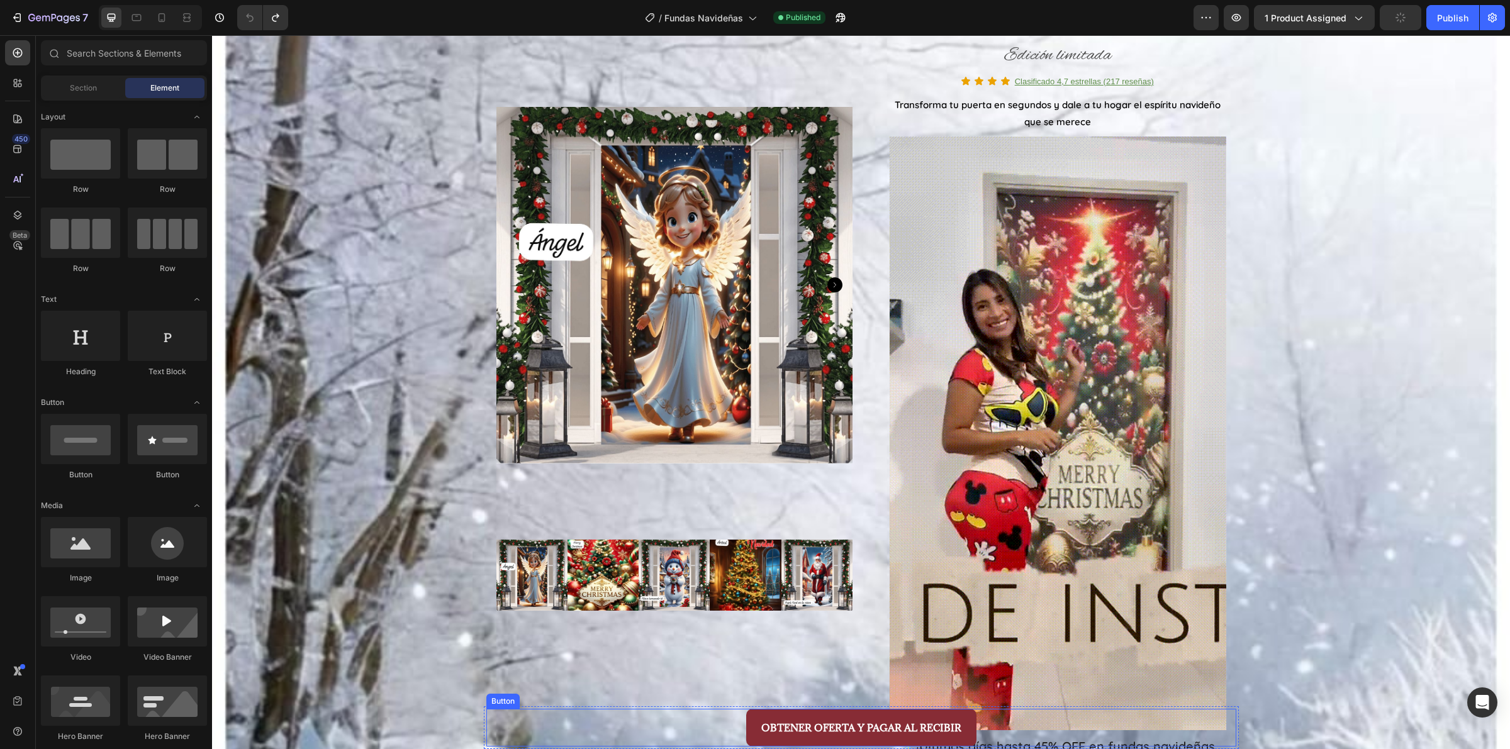
click at [712, 727] on div "OBTENER OFERTA Y PAGAR AL RECIBIR Button" at bounding box center [861, 728] width 750 height 38
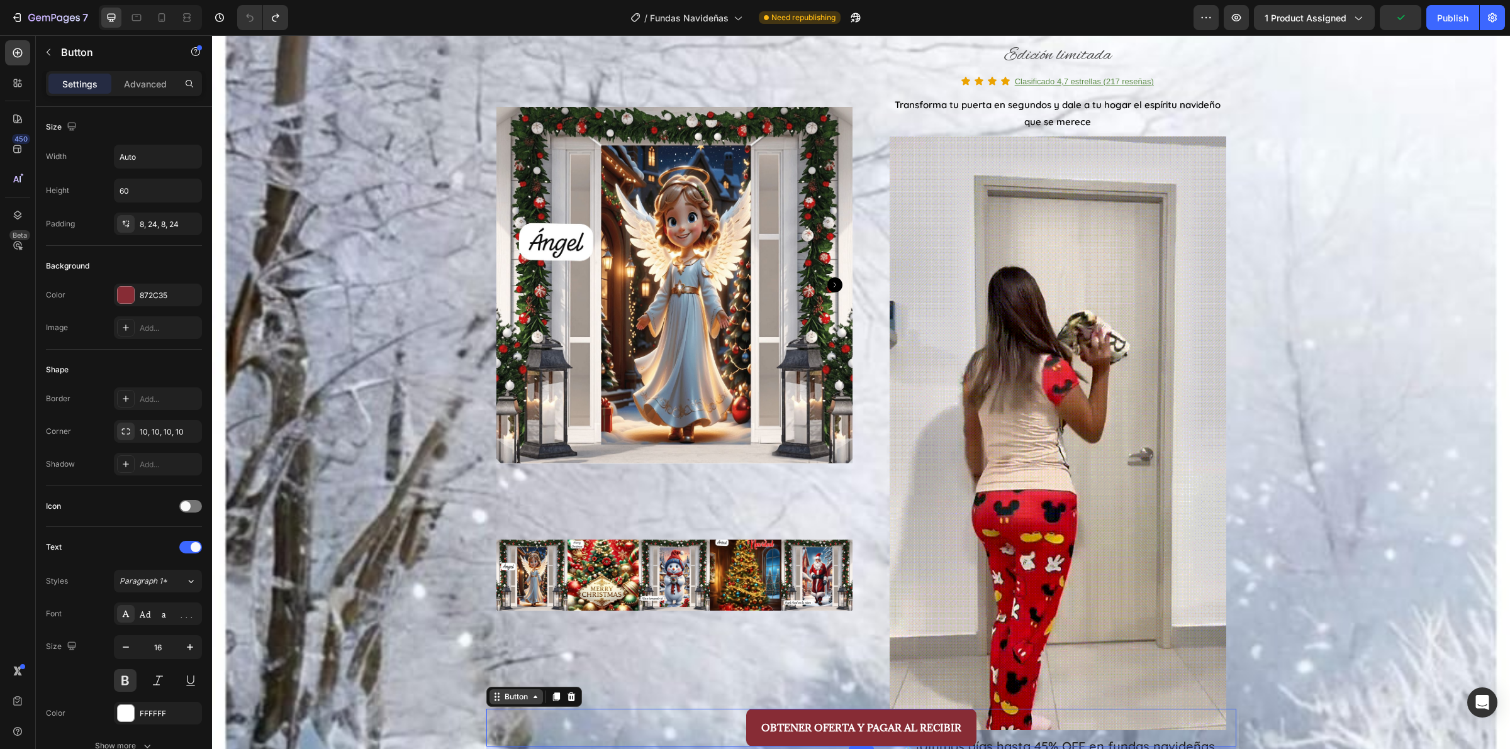
click at [502, 694] on div "Button" at bounding box center [516, 696] width 28 height 11
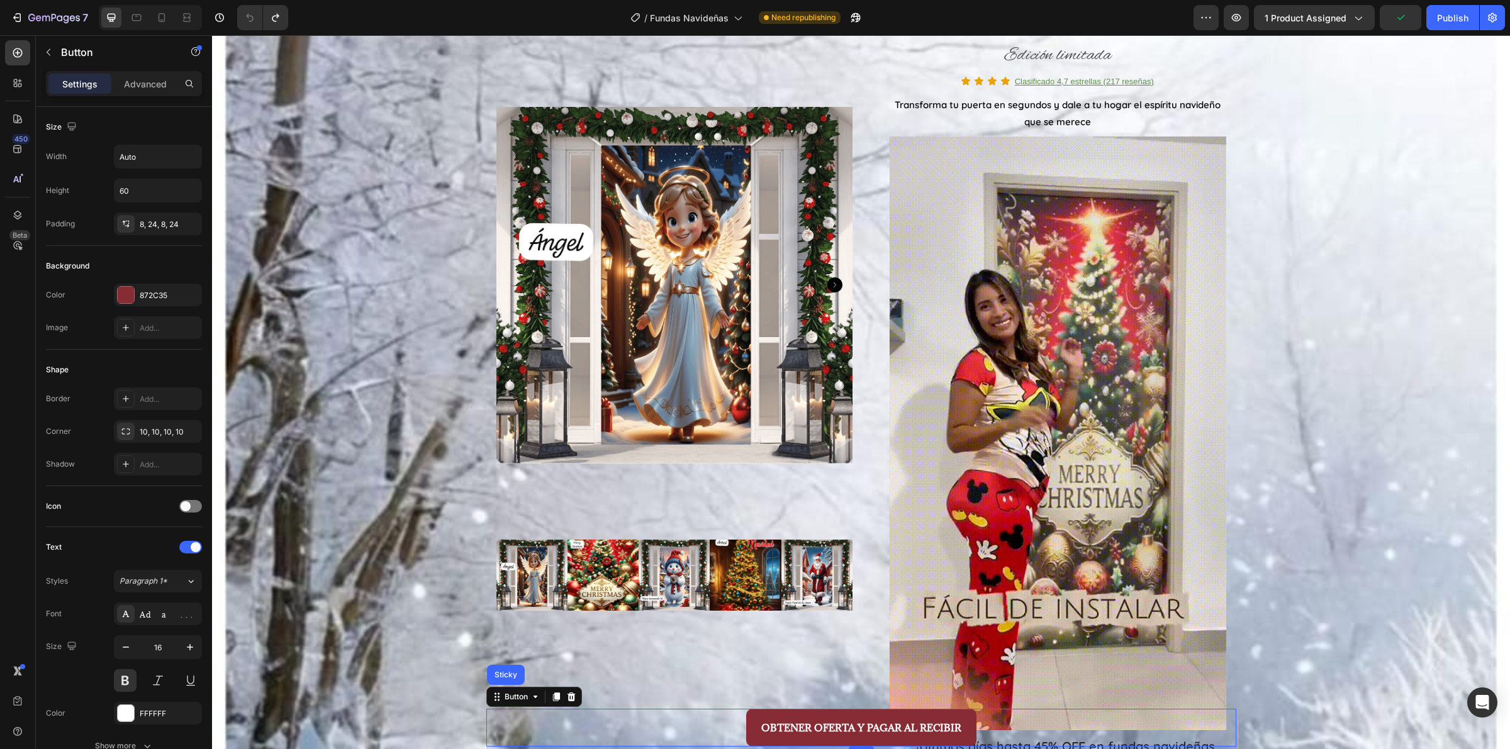
click at [498, 735] on div "OBTENER OFERTA Y PAGAR AL RECIBIR Button Sticky 4" at bounding box center [861, 728] width 750 height 38
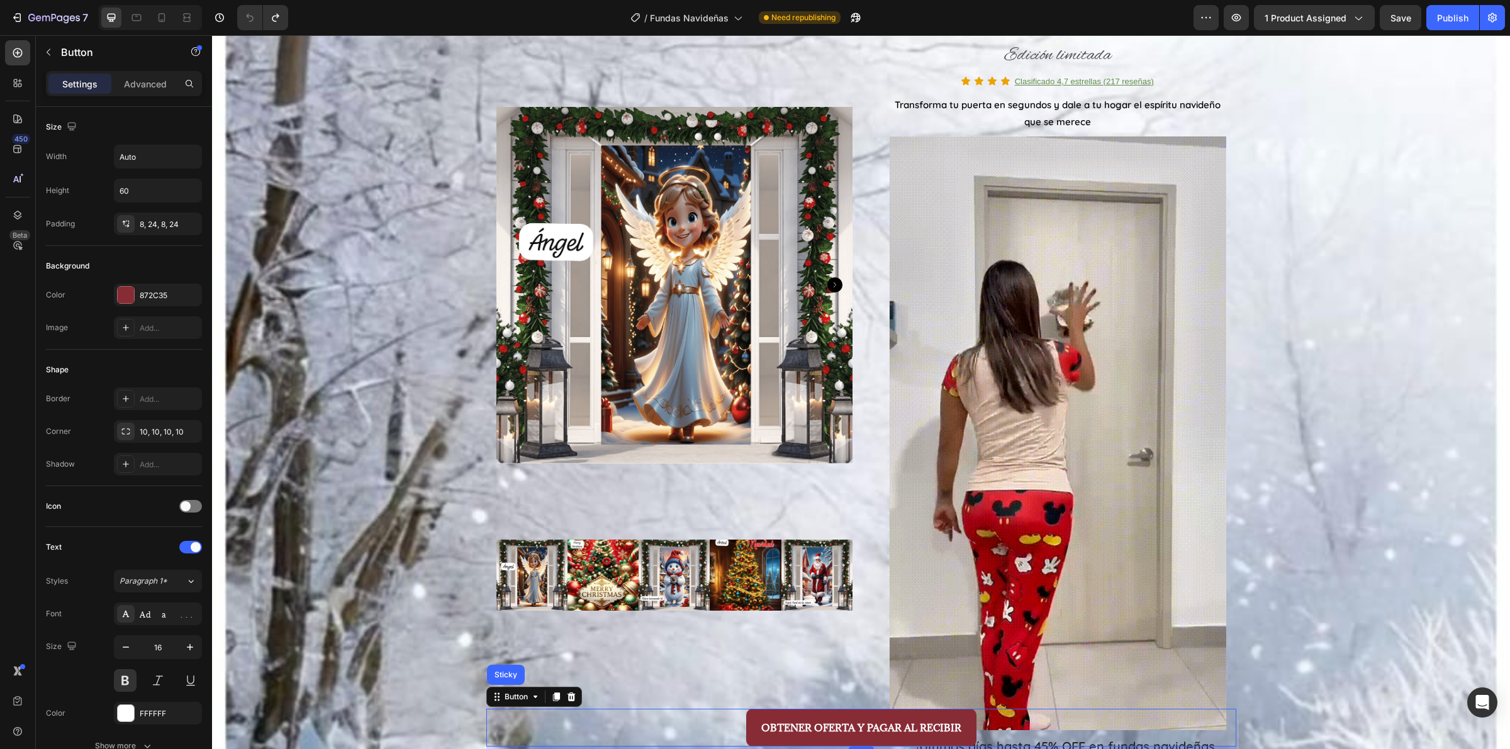
click at [486, 727] on div "OBTENER OFERTA Y PAGAR AL RECIBIR Button Sticky 4" at bounding box center [861, 728] width 750 height 38
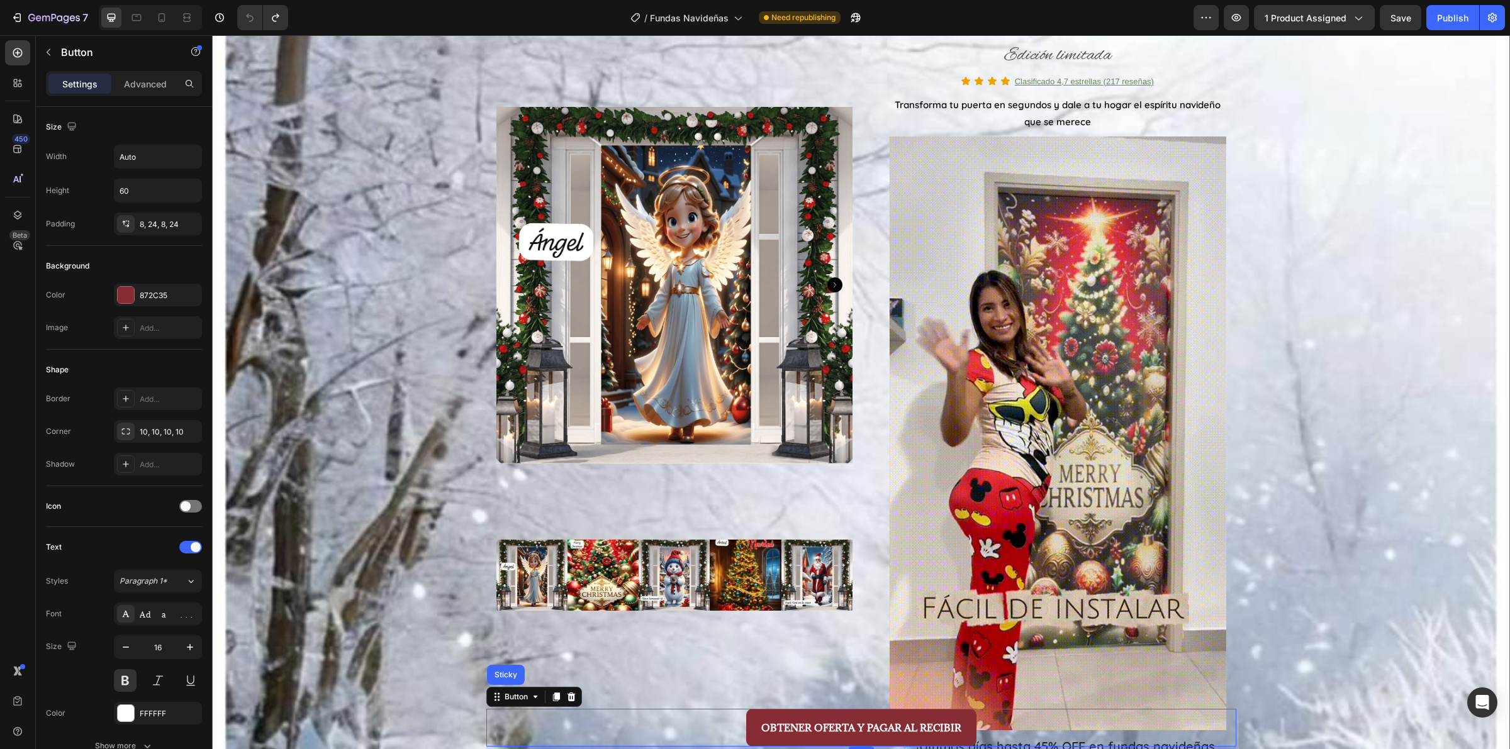
click at [466, 722] on div "PAGA AL RECIBIR TU COMPRA Text Block PAGA AL RECIBIR TU COMPRA Text Block PAGA …" at bounding box center [861, 702] width 1298 height 1754
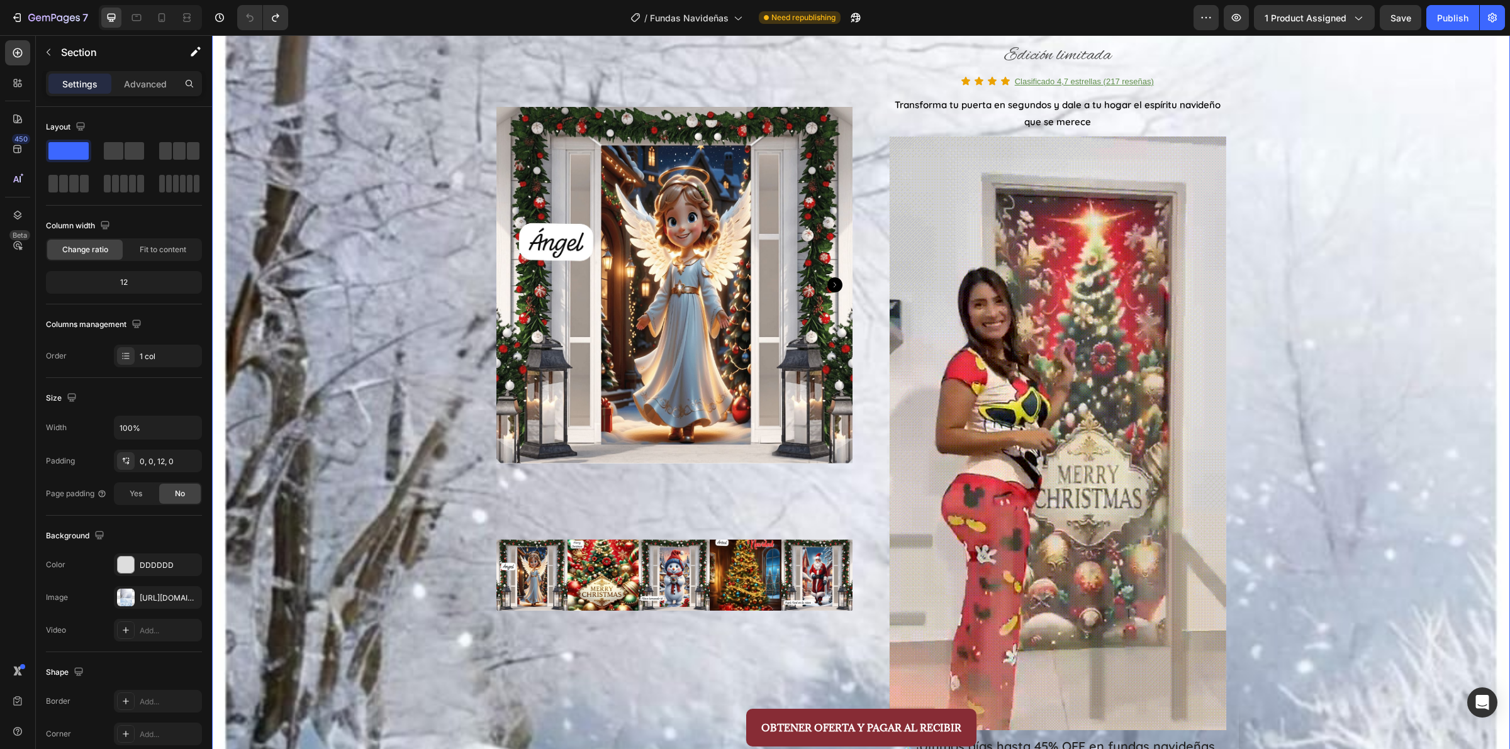
click at [271, 283] on div "PAGA AL RECIBIR TU COMPRA Text Block PAGA AL RECIBIR TU COMPRA Text Block PAGA …" at bounding box center [861, 702] width 1298 height 1754
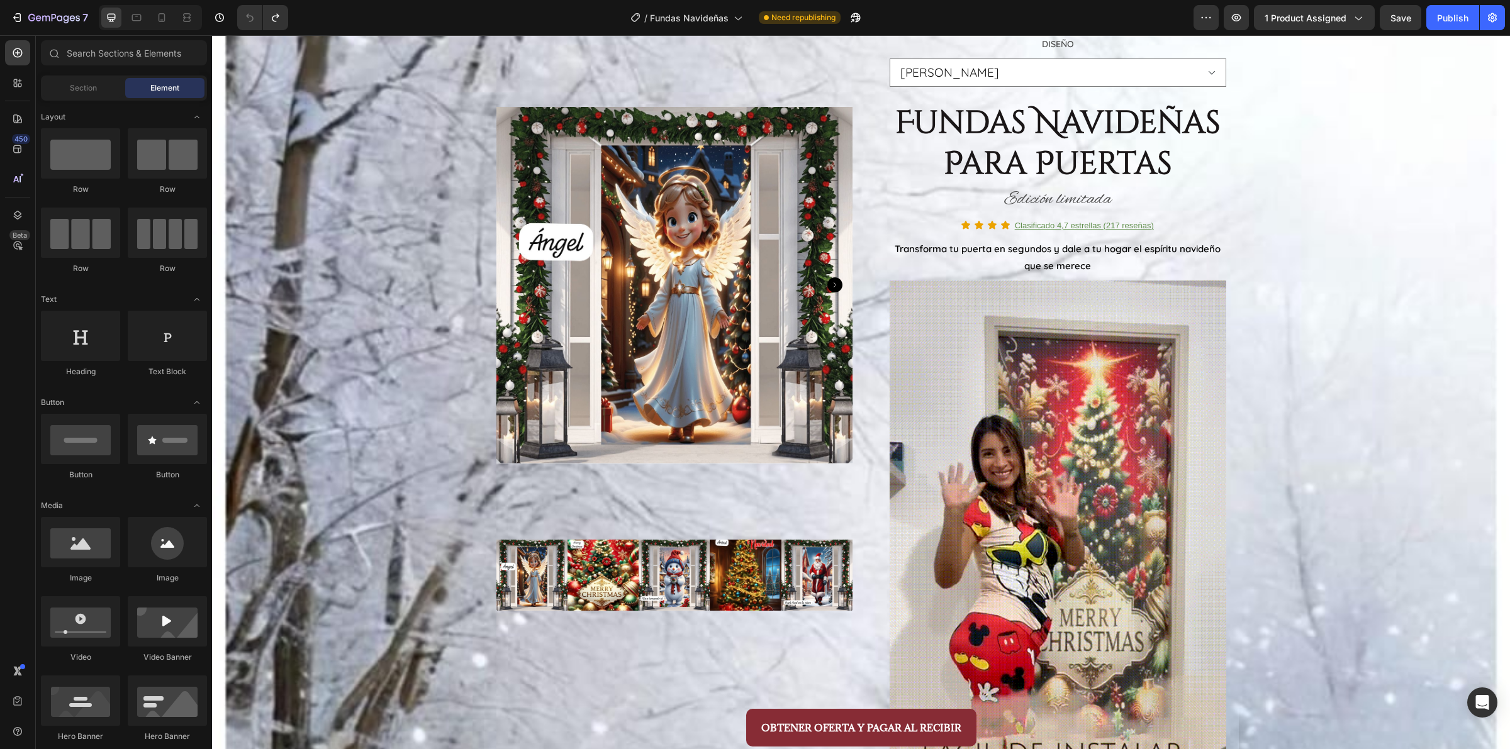
scroll to position [137, 0]
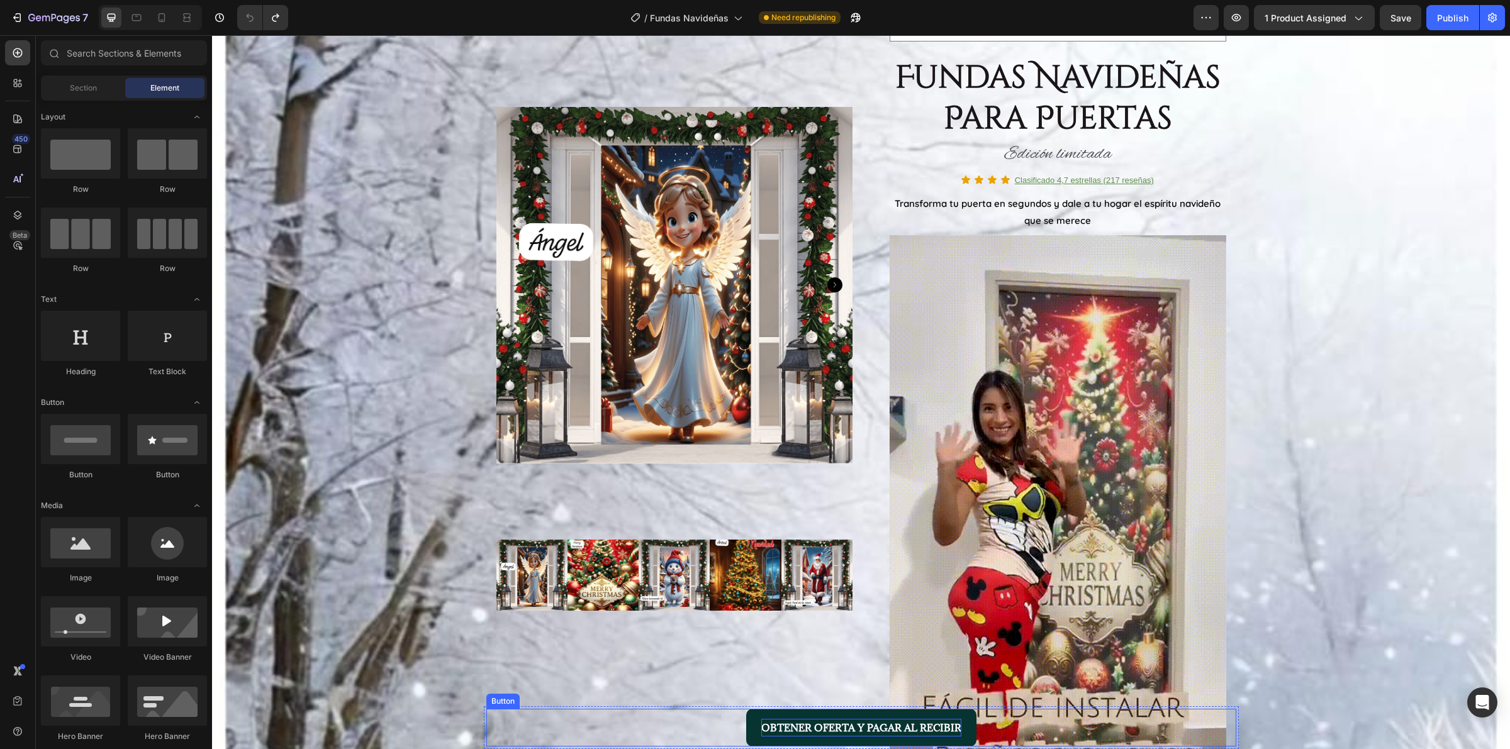
click at [866, 734] on p "OBTENER OFERTA Y PAGAR AL RECIBIR" at bounding box center [861, 728] width 200 height 18
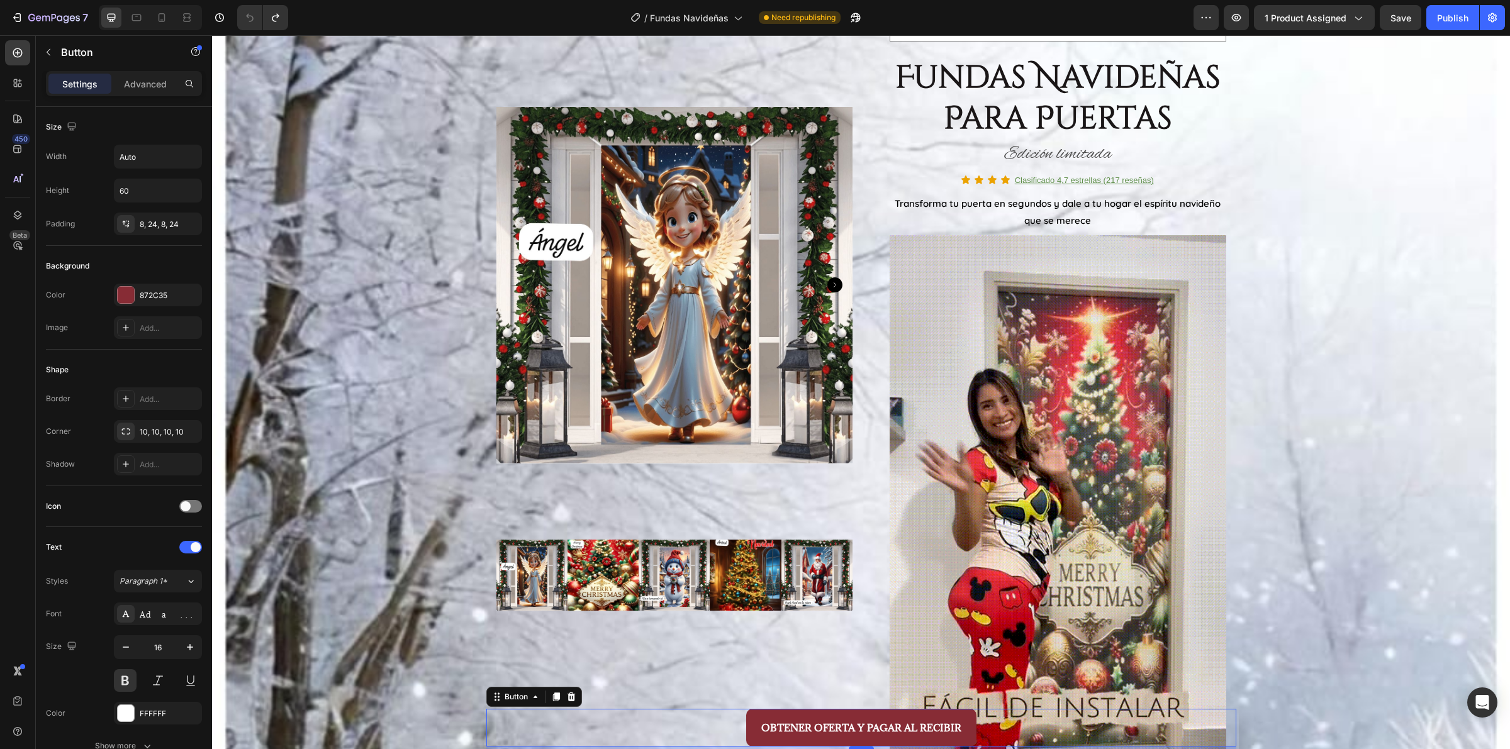
click at [533, 705] on div "Button" at bounding box center [534, 697] width 96 height 20
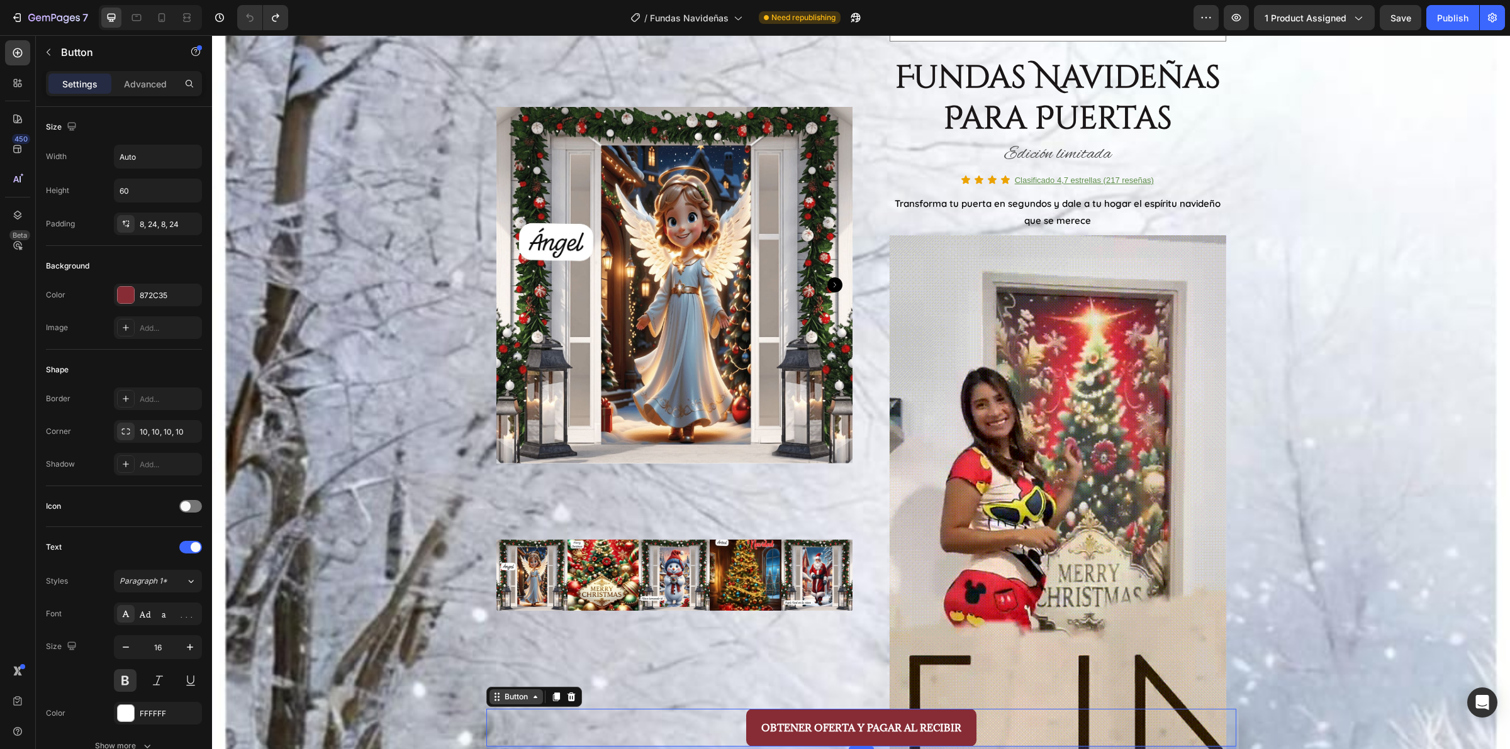
click at [533, 696] on icon at bounding box center [535, 697] width 4 height 3
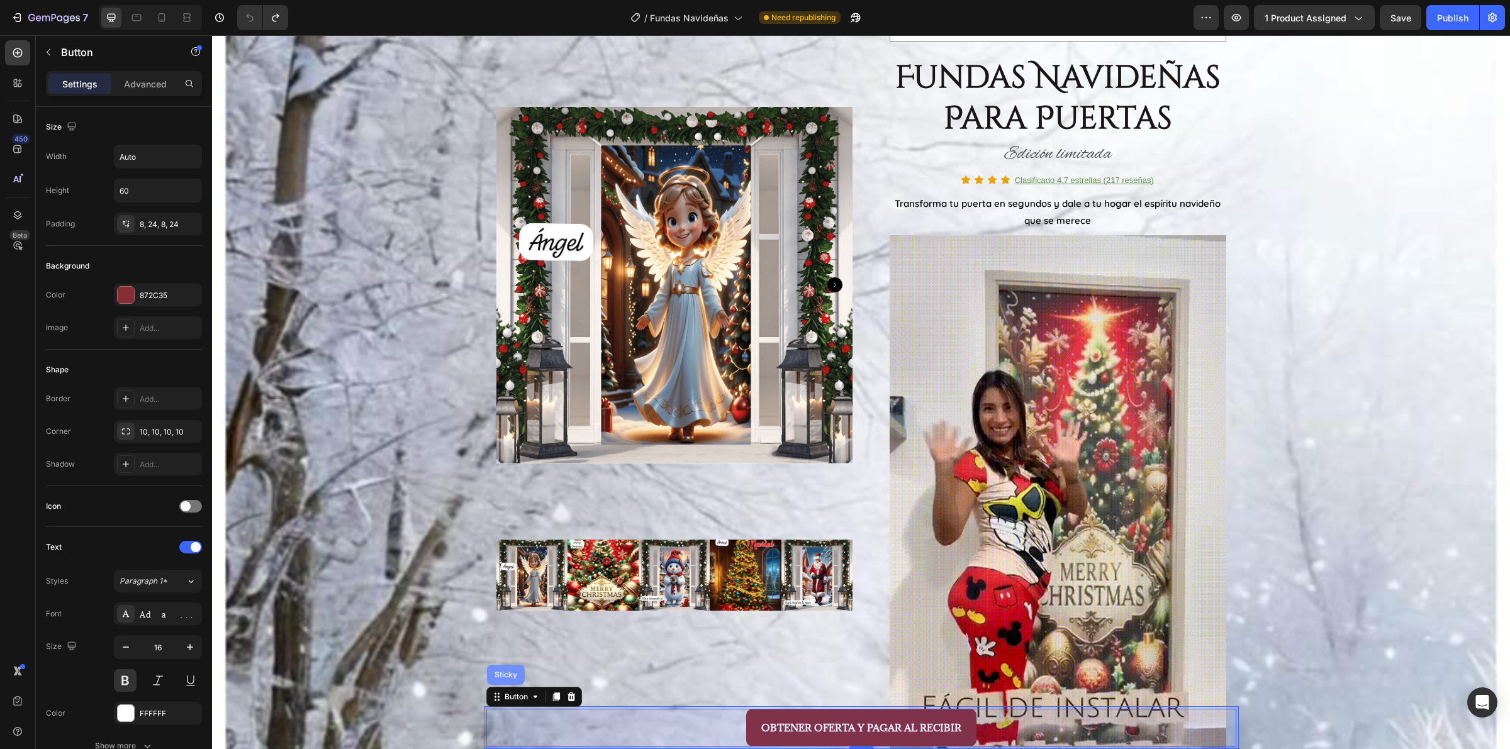
click at [508, 680] on div "Sticky" at bounding box center [506, 675] width 38 height 20
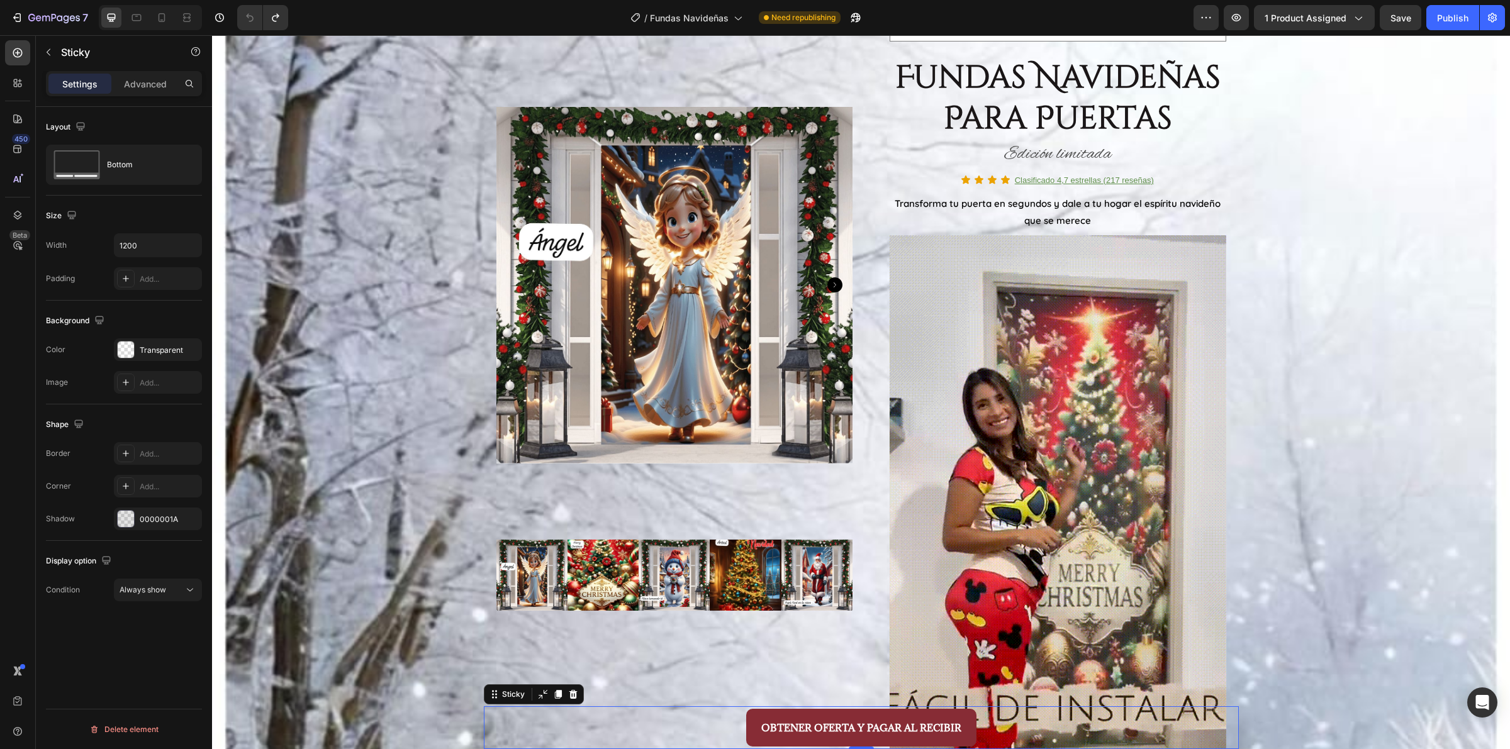
click at [1230, 738] on div "OBTENER OFERTA Y PAGAR AL RECIBIR Button" at bounding box center [861, 727] width 755 height 43
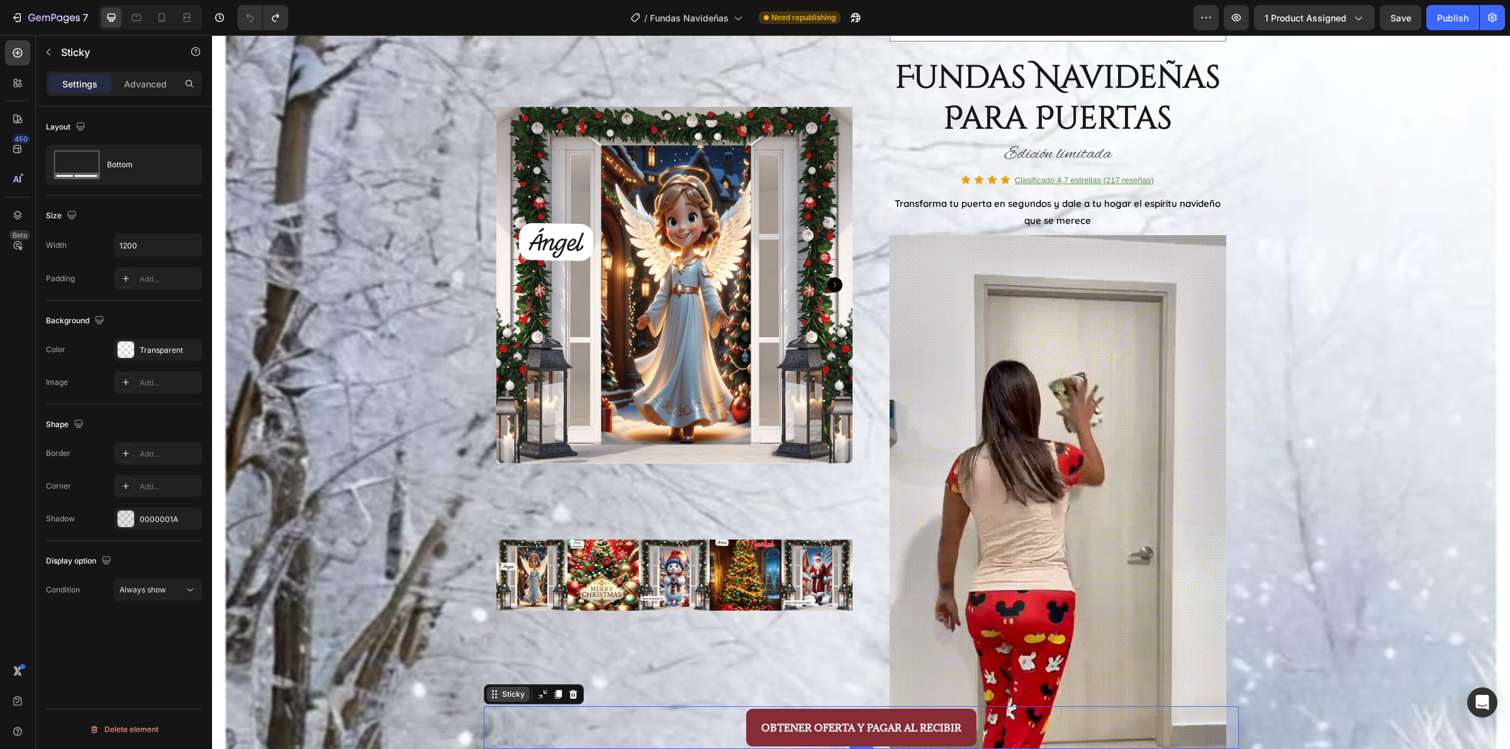
click at [517, 698] on div "Sticky" at bounding box center [514, 694] width 28 height 11
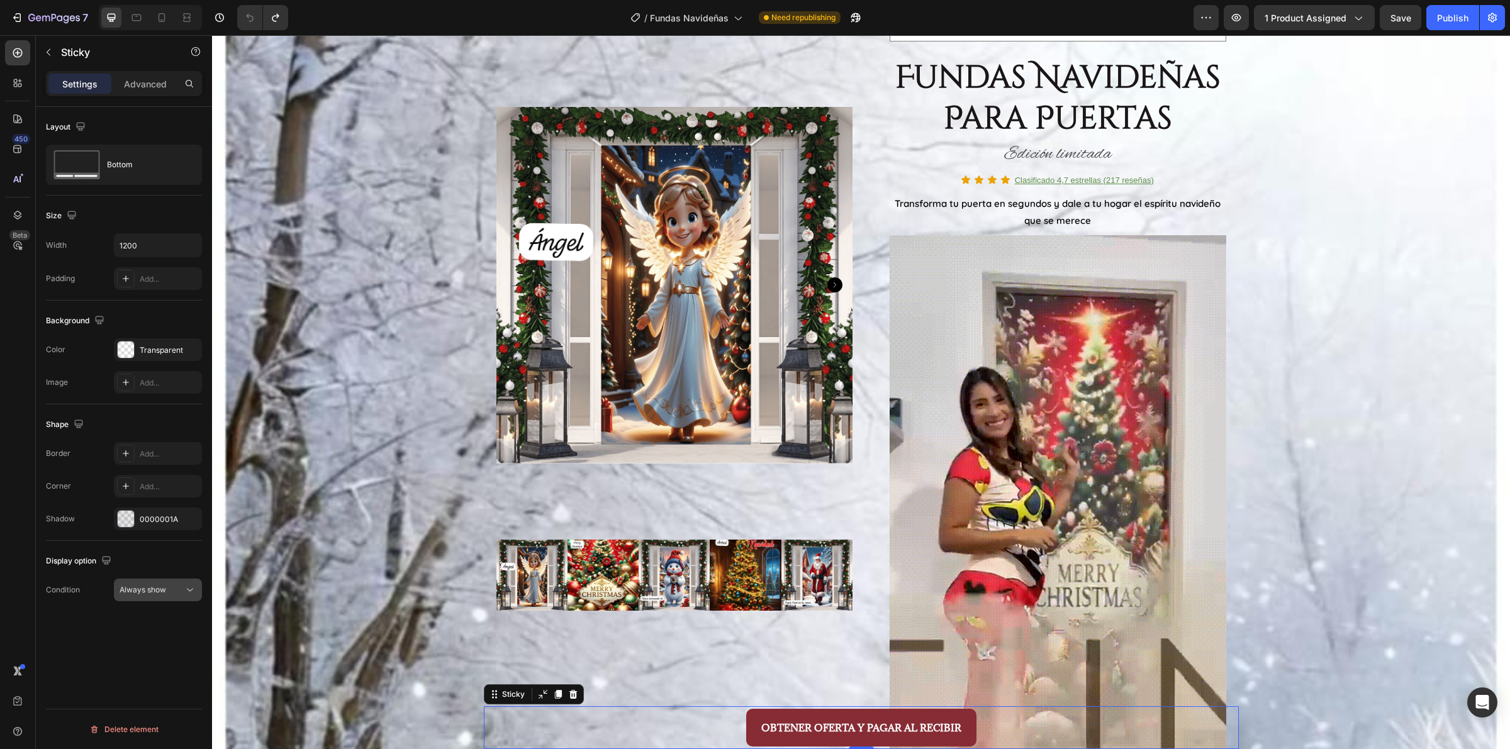
click at [152, 601] on button "Always show" at bounding box center [158, 590] width 88 height 23
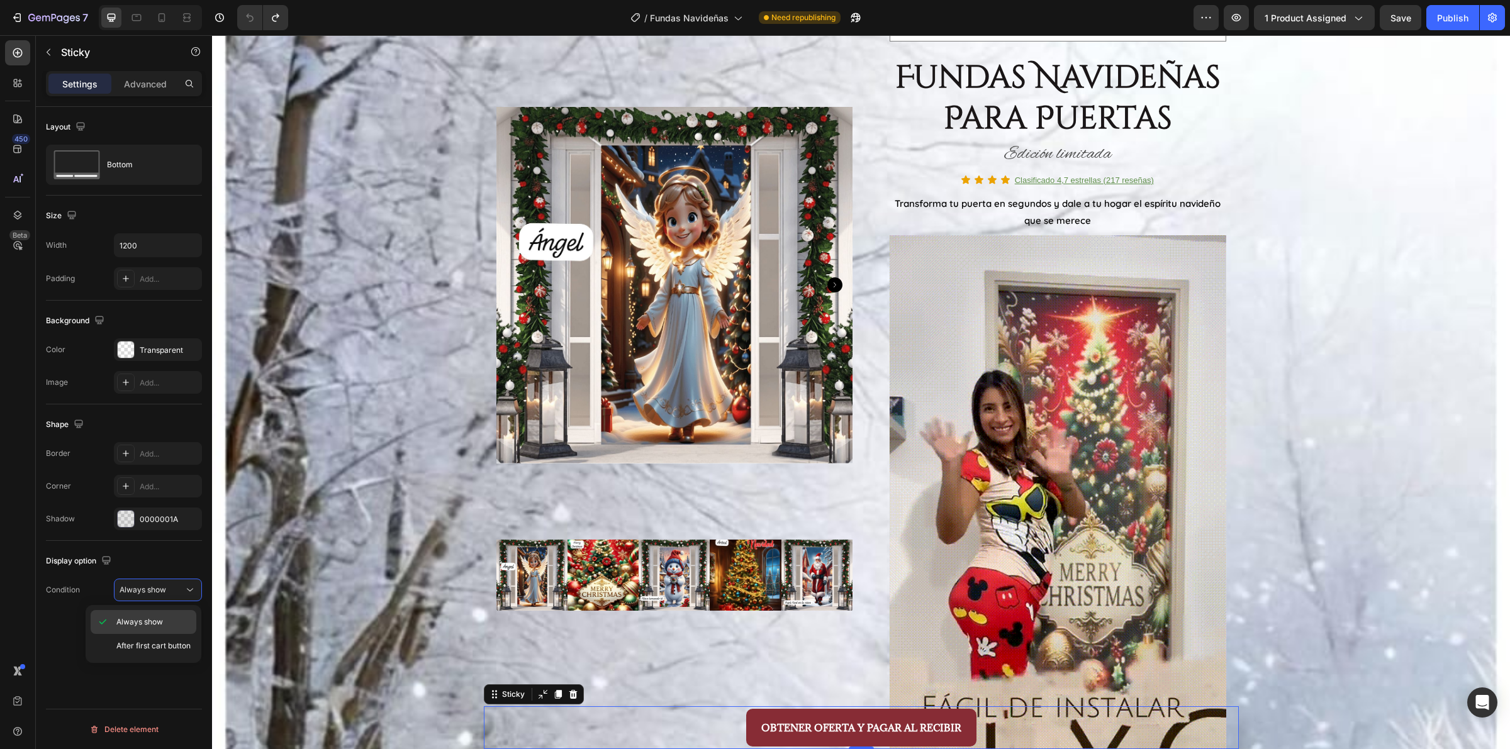
click at [155, 620] on span "Always show" at bounding box center [139, 622] width 47 height 11
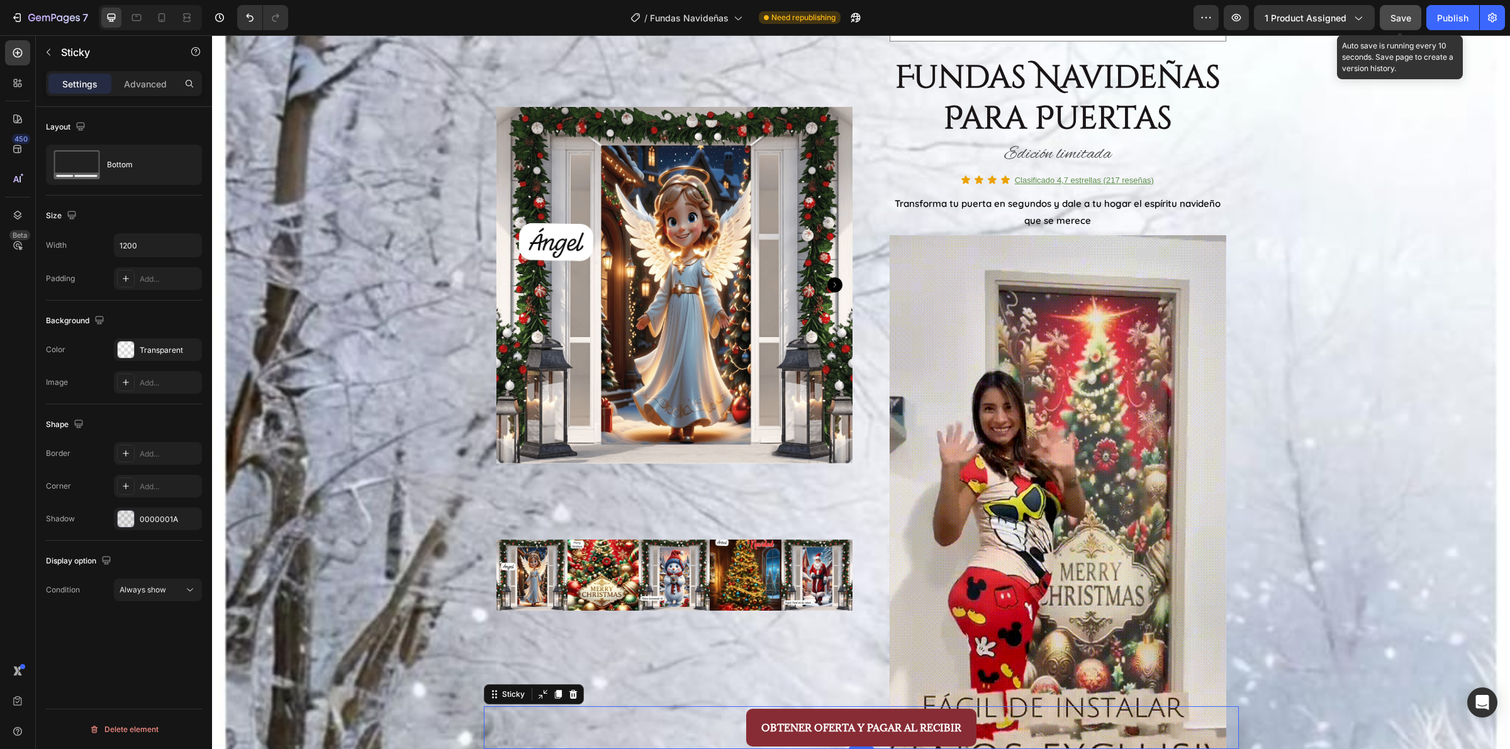
click at [1398, 18] on span "Save" at bounding box center [1400, 18] width 21 height 11
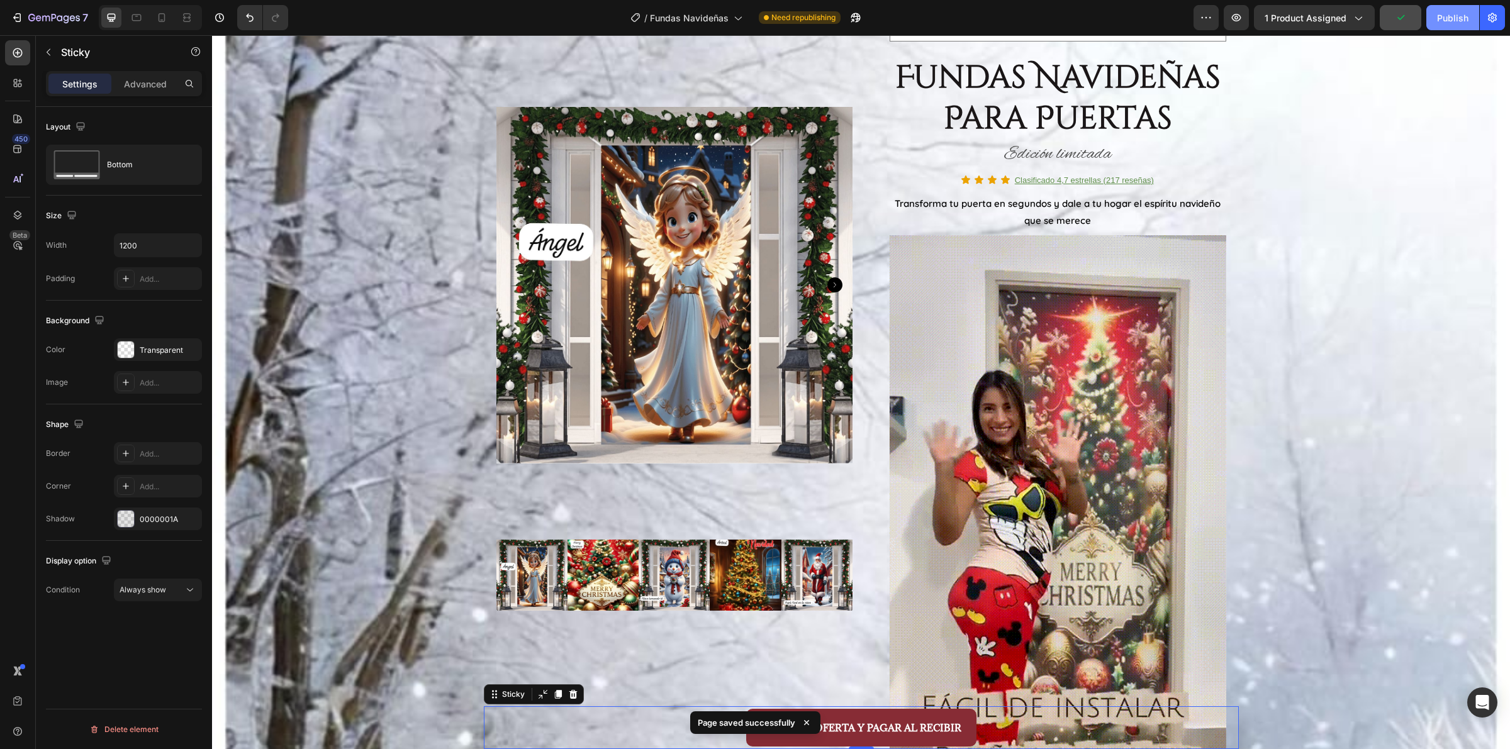
click at [1446, 20] on div "Publish" at bounding box center [1452, 17] width 31 height 13
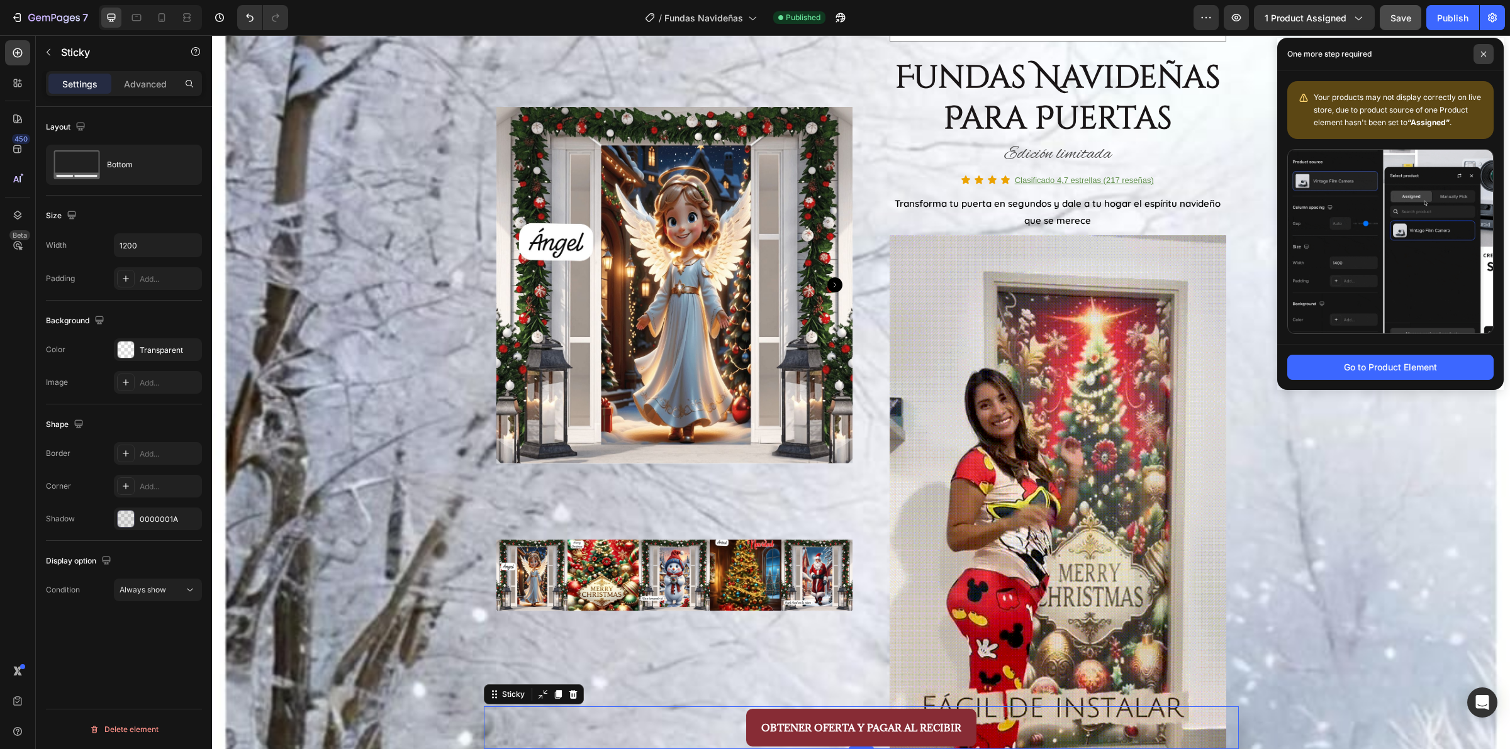
click at [1480, 55] on icon at bounding box center [1483, 54] width 6 height 6
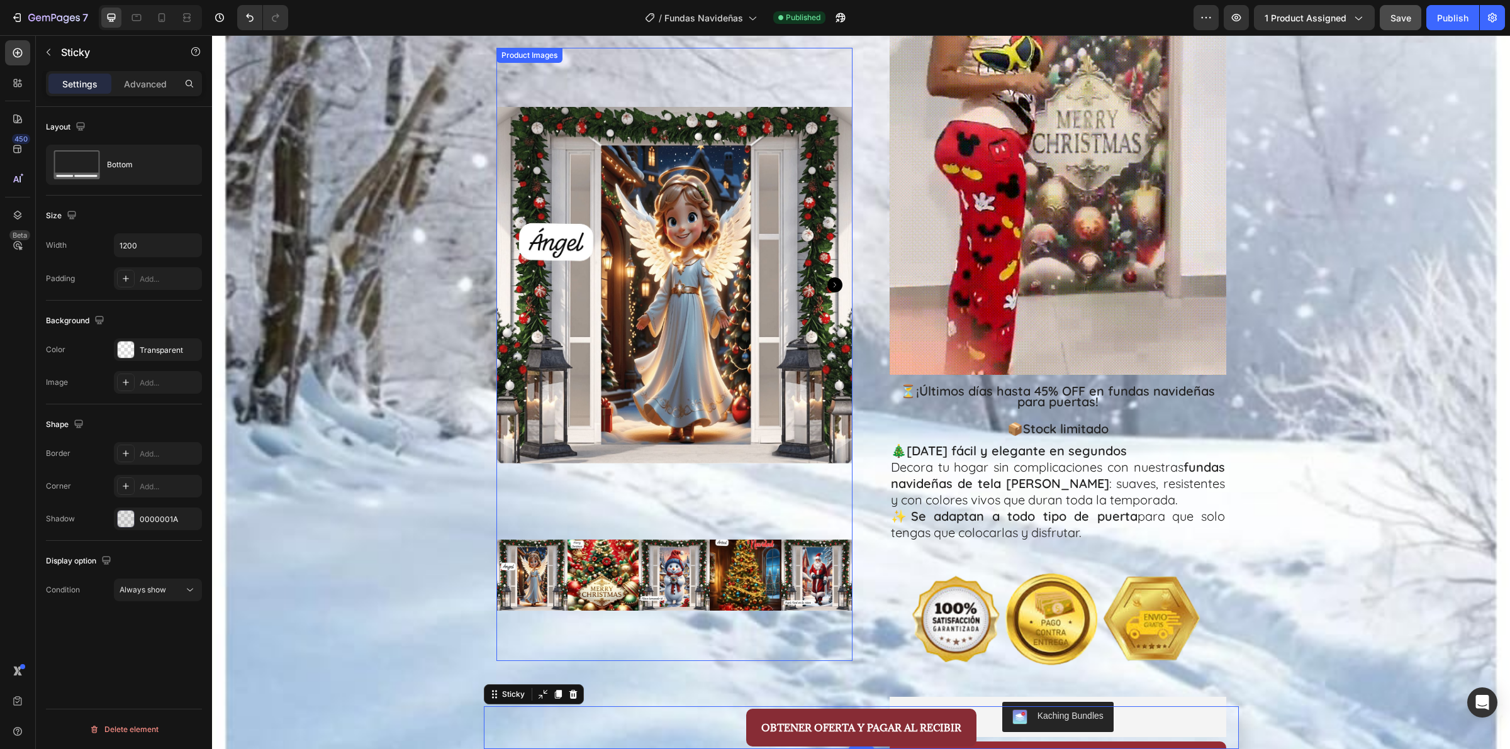
scroll to position [609, 0]
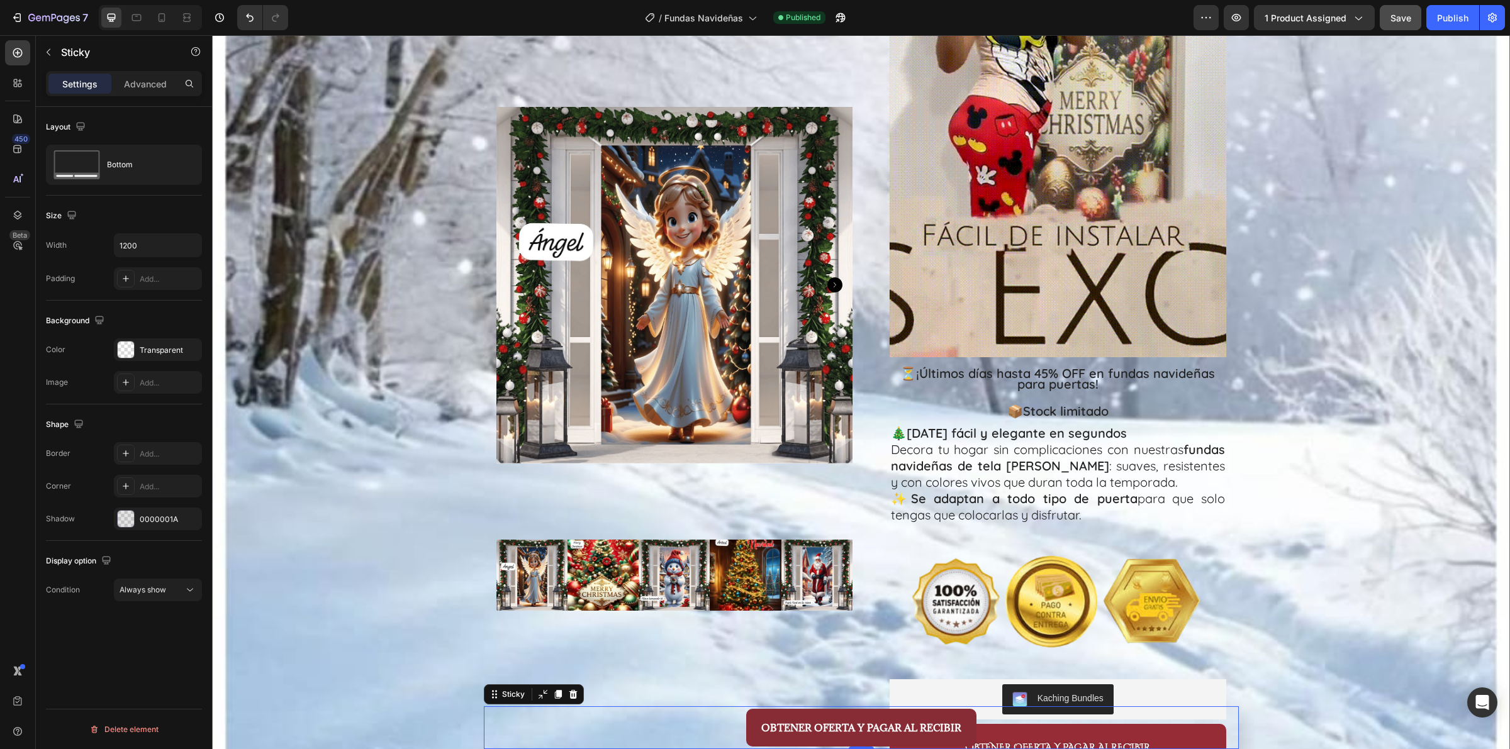
click at [1377, 606] on div "PAGA AL RECIBIR TU COMPRA Text Block PAGA AL RECIBIR TU COMPRA Text Block PAGA …" at bounding box center [861, 329] width 1298 height 1754
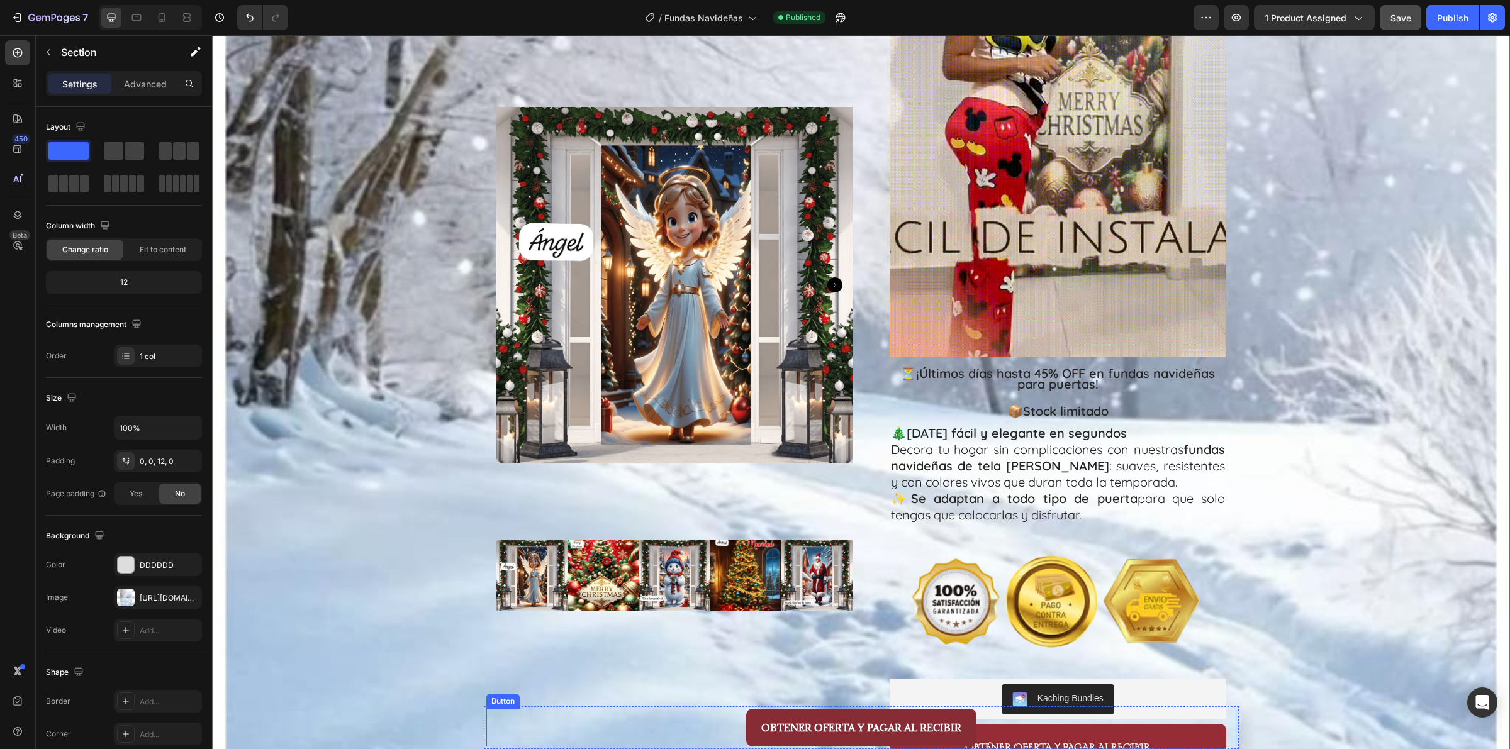
click at [705, 735] on div "OBTENER OFERTA Y PAGAR AL RECIBIR Button" at bounding box center [861, 728] width 750 height 38
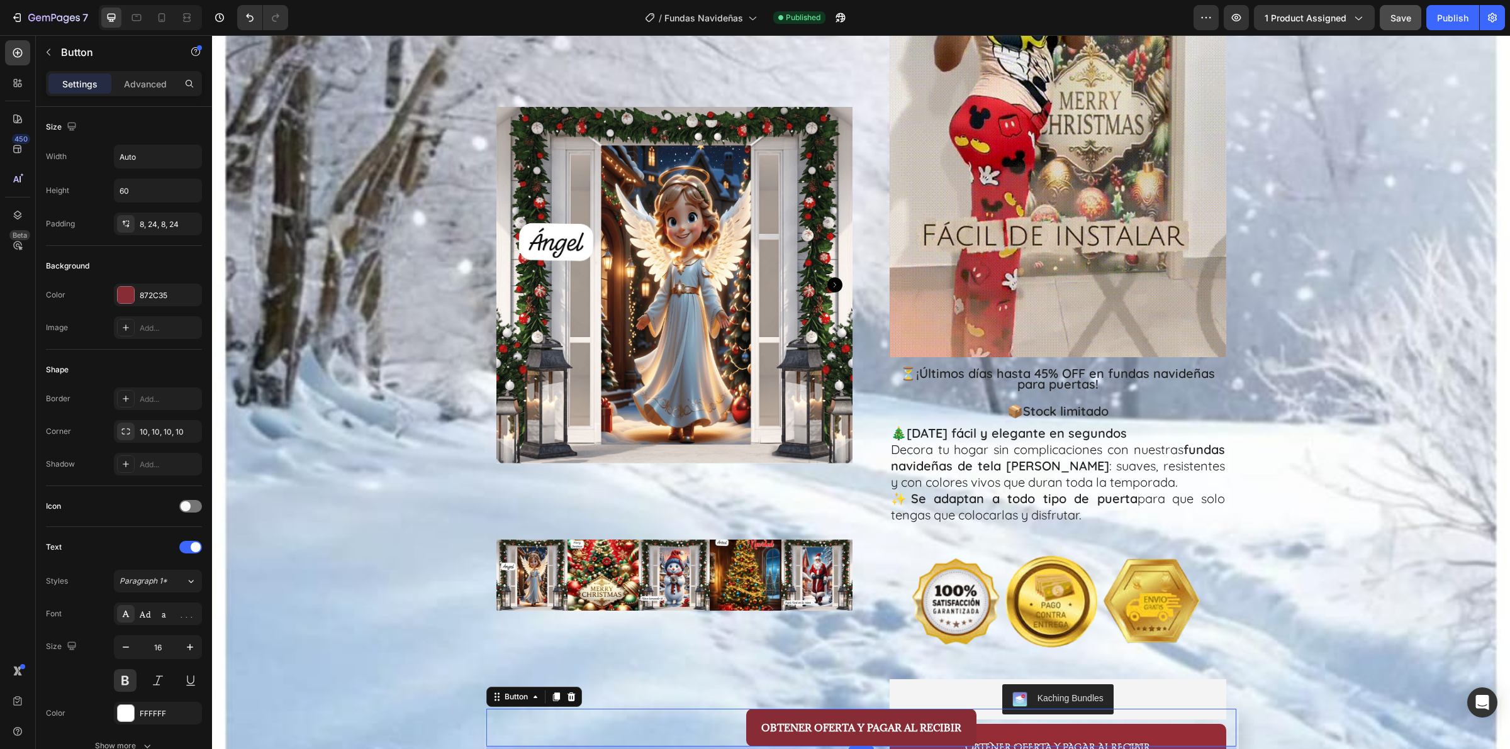
click at [700, 709] on div "OBTENER OFERTA Y PAGAR AL RECIBIR Button 4" at bounding box center [861, 728] width 750 height 38
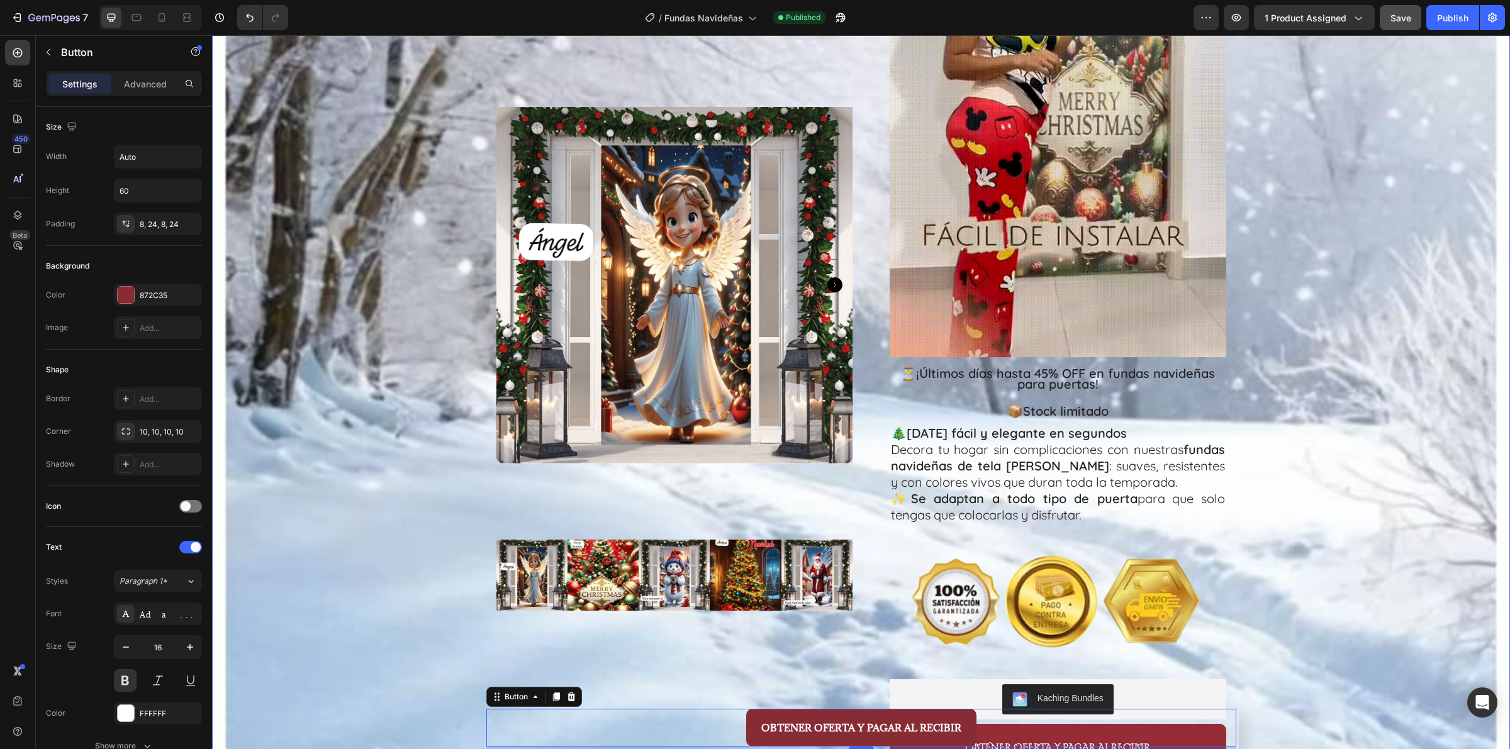
click at [1369, 385] on div "PAGA AL RECIBIR TU COMPRA Text Block PAGA AL RECIBIR TU COMPRA Text Block PAGA …" at bounding box center [861, 329] width 1298 height 1754
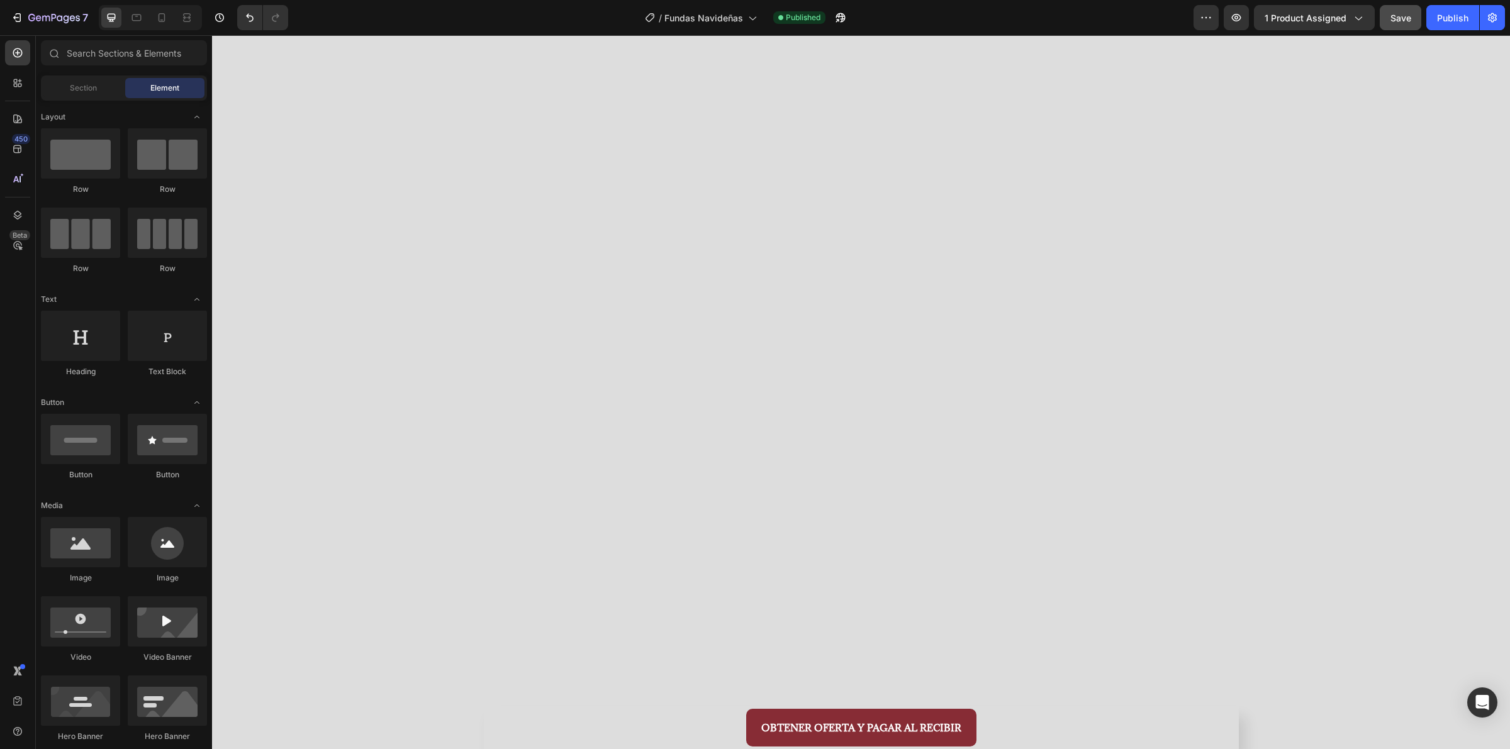
scroll to position [0, 0]
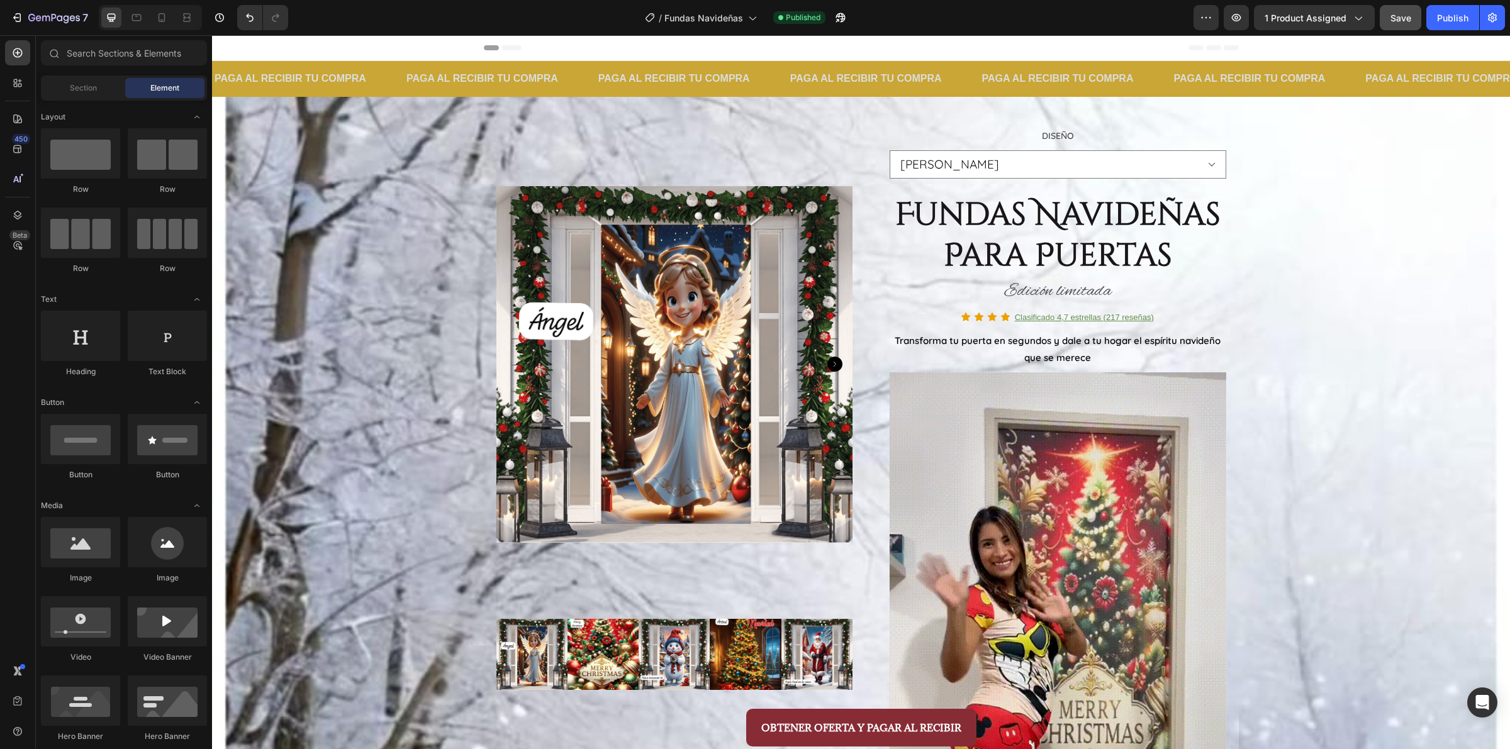
click at [857, 14] on div "/ Fundas Navideñas Published" at bounding box center [745, 17] width 895 height 25
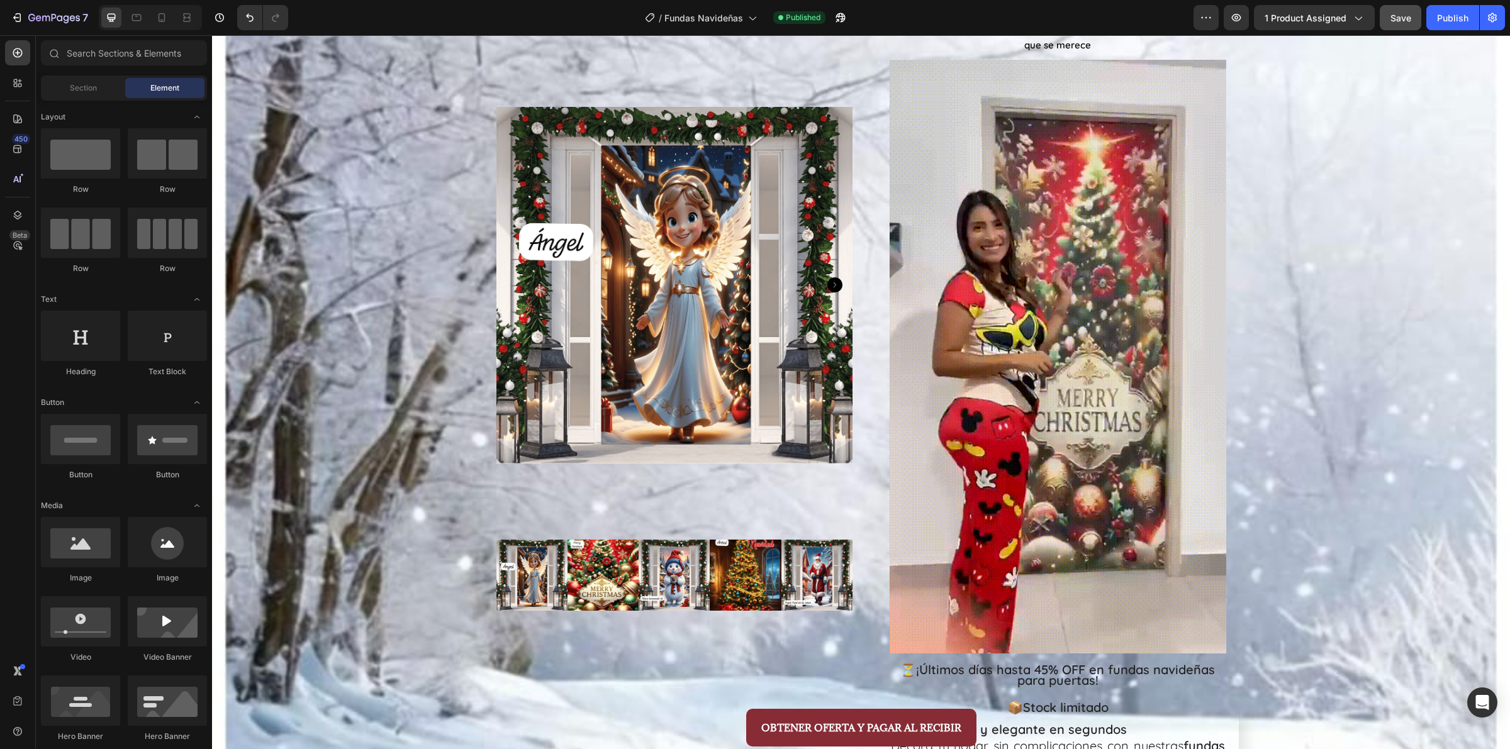
scroll to position [315, 0]
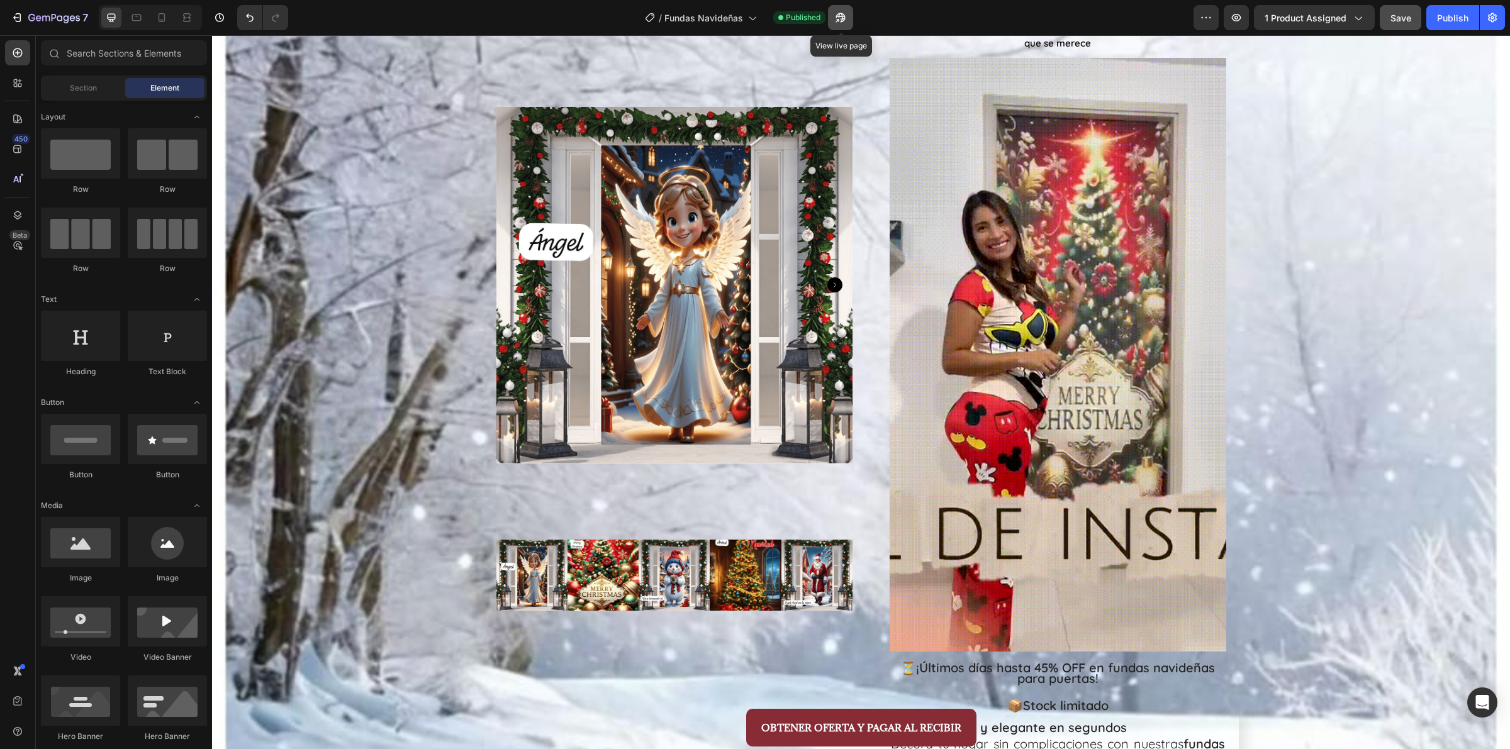
click at [844, 18] on icon "button" at bounding box center [840, 17] width 13 height 13
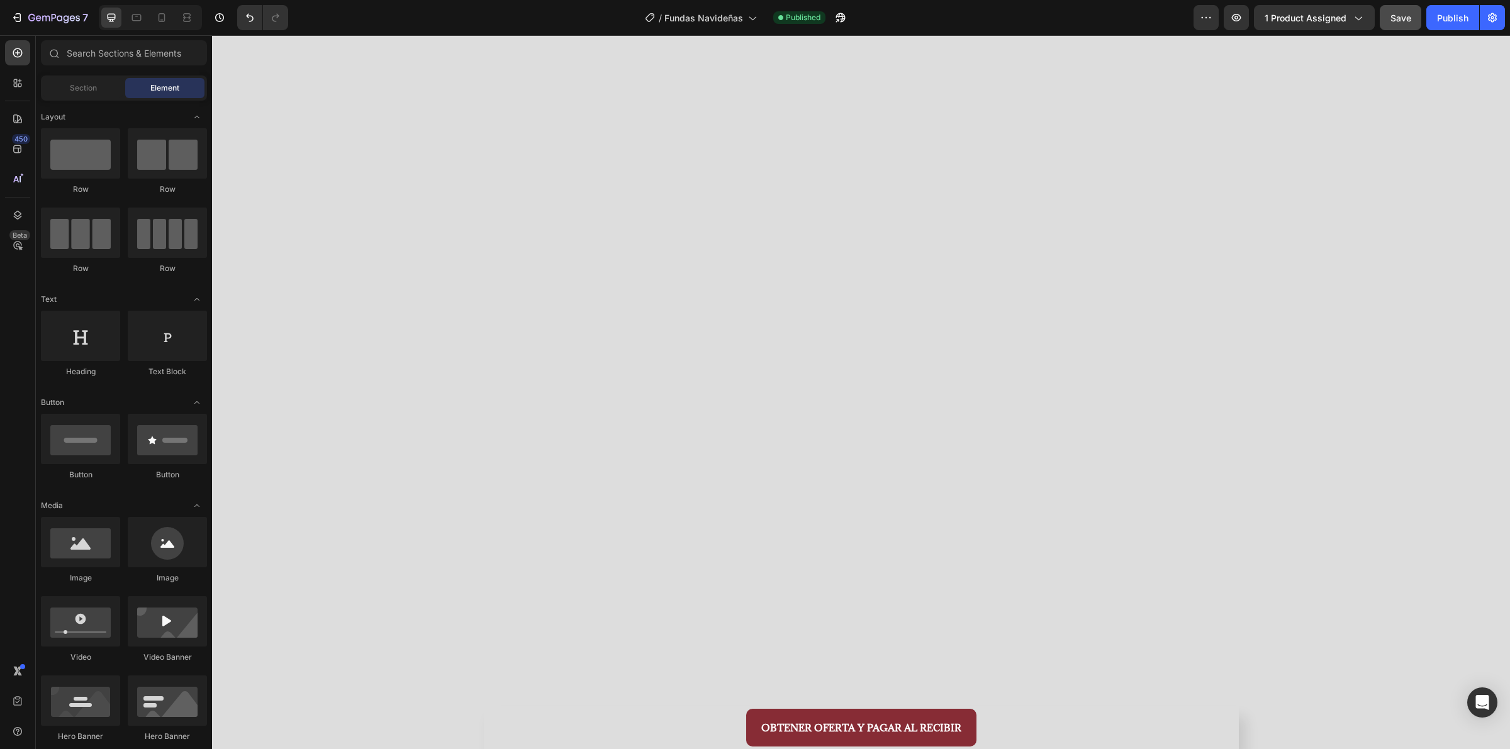
scroll to position [0, 0]
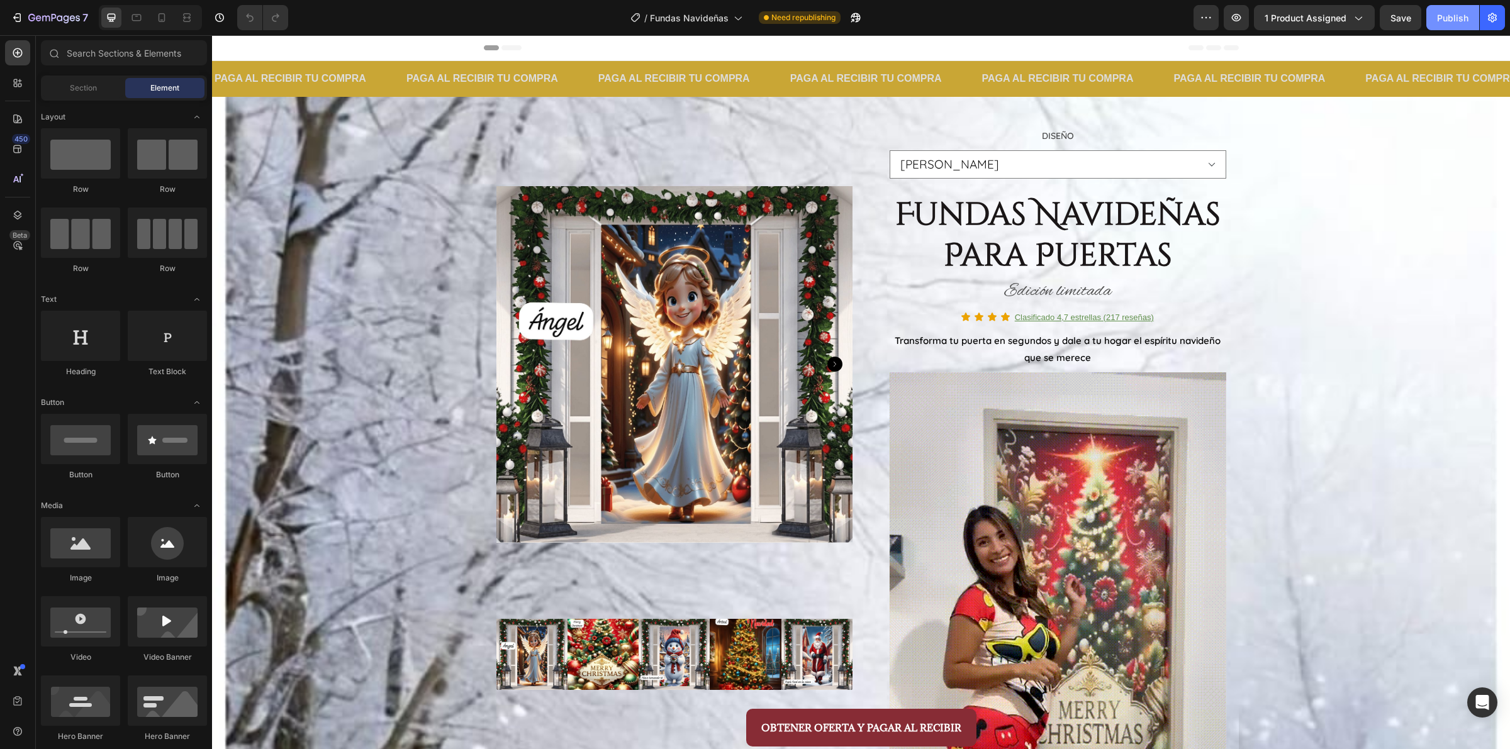
click at [1455, 27] on button "Publish" at bounding box center [1452, 17] width 53 height 25
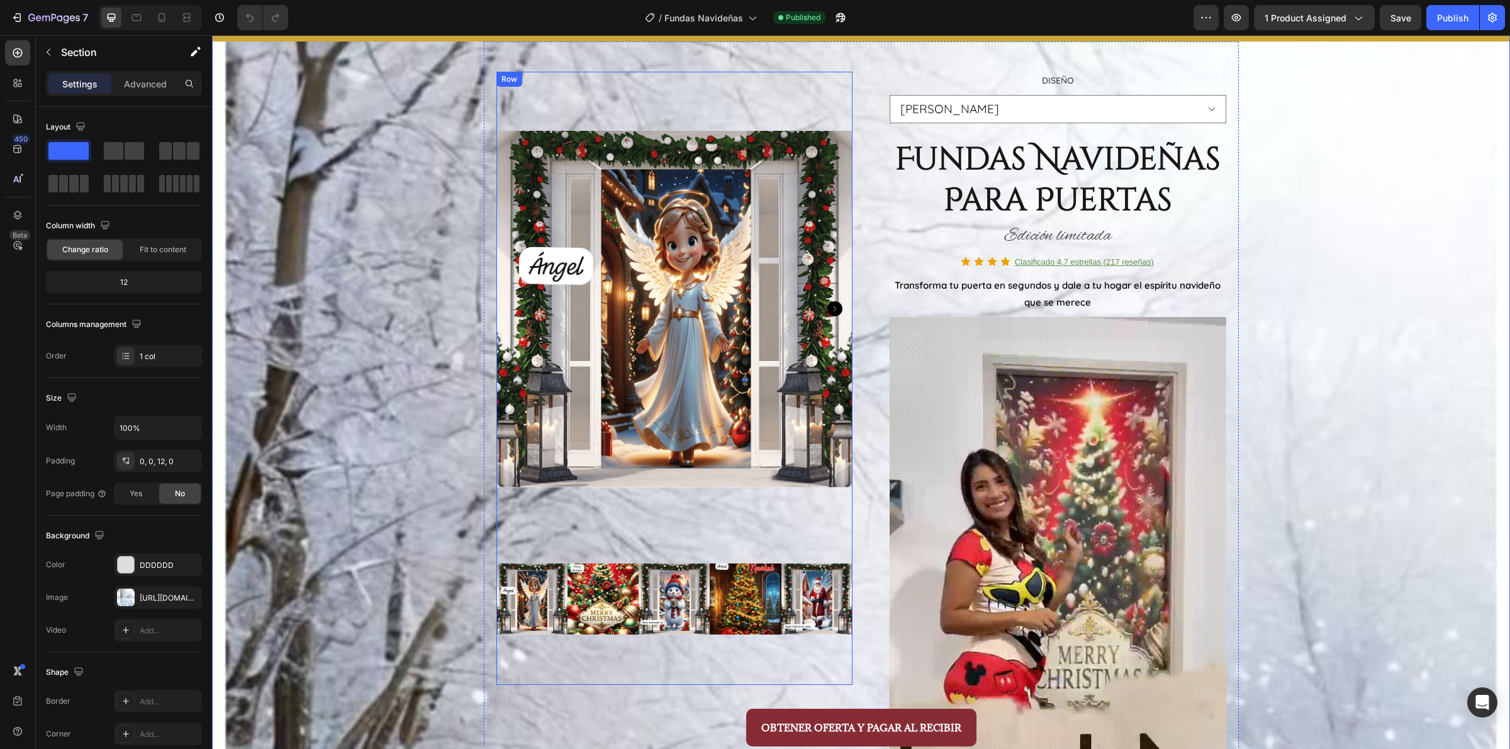
scroll to position [157, 0]
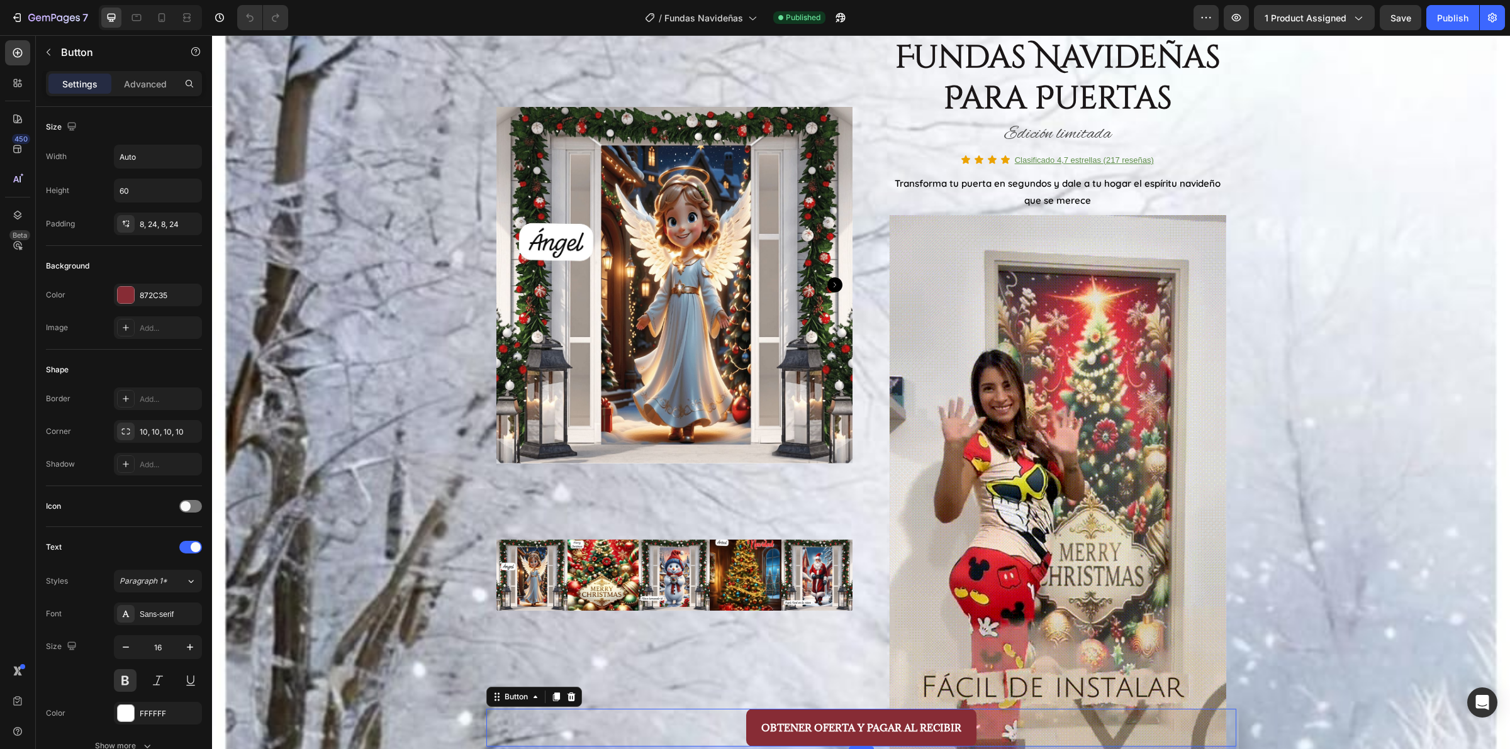
click at [546, 734] on div "OBTENER OFERTA Y PAGAR AL RECIBIR Button 4" at bounding box center [861, 728] width 750 height 38
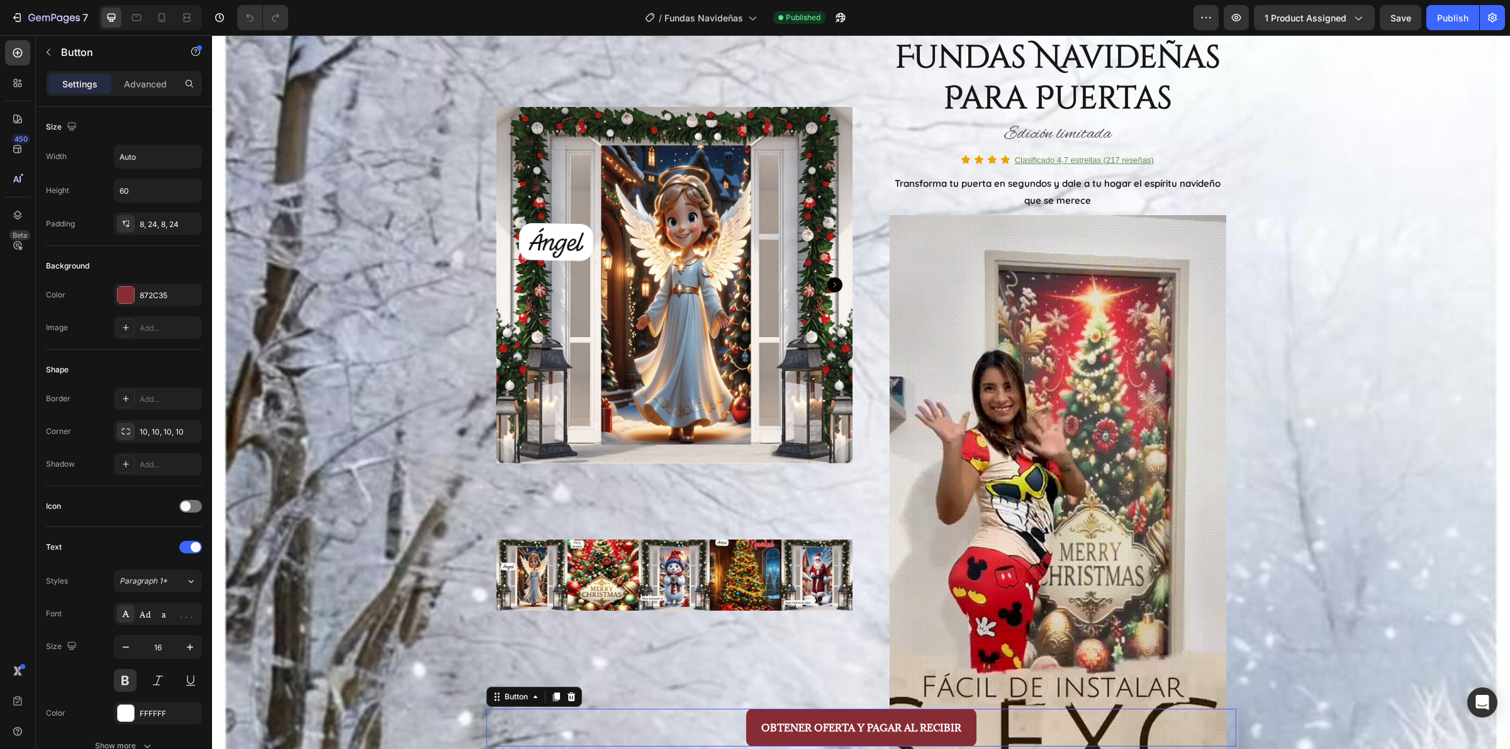
click at [590, 733] on div "OBTENER OFERTA Y PAGAR AL RECIBIR Button 0" at bounding box center [861, 728] width 750 height 38
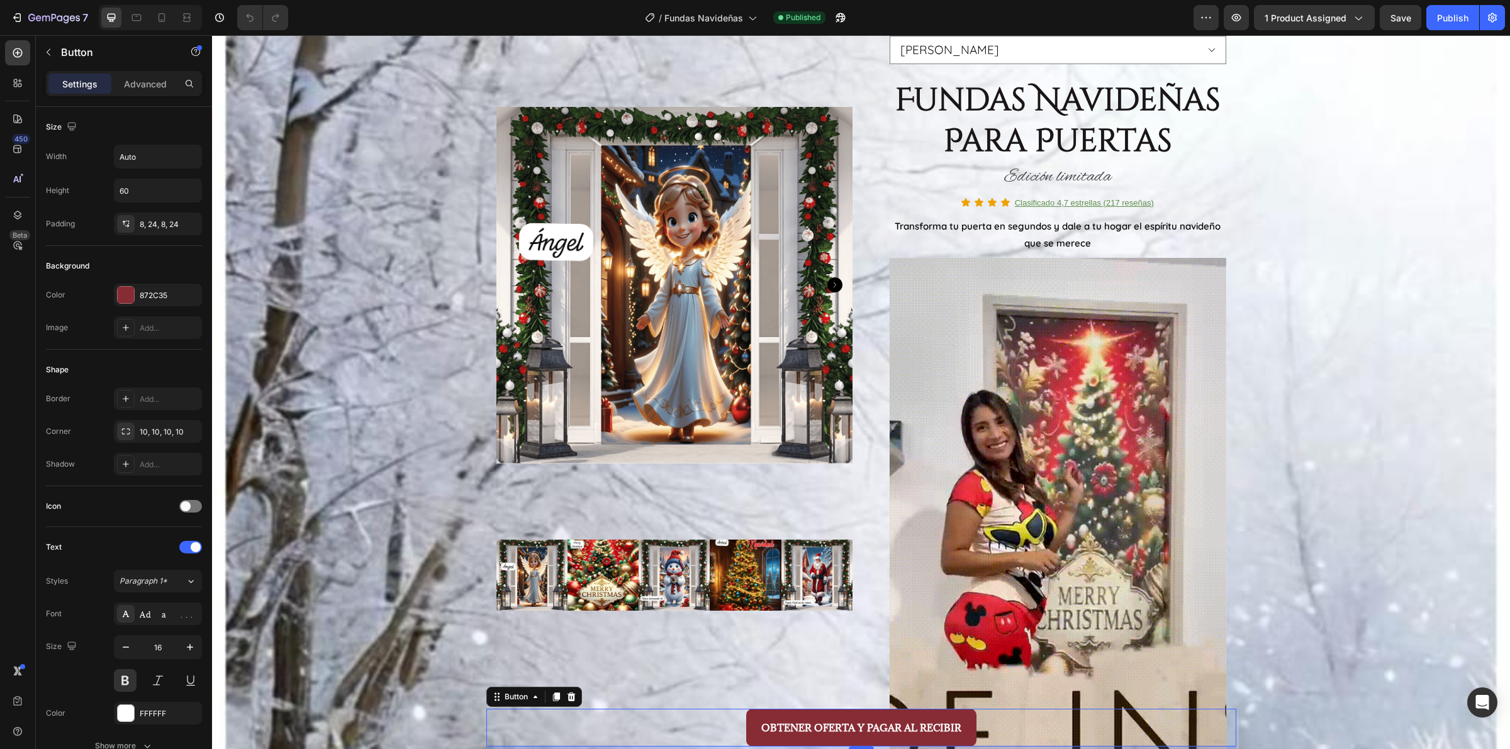
scroll to position [0, 0]
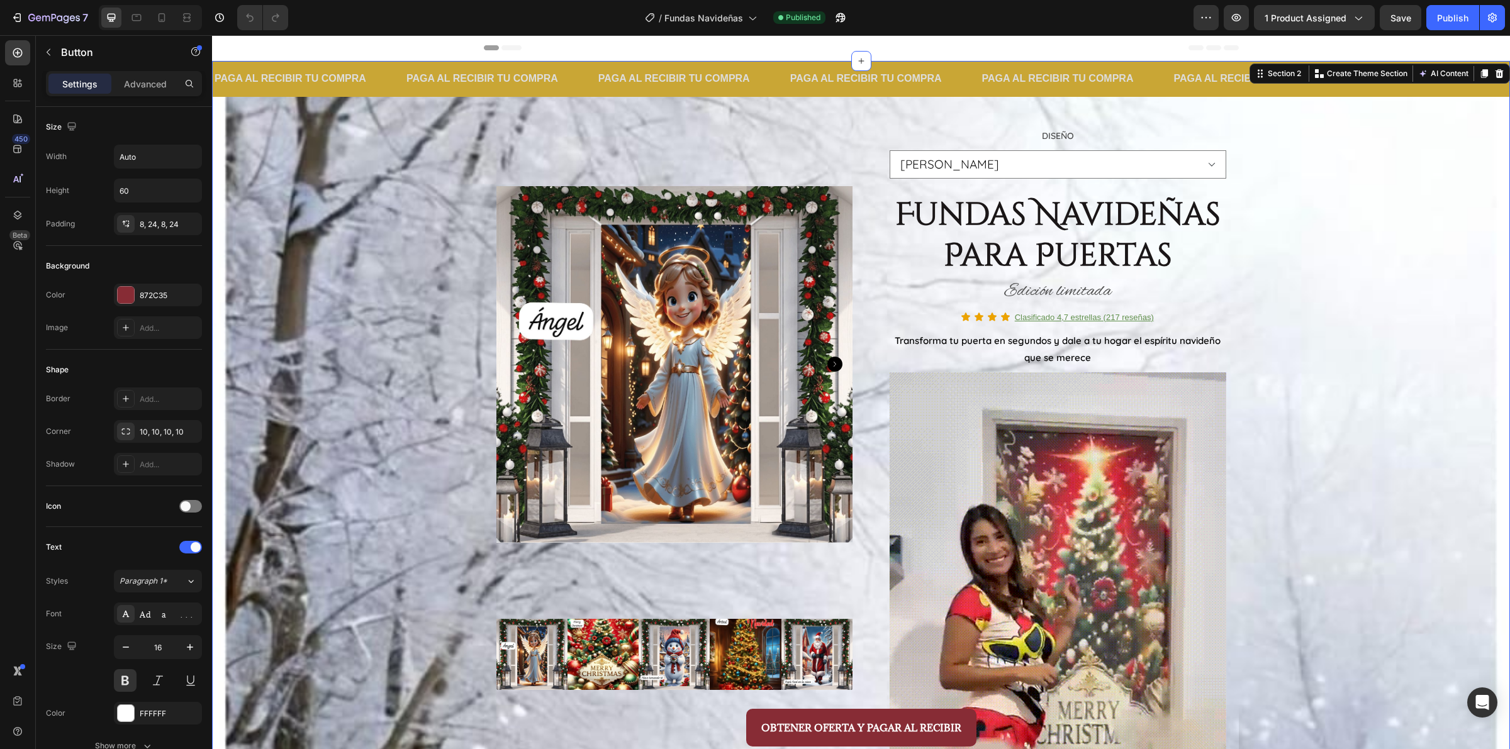
click at [604, 735] on div "OBTENER OFERTA Y PAGAR AL RECIBIR Button" at bounding box center [861, 728] width 750 height 38
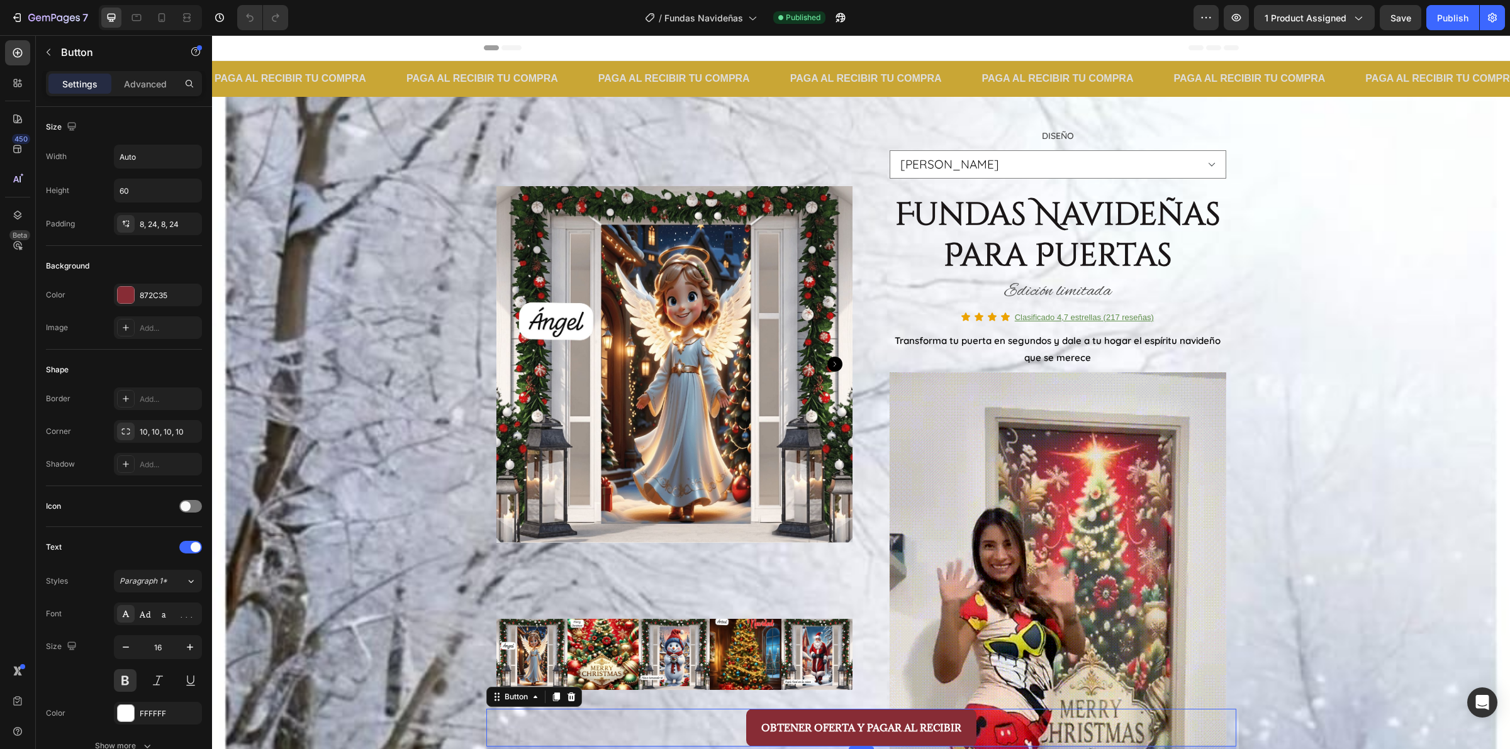
click at [628, 709] on div "OBTENER OFERTA Y PAGAR AL RECIBIR Button 4" at bounding box center [861, 728] width 750 height 38
click at [1237, 30] on button "button" at bounding box center [1236, 17] width 25 height 25
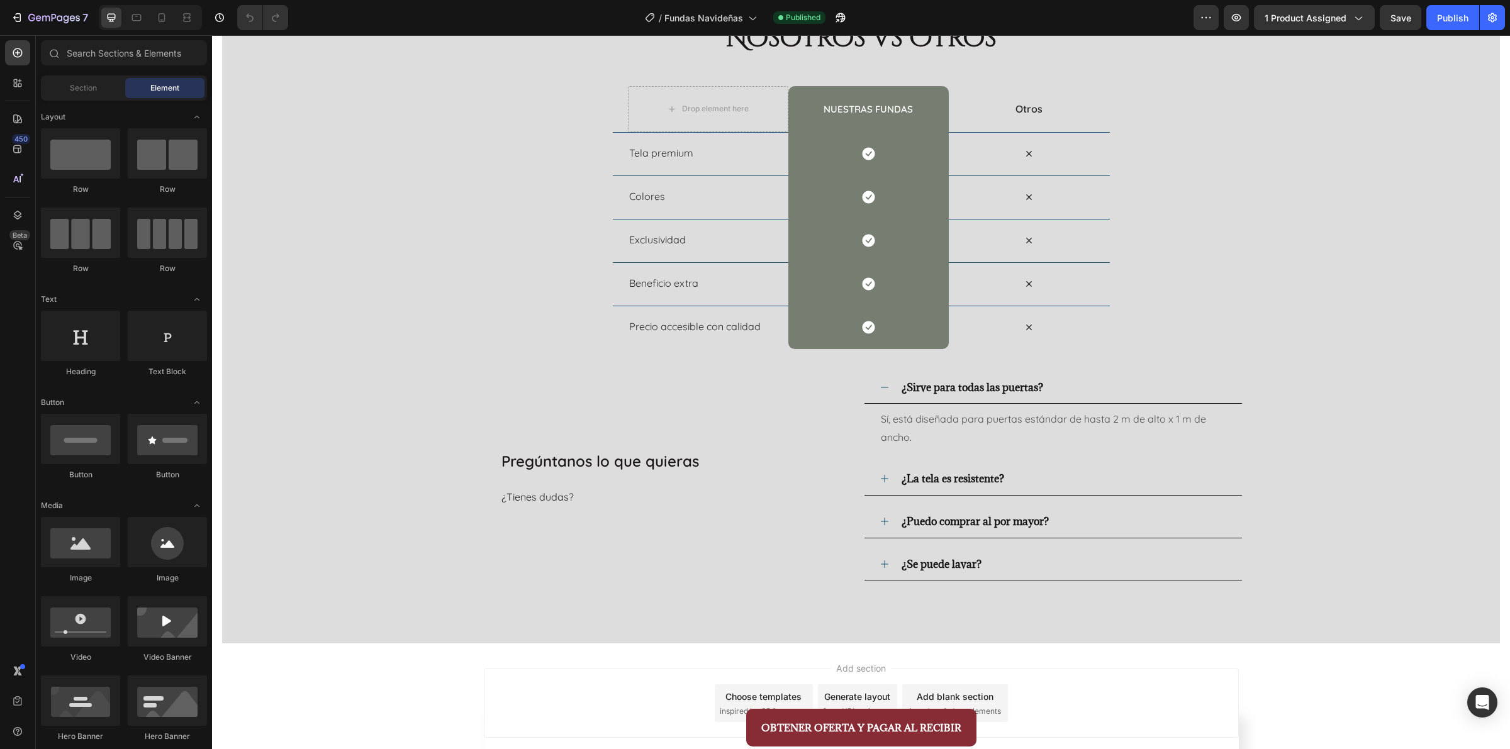
scroll to position [5033, 0]
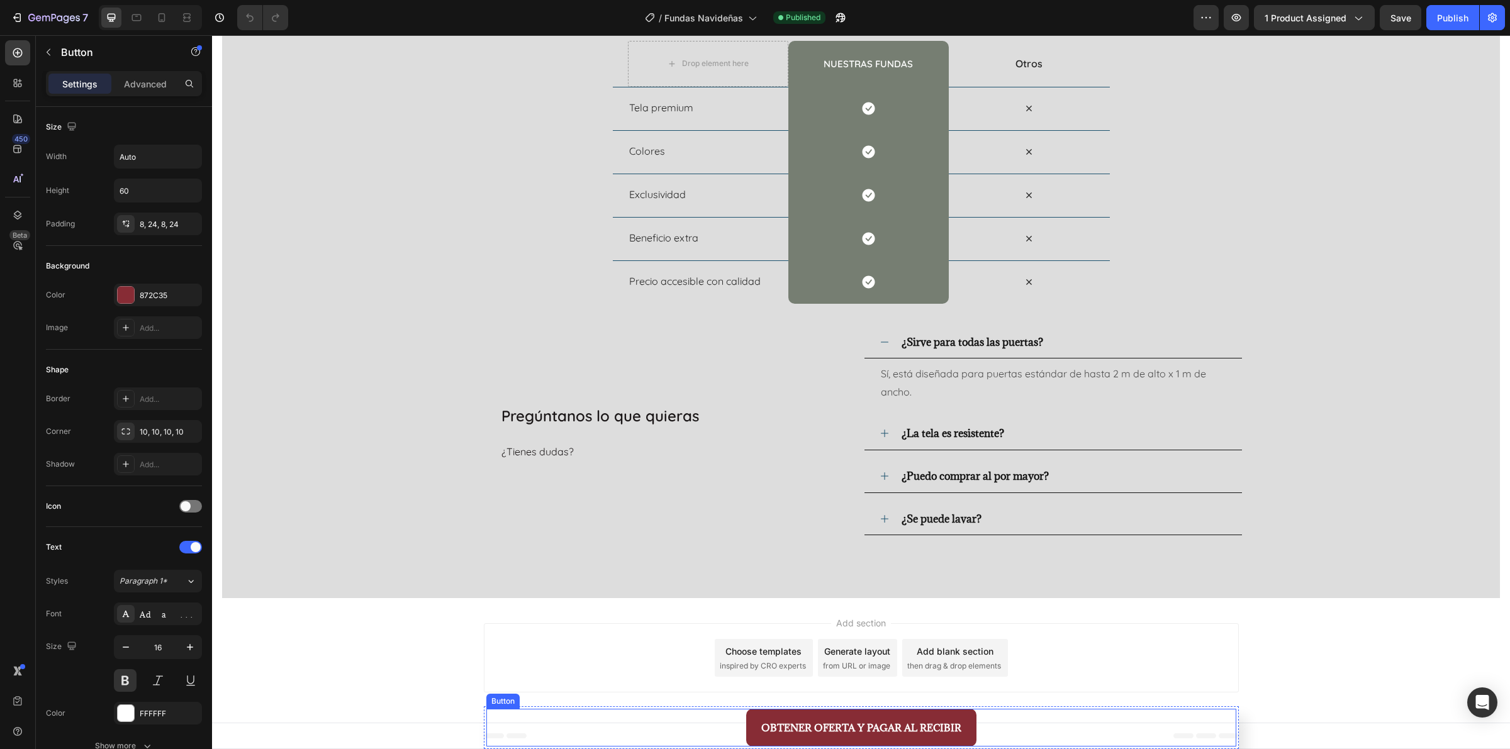
click at [608, 731] on div "OBTENER OFERTA Y PAGAR AL RECIBIR Button" at bounding box center [861, 728] width 750 height 38
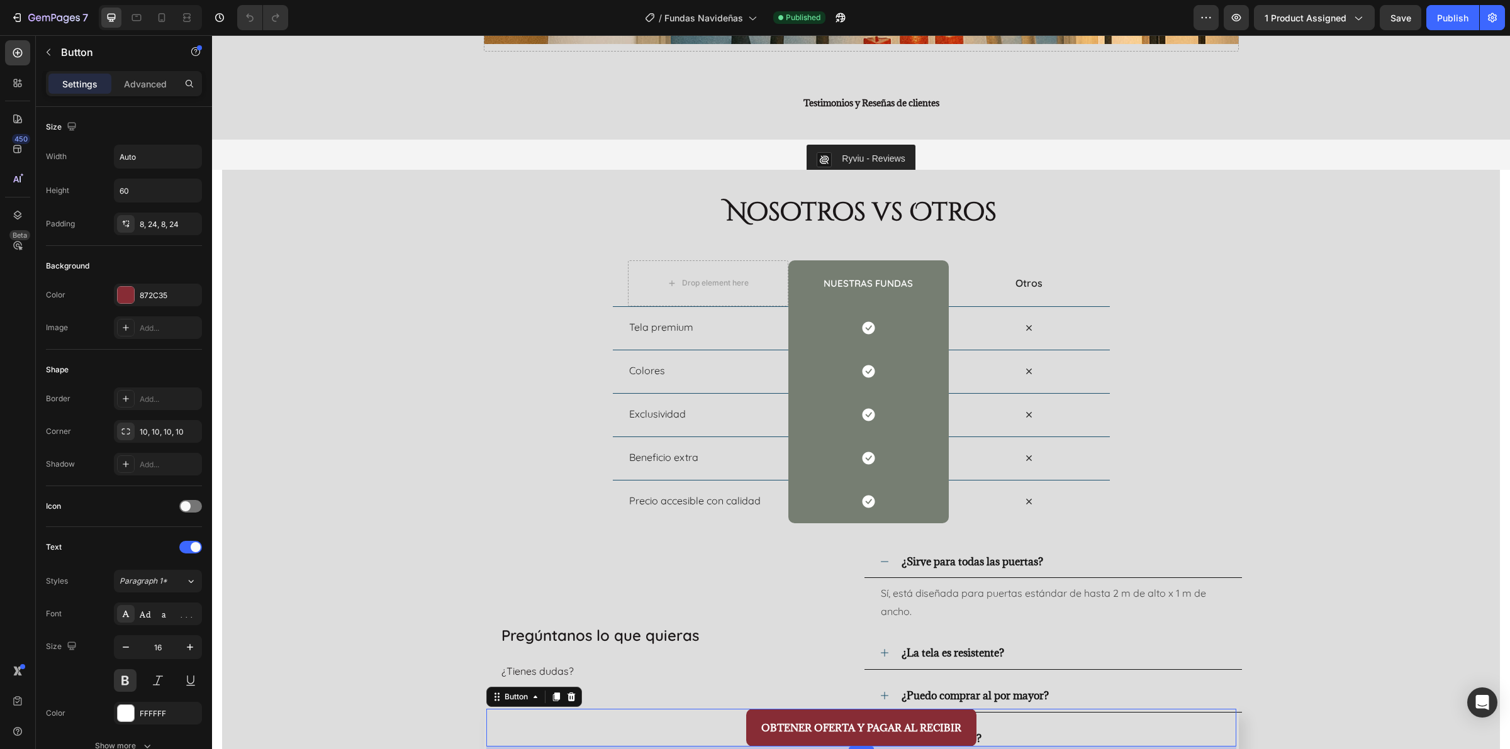
scroll to position [4797, 0]
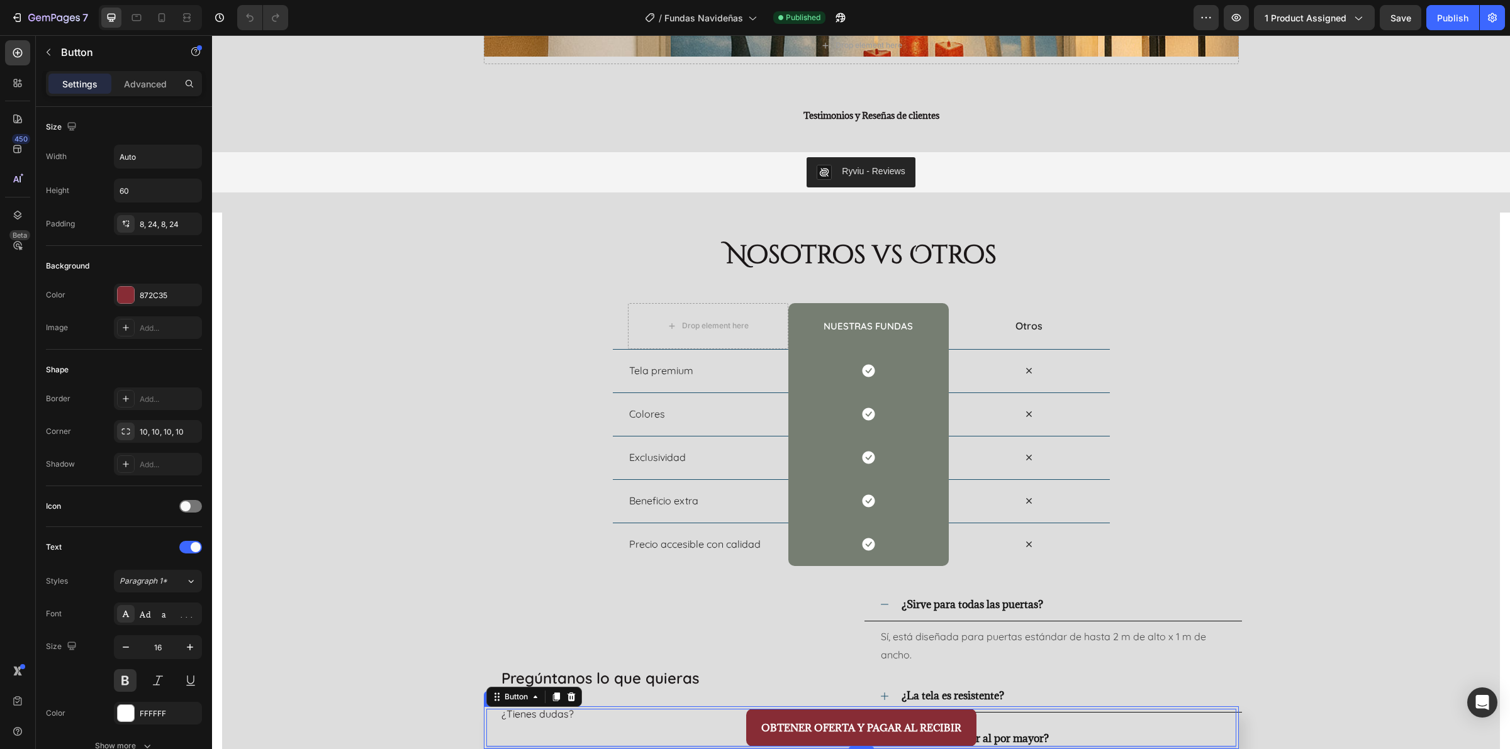
click at [484, 729] on div "OBTENER OFERTA Y PAGAR AL RECIBIR Button 4" at bounding box center [861, 727] width 755 height 43
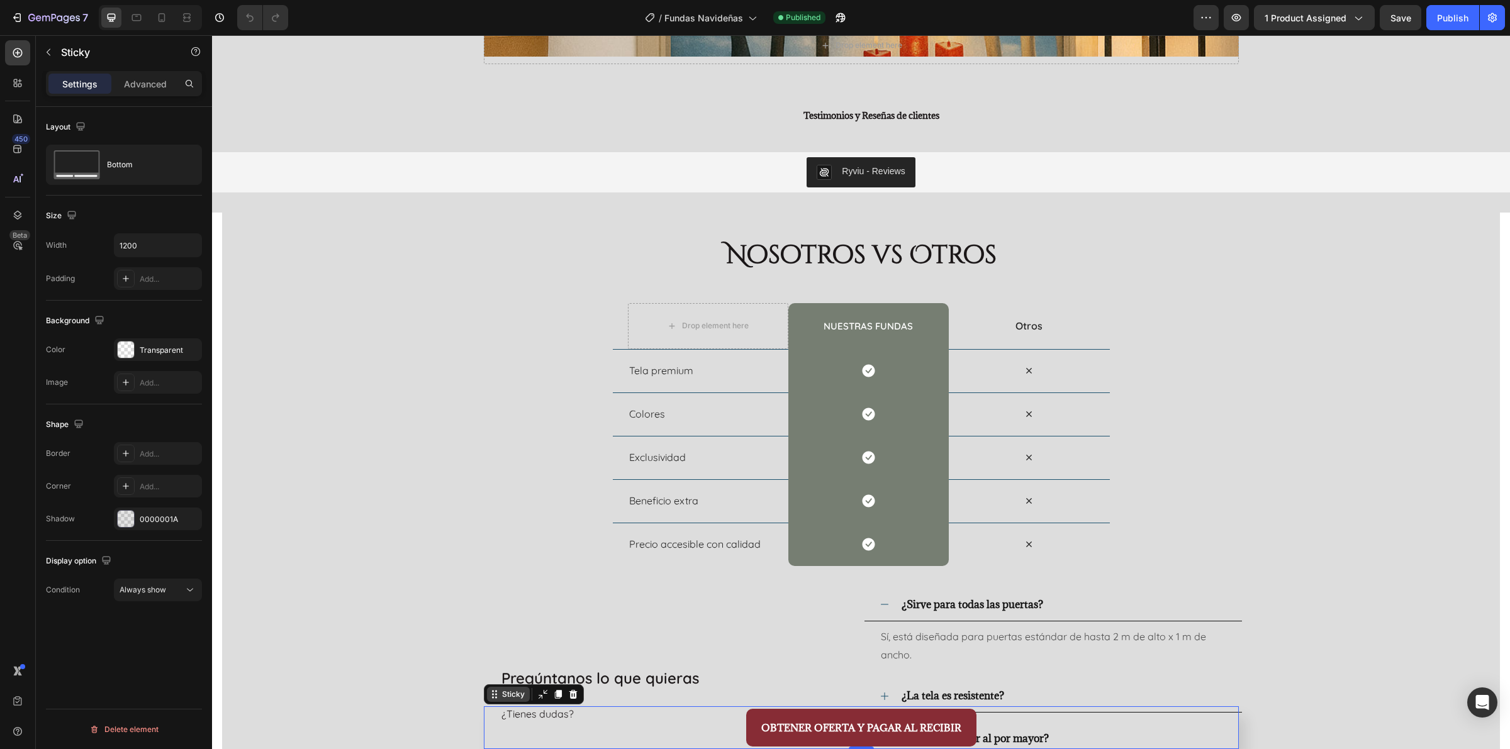
click at [500, 692] on div "Sticky" at bounding box center [514, 694] width 28 height 11
click at [500, 699] on div "Sticky" at bounding box center [514, 694] width 28 height 11
click at [137, 595] on span "Always show" at bounding box center [143, 589] width 47 height 11
click at [143, 615] on div "Always show" at bounding box center [144, 622] width 106 height 24
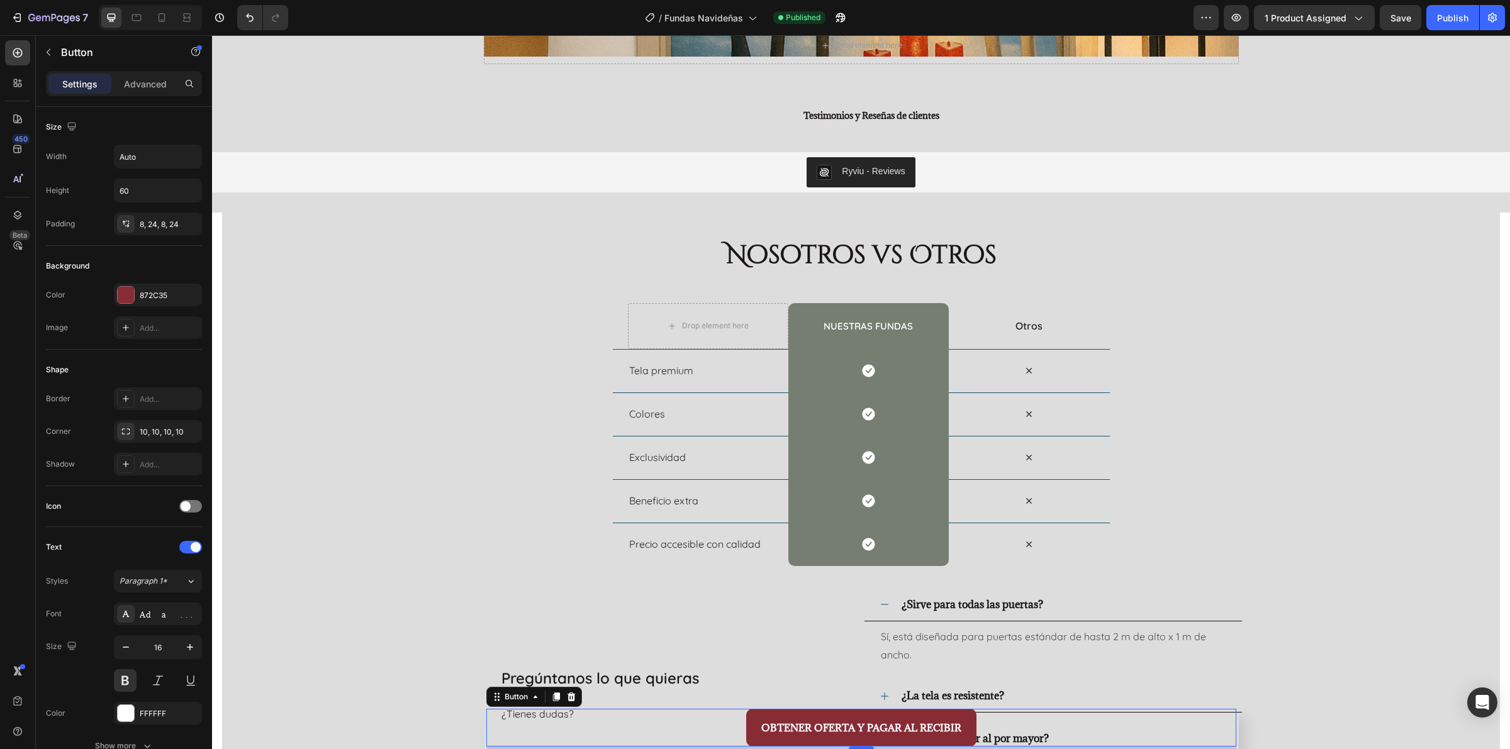
click at [598, 727] on div "OBTENER OFERTA Y PAGAR AL RECIBIR Button 4" at bounding box center [861, 728] width 750 height 38
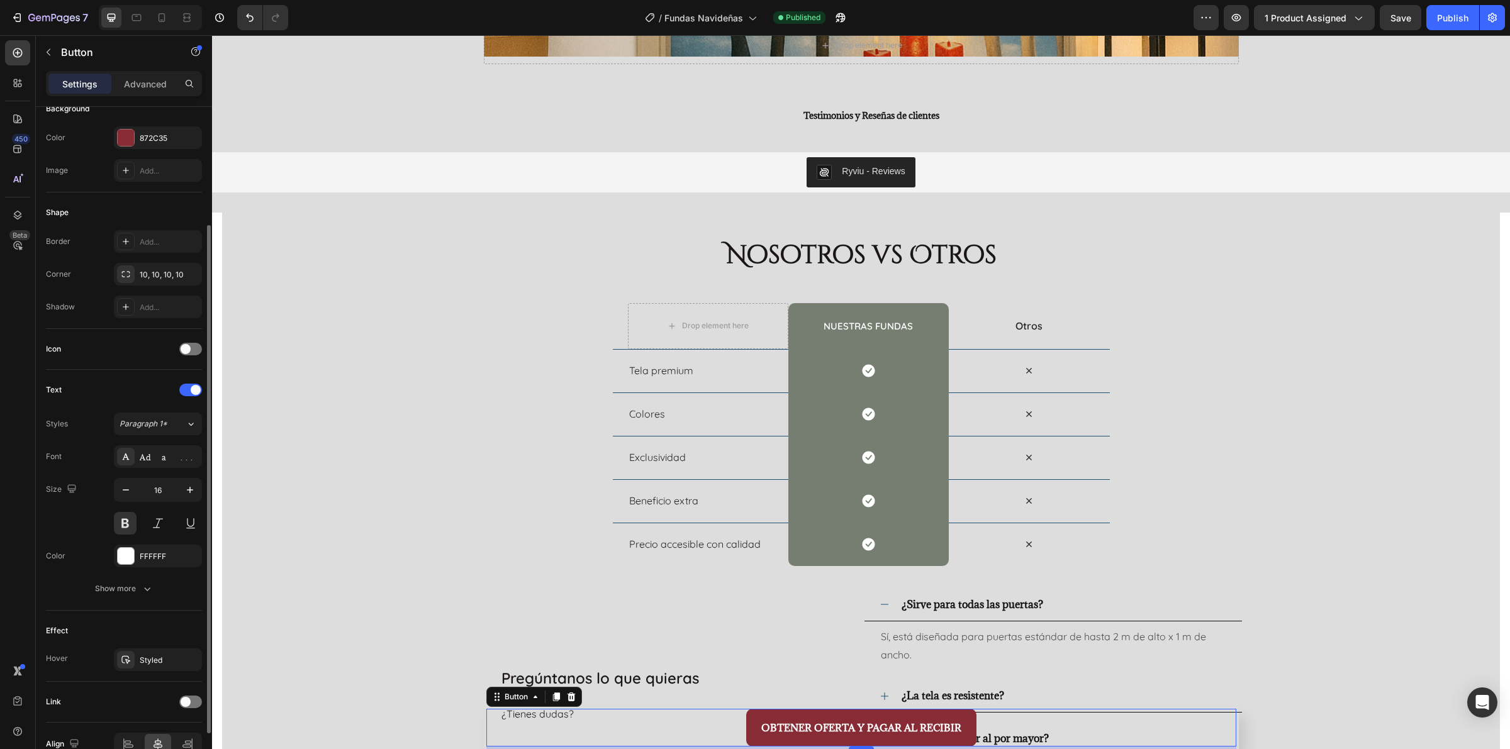
scroll to position [226, 0]
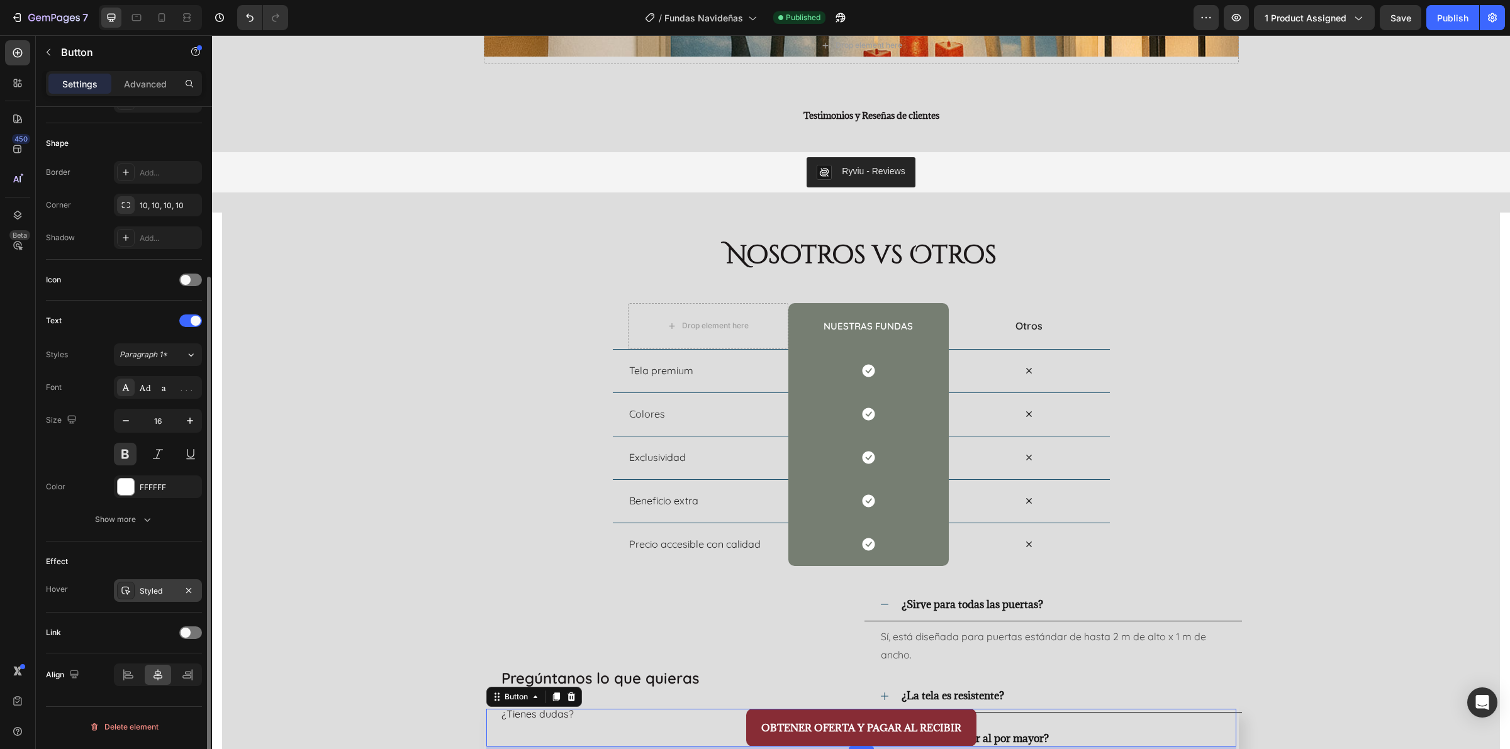
click at [146, 596] on div "Styled" at bounding box center [158, 591] width 36 height 11
click at [130, 319] on div "Text" at bounding box center [124, 321] width 156 height 20
click at [200, 284] on div at bounding box center [190, 280] width 23 height 13
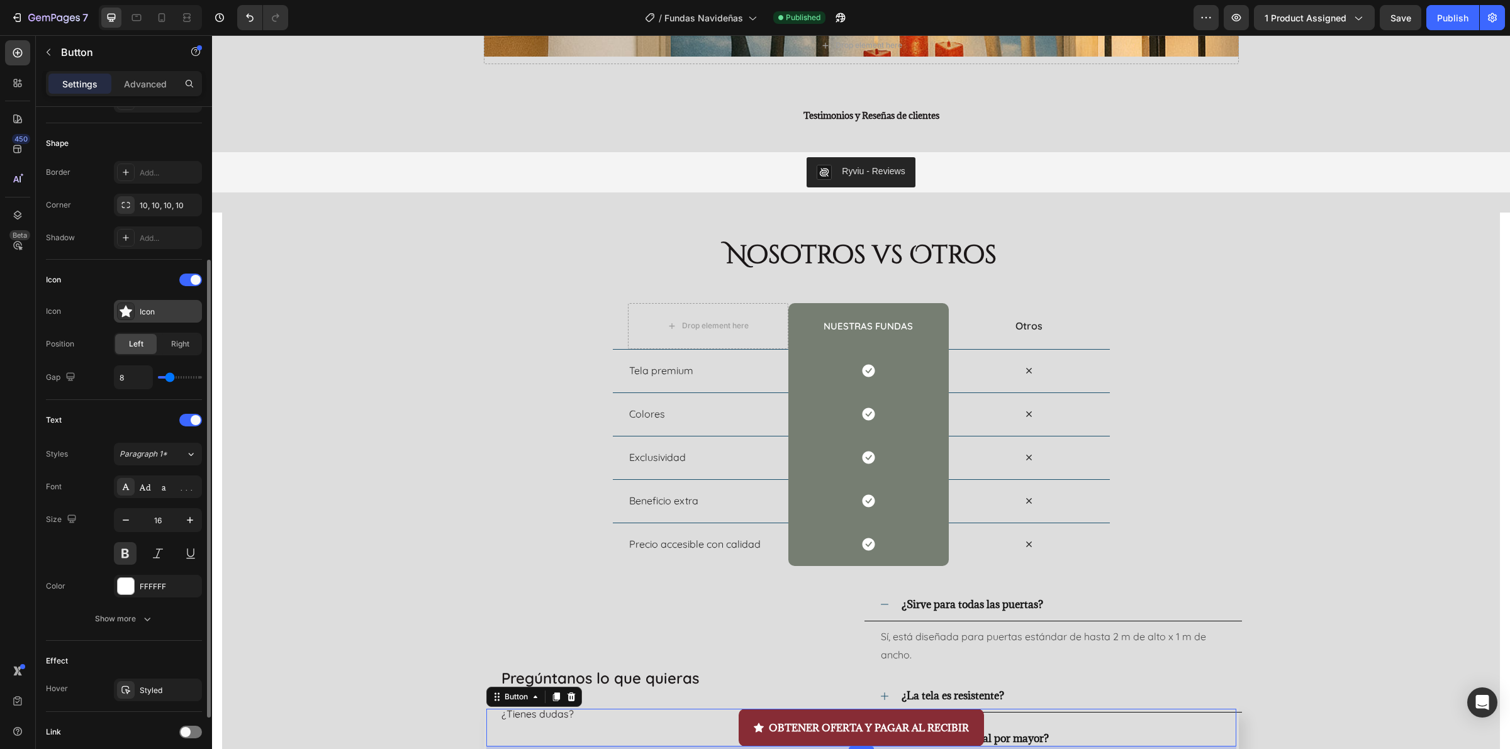
click at [148, 312] on div "Icon" at bounding box center [169, 311] width 59 height 11
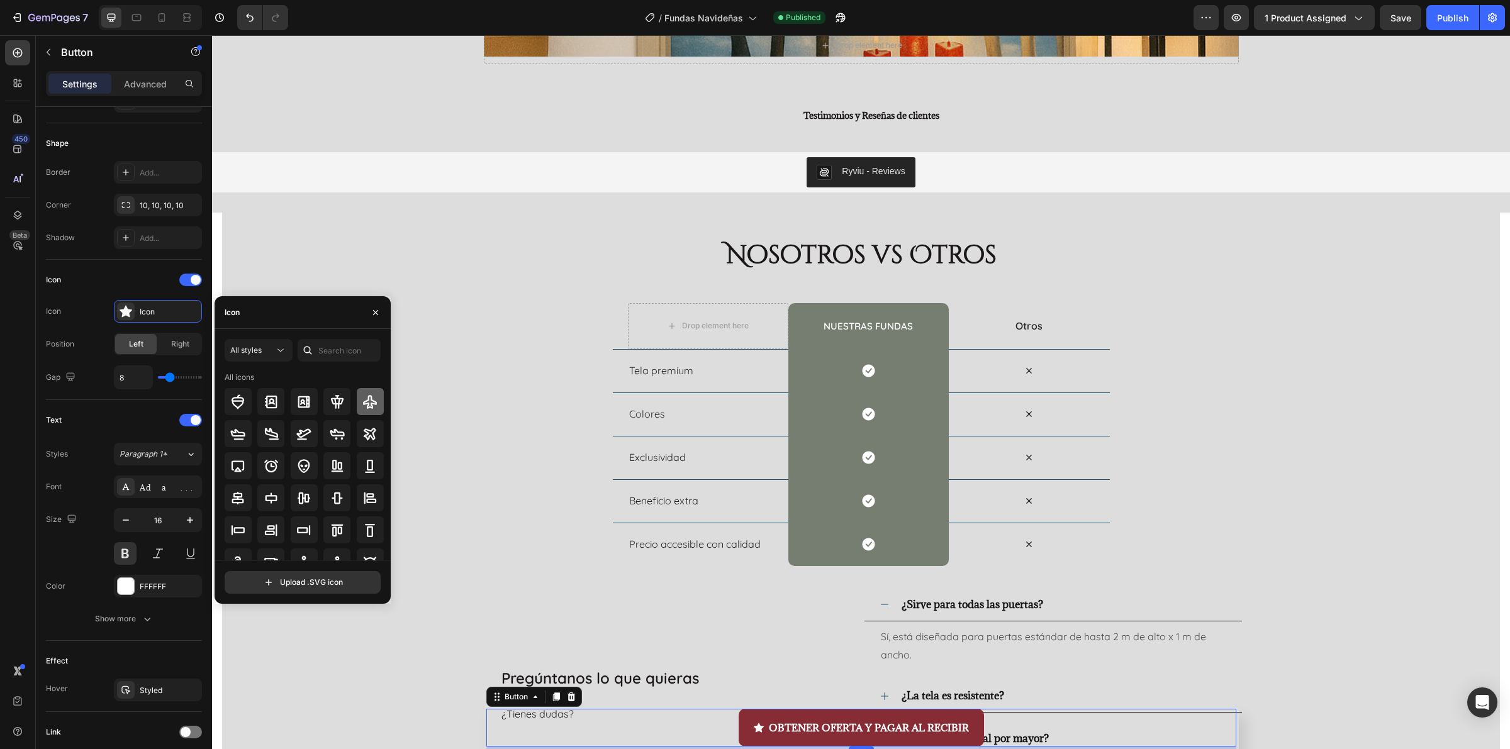
click at [366, 410] on div at bounding box center [370, 401] width 27 height 27
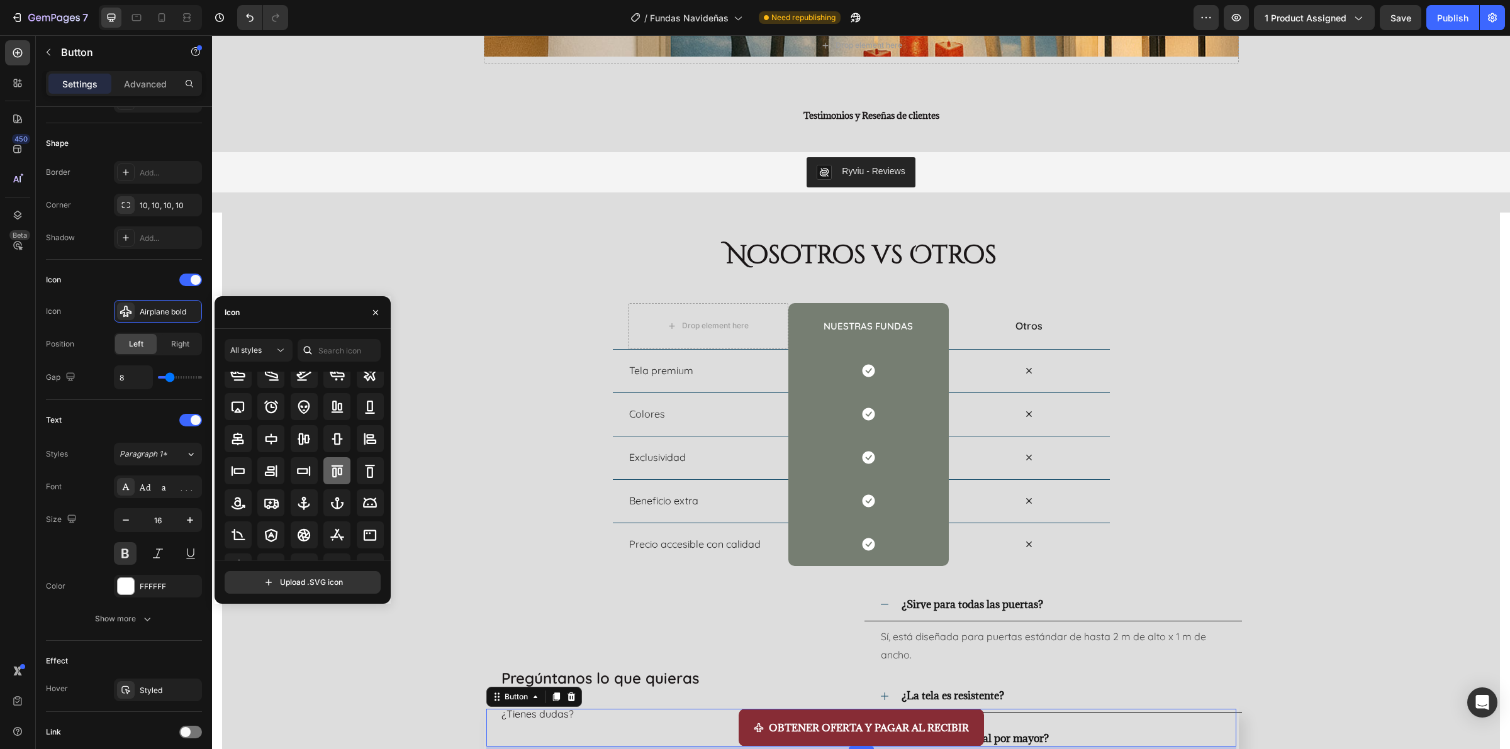
click at [342, 471] on icon at bounding box center [337, 471] width 15 height 15
click at [269, 407] on icon at bounding box center [271, 406] width 15 height 15
click at [1288, 225] on div "Nosotros vs Otros Heading Row Drop element here nuestras fundas Heading Row Otr…" at bounding box center [861, 537] width 1278 height 649
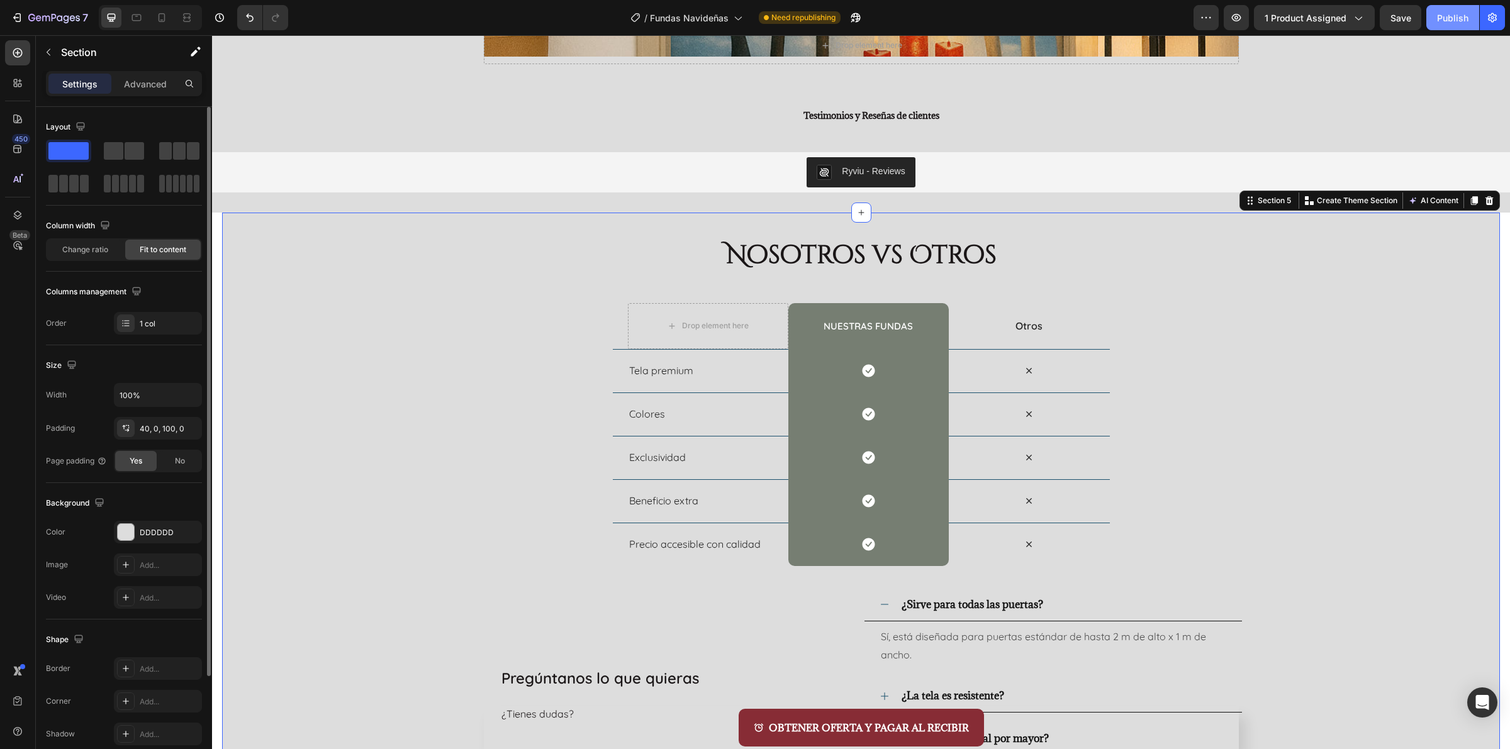
click at [1458, 22] on div "Publish" at bounding box center [1452, 17] width 31 height 13
click at [1284, 283] on div "Nosotros vs Otros Heading Row Drop element here nuestras fundas Heading Row Otr…" at bounding box center [861, 537] width 1278 height 649
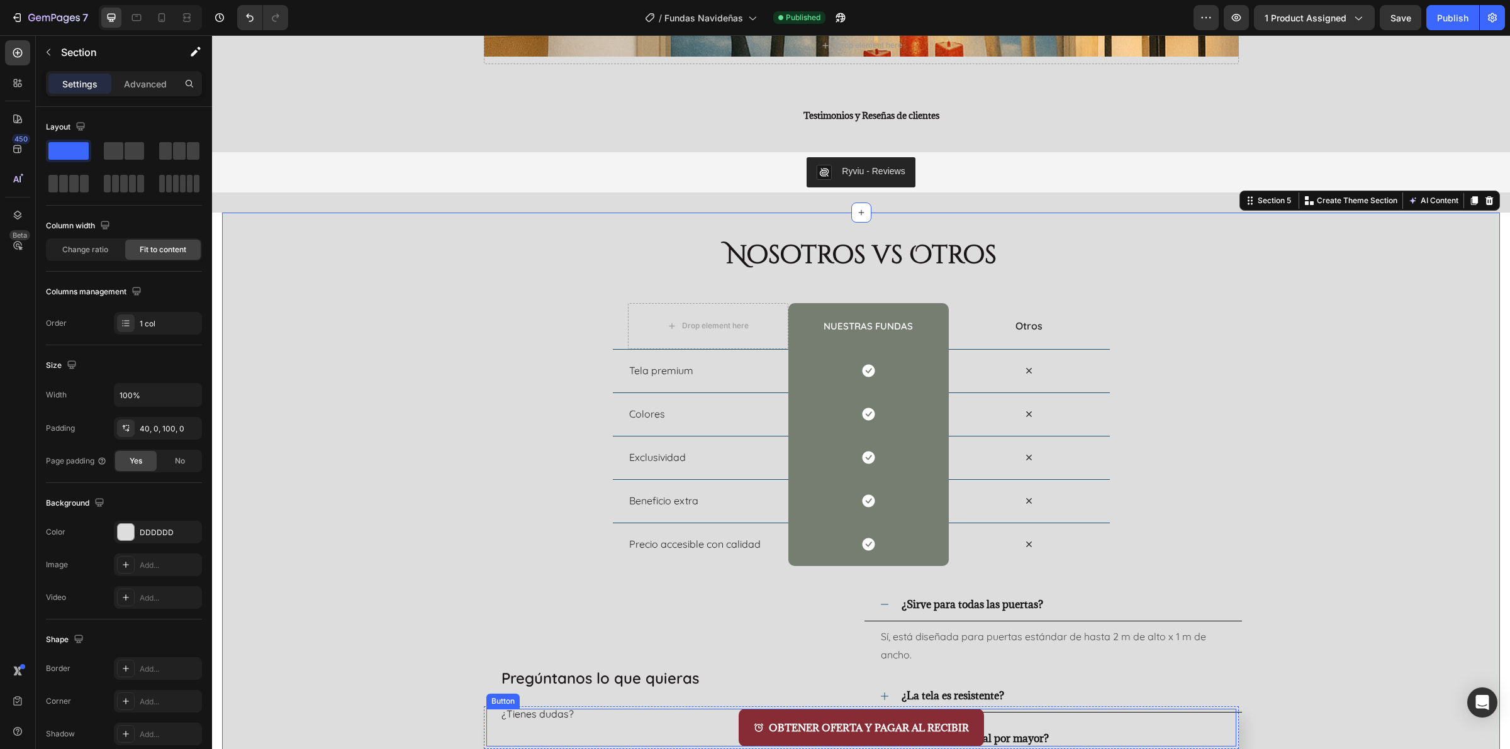
click at [538, 729] on div "OBTENER OFERTA Y PAGAR AL RECIBIR Button" at bounding box center [861, 728] width 750 height 38
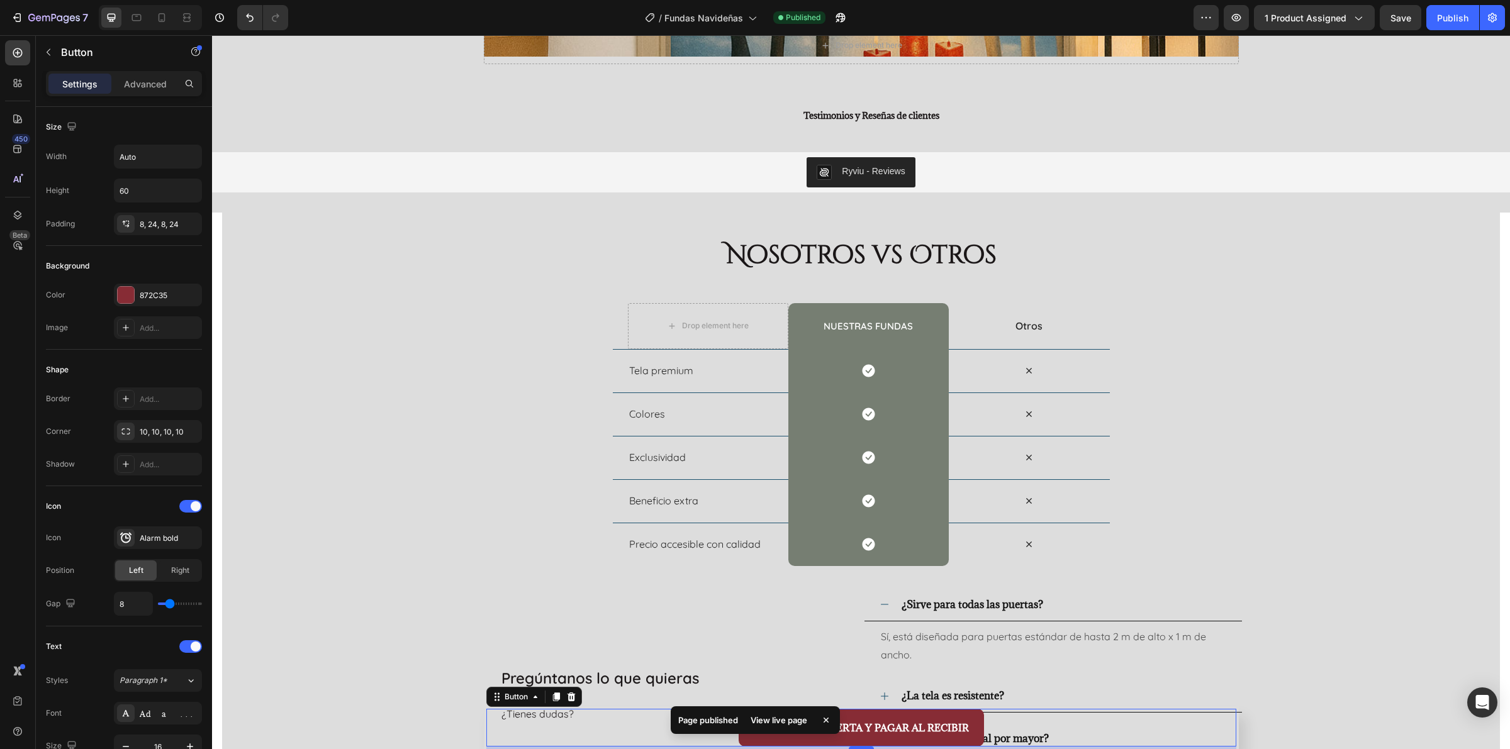
click at [720, 725] on p "Page published" at bounding box center [708, 720] width 60 height 13
click at [779, 722] on div "View live page" at bounding box center [779, 721] width 72 height 18
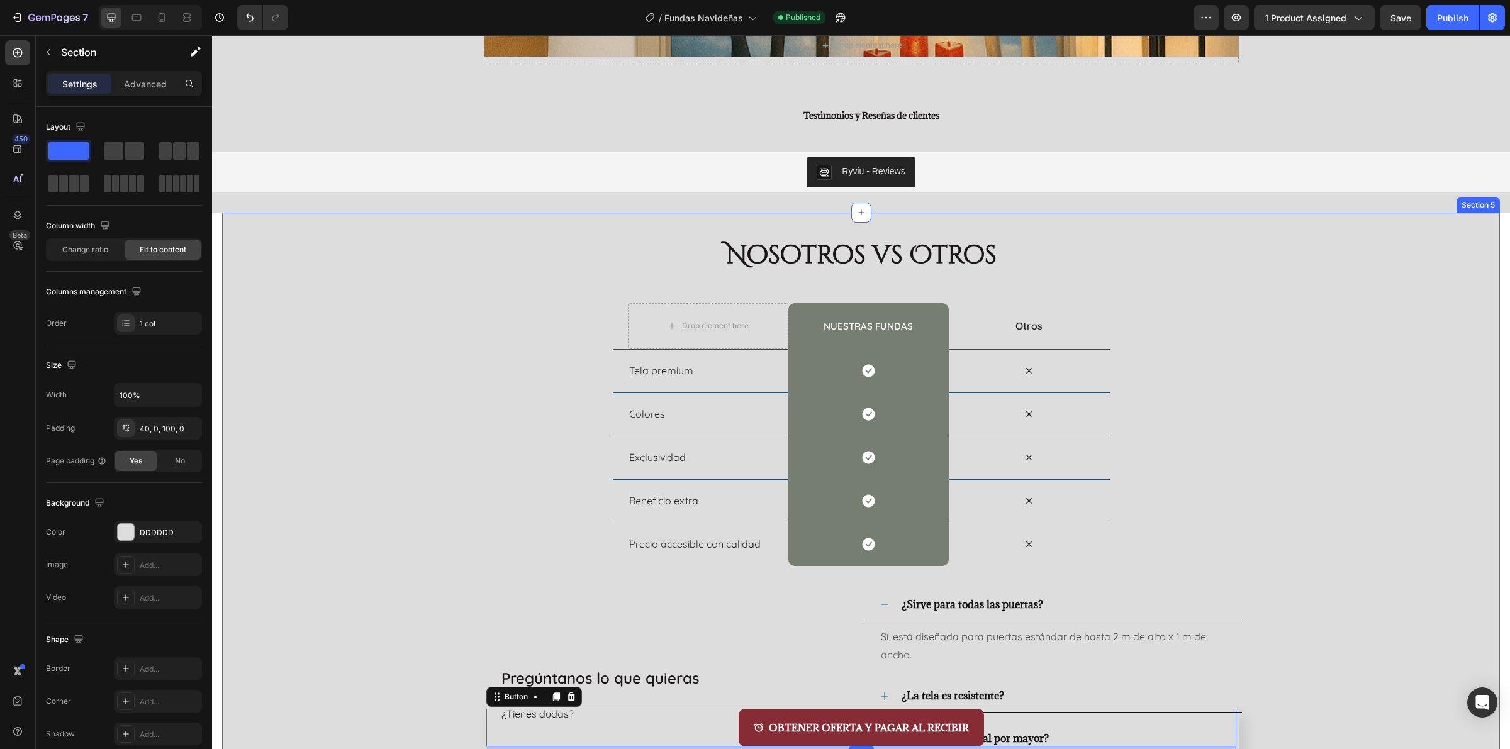
click at [1319, 623] on div "Nosotros vs Otros Heading Row Drop element here nuestras fundas Heading Row Otr…" at bounding box center [861, 537] width 1278 height 649
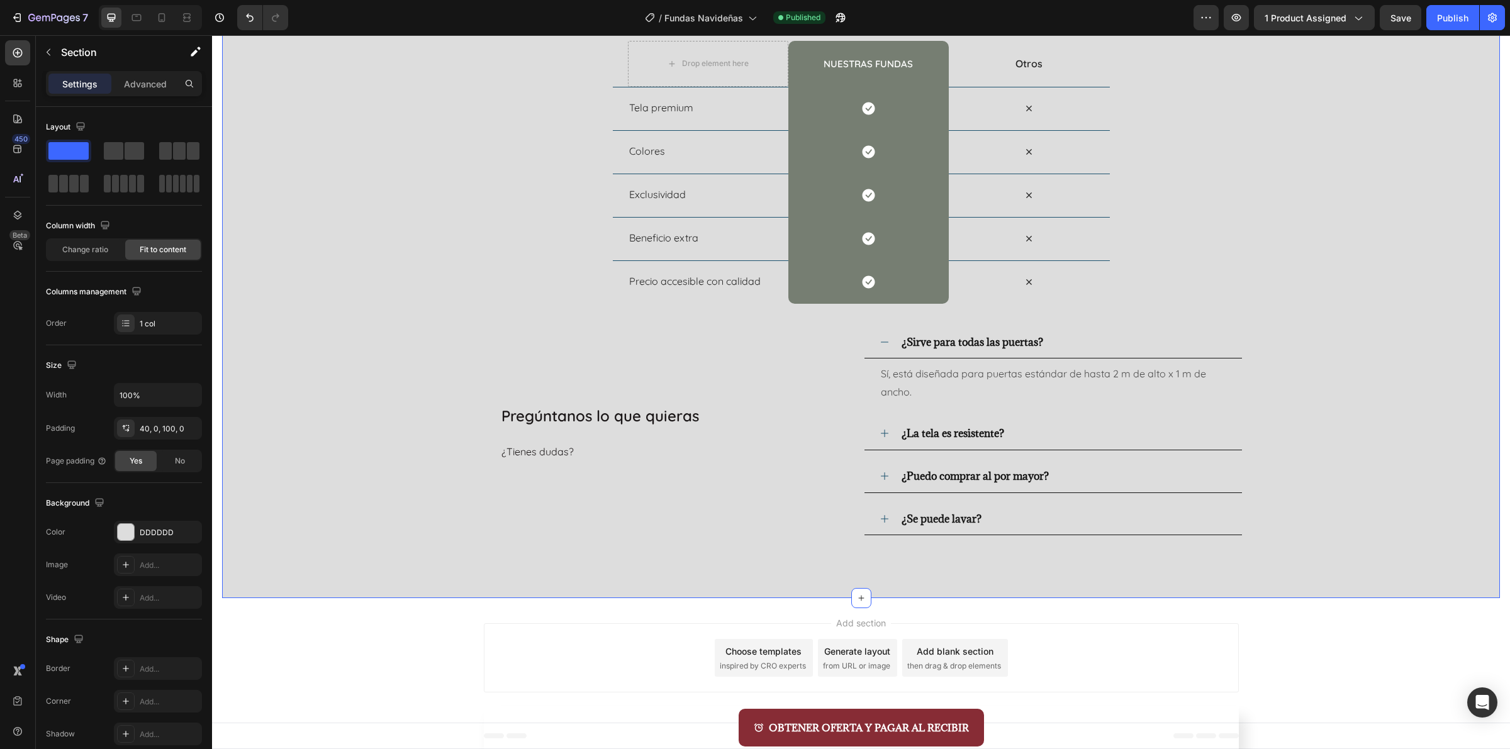
scroll to position [5062, 0]
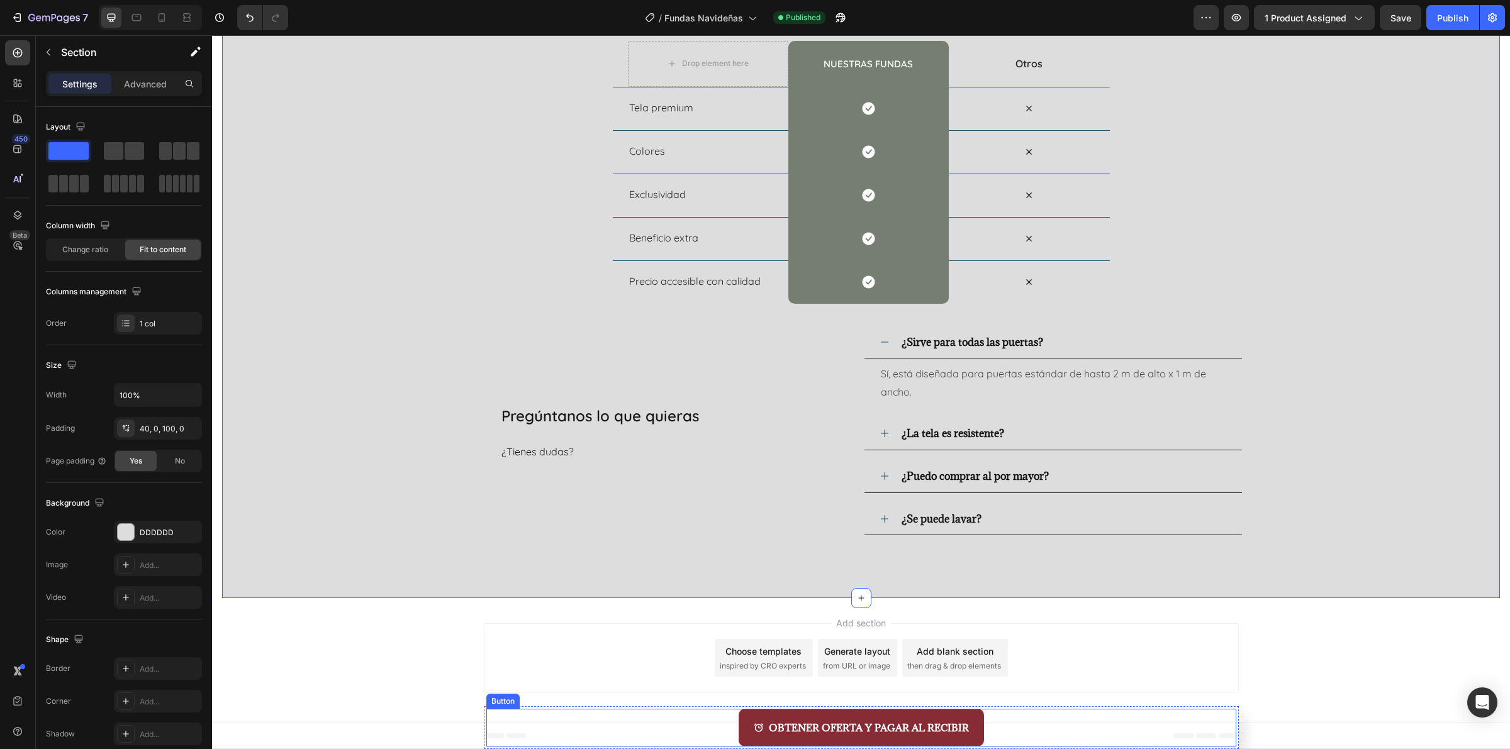
click at [673, 723] on div "OBTENER OFERTA Y PAGAR AL RECIBIR Button" at bounding box center [861, 728] width 750 height 38
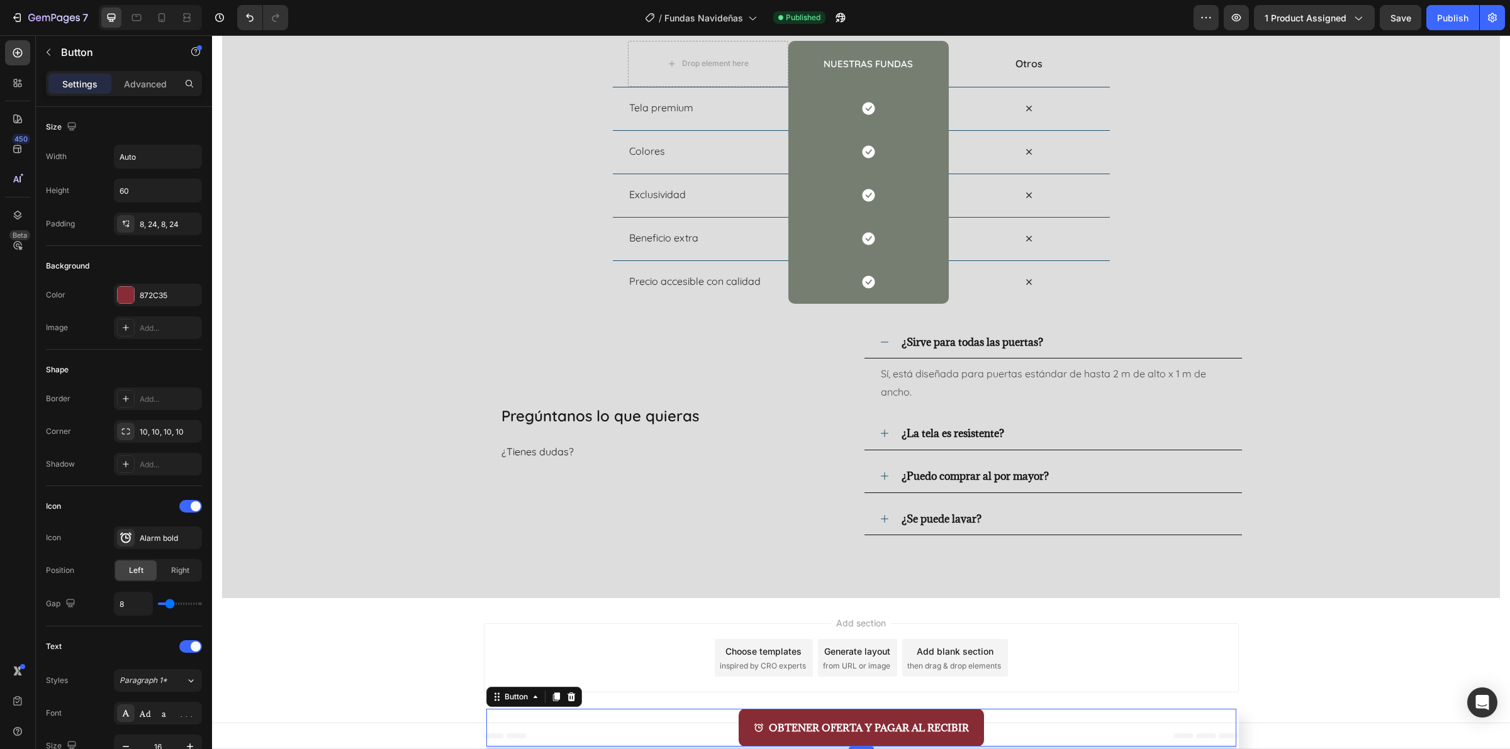
click at [486, 735] on div "OBTENER OFERTA Y PAGAR AL RECIBIR Button 4" at bounding box center [861, 728] width 750 height 38
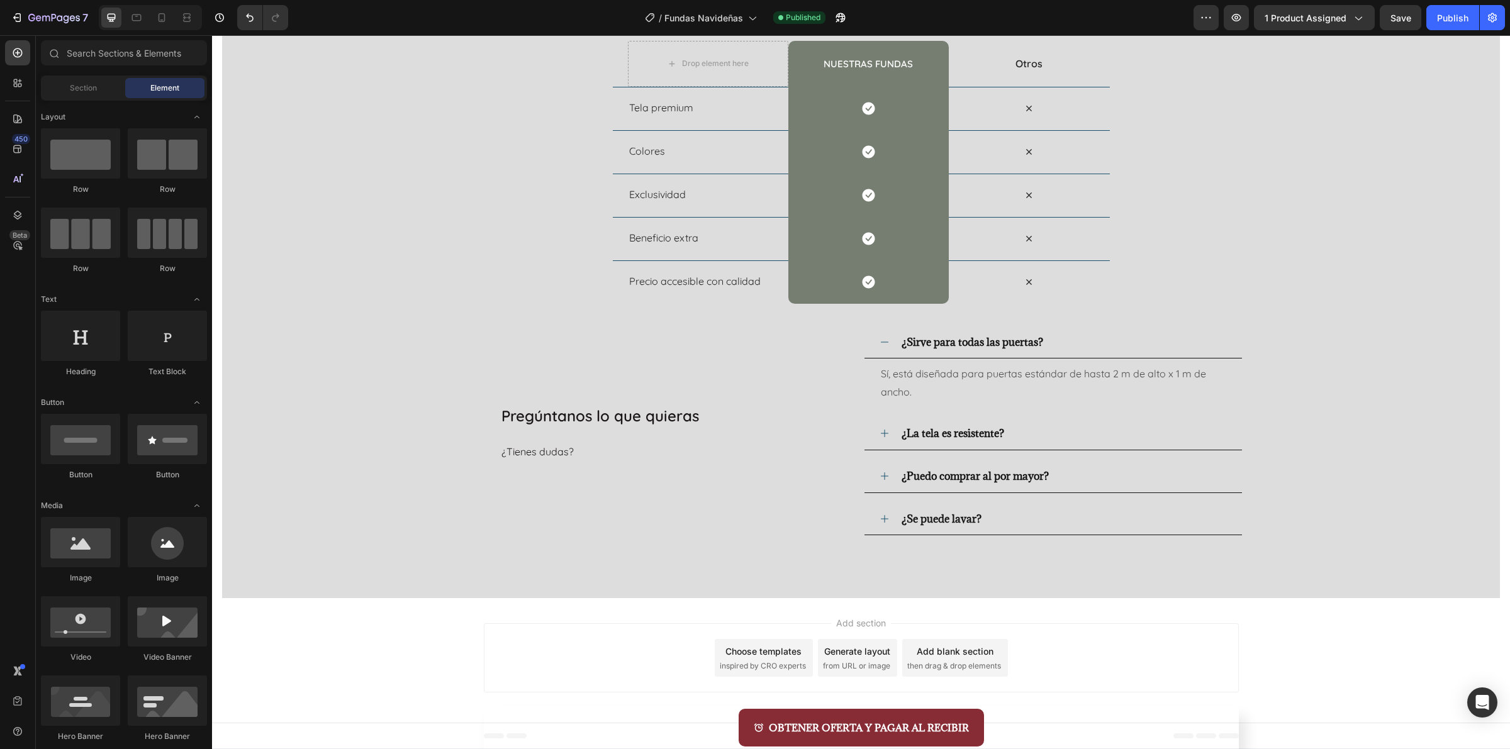
click at [473, 731] on div "Footer" at bounding box center [861, 736] width 1298 height 26
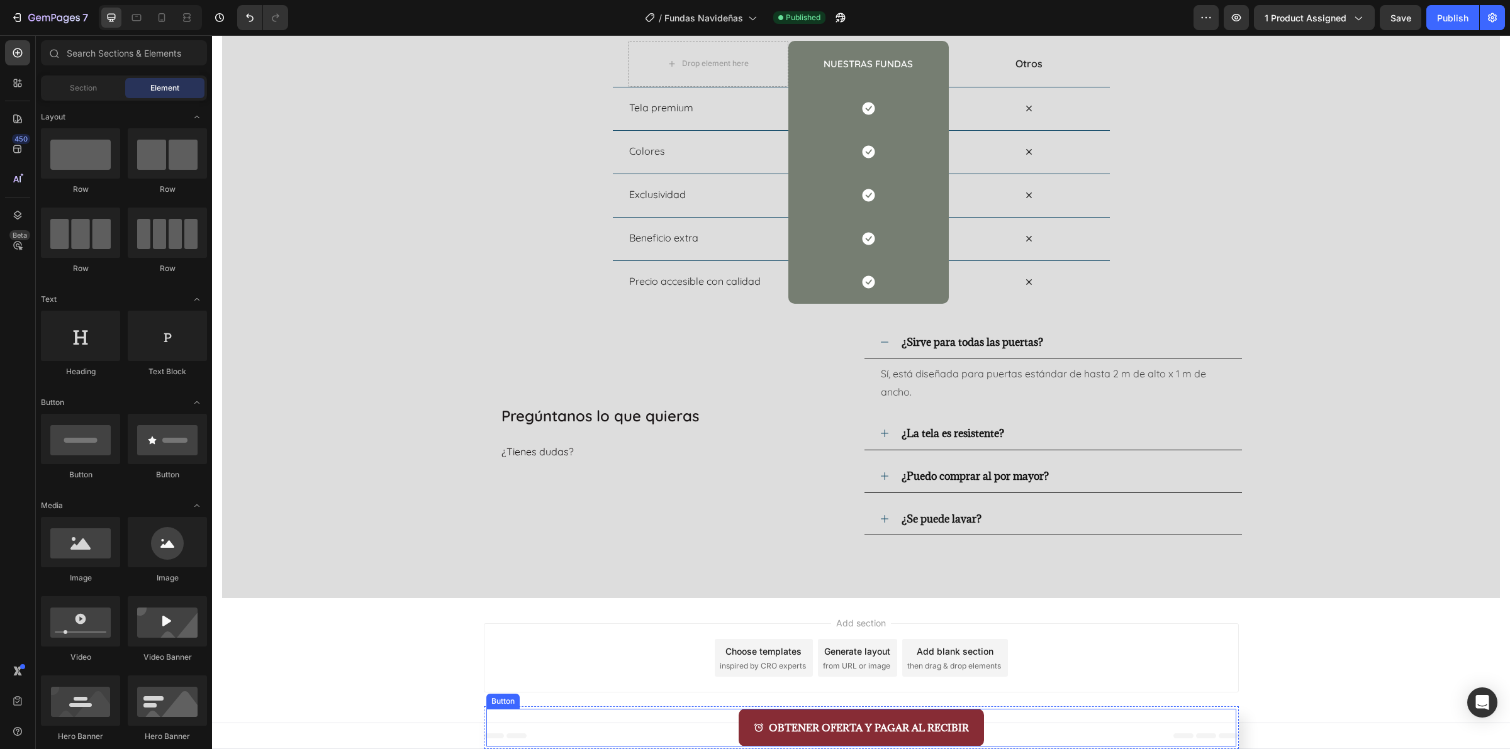
click at [489, 729] on div "OBTENER OFERTA Y PAGAR AL RECIBIR Button" at bounding box center [861, 728] width 750 height 38
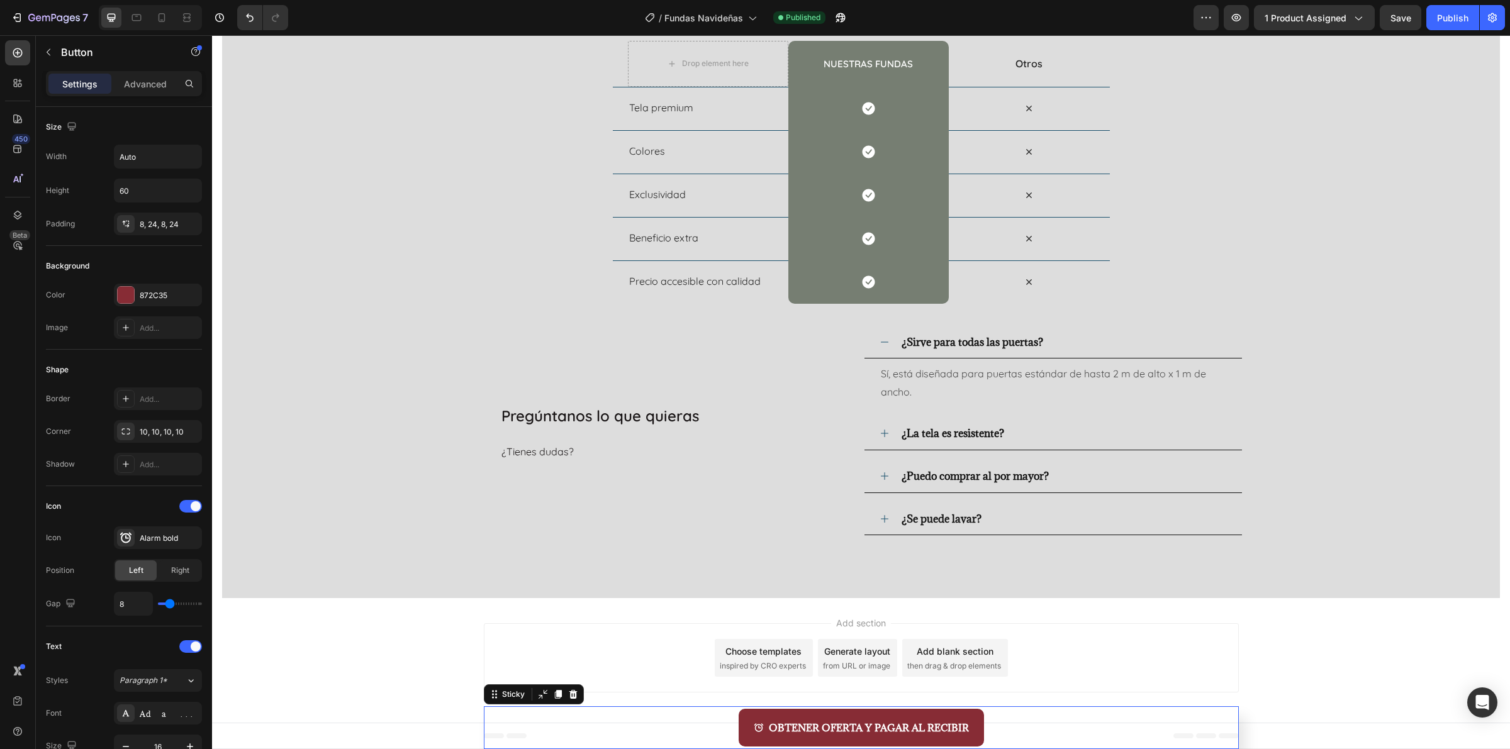
click at [484, 730] on div "OBTENER OFERTA Y PAGAR AL RECIBIR Button" at bounding box center [861, 727] width 755 height 43
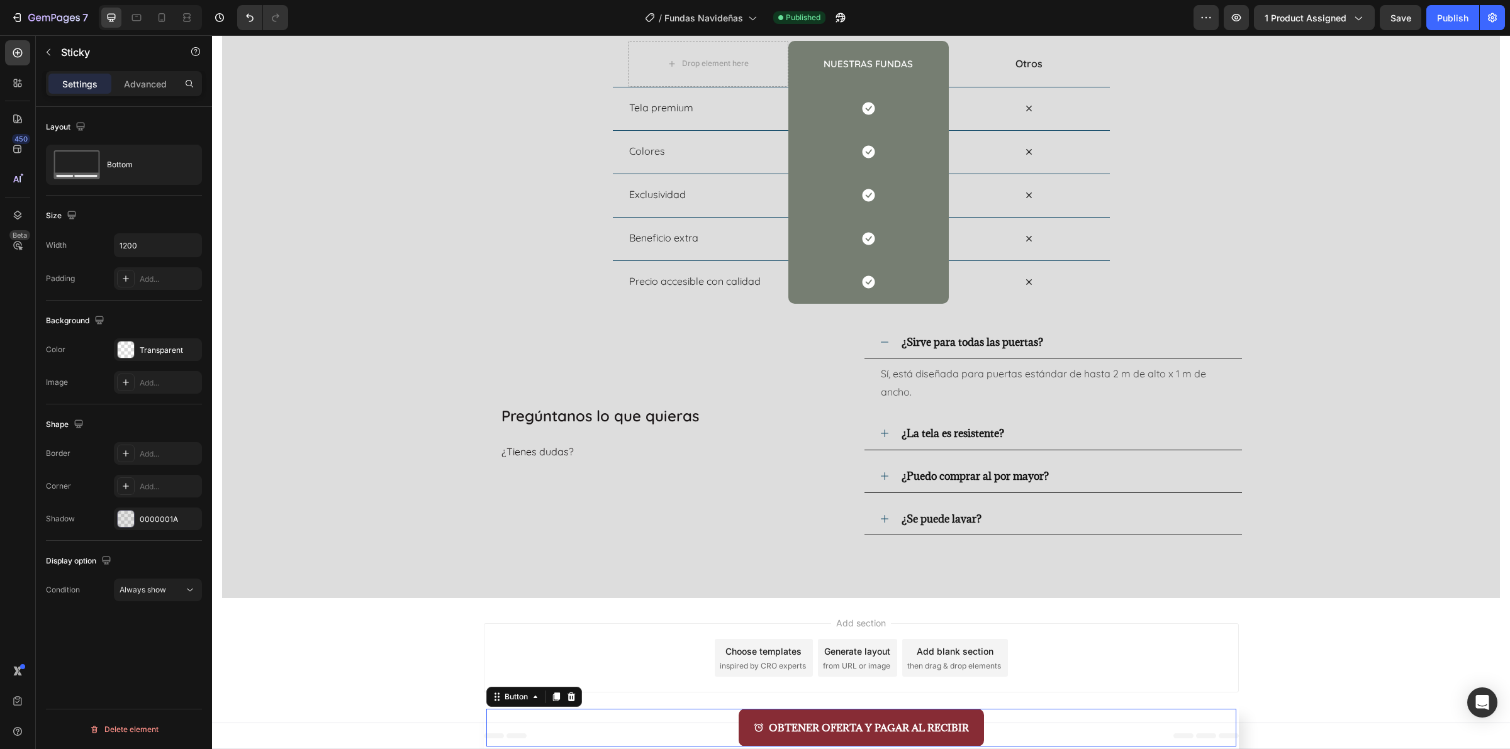
click at [504, 715] on div "OBTENER OFERTA Y PAGAR AL RECIBIR Button 0" at bounding box center [861, 728] width 750 height 38
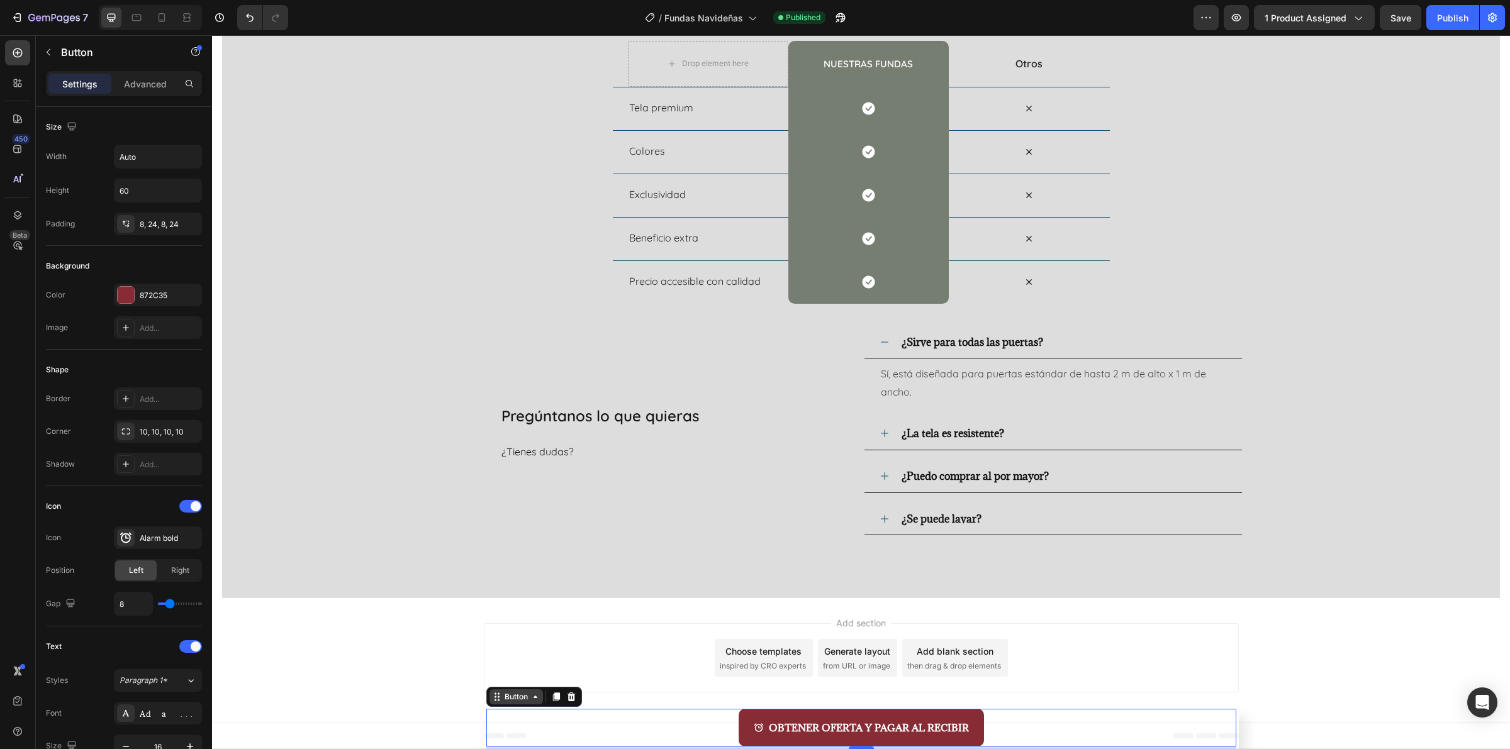
click at [507, 702] on div "Button" at bounding box center [516, 696] width 28 height 11
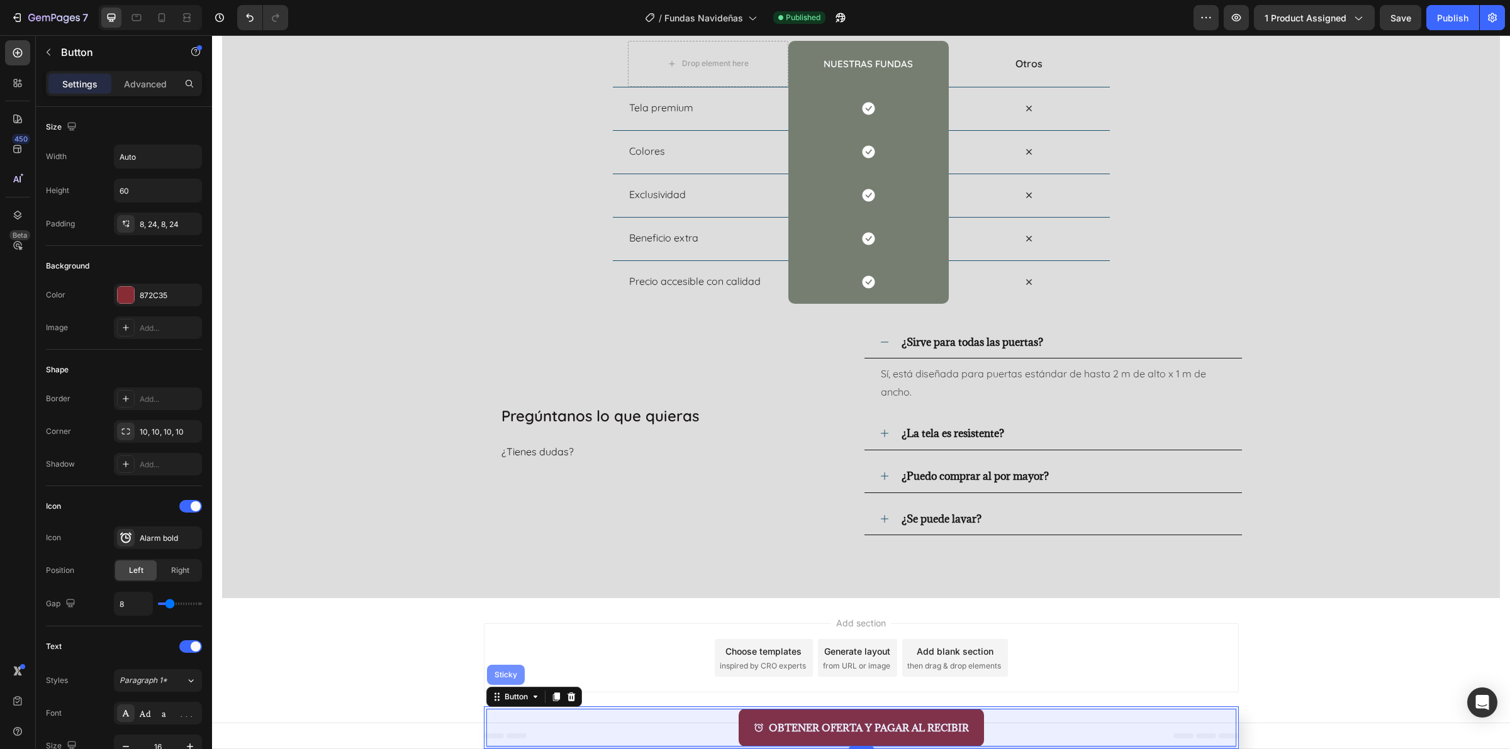
click at [502, 676] on div "Sticky" at bounding box center [506, 675] width 28 height 8
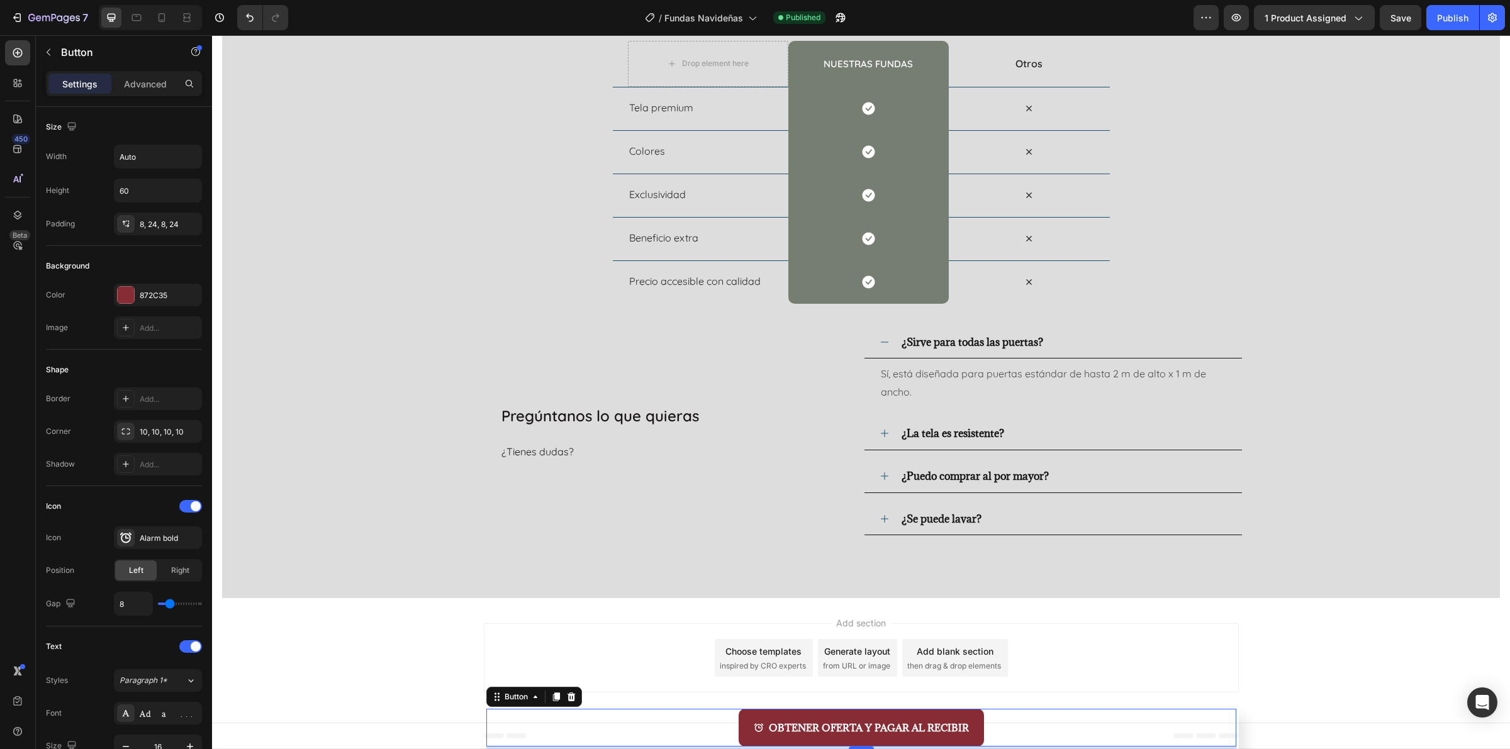
click at [537, 724] on div "OBTENER OFERTA Y PAGAR AL RECIBIR Button 4" at bounding box center [861, 728] width 750 height 38
click at [516, 701] on div "Button" at bounding box center [516, 696] width 28 height 11
click at [532, 702] on div "Button" at bounding box center [515, 697] width 53 height 15
click at [530, 701] on icon at bounding box center [535, 697] width 10 height 10
click at [498, 700] on icon at bounding box center [499, 701] width 2 height 2
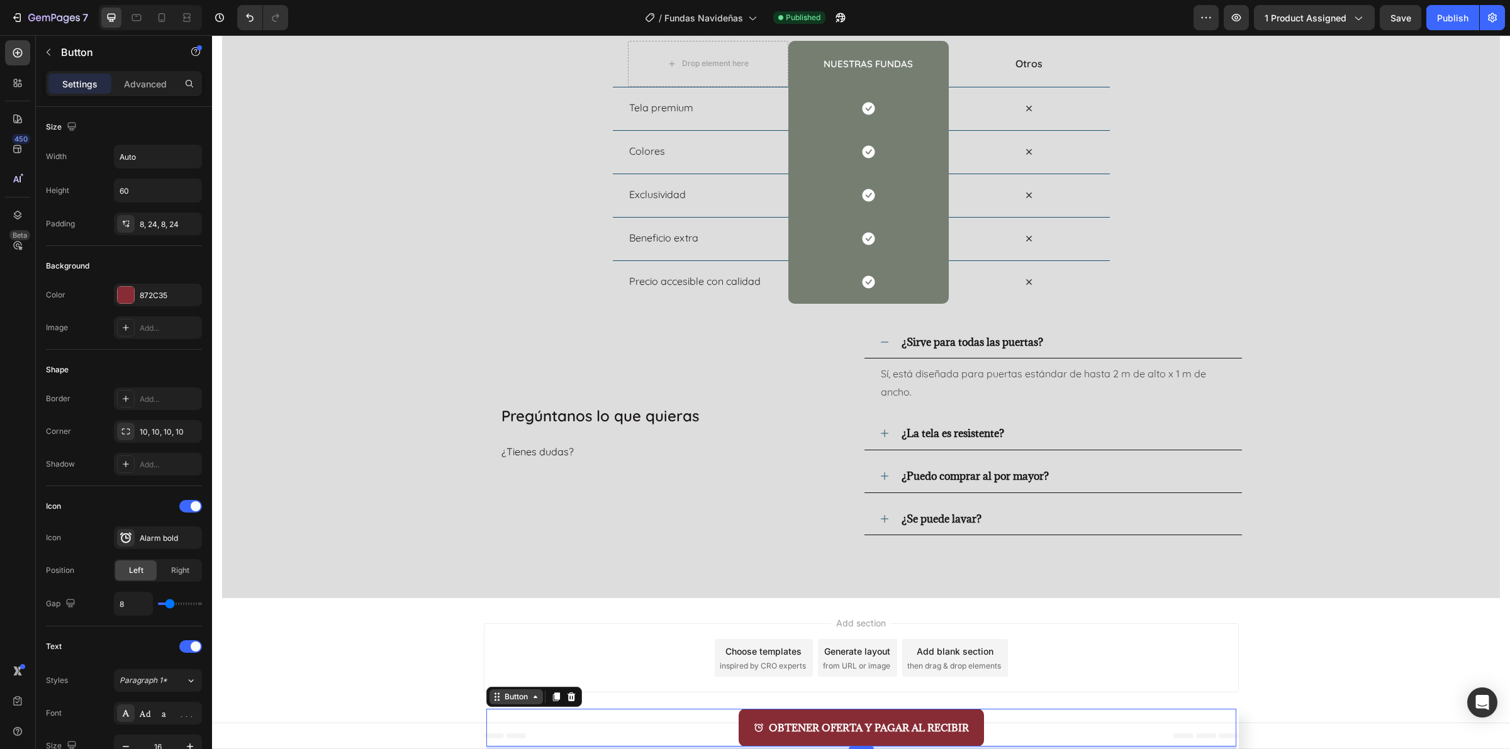
click at [492, 701] on icon at bounding box center [497, 697] width 10 height 10
click at [494, 688] on div "Button Sticky" at bounding box center [534, 697] width 96 height 20
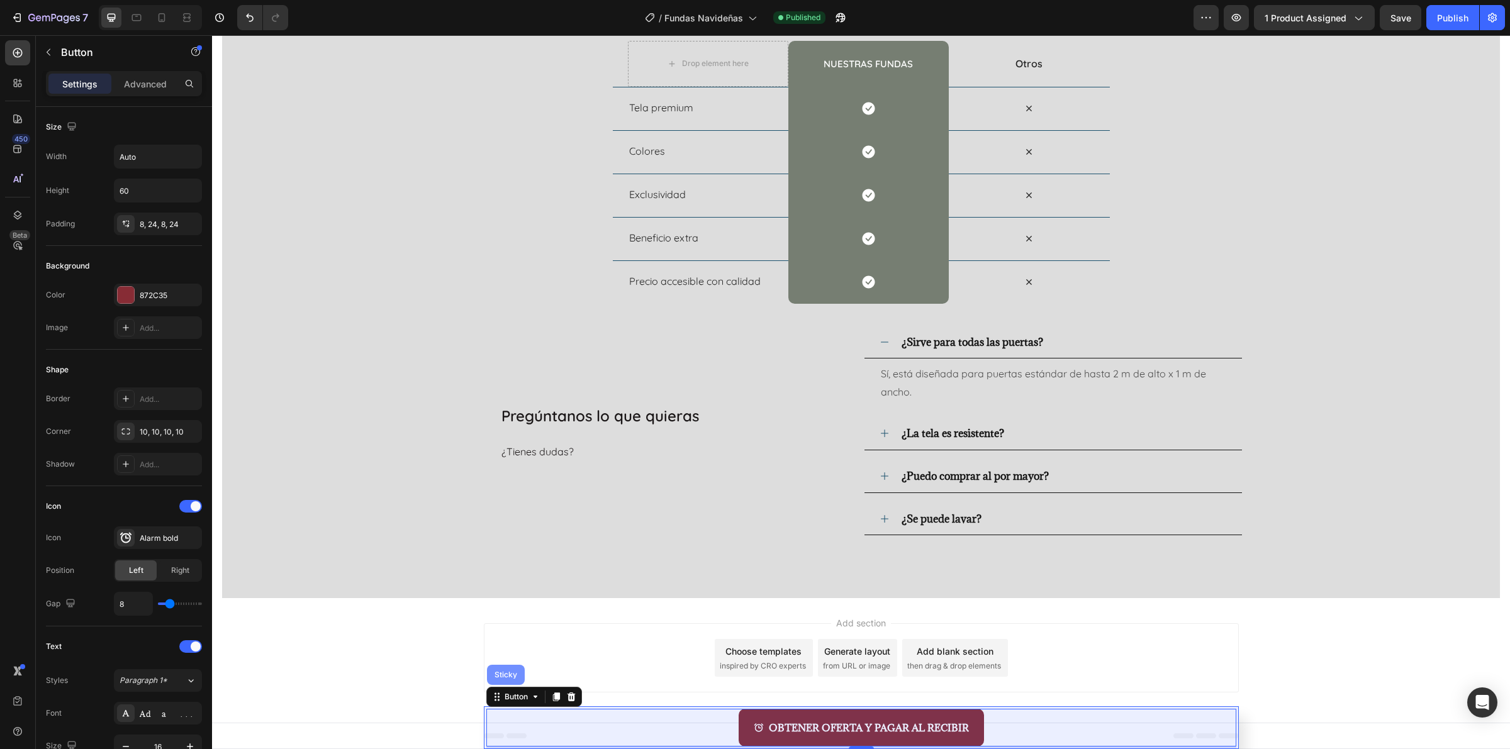
click at [498, 677] on div "Sticky" at bounding box center [506, 675] width 28 height 8
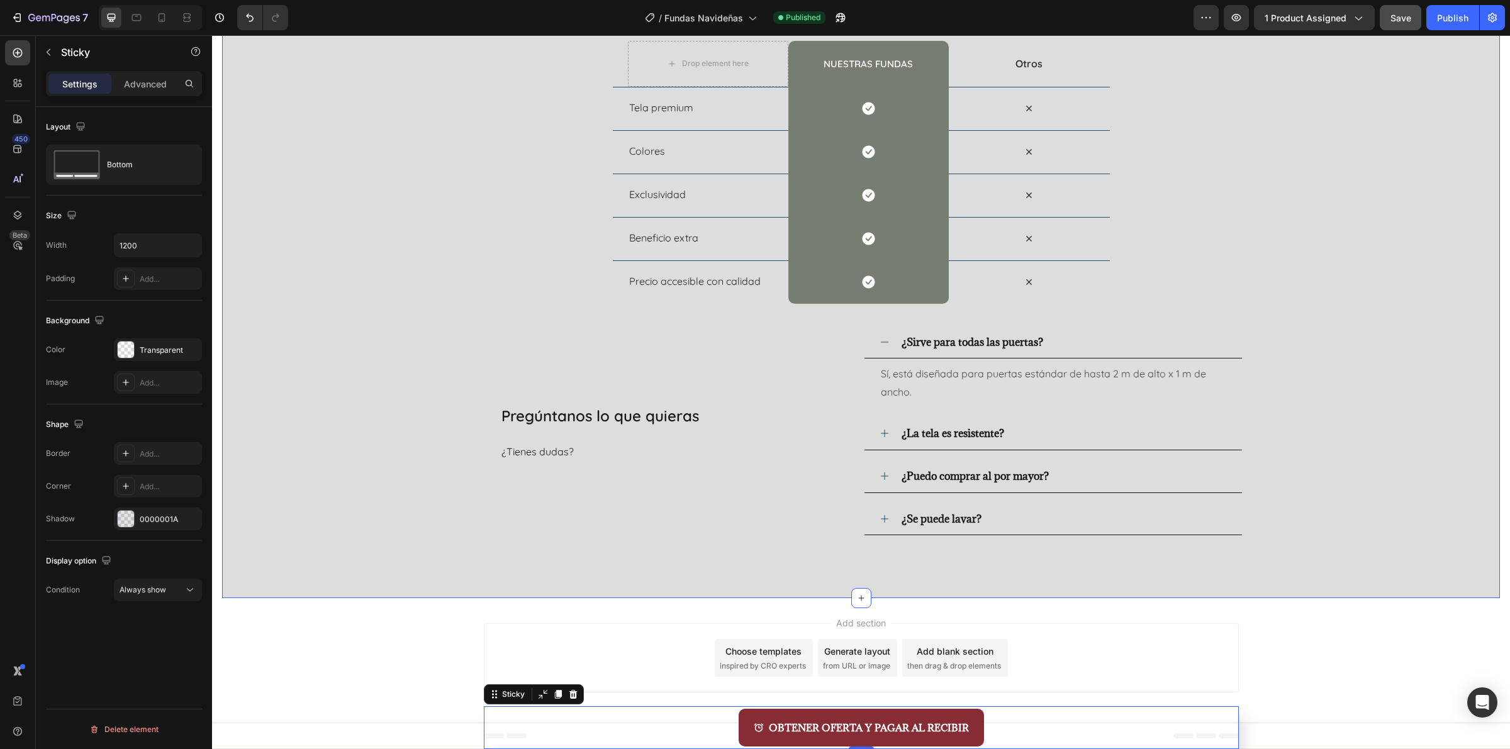
click at [1392, 27] on button "Save" at bounding box center [1401, 17] width 42 height 25
click at [1441, 27] on button "Publish" at bounding box center [1452, 17] width 53 height 25
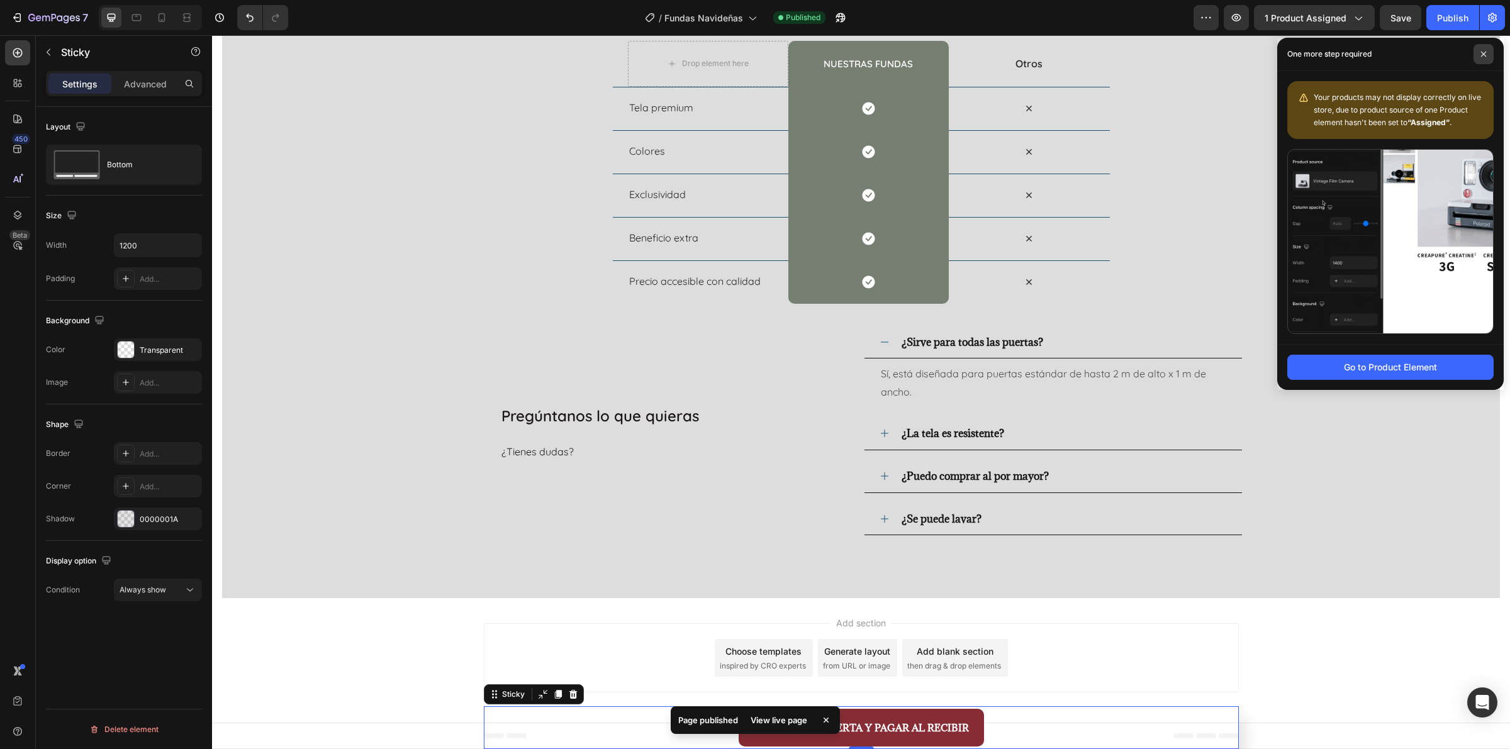
click at [1475, 55] on span at bounding box center [1483, 54] width 20 height 20
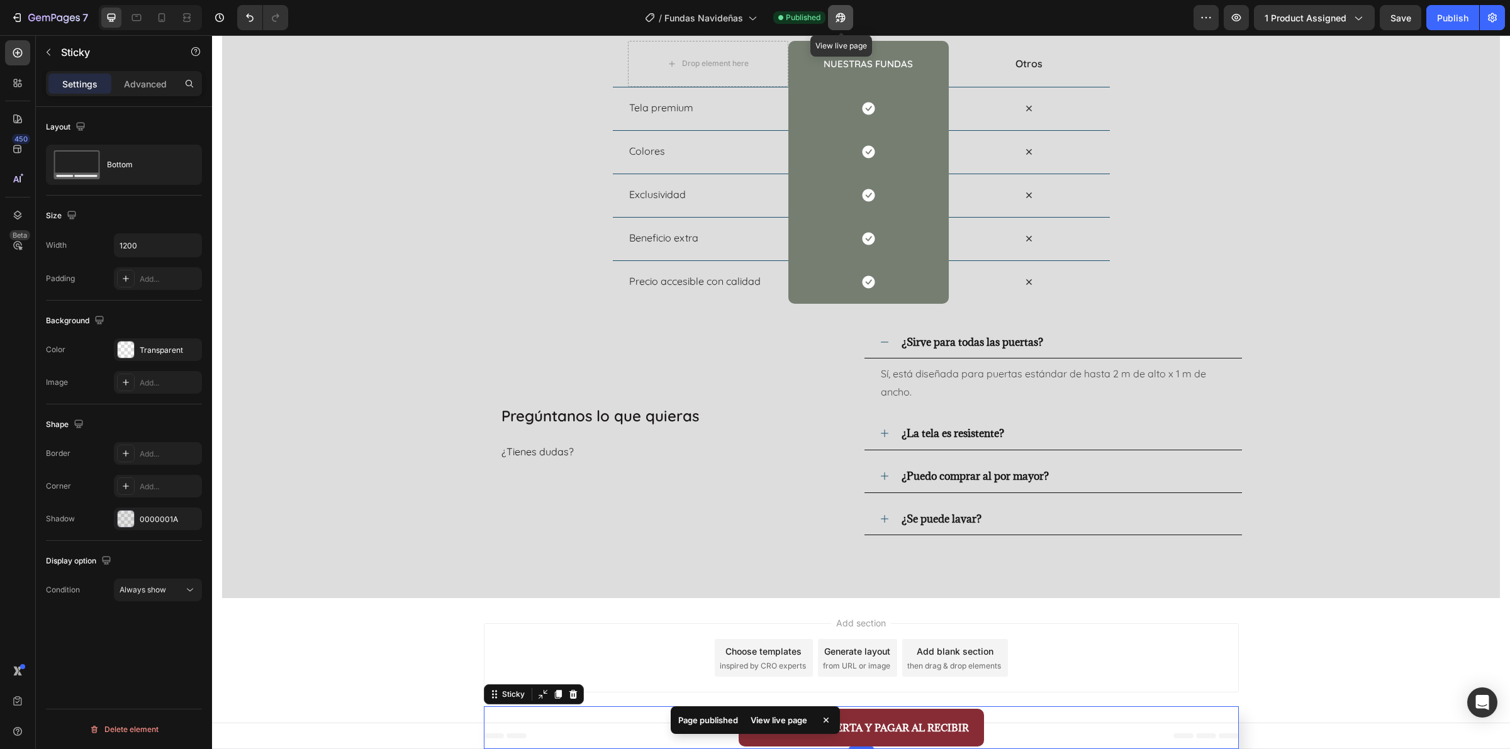
click at [840, 19] on icon "button" at bounding box center [840, 17] width 9 height 9
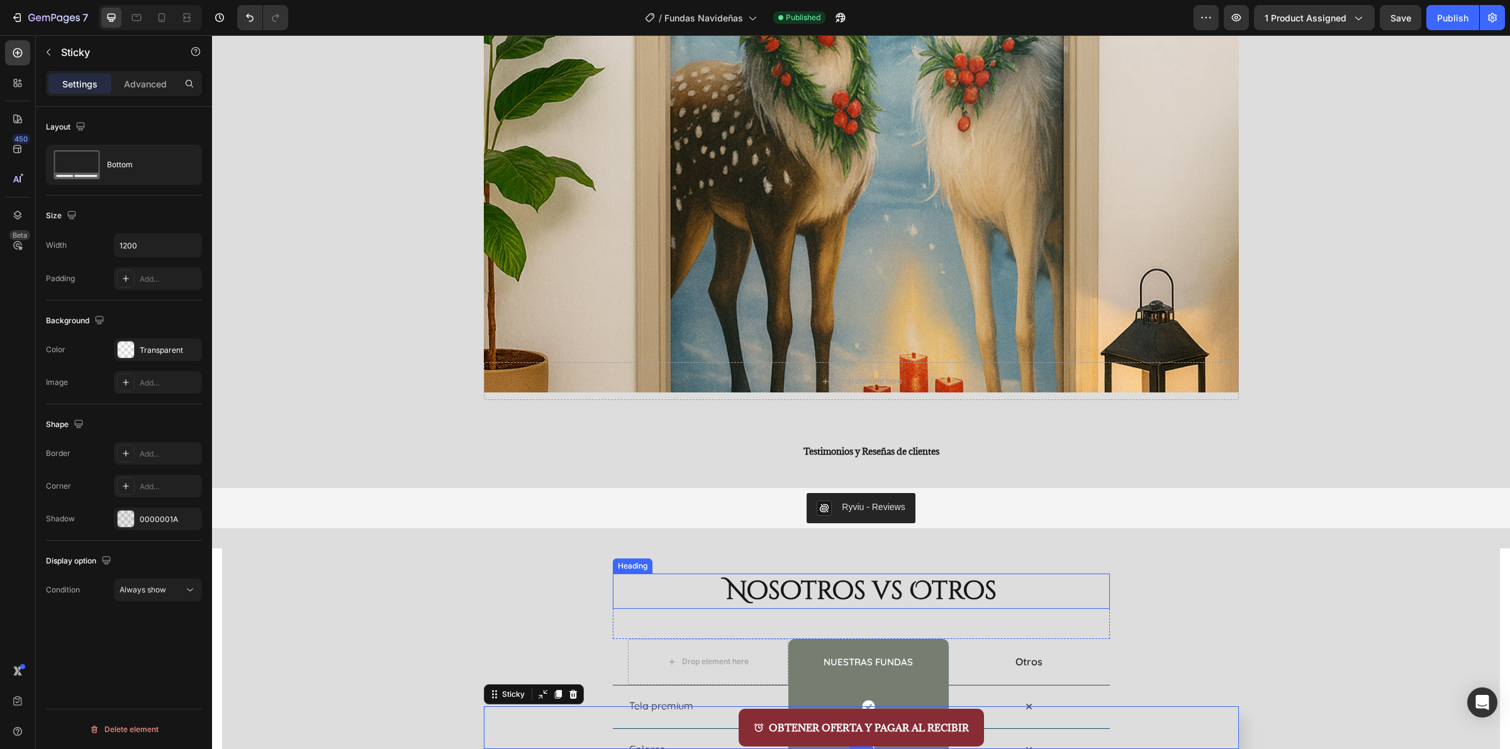
scroll to position [4276, 0]
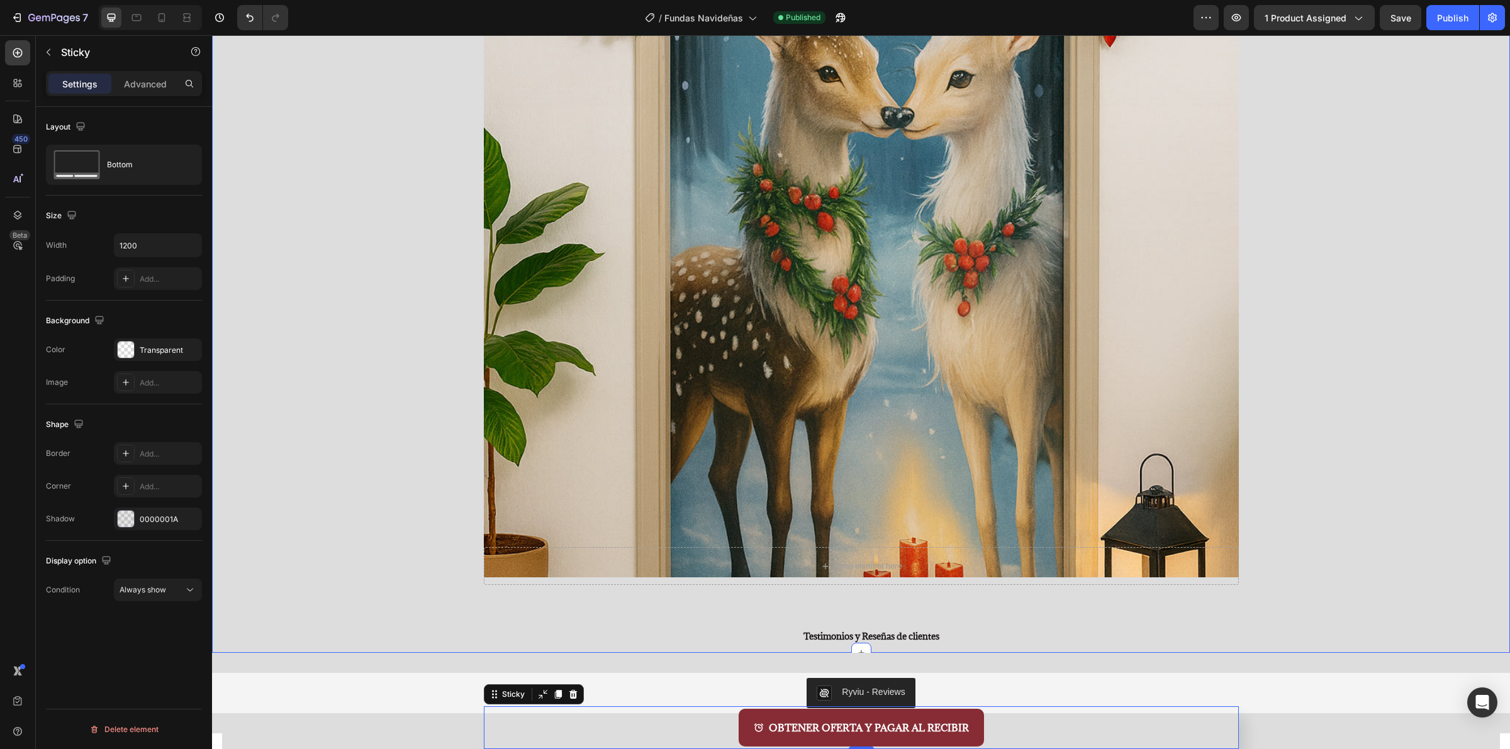
click at [1305, 449] on div "Image Row Drop element here Row Testimonios y Reseñas de clientes Heading Row R…" at bounding box center [861, 268] width 1273 height 770
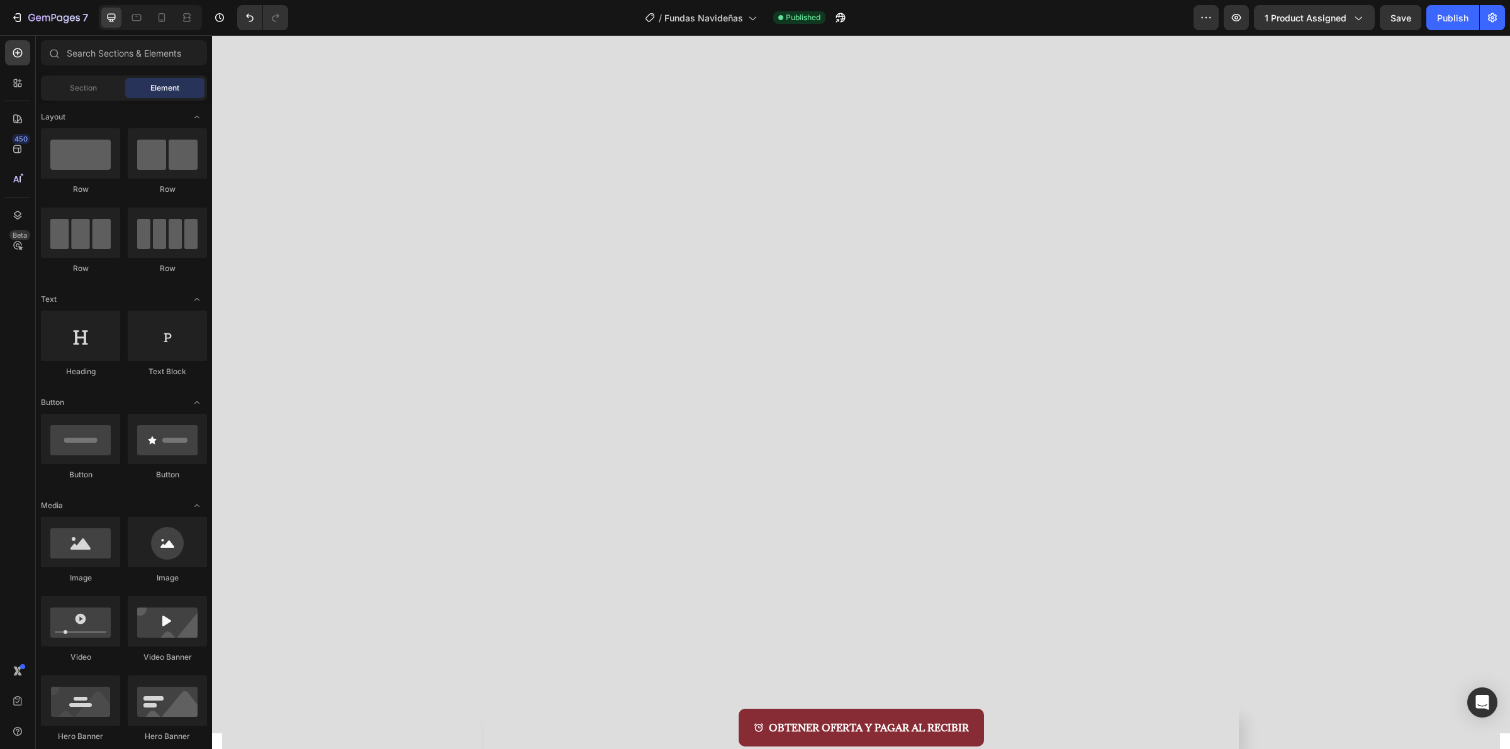
scroll to position [0, 0]
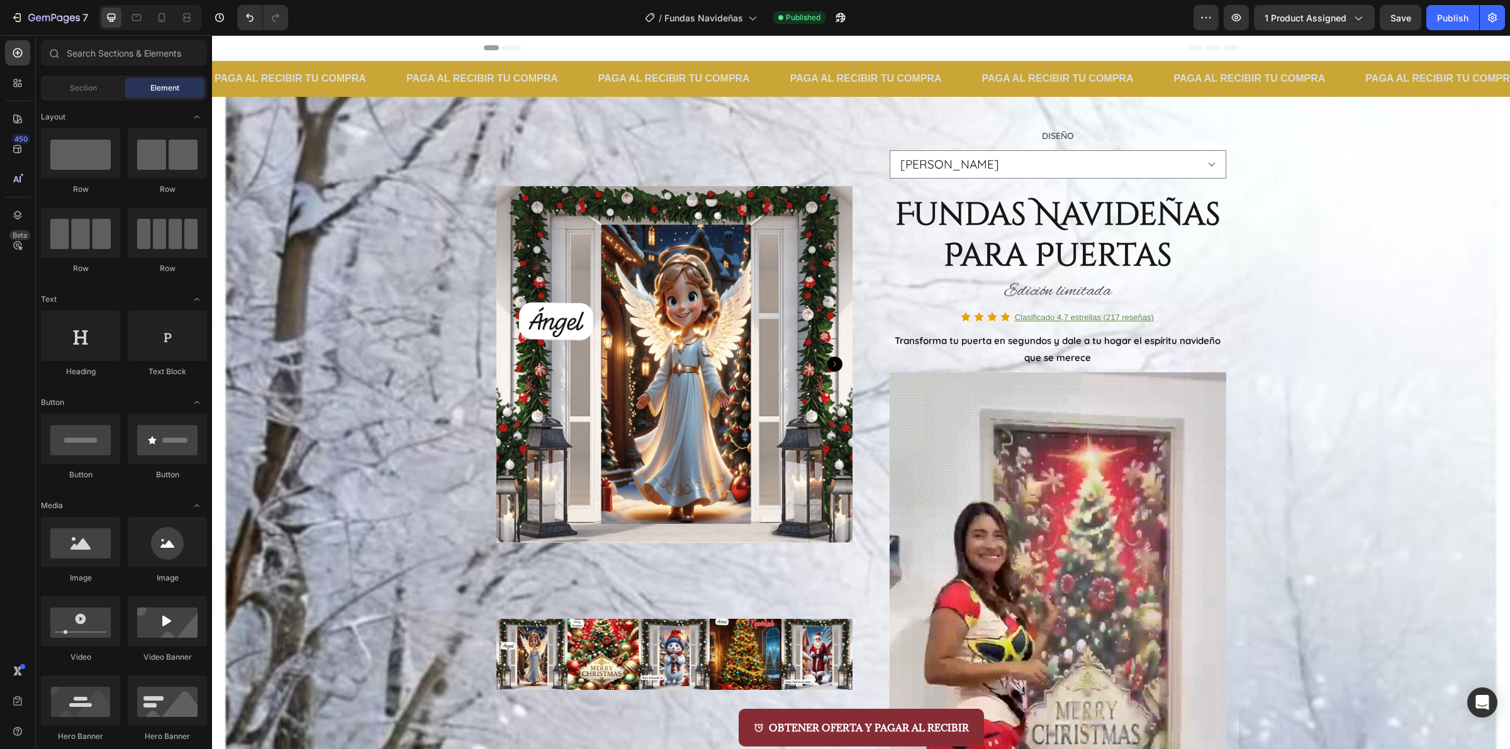
click at [1283, 50] on div "Header" at bounding box center [861, 48] width 1298 height 26
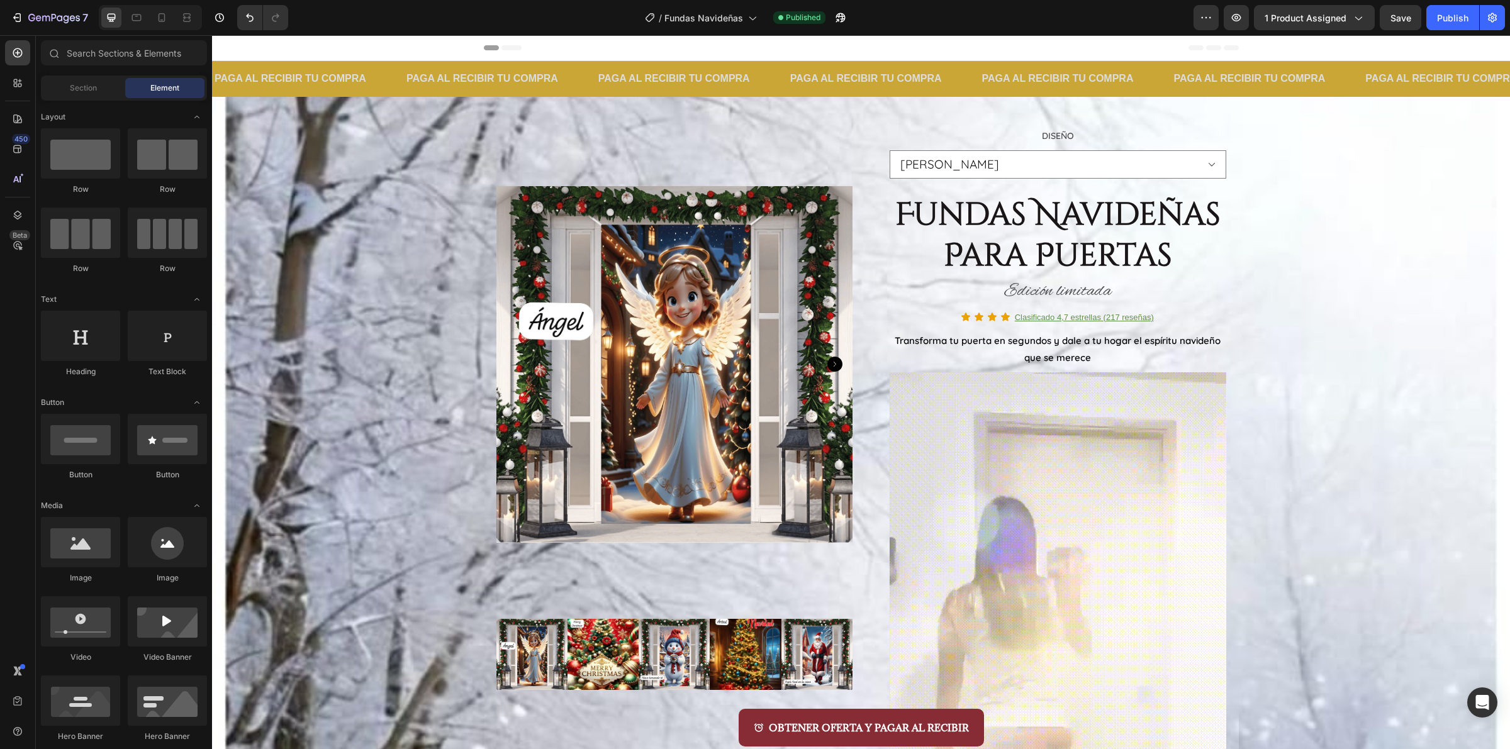
click at [257, 52] on span "Header" at bounding box center [250, 48] width 28 height 13
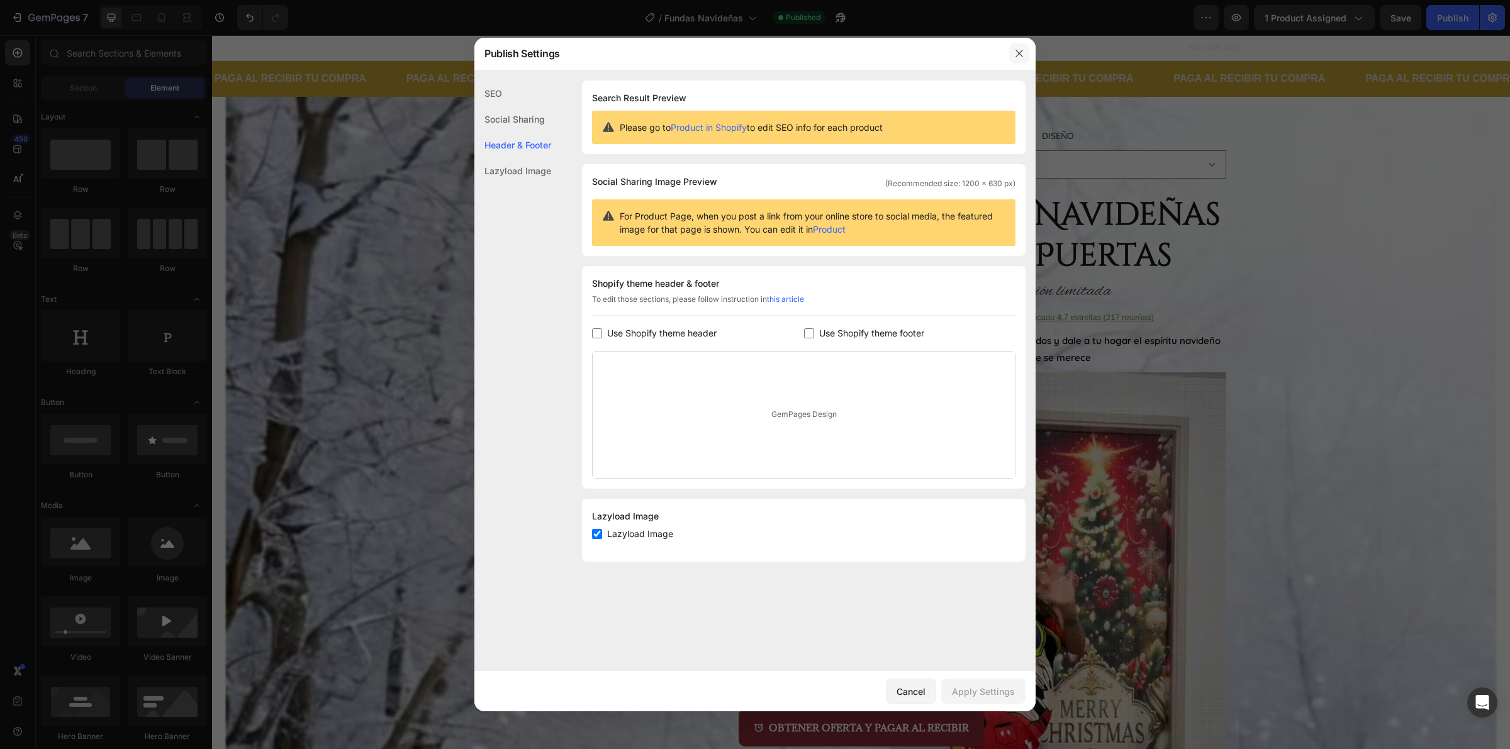
click at [1018, 52] on icon "button" at bounding box center [1019, 53] width 10 height 10
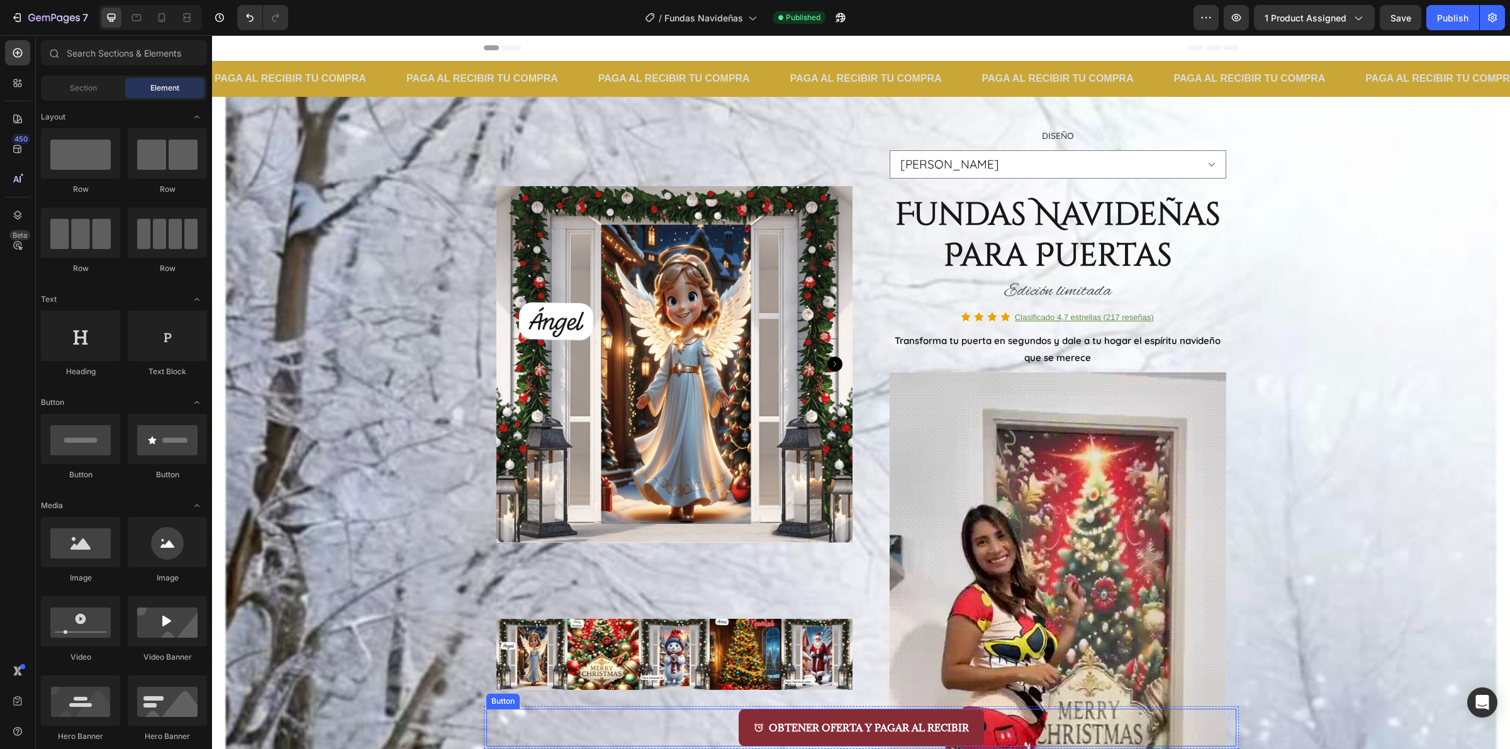
click at [1099, 733] on div "OBTENER OFERTA Y PAGAR AL RECIBIR Button" at bounding box center [861, 728] width 750 height 38
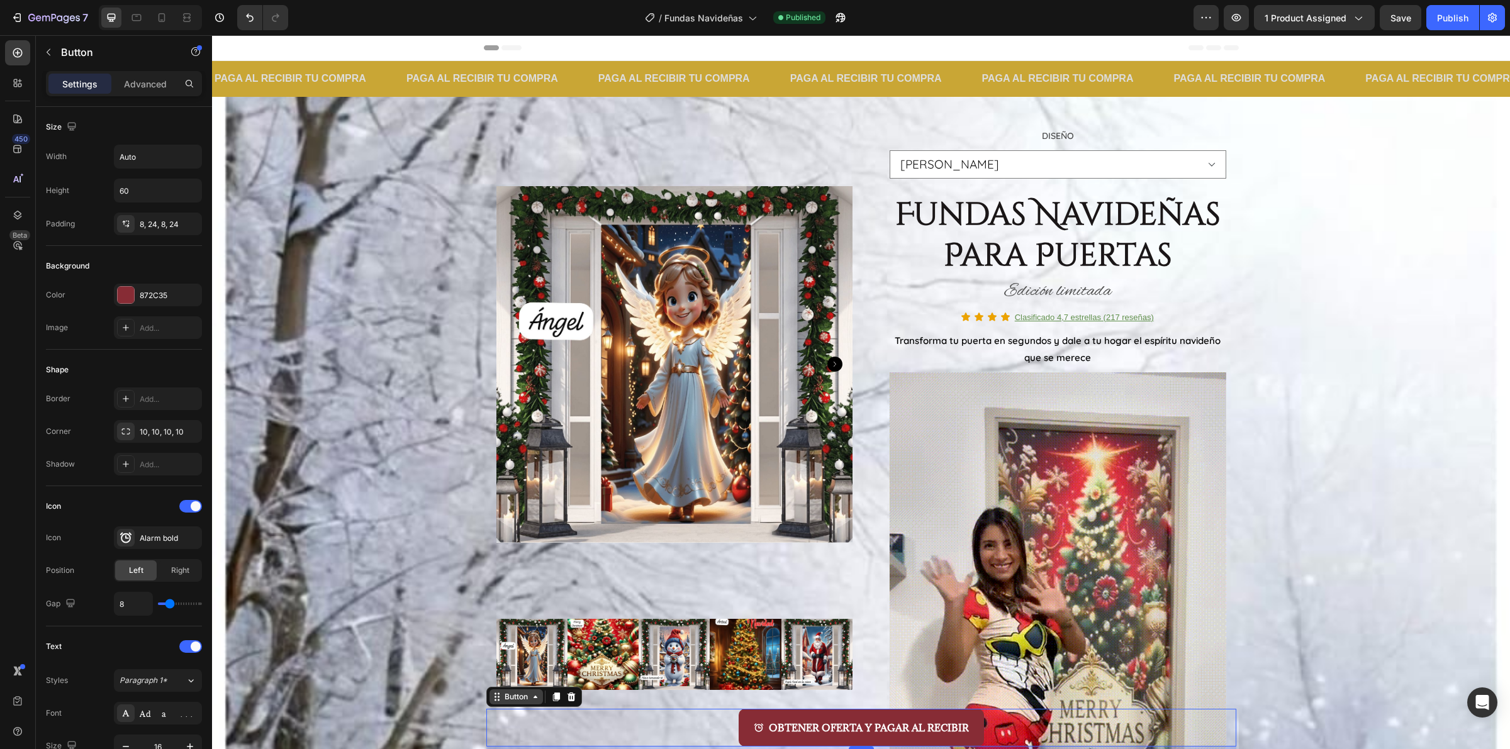
click at [520, 693] on div "Button" at bounding box center [516, 696] width 28 height 11
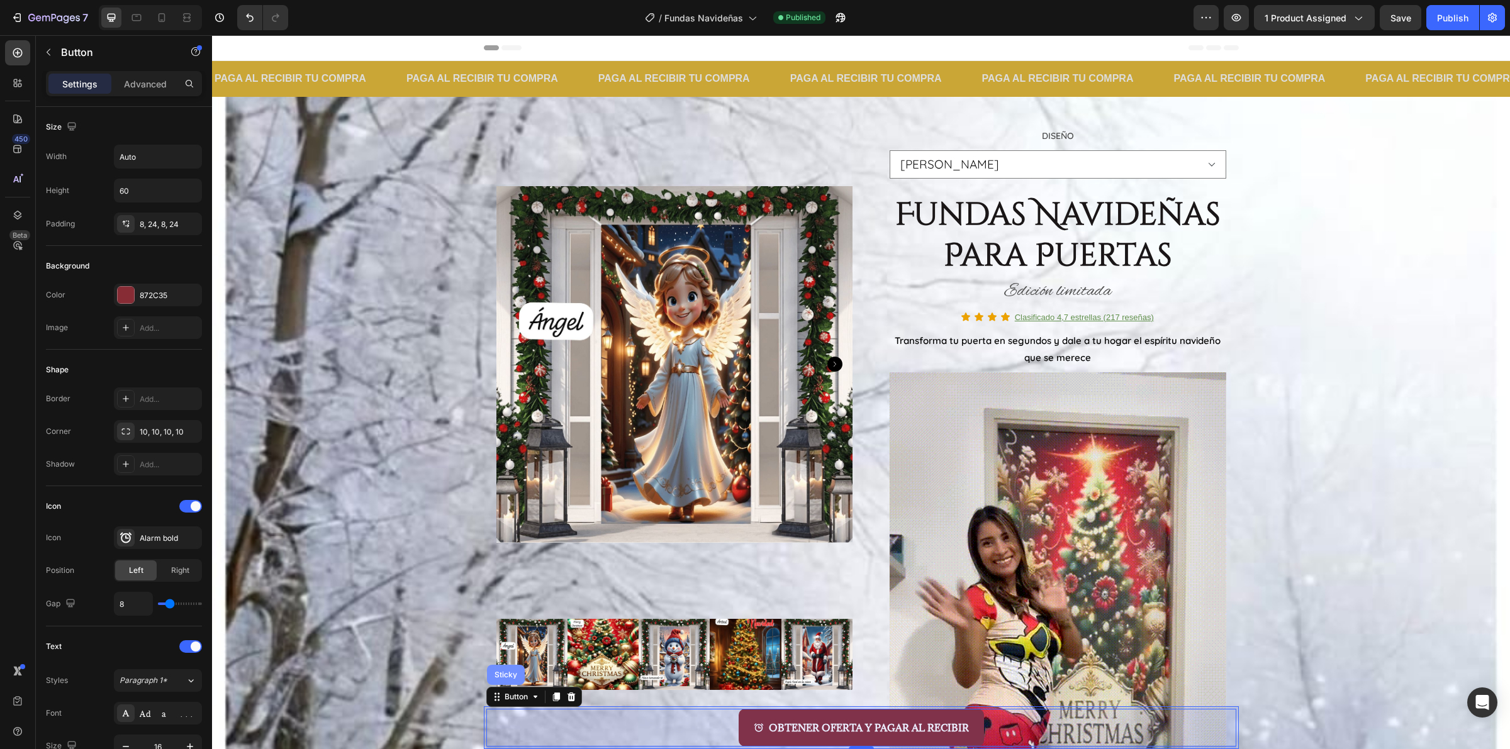
click at [508, 683] on div "Sticky" at bounding box center [506, 675] width 38 height 20
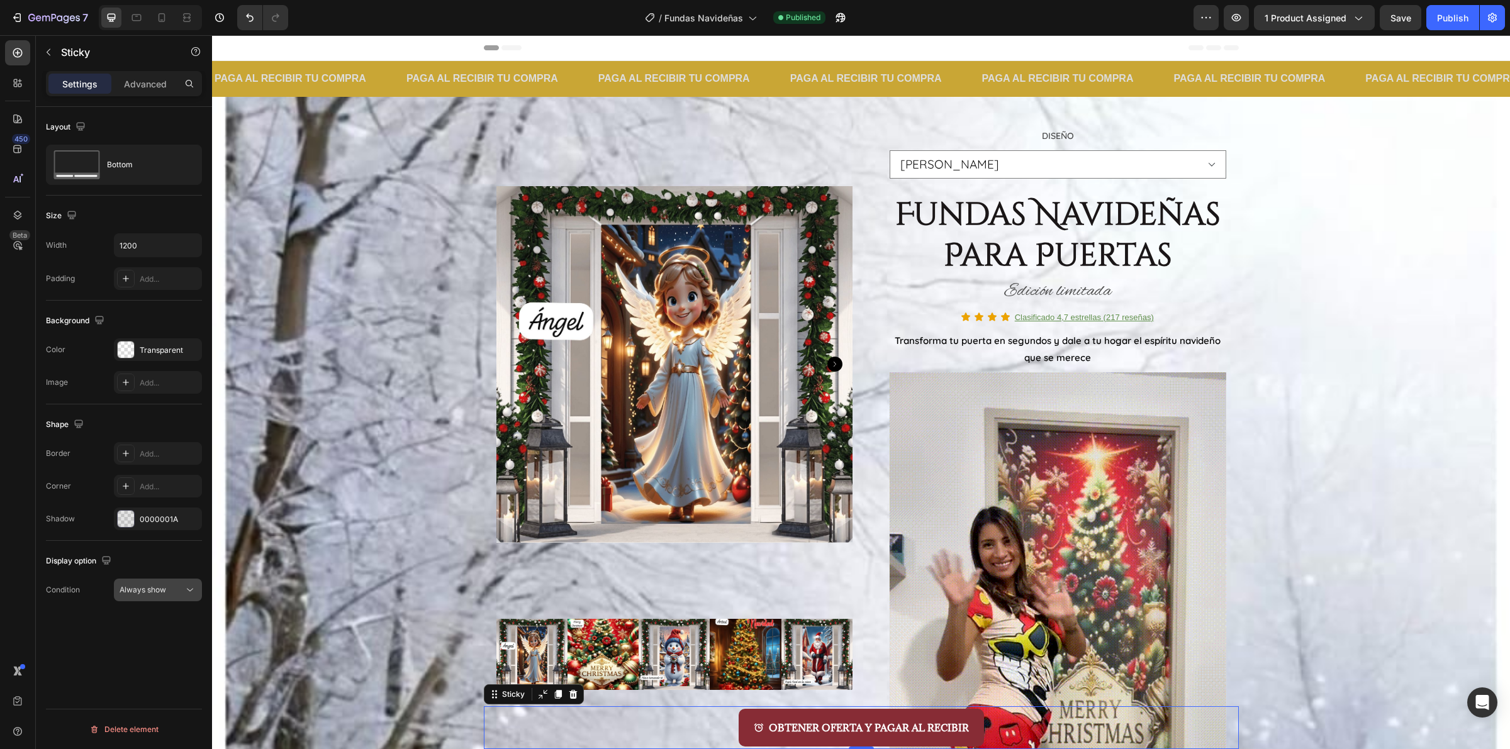
click at [174, 596] on div "Always show" at bounding box center [152, 589] width 64 height 11
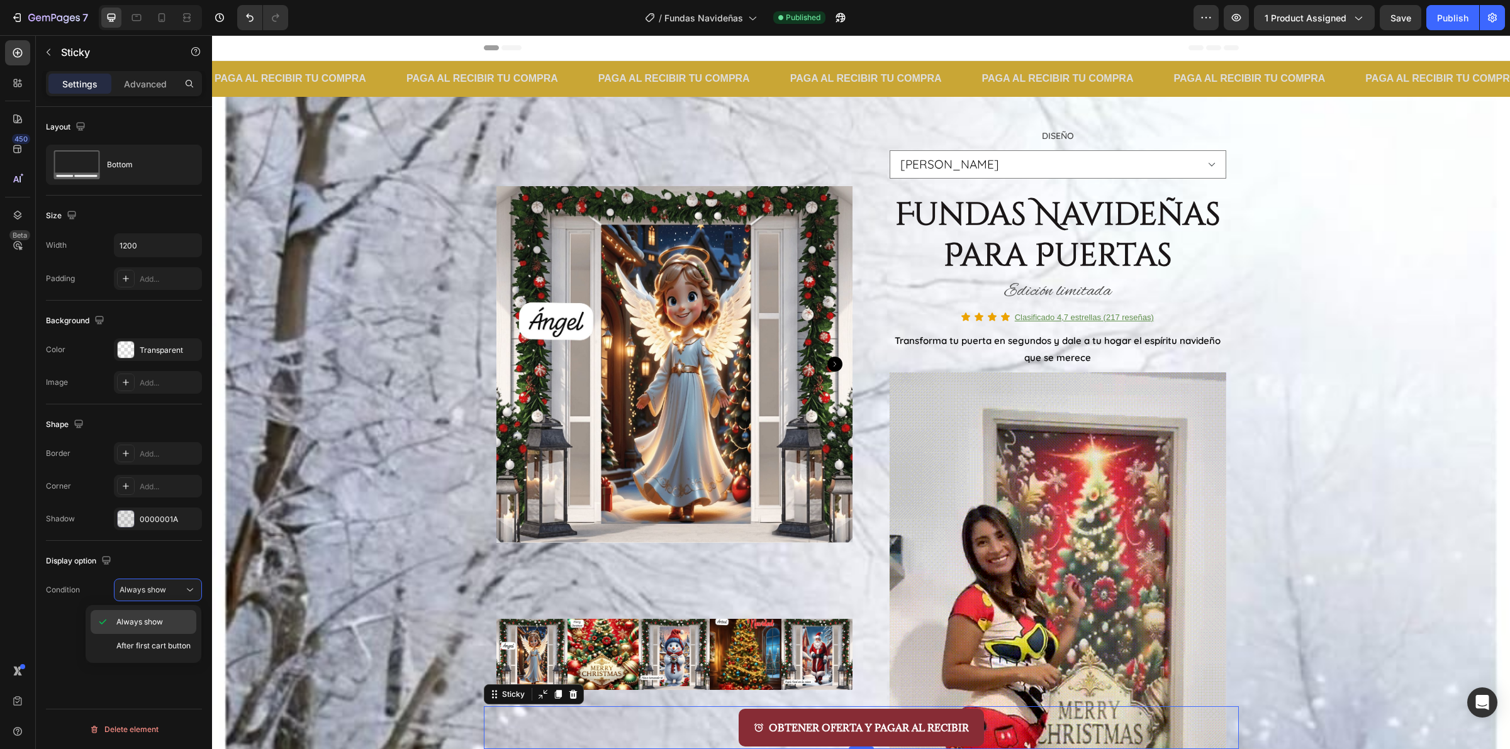
click at [173, 622] on p "Always show" at bounding box center [153, 622] width 74 height 11
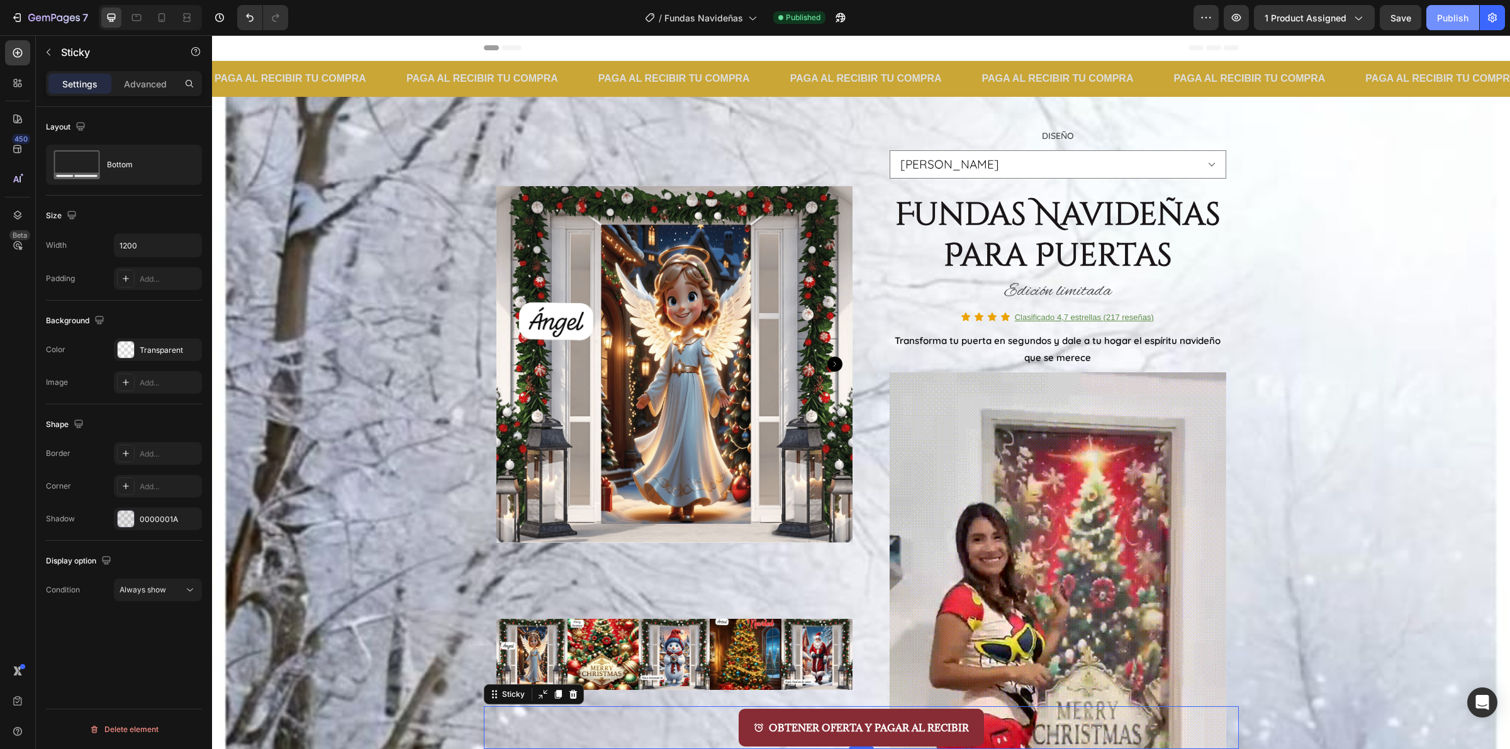
click at [1441, 23] on div "Publish" at bounding box center [1452, 17] width 31 height 13
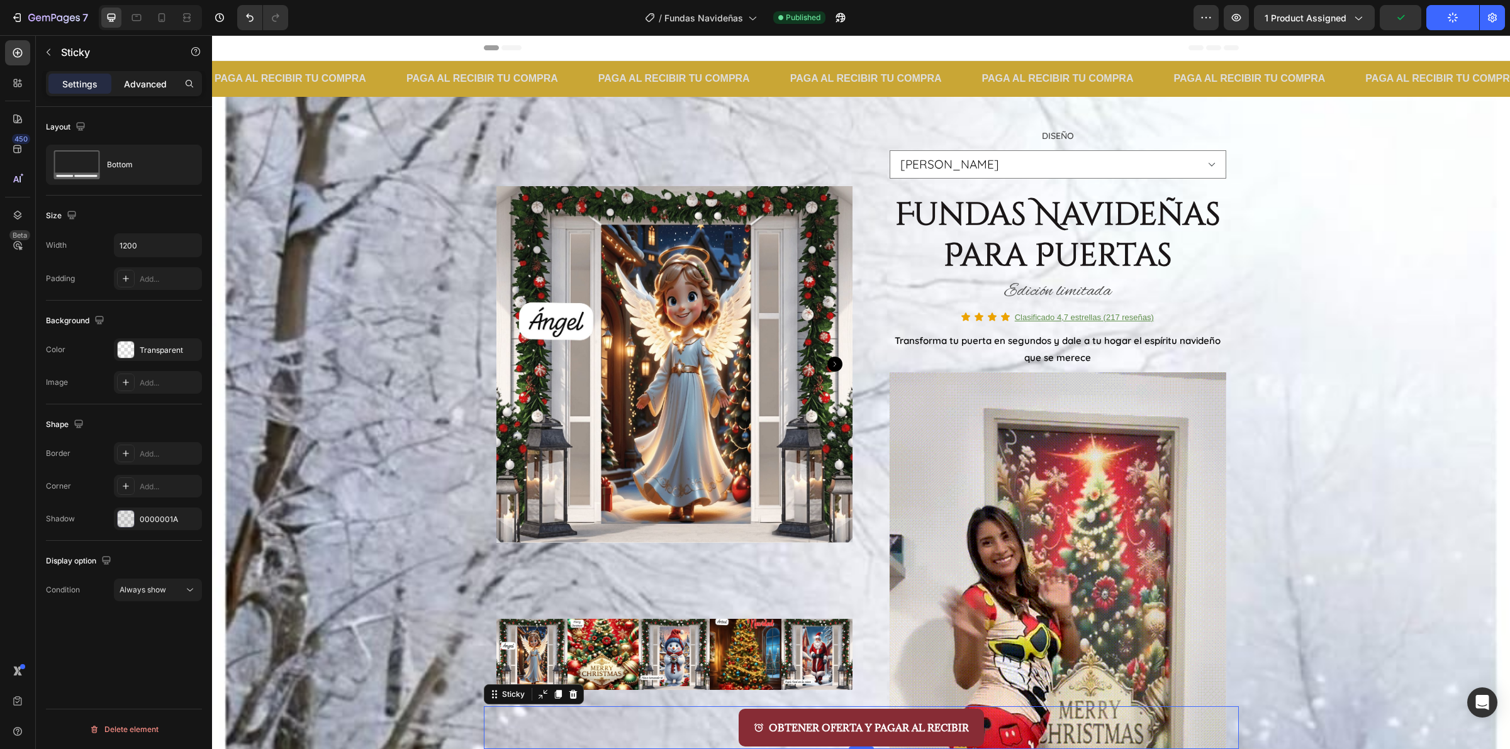
click at [142, 87] on p "Advanced" at bounding box center [145, 83] width 43 height 13
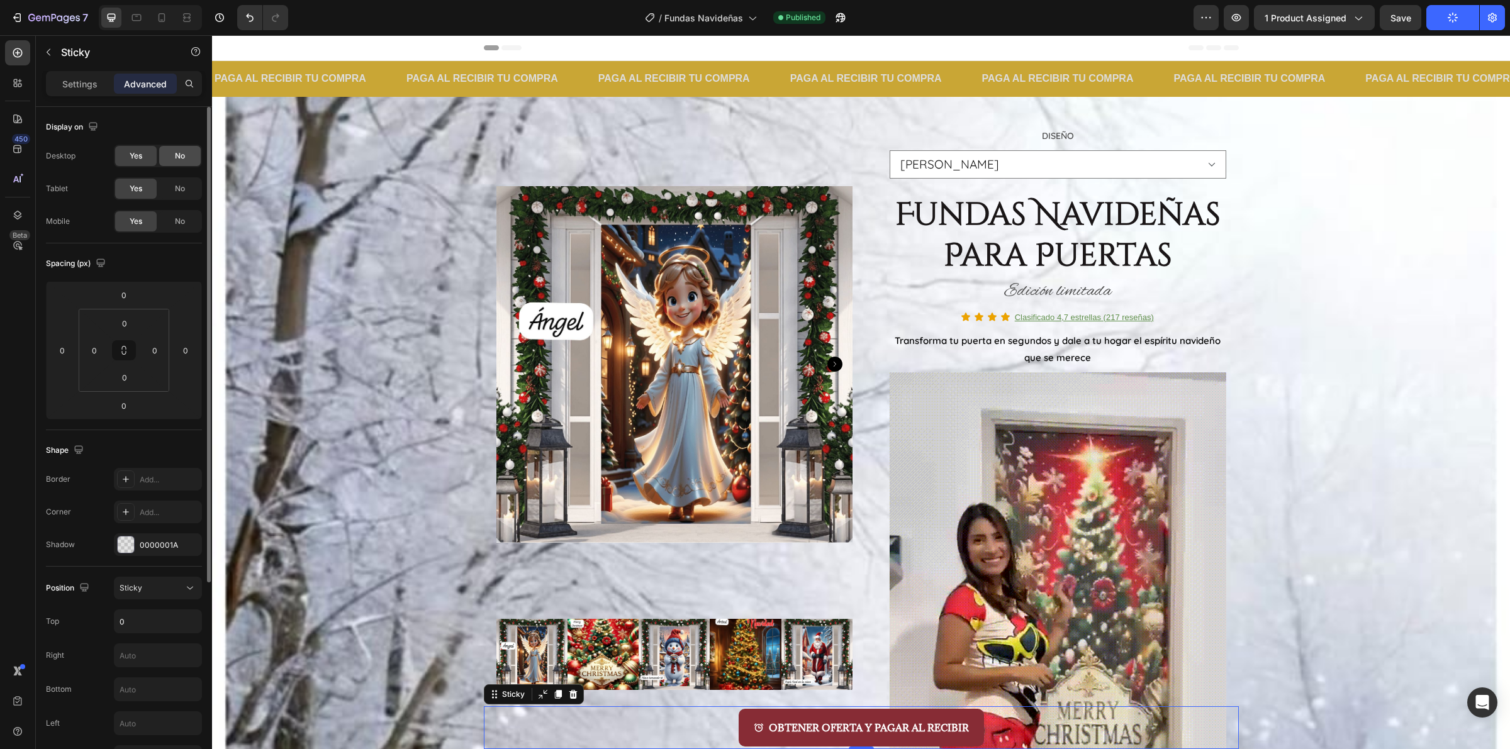
click at [189, 164] on div "No" at bounding box center [180, 156] width 42 height 20
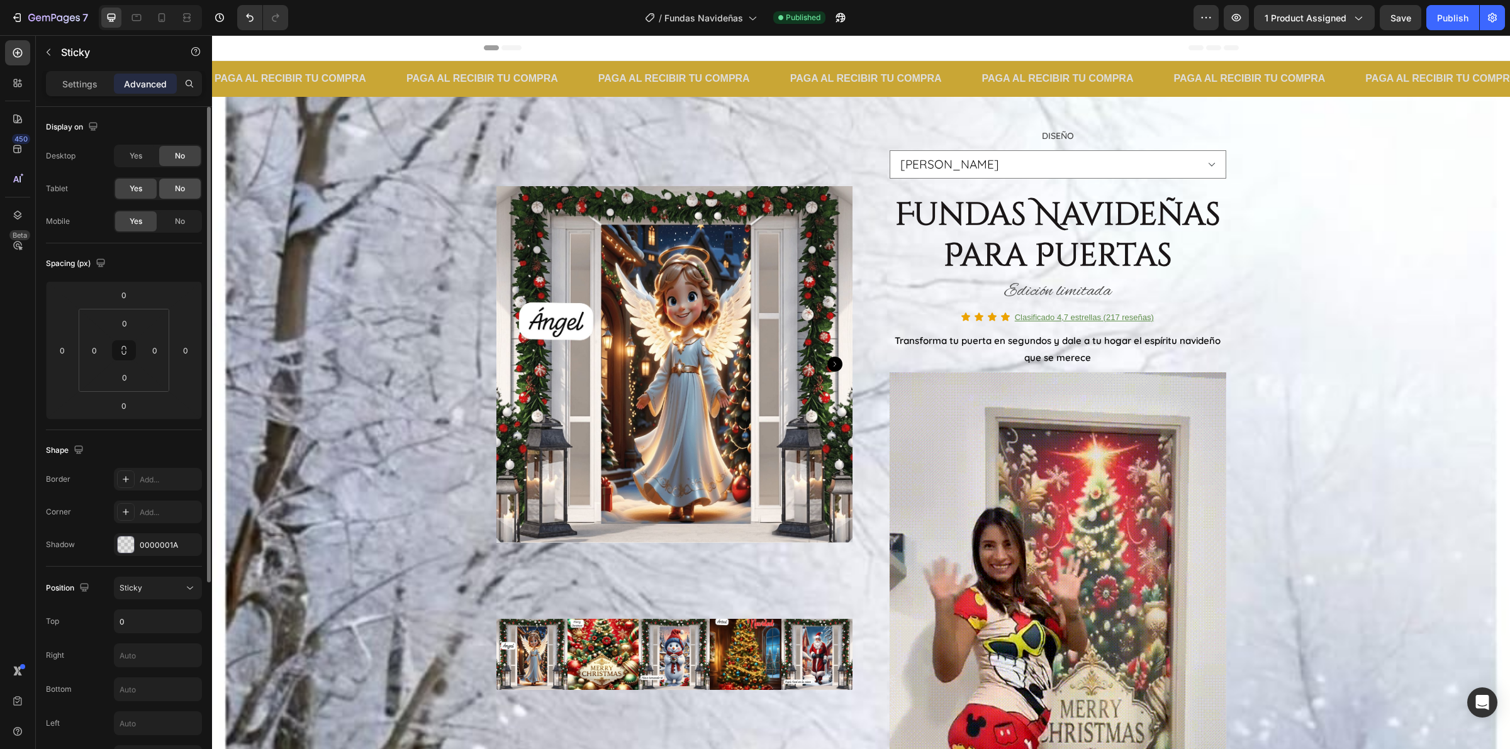
click at [187, 184] on div "No" at bounding box center [180, 189] width 42 height 20
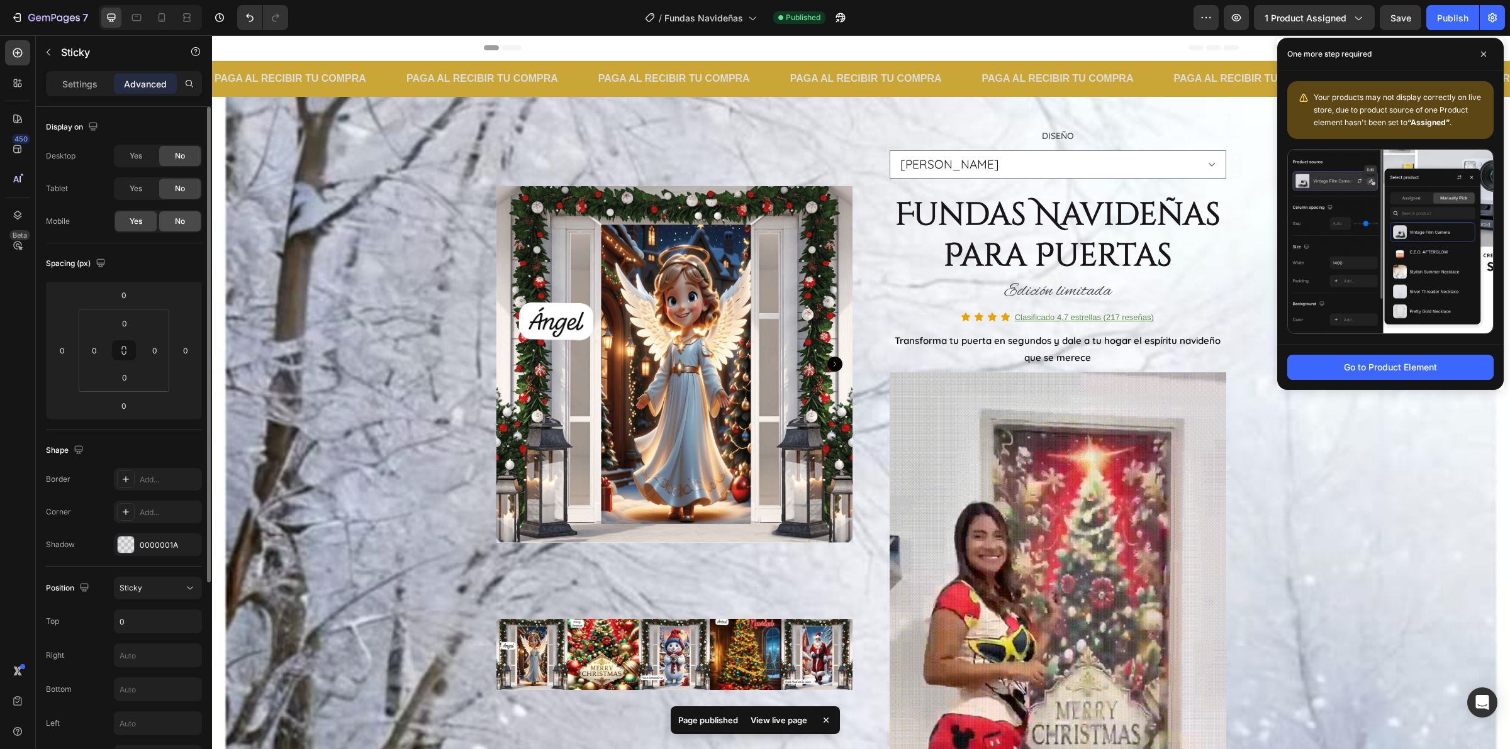
drag, startPoint x: 193, startPoint y: 223, endPoint x: 667, endPoint y: 45, distance: 507.3
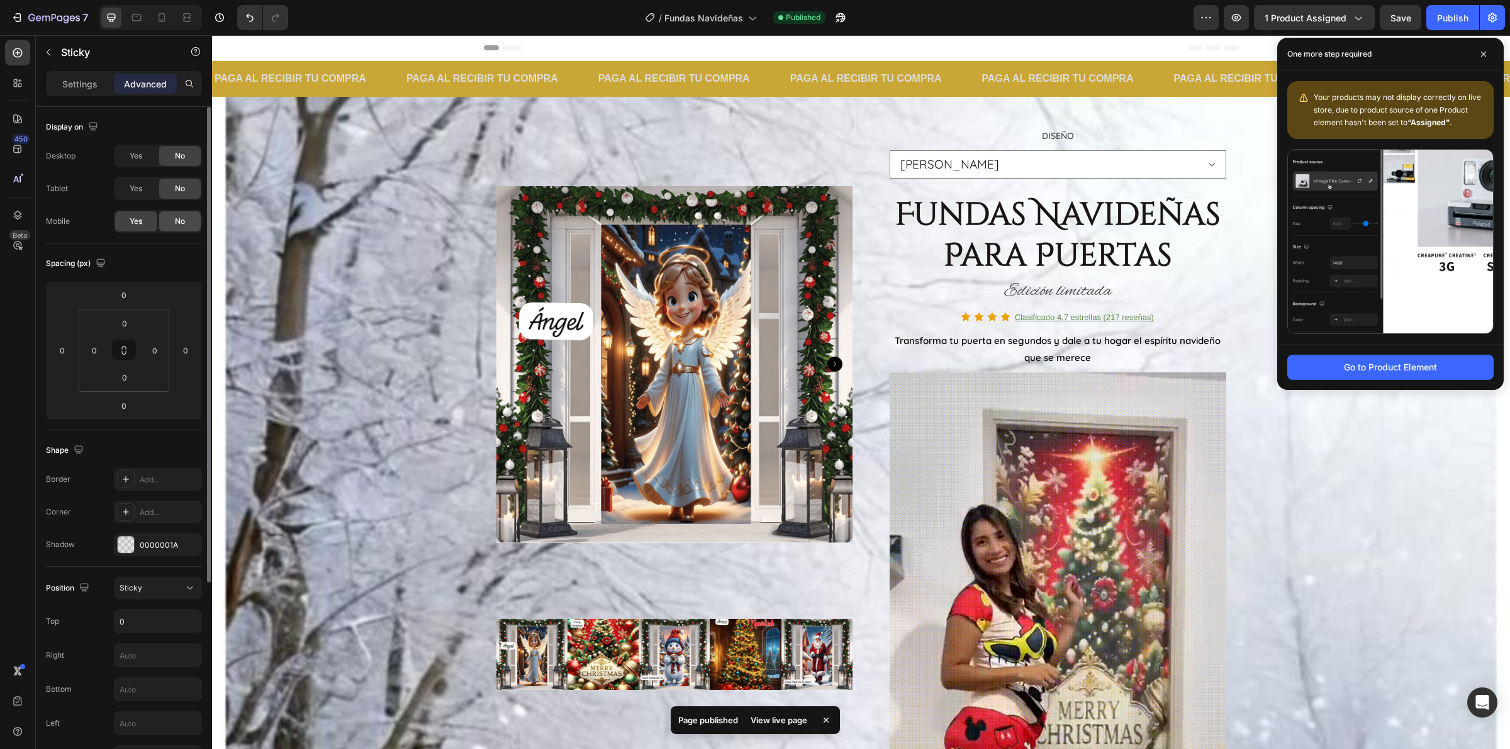
click at [193, 223] on div "No" at bounding box center [180, 221] width 42 height 20
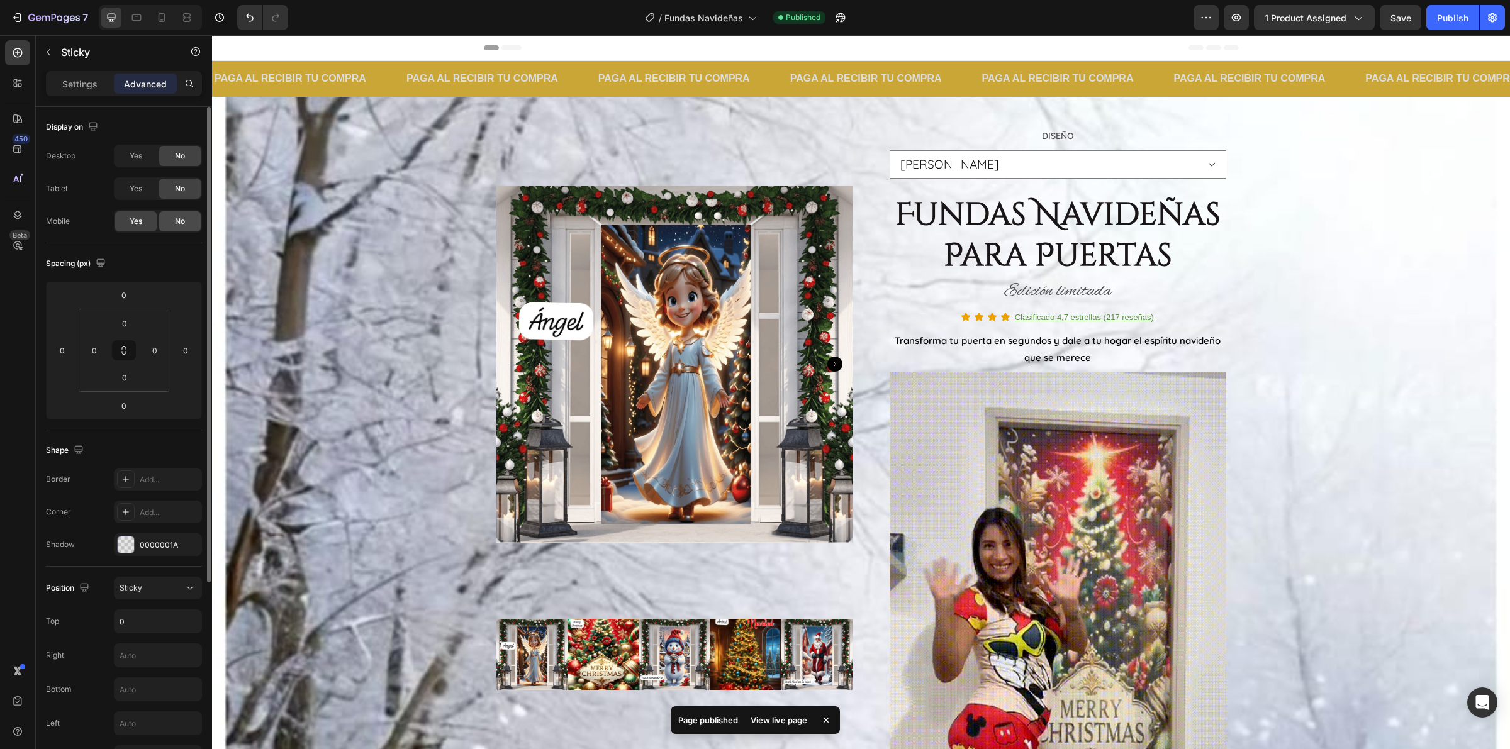
click at [186, 225] on div "No" at bounding box center [180, 221] width 42 height 20
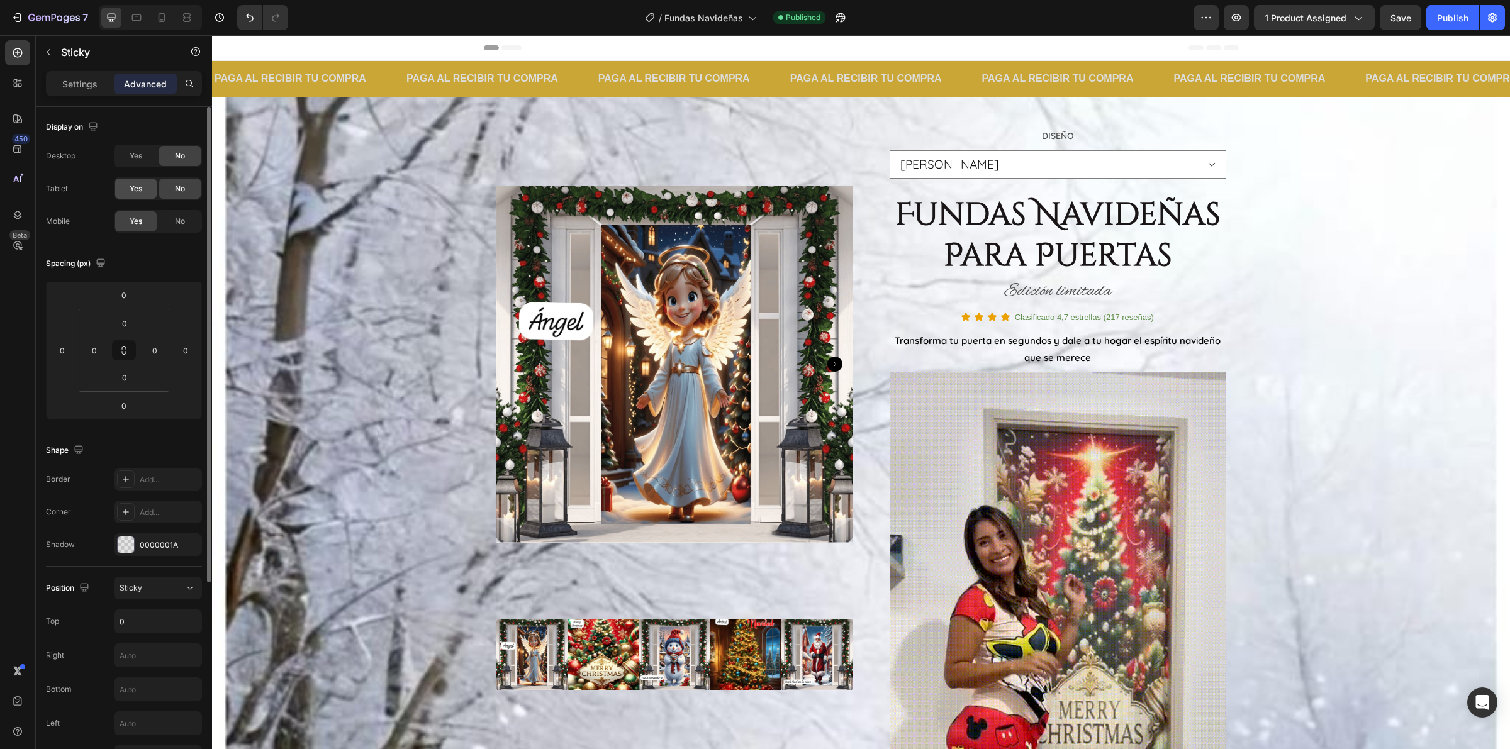
click at [131, 194] on span "Yes" at bounding box center [136, 188] width 13 height 11
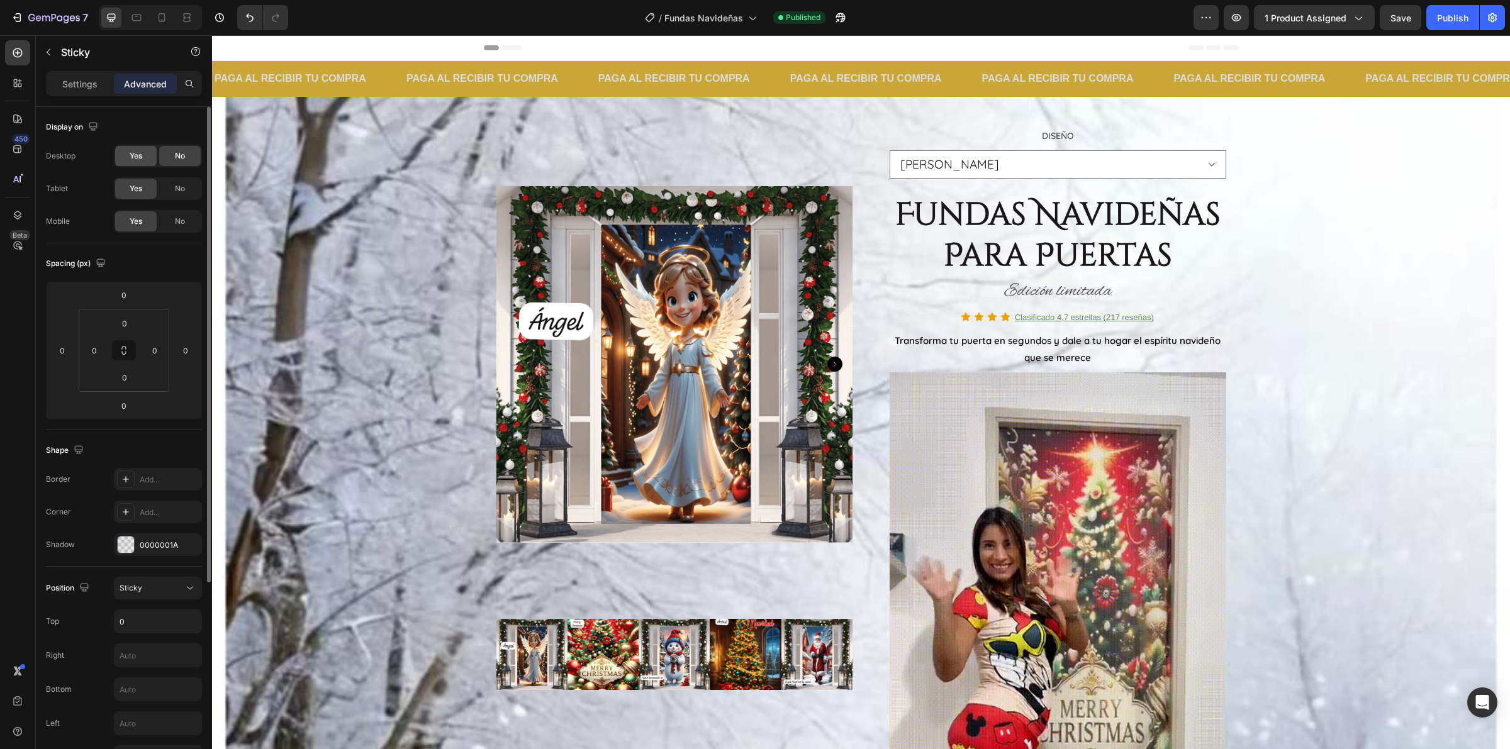
click at [139, 153] on span "Yes" at bounding box center [136, 155] width 13 height 11
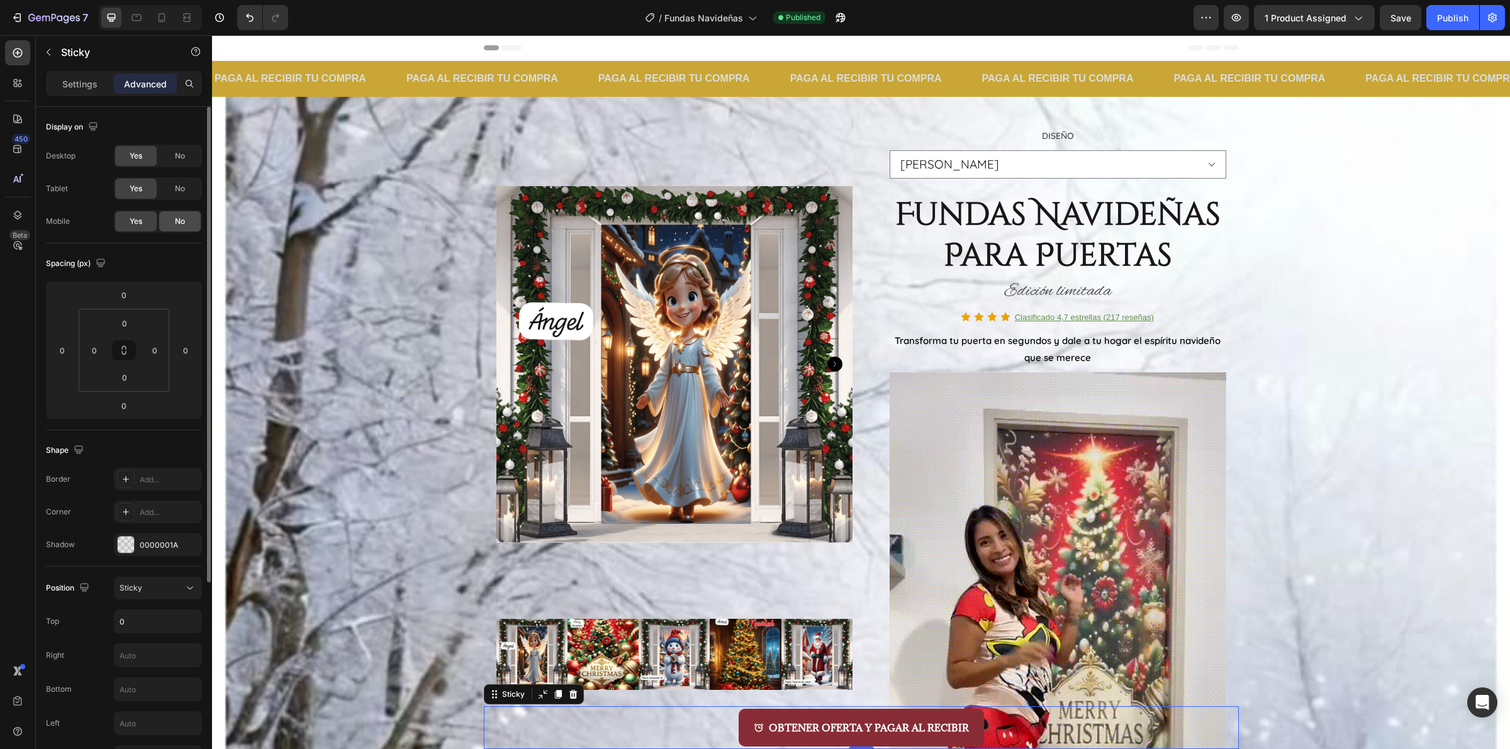
click at [175, 224] on span "No" at bounding box center [180, 221] width 10 height 11
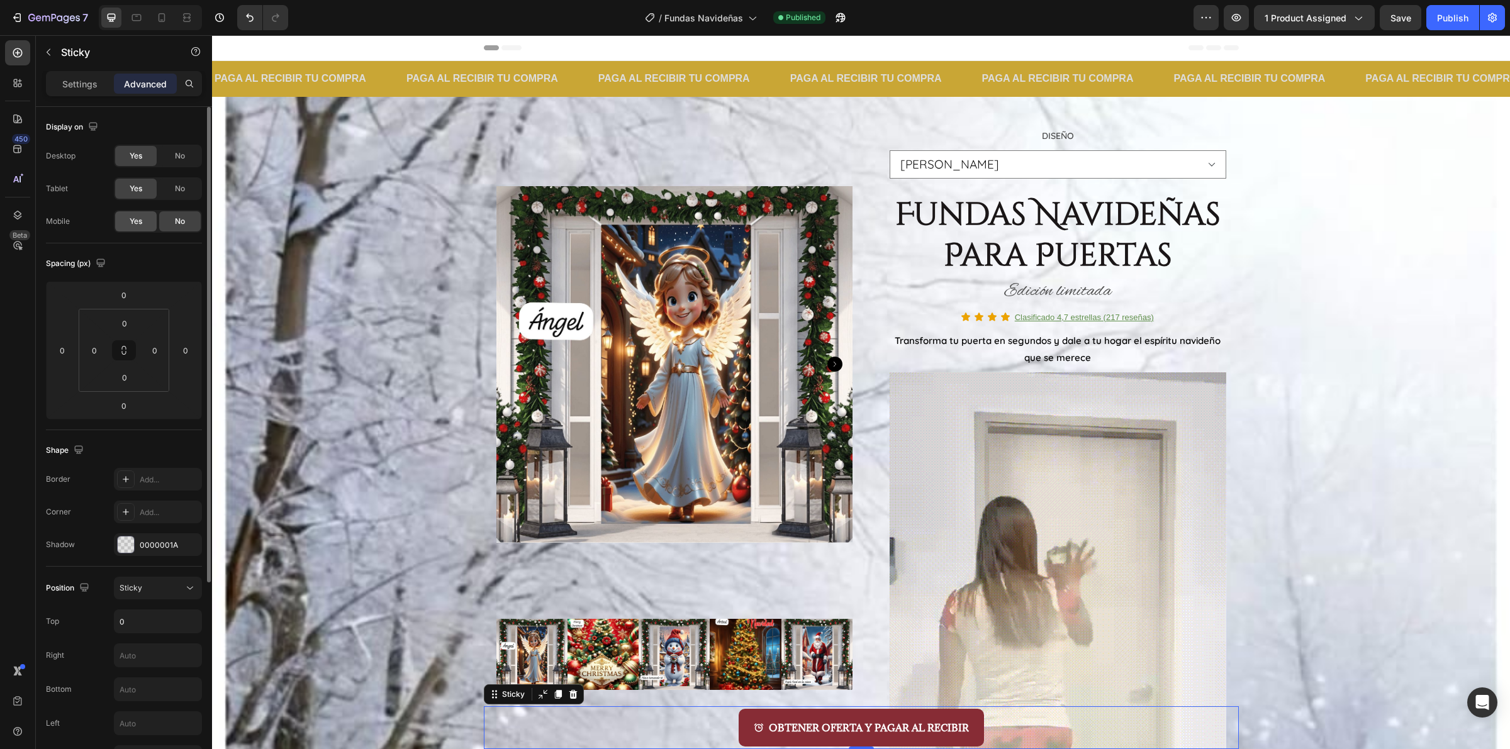
click at [134, 228] on div "Yes" at bounding box center [136, 221] width 42 height 20
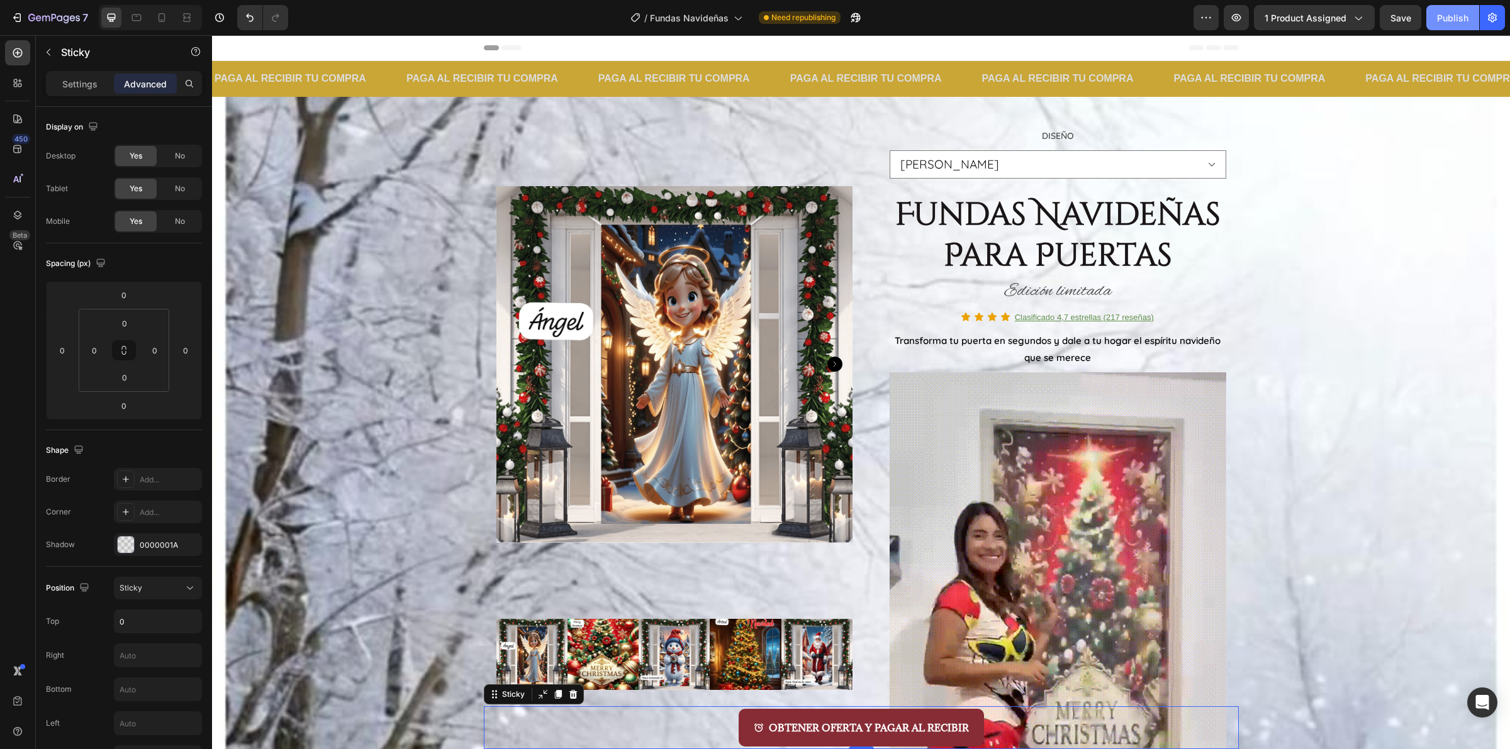
click at [1432, 11] on button "Publish" at bounding box center [1452, 17] width 53 height 25
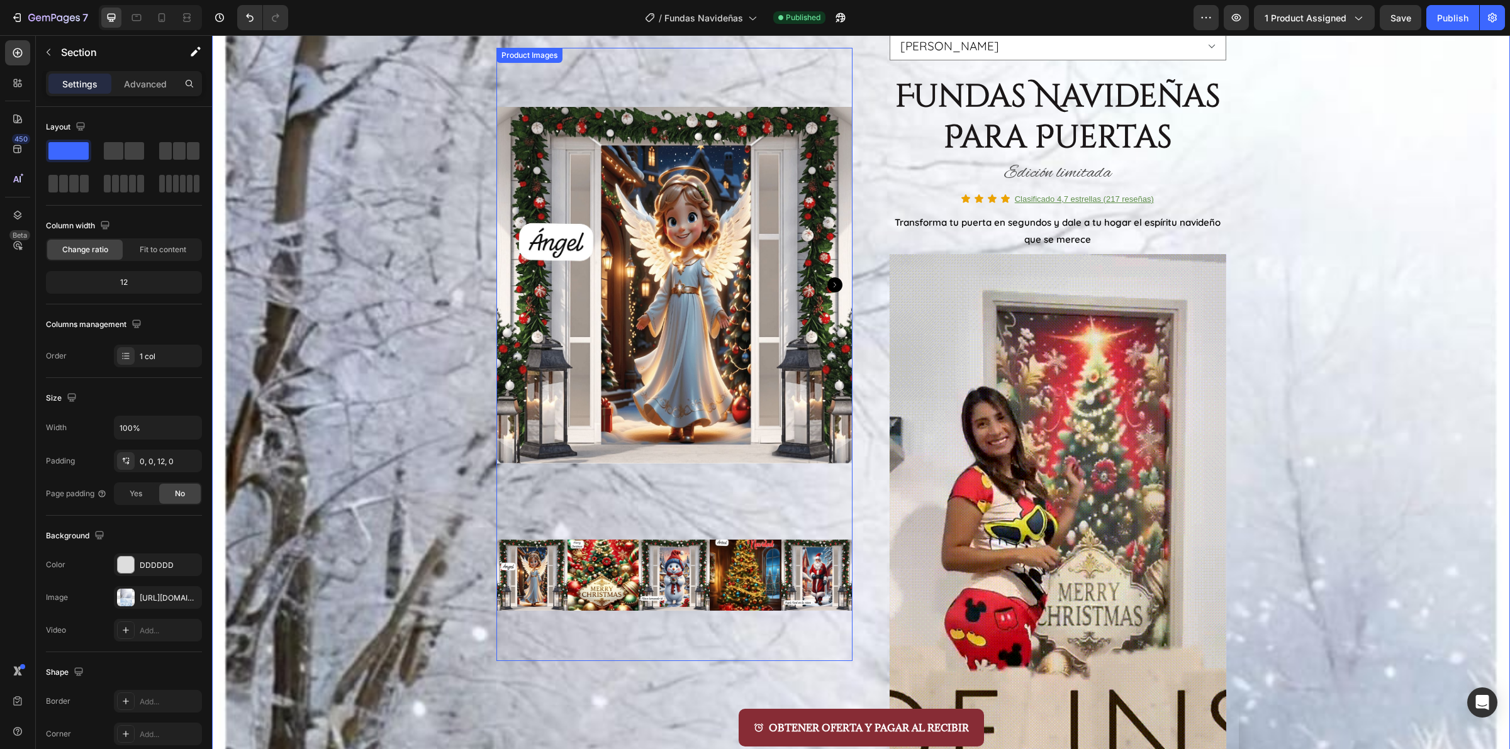
scroll to position [236, 0]
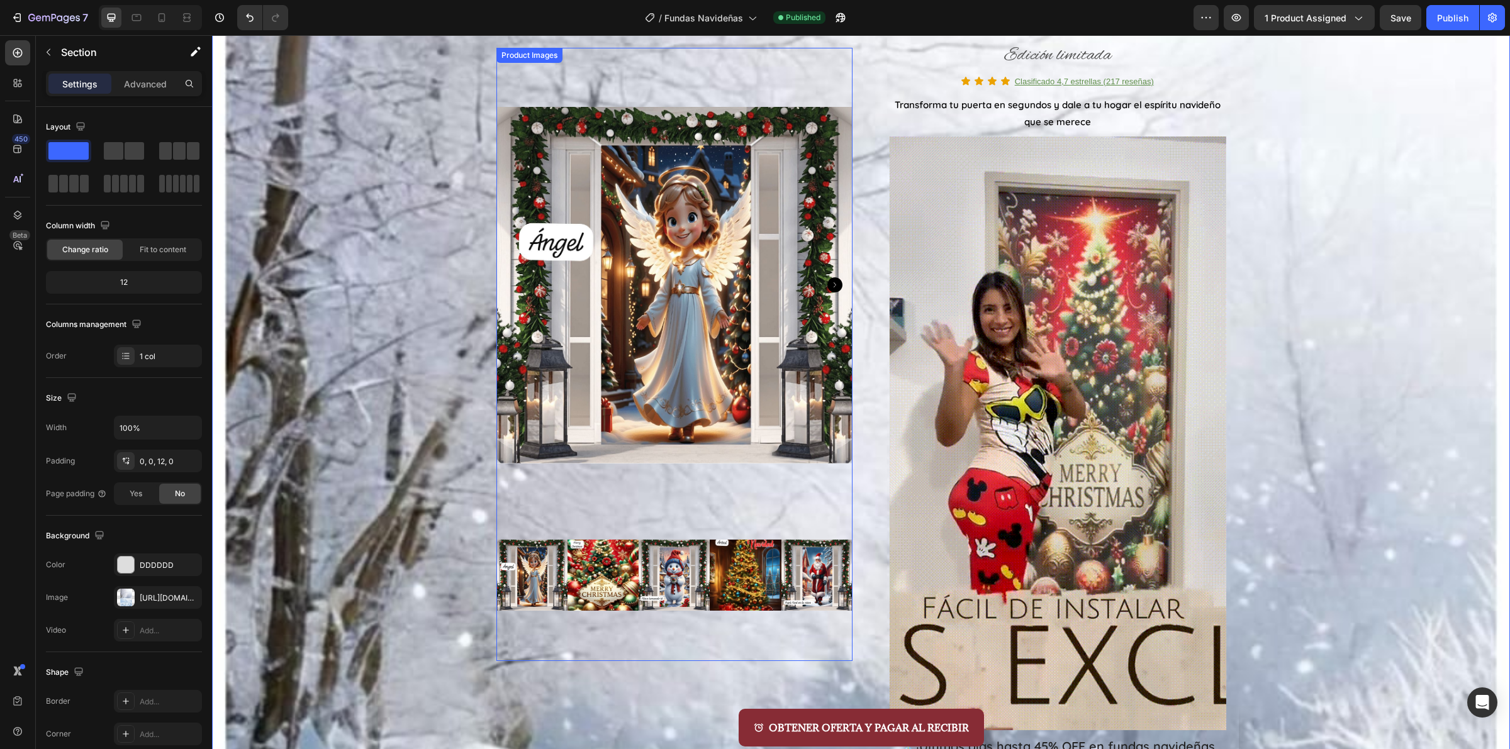
click at [630, 145] on img at bounding box center [674, 285] width 357 height 475
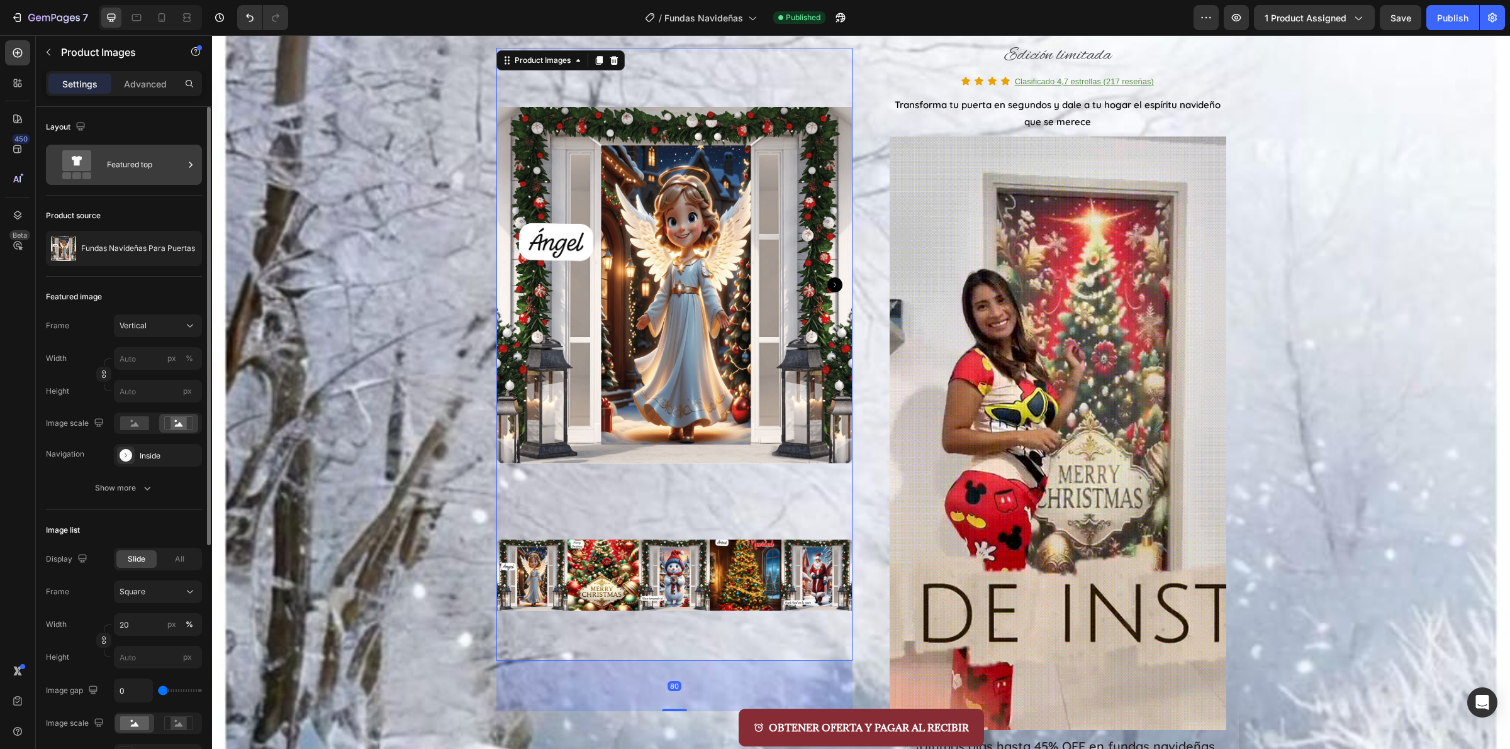
click at [120, 170] on div "Featured top" at bounding box center [145, 164] width 77 height 29
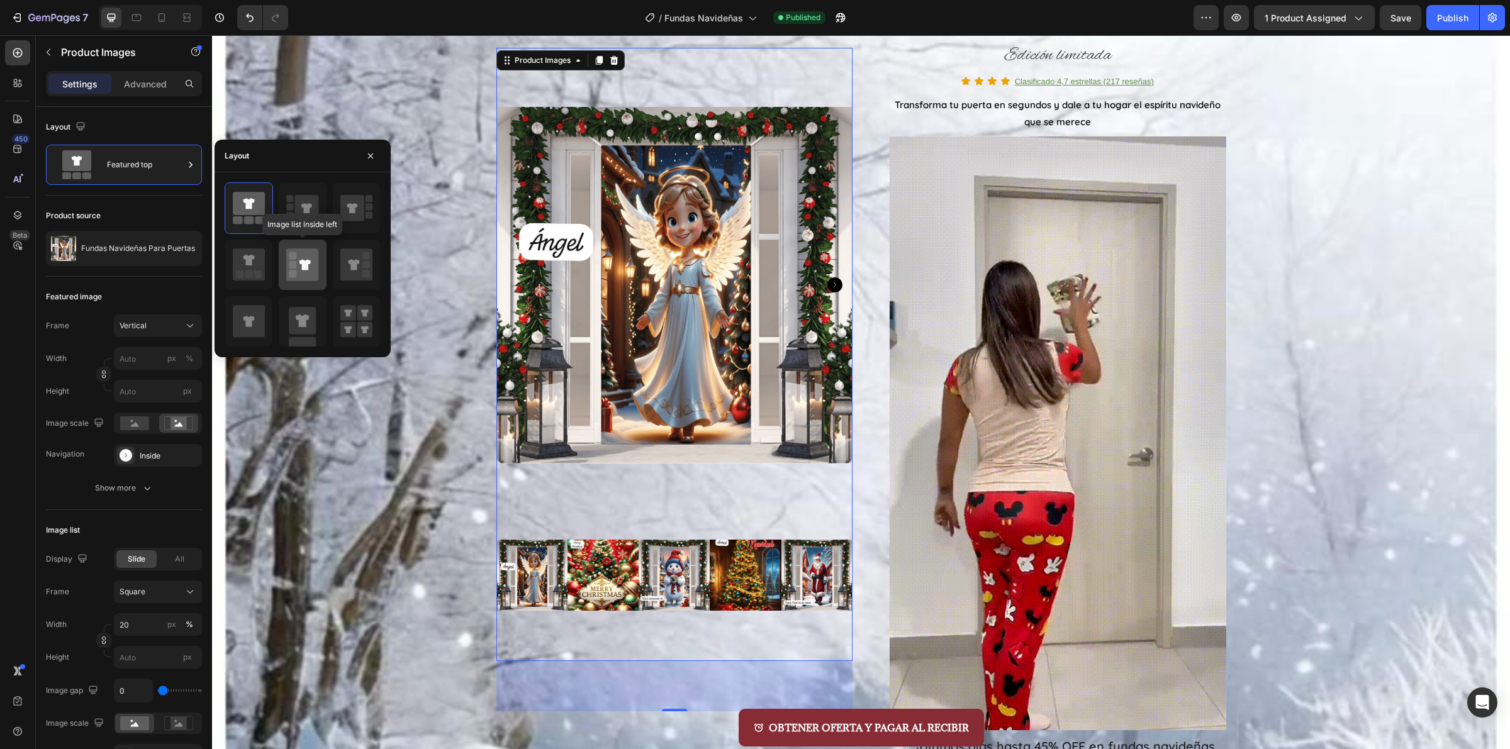
click at [306, 262] on icon at bounding box center [304, 265] width 11 height 11
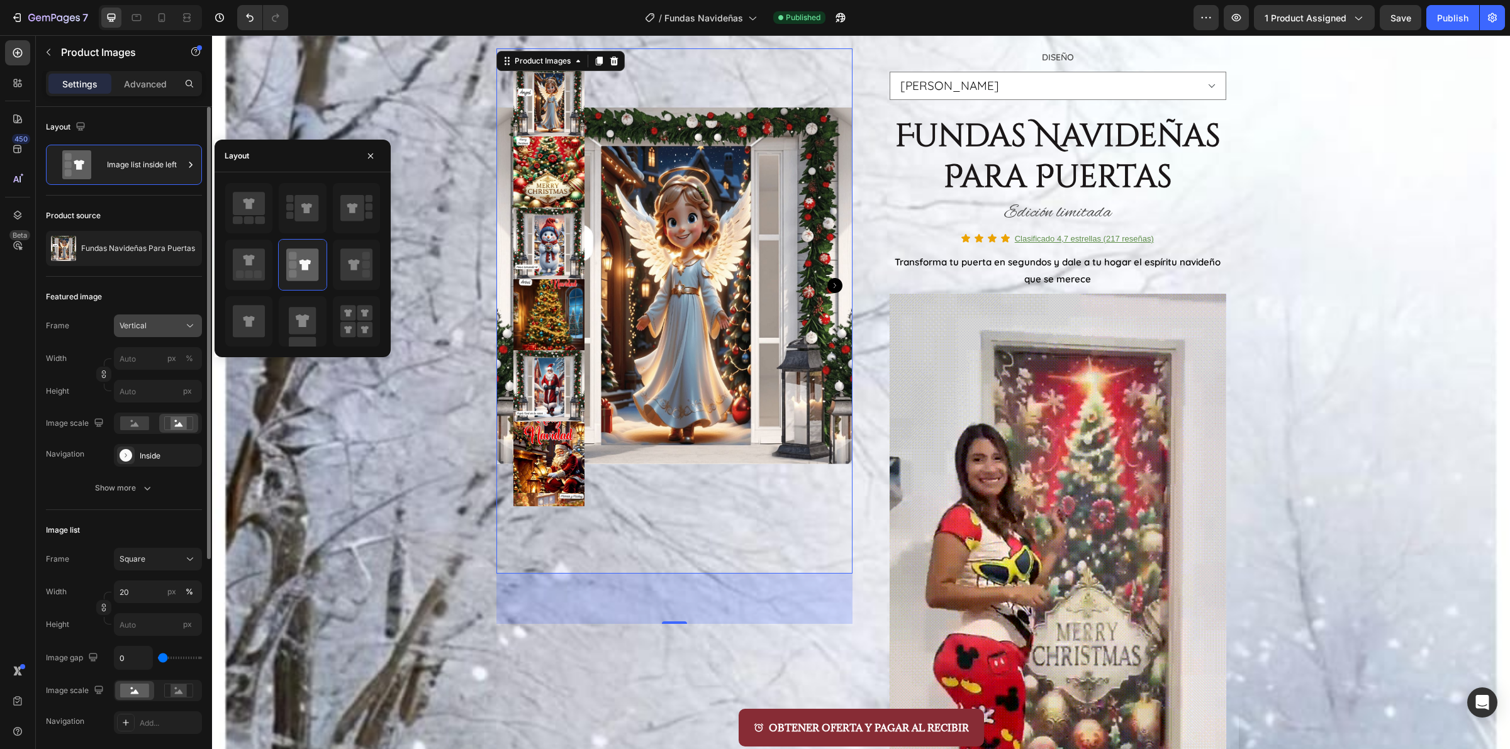
scroll to position [79, 0]
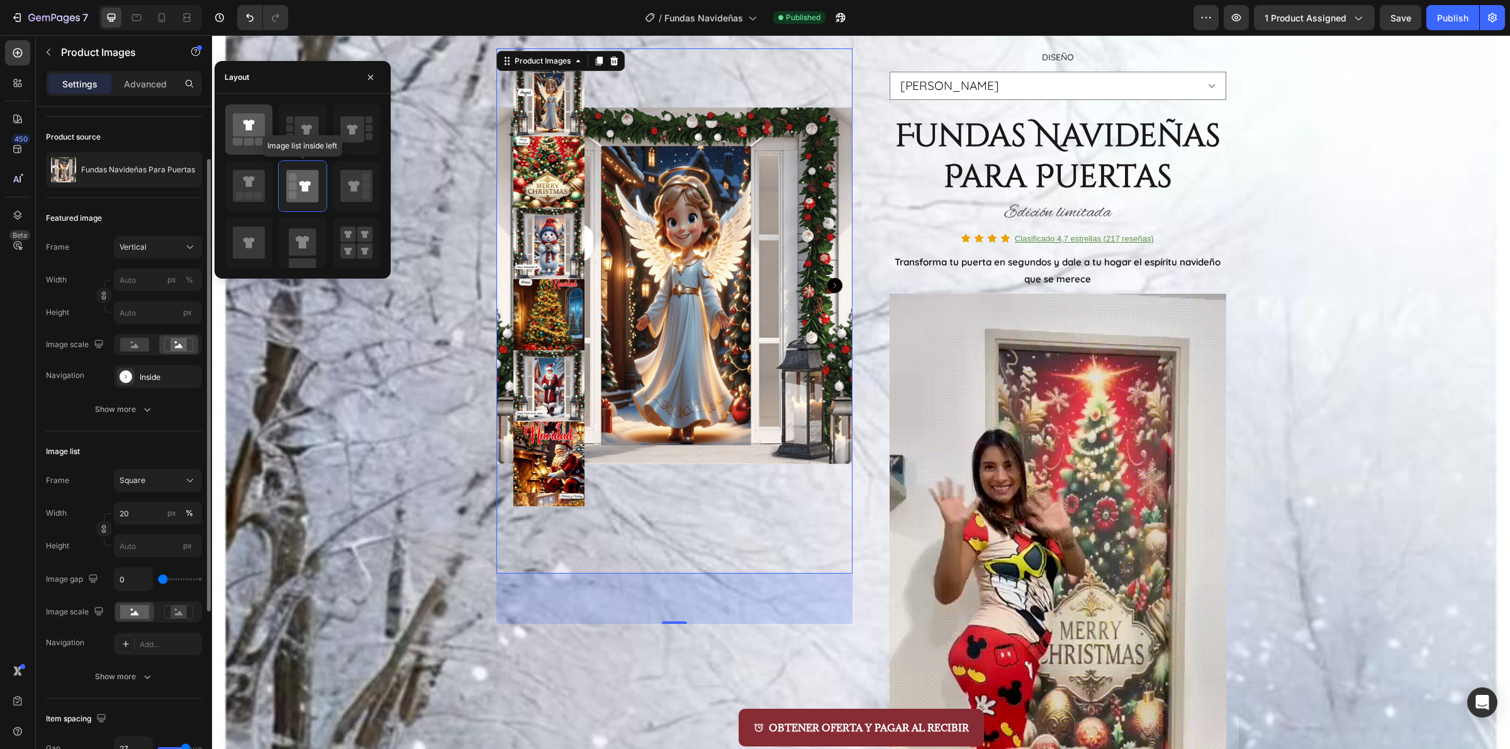
click at [264, 143] on rect at bounding box center [260, 142] width 10 height 8
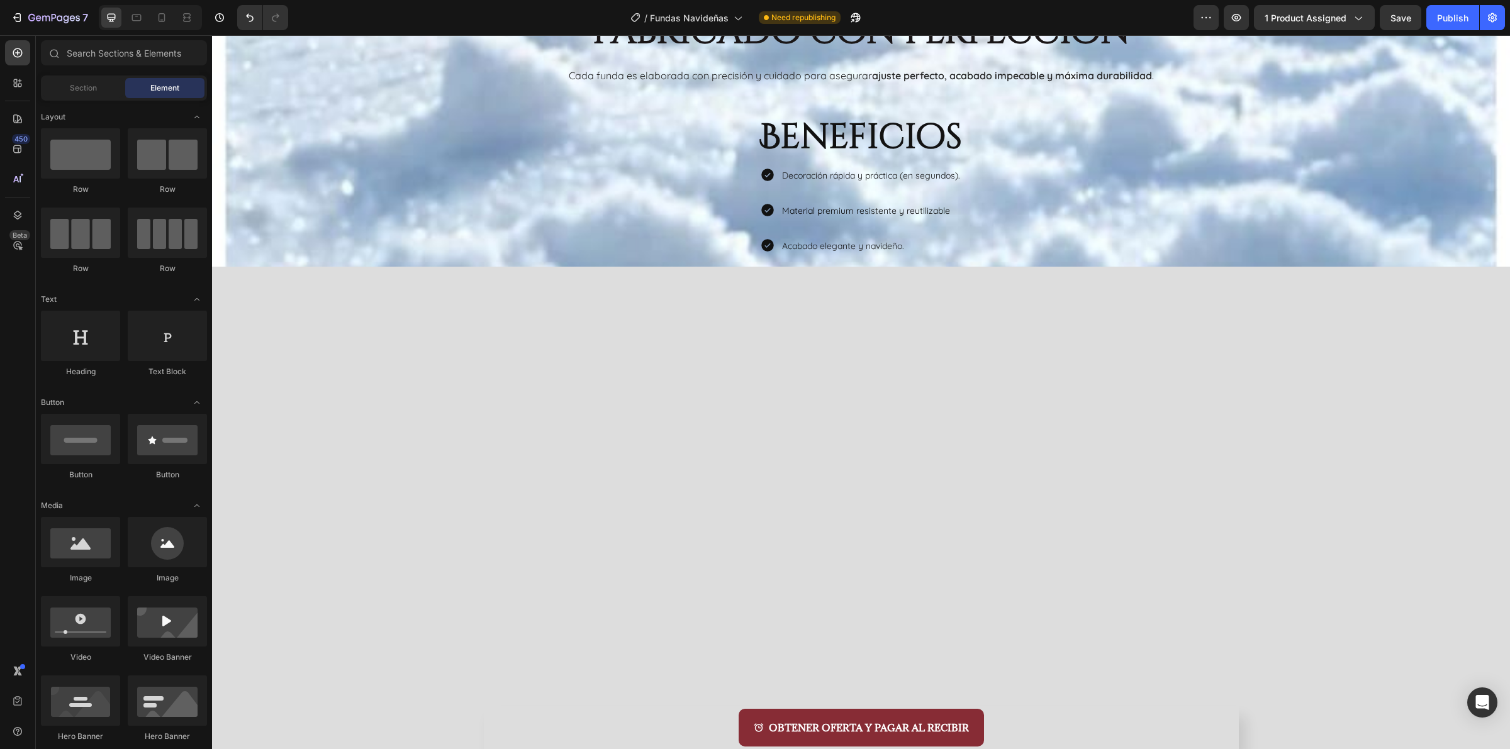
scroll to position [1568, 0]
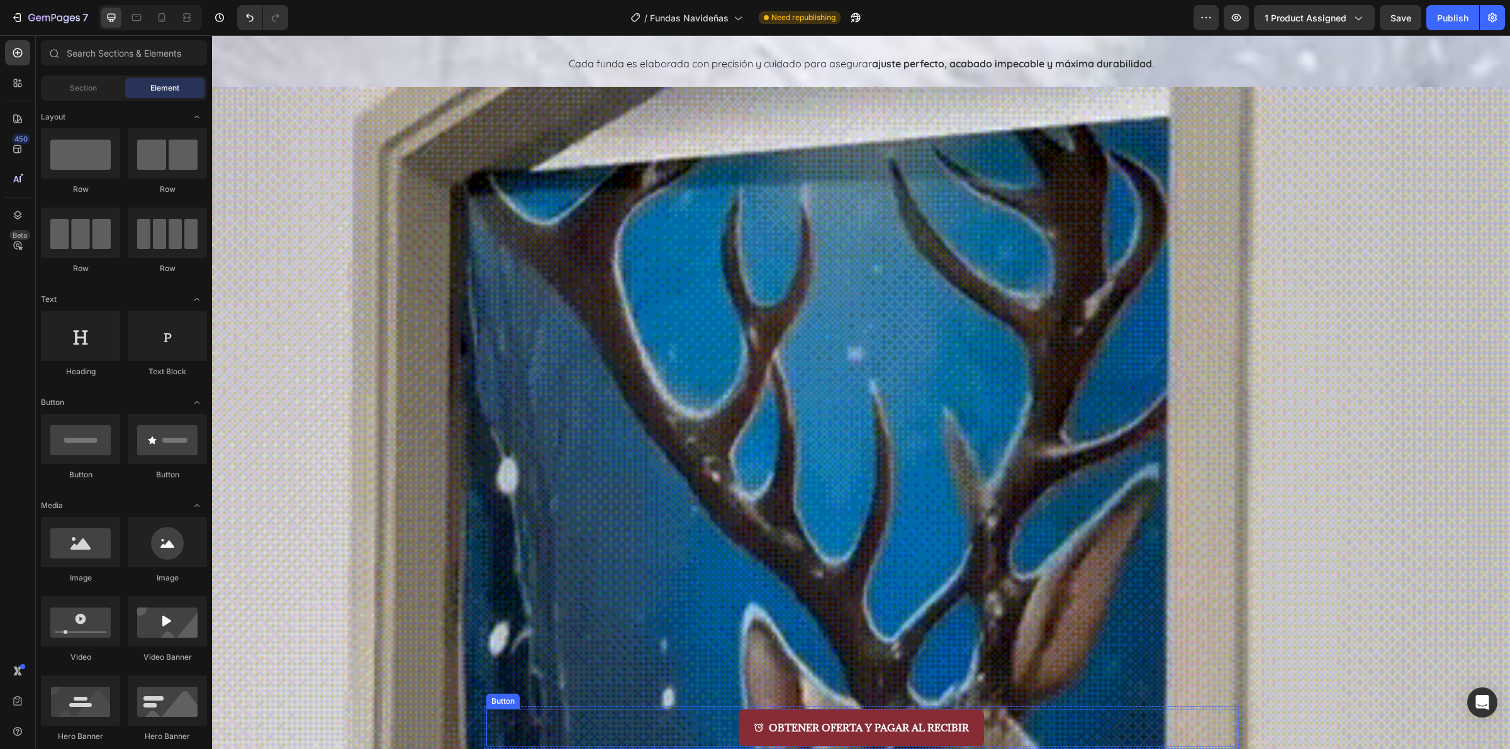
click at [590, 725] on div "OBTENER OFERTA Y PAGAR AL RECIBIR Button" at bounding box center [861, 728] width 750 height 38
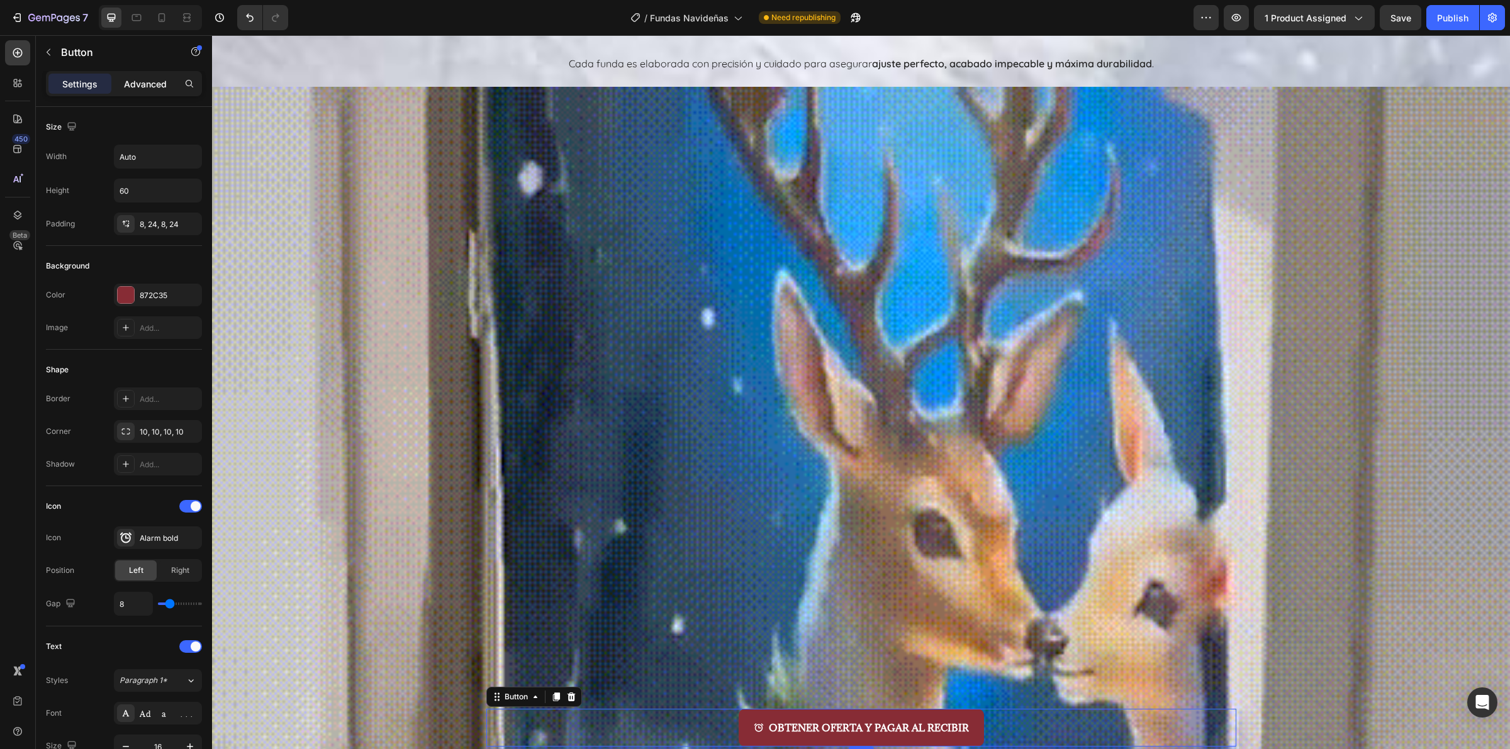
click at [152, 86] on p "Advanced" at bounding box center [145, 83] width 43 height 13
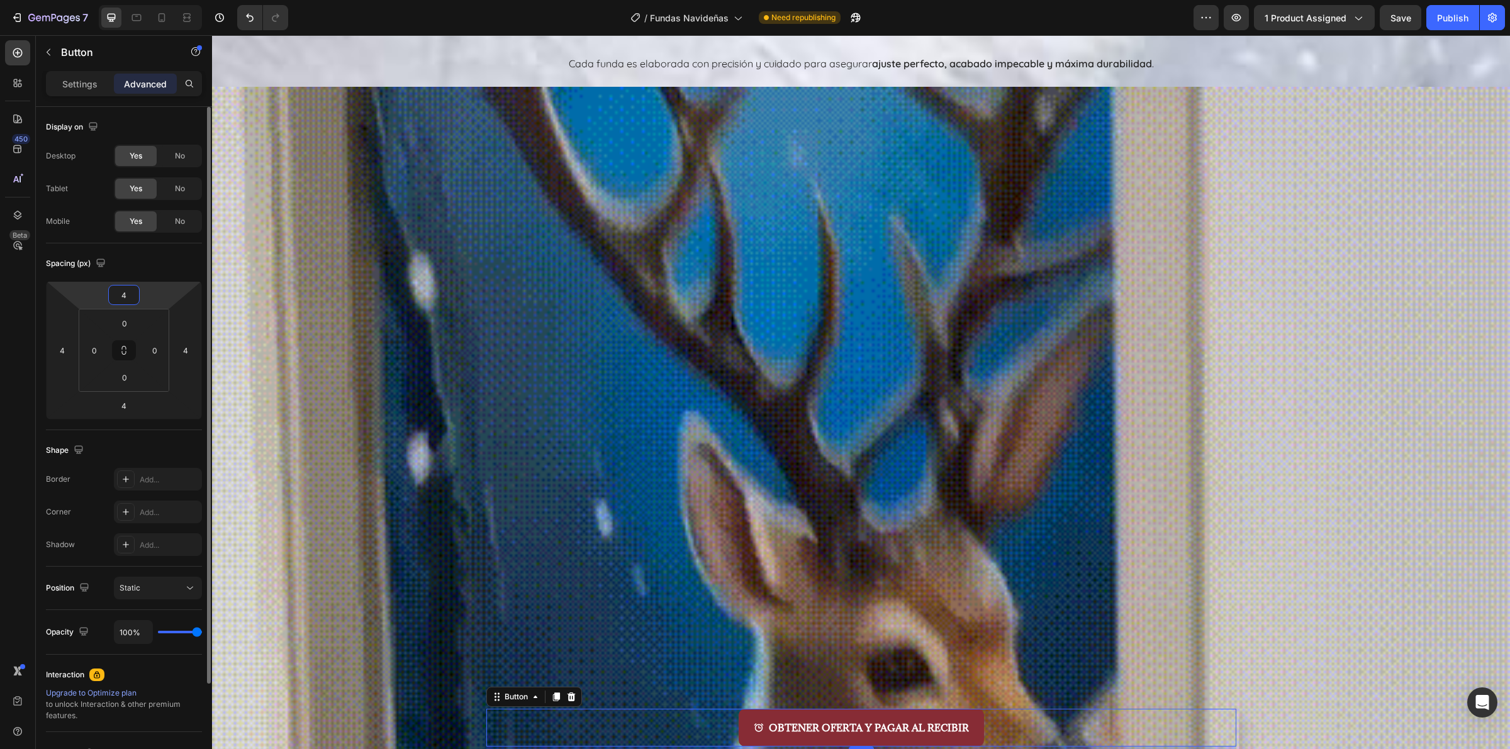
click at [124, 291] on input "4" at bounding box center [123, 295] width 25 height 19
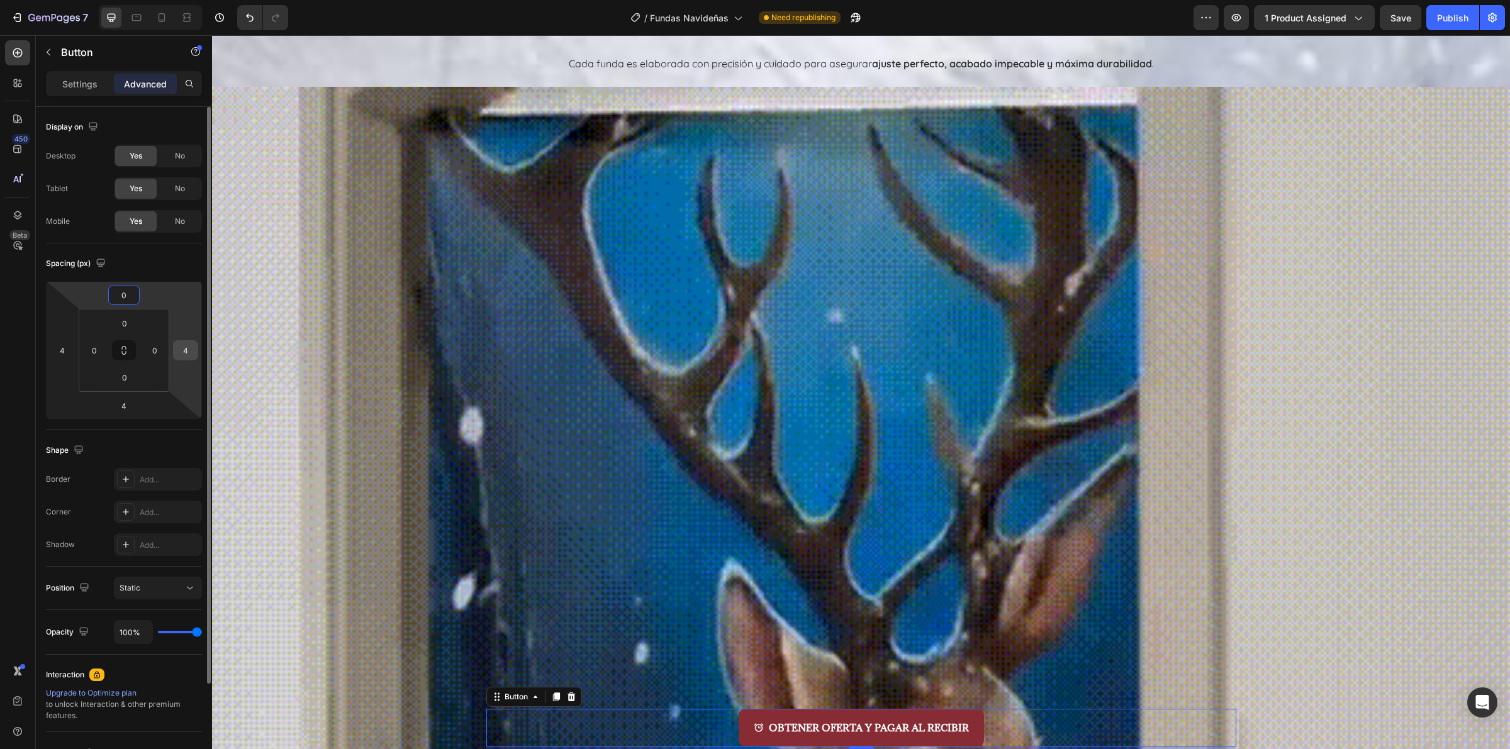
type input "0"
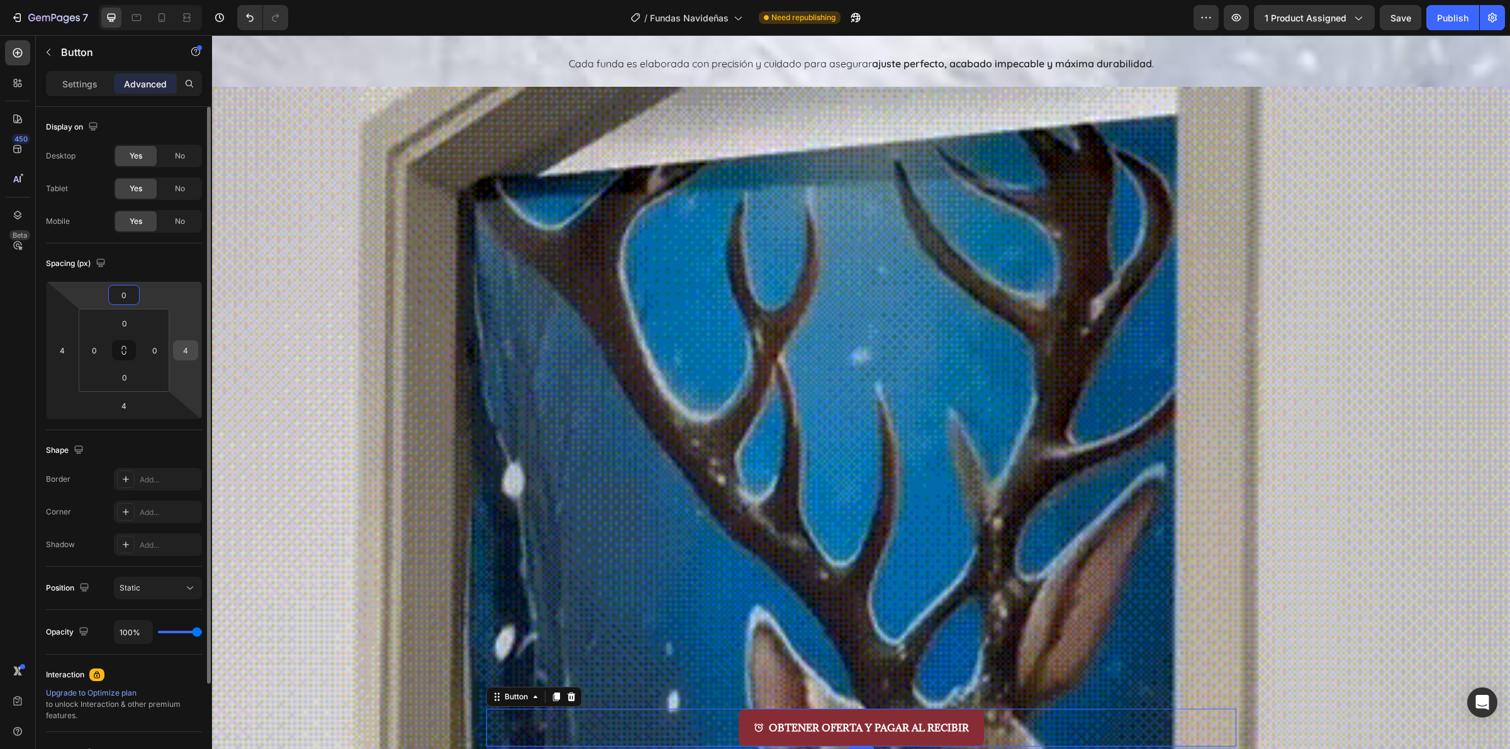
click at [181, 353] on input "4" at bounding box center [185, 350] width 19 height 19
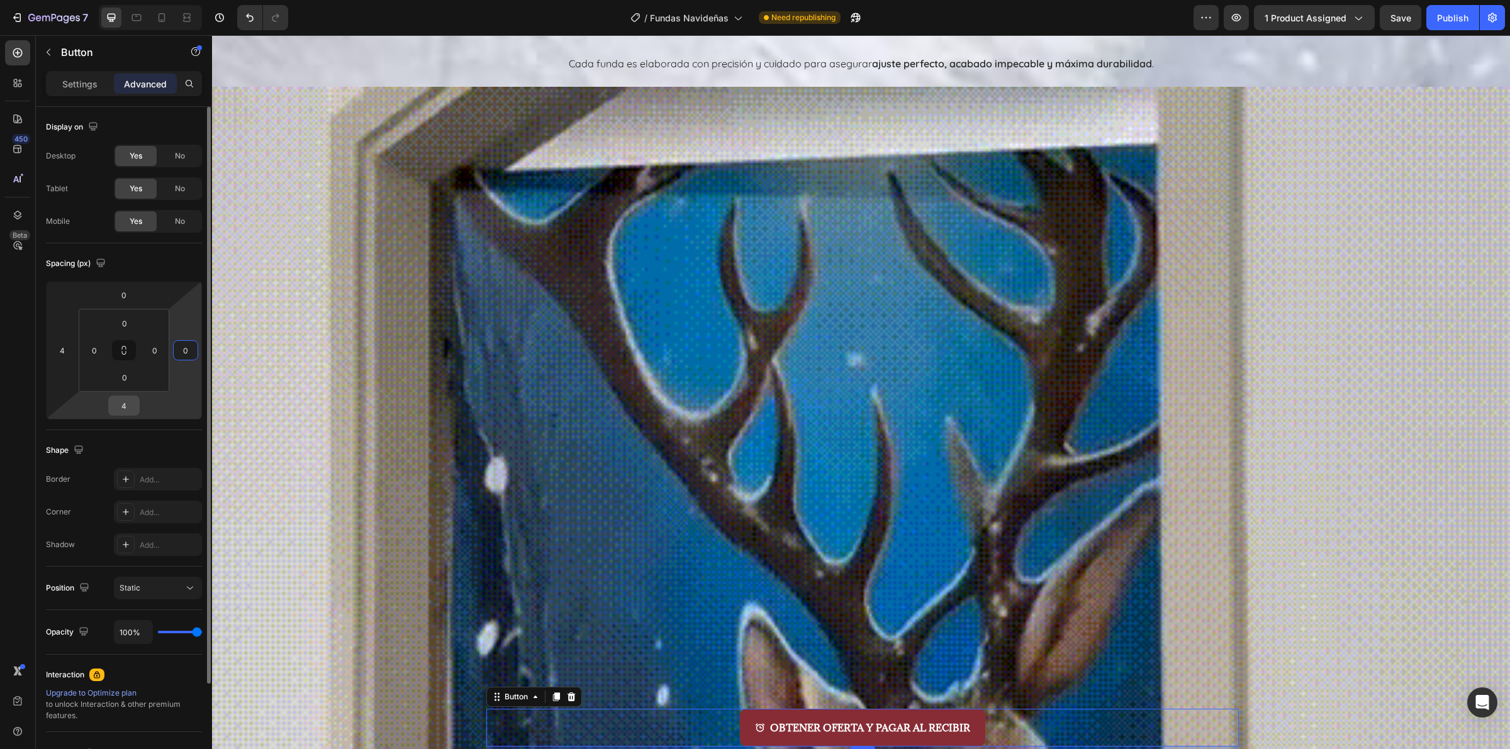
type input "0"
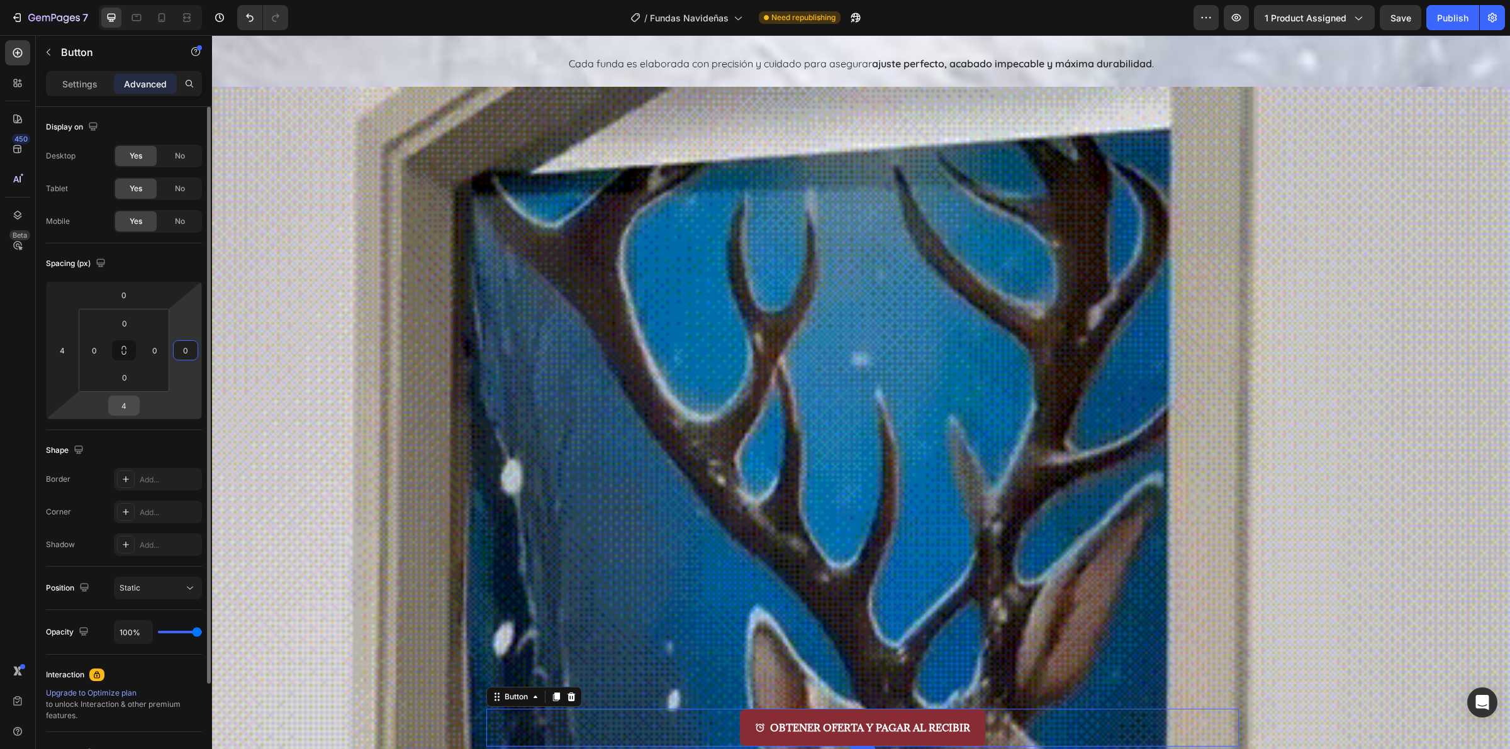
click at [134, 406] on input "4" at bounding box center [123, 405] width 25 height 19
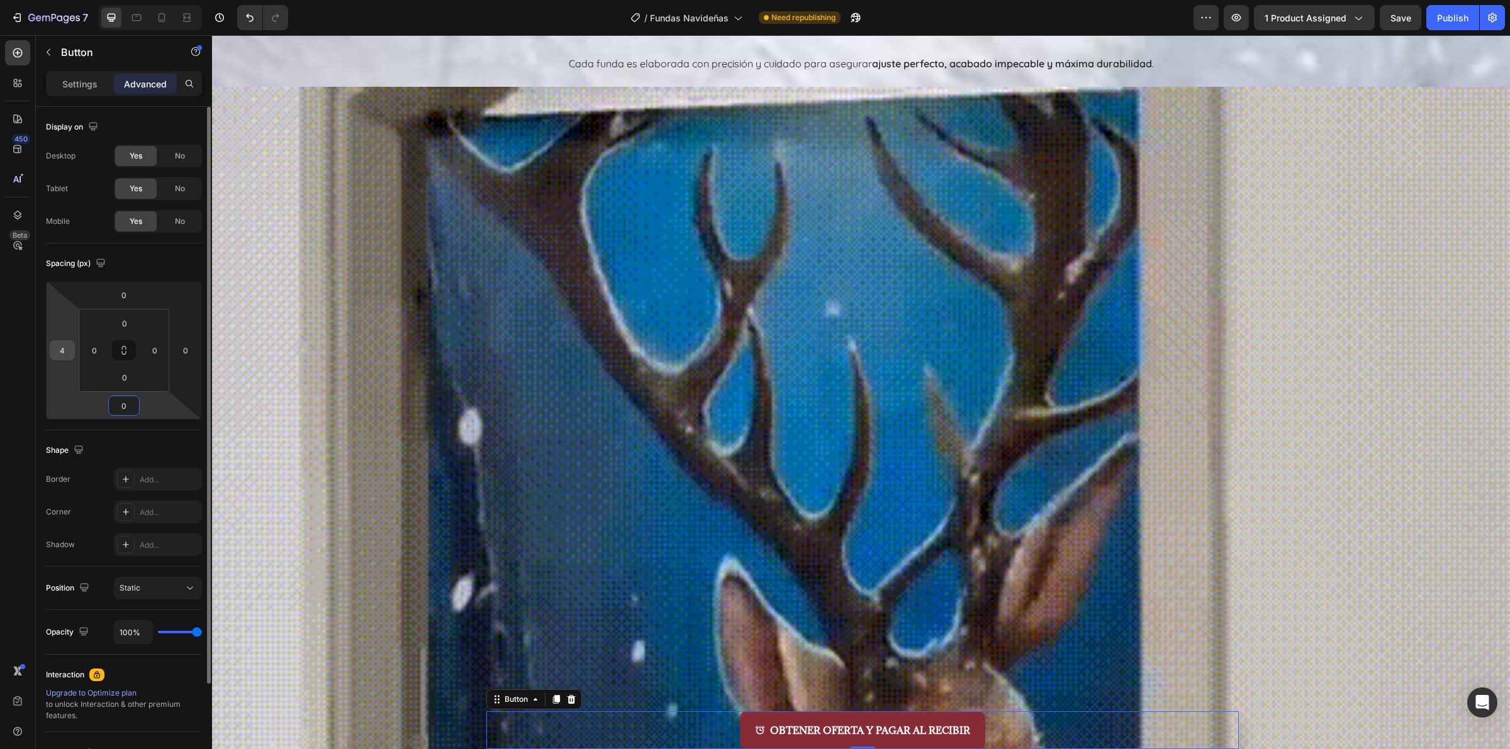
type input "0"
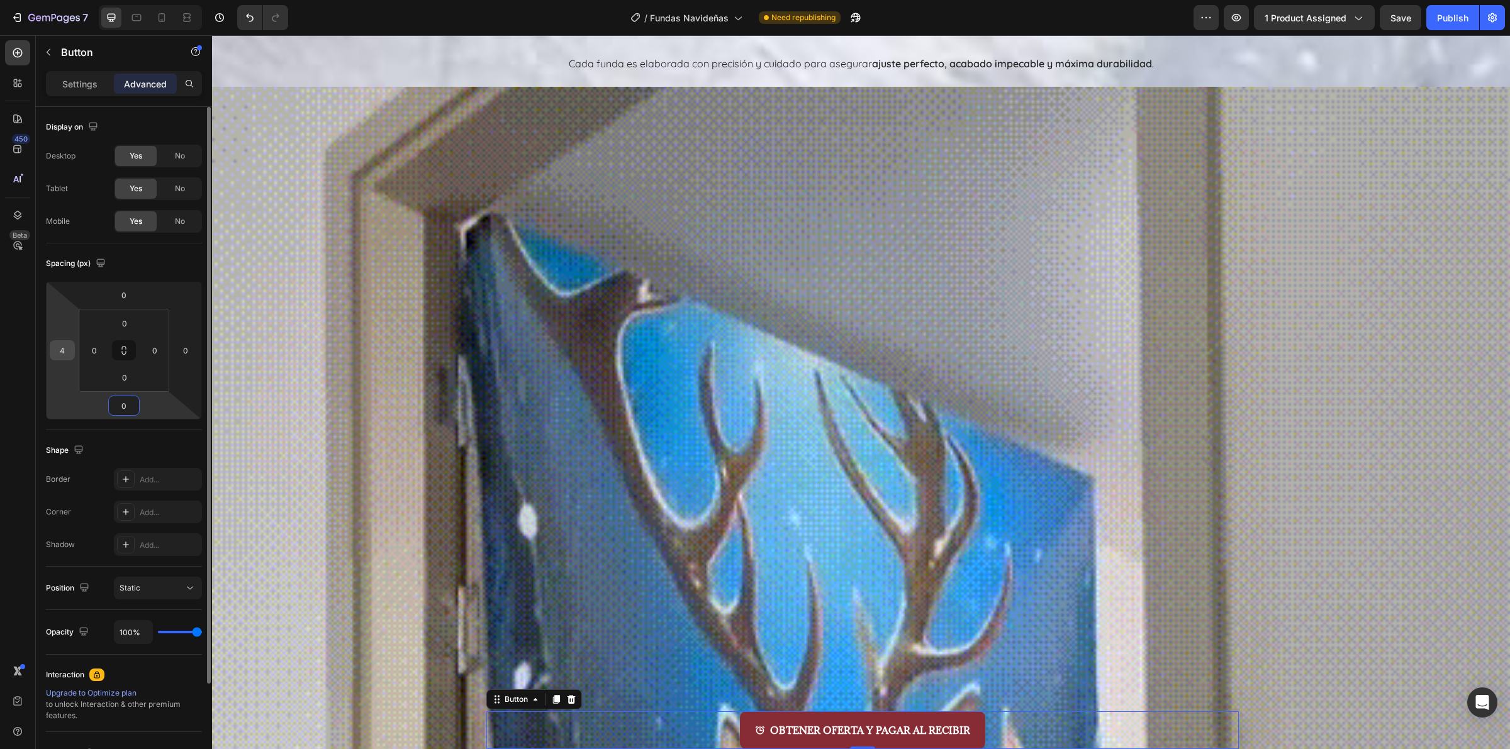
click at [50, 346] on div "4" at bounding box center [62, 350] width 25 height 20
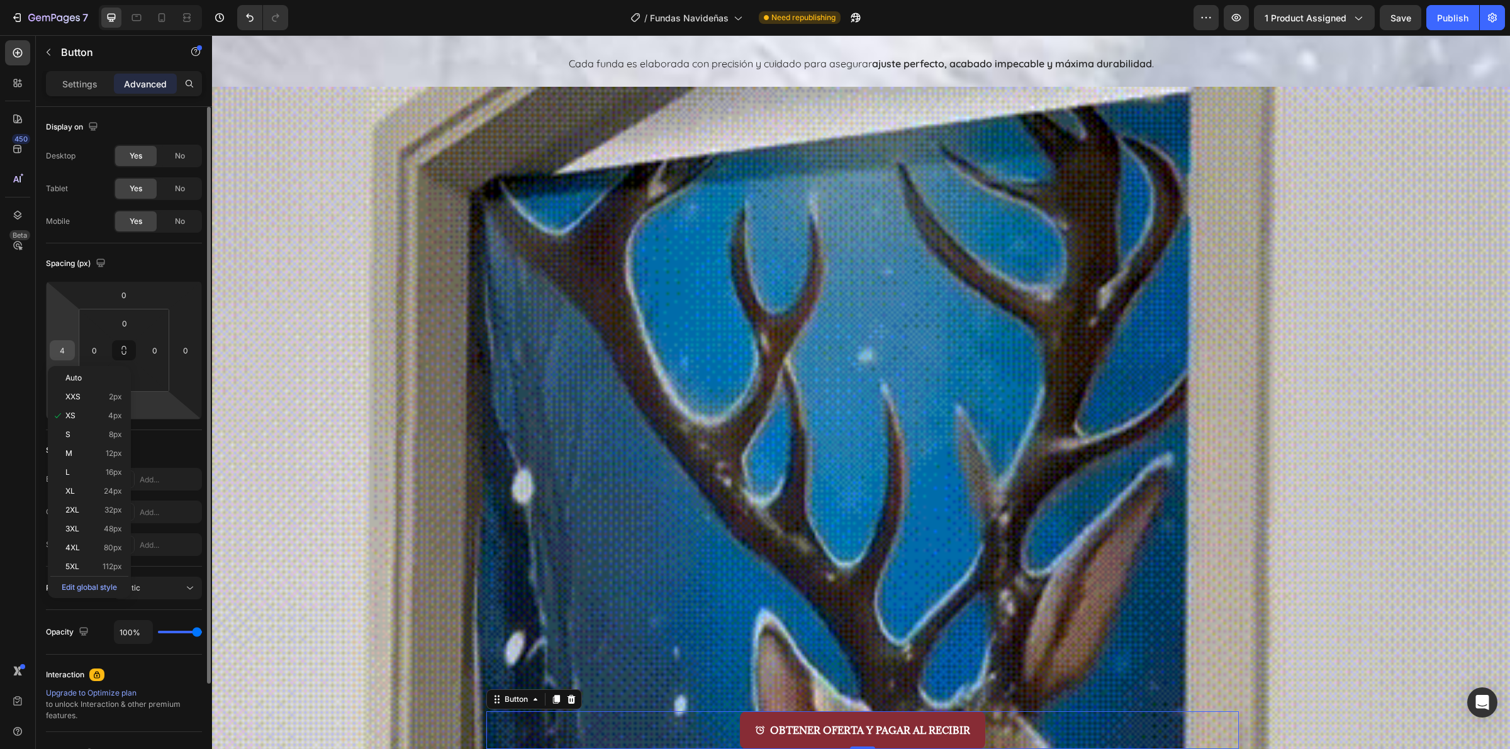
click at [68, 349] on input "4" at bounding box center [62, 350] width 19 height 19
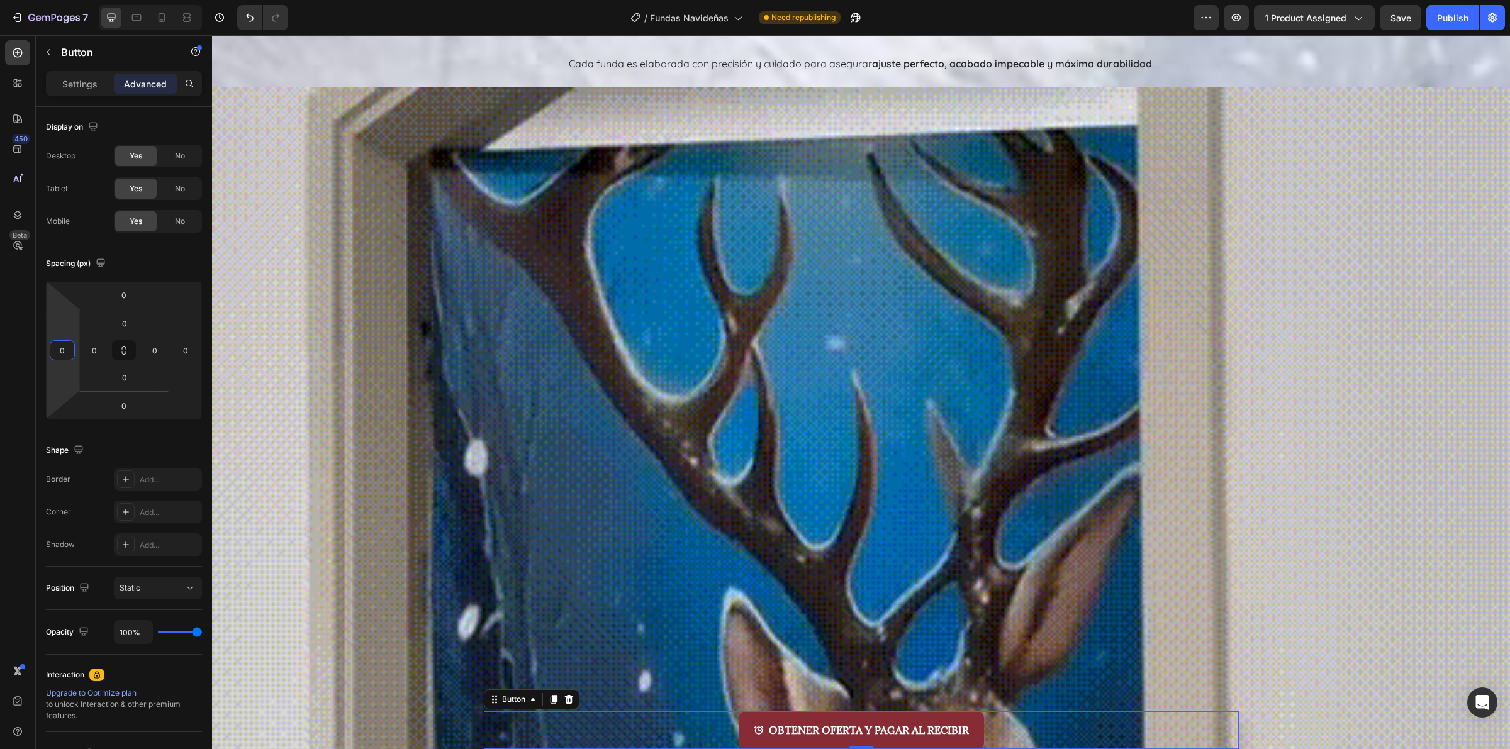
type input "0"
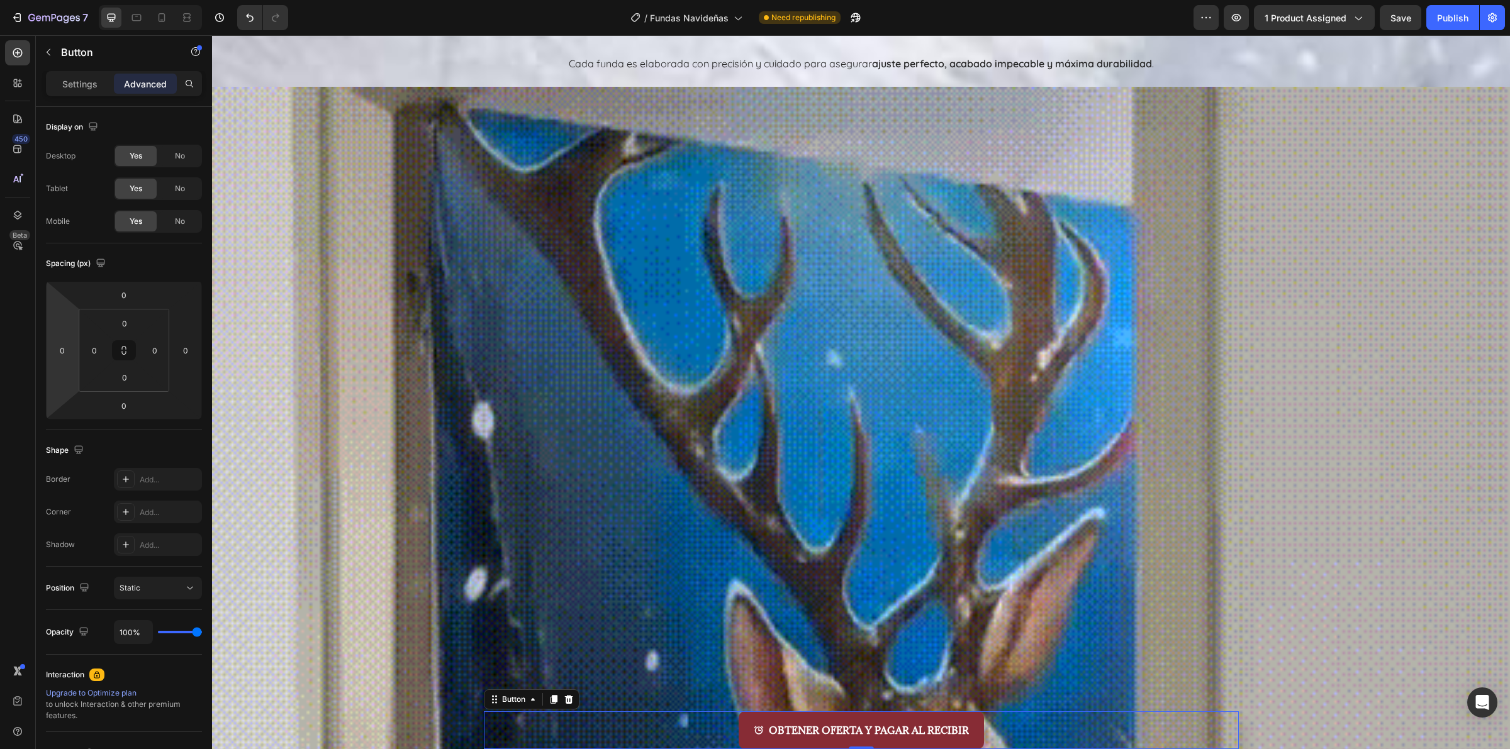
click at [11, 359] on div "450 Beta" at bounding box center [17, 349] width 25 height 618
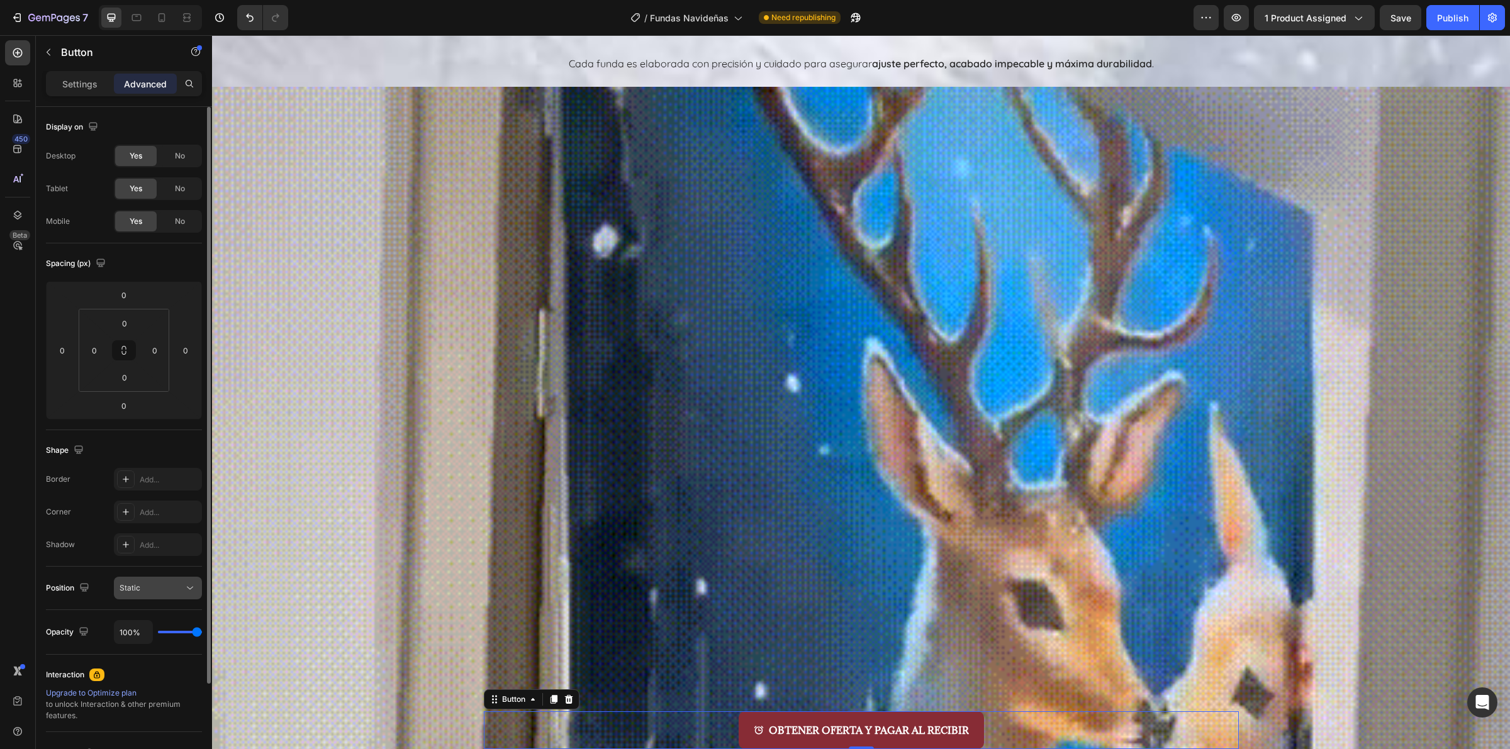
click at [177, 583] on div "Static" at bounding box center [152, 588] width 64 height 11
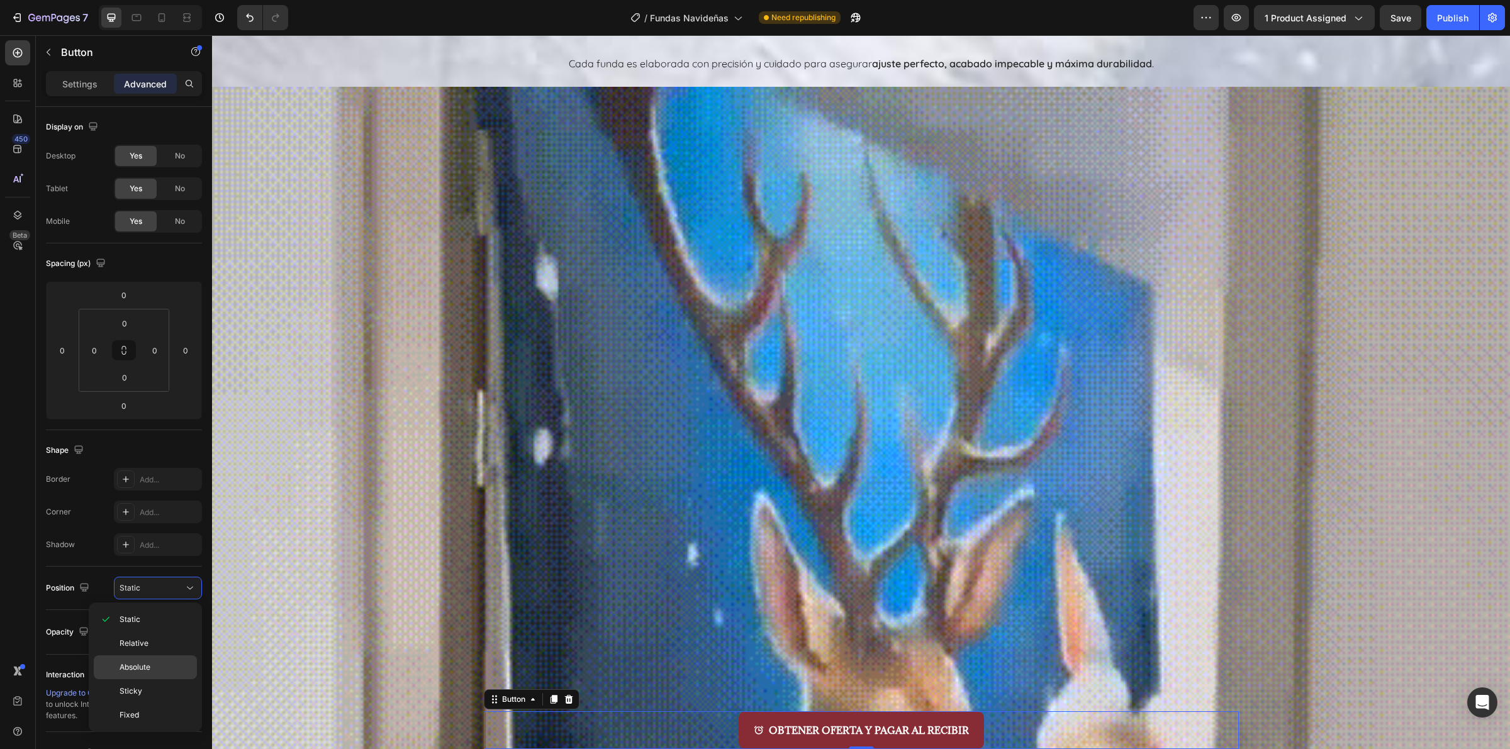
click at [167, 670] on p "Absolute" at bounding box center [156, 667] width 72 height 11
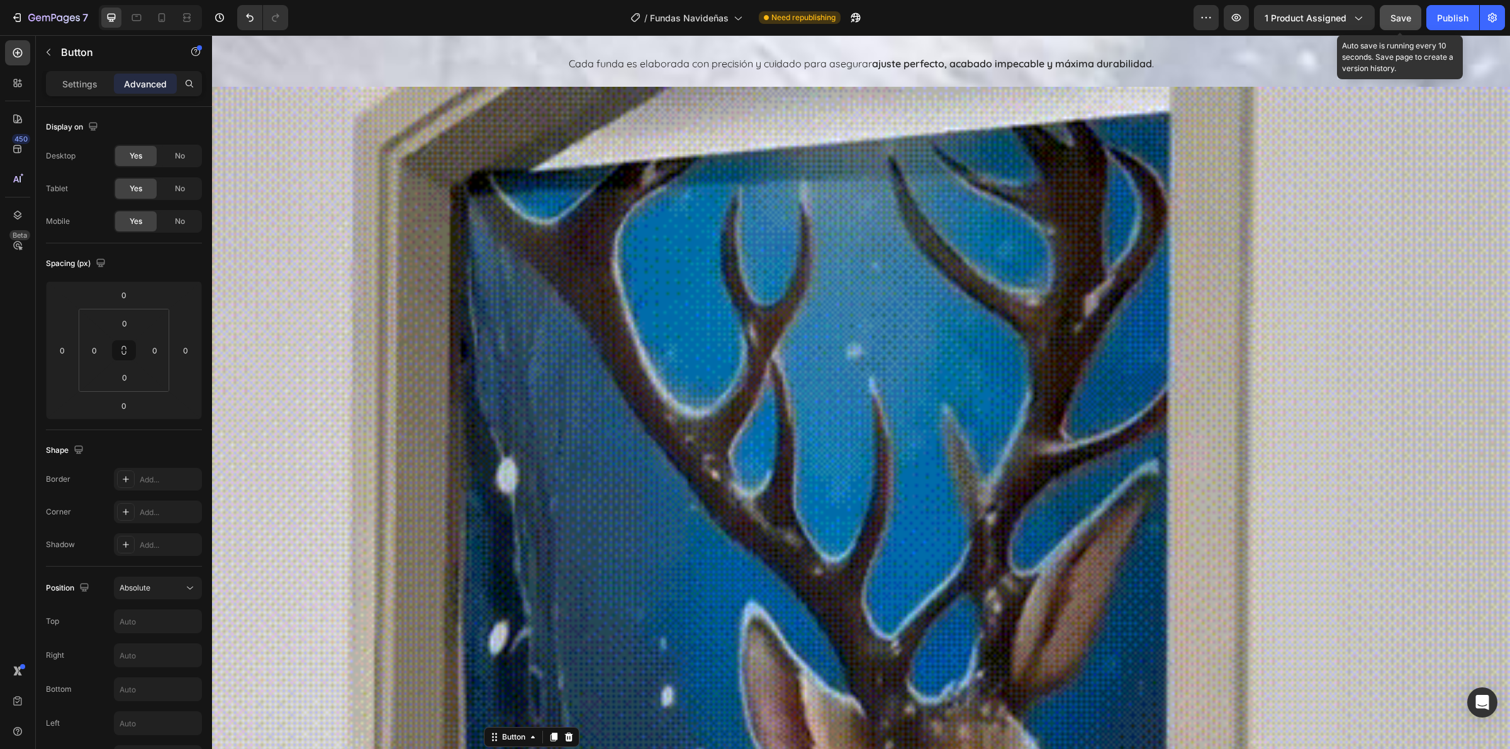
click at [1412, 23] on button "Save" at bounding box center [1401, 17] width 42 height 25
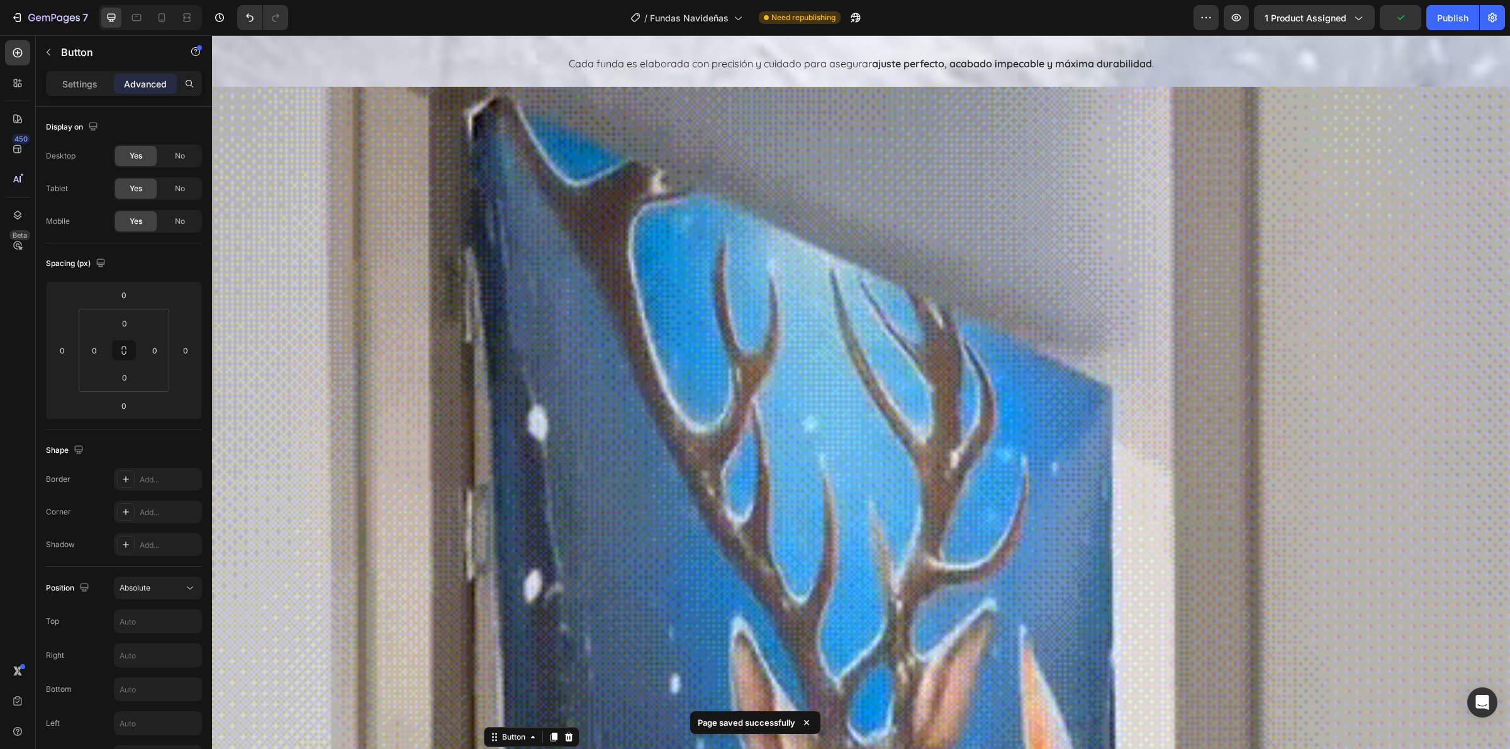
click at [1451, 30] on div "7 / Fundas Navideñas Need republishing Preview 1 product assigned Publish" at bounding box center [755, 18] width 1510 height 36
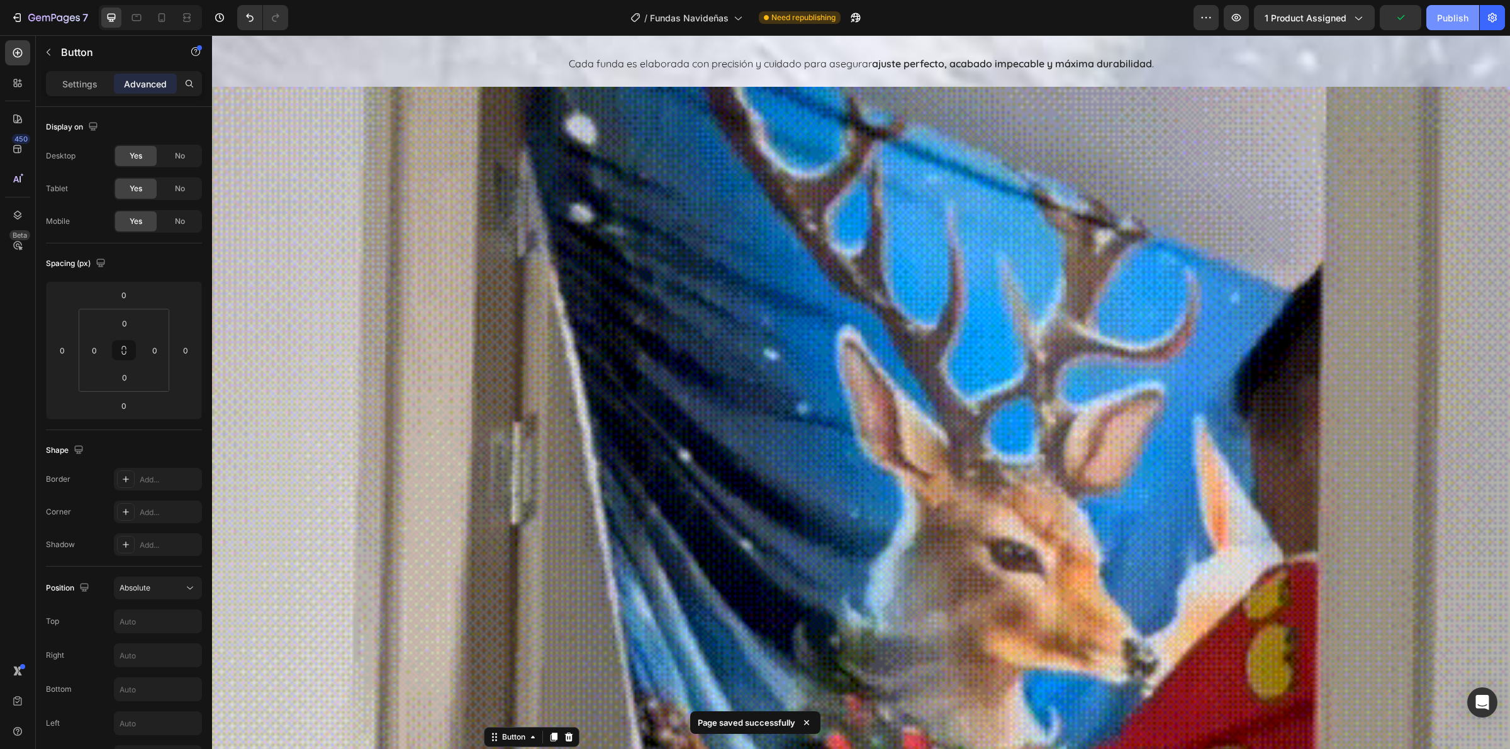
click at [1447, 20] on div "Publish" at bounding box center [1452, 17] width 31 height 13
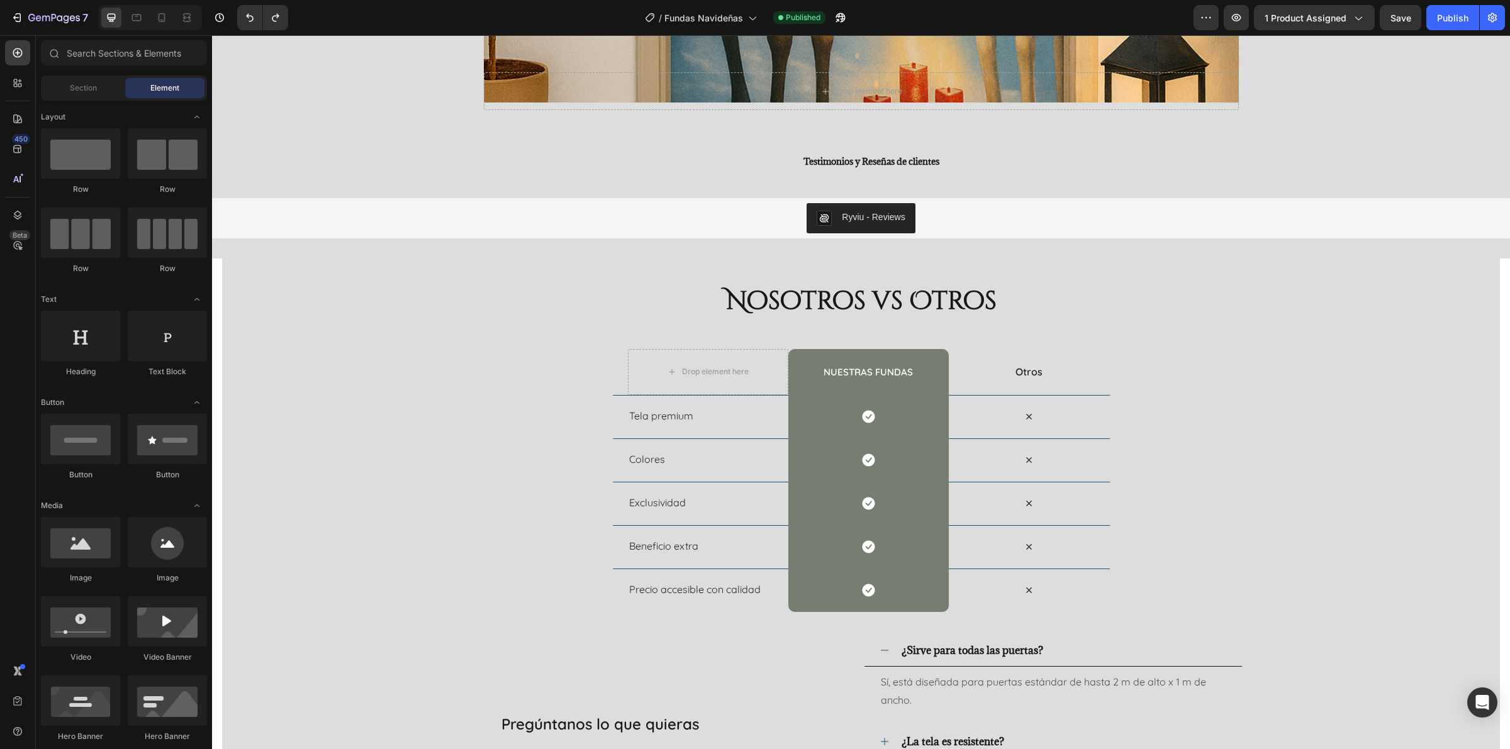
scroll to position [5062, 0]
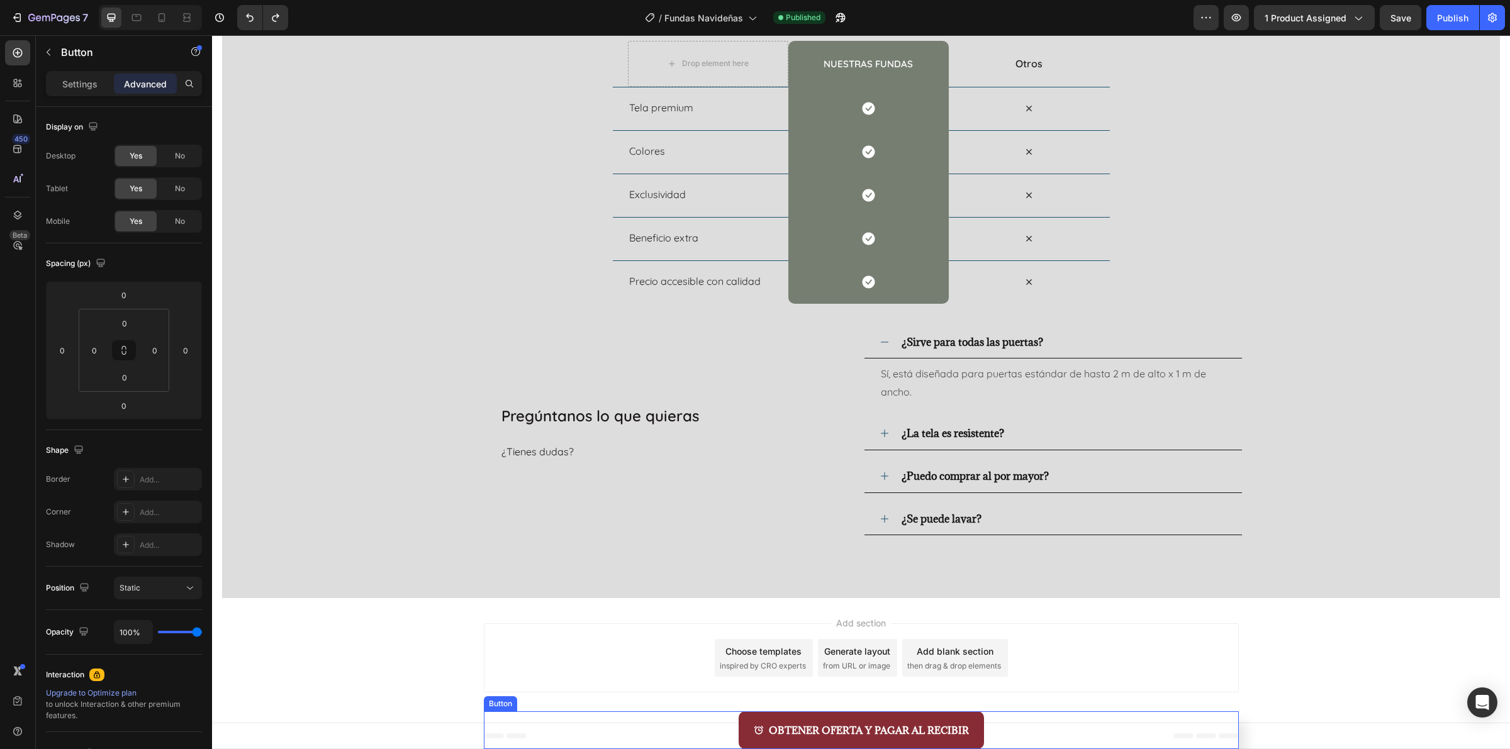
click at [1042, 722] on div "OBTENER OFERTA Y PAGAR AL RECIBIR Button" at bounding box center [861, 731] width 755 height 38
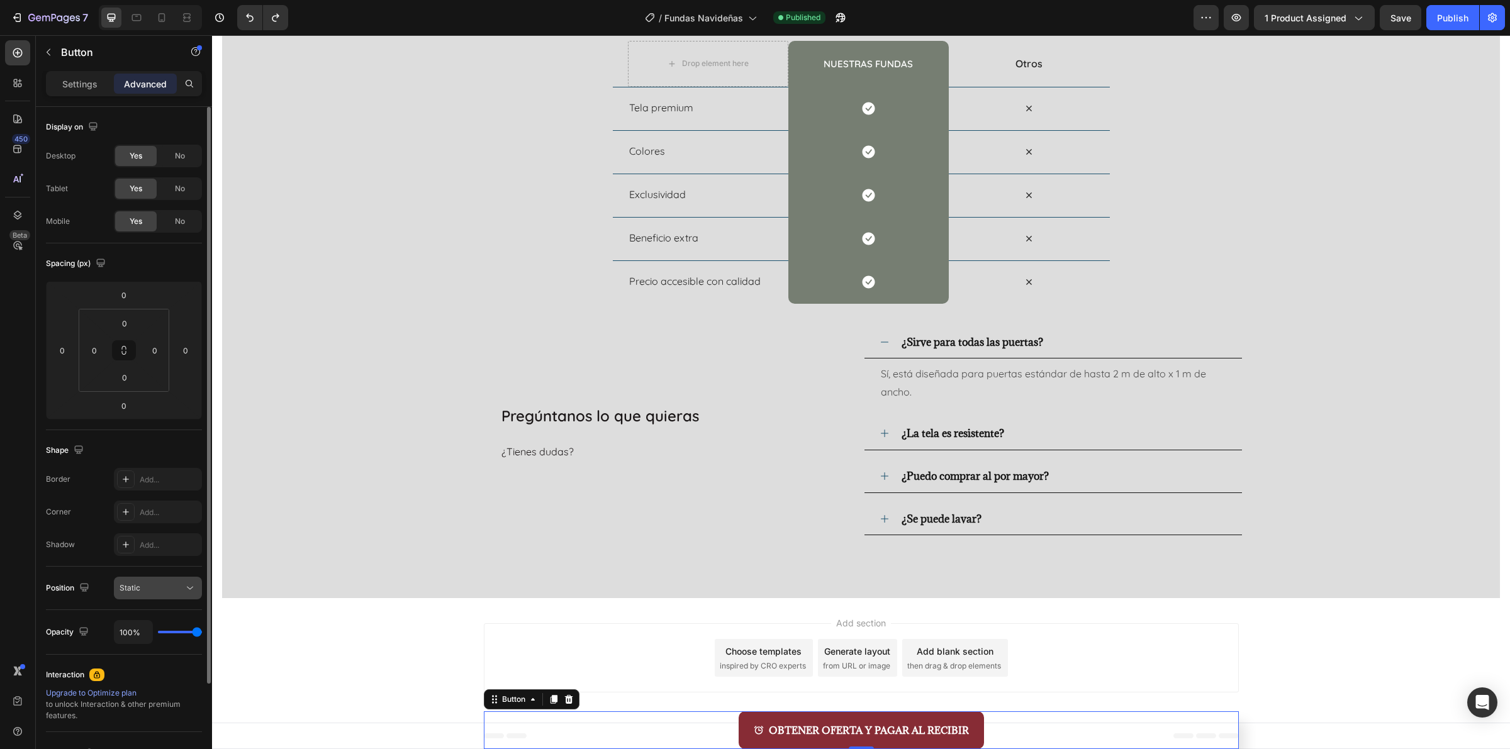
click at [172, 596] on button "Static" at bounding box center [158, 588] width 88 height 23
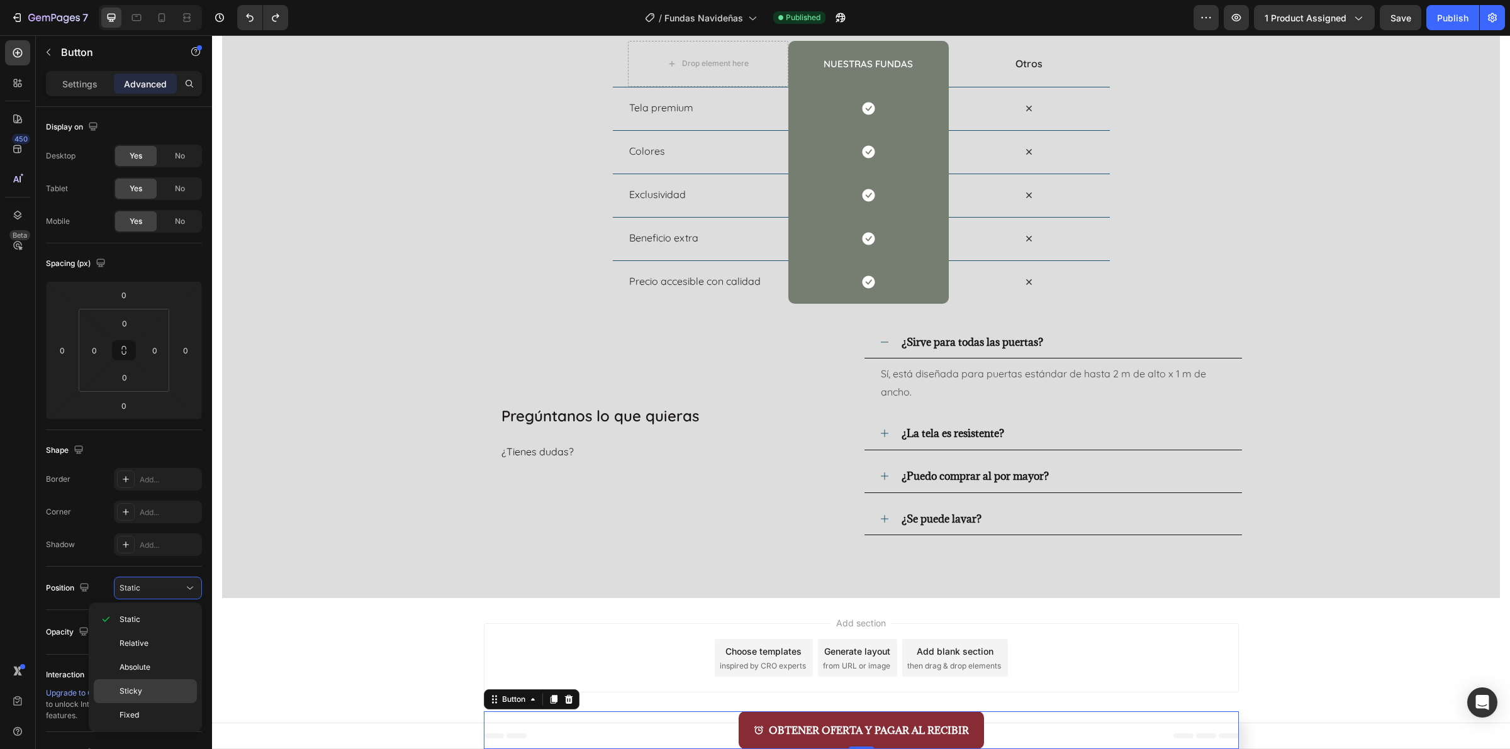
click at [155, 693] on p "Sticky" at bounding box center [156, 691] width 72 height 11
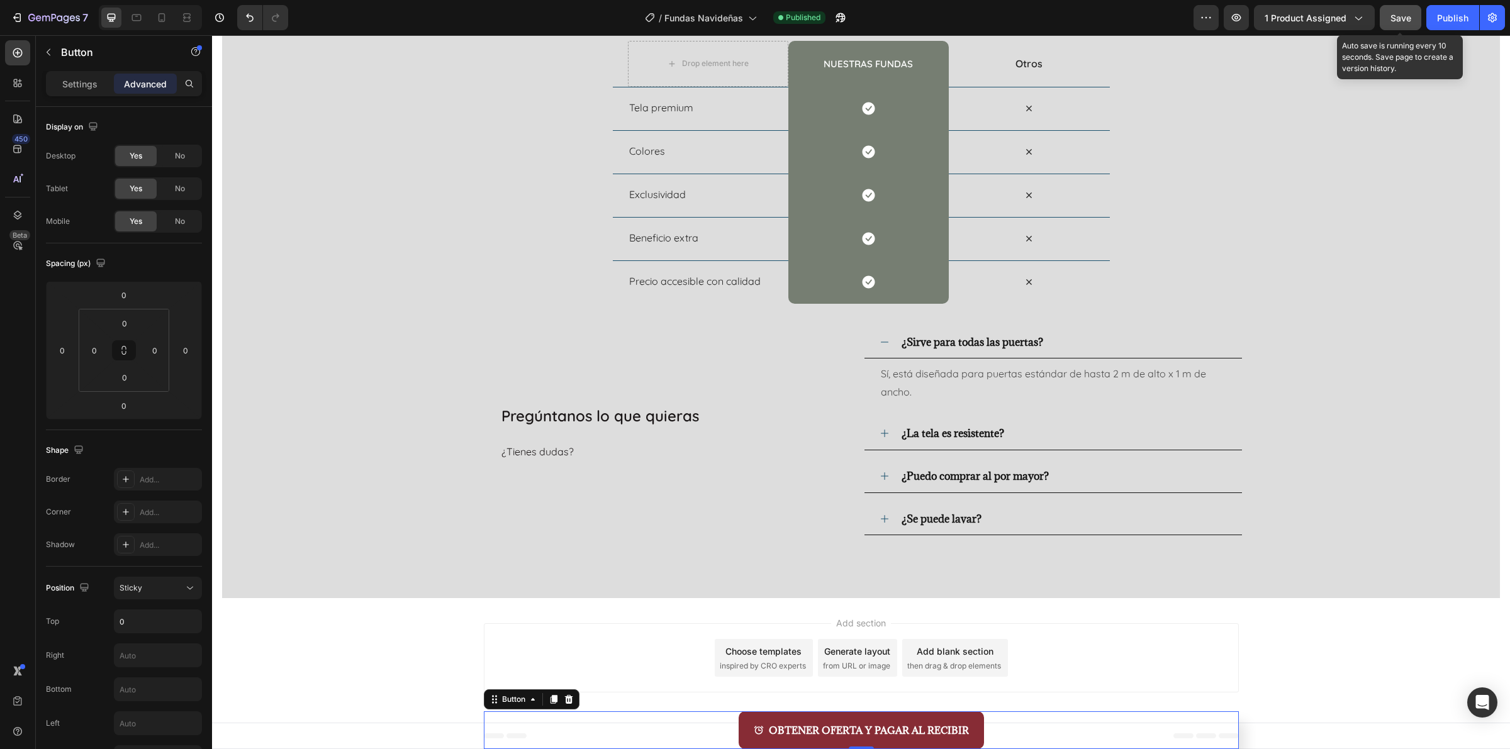
click at [1410, 22] on span "Save" at bounding box center [1400, 18] width 21 height 11
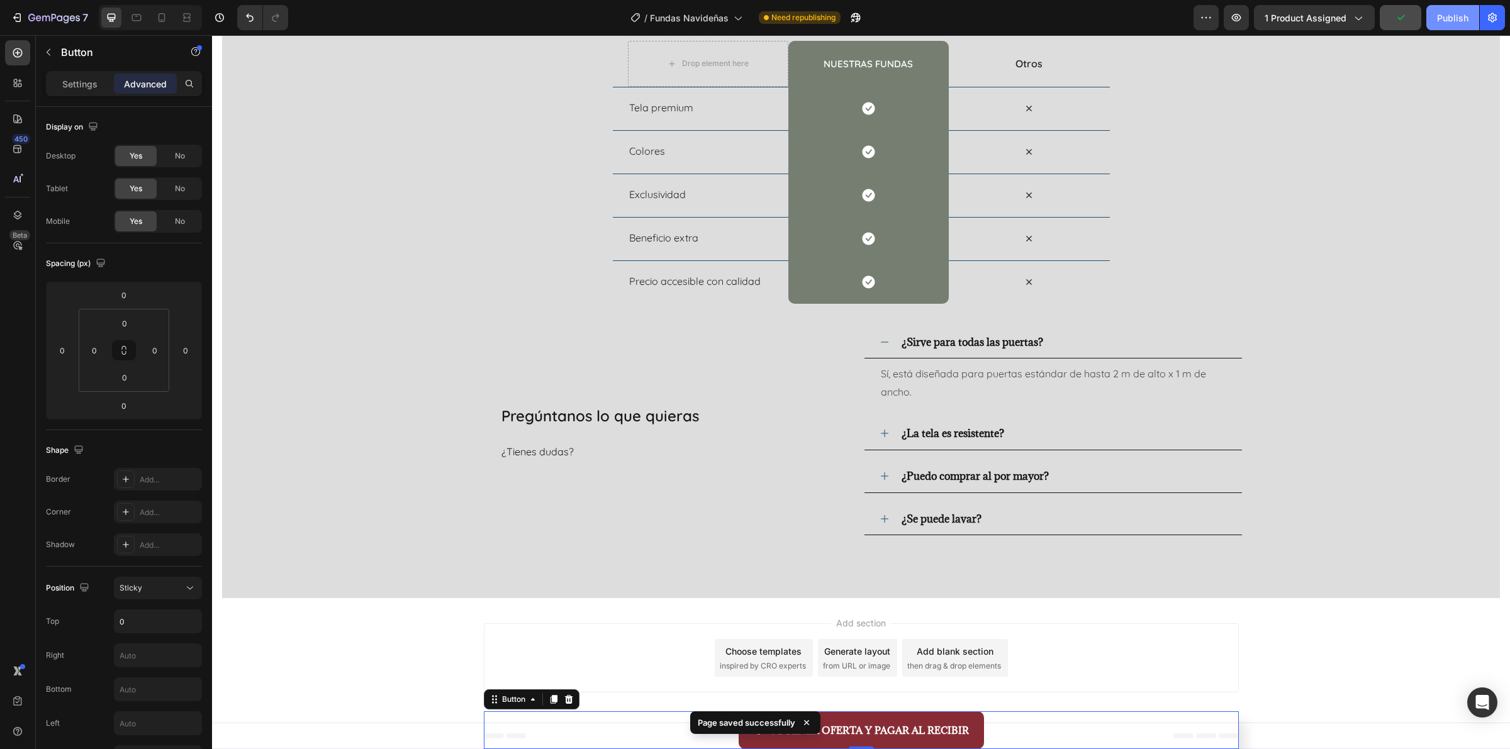
click at [1451, 26] on button "Publish" at bounding box center [1452, 17] width 53 height 25
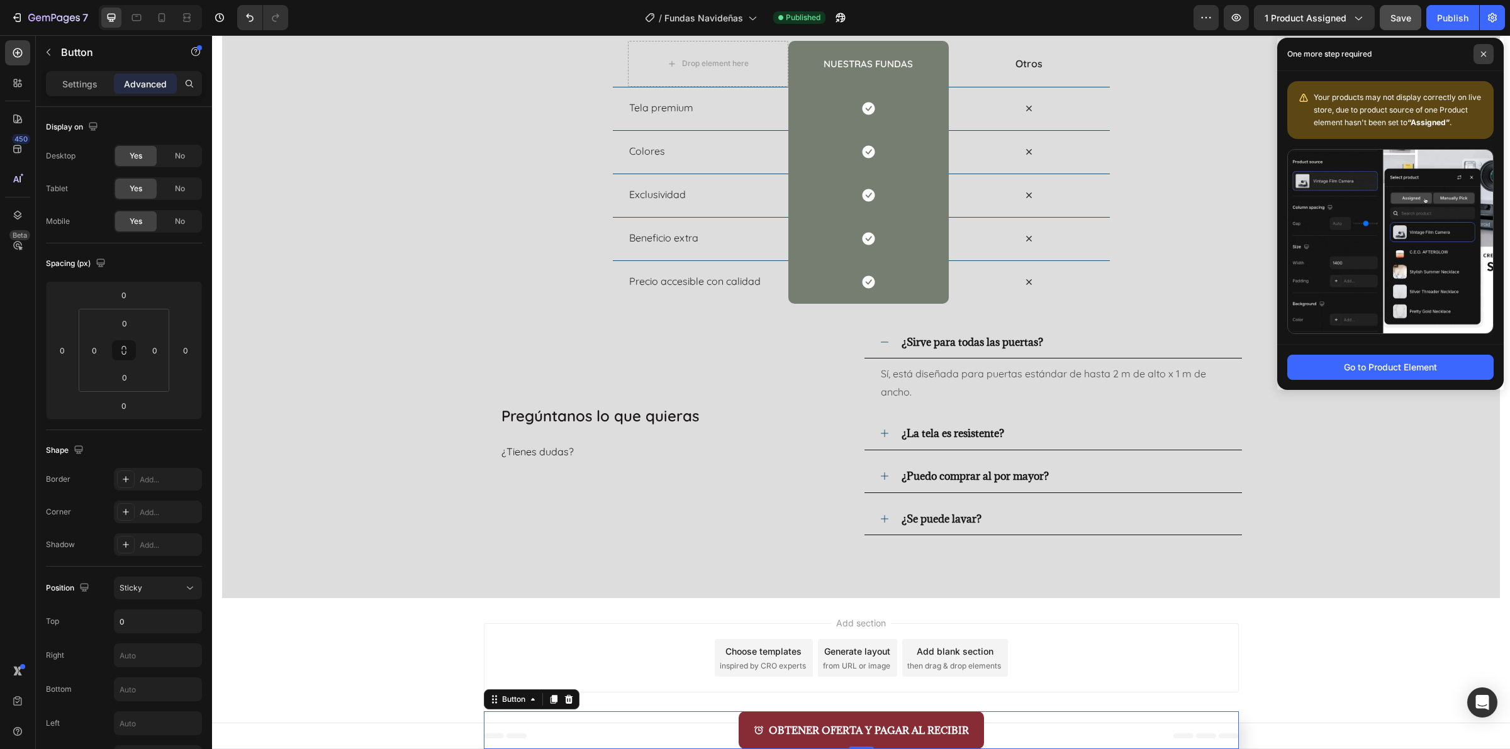
click at [1485, 49] on span at bounding box center [1483, 54] width 20 height 20
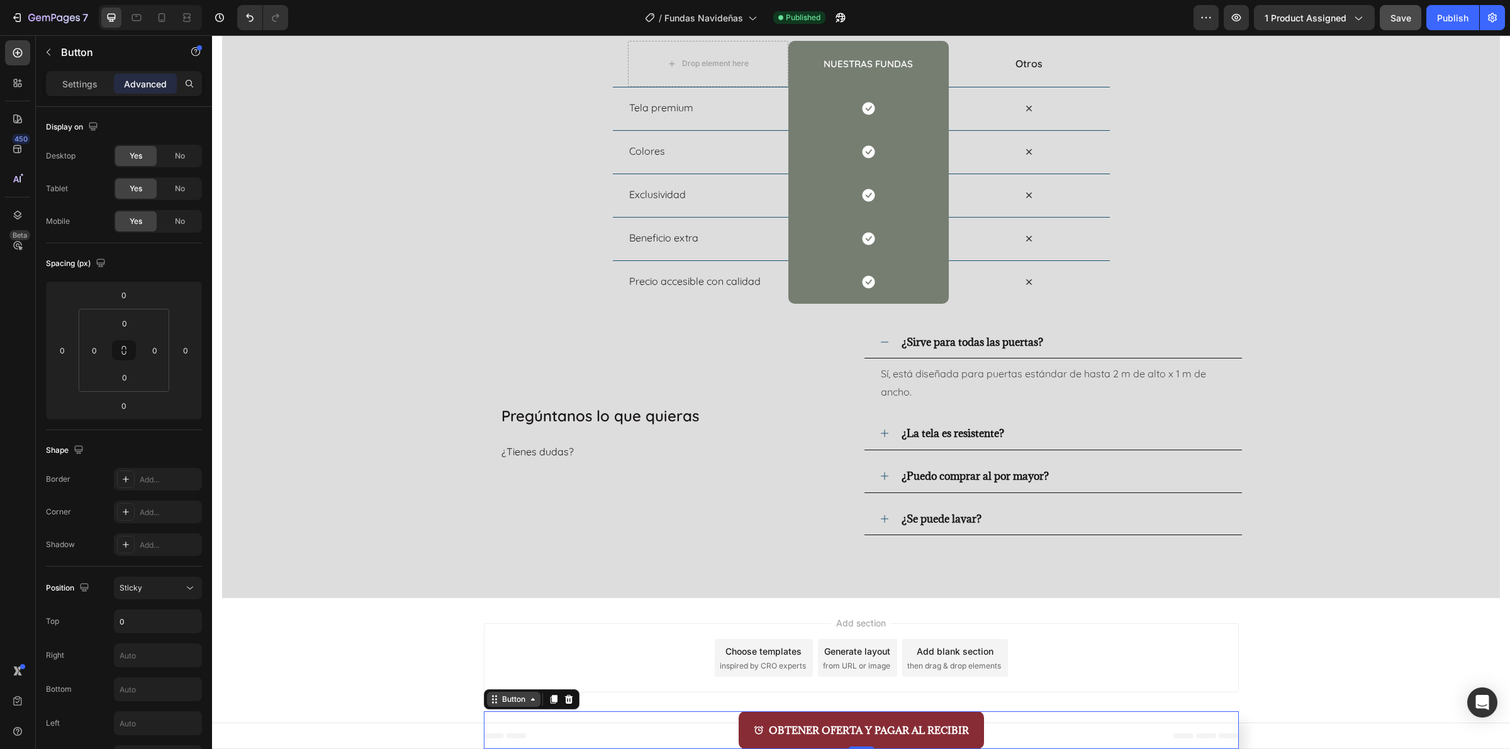
click at [510, 693] on div "Button" at bounding box center [513, 699] width 53 height 15
click at [506, 586] on div "Nosotros vs Otros Heading Row Drop element here nuestras fundas Heading Row Otr…" at bounding box center [861, 274] width 1278 height 649
click at [617, 729] on div "OBTENER OFERTA Y PAGAR AL RECIBIR Button" at bounding box center [861, 731] width 755 height 38
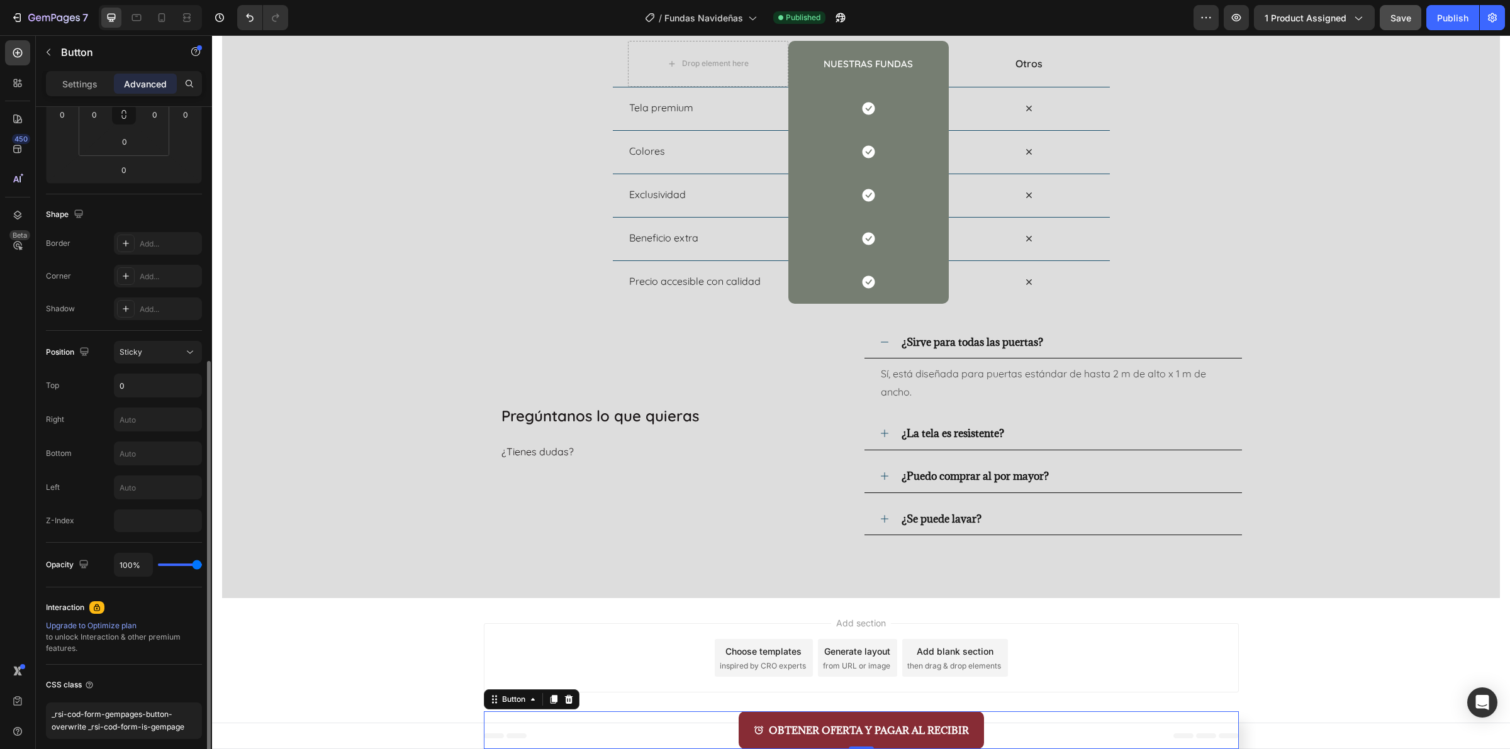
scroll to position [288, 0]
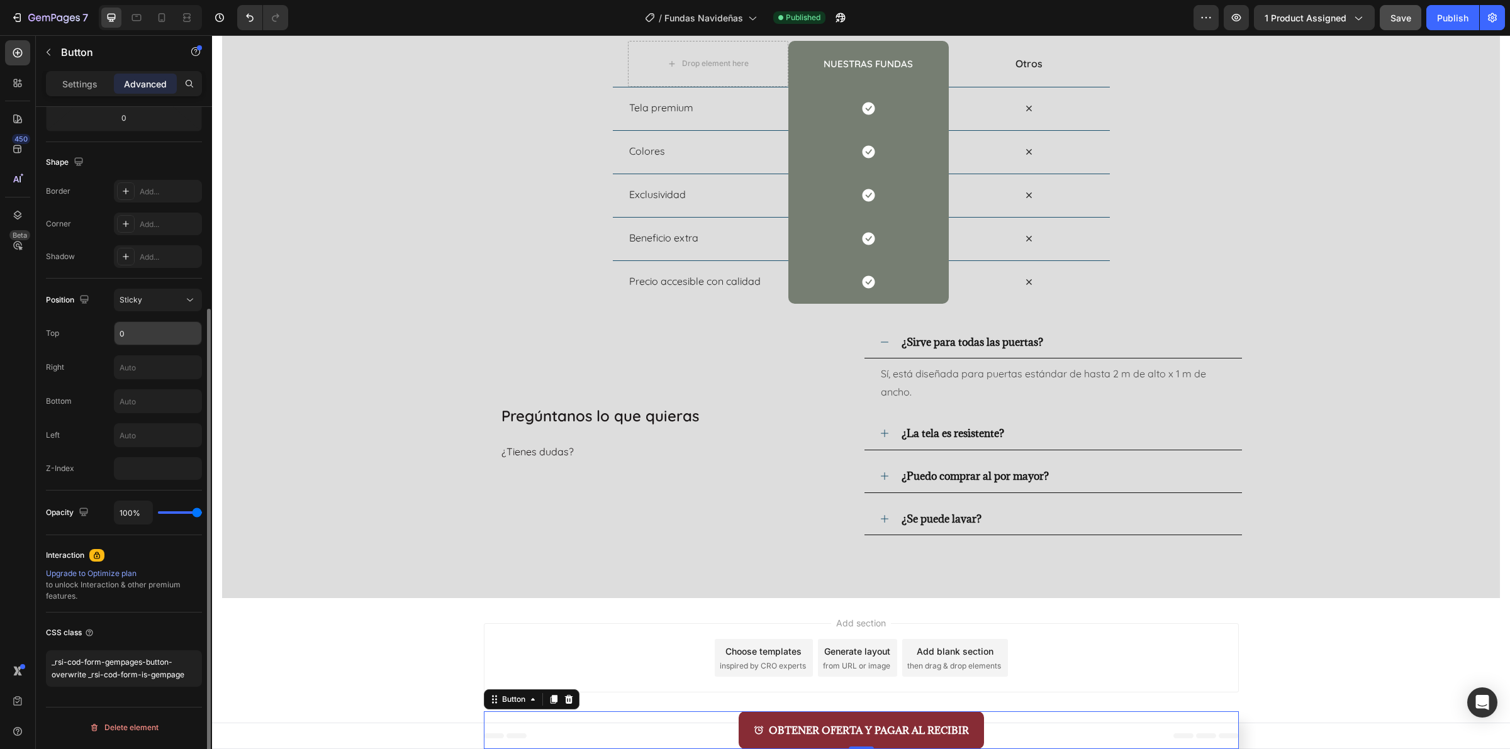
click at [171, 332] on input "0" at bounding box center [157, 333] width 87 height 23
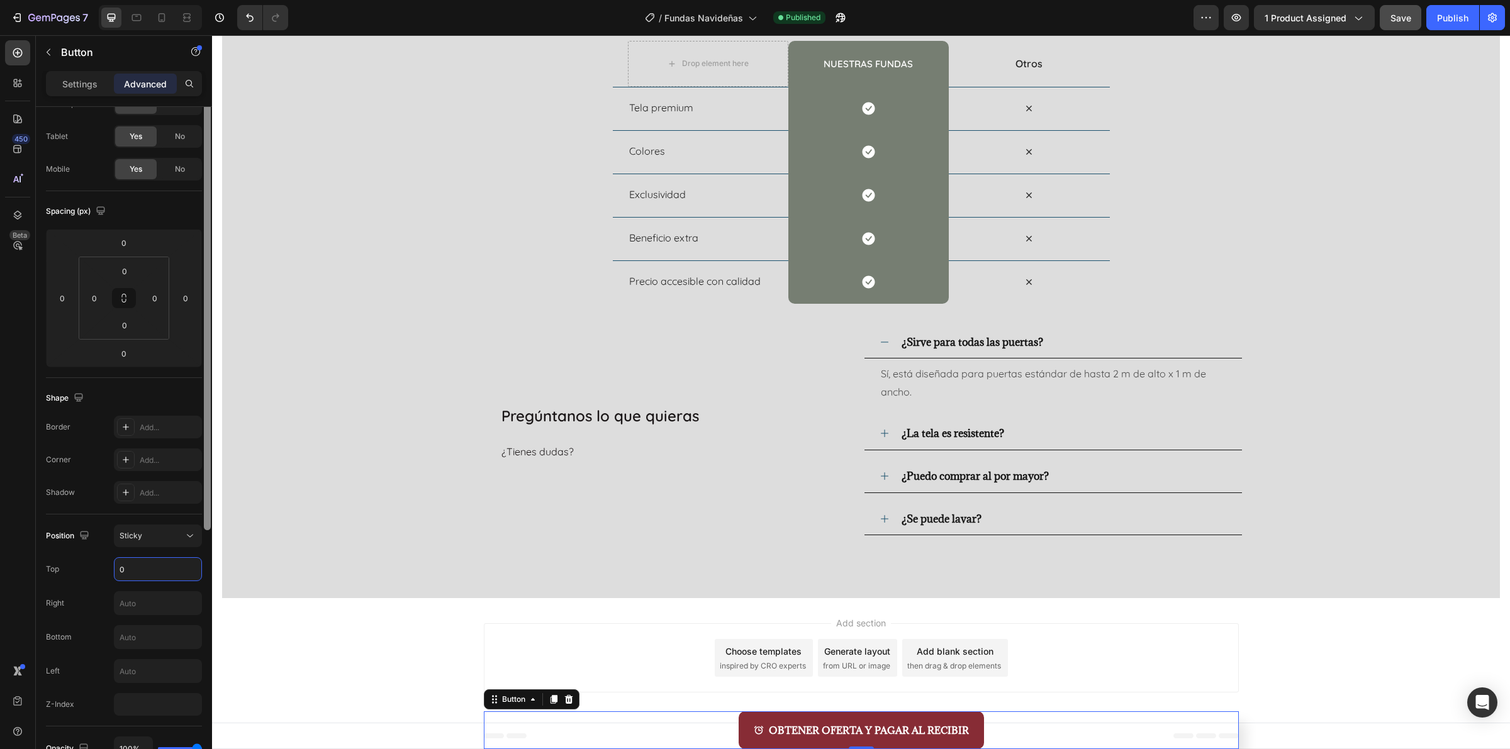
scroll to position [0, 0]
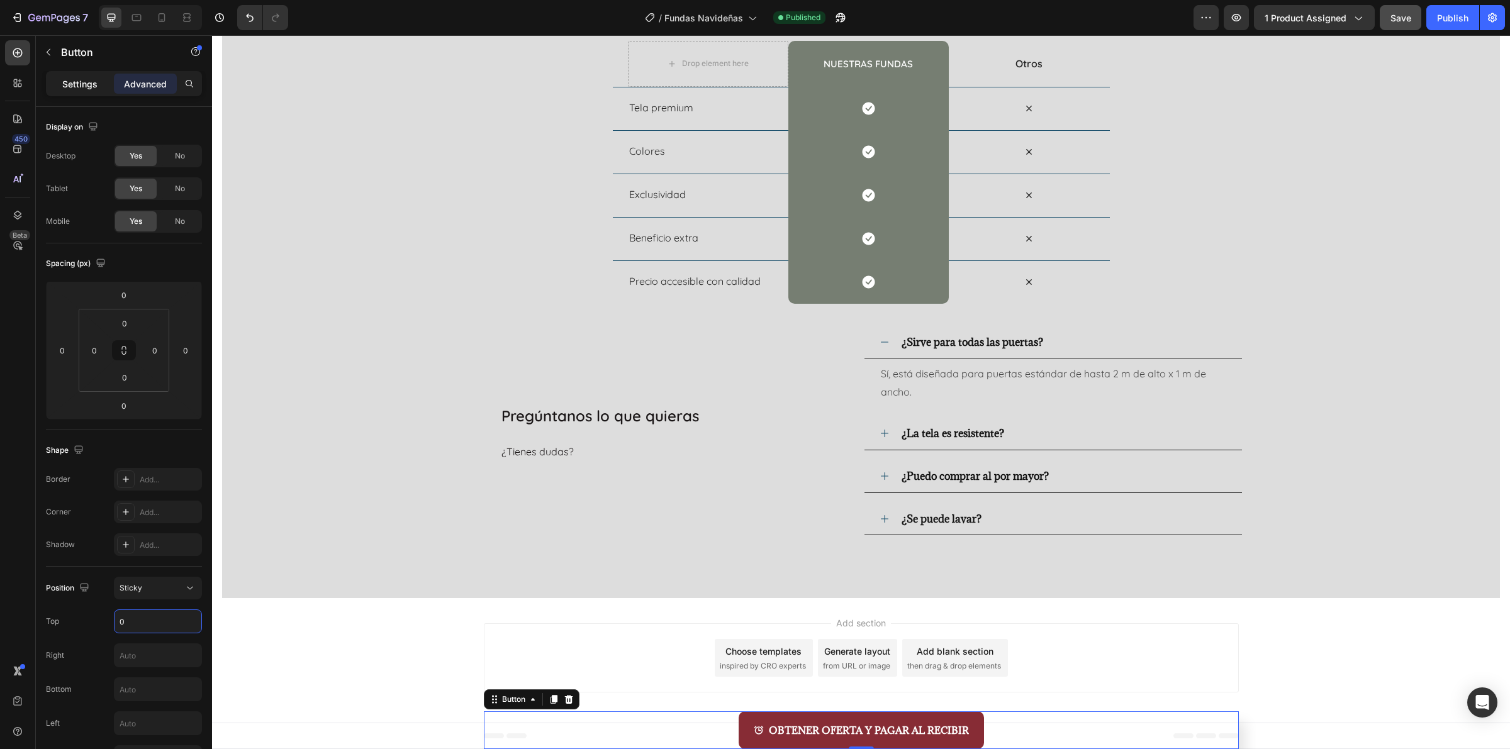
click at [79, 77] on p "Settings" at bounding box center [79, 83] width 35 height 13
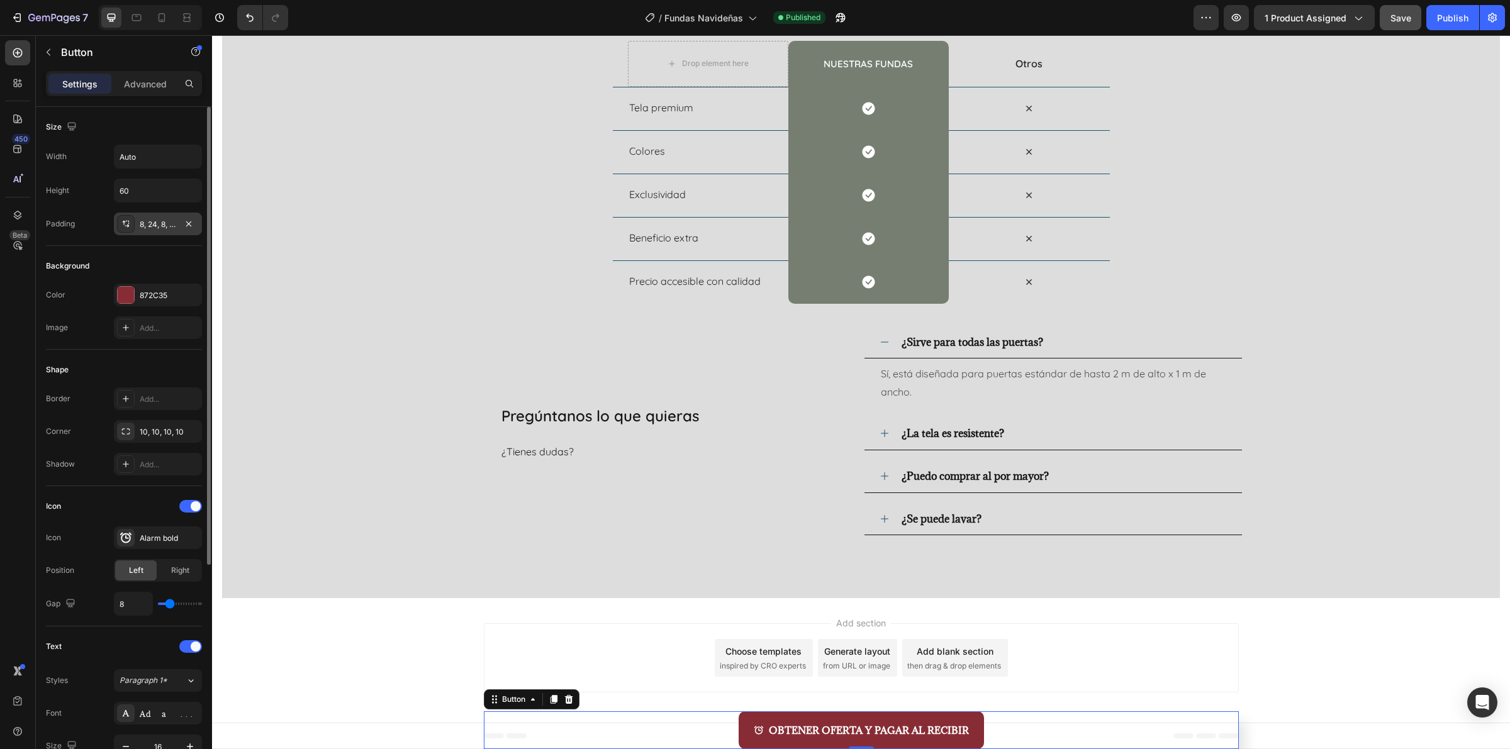
click at [179, 227] on div "8, 24, 8, 24" at bounding box center [158, 224] width 88 height 23
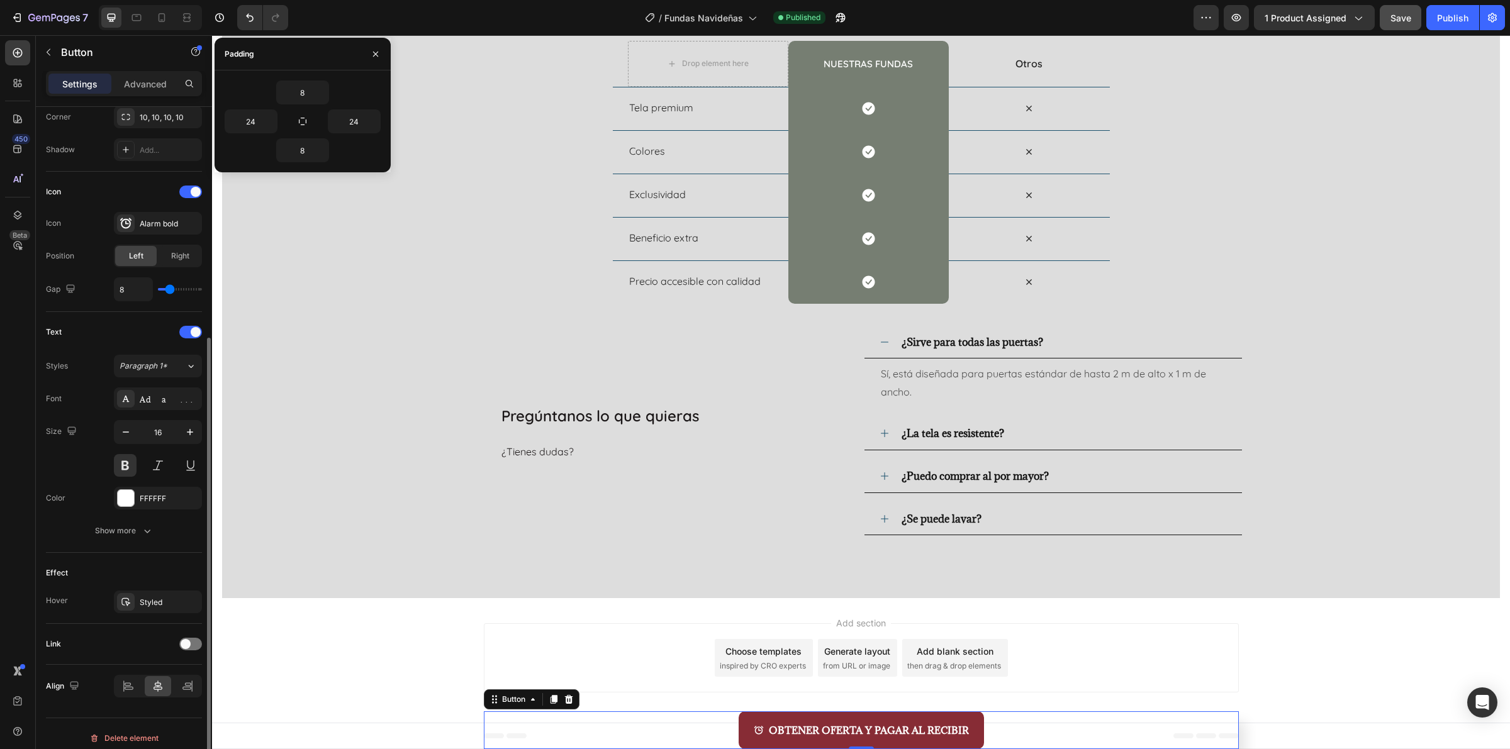
scroll to position [325, 0]
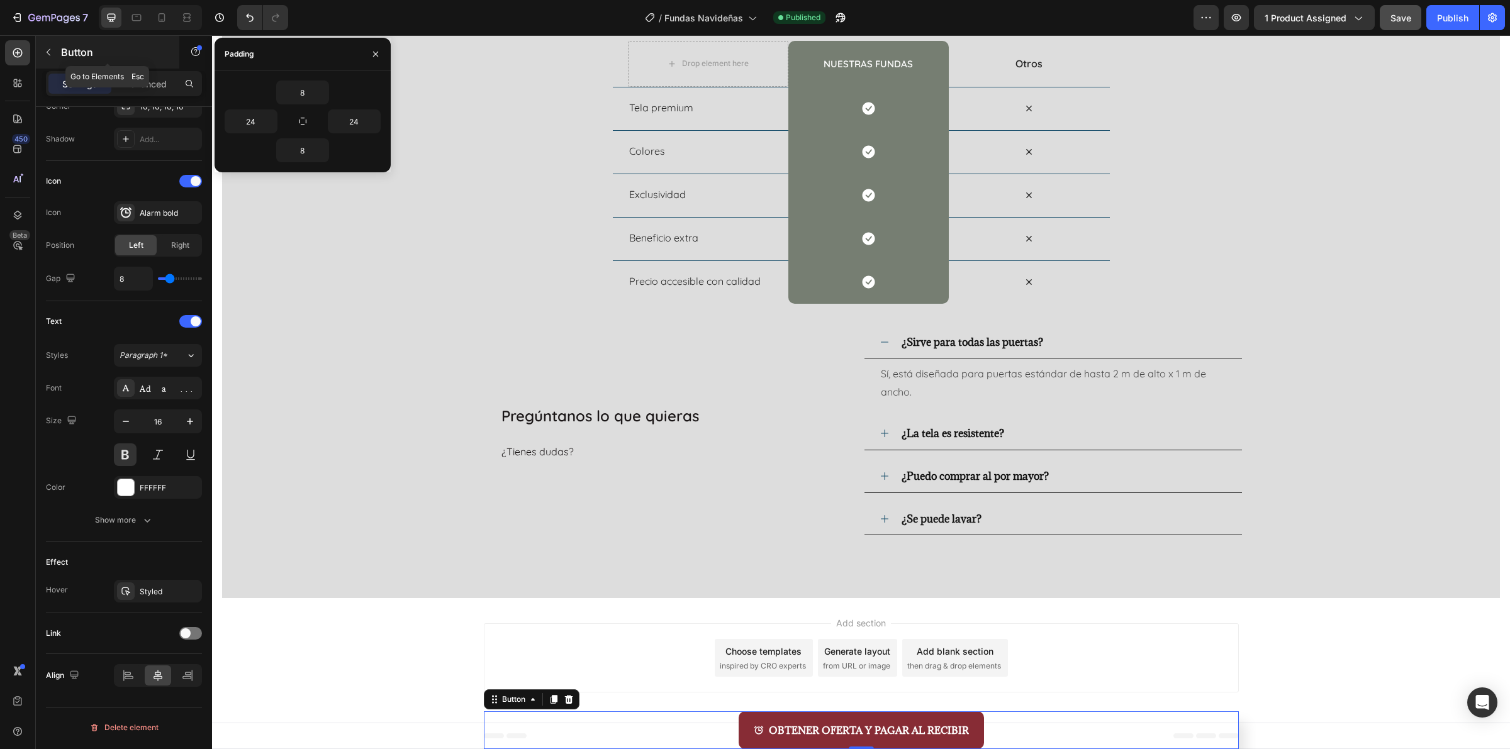
click at [70, 48] on p "Button" at bounding box center [114, 52] width 107 height 15
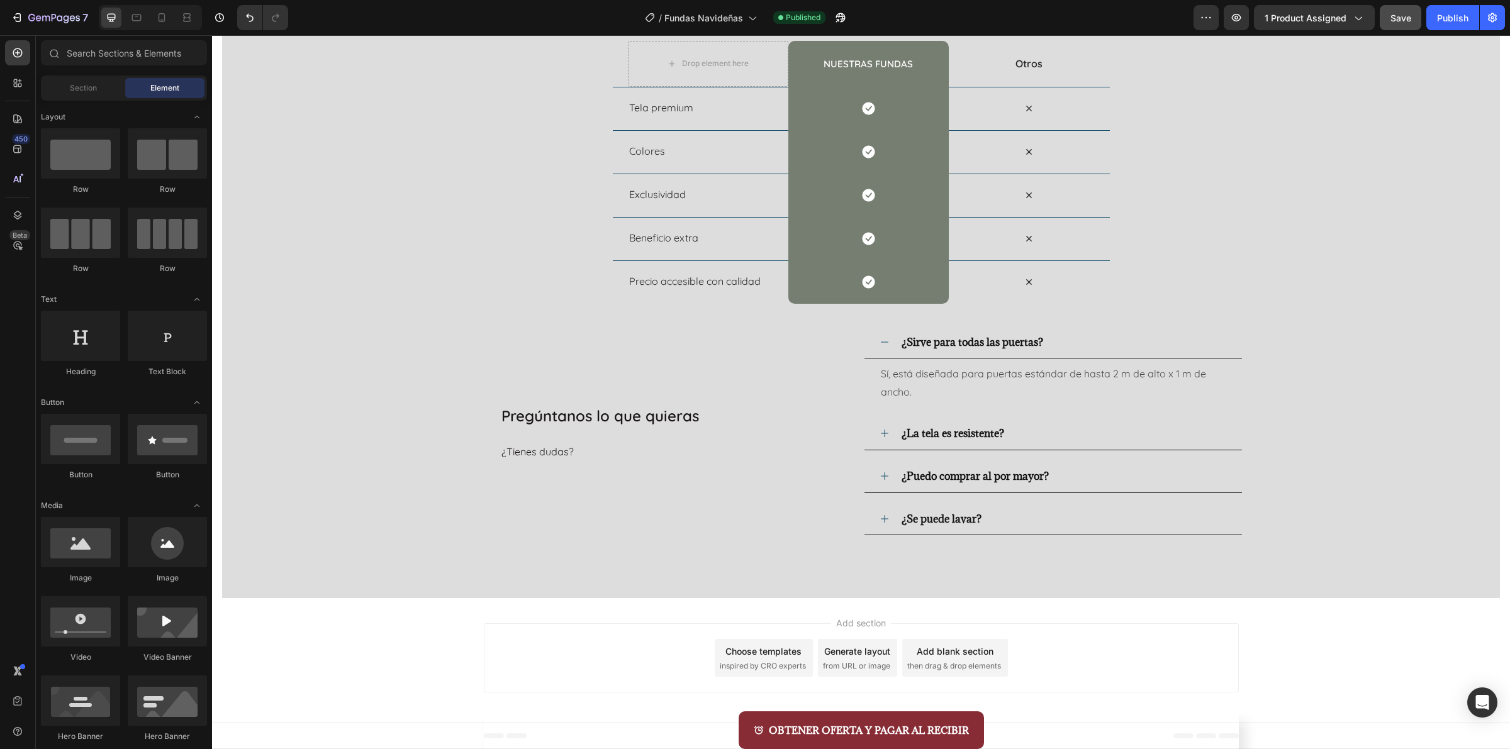
click at [650, 706] on div "Add section Choose templates inspired by CRO experts Generate layout from URL o…" at bounding box center [861, 660] width 1298 height 125
click at [667, 740] on div "OBTENER OFERTA Y PAGAR AL RECIBIR Button" at bounding box center [861, 731] width 755 height 38
click at [464, 723] on div "Footer" at bounding box center [861, 736] width 1298 height 26
click at [16, 90] on div at bounding box center [17, 82] width 25 height 25
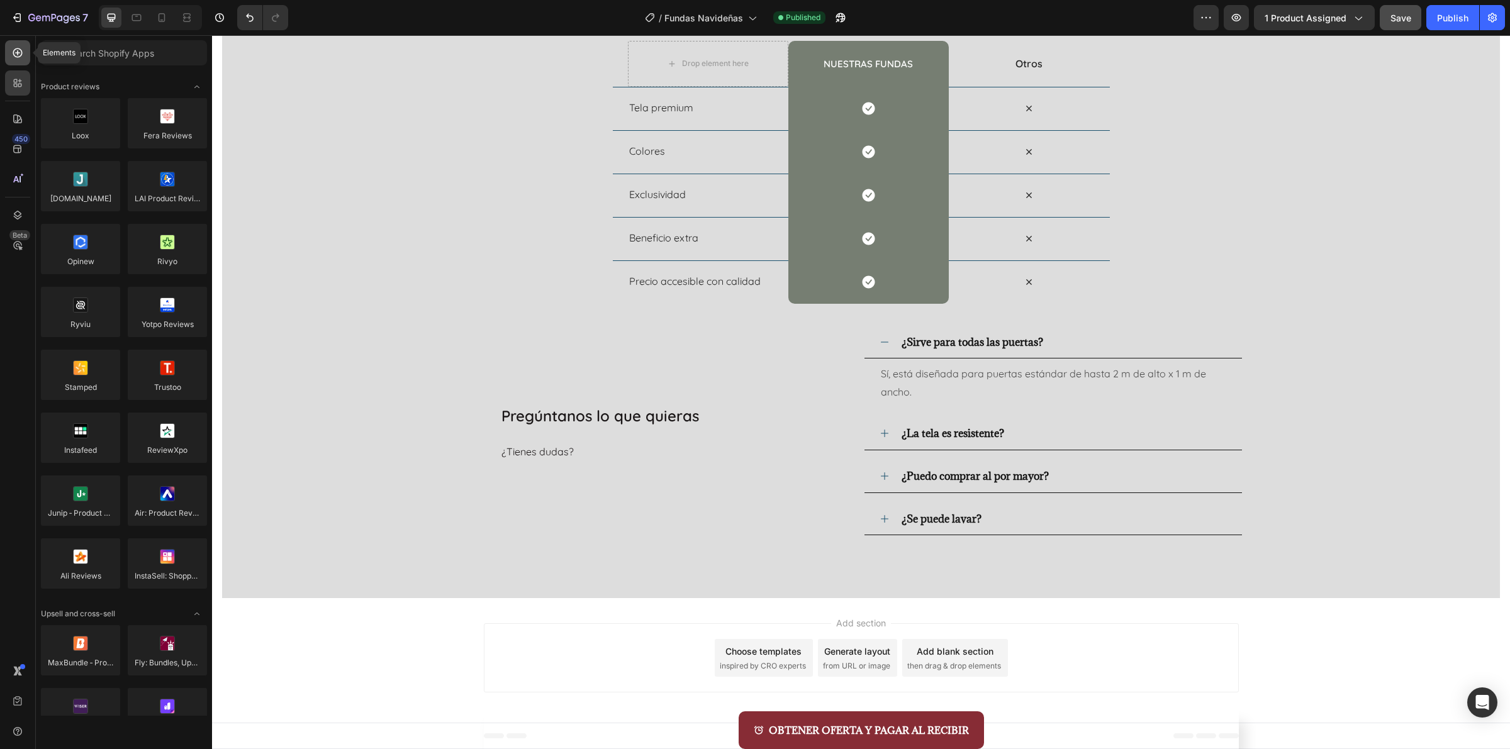
click at [19, 53] on icon at bounding box center [17, 53] width 13 height 13
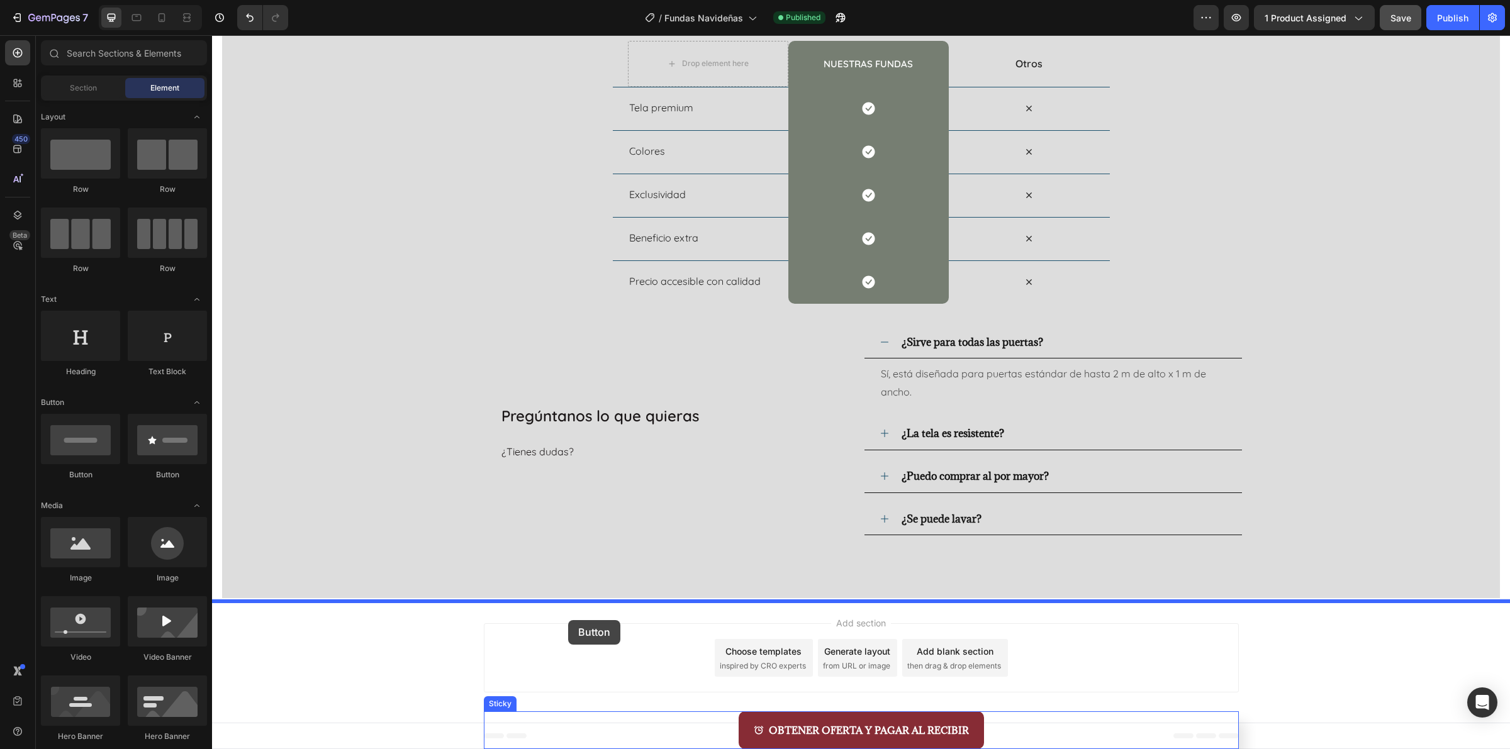
drag, startPoint x: 379, startPoint y: 483, endPoint x: 568, endPoint y: 620, distance: 234.2
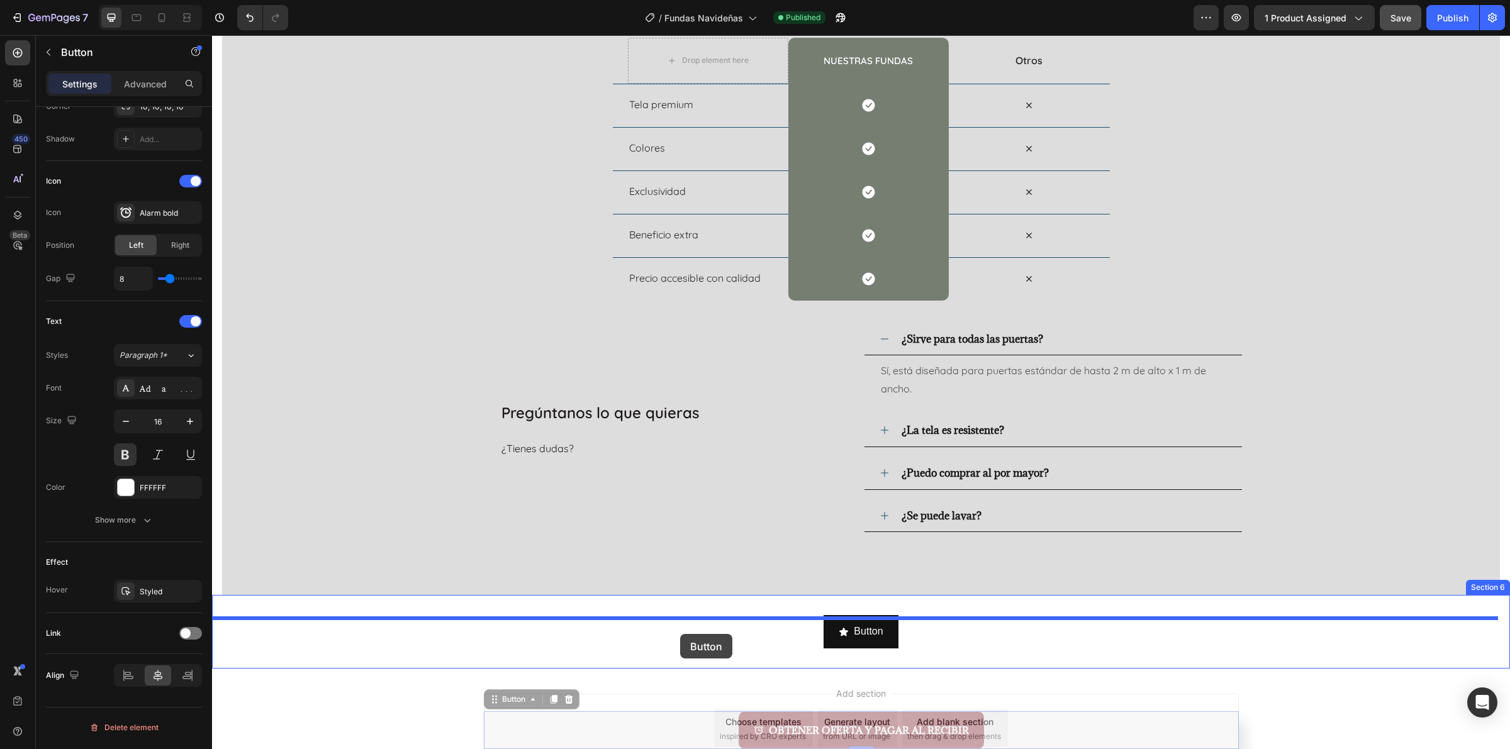
drag, startPoint x: 679, startPoint y: 735, endPoint x: 680, endPoint y: 634, distance: 100.7
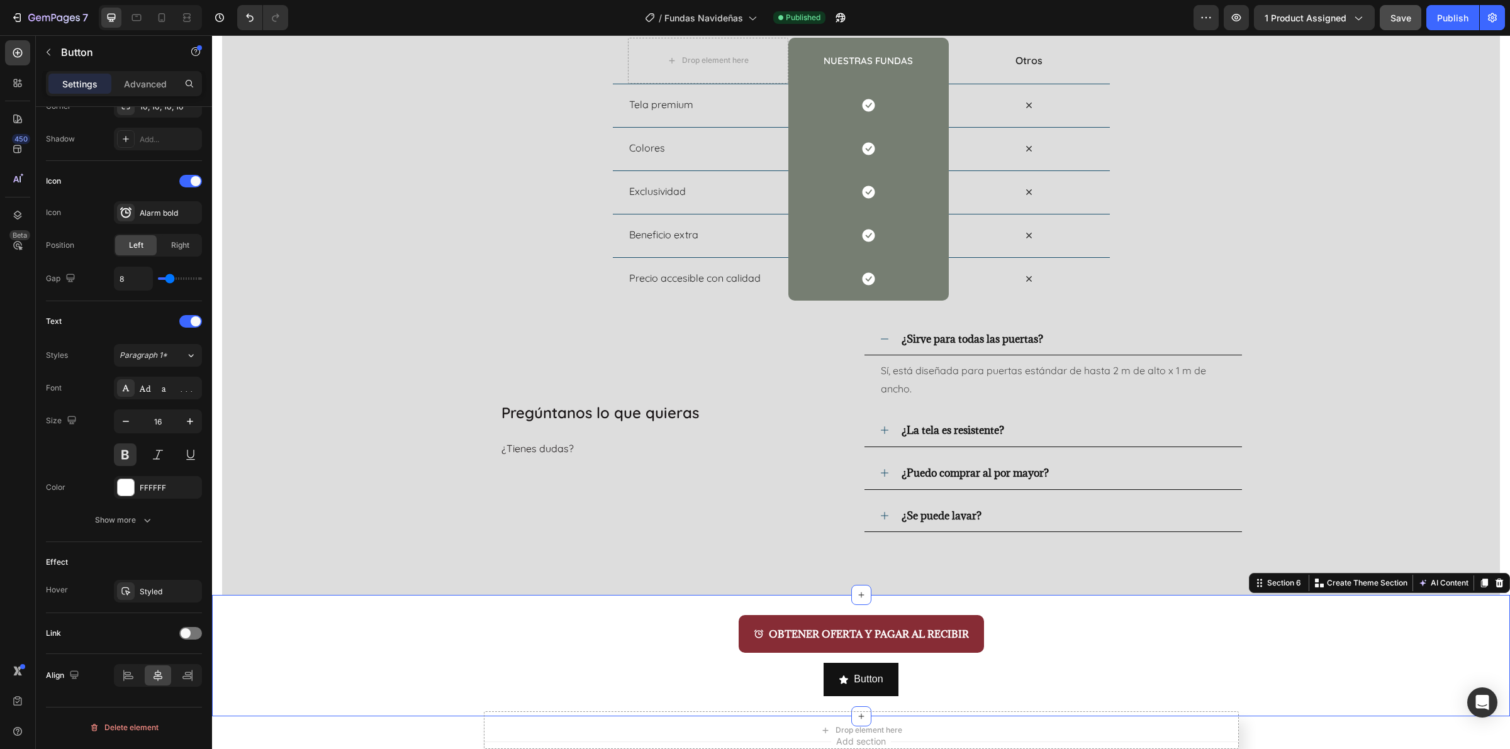
click at [238, 615] on div "OBTENER OFERTA Y PAGAR AL RECIBIR Button Button Button Section 6 You can create…" at bounding box center [861, 655] width 1298 height 121
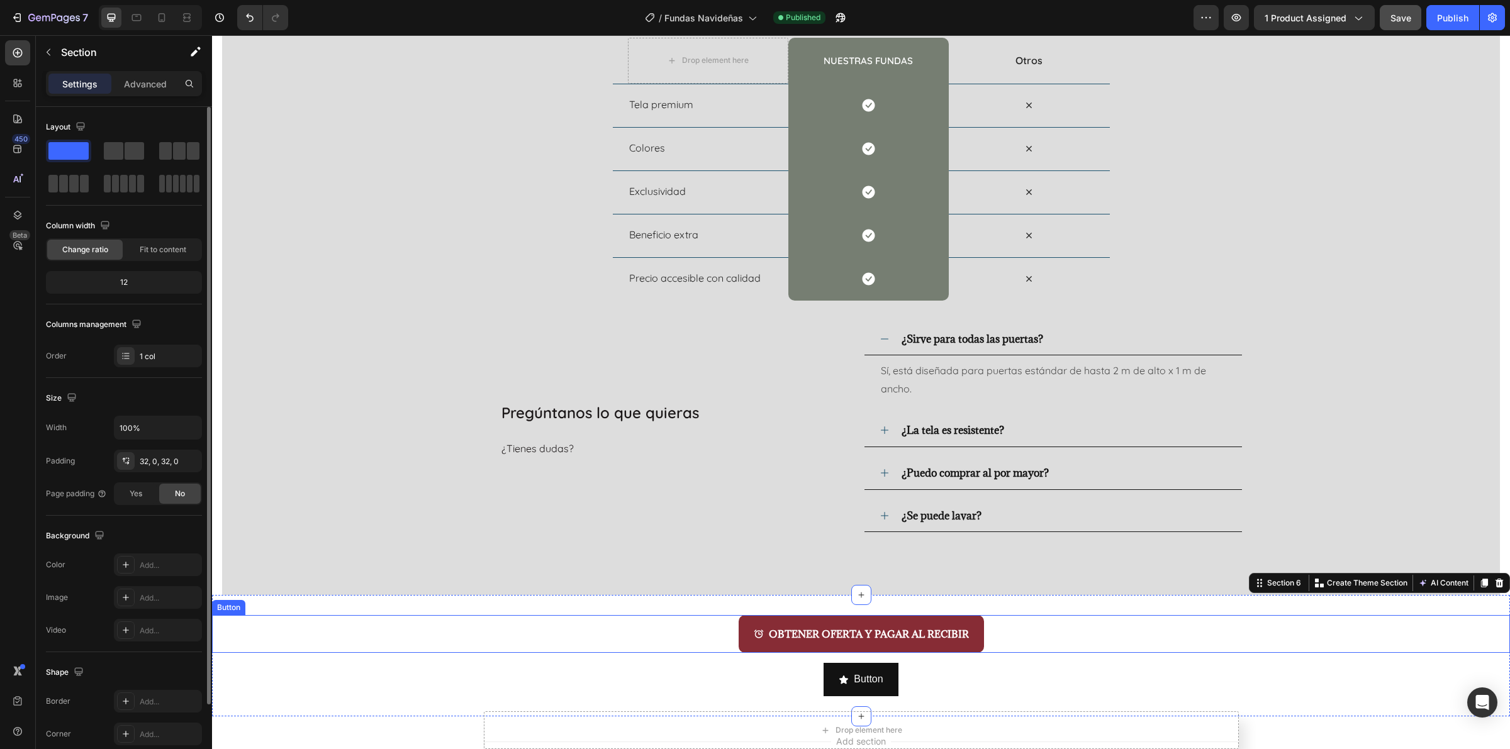
click at [406, 622] on div "OBTENER OFERTA Y PAGAR AL RECIBIR Button" at bounding box center [861, 634] width 1298 height 38
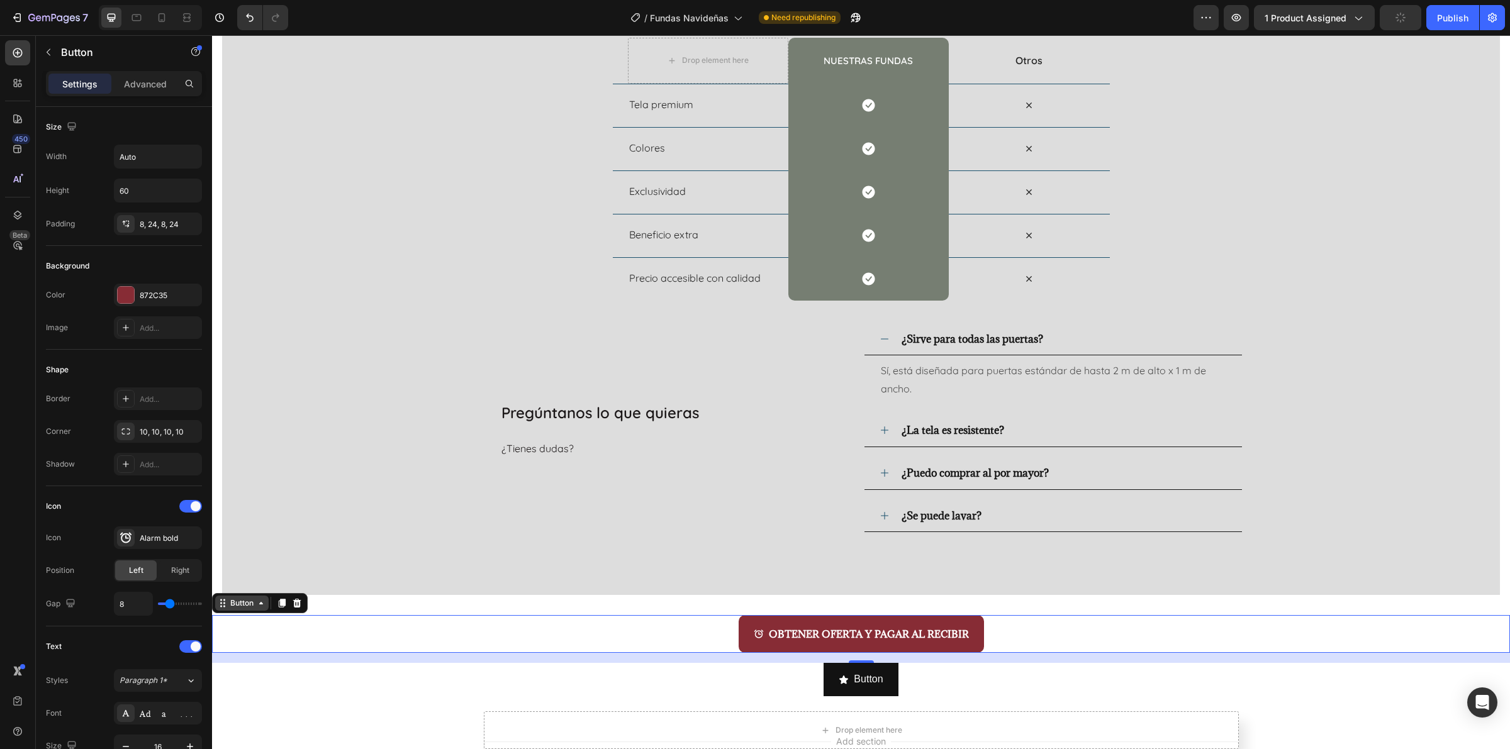
click at [233, 608] on div "Button" at bounding box center [242, 603] width 28 height 11
click at [287, 644] on div "OBTENER OFERTA Y PAGAR AL RECIBIR Button Section 16" at bounding box center [861, 634] width 1298 height 38
click at [473, 686] on div "Button Button" at bounding box center [861, 679] width 1298 height 33
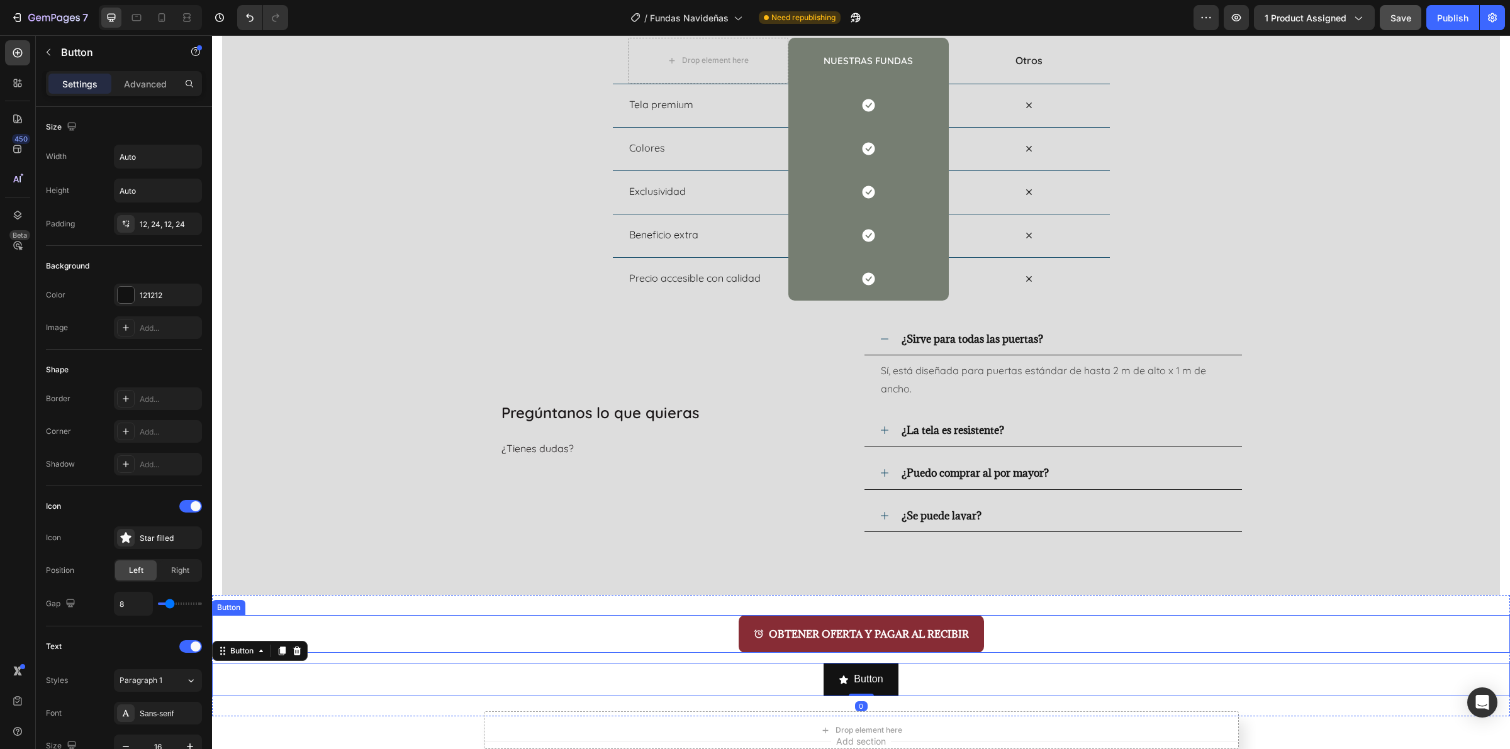
click at [564, 639] on div "OBTENER OFERTA Y PAGAR AL RECIBIR Button" at bounding box center [861, 634] width 1298 height 38
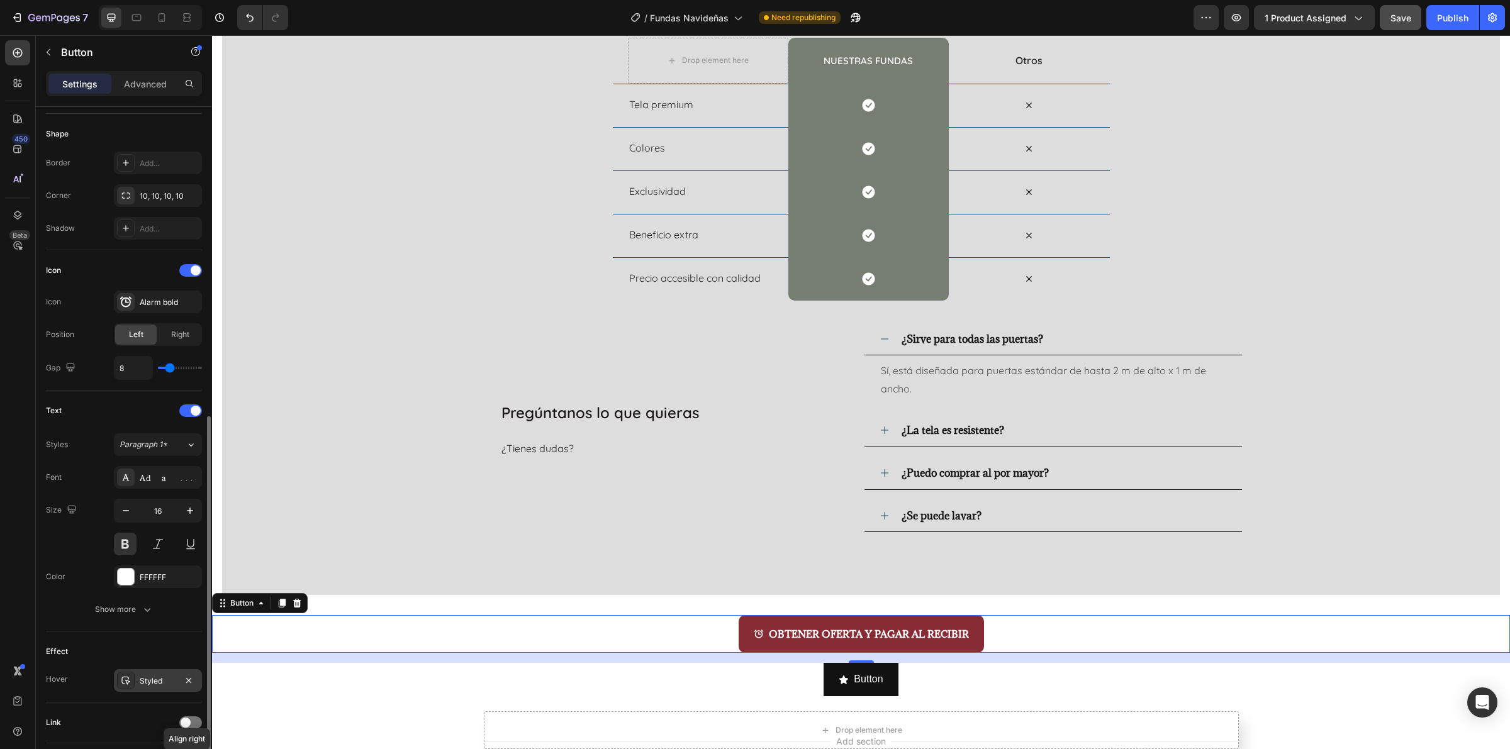
scroll to position [325, 0]
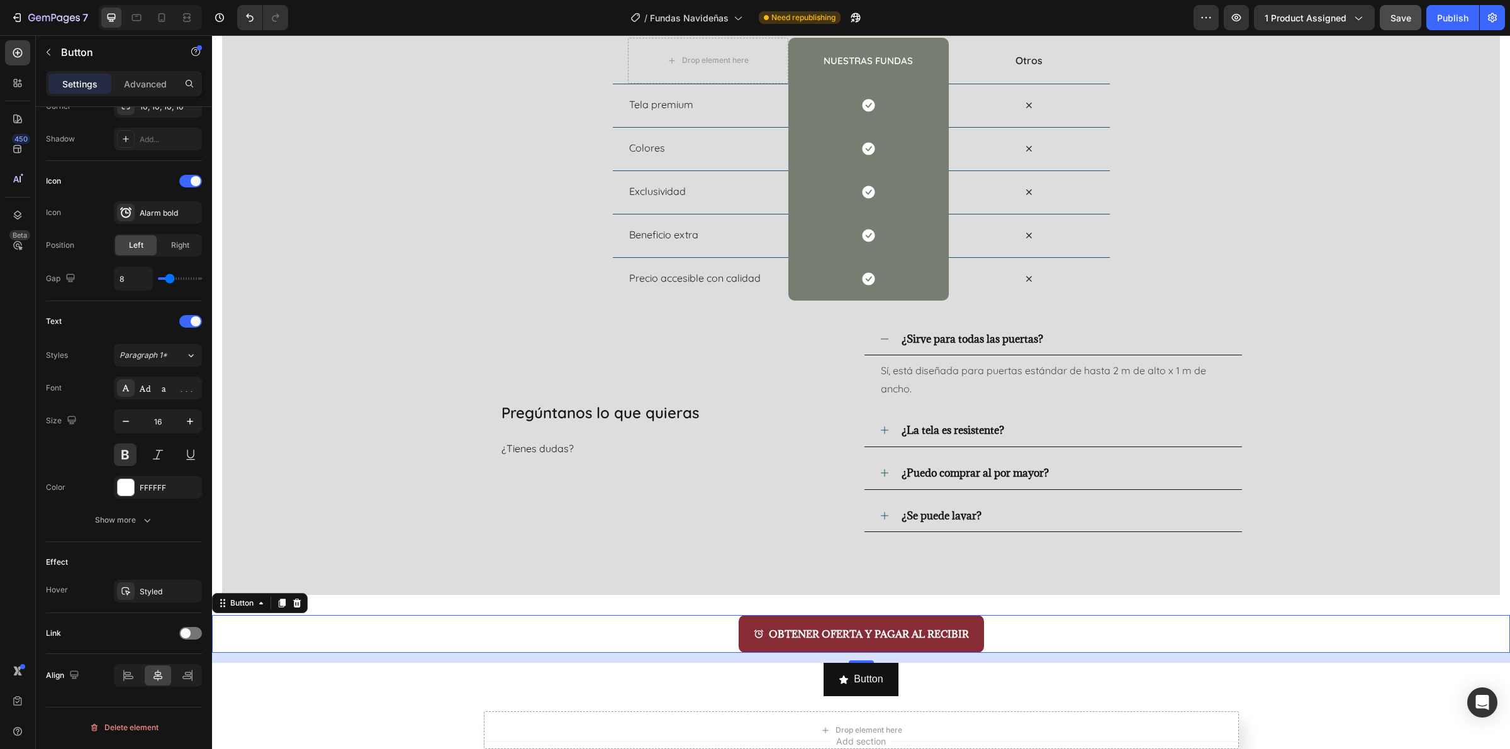
click at [343, 629] on div "OBTENER OFERTA Y PAGAR AL RECIBIR Button 16" at bounding box center [861, 634] width 1298 height 38
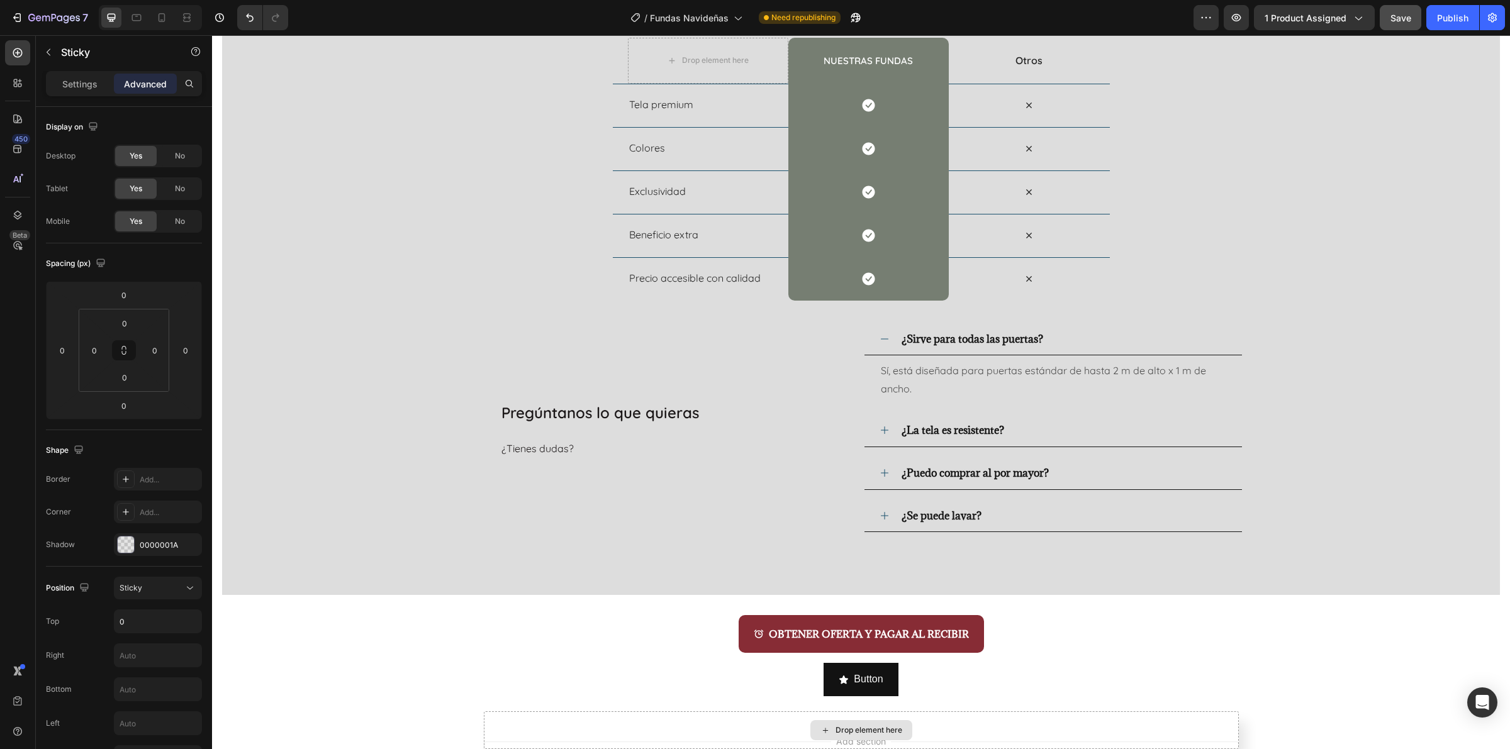
click at [882, 734] on div "Drop element here" at bounding box center [868, 730] width 67 height 10
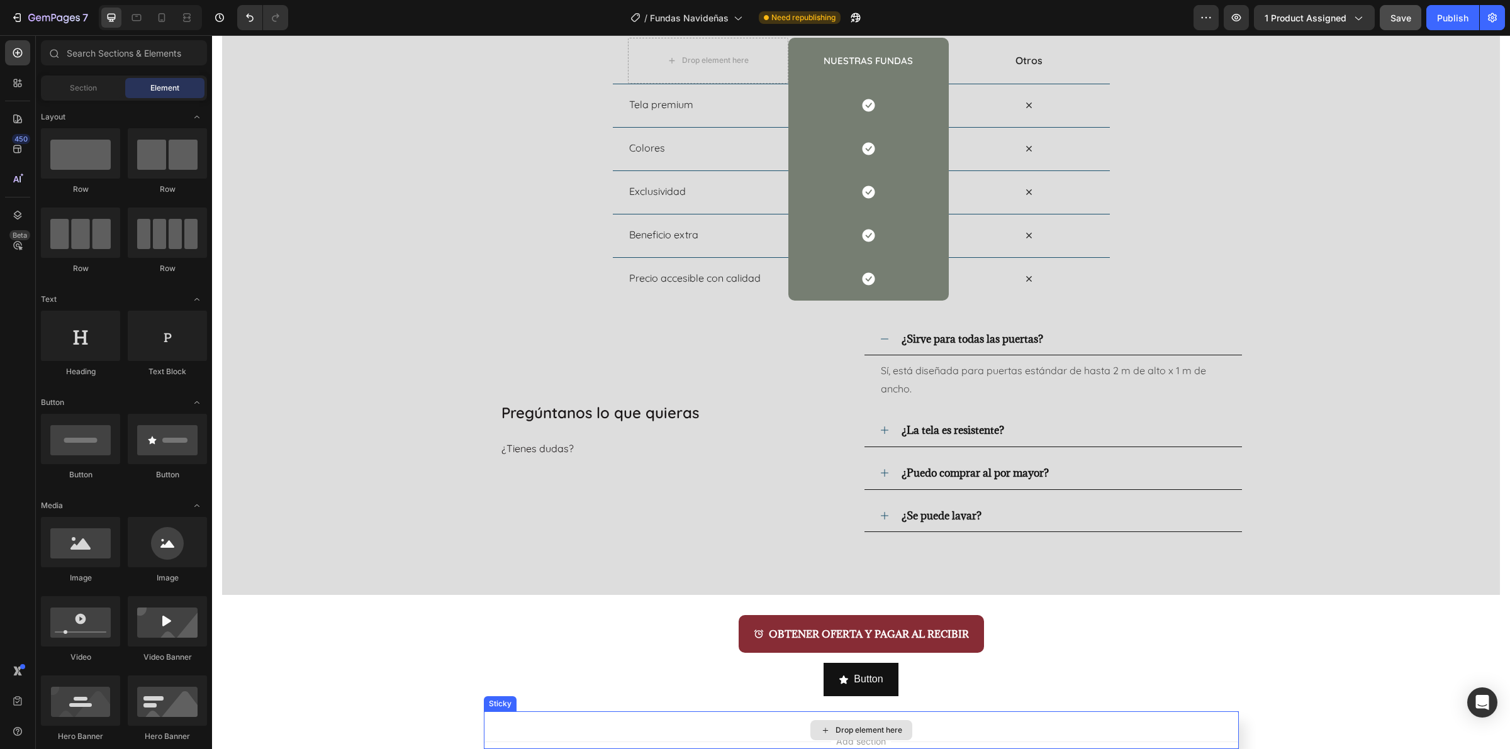
click at [881, 731] on div "Drop element here" at bounding box center [868, 730] width 67 height 10
click at [178, 249] on div at bounding box center [167, 233] width 79 height 50
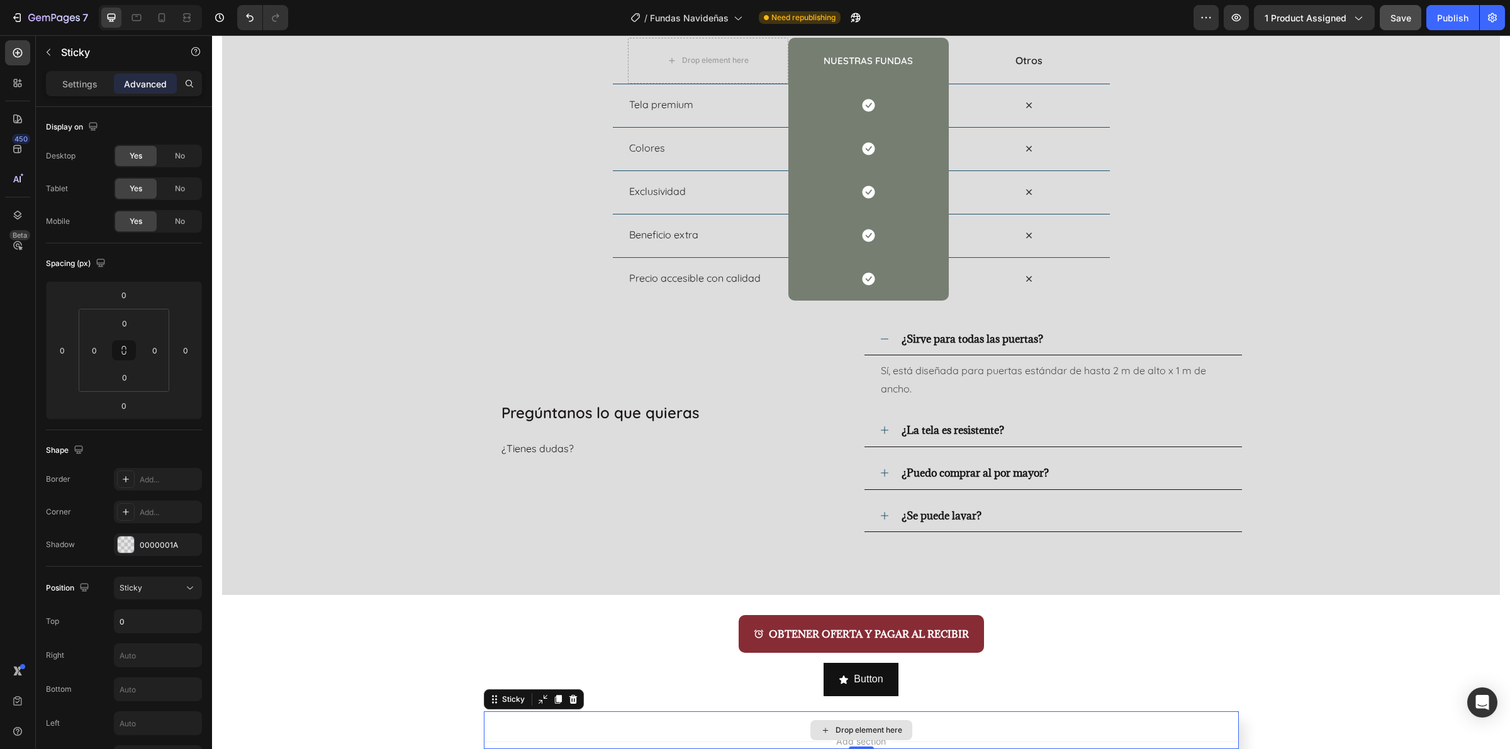
click at [549, 730] on div "Drop element here" at bounding box center [861, 731] width 755 height 38
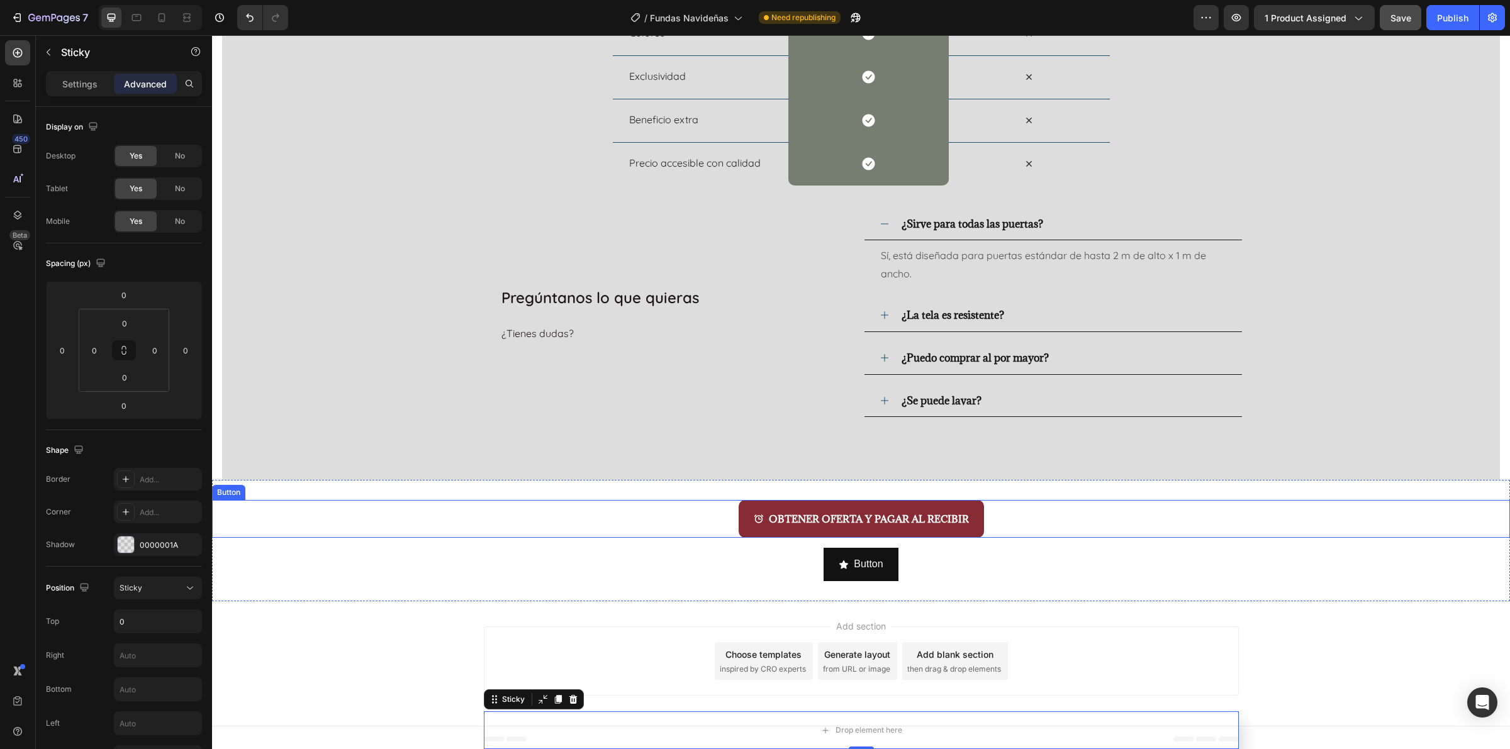
scroll to position [5184, 0]
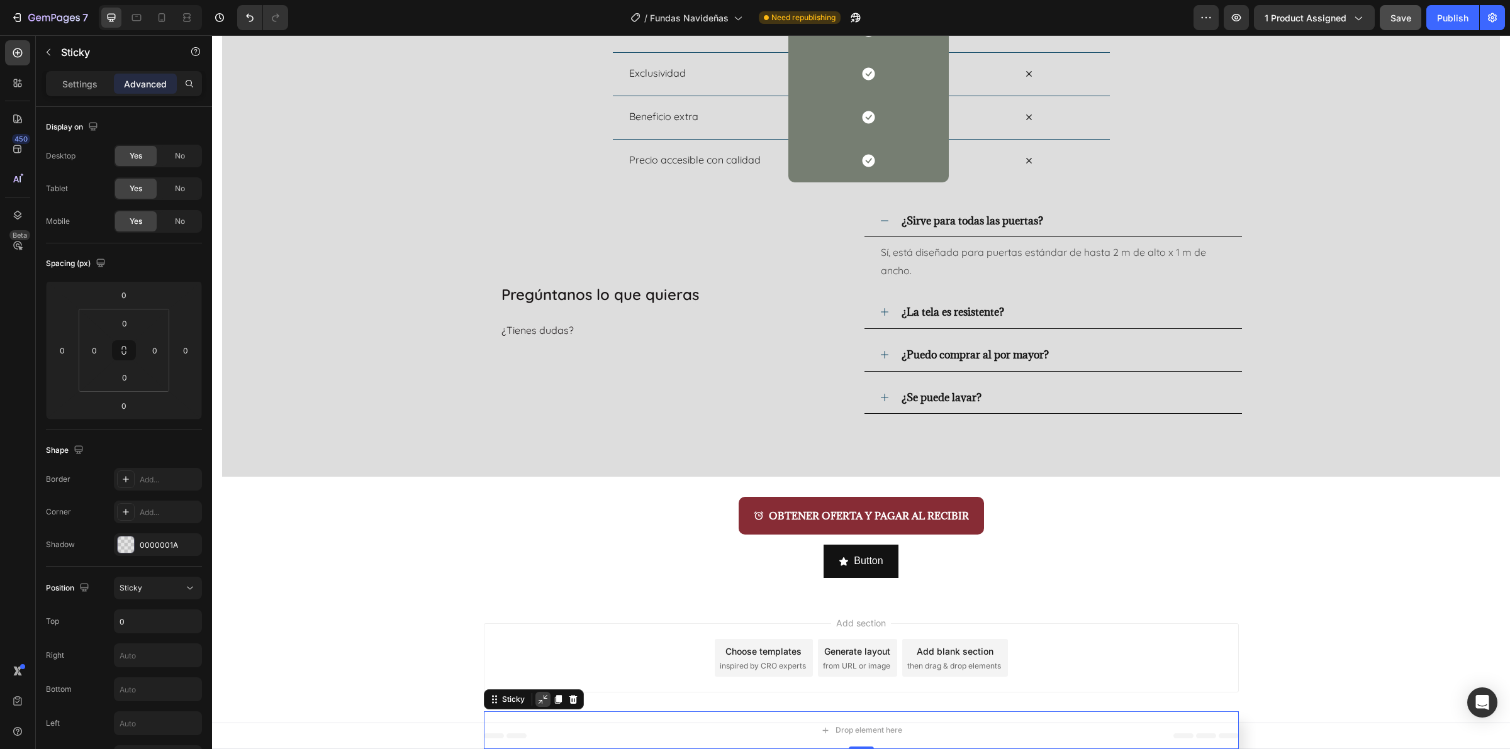
click at [539, 701] on icon at bounding box center [543, 700] width 10 height 10
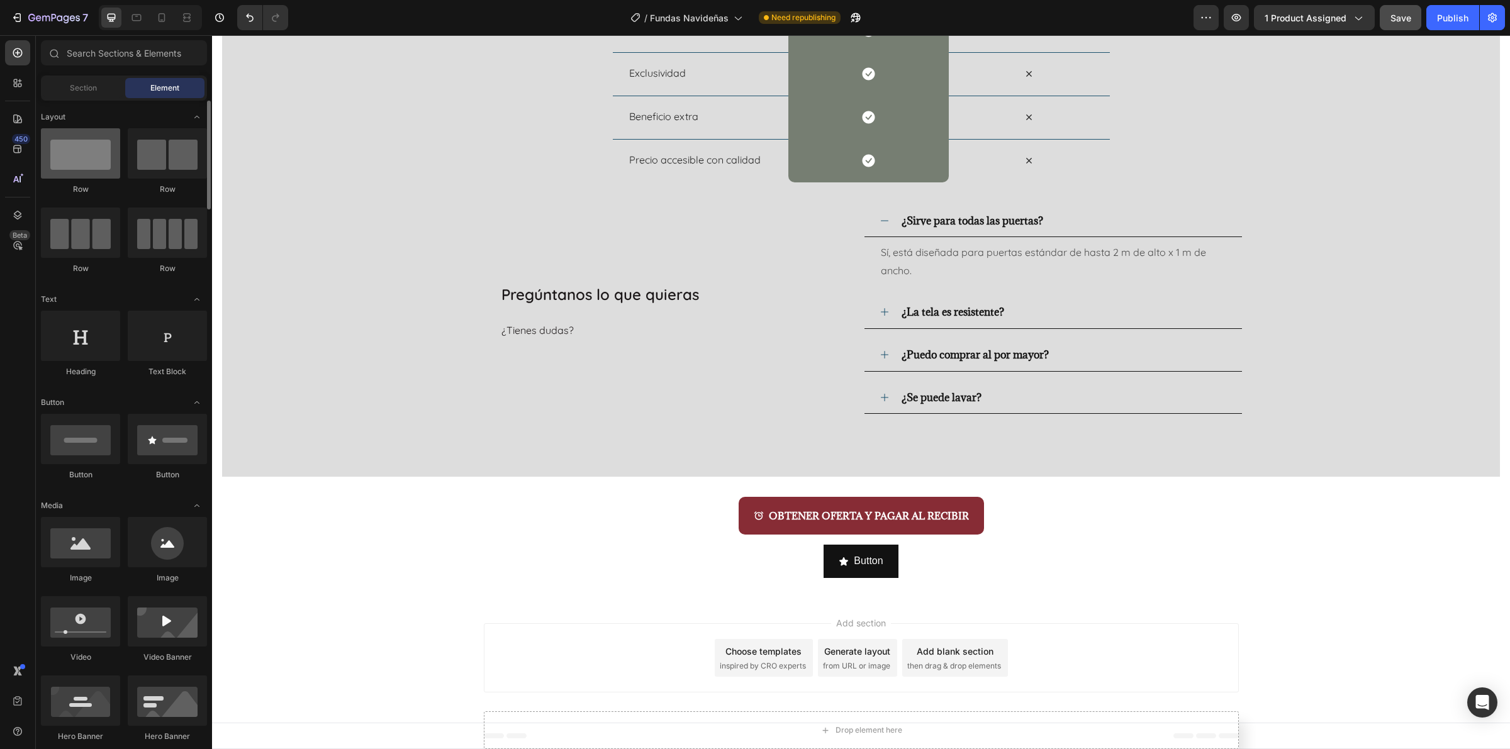
click at [98, 159] on div at bounding box center [80, 153] width 79 height 50
click at [113, 55] on input "text" at bounding box center [124, 52] width 166 height 25
click at [875, 733] on div "Drop element here" at bounding box center [868, 730] width 67 height 10
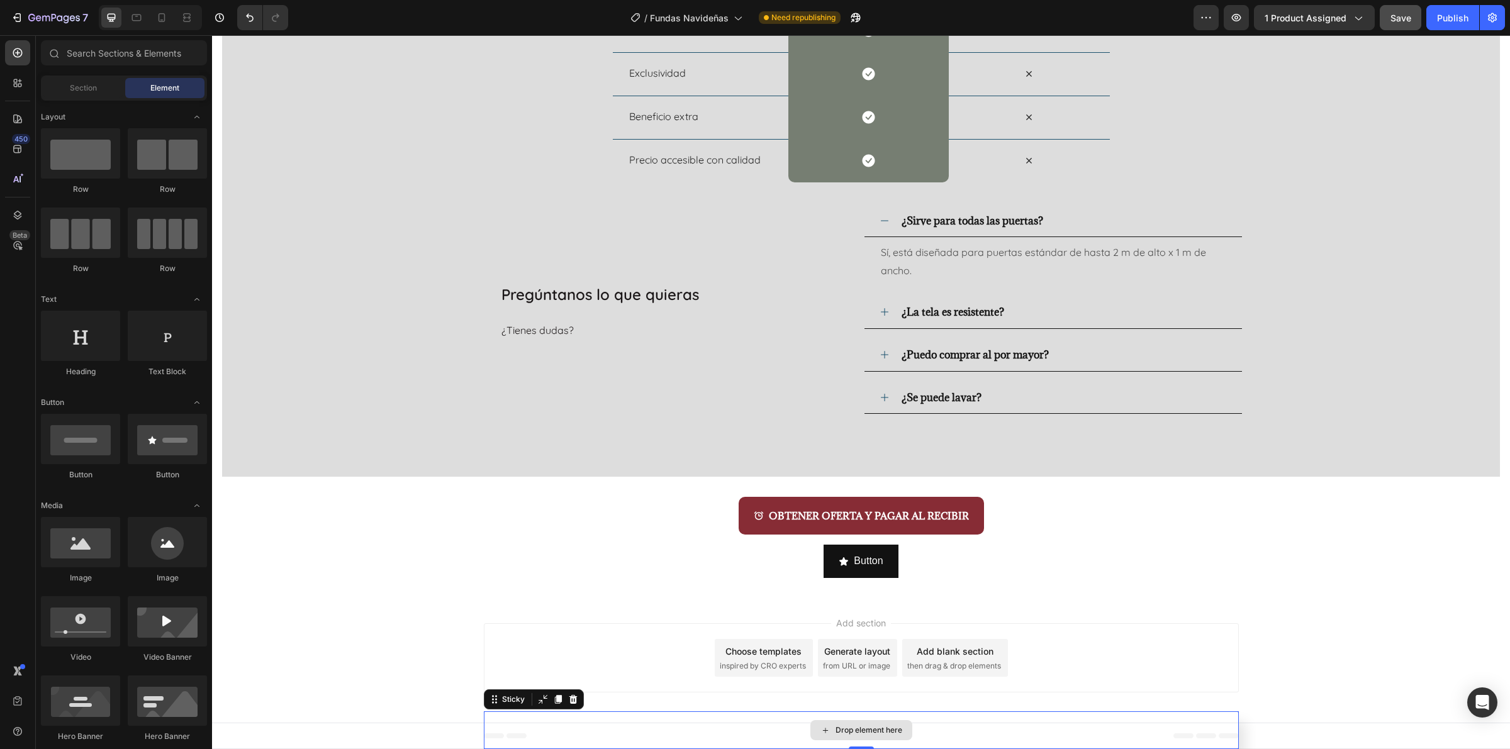
click at [1068, 730] on div "Drop element here" at bounding box center [861, 731] width 755 height 38
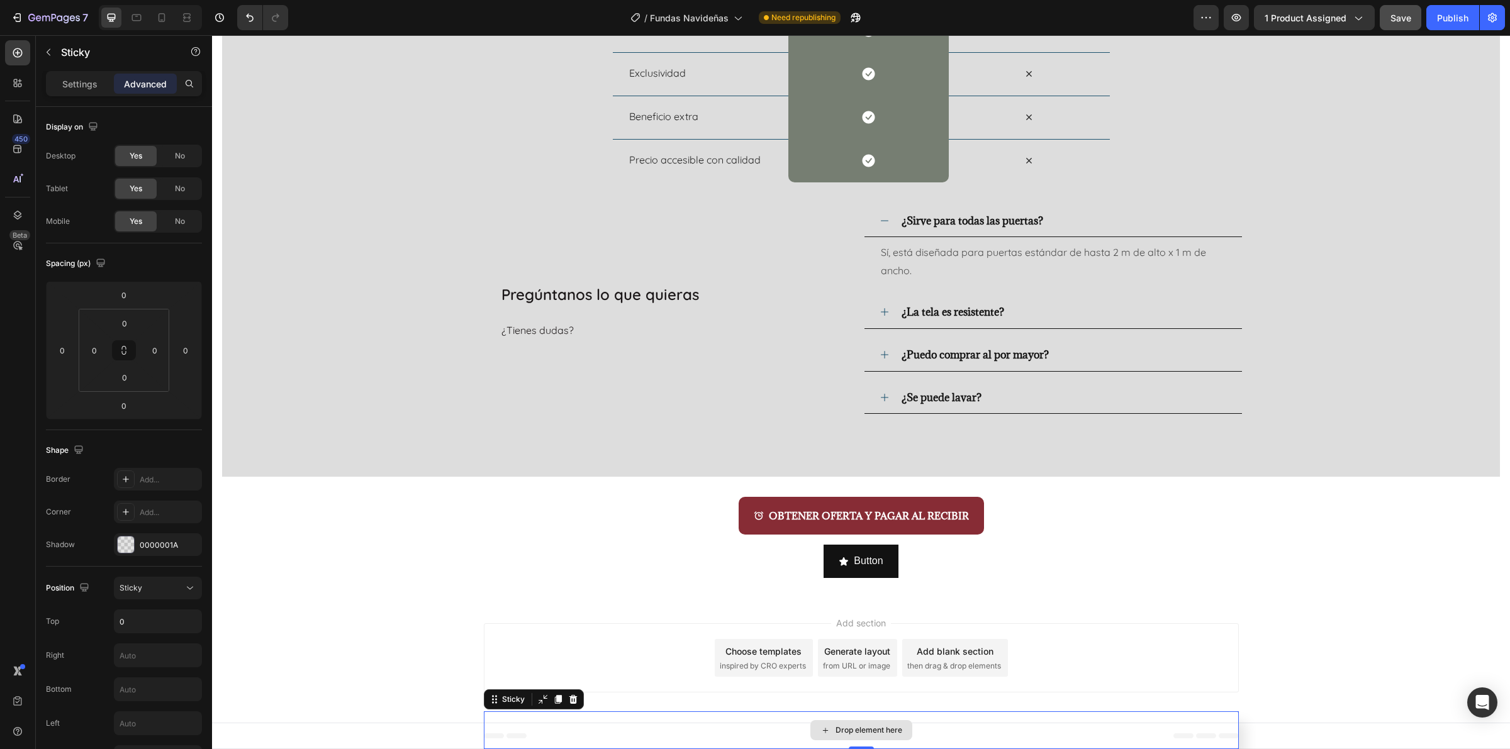
click at [1068, 730] on div "Drop element here" at bounding box center [861, 731] width 755 height 38
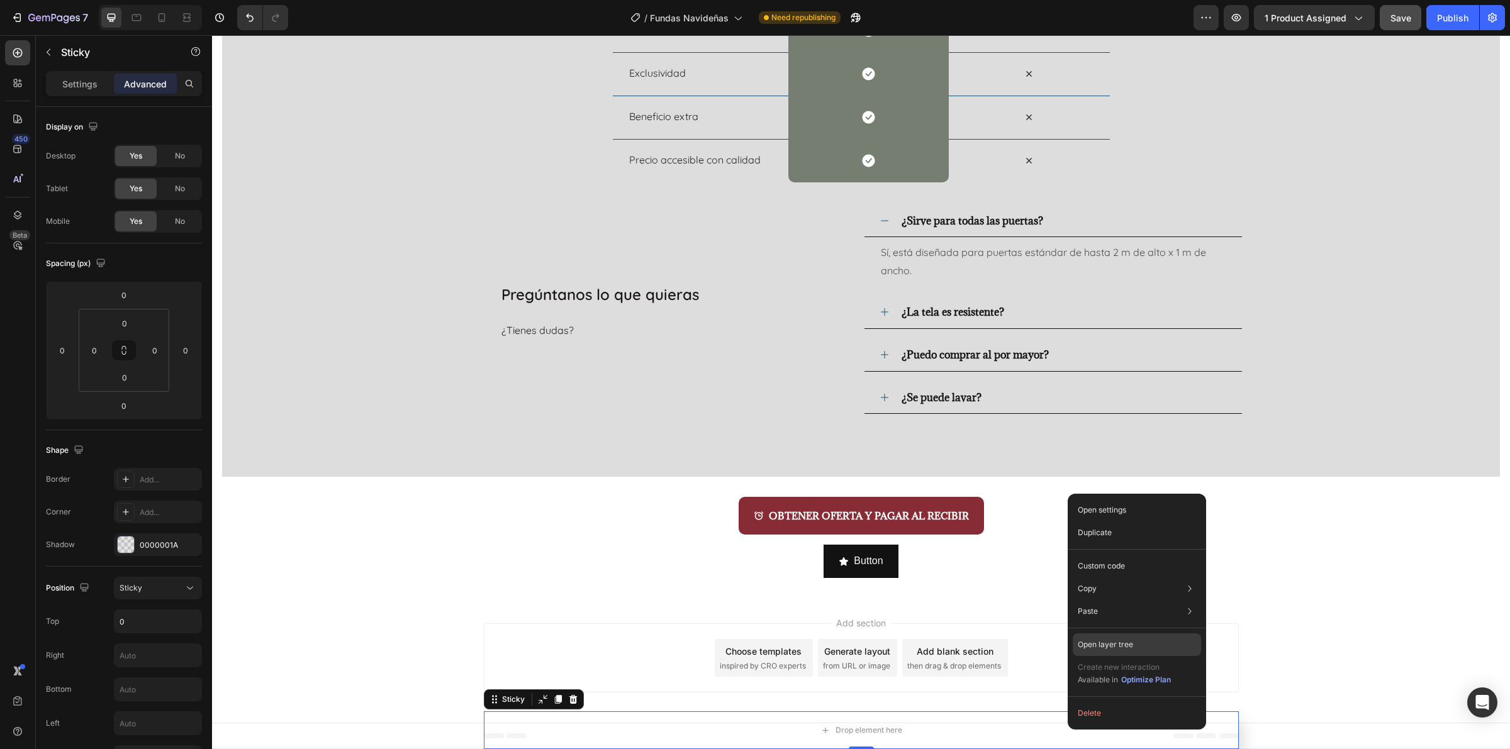
click at [1140, 640] on div "Open layer tree" at bounding box center [1137, 645] width 128 height 23
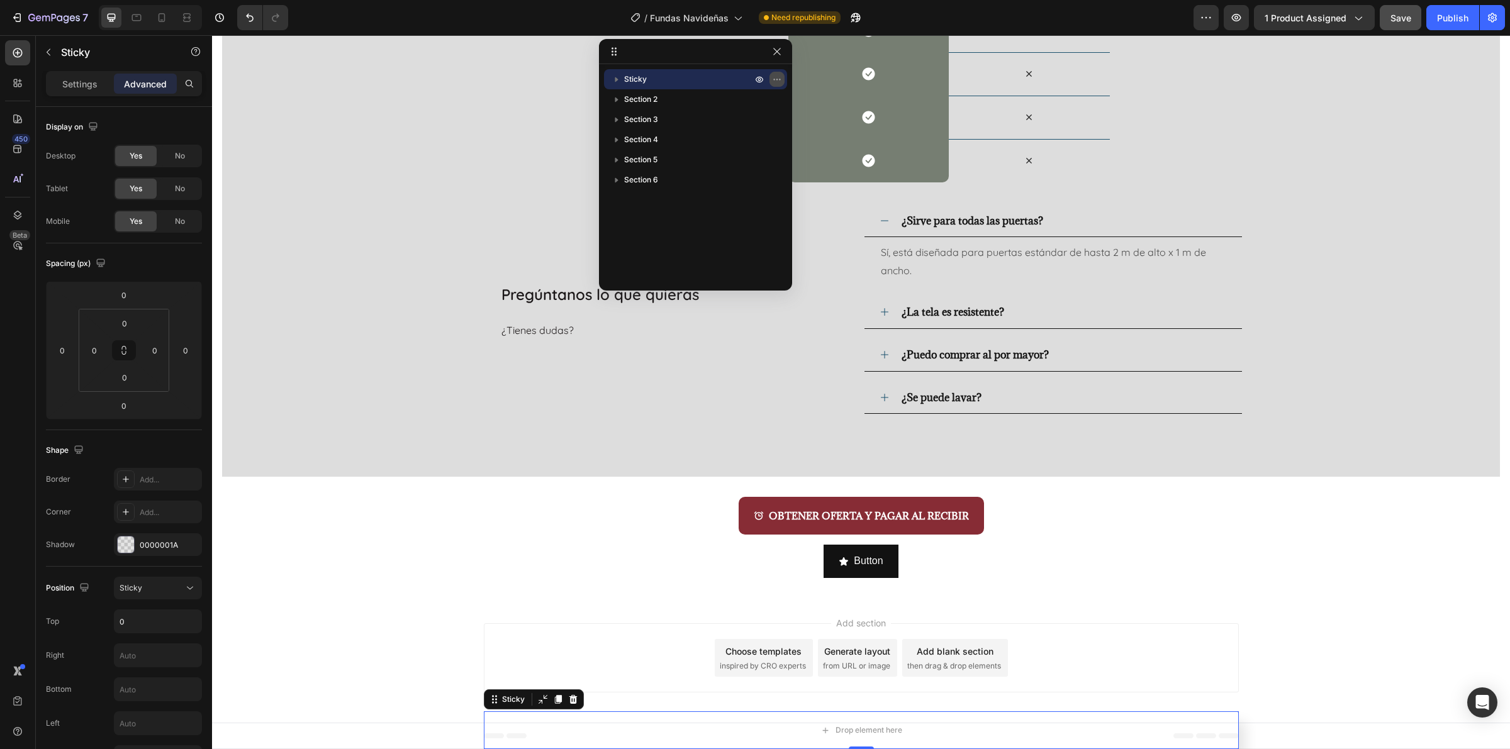
click at [775, 81] on icon "button" at bounding box center [777, 79] width 10 height 10
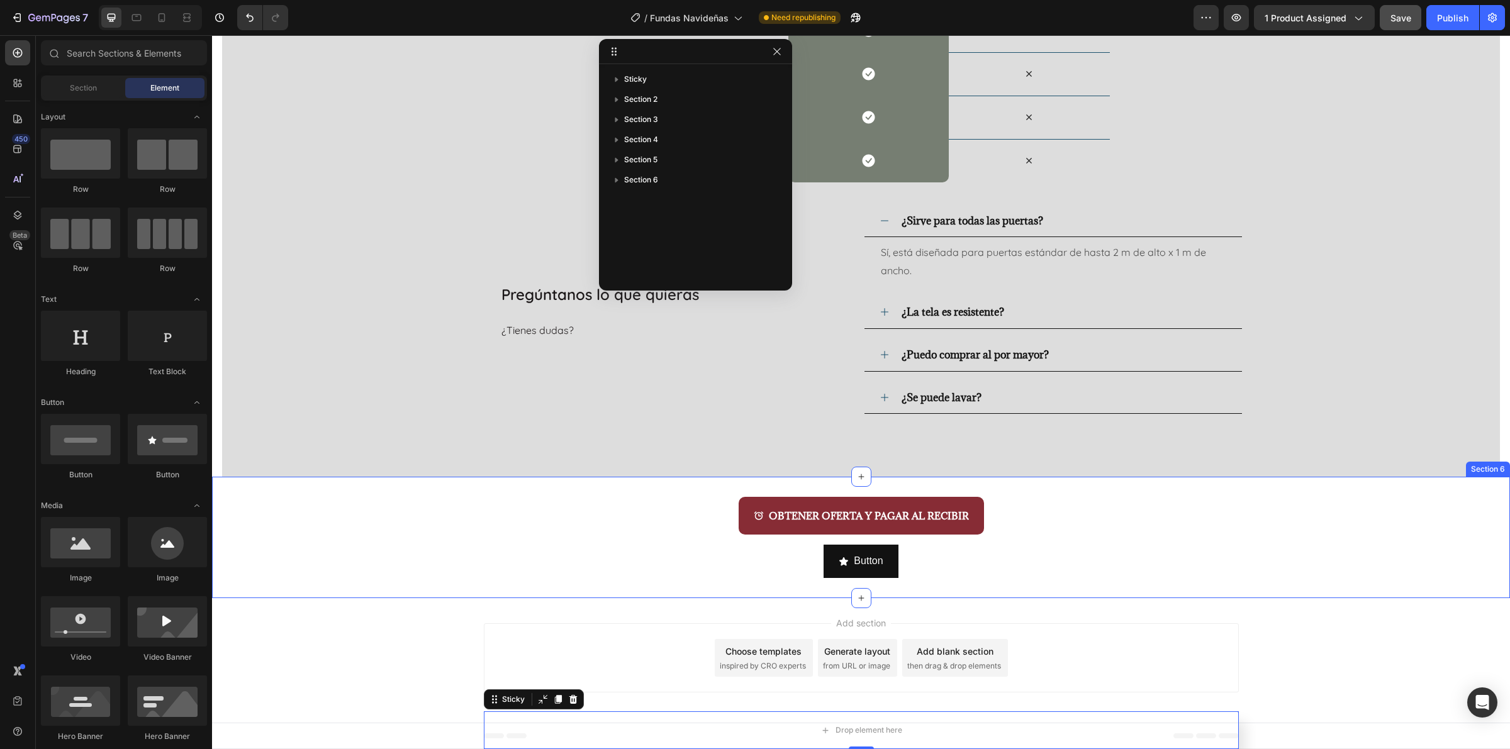
click at [1467, 601] on div "Add section Choose templates inspired by CRO experts Generate layout from URL o…" at bounding box center [861, 660] width 1298 height 125
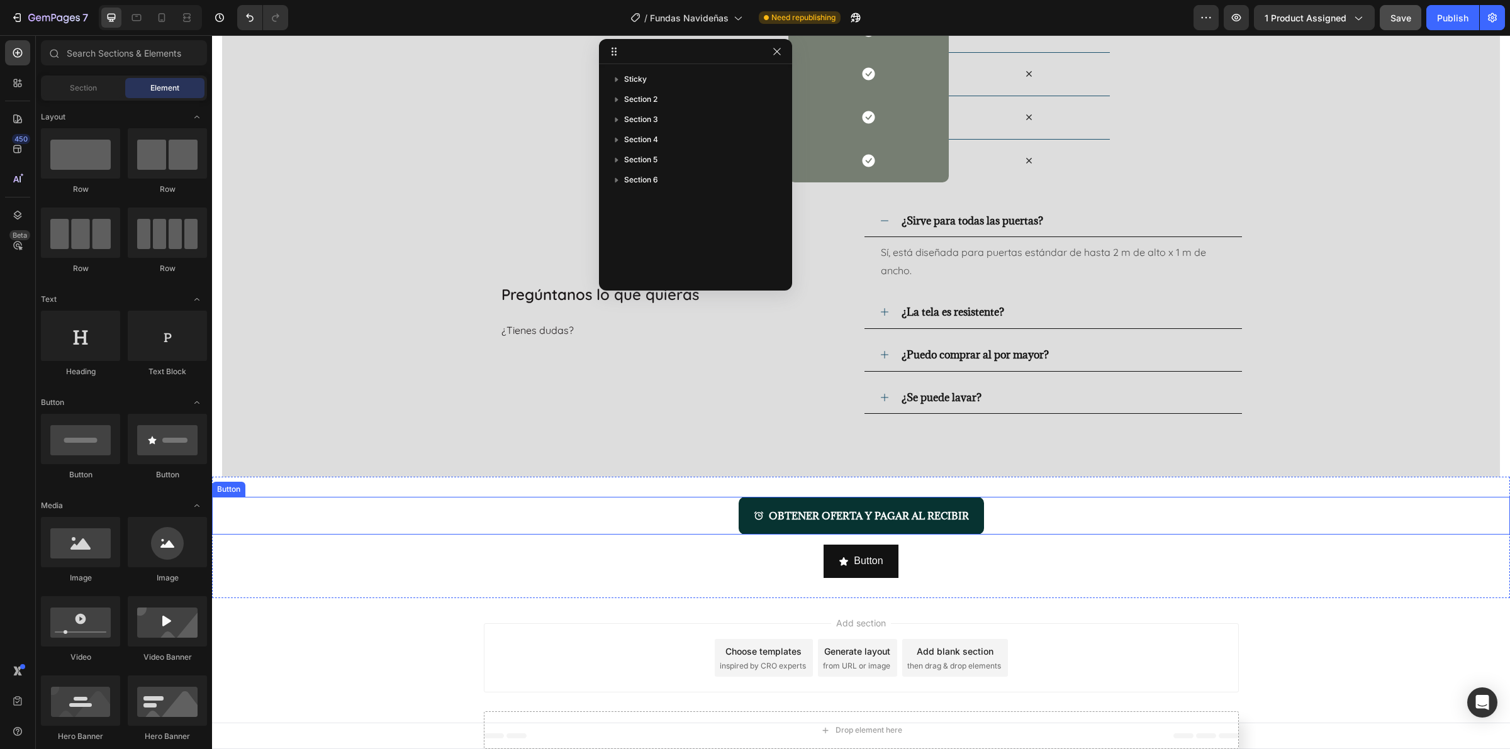
click at [961, 507] on button "OBTENER OFERTA Y PAGAR AL RECIBIR" at bounding box center [861, 516] width 245 height 38
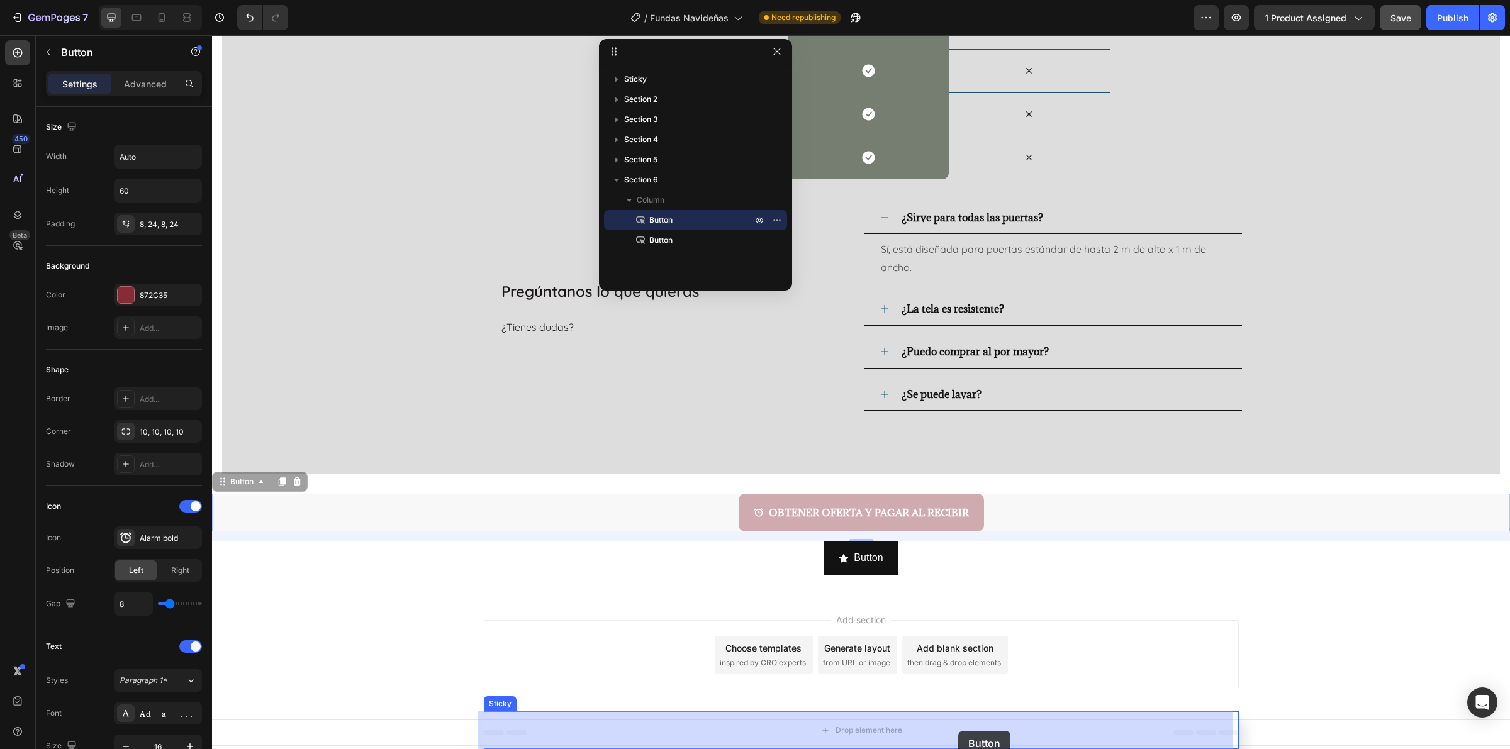
drag, startPoint x: 998, startPoint y: 513, endPoint x: 954, endPoint y: 730, distance: 221.5
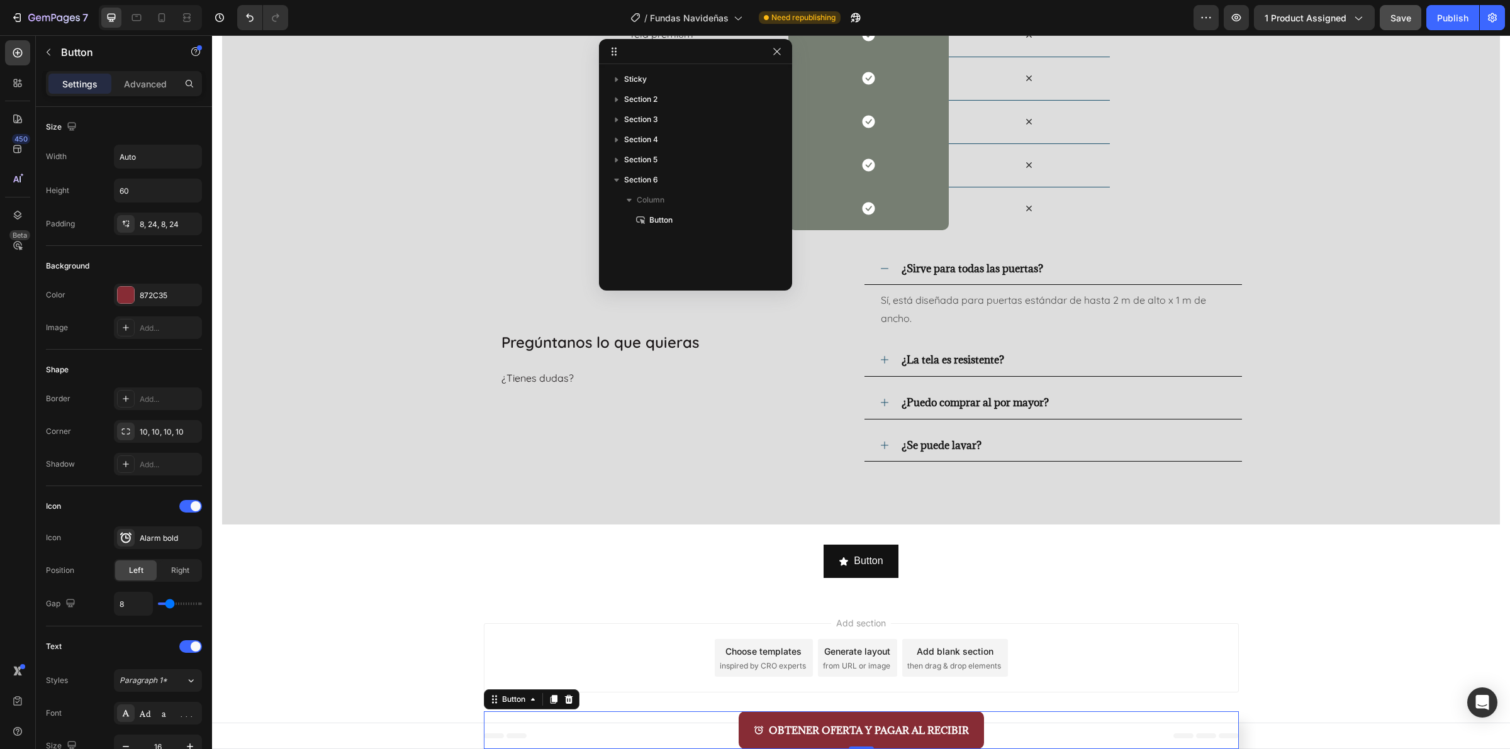
scroll to position [5135, 0]
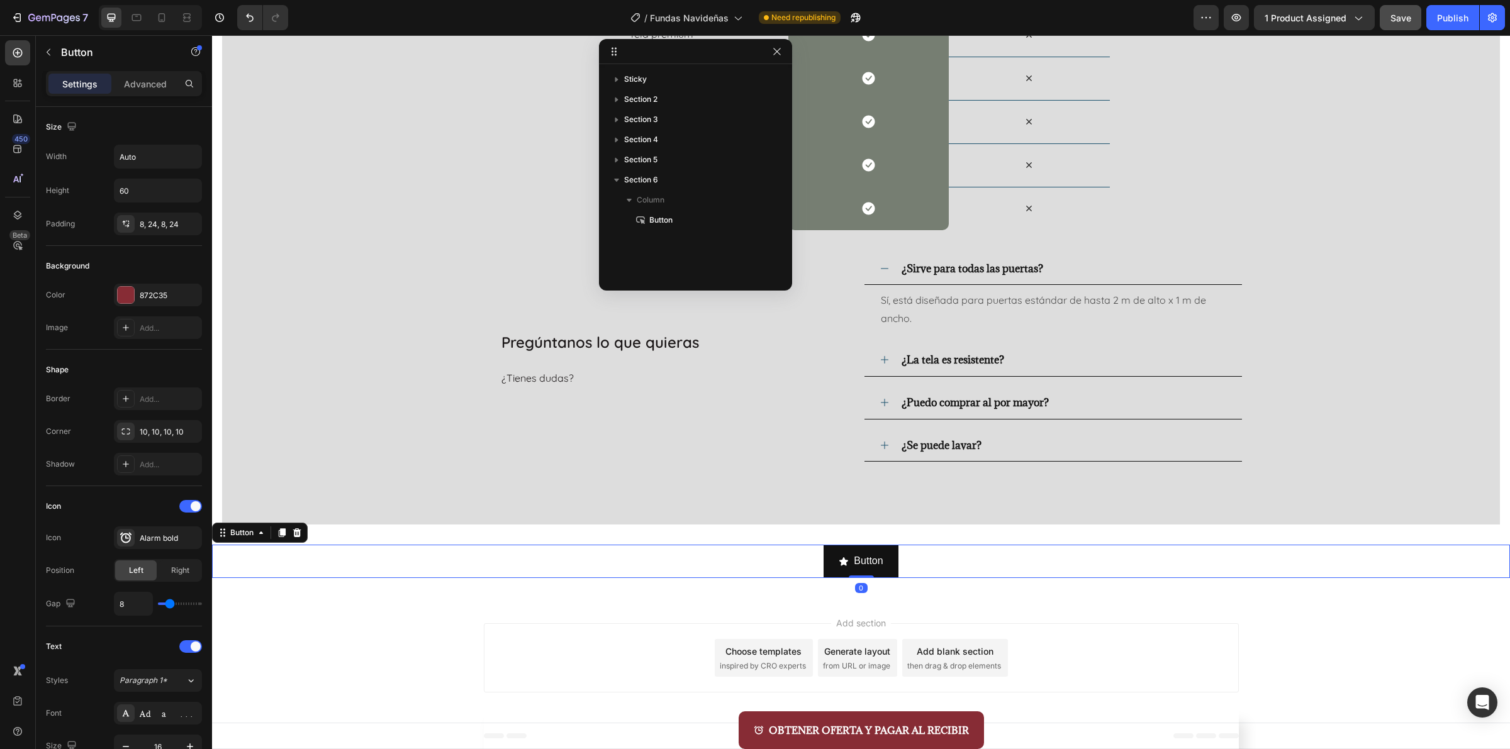
click at [628, 562] on div "Button Button 0" at bounding box center [861, 561] width 1298 height 33
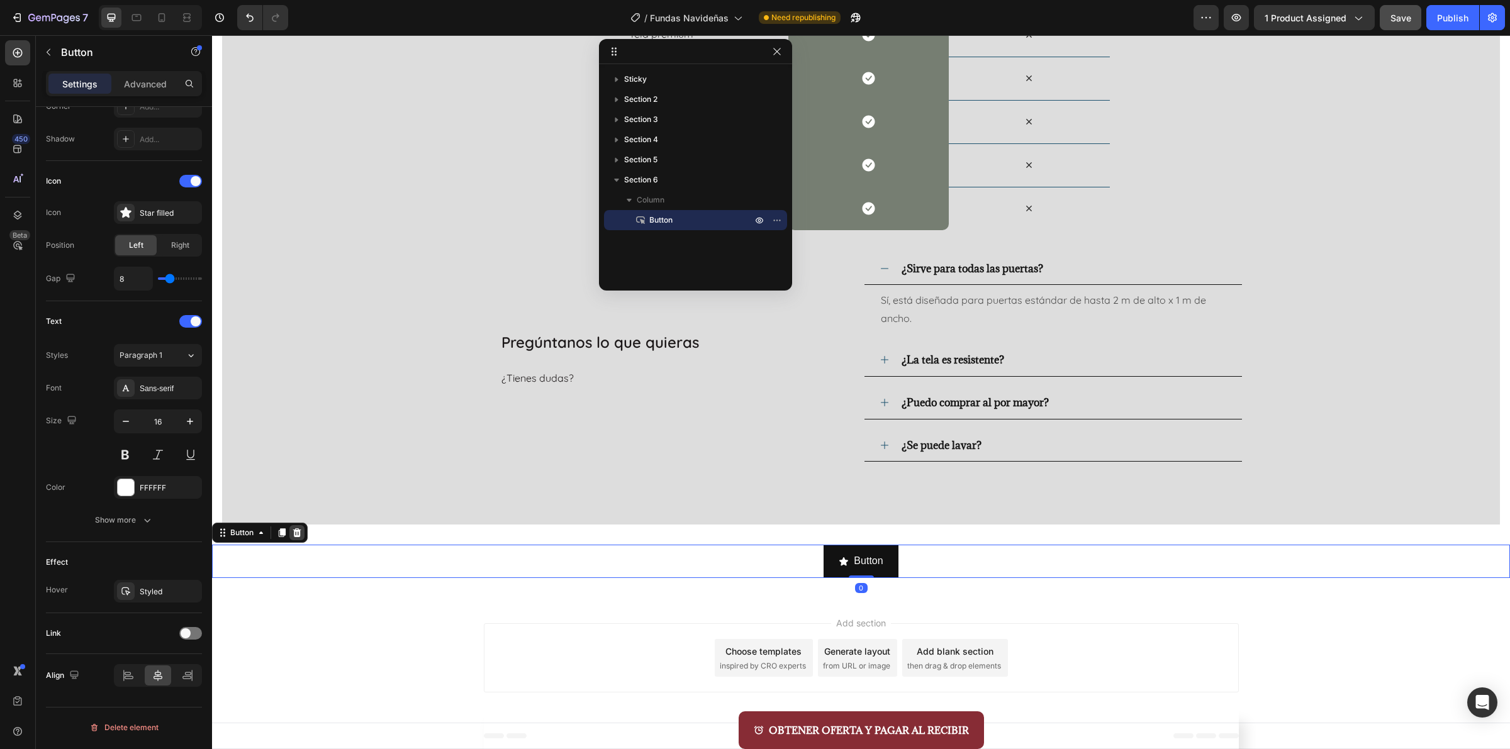
click at [299, 533] on icon at bounding box center [297, 532] width 8 height 9
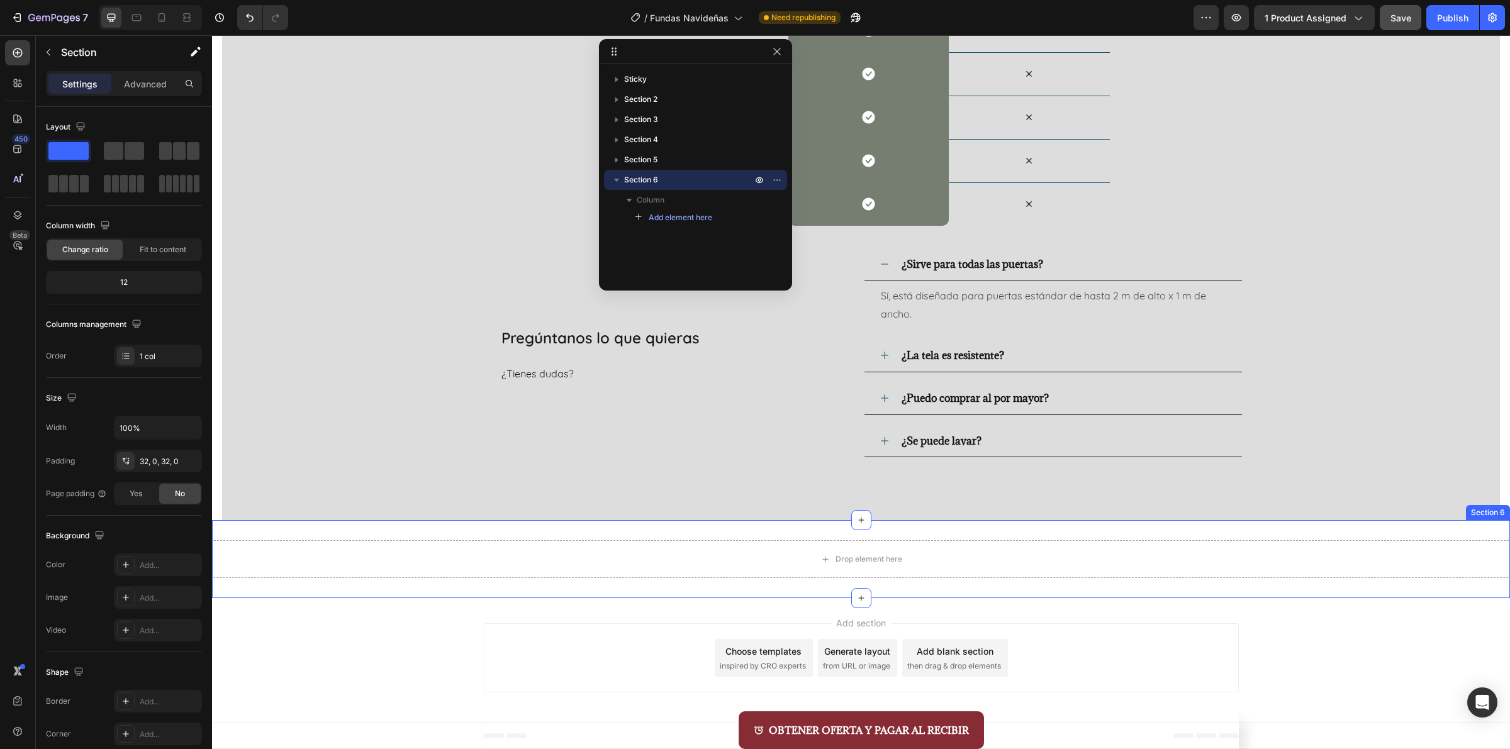
click at [541, 586] on div "Drop element here Section 6" at bounding box center [861, 559] width 1298 height 78
click at [1494, 508] on icon at bounding box center [1499, 508] width 10 height 10
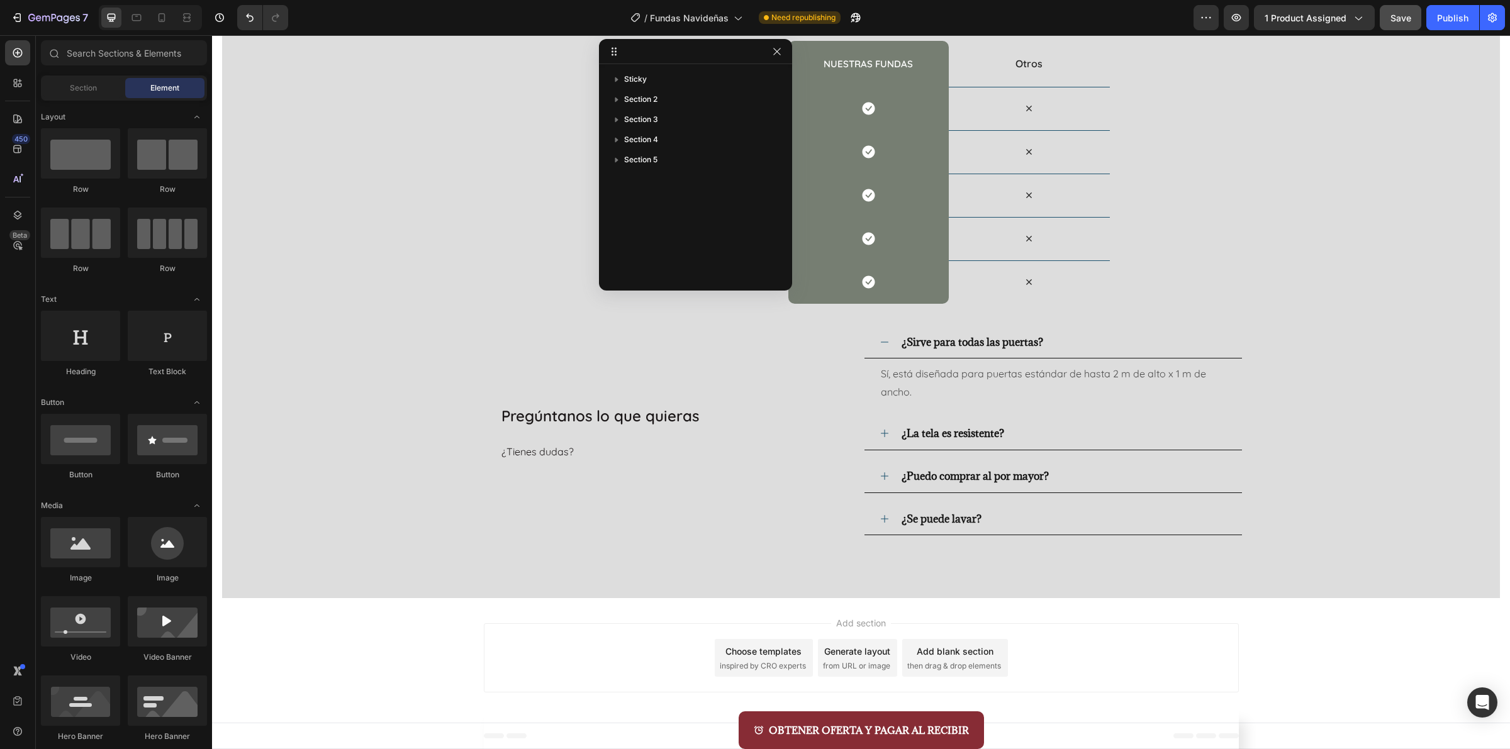
scroll to position [5062, 0]
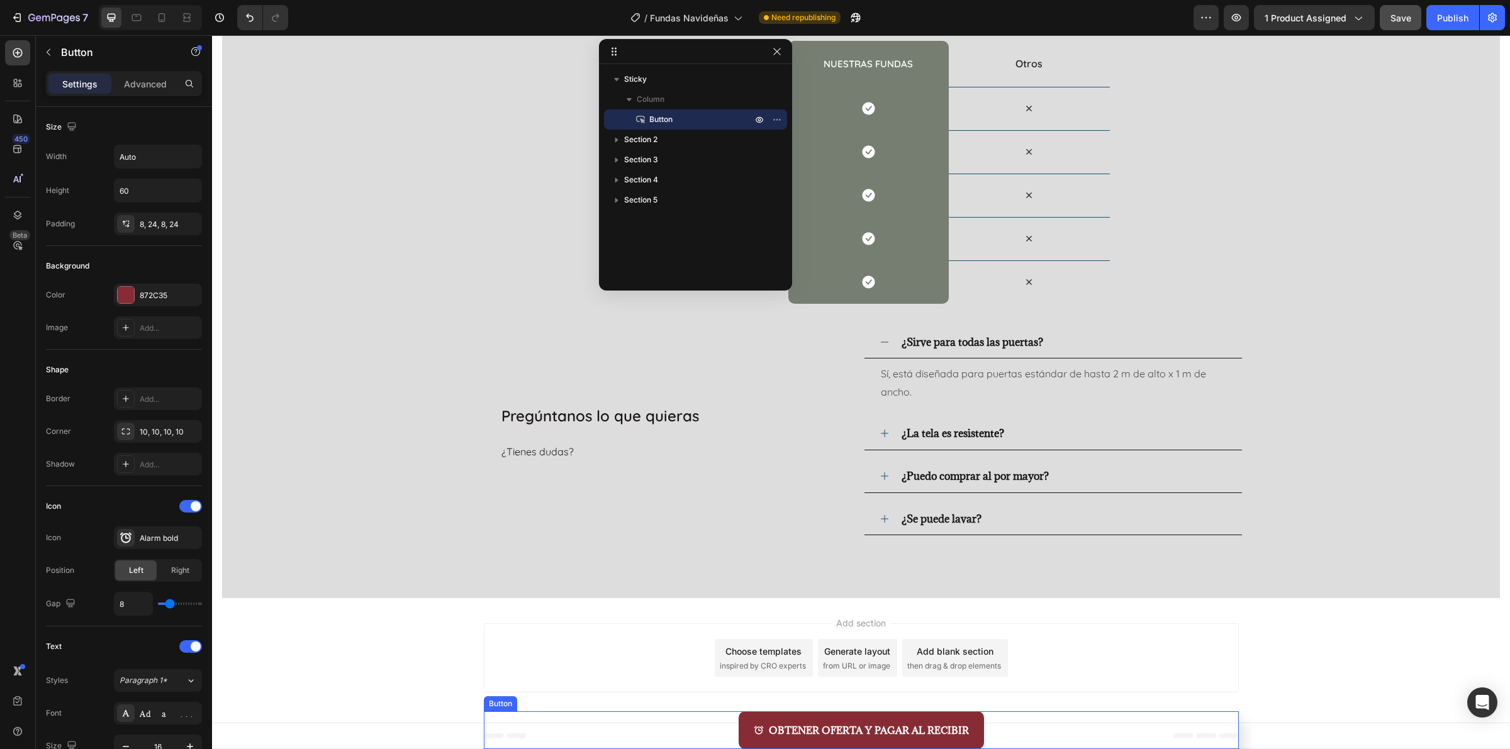
click at [645, 713] on div "OBTENER OFERTA Y PAGAR AL RECIBIR Button" at bounding box center [861, 731] width 755 height 38
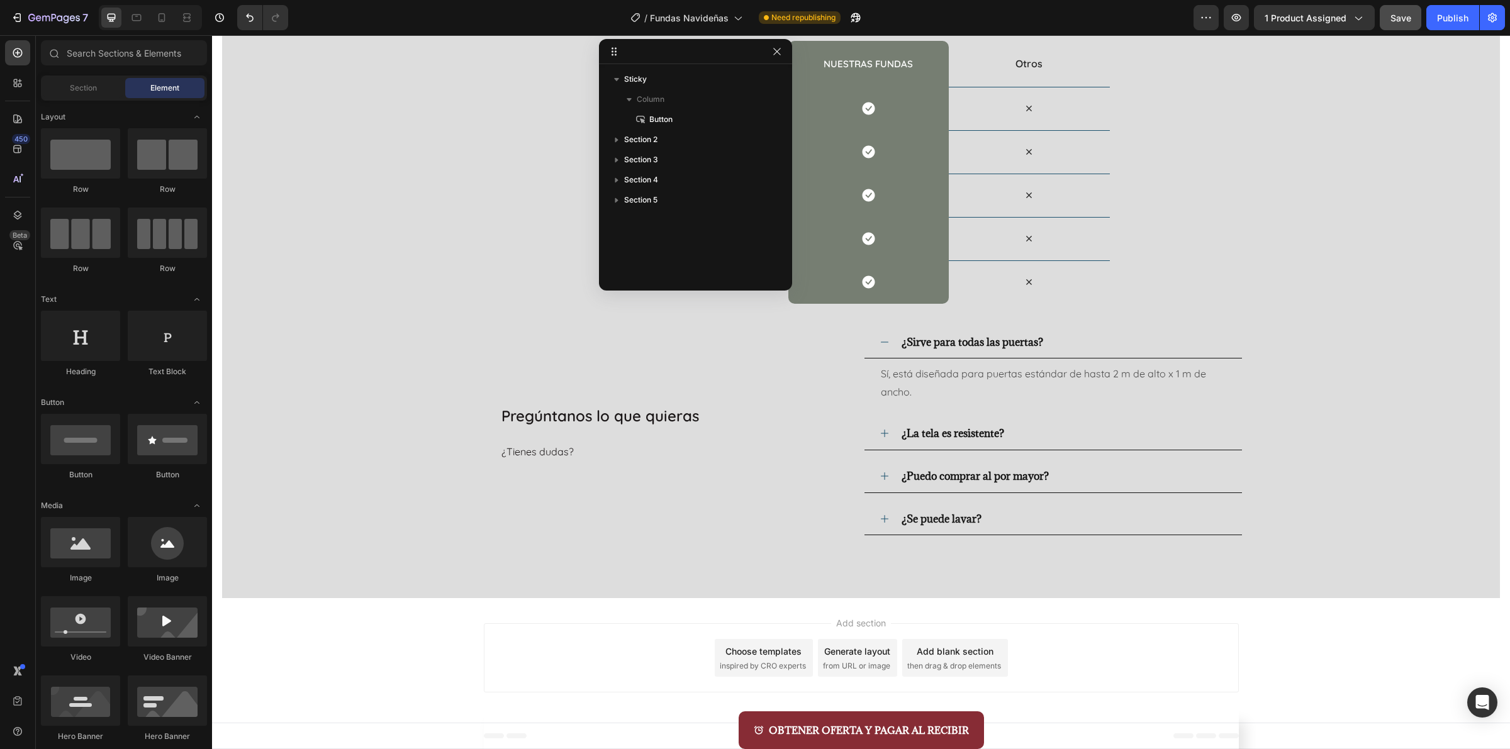
click at [1249, 699] on div "Add section Choose templates inspired by CRO experts Generate layout from URL o…" at bounding box center [861, 660] width 1298 height 125
click at [651, 614] on div "Add section Choose templates inspired by CRO experts Generate layout from URL o…" at bounding box center [861, 660] width 1298 height 125
click at [418, 603] on div "Add section Choose templates inspired by CRO experts Generate layout from URL o…" at bounding box center [861, 660] width 1298 height 125
click at [418, 601] on div "Add section Choose templates inspired by CRO experts Generate layout from URL o…" at bounding box center [861, 660] width 1298 height 125
drag, startPoint x: 428, startPoint y: 690, endPoint x: 435, endPoint y: 673, distance: 17.5
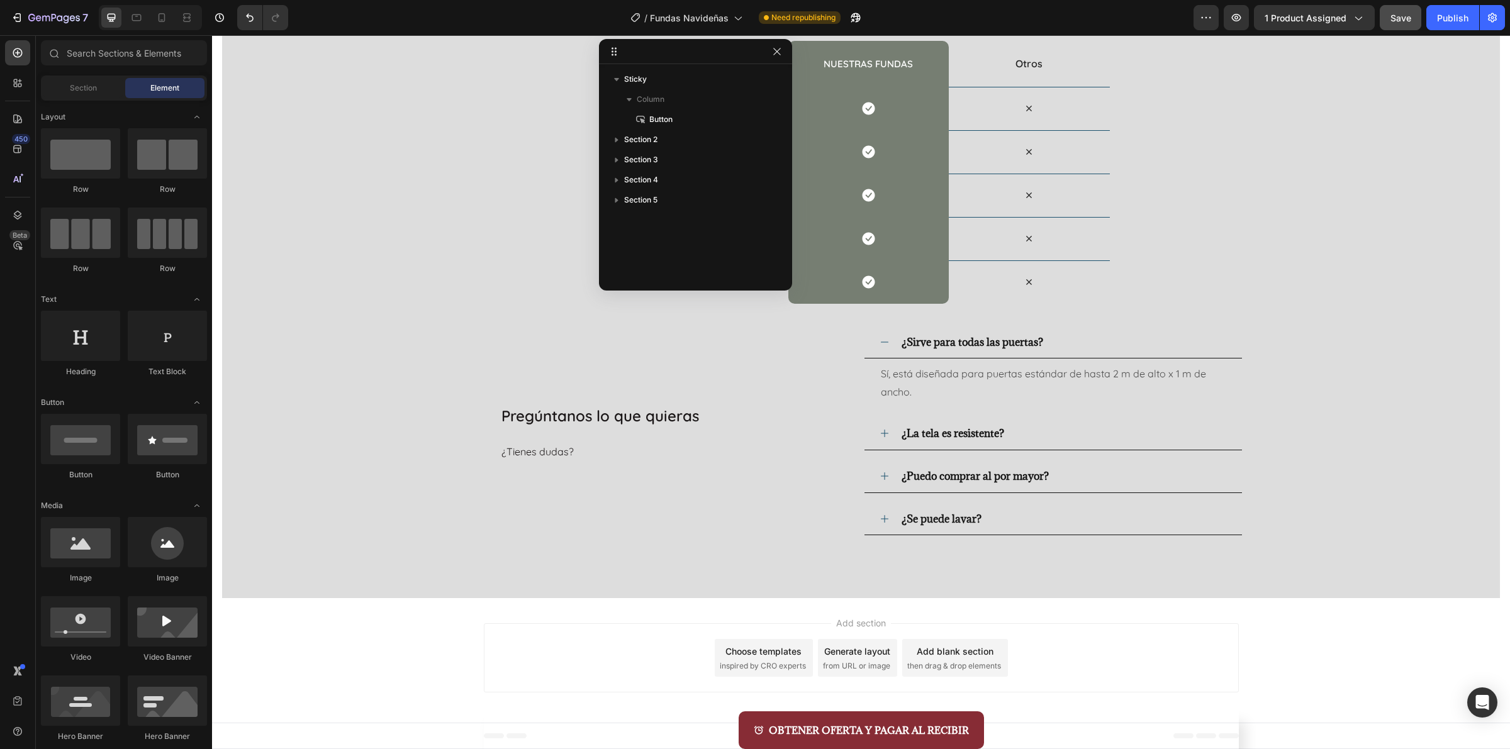
click at [435, 673] on div "Add section Choose templates inspired by CRO experts Generate layout from URL o…" at bounding box center [861, 660] width 1298 height 125
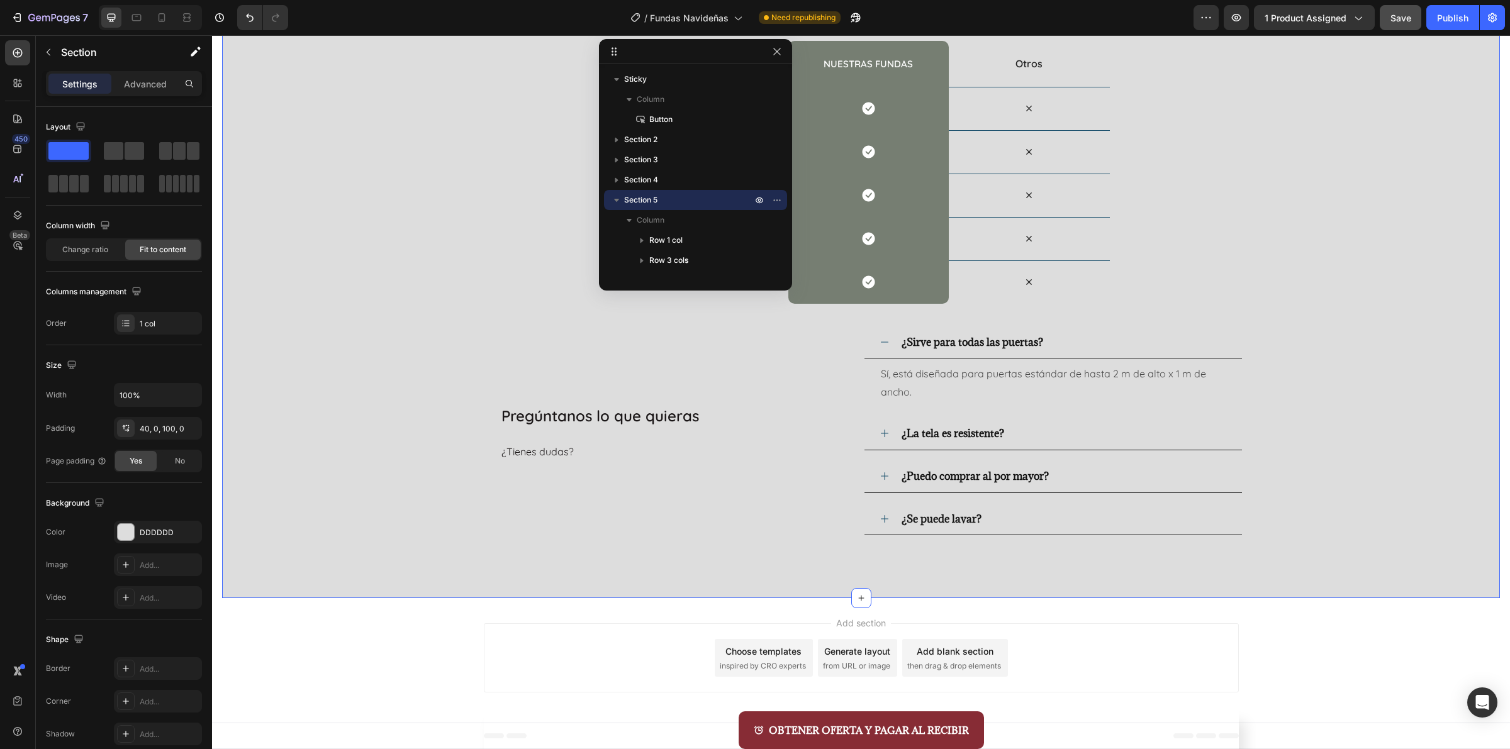
click at [493, 567] on div "Nosotros vs Otros Heading Row Drop element here nuestras fundas Heading Row Otr…" at bounding box center [861, 274] width 1278 height 649
click at [856, 598] on icon at bounding box center [861, 598] width 10 height 10
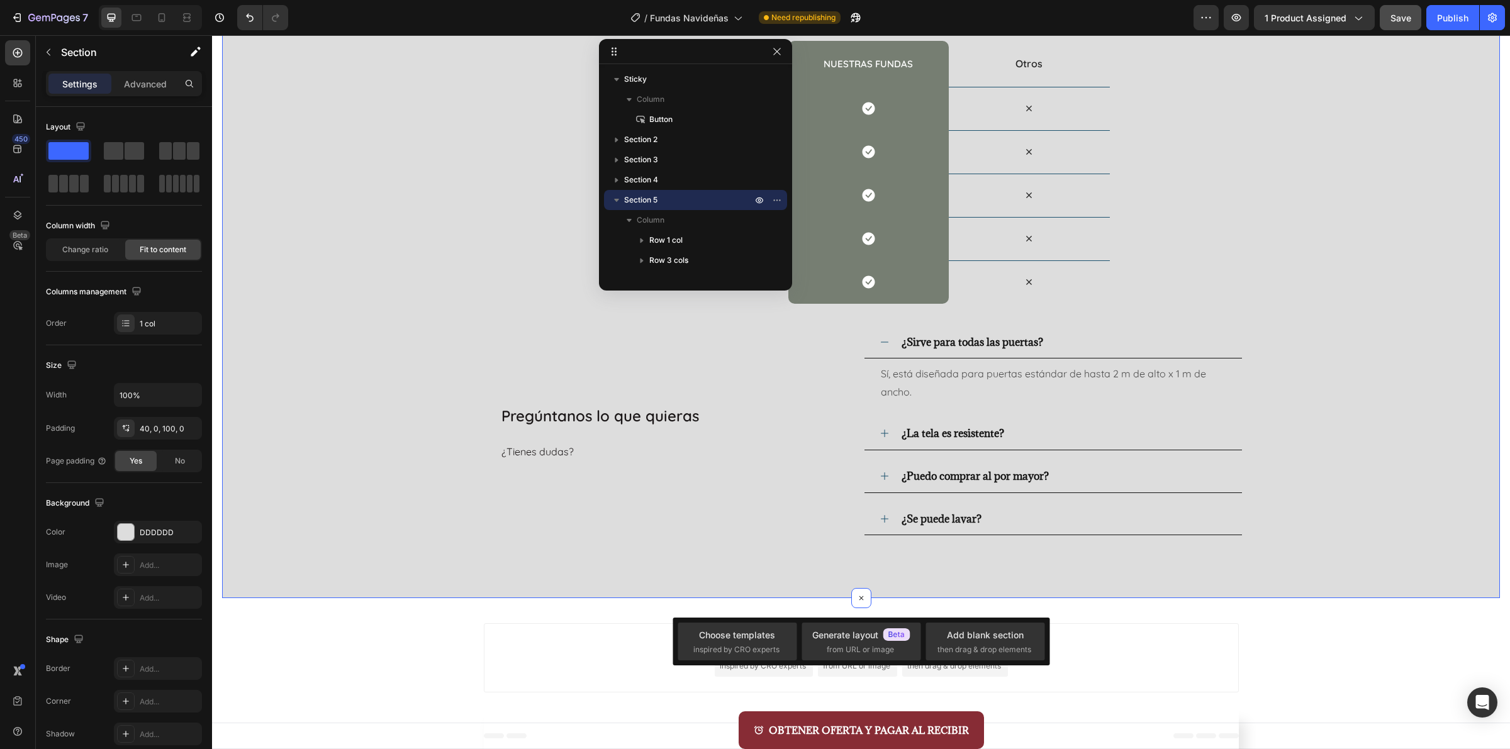
click at [563, 607] on div "Add section Choose templates inspired by CRO experts Generate layout from URL o…" at bounding box center [861, 660] width 1298 height 125
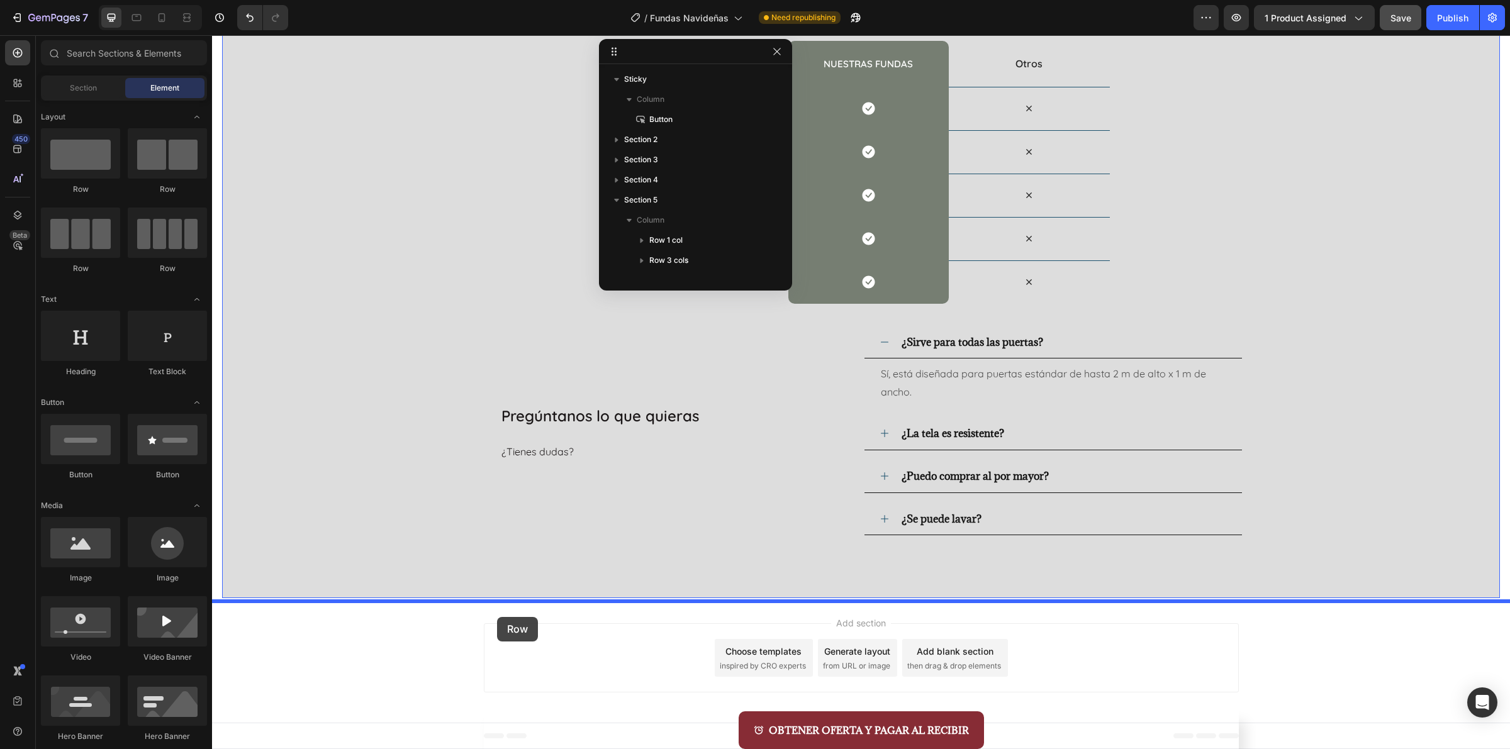
drag, startPoint x: 292, startPoint y: 184, endPoint x: 497, endPoint y: 617, distance: 479.0
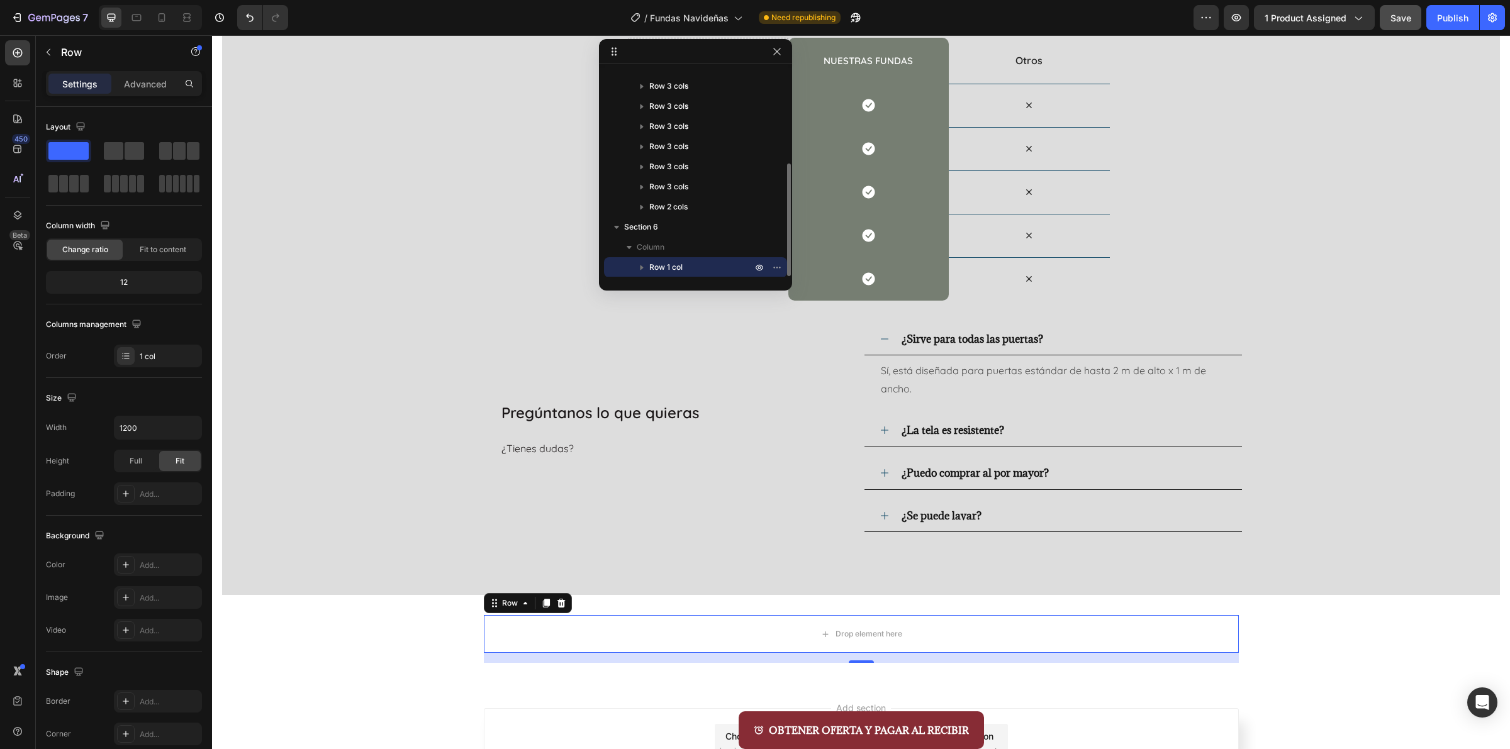
scroll to position [5151, 0]
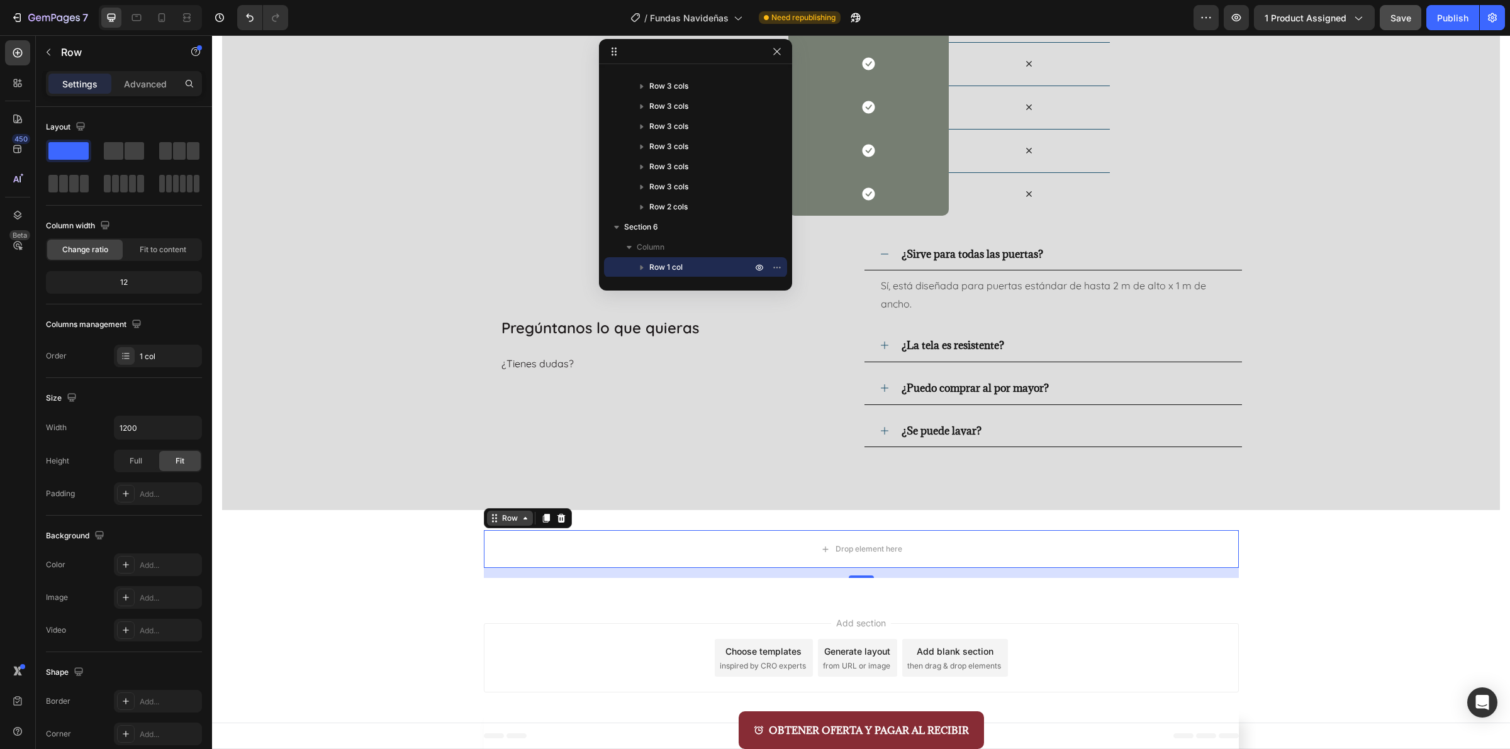
click at [518, 523] on div "Row" at bounding box center [510, 518] width 46 height 15
click at [1136, 596] on div "Drop element here Row Section 16 Section 6" at bounding box center [861, 554] width 1298 height 88
click at [1121, 551] on div "Drop element here" at bounding box center [861, 549] width 755 height 38
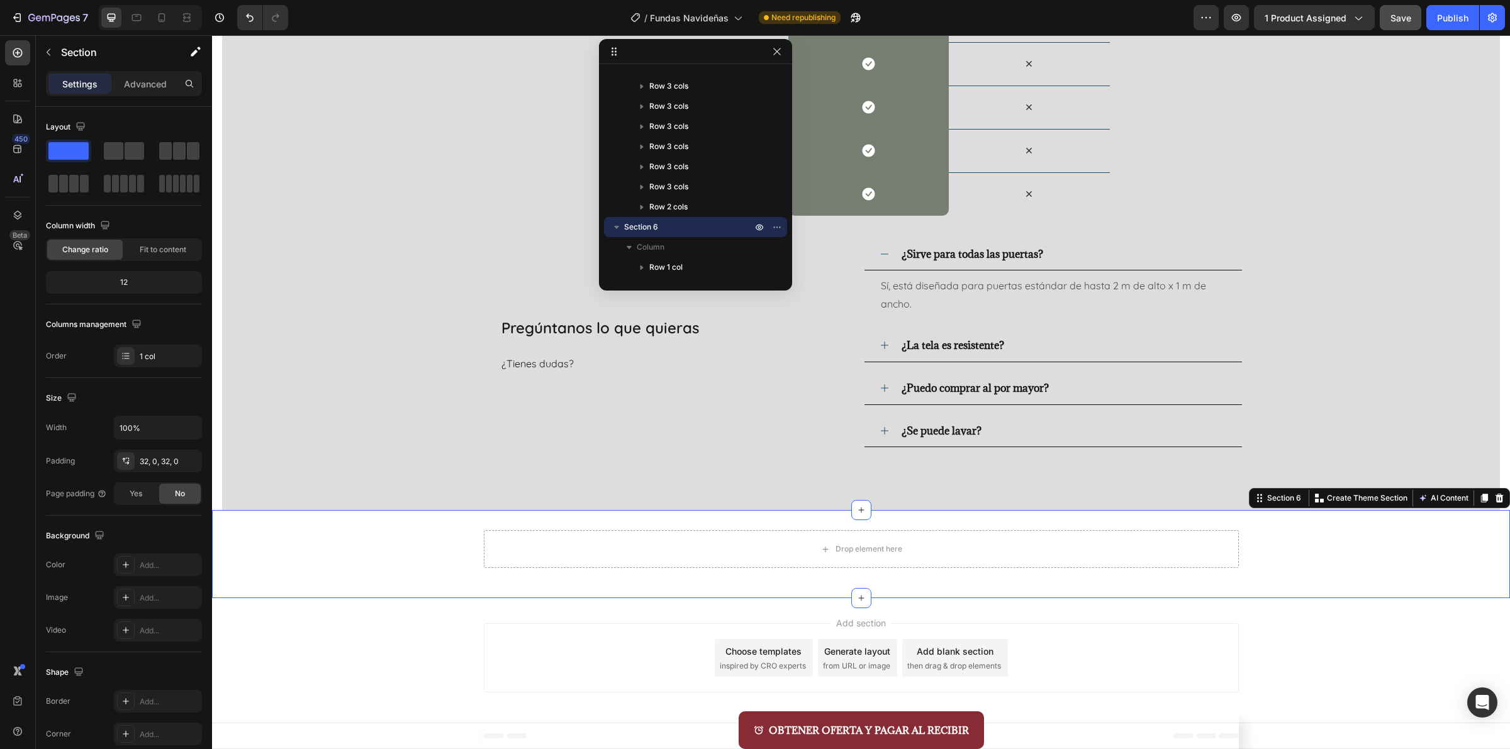
click at [1349, 562] on div "Drop element here Row" at bounding box center [861, 554] width 1298 height 48
click at [1175, 574] on div "Drop element here Row" at bounding box center [861, 554] width 1298 height 48
click at [1173, 559] on div "Drop element here" at bounding box center [861, 549] width 755 height 38
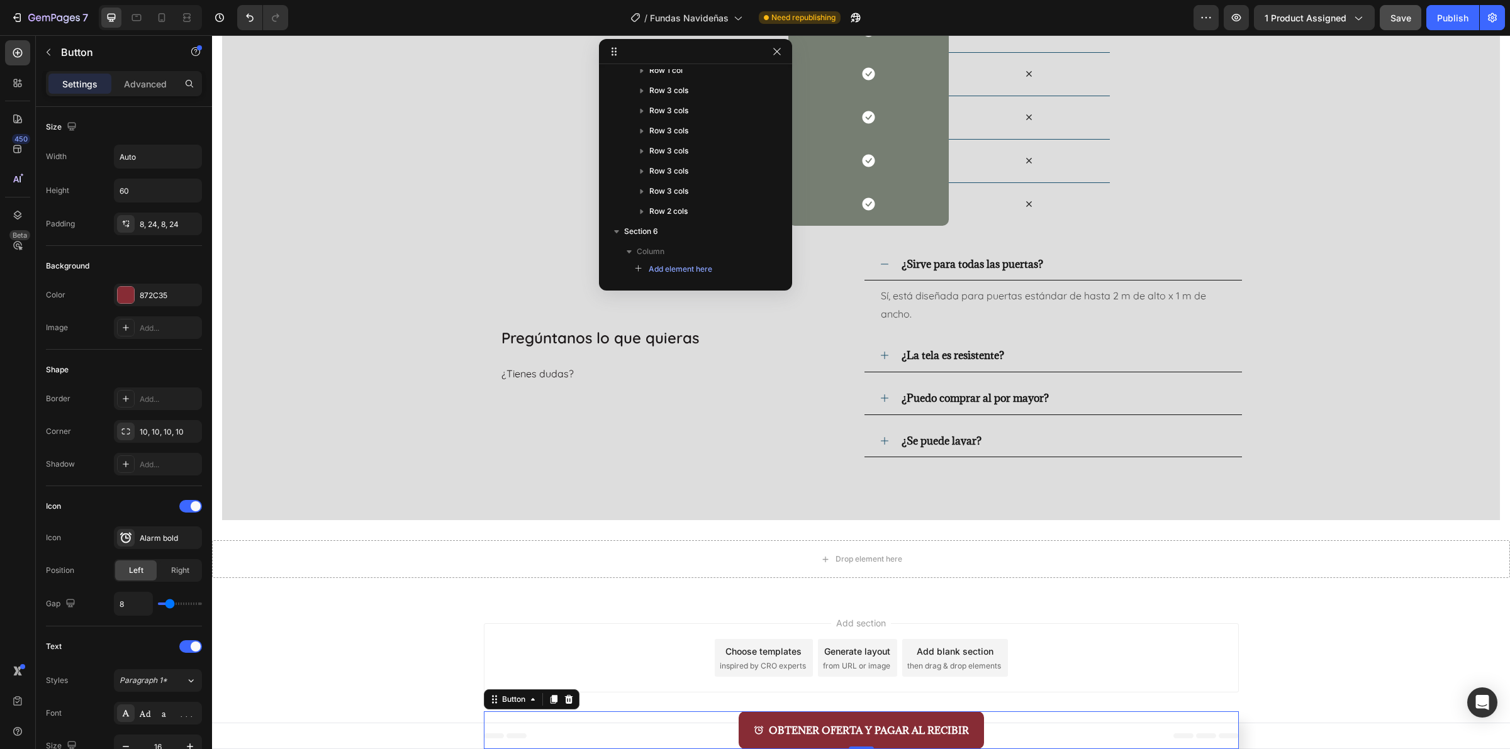
scroll to position [0, 0]
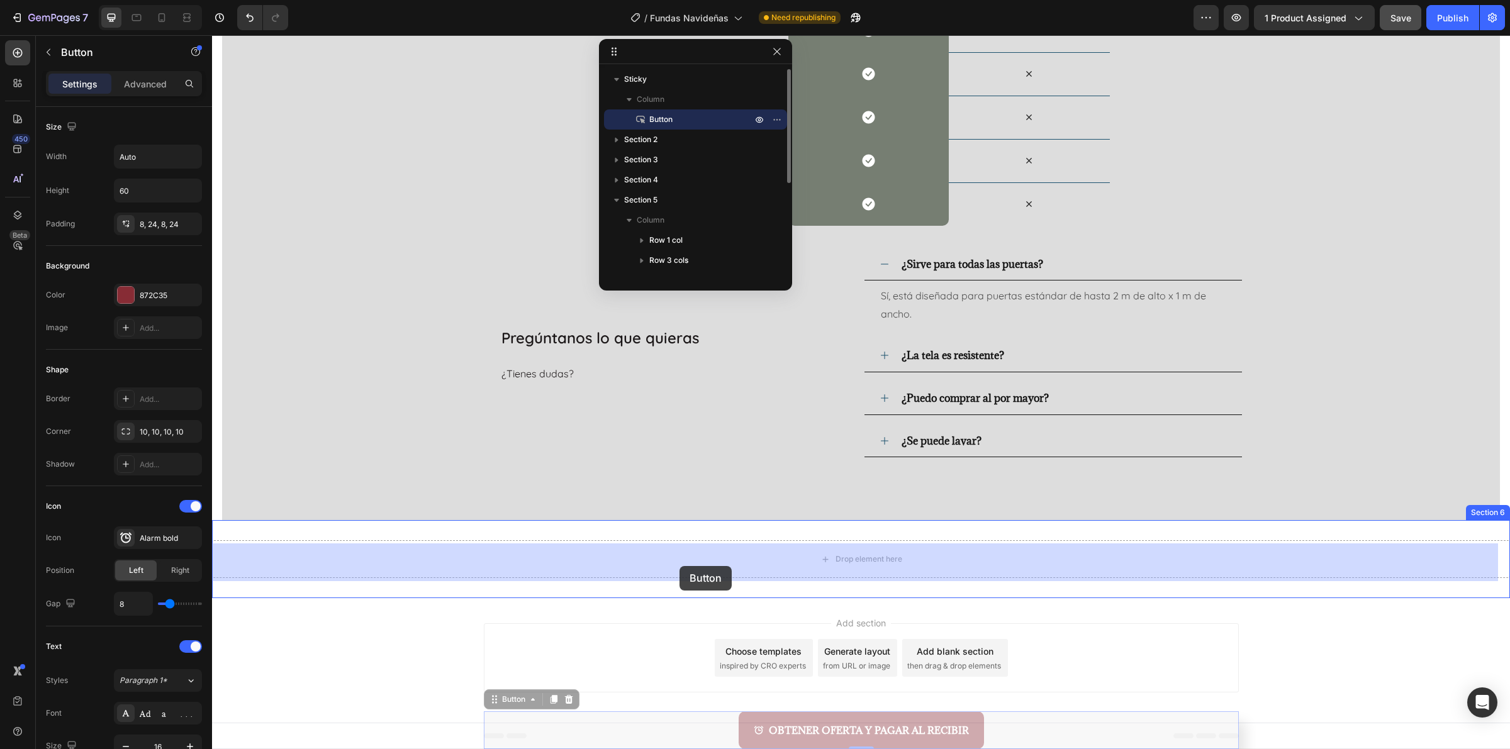
drag, startPoint x: 697, startPoint y: 737, endPoint x: 679, endPoint y: 566, distance: 172.0
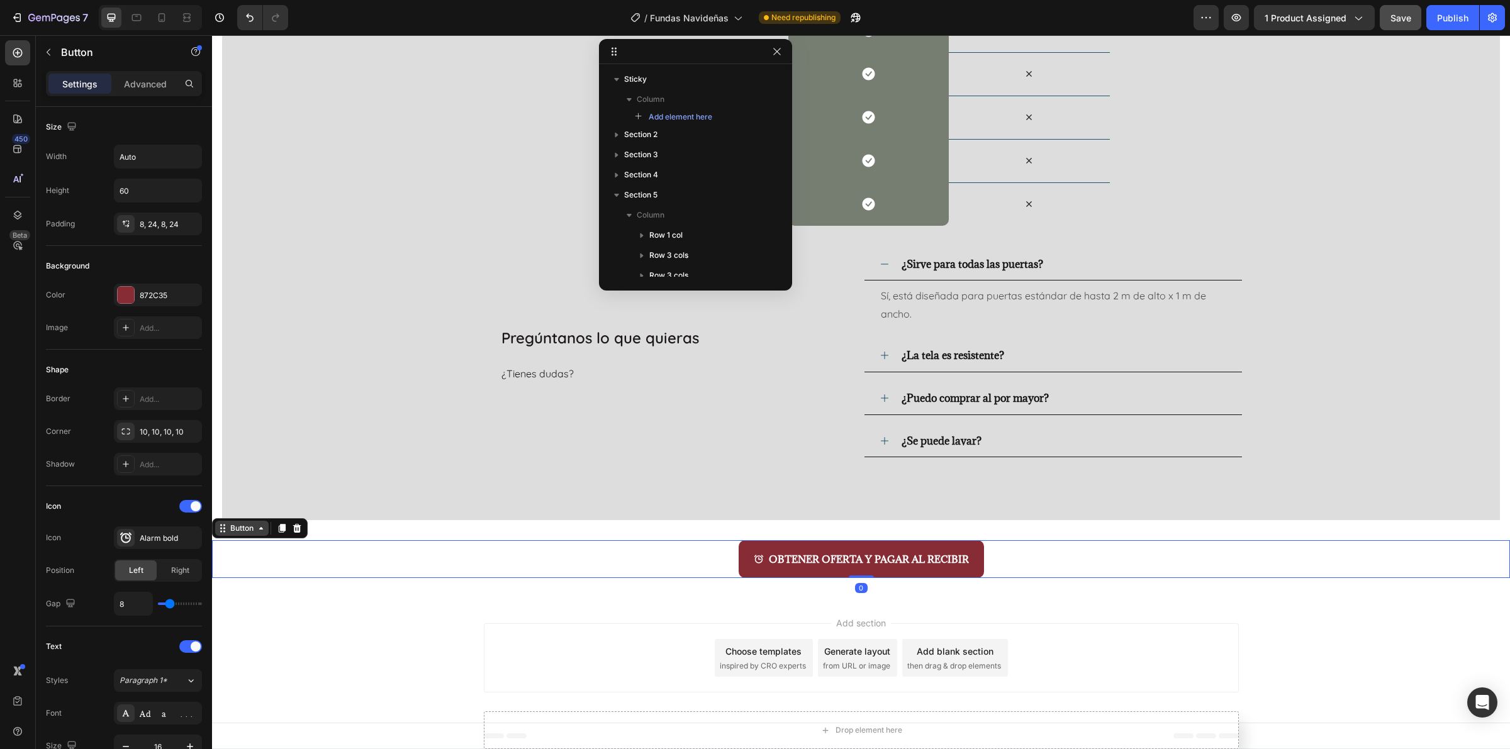
click at [232, 527] on div "Button" at bounding box center [242, 528] width 28 height 11
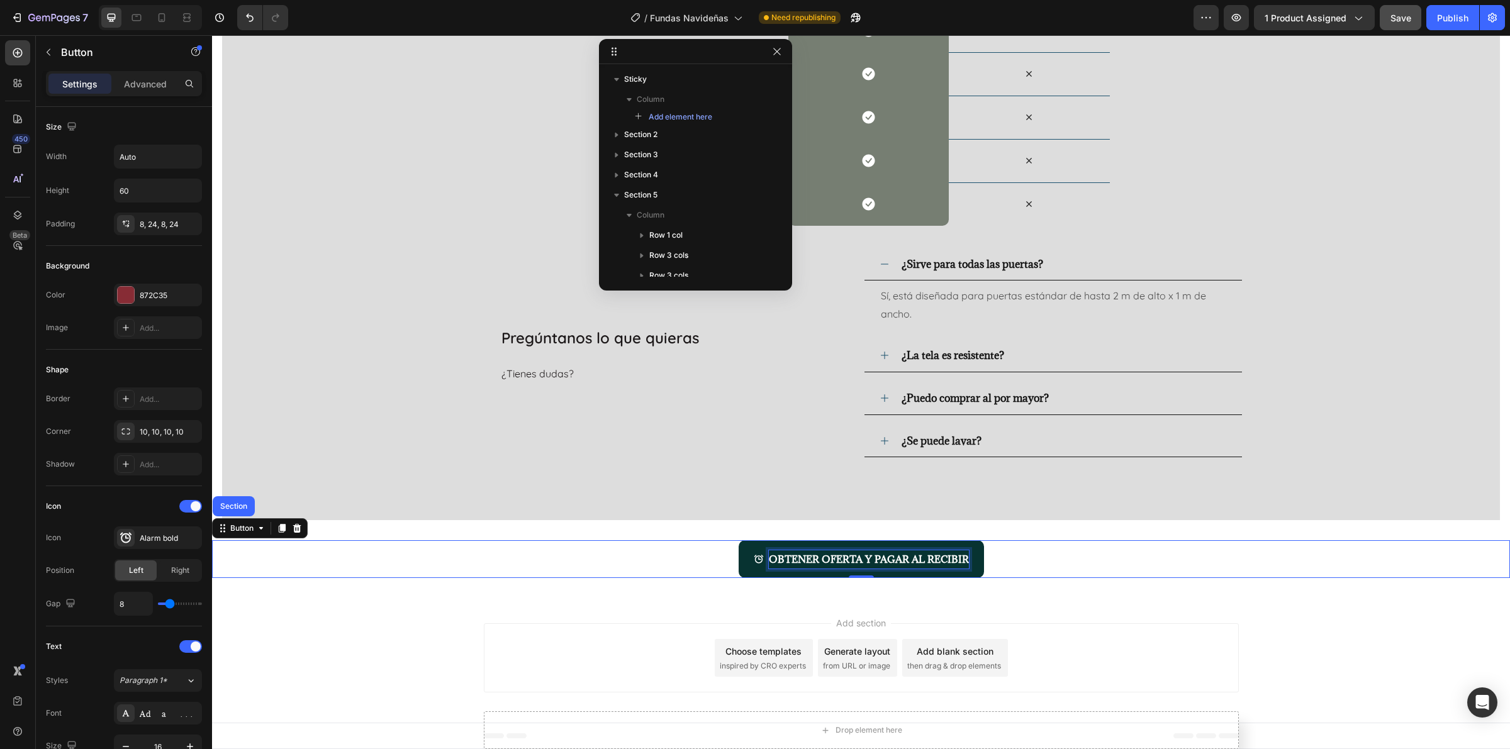
click at [788, 560] on span "OBTENER OFERTA Y PAGAR AL RECIBIR" at bounding box center [869, 559] width 200 height 13
click at [743, 571] on button "OBTENER OFERTA Y PAGAR AL RECIBIR" at bounding box center [861, 559] width 245 height 38
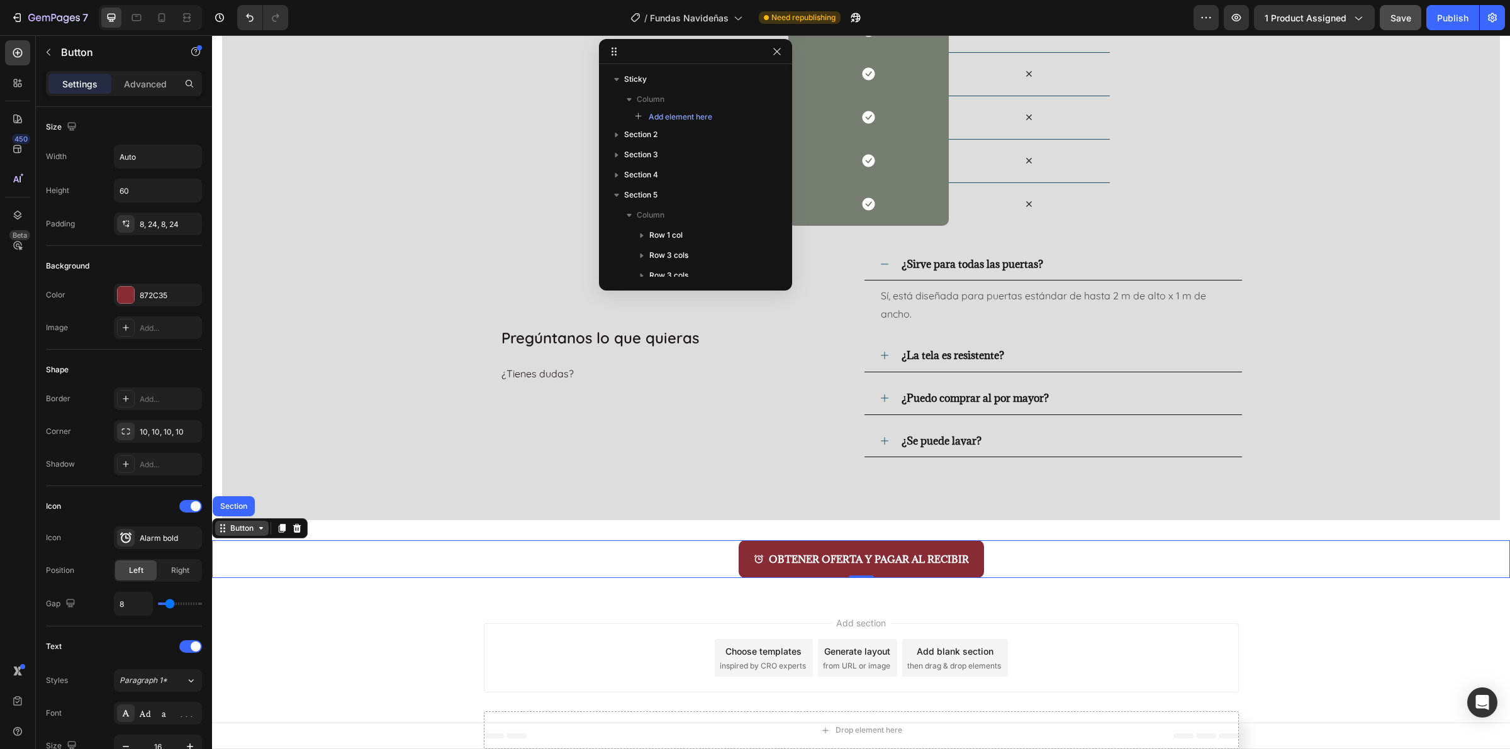
drag, startPoint x: 240, startPoint y: 523, endPoint x: 244, endPoint y: 530, distance: 8.4
click at [242, 524] on div "Button" at bounding box center [242, 528] width 28 height 11
click at [225, 533] on div "Button" at bounding box center [241, 528] width 53 height 15
drag, startPoint x: 740, startPoint y: 555, endPoint x: 785, endPoint y: 723, distance: 174.4
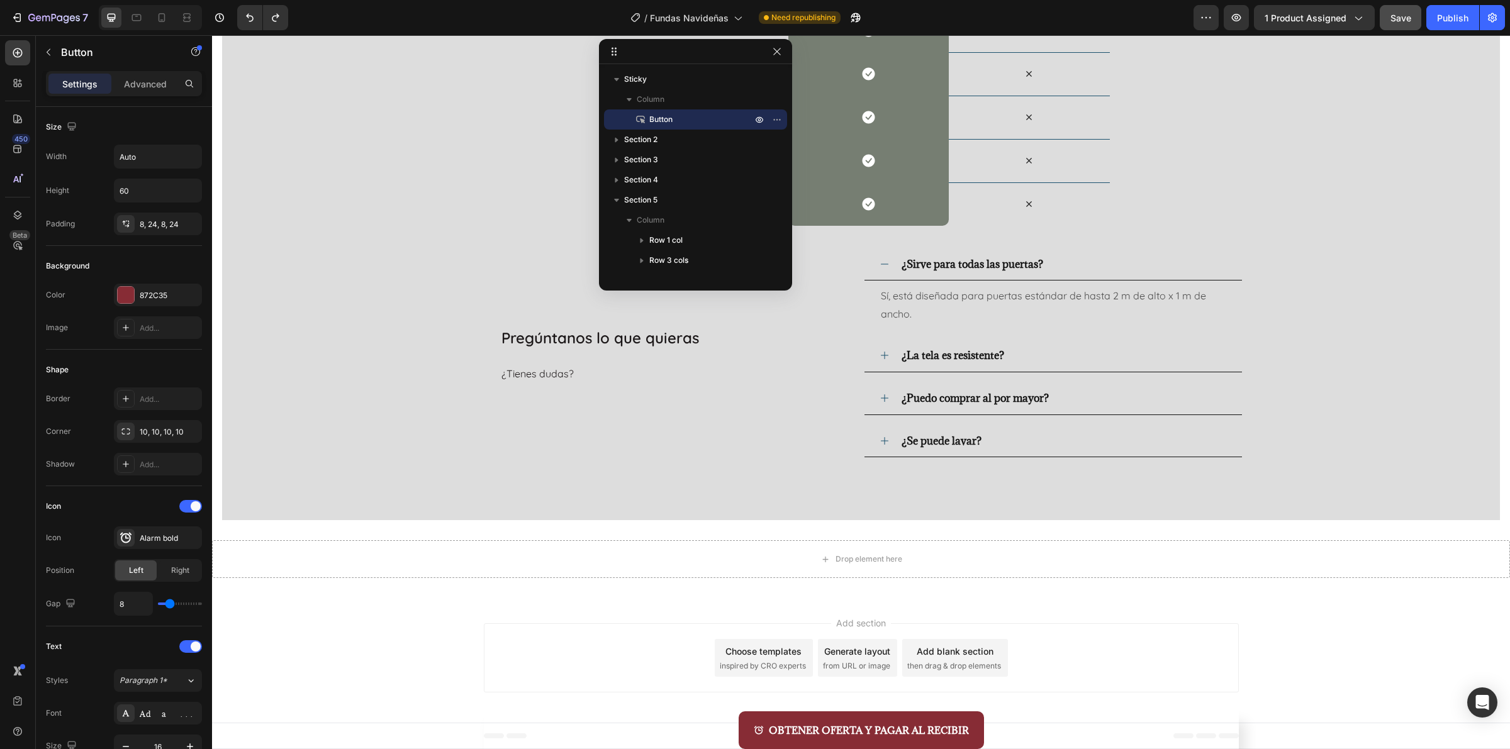
click at [676, 737] on div "OBTENER OFERTA Y PAGAR AL RECIBIR Button" at bounding box center [861, 731] width 755 height 38
click at [754, 725] on icon at bounding box center [759, 730] width 10 height 10
click at [730, 721] on div "OBTENER OFERTA Y PAGAR AL RECIBIR Button" at bounding box center [861, 731] width 755 height 38
click at [662, 724] on div "OBTENER OFERTA Y PAGAR AL RECIBIR Button" at bounding box center [861, 731] width 755 height 38
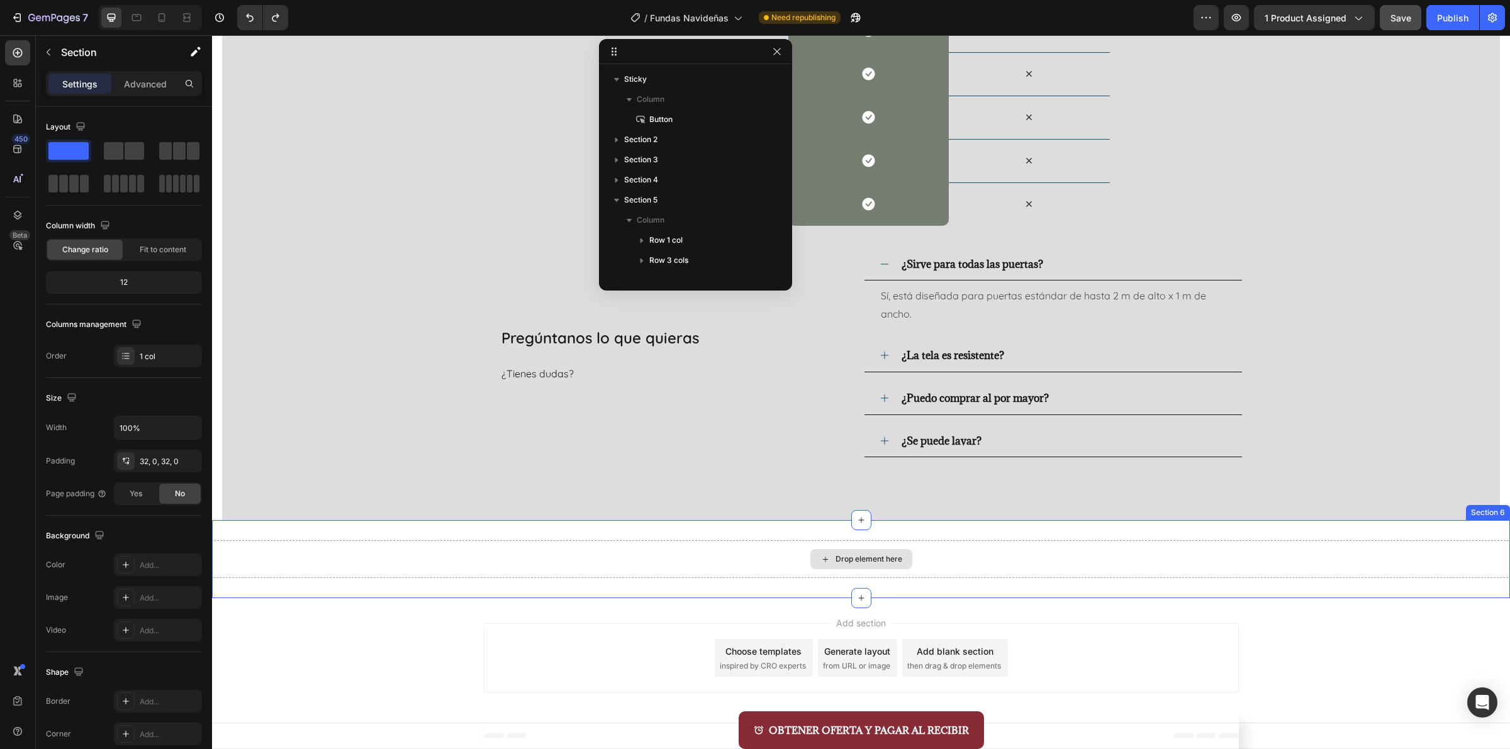
click at [1127, 568] on div "Drop element here" at bounding box center [861, 559] width 1298 height 38
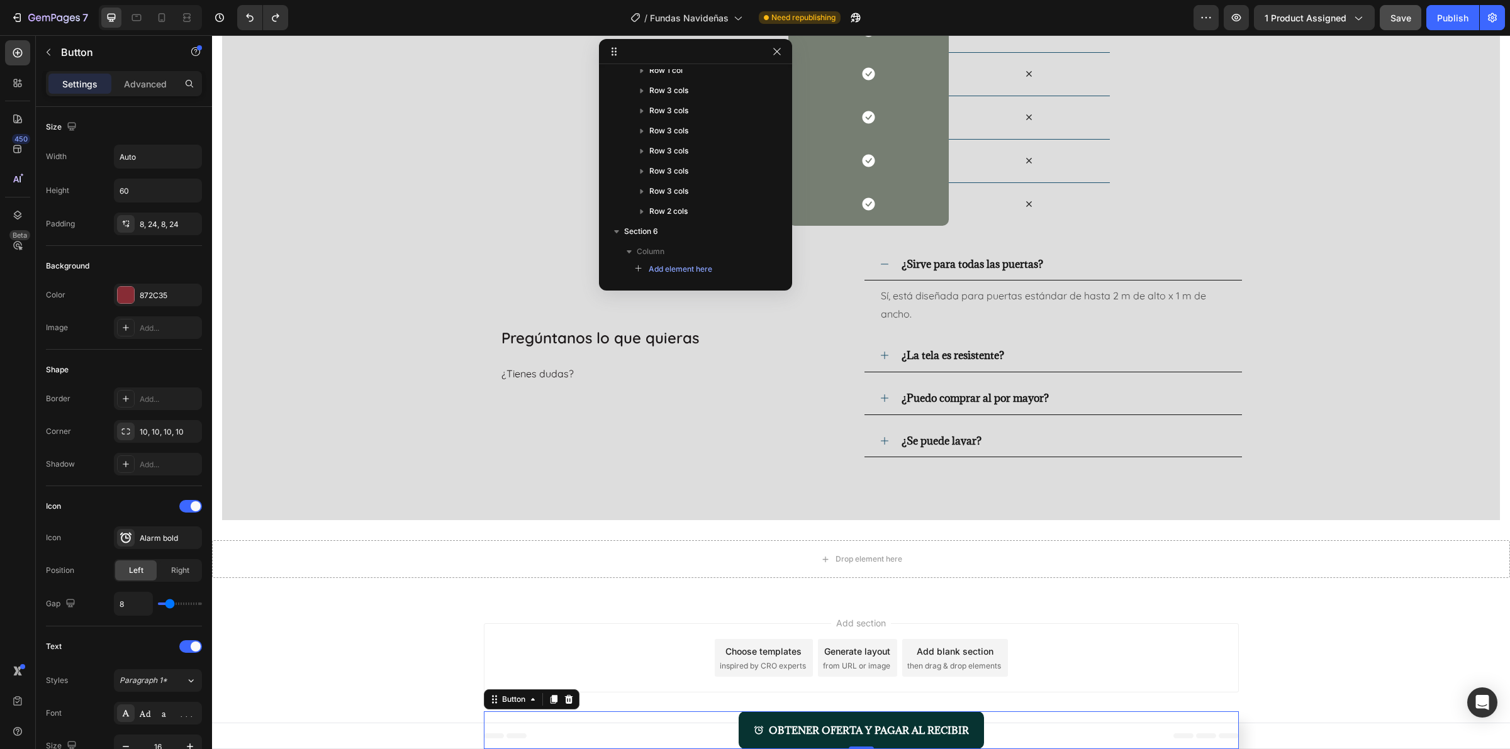
click at [971, 736] on button "OBTENER OFERTA Y PAGAR AL RECIBIR" at bounding box center [861, 731] width 245 height 38
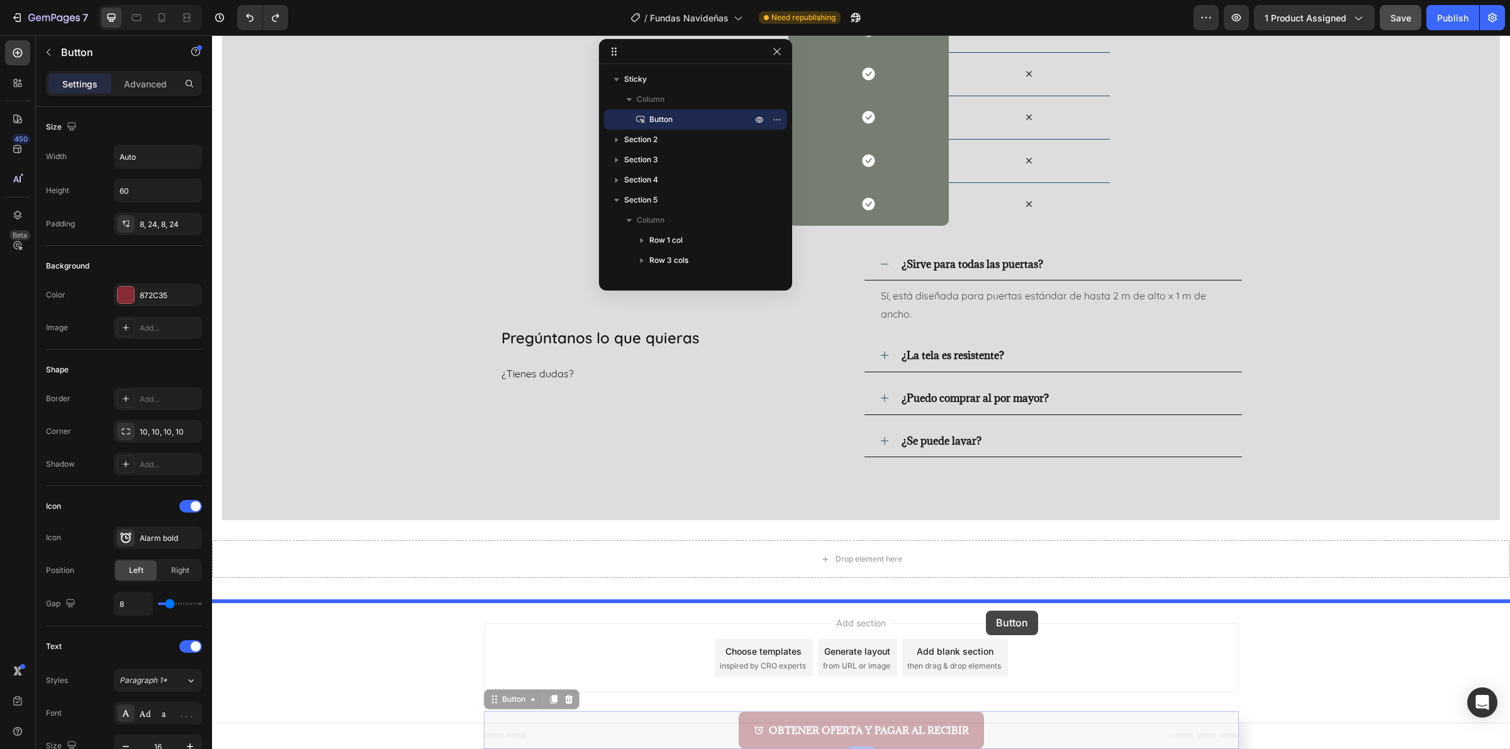
drag, startPoint x: 1029, startPoint y: 723, endPoint x: 986, endPoint y: 611, distance: 120.5
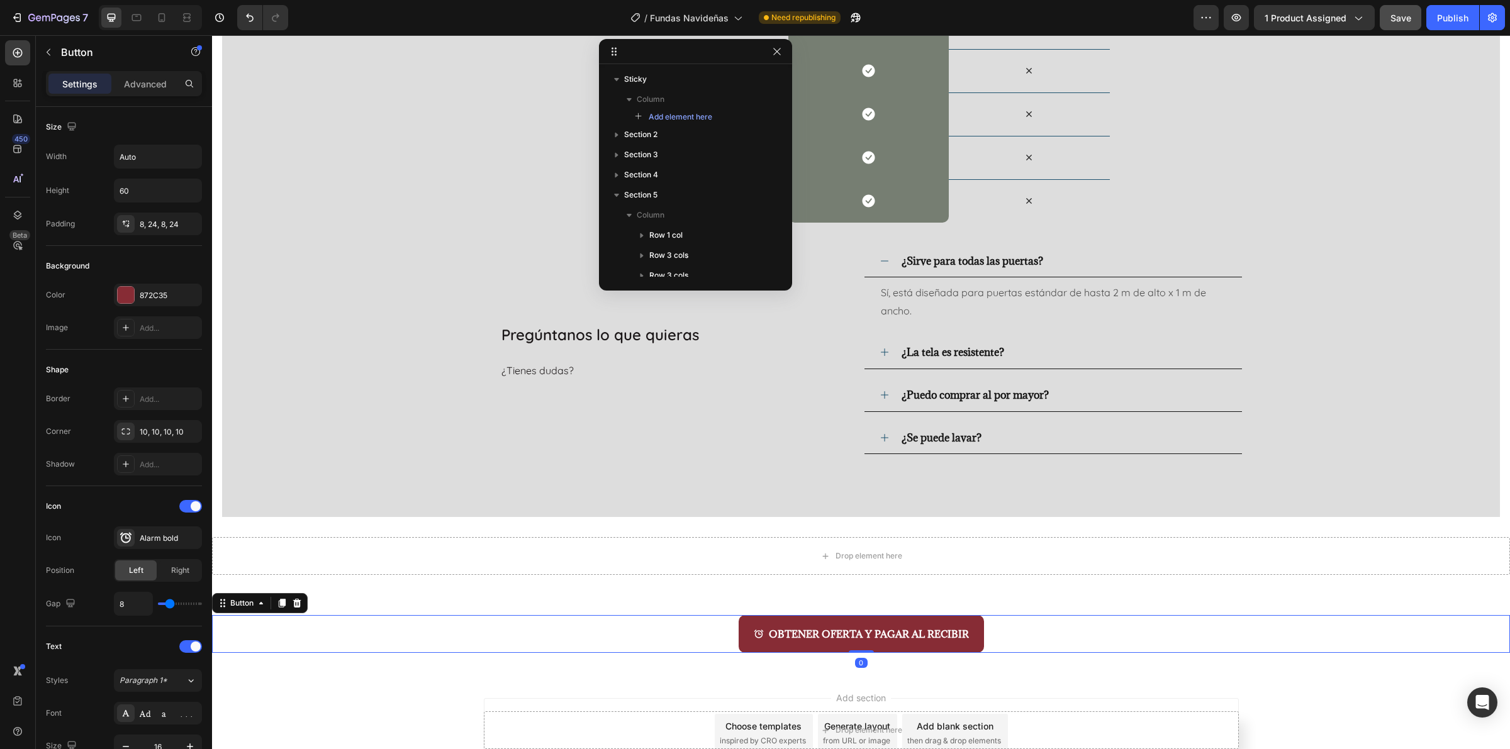
click at [250, 613] on div "Button" at bounding box center [260, 603] width 96 height 20
click at [250, 608] on div "Button" at bounding box center [242, 603] width 28 height 11
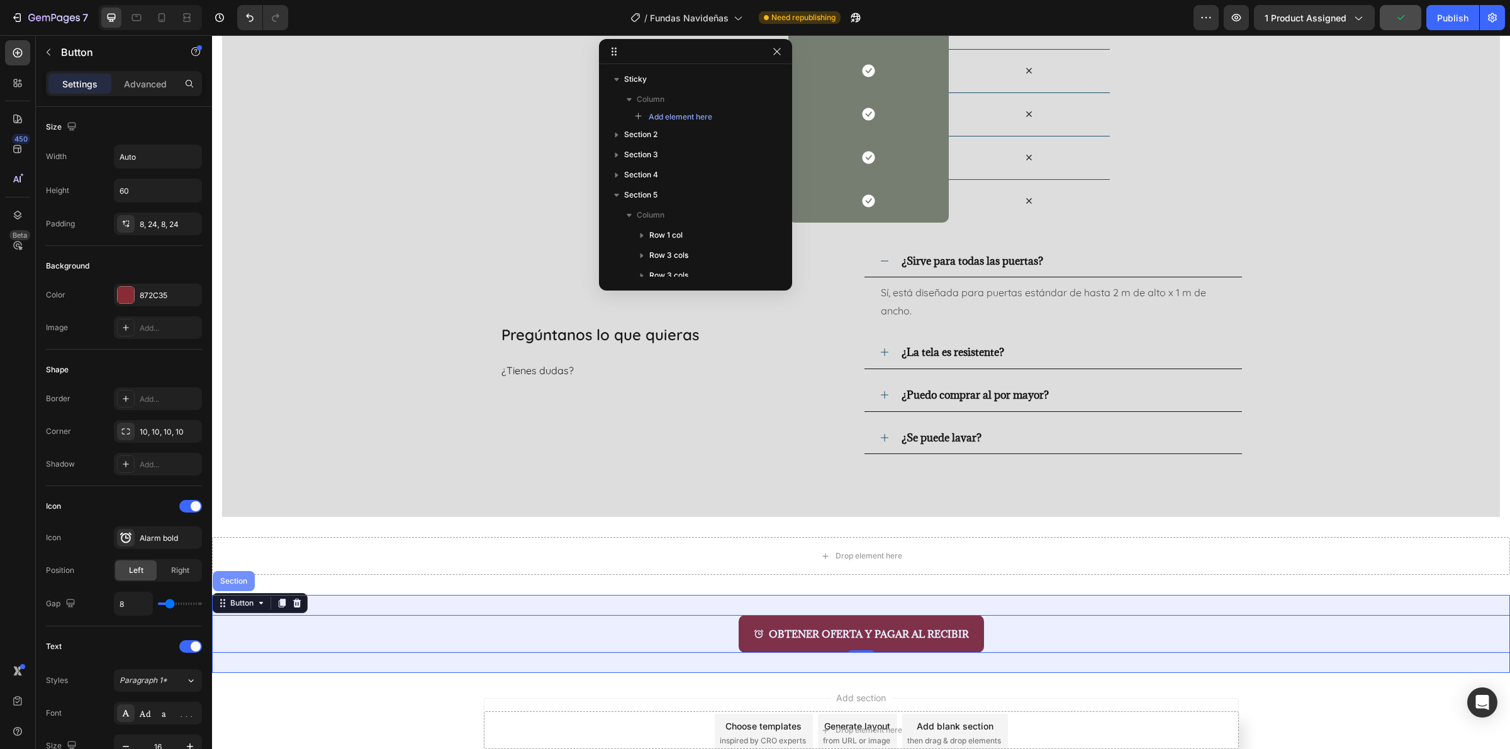
click at [238, 588] on div "Section" at bounding box center [234, 581] width 42 height 20
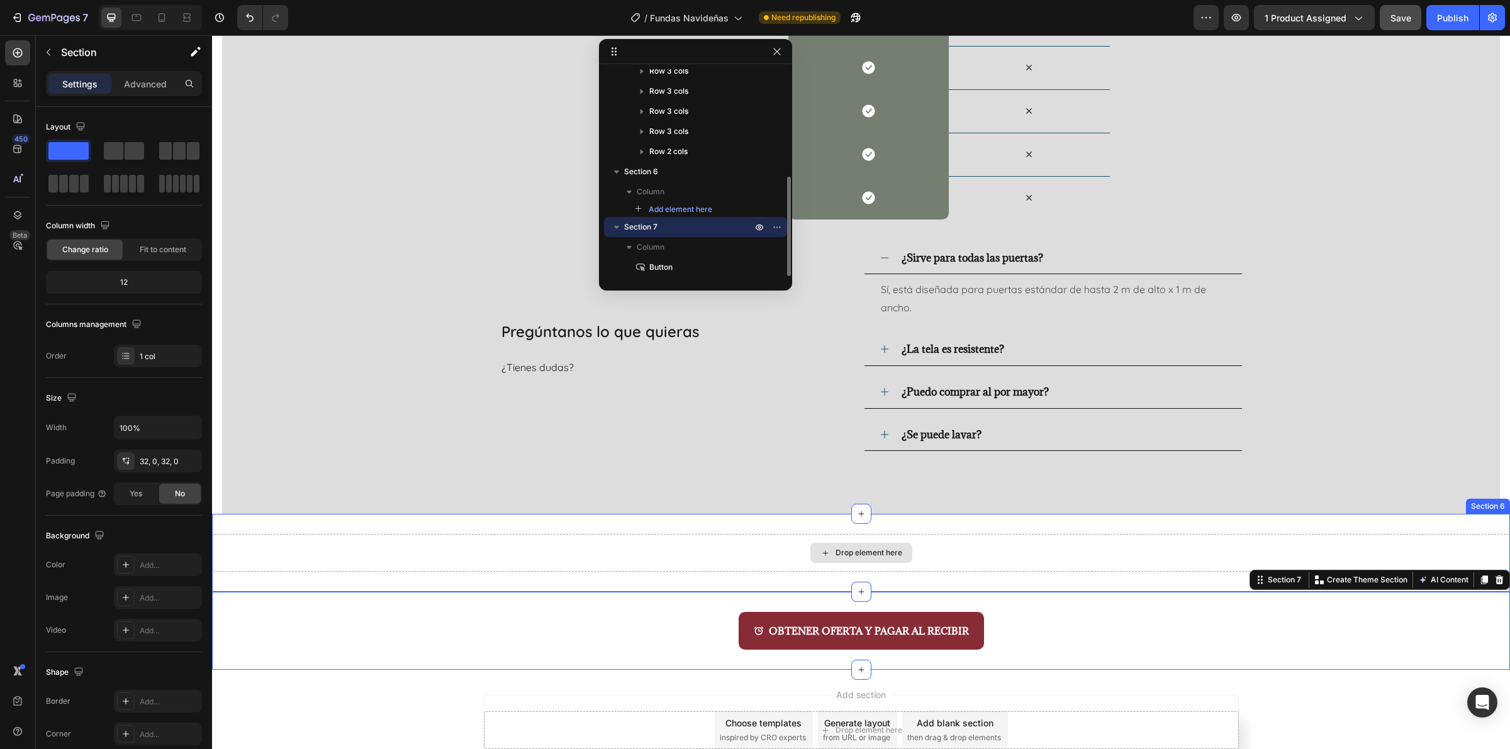
scroll to position [5140, 0]
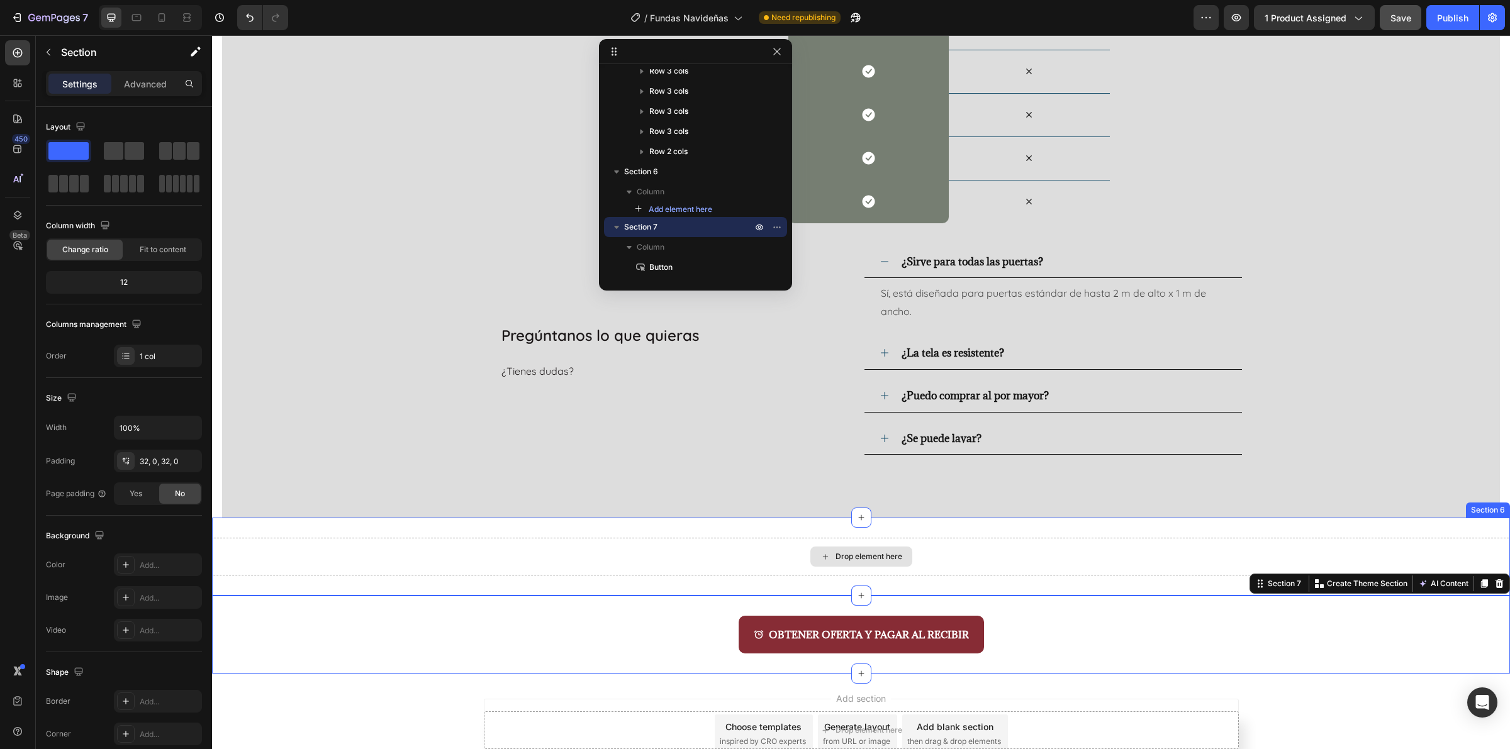
click at [1447, 560] on div "Drop element here" at bounding box center [861, 557] width 1298 height 38
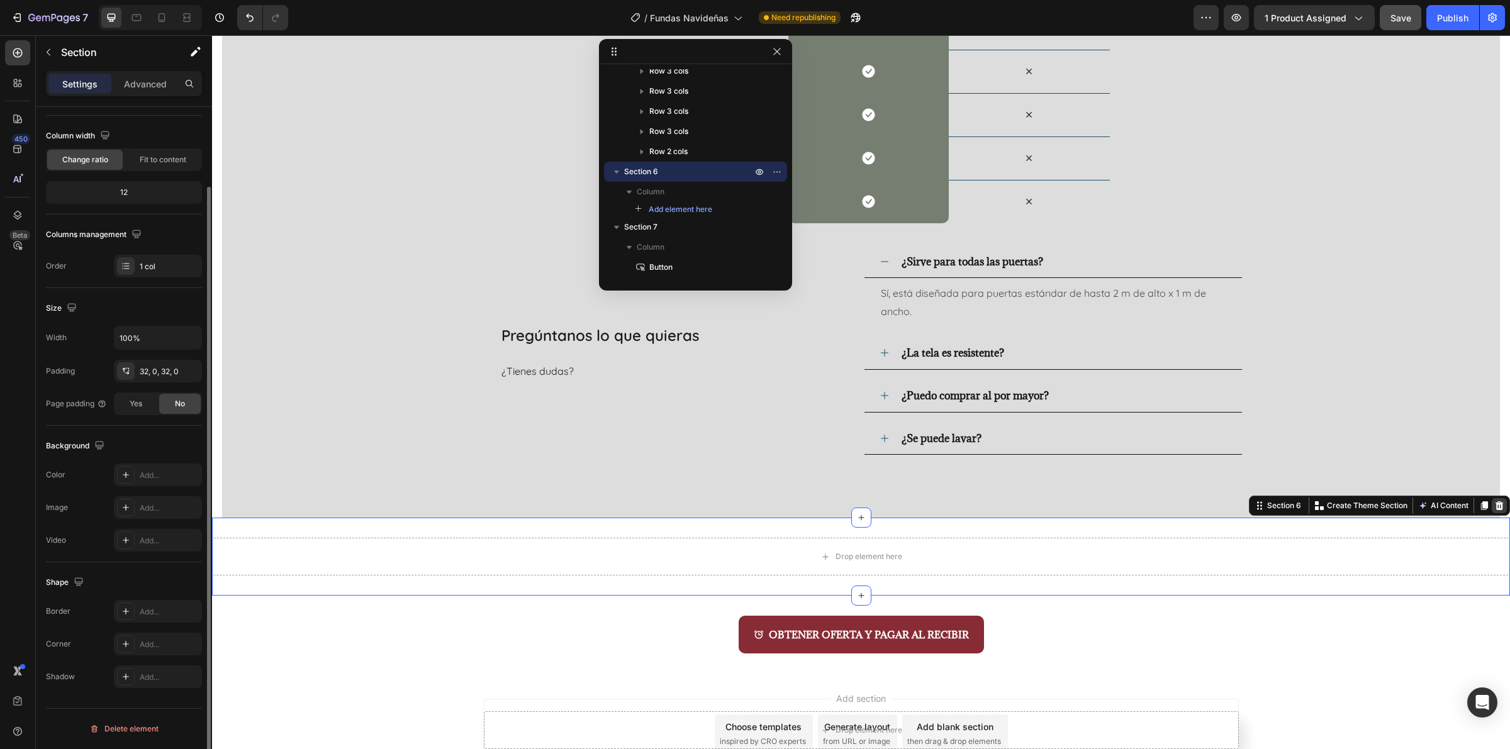
click at [1494, 505] on icon at bounding box center [1499, 506] width 10 height 10
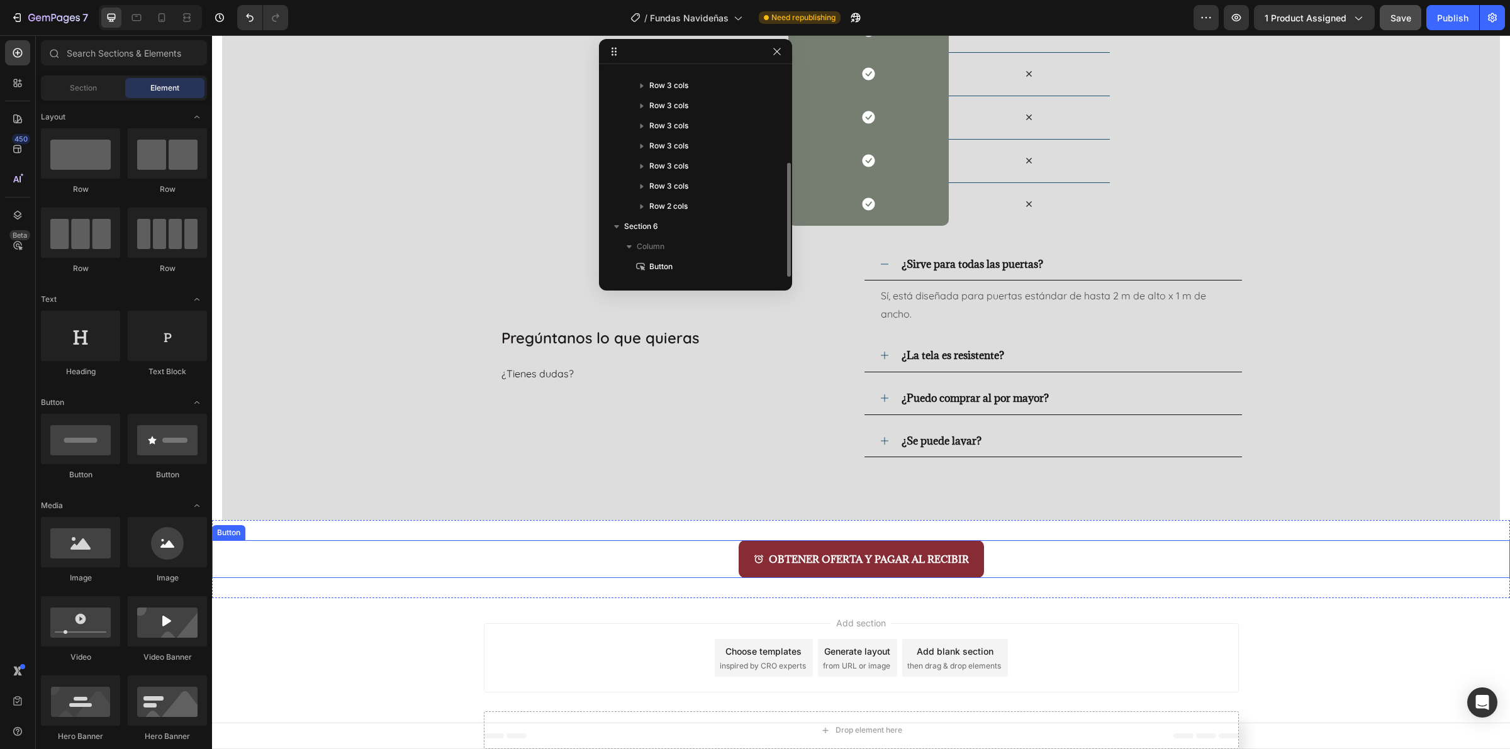
click at [1430, 568] on div "OBTENER OFERTA Y PAGAR AL RECIBIR Button" at bounding box center [861, 559] width 1298 height 38
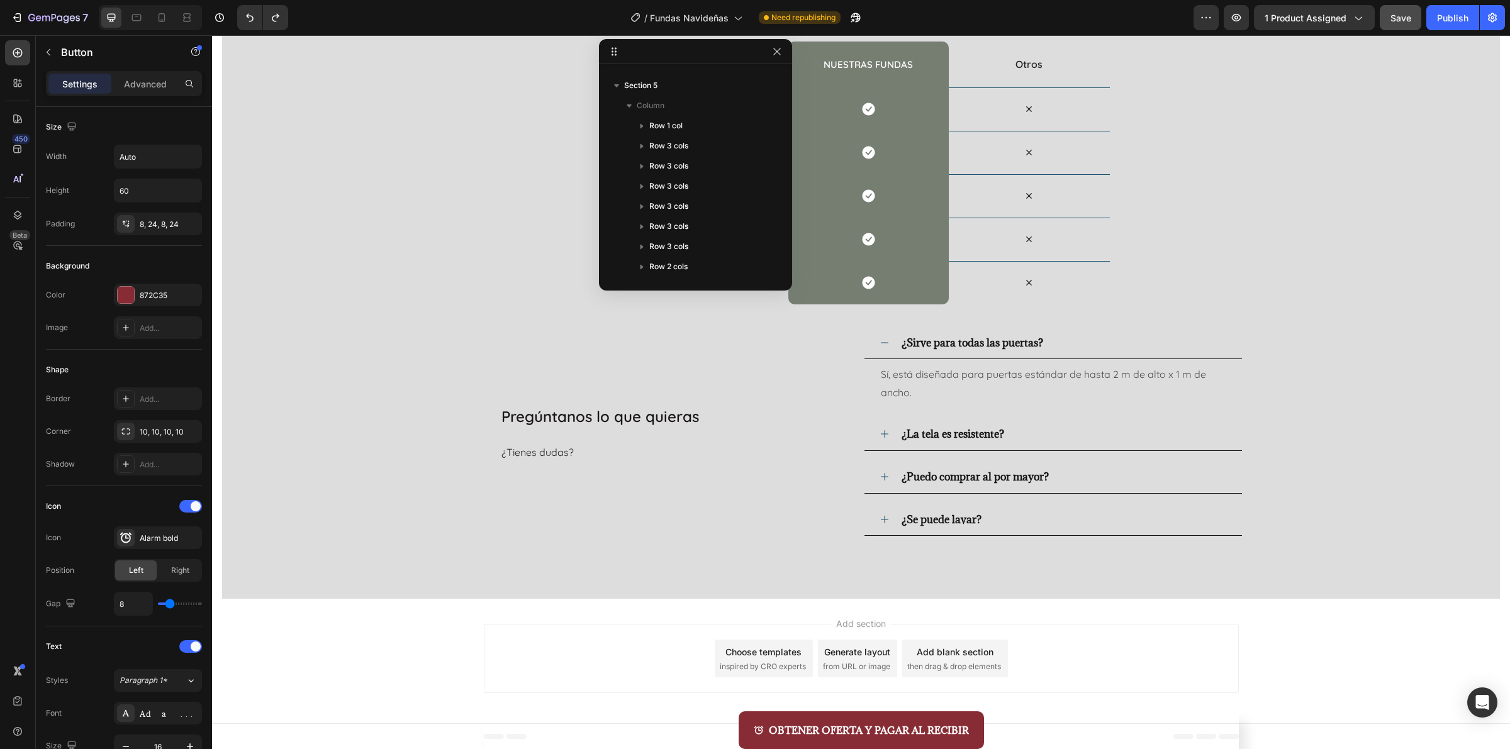
scroll to position [5062, 0]
click at [667, 734] on div "OBTENER OFERTA Y PAGAR AL RECIBIR Button" at bounding box center [861, 731] width 755 height 38
click at [677, 739] on div "OBTENER OFERTA Y PAGAR AL RECIBIR Button" at bounding box center [861, 731] width 755 height 38
click at [551, 737] on div "OBTENER OFERTA Y PAGAR AL RECIBIR Button" at bounding box center [861, 731] width 755 height 38
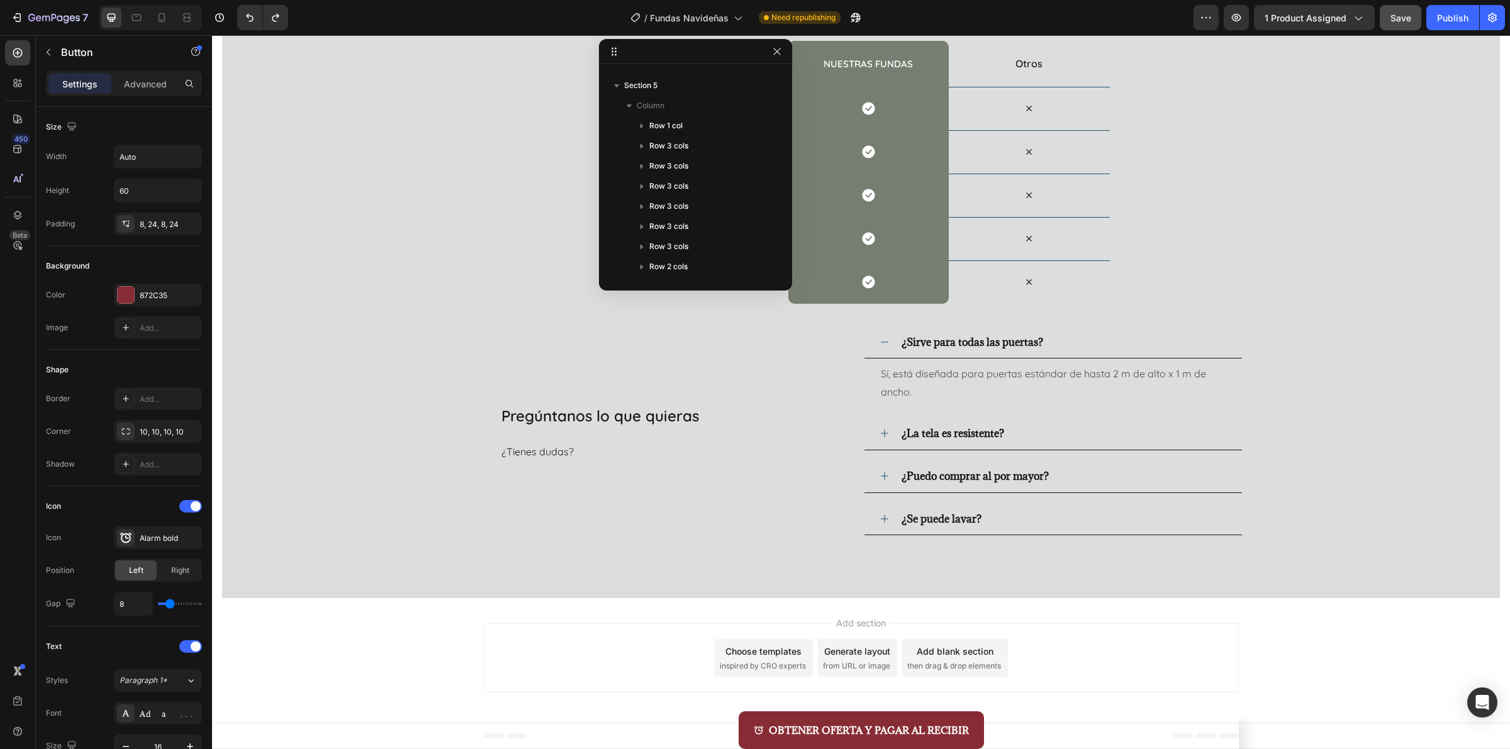
click at [551, 737] on div "OBTENER OFERTA Y PAGAR AL RECIBIR Button" at bounding box center [861, 731] width 755 height 38
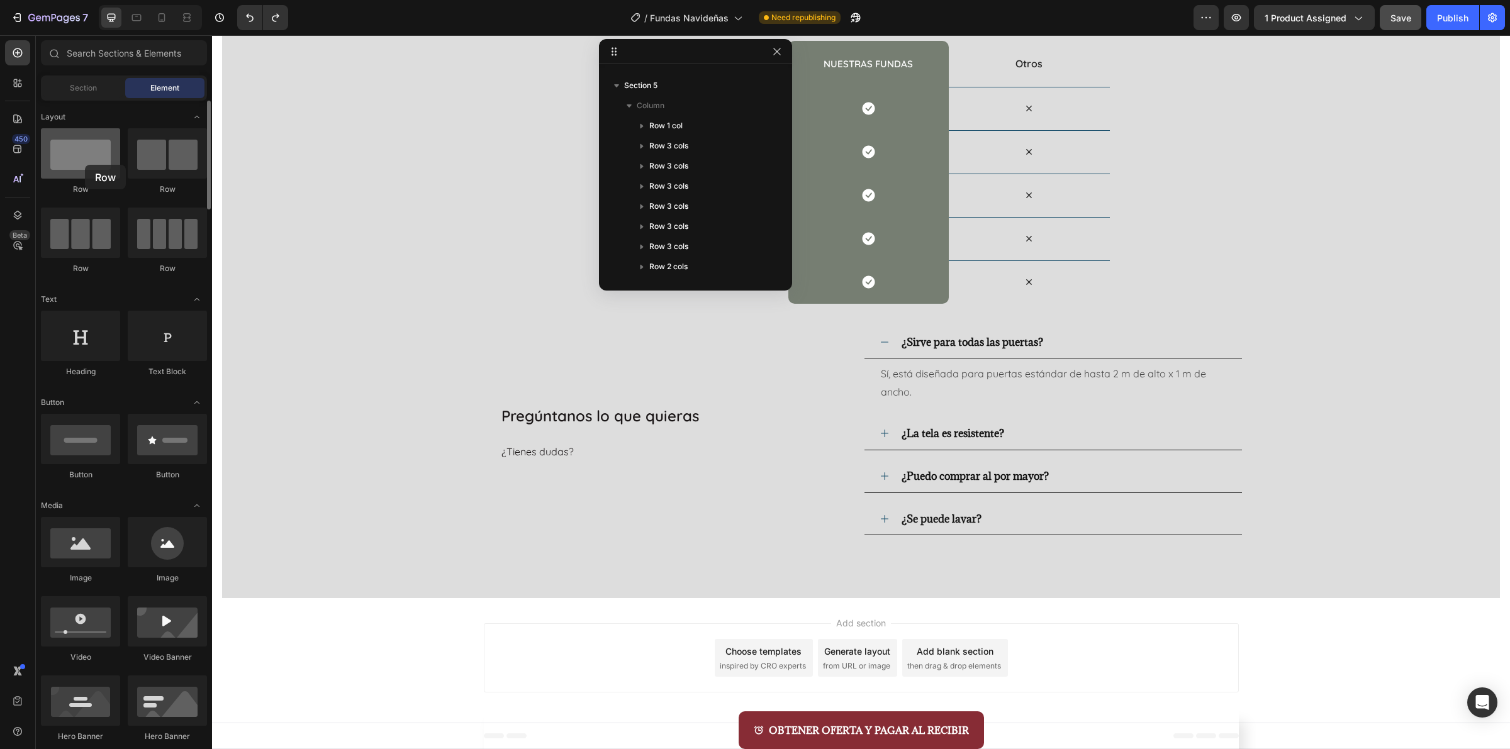
drag, startPoint x: 104, startPoint y: 155, endPoint x: 85, endPoint y: 165, distance: 21.1
click at [85, 165] on div at bounding box center [80, 153] width 79 height 50
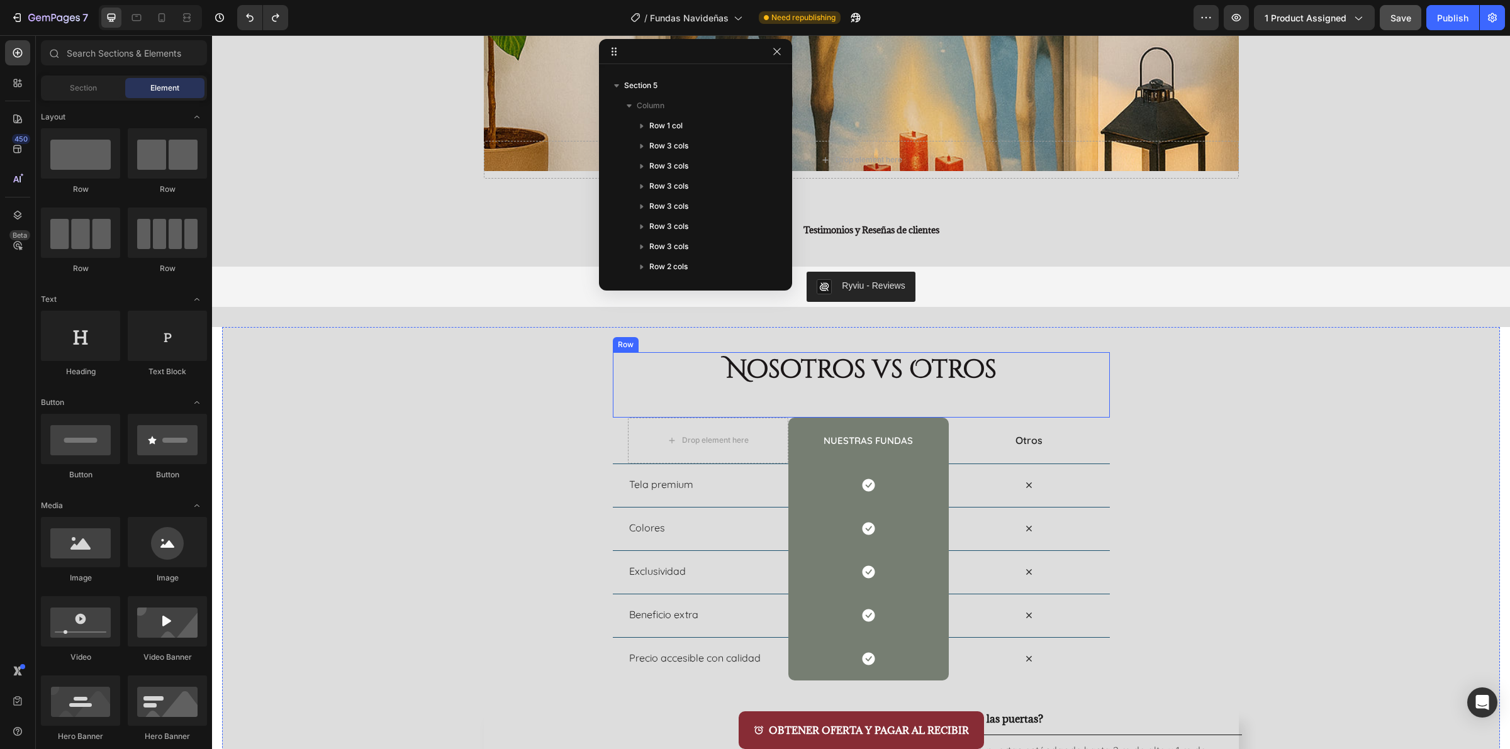
scroll to position [4433, 0]
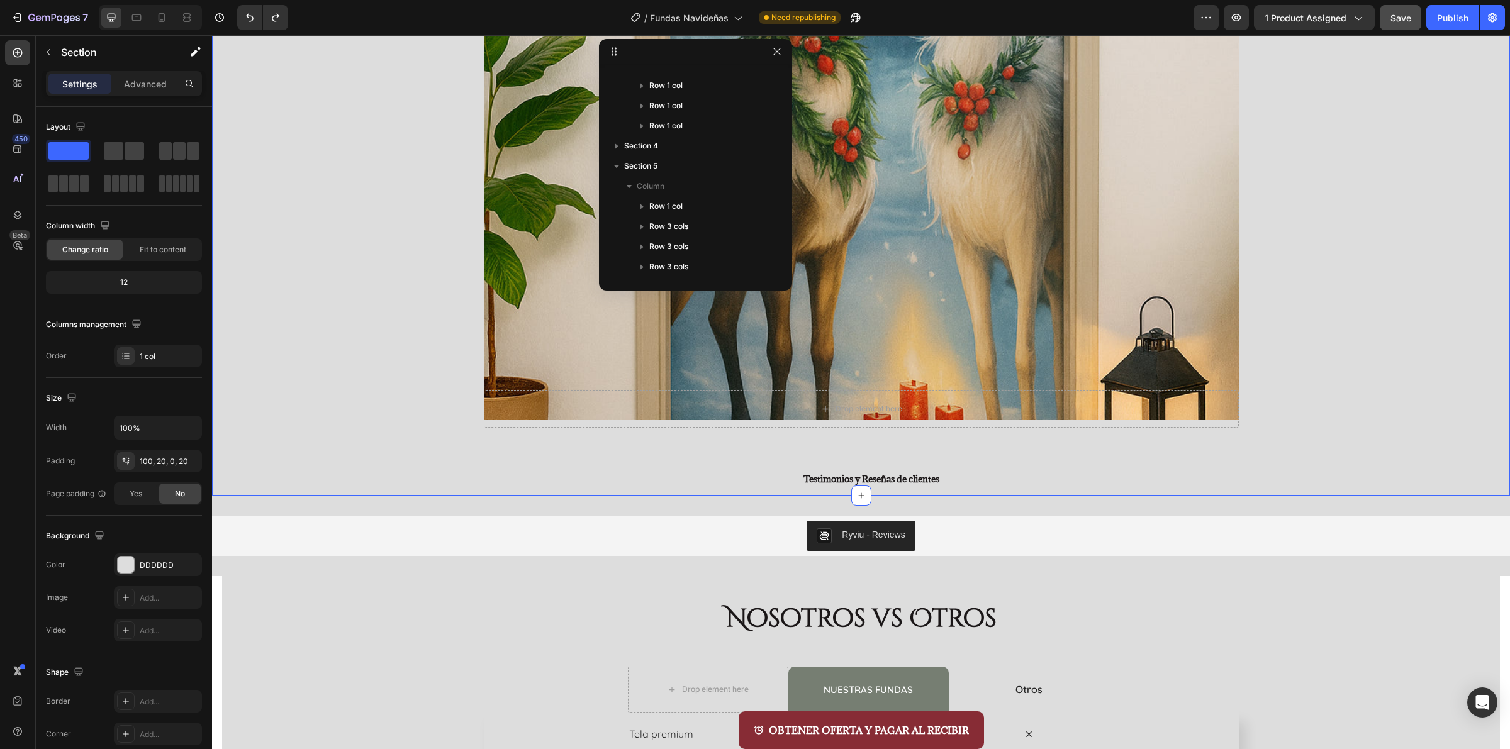
click at [1314, 233] on div "Image Row Drop element here Row Testimonios y Reseñas de clientes Heading Row R…" at bounding box center [861, 111] width 1273 height 770
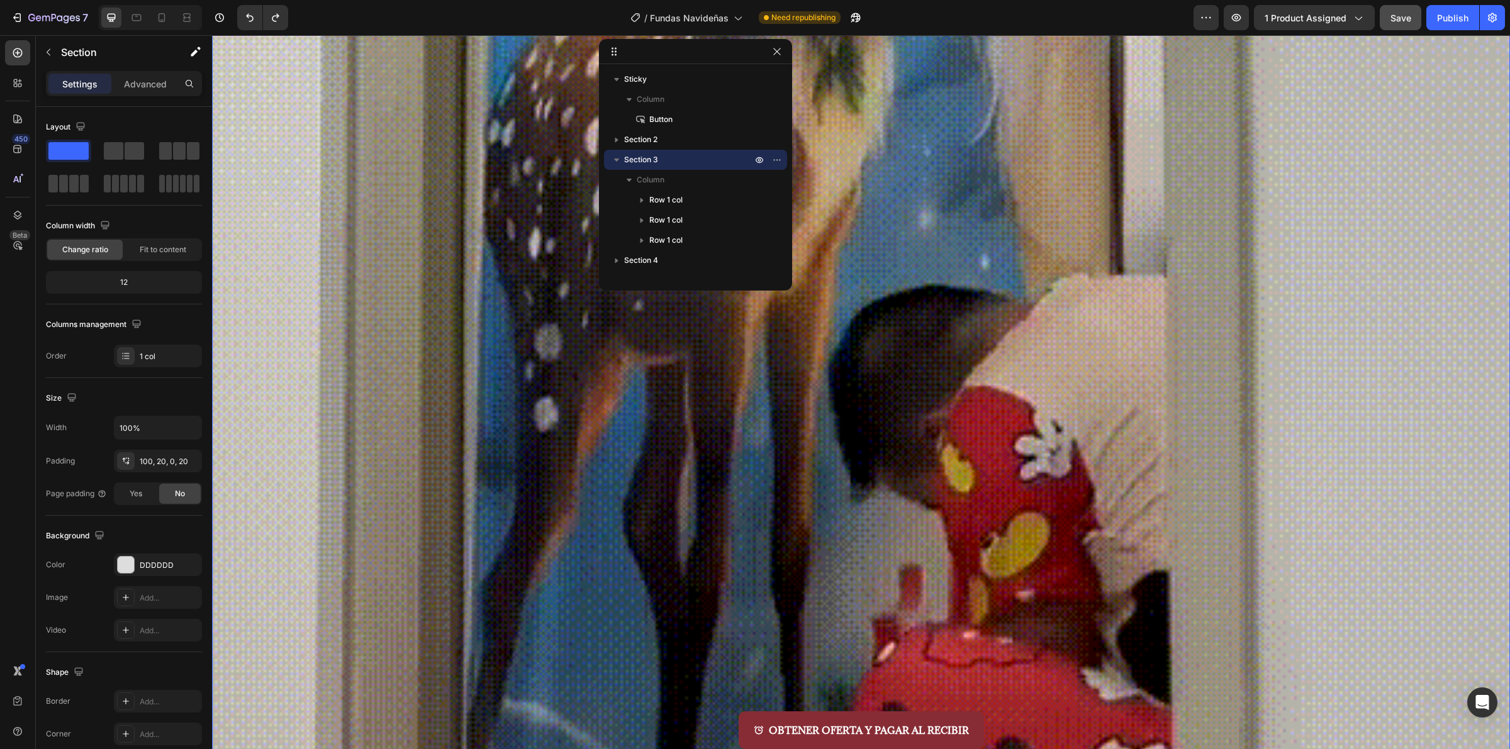
scroll to position [2703, 0]
